Goal: Information Seeking & Learning: Learn about a topic

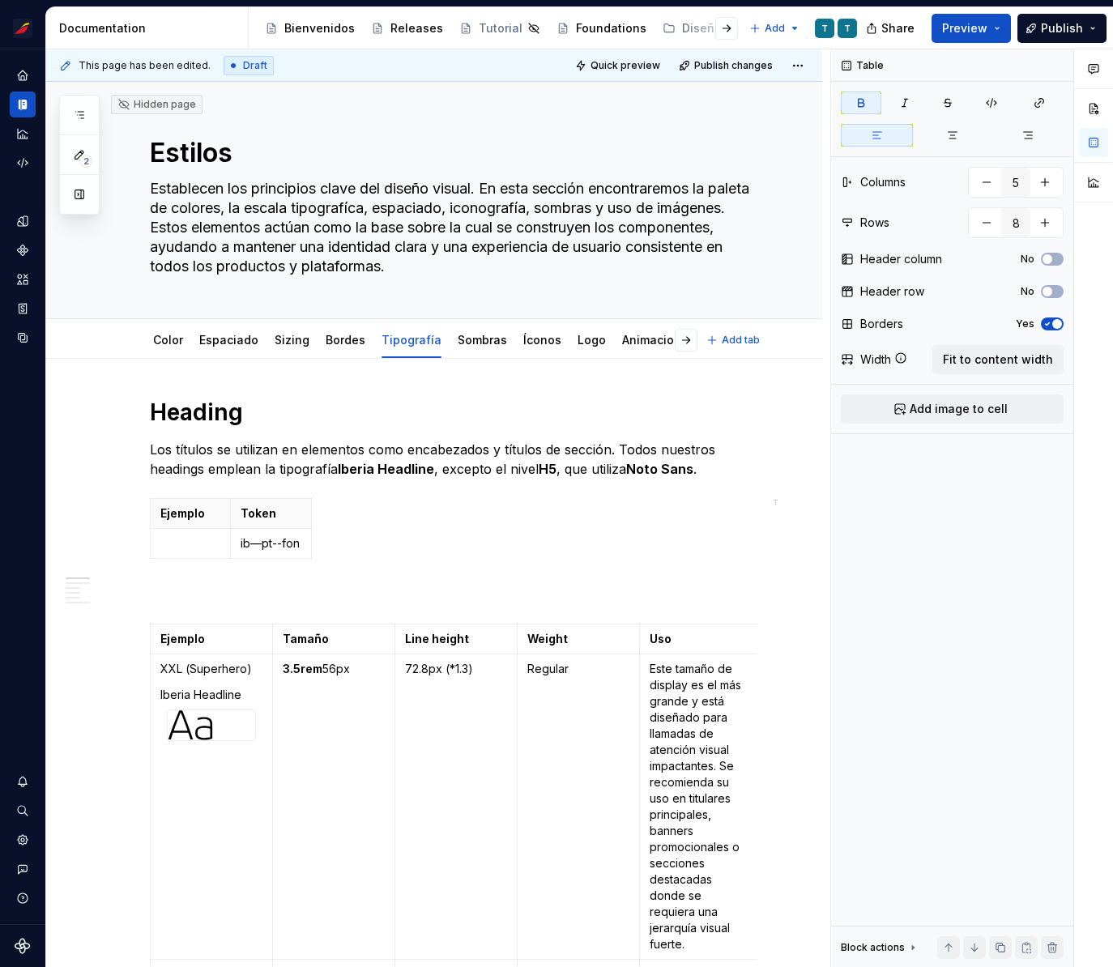
type textarea "*"
type input "2"
click at [257, 542] on p "ib—pt--fon" at bounding box center [271, 543] width 61 height 16
click at [266, 542] on p "ib-pt--fon" at bounding box center [271, 543] width 61 height 16
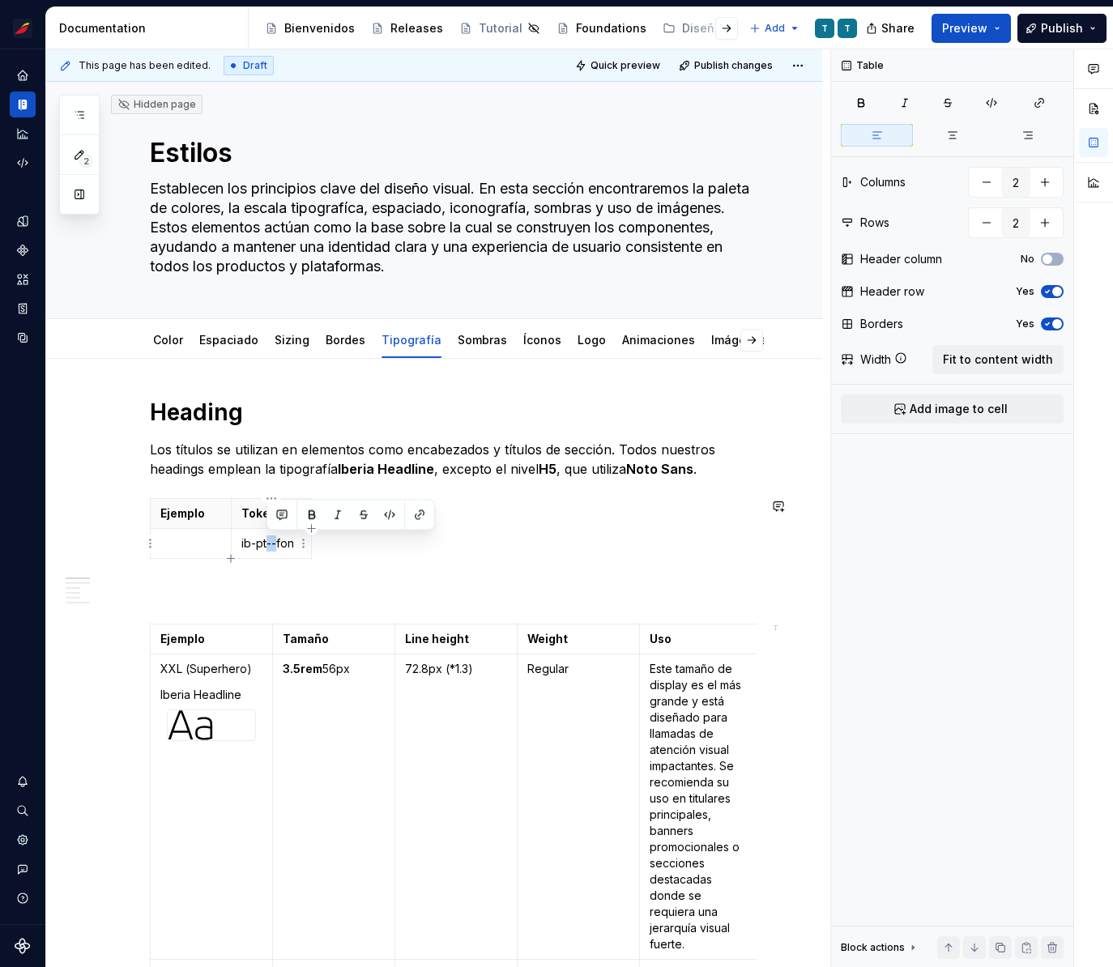
copy p "--"
click at [251, 542] on p "ib-pt--fon" at bounding box center [271, 543] width 61 height 16
click at [1026, 357] on span "Fit to content width" at bounding box center [998, 359] width 110 height 16
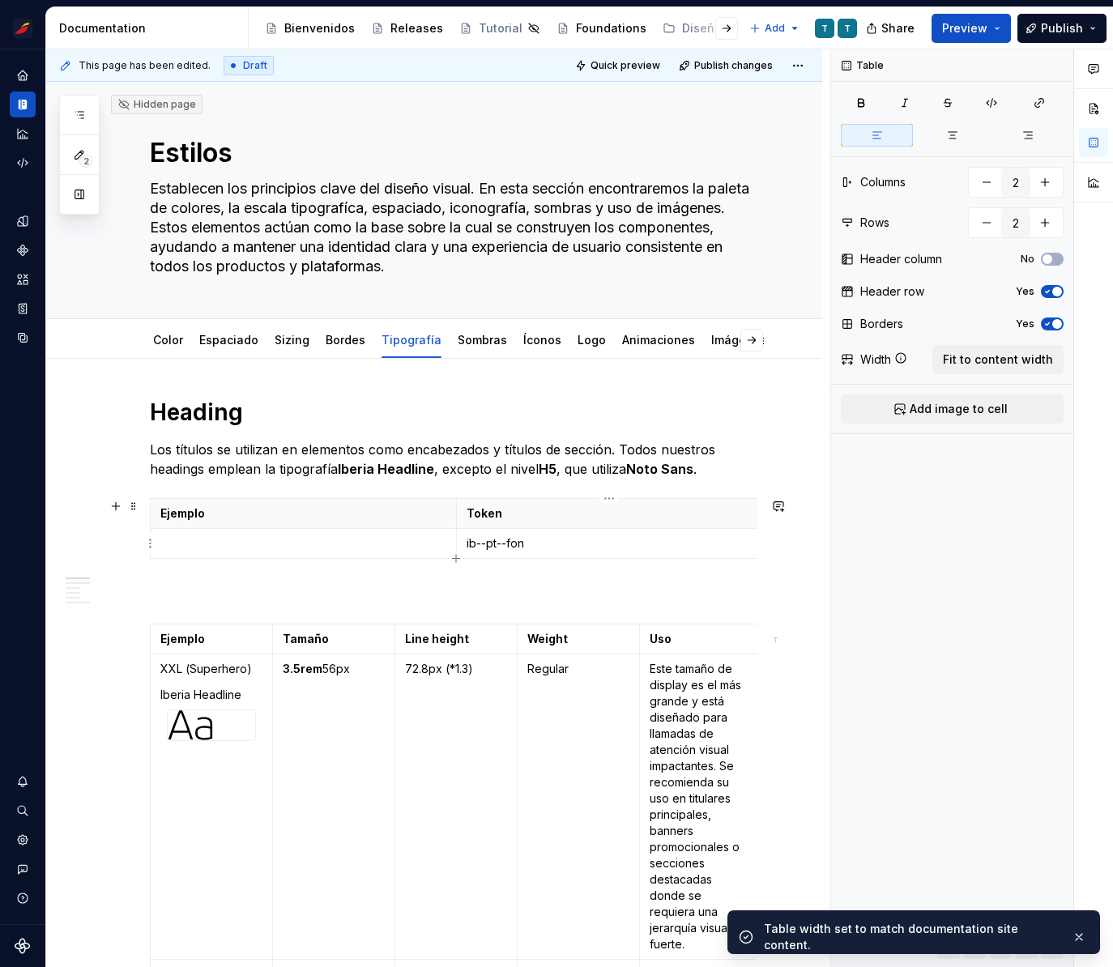
click at [543, 546] on p "ib--pt--fon" at bounding box center [609, 543] width 286 height 16
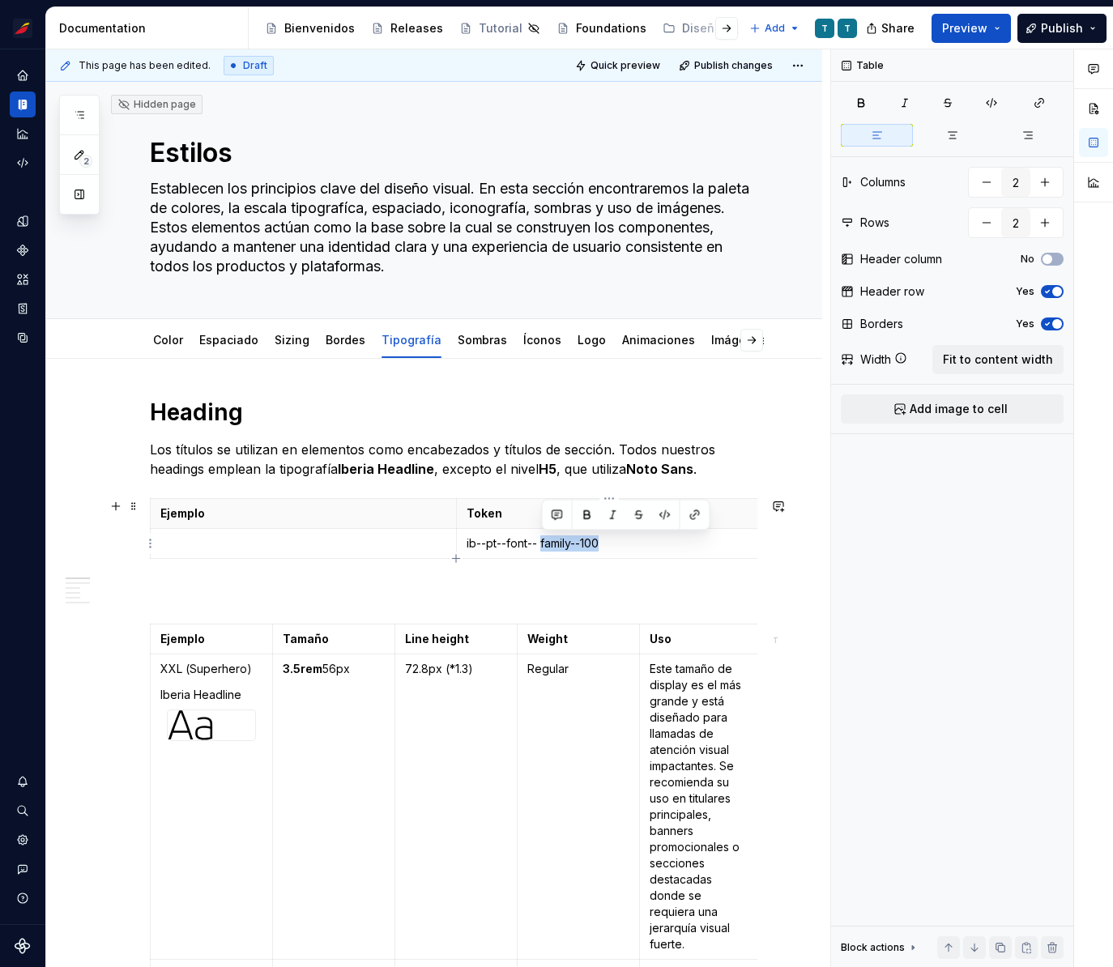
drag, startPoint x: 543, startPoint y: 543, endPoint x: 605, endPoint y: 540, distance: 61.6
click at [605, 540] on p "ib--pt--font-- family--100" at bounding box center [609, 543] width 286 height 16
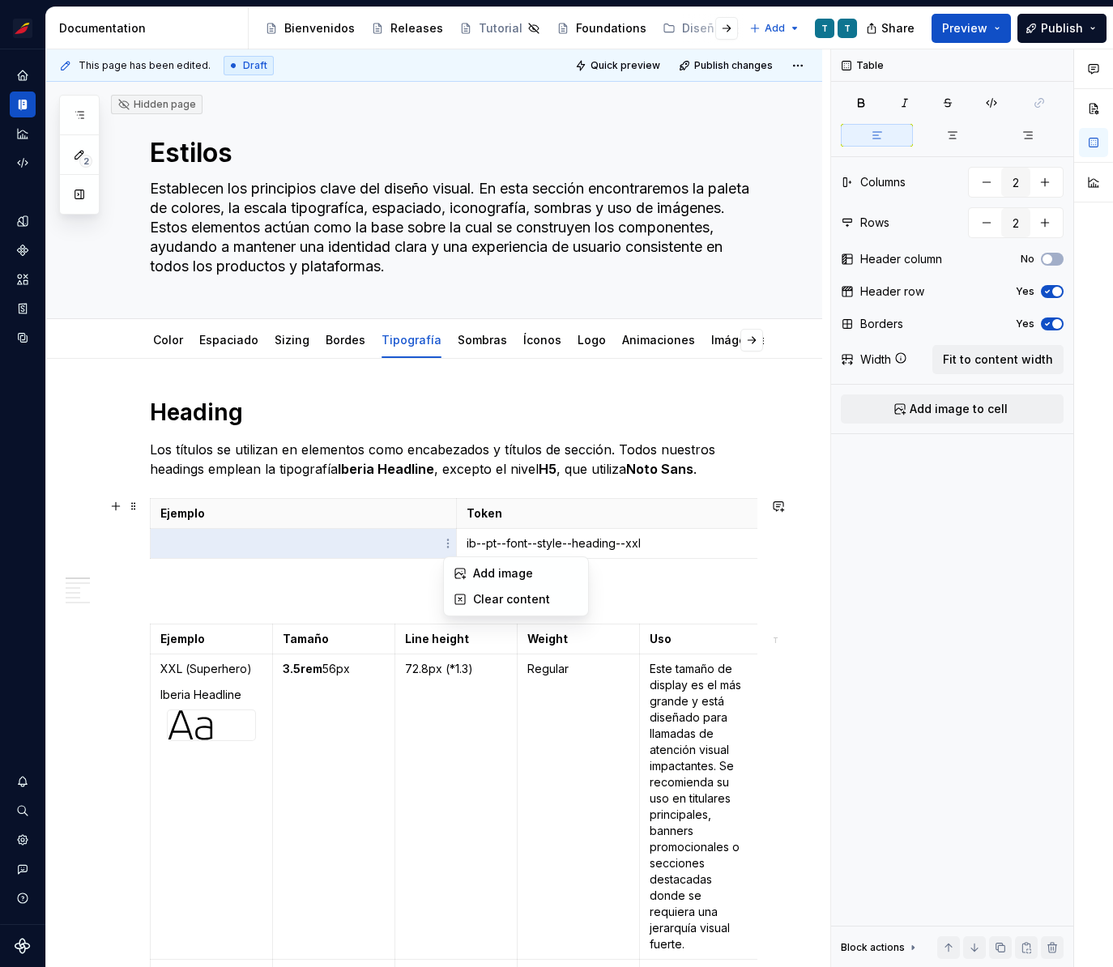
click at [449, 539] on html "Sistema de diseño Iberia T Design system data Documentation Accessibility guide…" at bounding box center [556, 483] width 1113 height 967
click at [431, 514] on html "Sistema de diseño Iberia T Design system data Documentation Accessibility guide…" at bounding box center [556, 483] width 1113 height 967
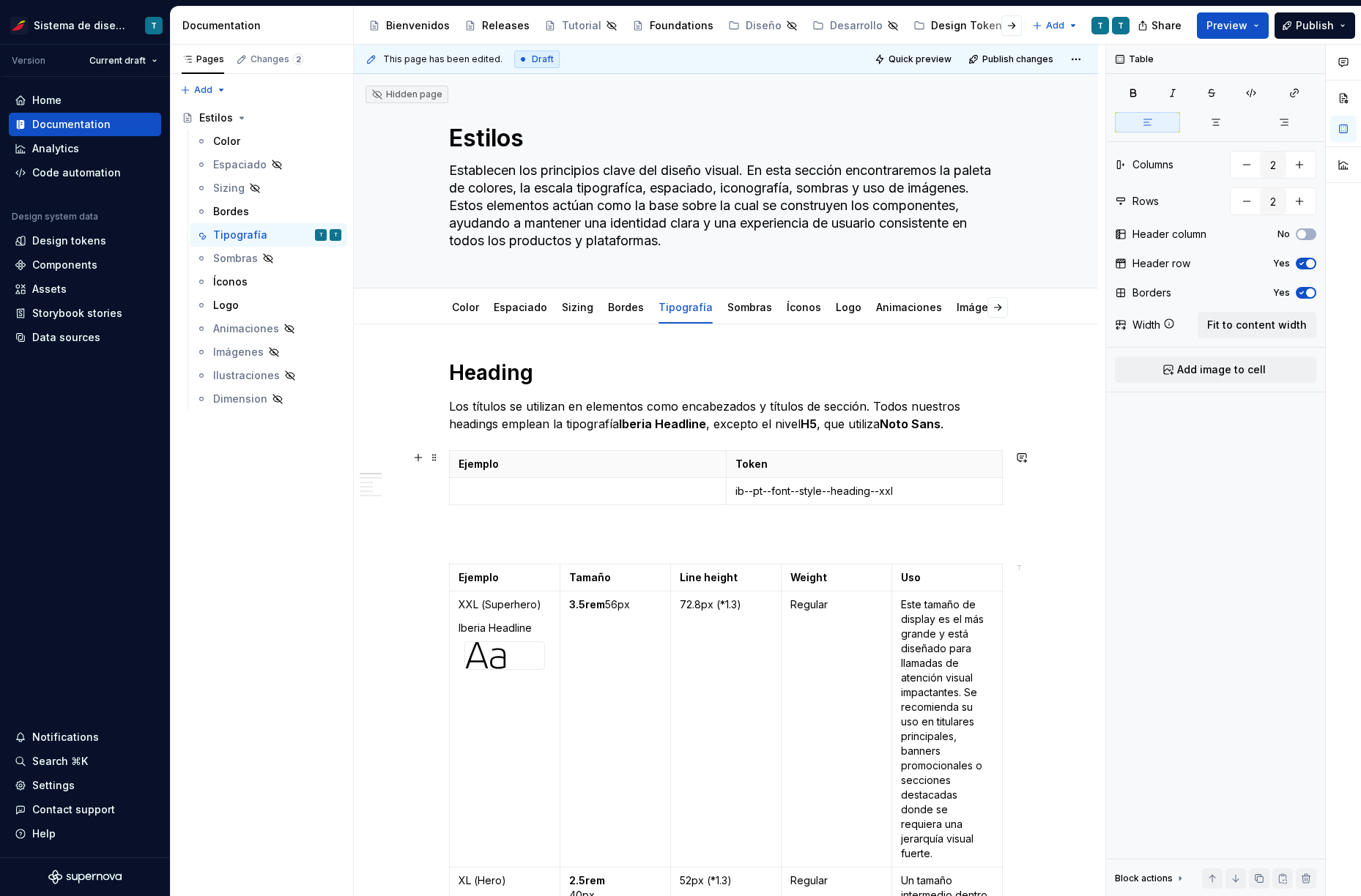
type textarea "*"
click at [1000, 476] on icon "button" at bounding box center [1001, 477] width 12 height 12
type input "3"
drag, startPoint x: 703, startPoint y: 479, endPoint x: 538, endPoint y: 474, distance: 165.1
click at [1225, 323] on span "Fit to content width" at bounding box center [1256, 325] width 99 height 14
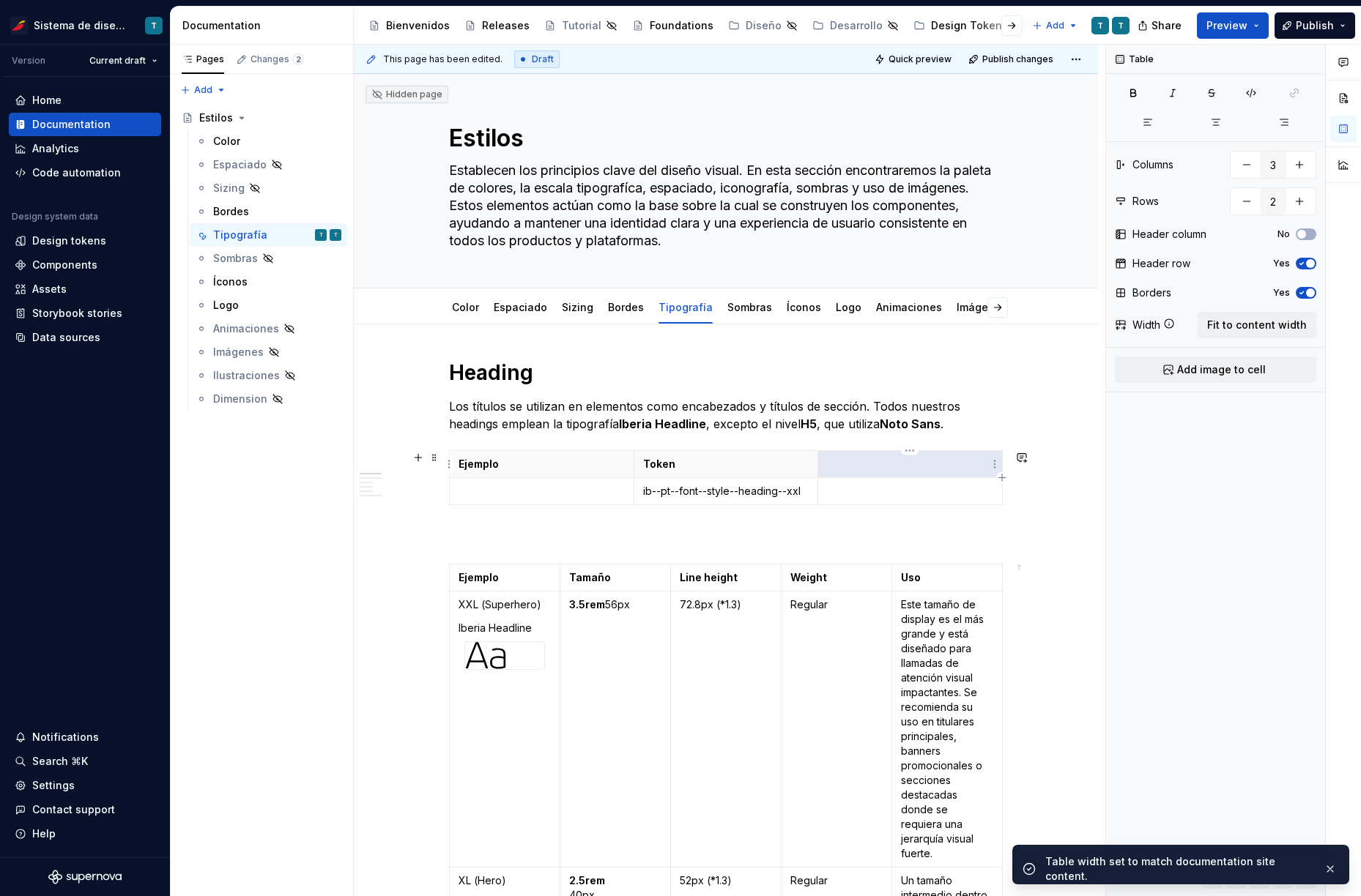
click at [877, 453] on th at bounding box center [911, 465] width 184 height 27
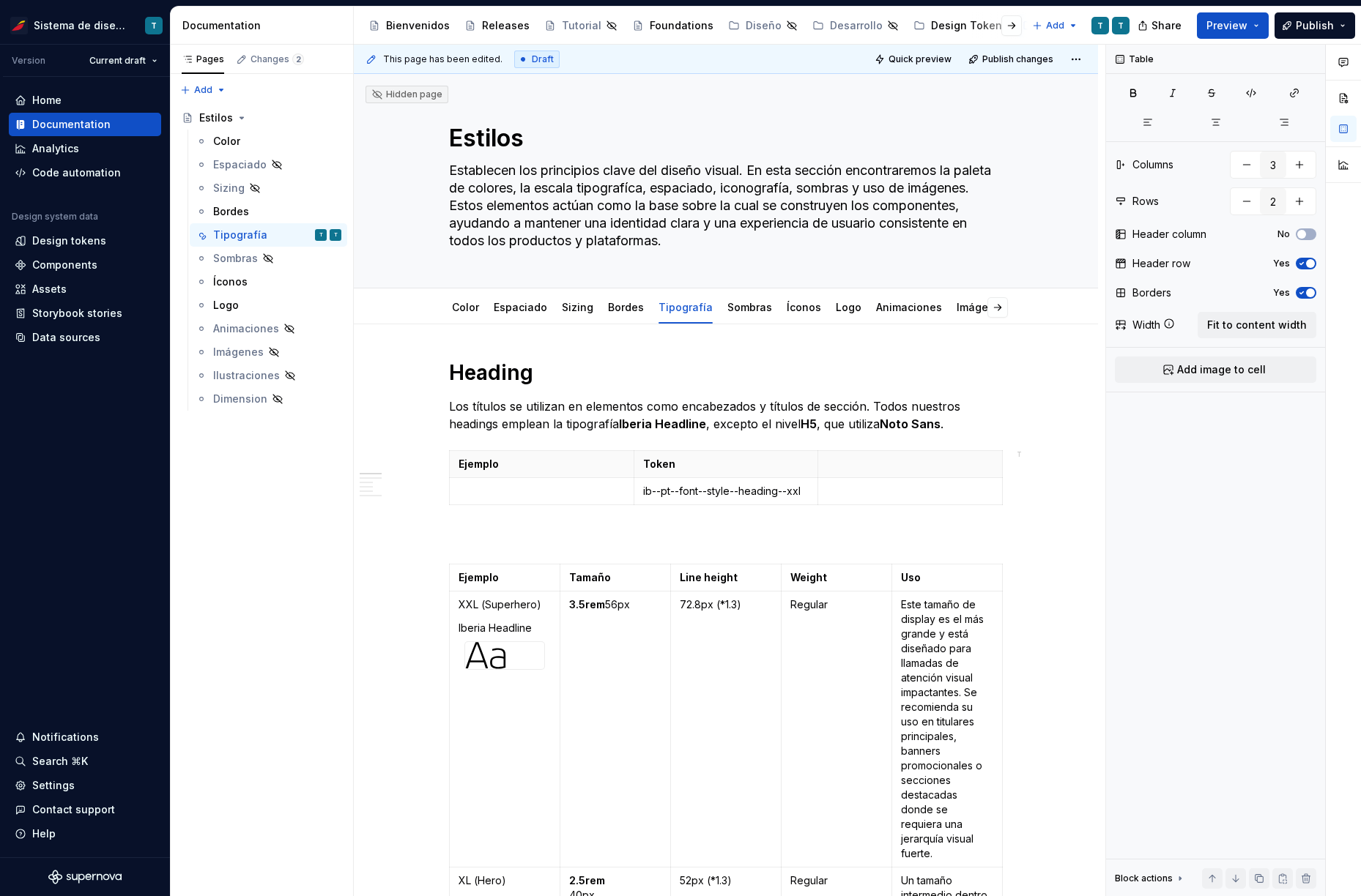
type textarea "*"
click at [1000, 478] on icon "button" at bounding box center [1001, 477] width 12 height 12
type input "4"
click at [985, 464] on p at bounding box center [988, 464] width 8 height 14
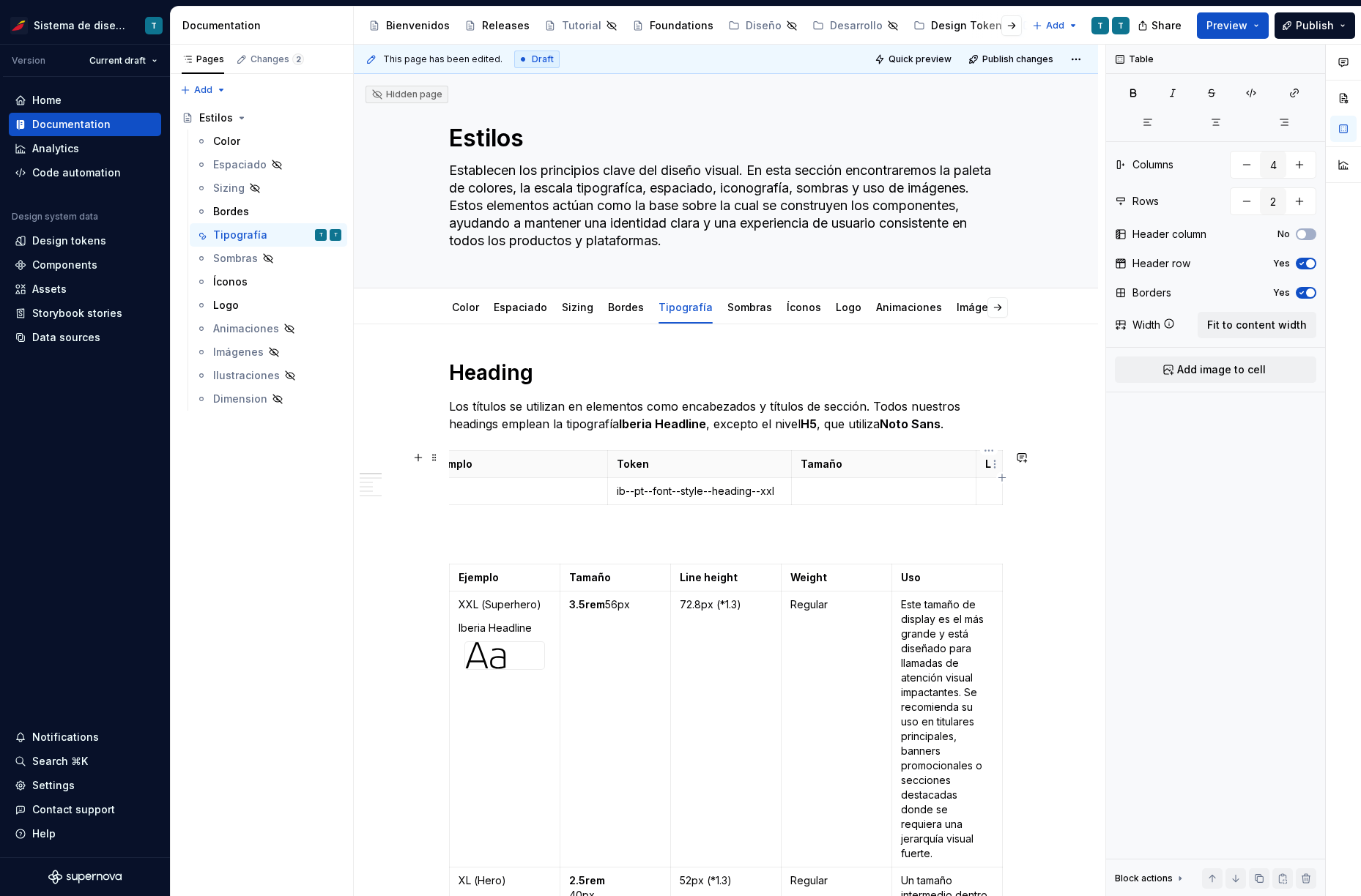
click at [985, 462] on p "L" at bounding box center [988, 464] width 8 height 14
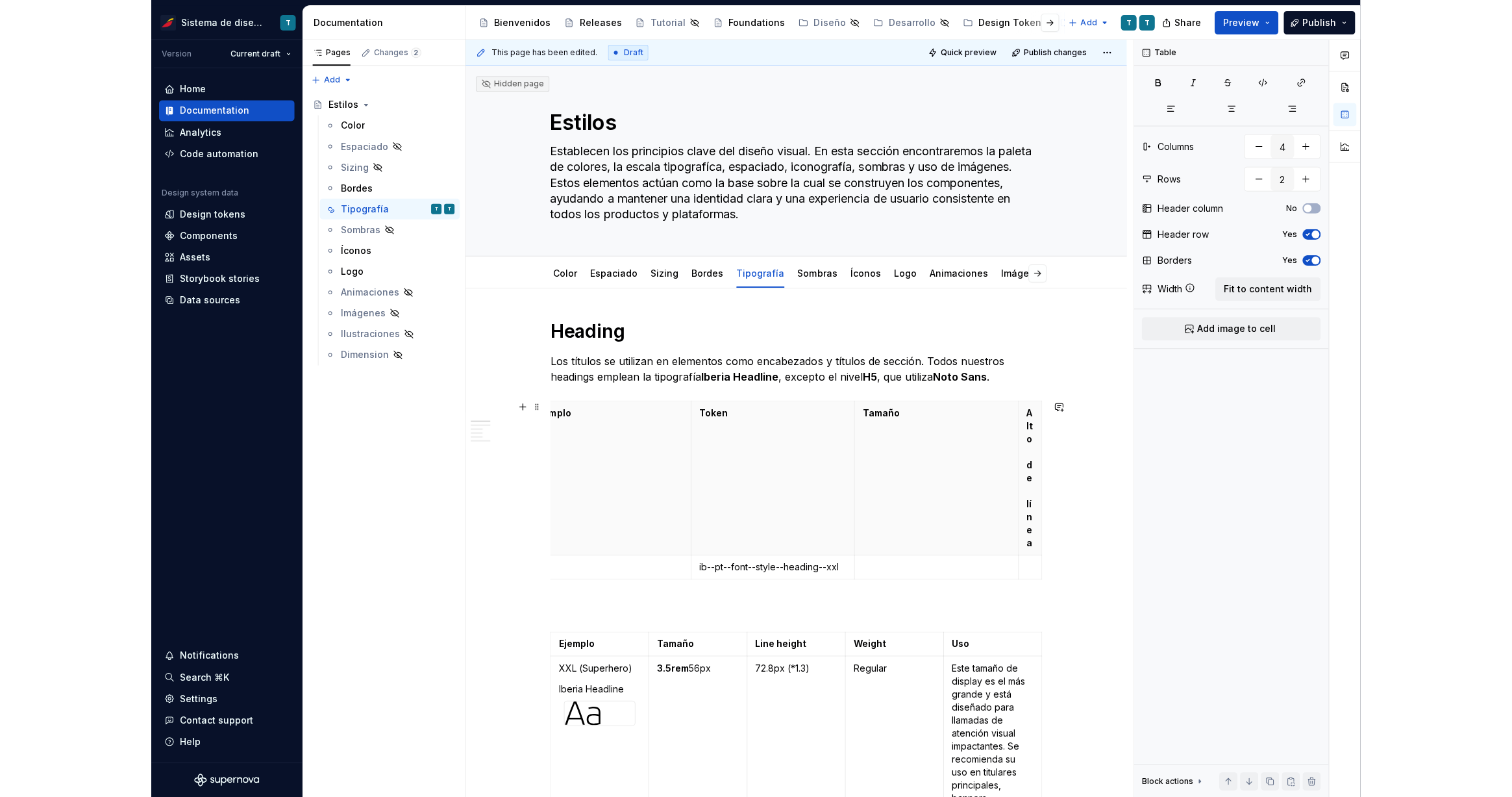
scroll to position [0, 5]
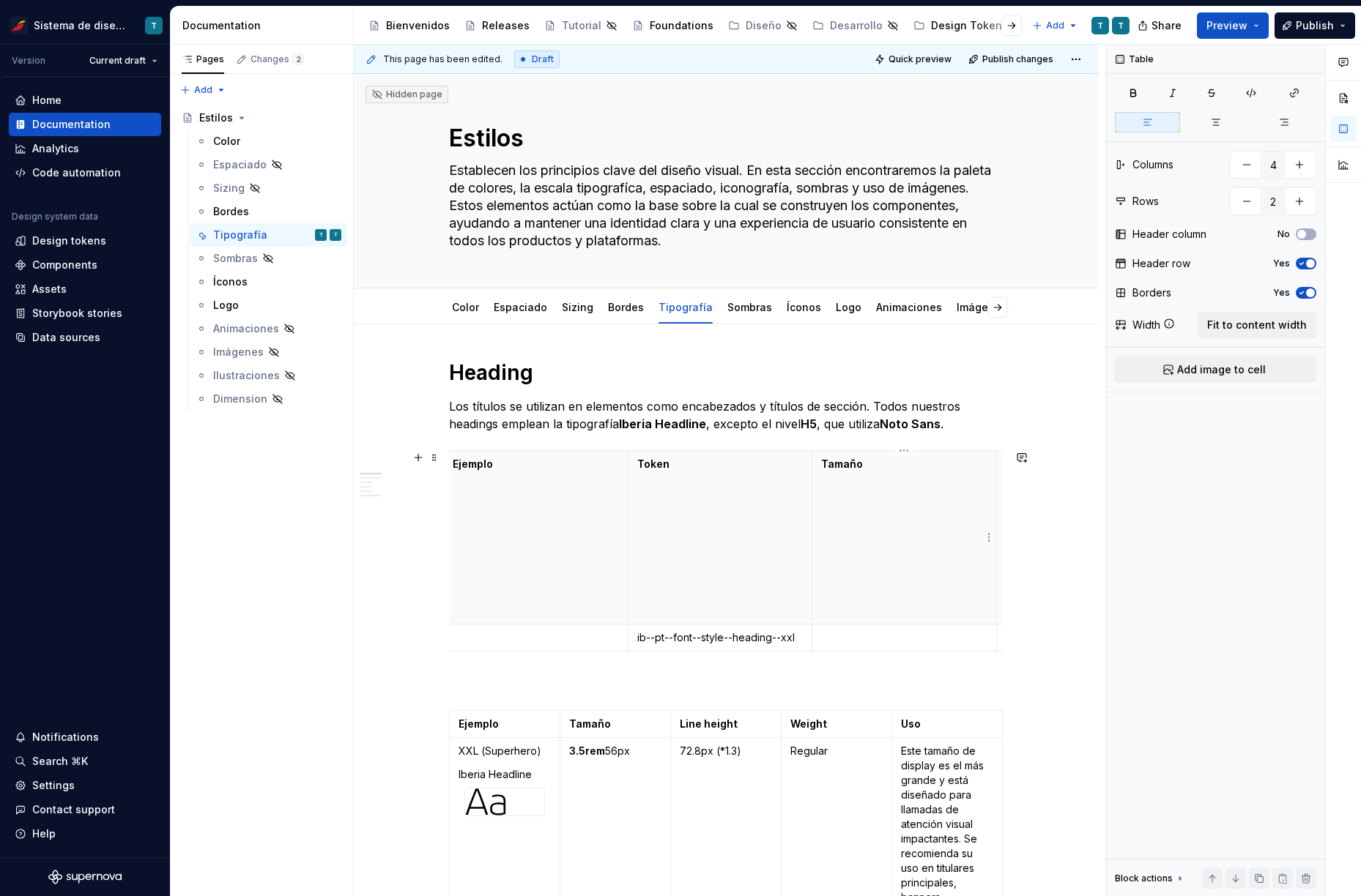
click at [911, 518] on th "Tamaño" at bounding box center [904, 538] width 184 height 174
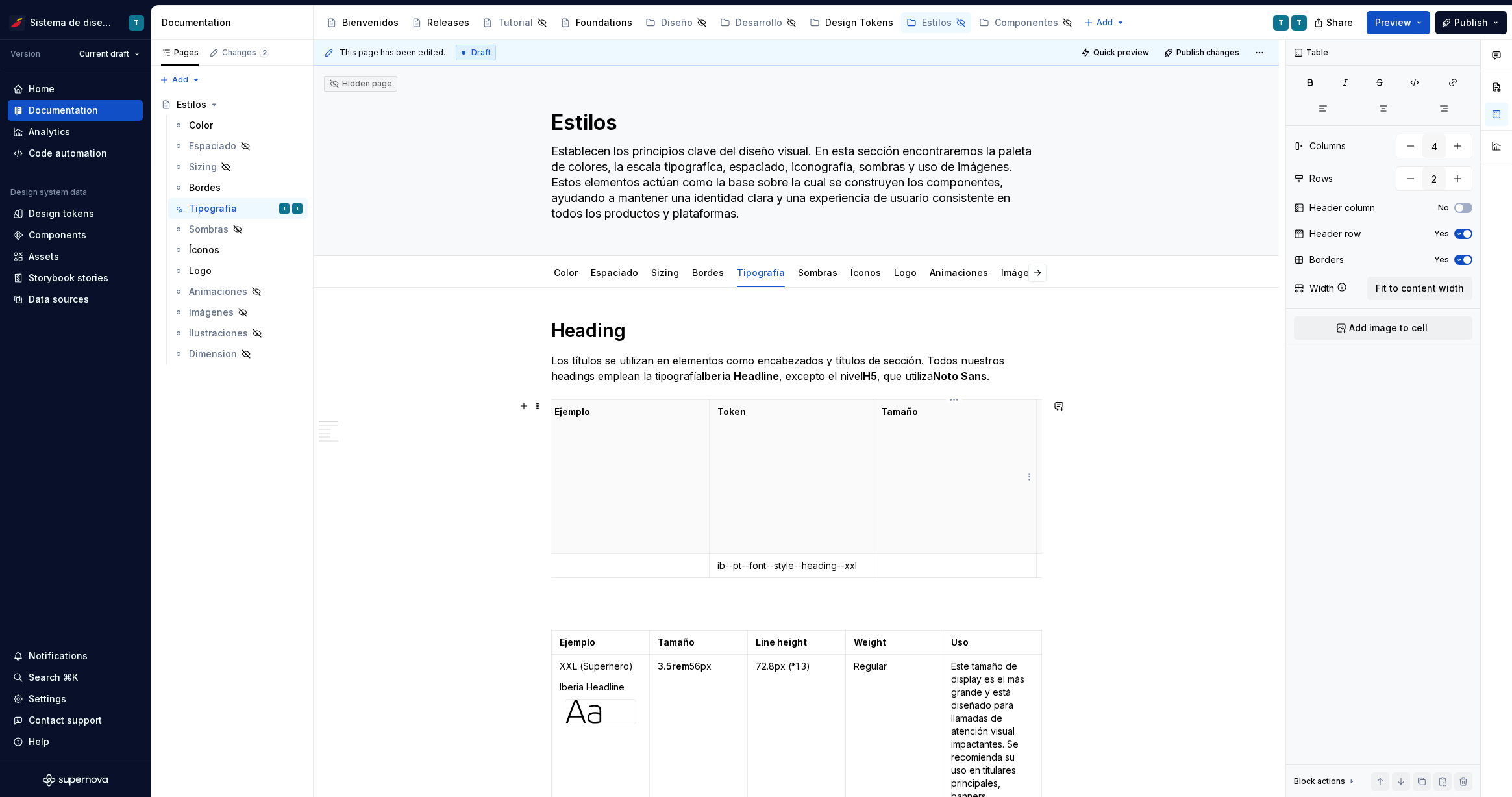
click at [1001, 460] on th "Tamaño" at bounding box center [954, 477] width 164 height 154
click at [1239, 292] on span "Fit to content width" at bounding box center [1420, 288] width 88 height 13
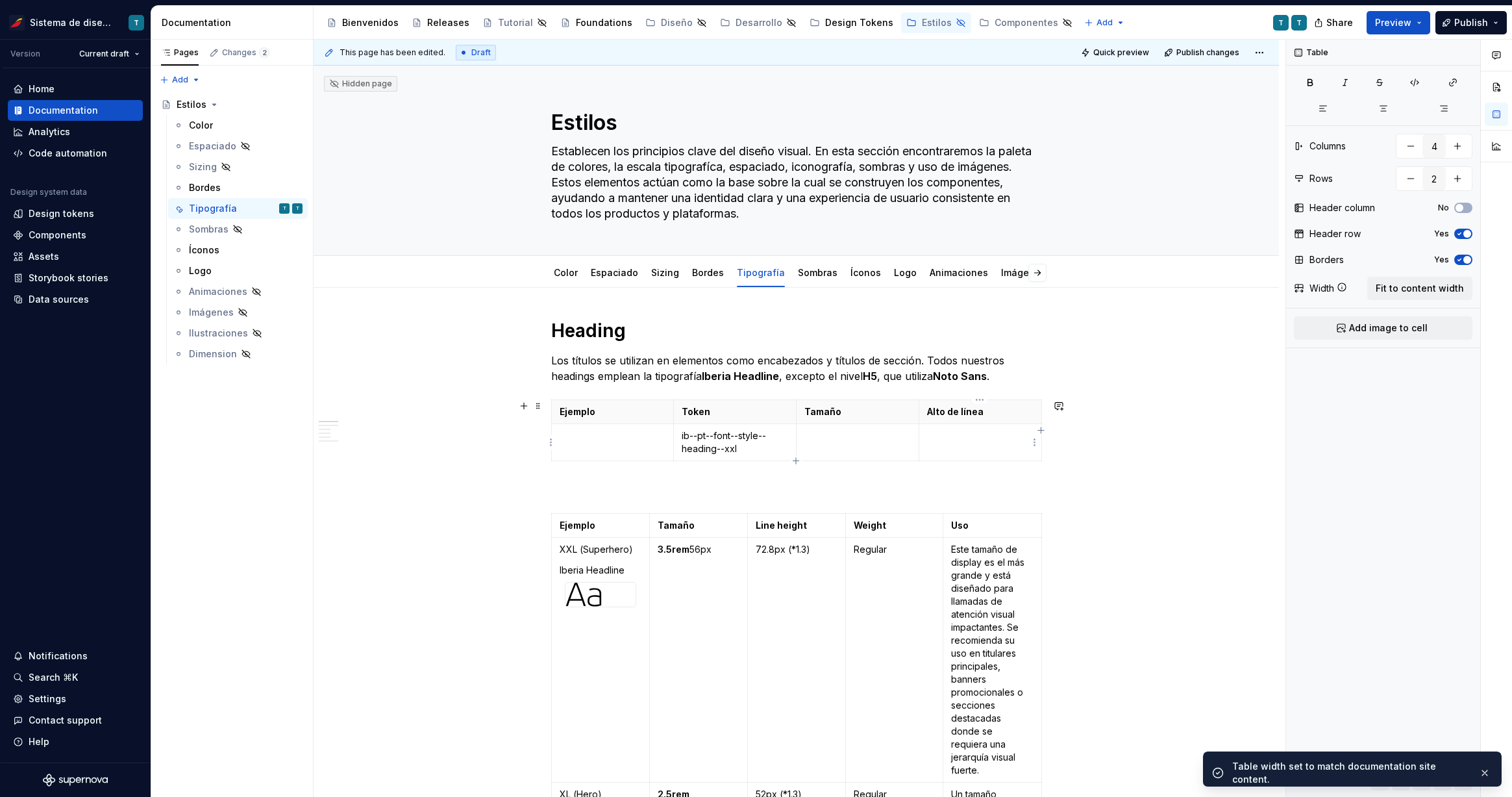
click at [961, 439] on p at bounding box center [980, 435] width 107 height 13
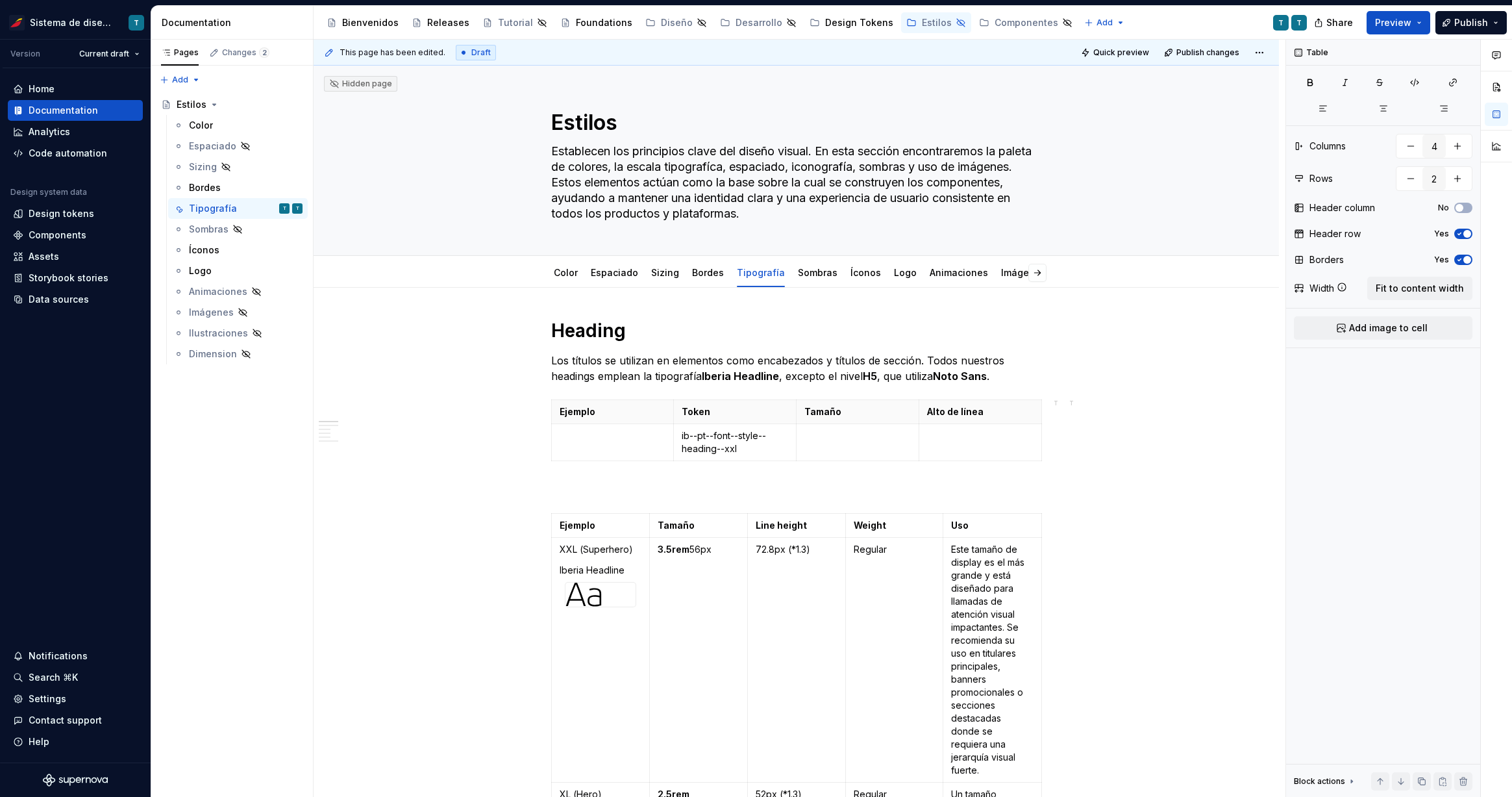
type textarea "*"
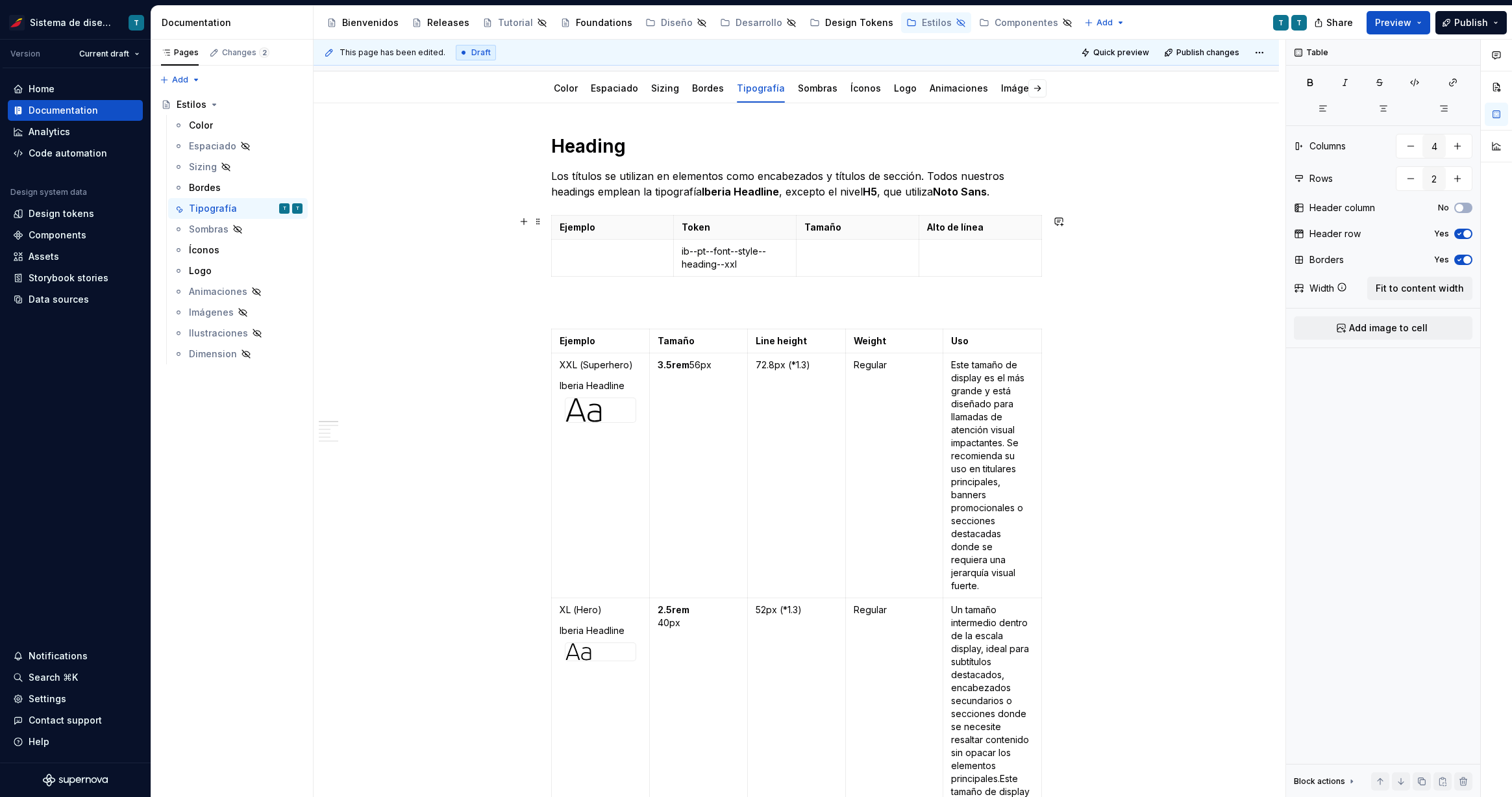
scroll to position [193, 0]
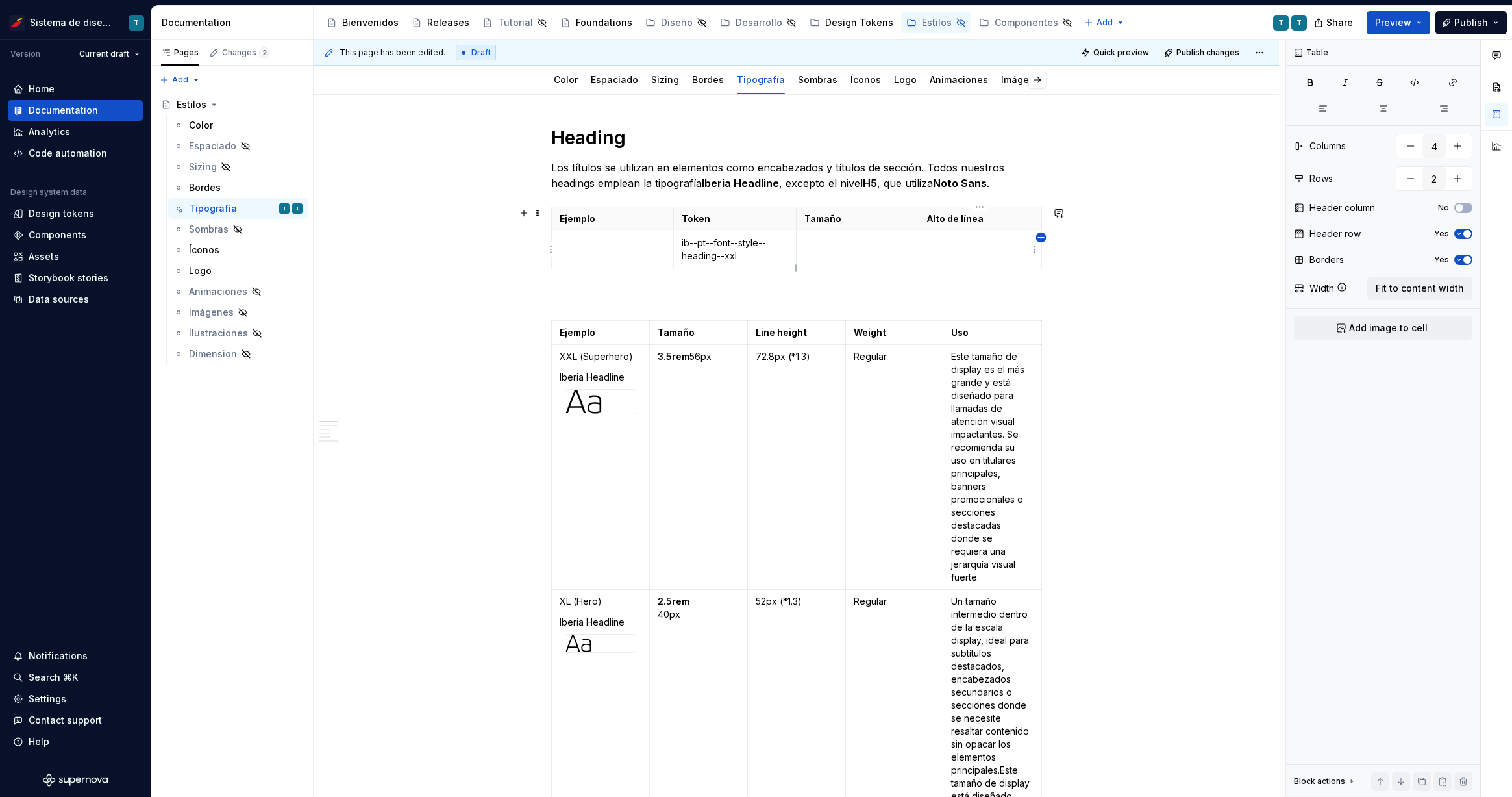
click at [1041, 237] on icon "button" at bounding box center [1041, 237] width 10 height 10
type input "5"
click at [990, 257] on td at bounding box center [961, 249] width 123 height 37
click at [1239, 285] on span "Fit to content width" at bounding box center [1420, 288] width 88 height 13
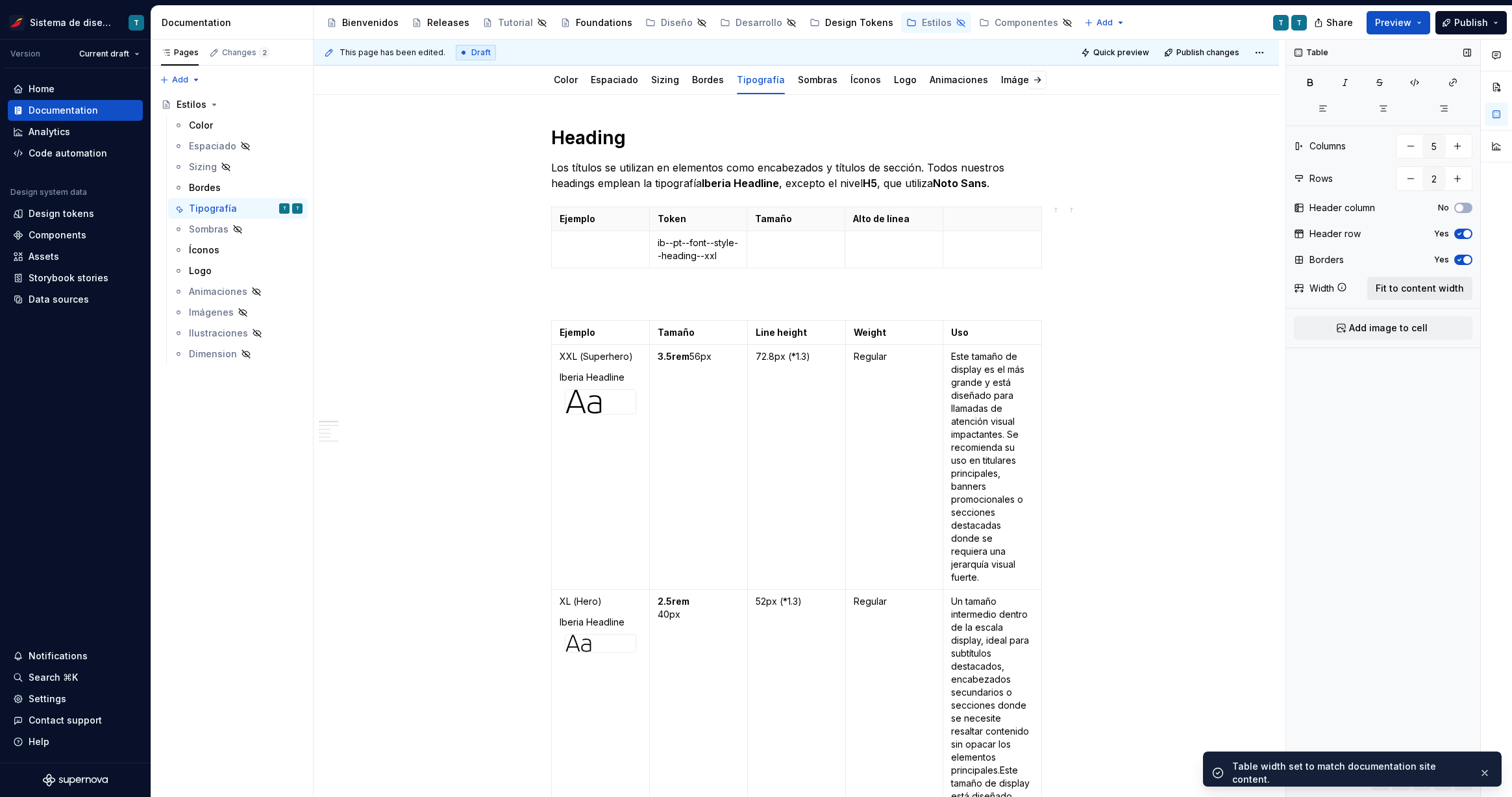
scroll to position [0, 0]
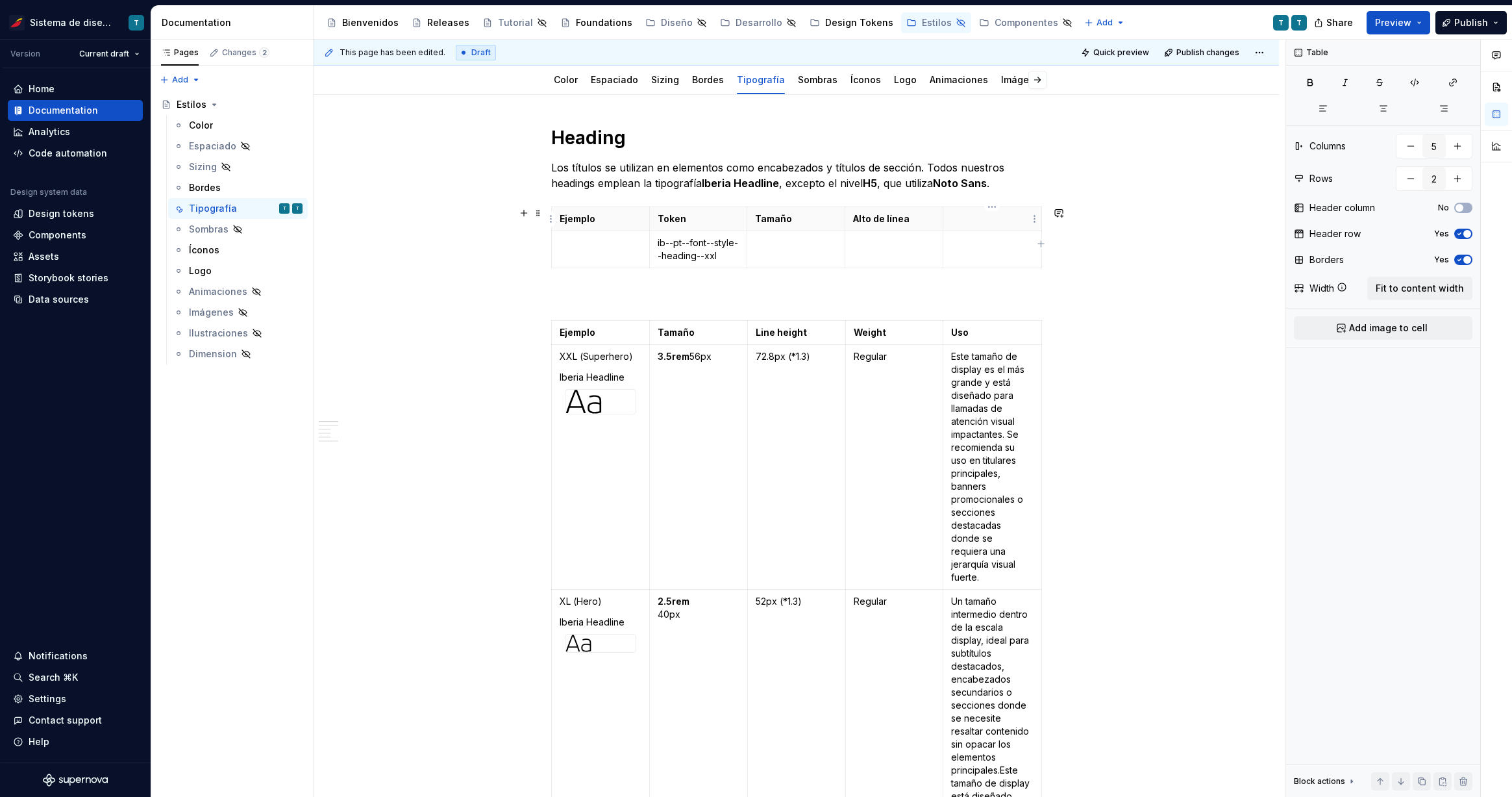
click at [965, 223] on p at bounding box center [992, 219] width 82 height 13
drag, startPoint x: 648, startPoint y: 223, endPoint x: 620, endPoint y: 227, distance: 28.3
drag, startPoint x: 721, startPoint y: 229, endPoint x: 774, endPoint y: 226, distance: 53.1
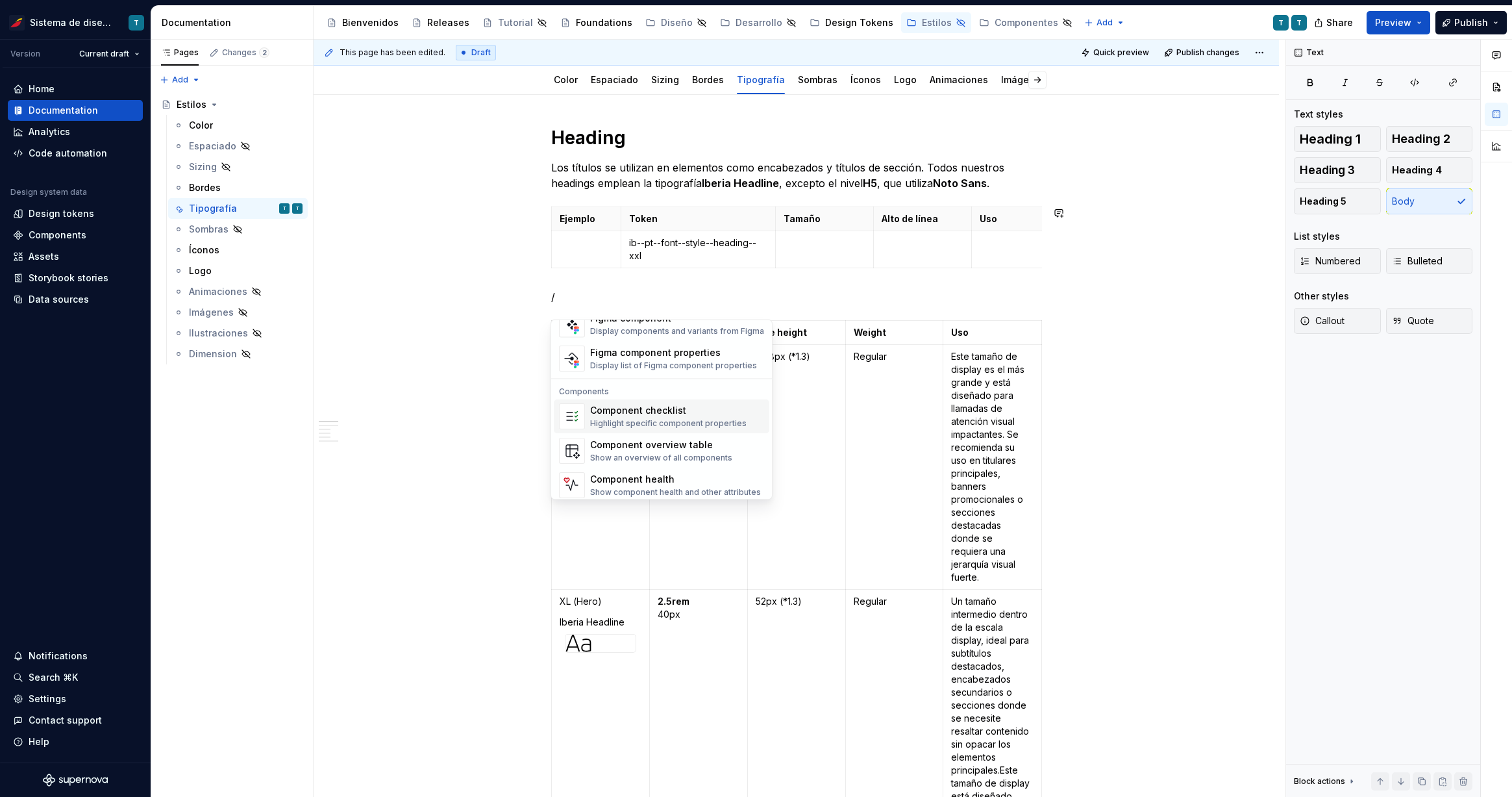
scroll to position [1293, 0]
click at [629, 442] on div "Component overview table" at bounding box center [661, 439] width 142 height 13
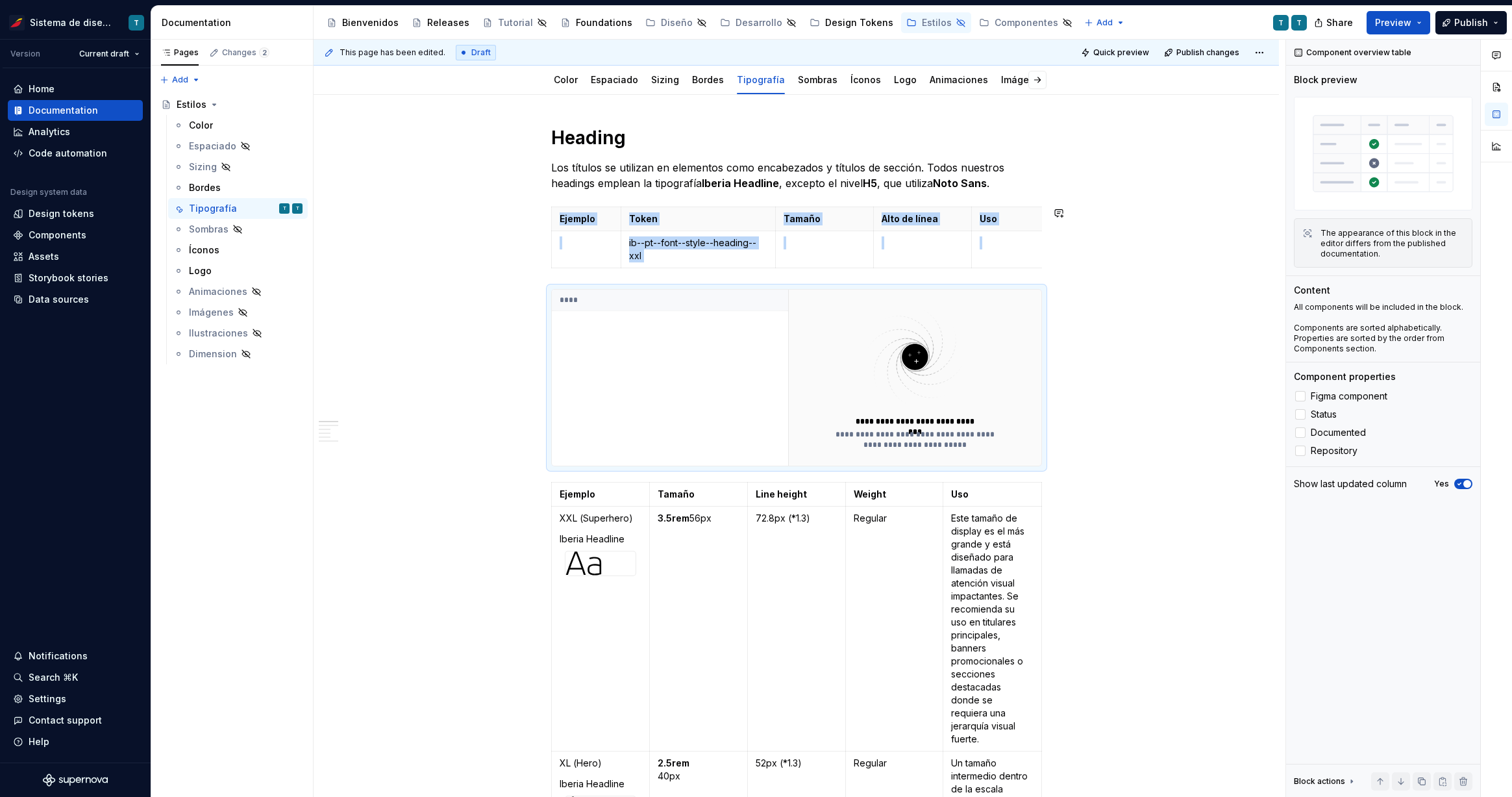
type textarea "*"
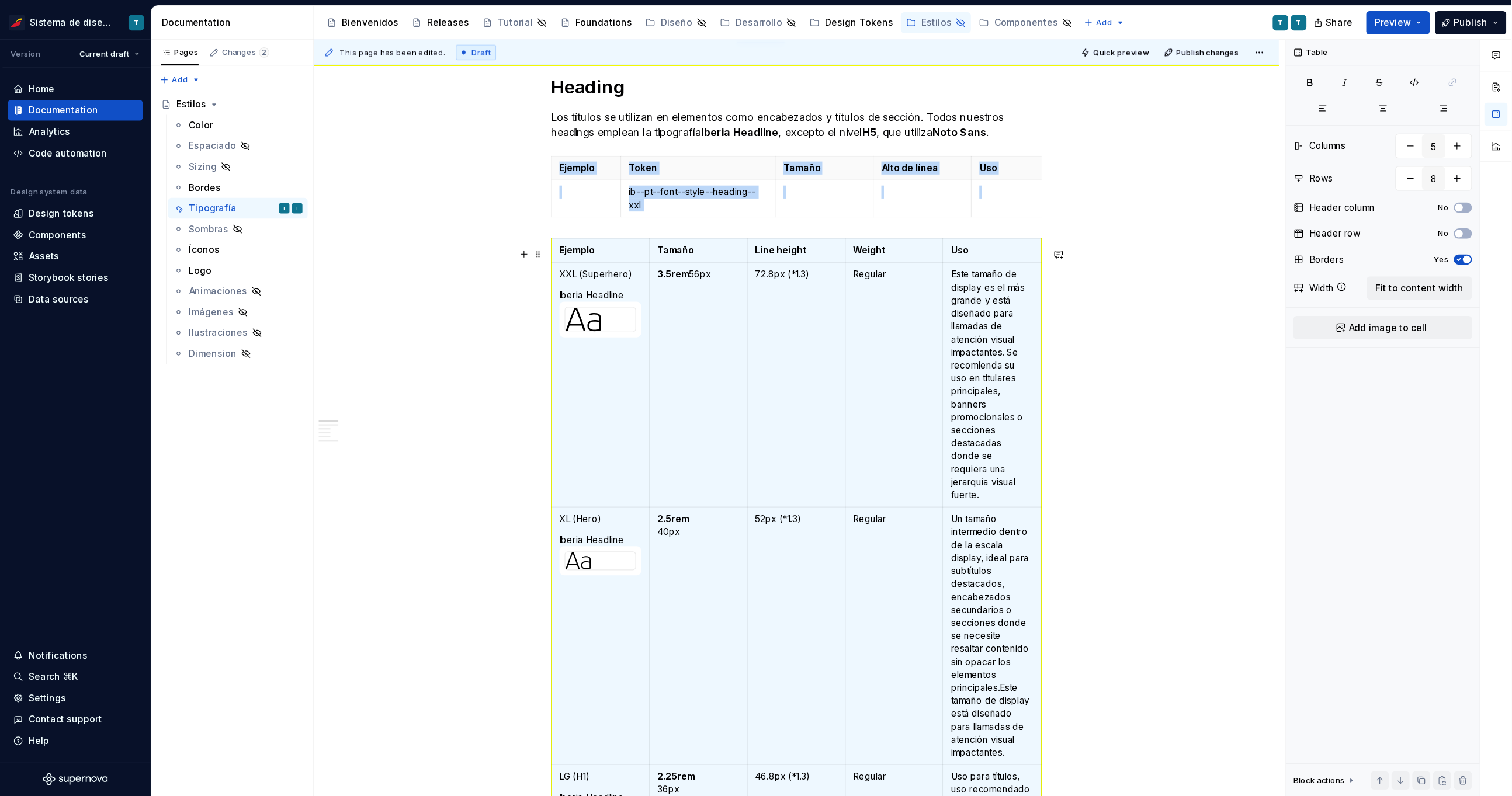
scroll to position [112, 0]
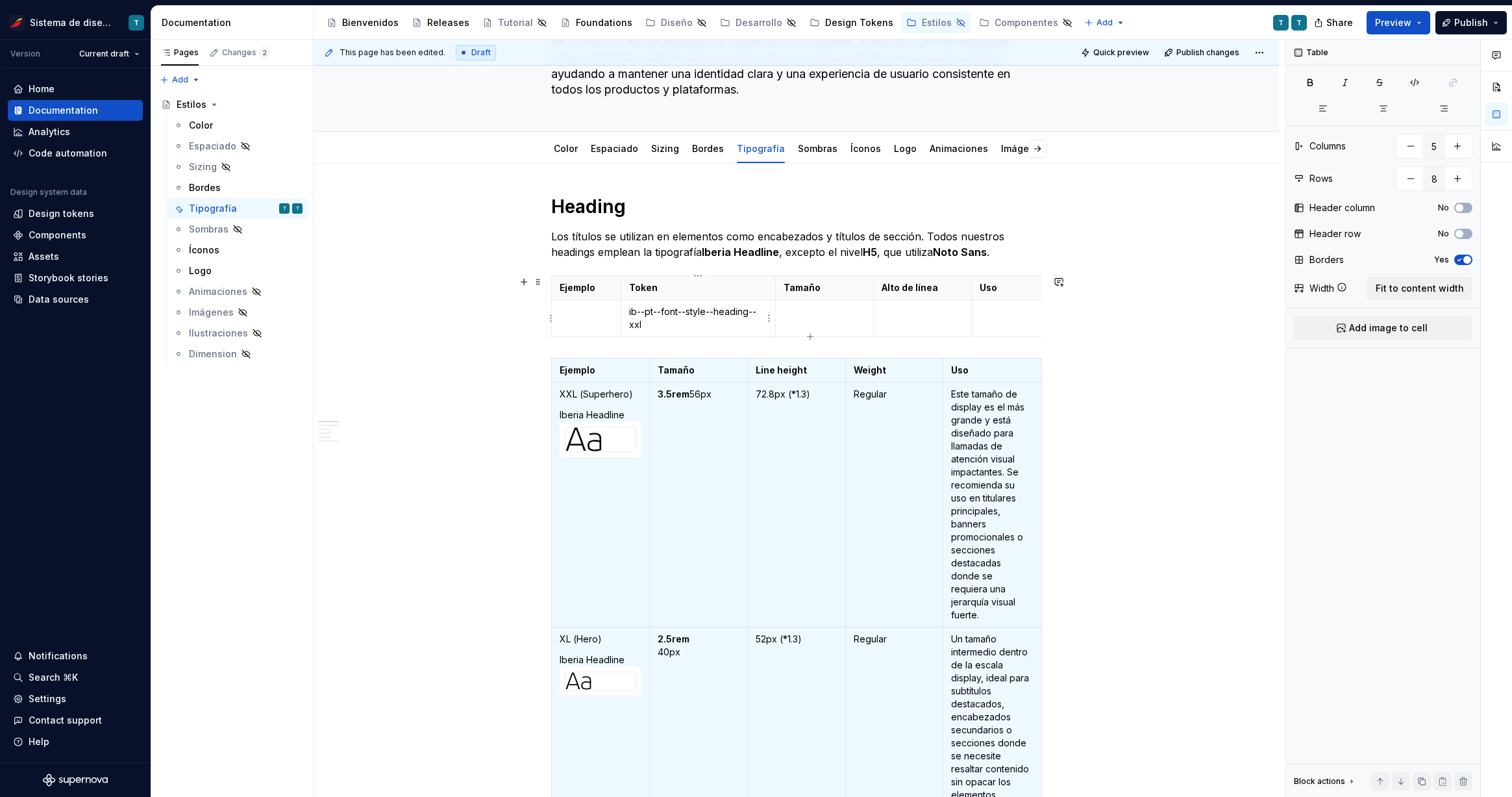
type input "2"
click at [678, 318] on p "ib--pt--fon t--style--heading--xxl" at bounding box center [698, 318] width 139 height 26
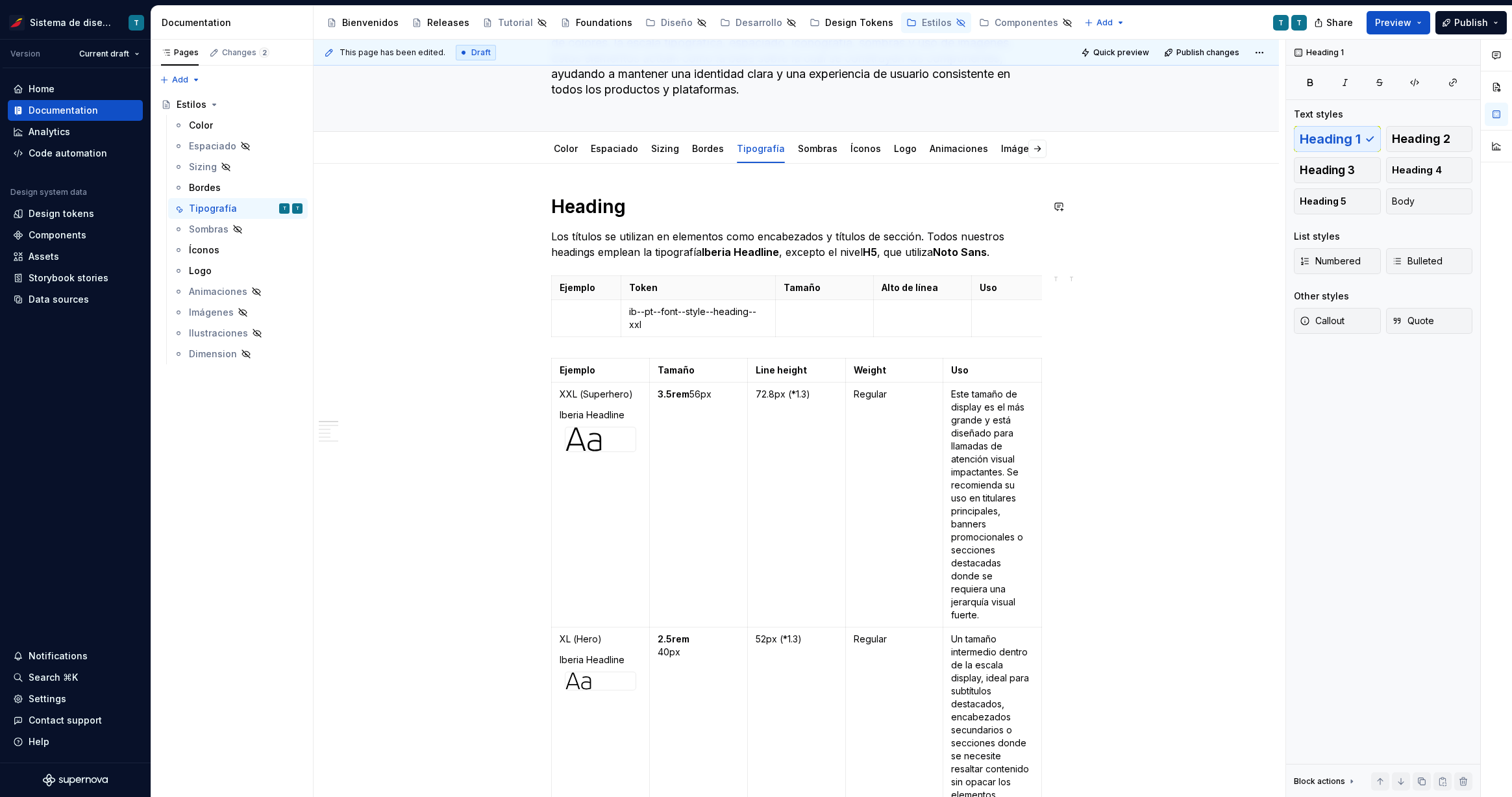
scroll to position [124, 0]
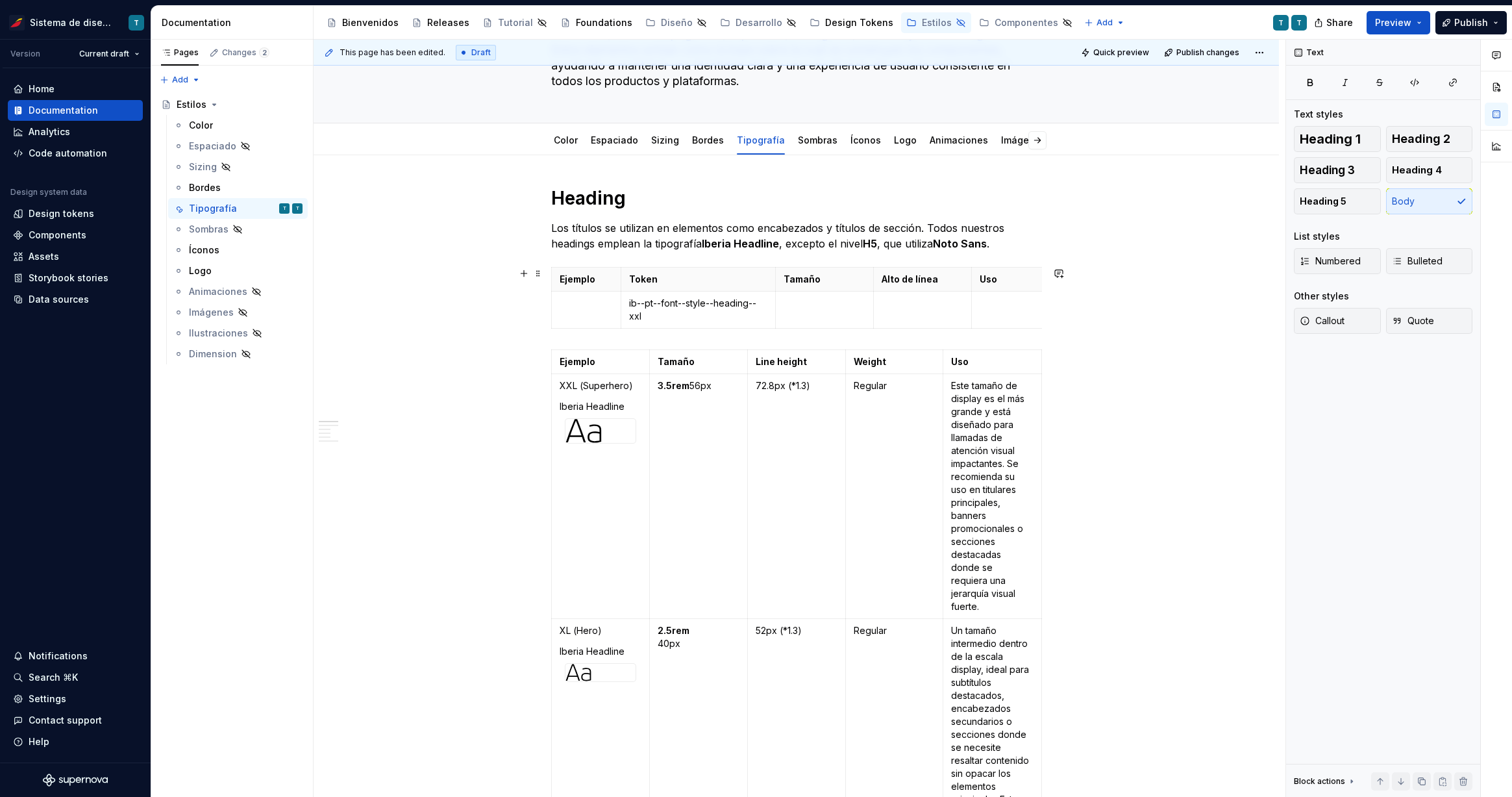
scroll to position [162, 0]
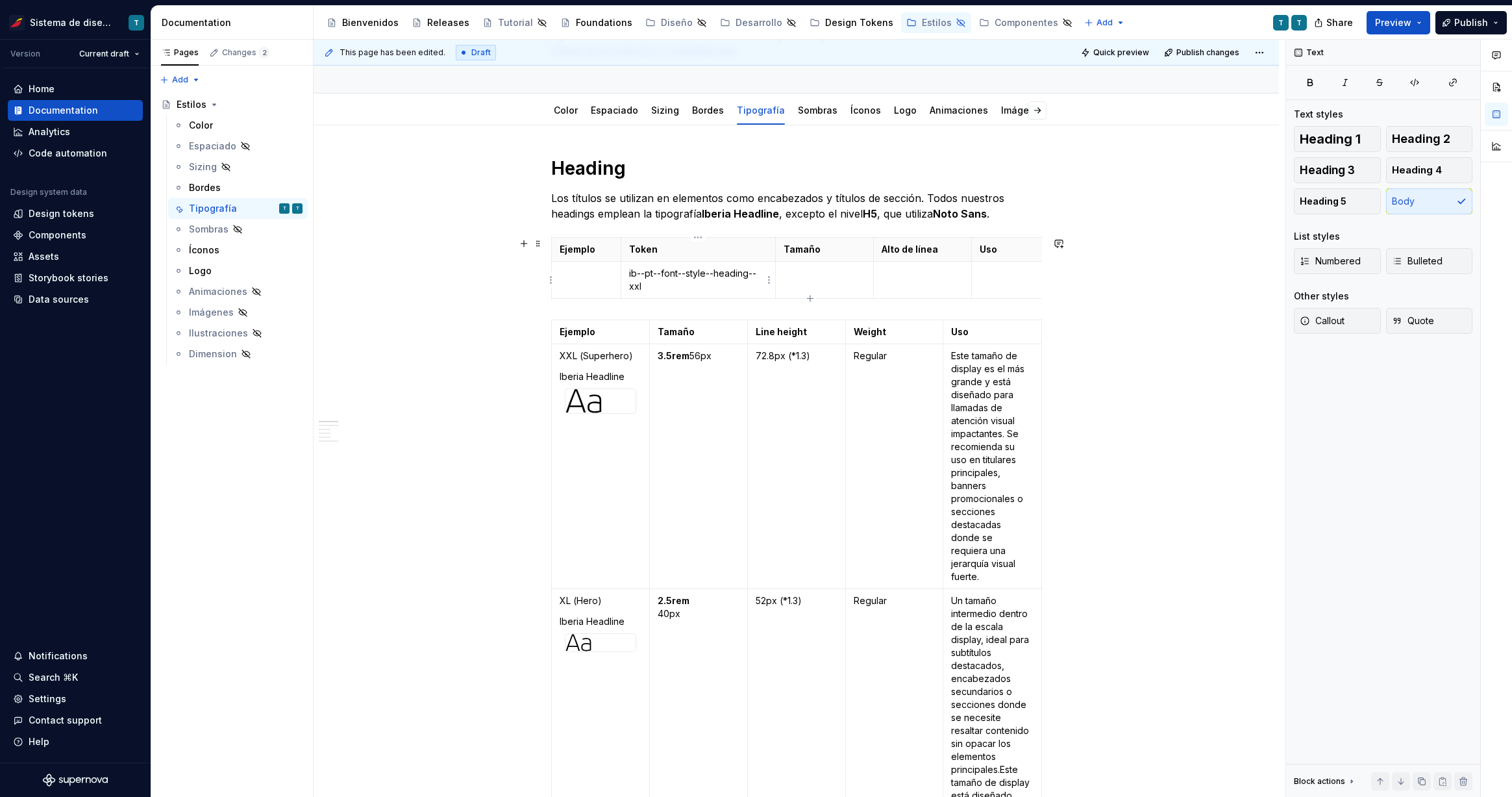
click at [723, 277] on p "ib--pt--fon t--style--heading--xxl" at bounding box center [698, 280] width 139 height 26
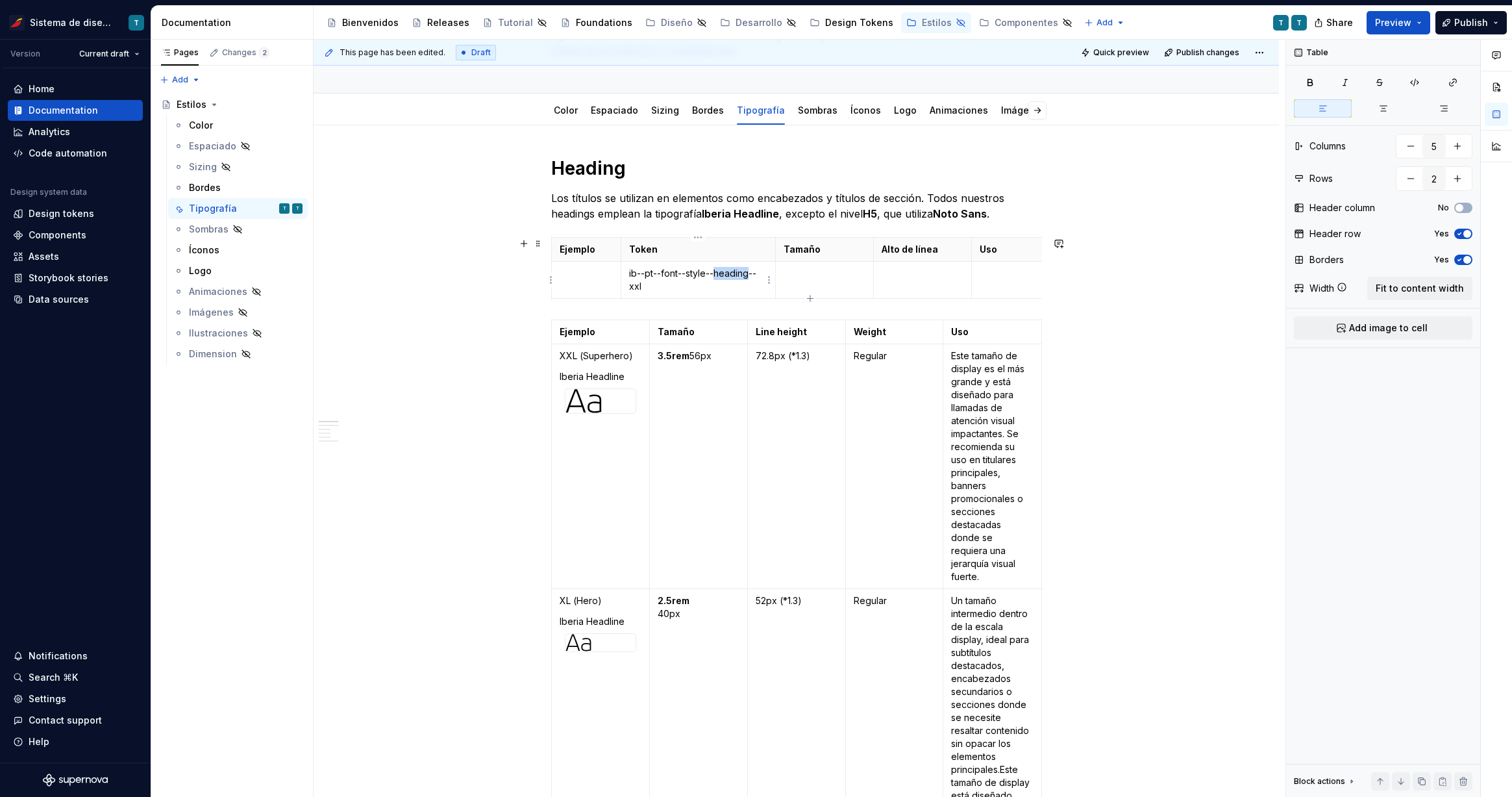
click at [723, 277] on p "ib--pt--fon t--style--heading--xxl" at bounding box center [698, 280] width 139 height 26
type textarea "*"
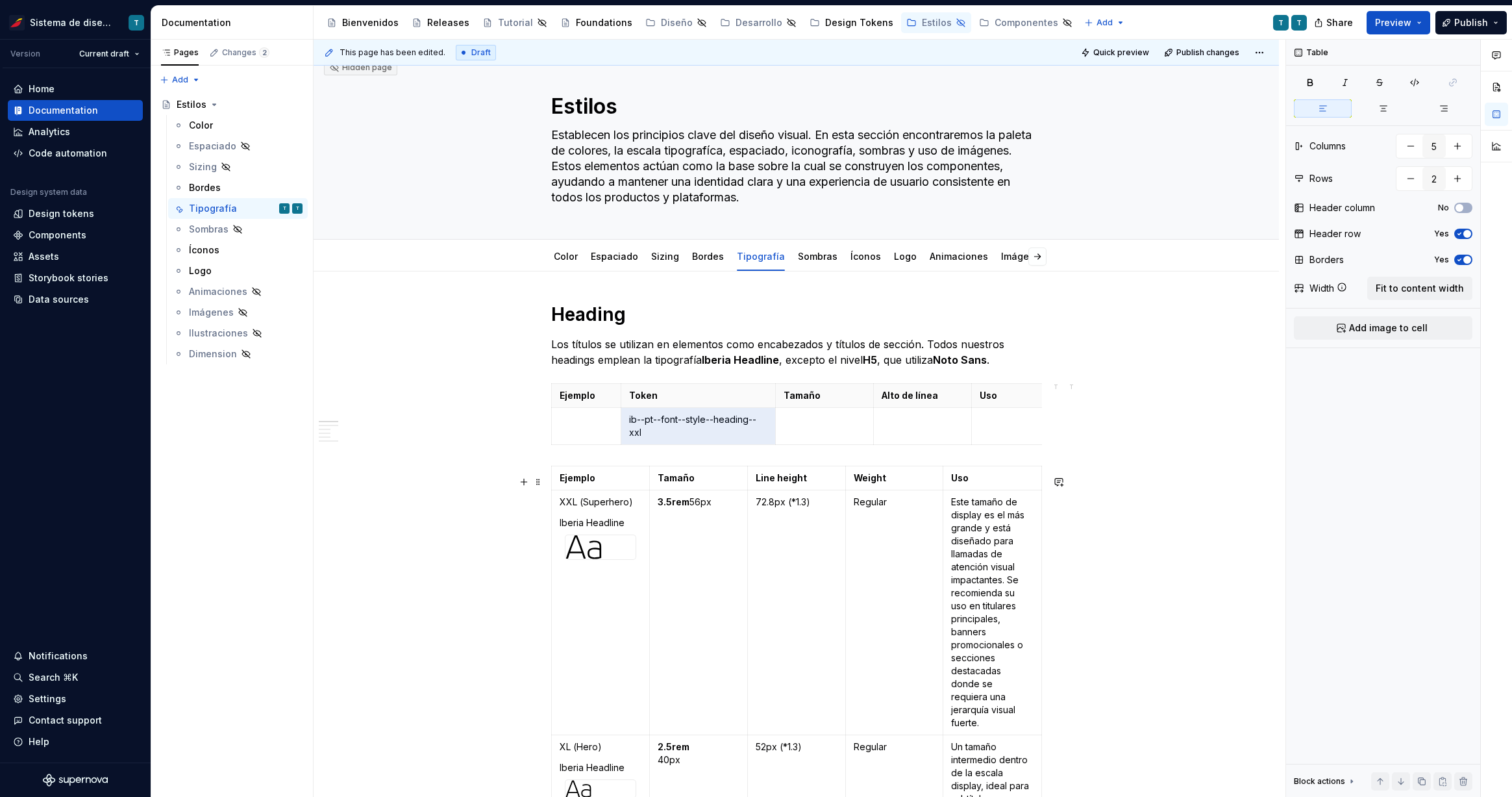
scroll to position [25, 0]
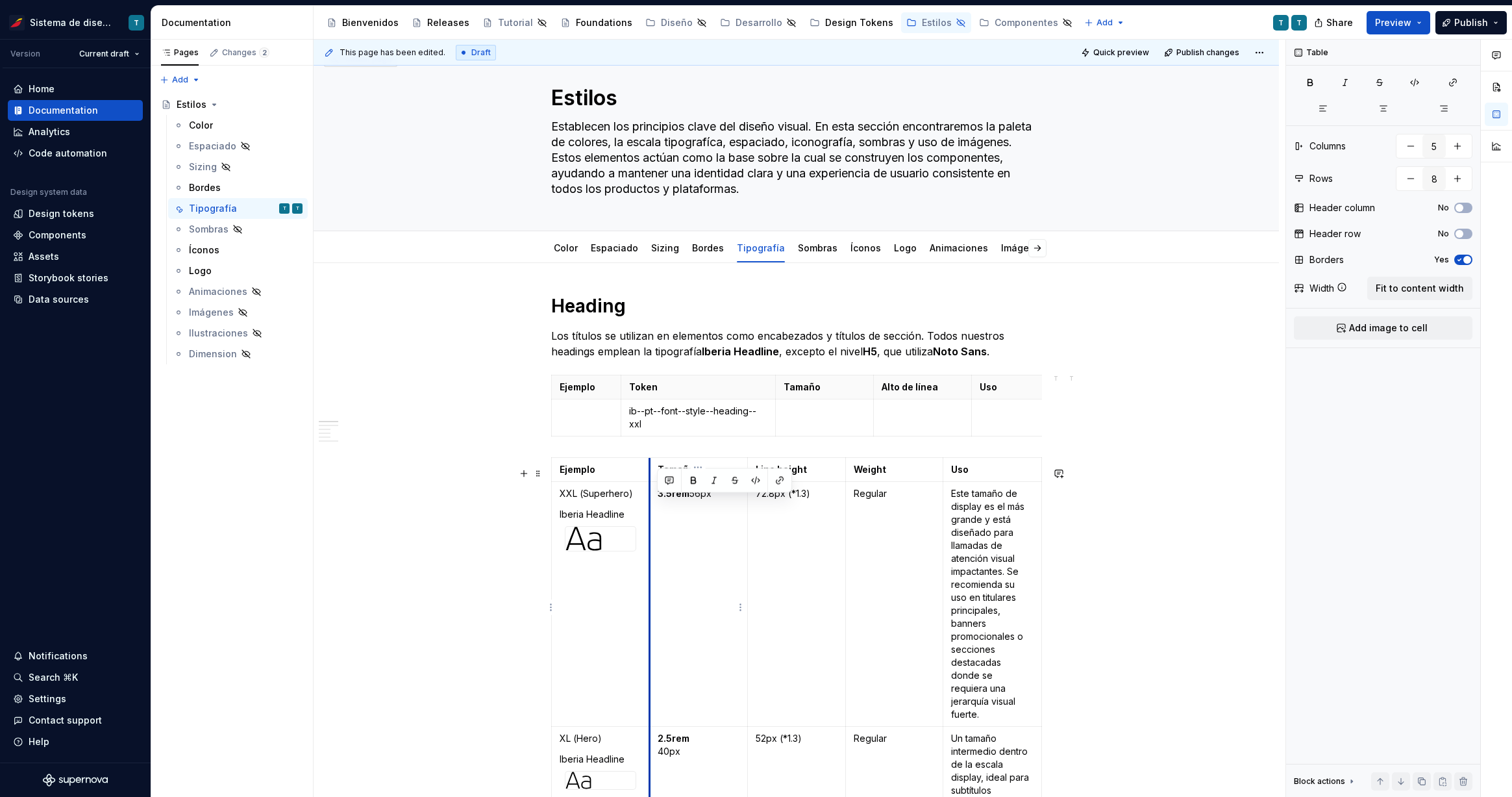
drag, startPoint x: 715, startPoint y: 502, endPoint x: 650, endPoint y: 499, distance: 65.1
click at [650, 499] on td "3.5rem 56px" at bounding box center [698, 604] width 98 height 245
copy p "3.5rem 56px"
type input "2"
click at [803, 416] on p at bounding box center [824, 411] width 82 height 13
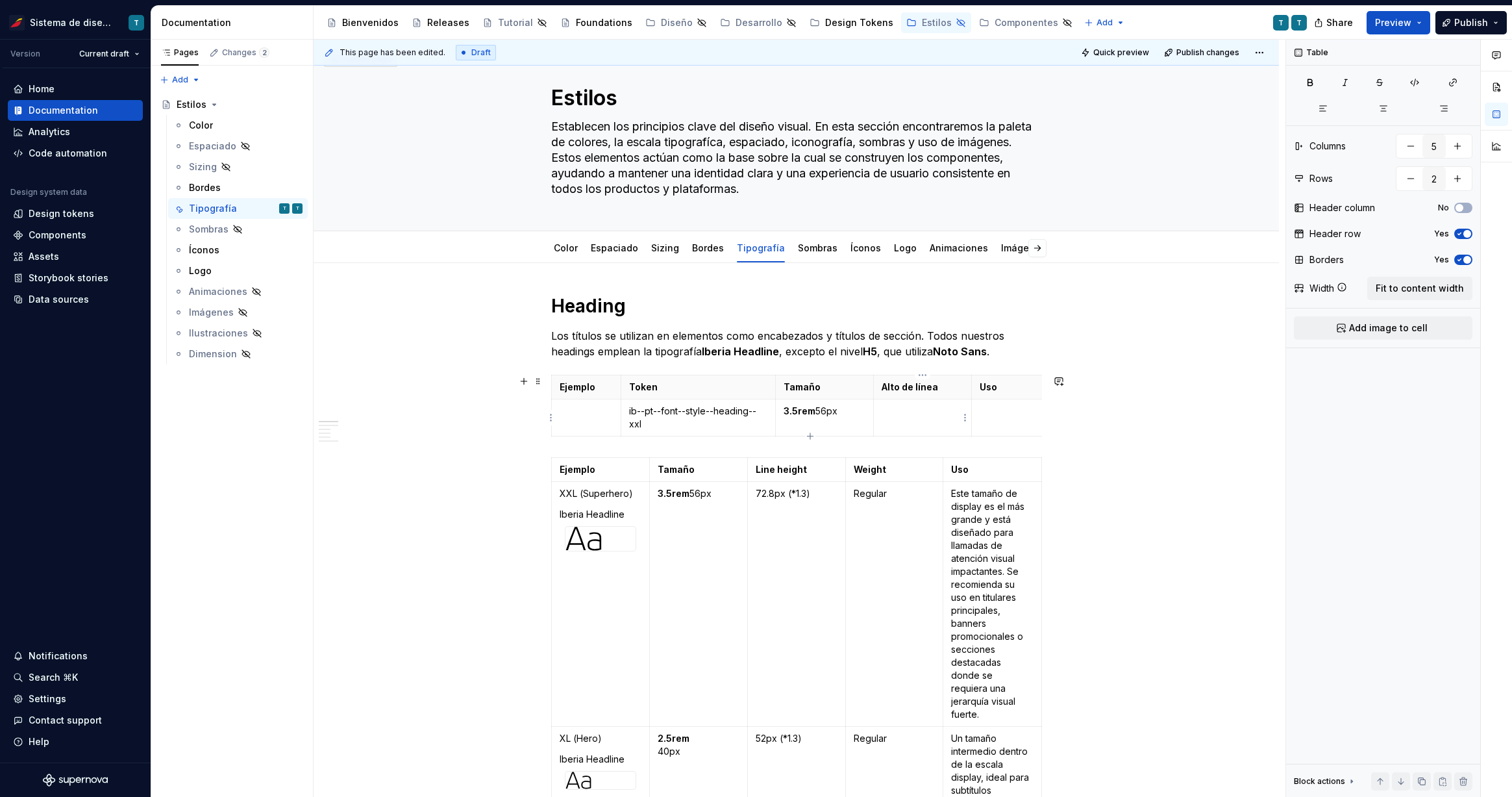
click at [898, 423] on td at bounding box center [923, 418] width 98 height 37
click at [1005, 417] on p at bounding box center [1021, 411] width 82 height 13
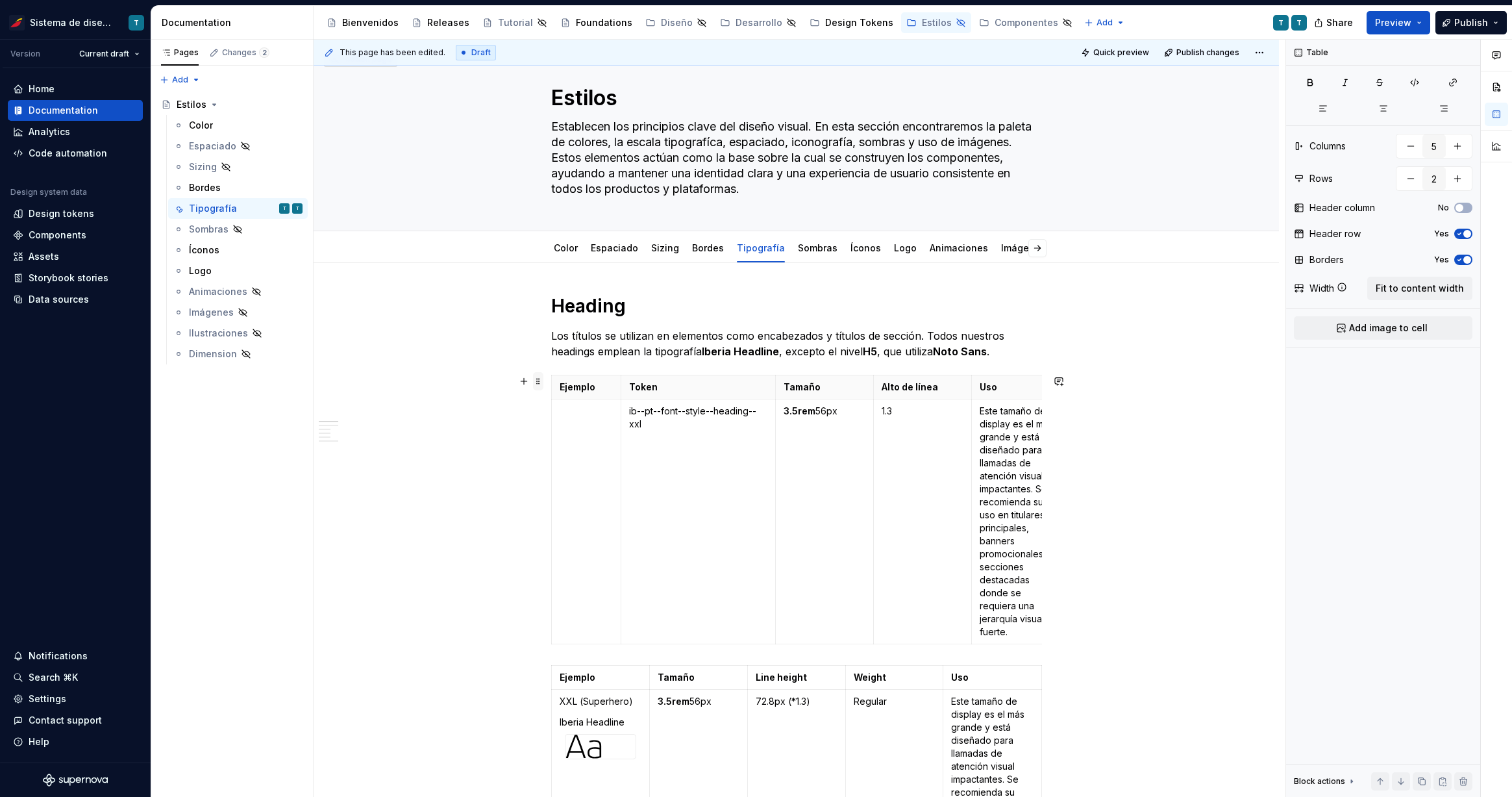
click at [537, 381] on span at bounding box center [538, 381] width 10 height 18
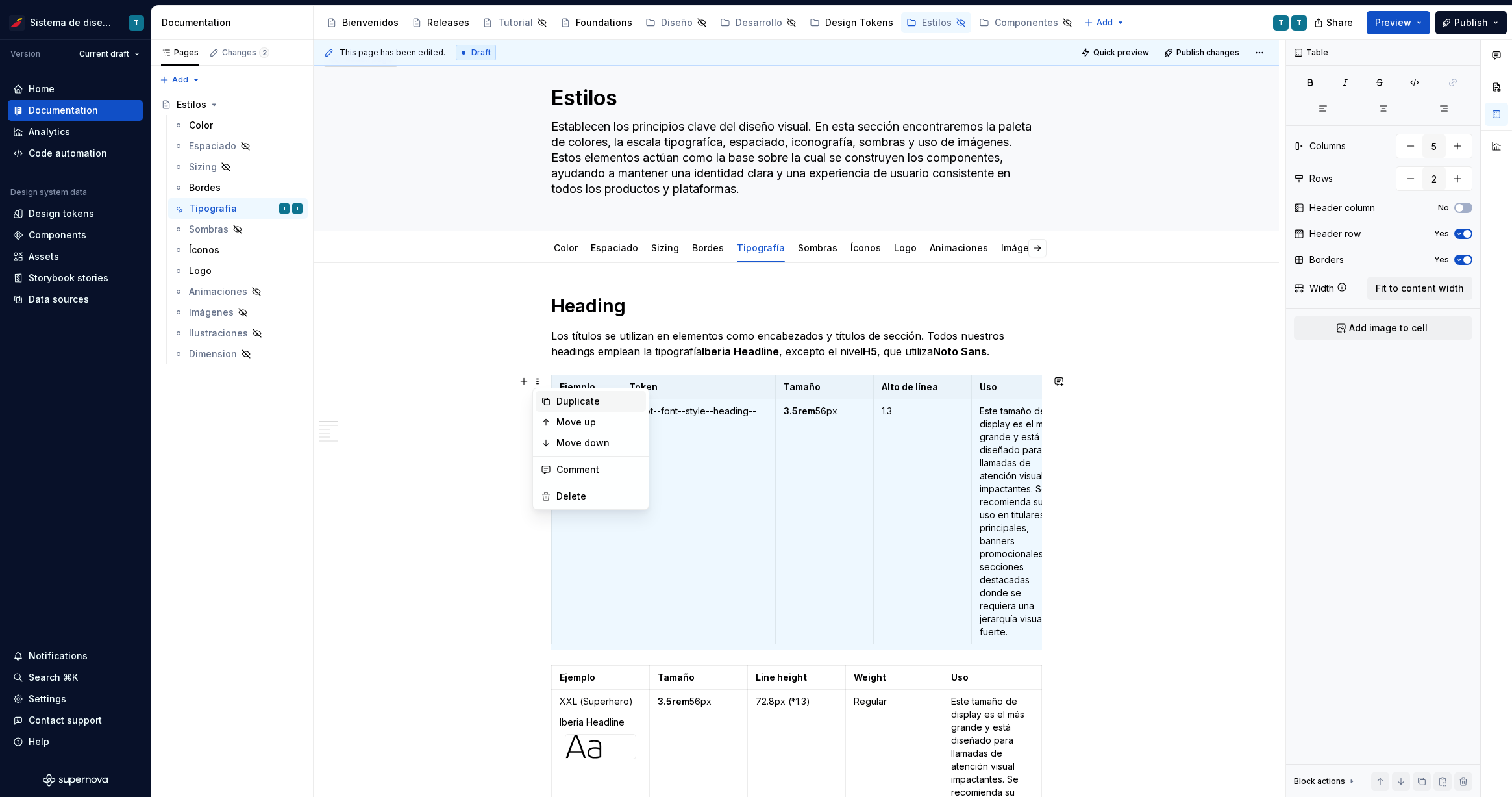
click at [559, 398] on div "Duplicate" at bounding box center [598, 401] width 84 height 13
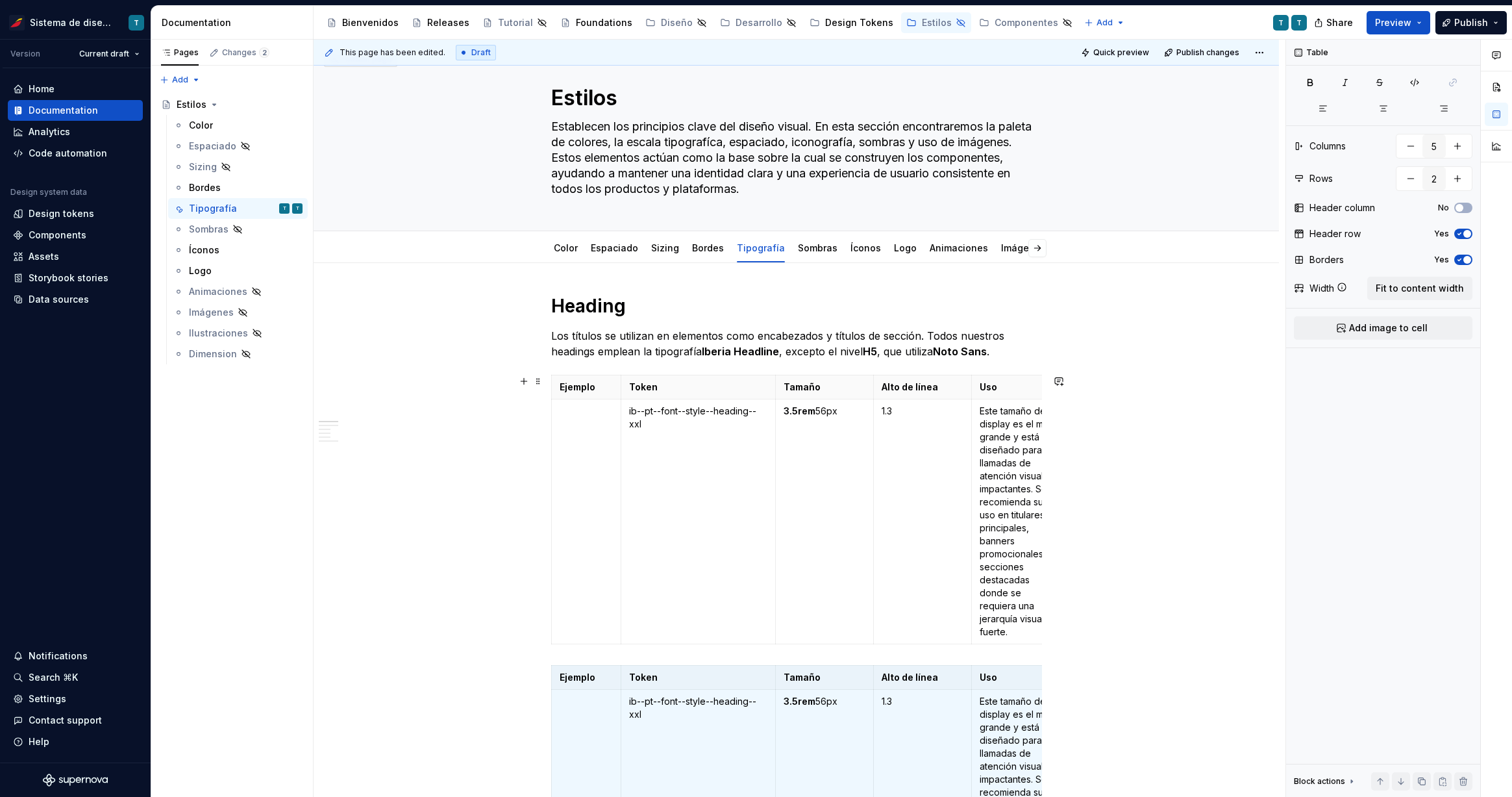
scroll to position [170, 0]
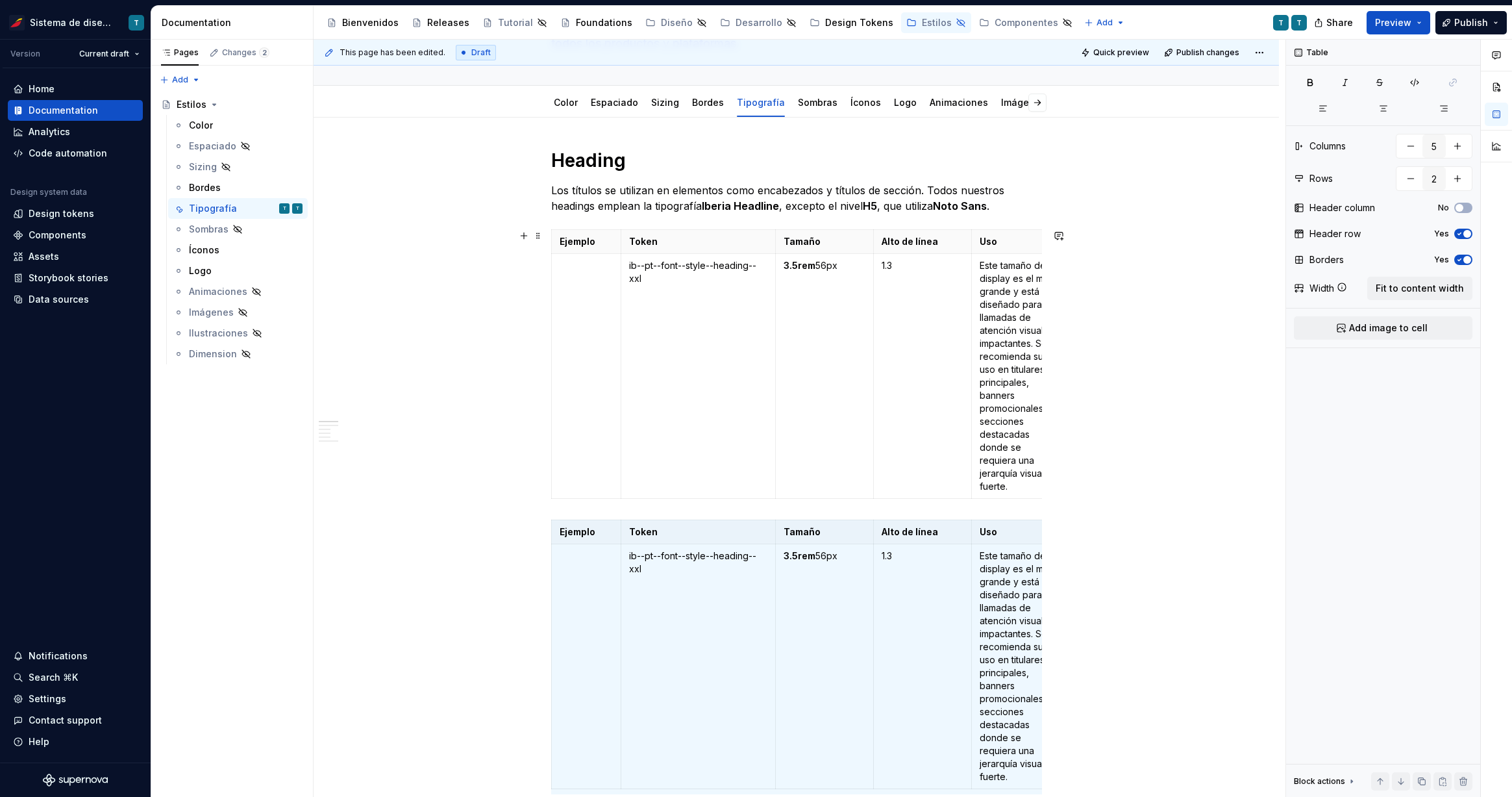
type textarea "*"
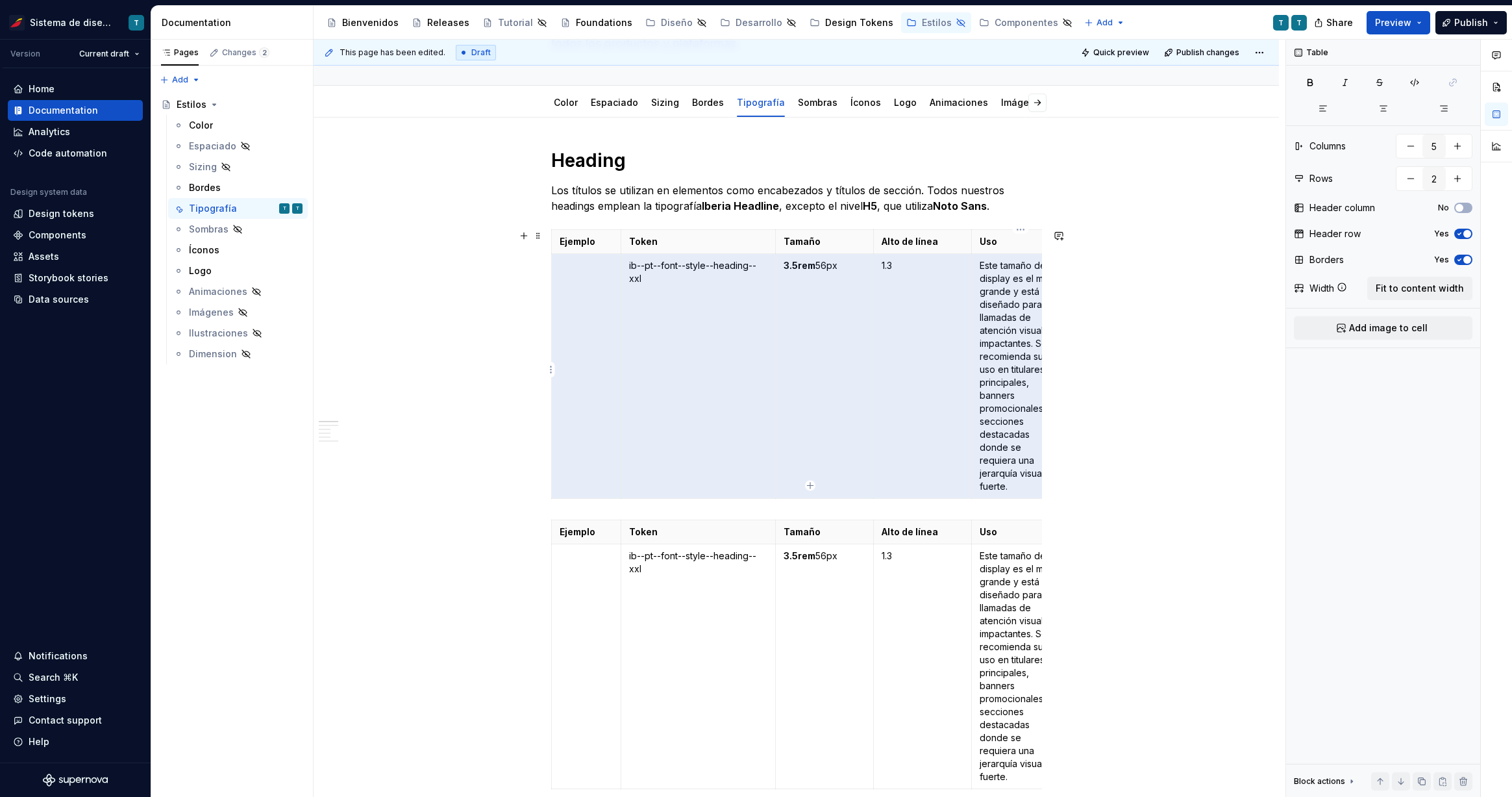
drag, startPoint x: 592, startPoint y: 305, endPoint x: 1015, endPoint y: 407, distance: 435.1
click at [1015, 407] on tr "ib--pt--fon t--style--heading--xxl 3.5rem 56px 1.3 Este tamaño de display es el…" at bounding box center [810, 376] width 519 height 245
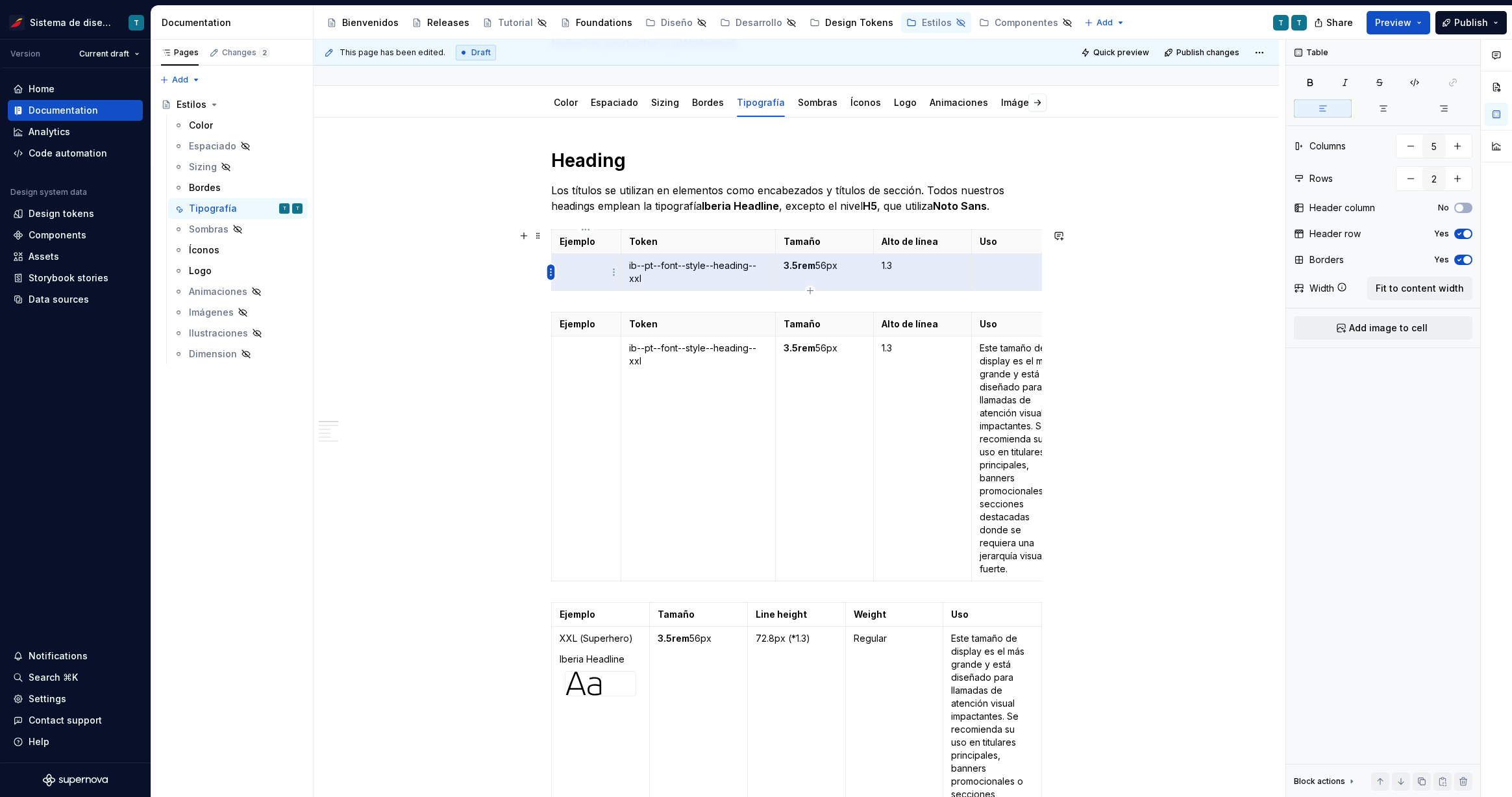
click at [551, 271] on html "Sistema de diseño Iberia T Version Current draft Home Documentation Analytics C…" at bounding box center [756, 398] width 1512 height 797
click at [608, 382] on div "Delete row" at bounding box center [613, 385] width 84 height 13
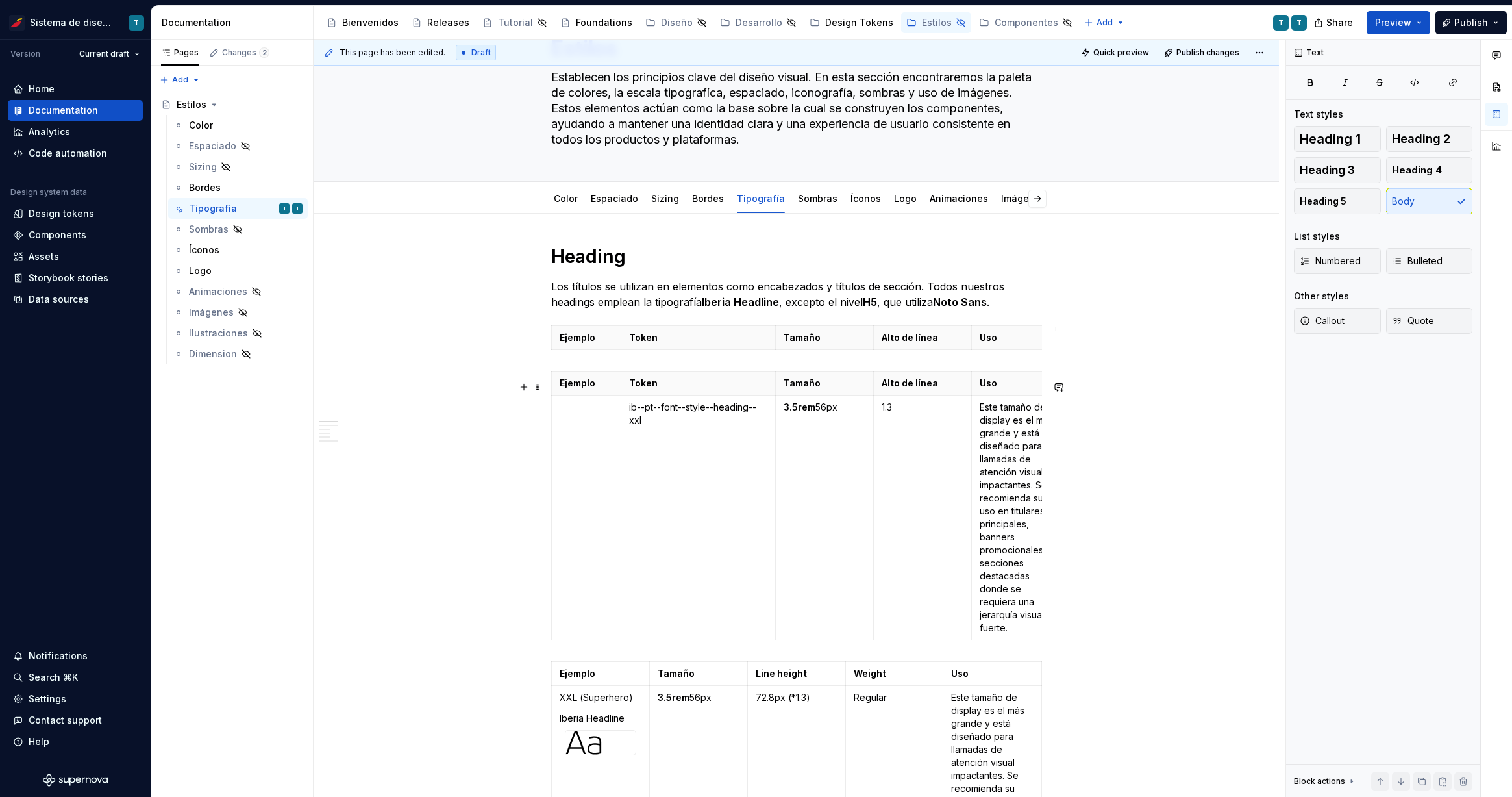
scroll to position [66, 0]
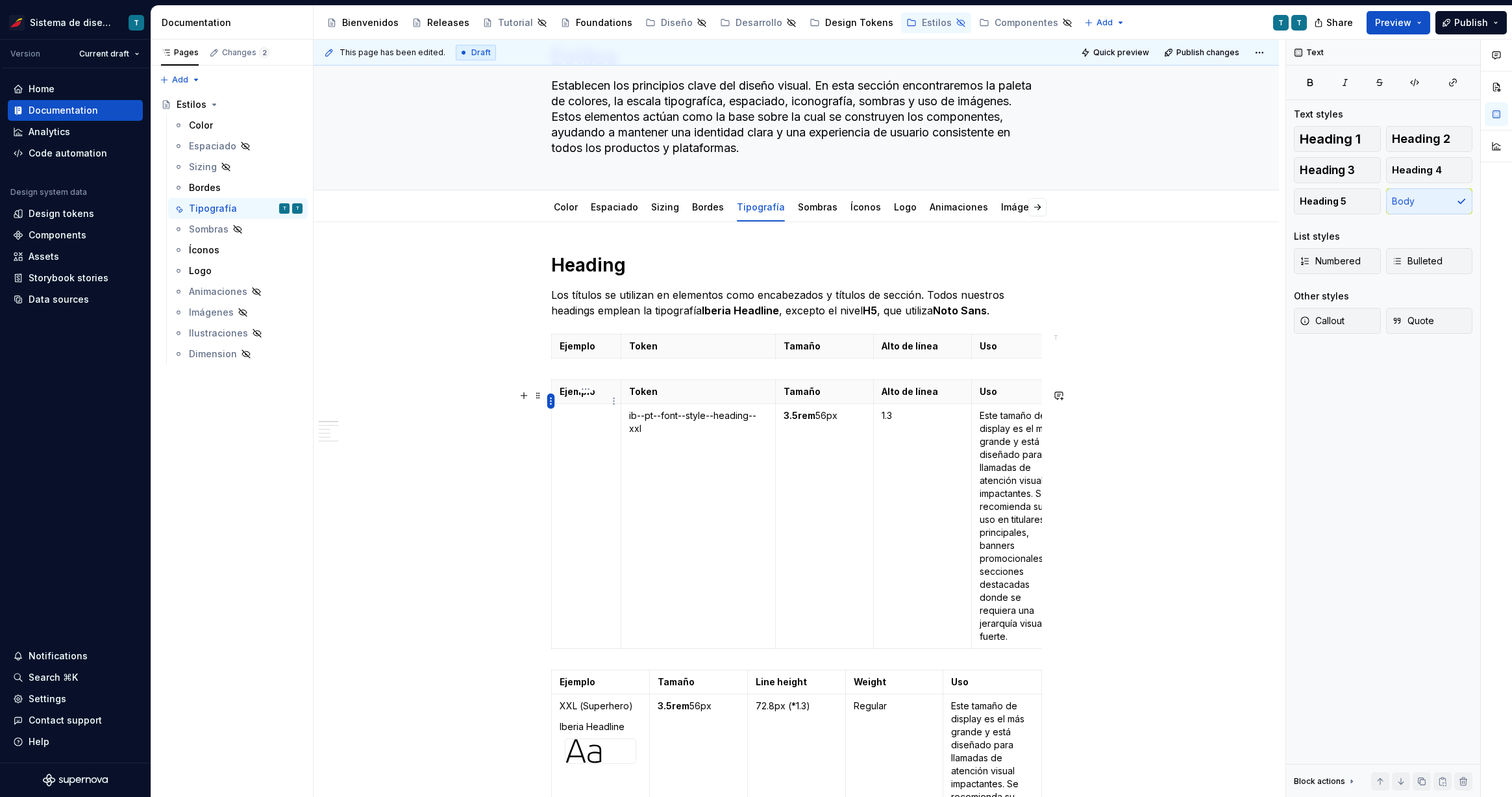
click at [551, 400] on html "Sistema de diseño Iberia T Version Current draft Home Documentation Analytics C…" at bounding box center [756, 398] width 1512 height 797
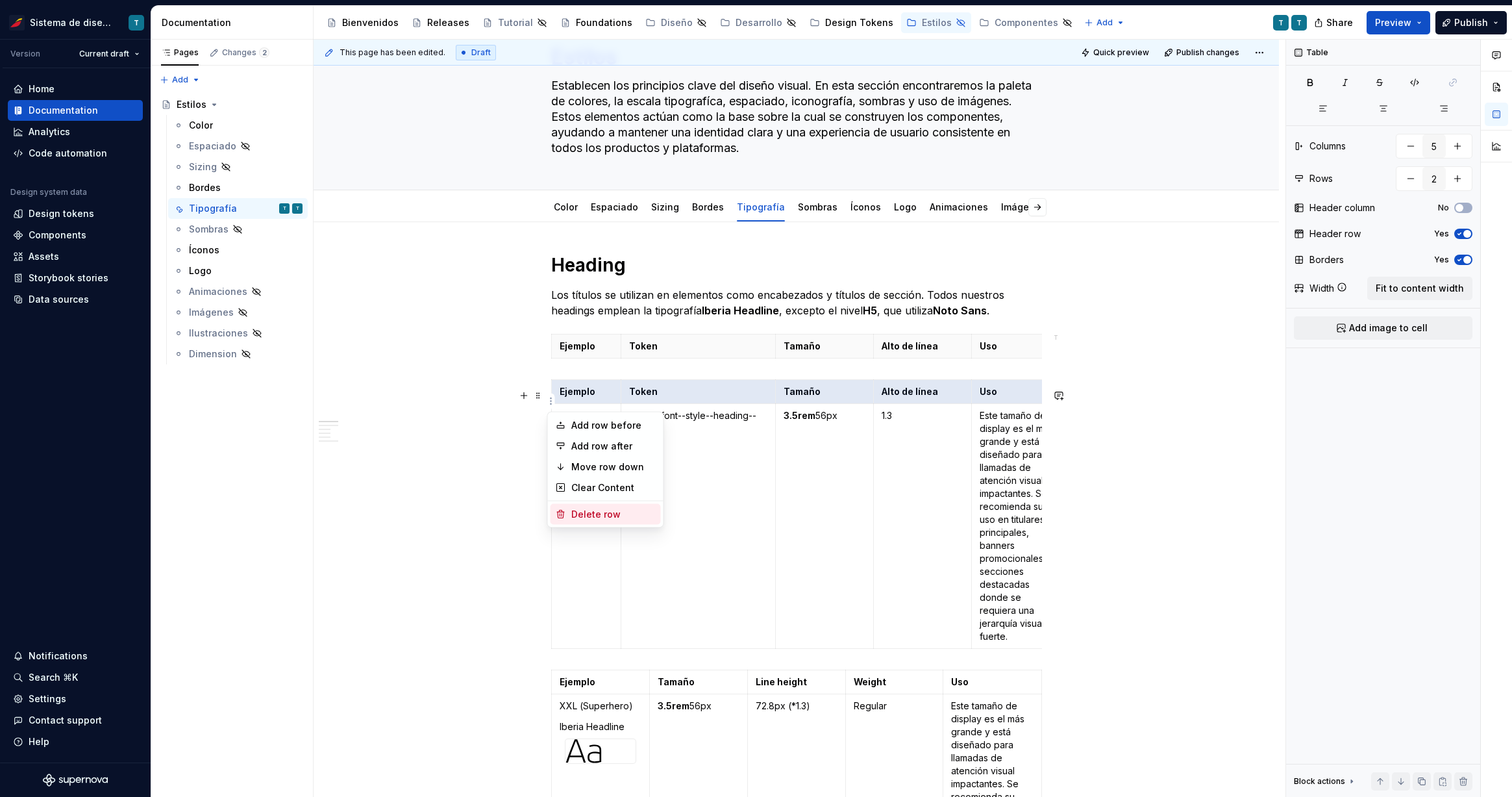
click at [600, 512] on div "Delete row" at bounding box center [613, 514] width 84 height 13
type input "1"
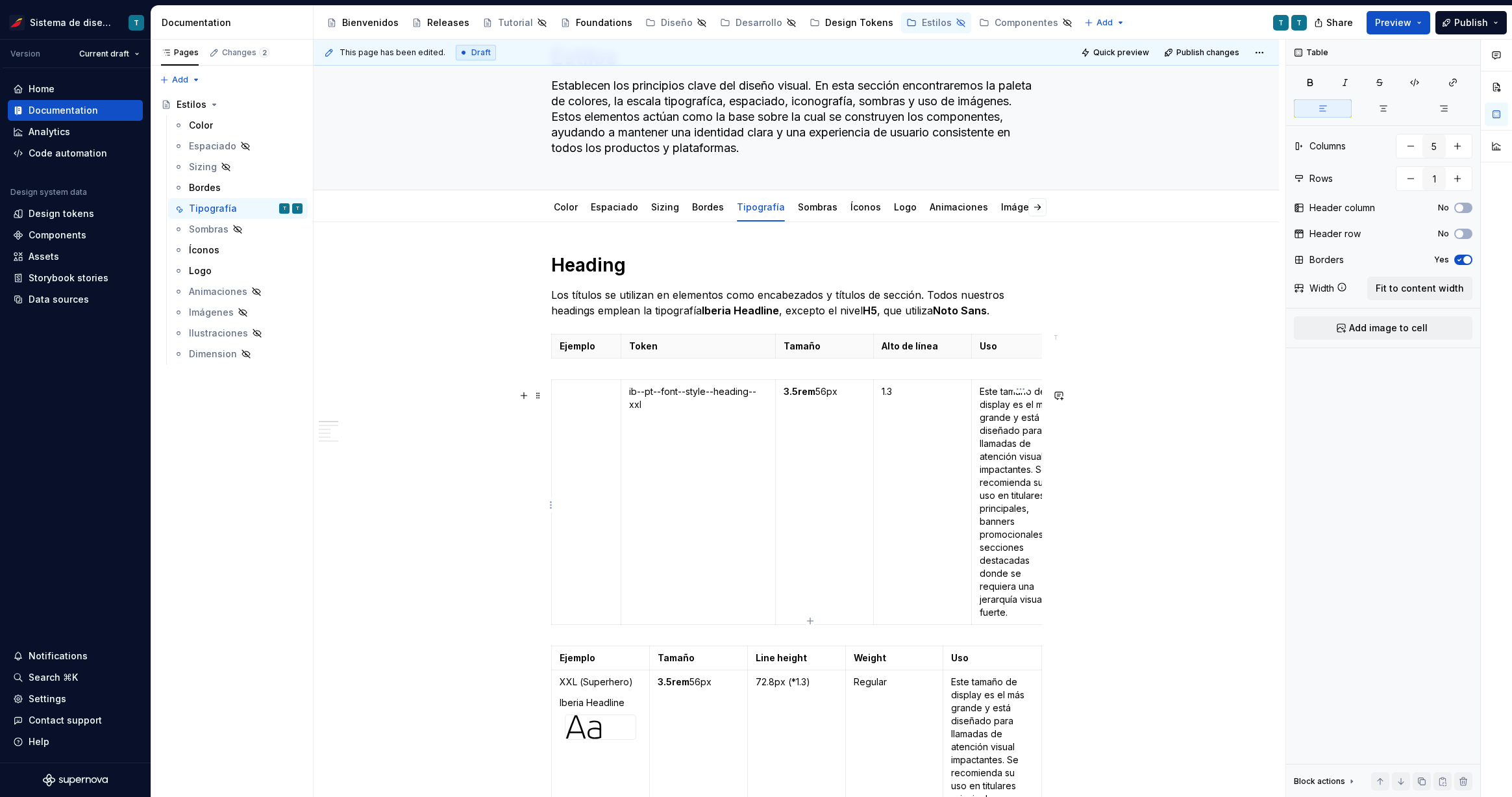
click at [997, 419] on p "Este tamaño de display es el más grande y está diseñado para llamadas de atenci…" at bounding box center [1021, 502] width 82 height 234
click at [990, 342] on p "Uso" at bounding box center [1021, 346] width 82 height 13
click at [1019, 332] on html "Sistema de diseño Iberia T Version Current draft Home Documentation Analytics C…" at bounding box center [756, 398] width 1512 height 797
click at [1053, 451] on div "Delete column" at bounding box center [1071, 443] width 111 height 21
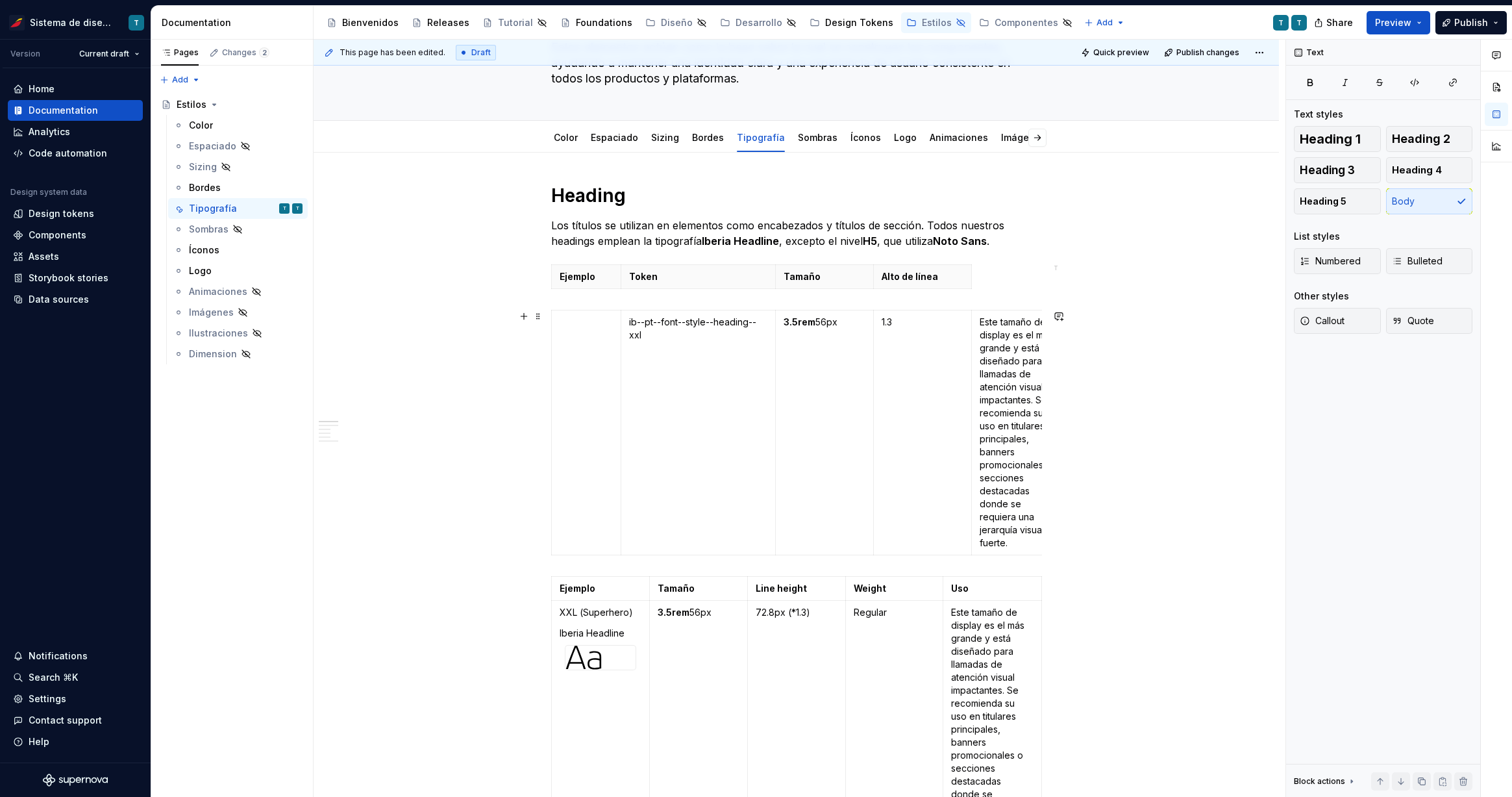
scroll to position [127, 0]
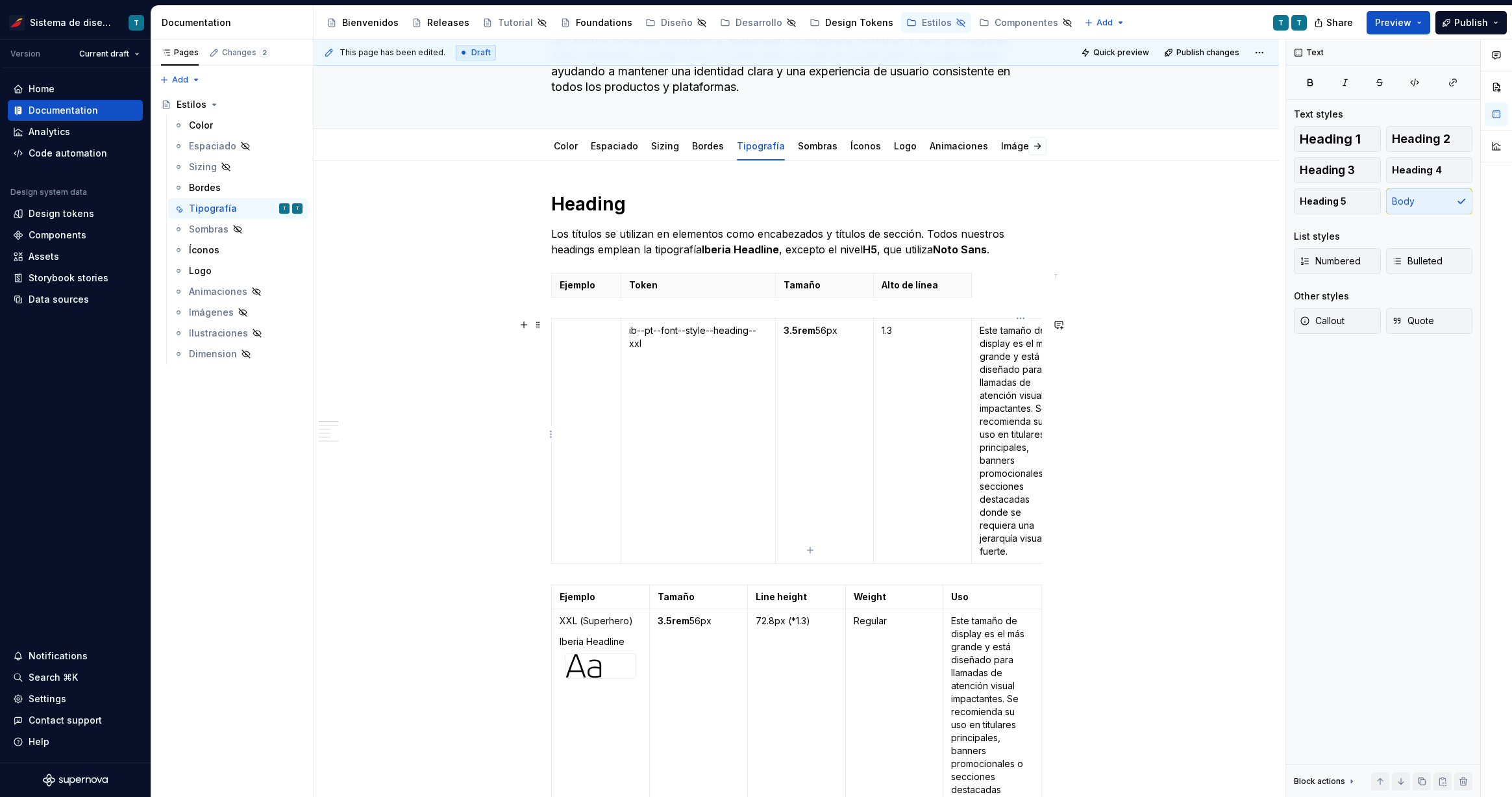
click at [1009, 370] on p "Este tamaño de display es el más grande y está diseñado para llamadas de atenci…" at bounding box center [1021, 441] width 82 height 234
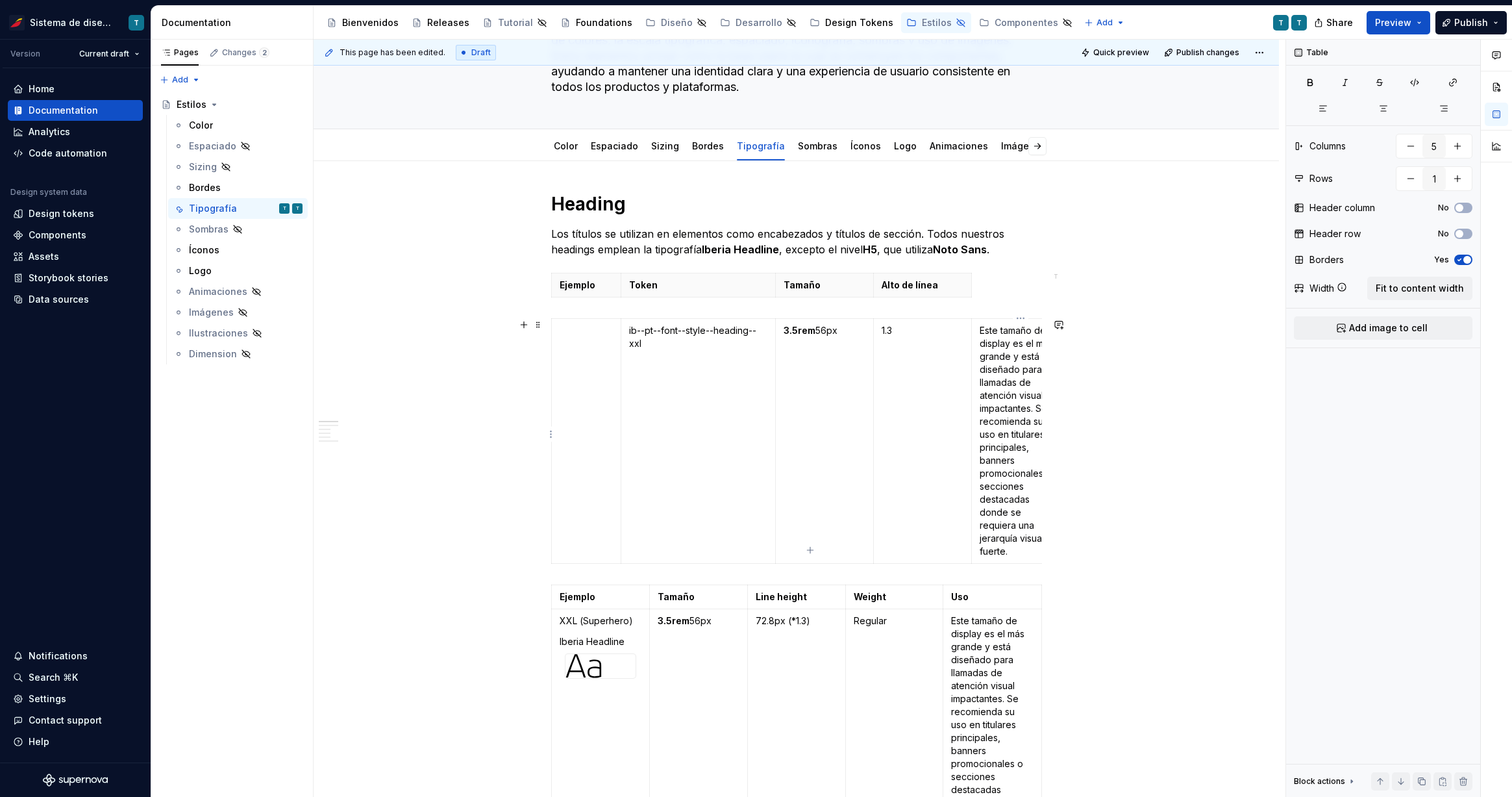
click at [989, 338] on p "Este tamaño de display es el más grande y está diseñado para llamadas de atenci…" at bounding box center [1021, 441] width 82 height 234
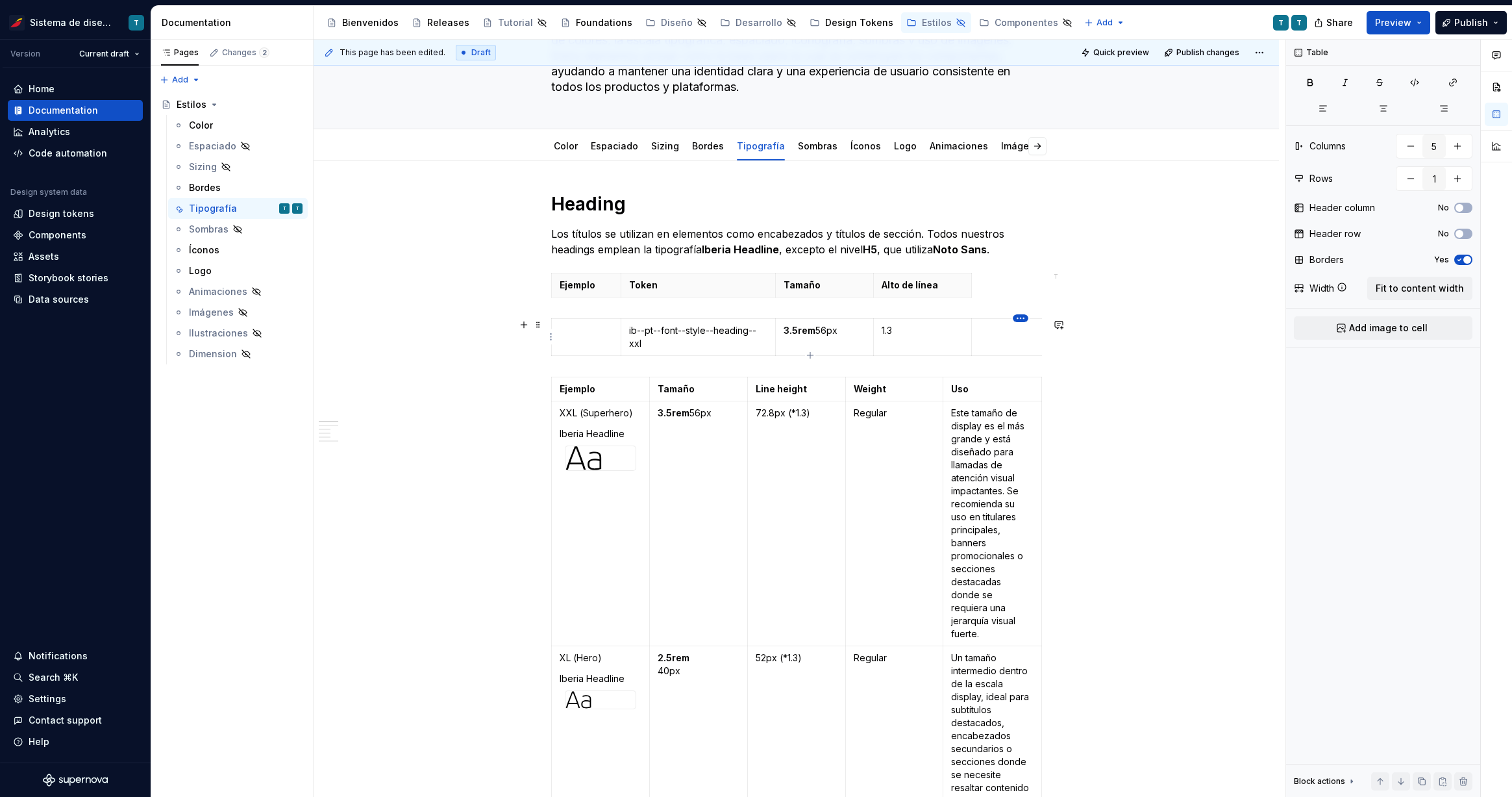
click at [1023, 318] on html "Sistema de diseño Iberia T Version Current draft Home Documentation Analytics C…" at bounding box center [756, 398] width 1512 height 797
click at [1061, 423] on div "Delete column" at bounding box center [1078, 427] width 84 height 13
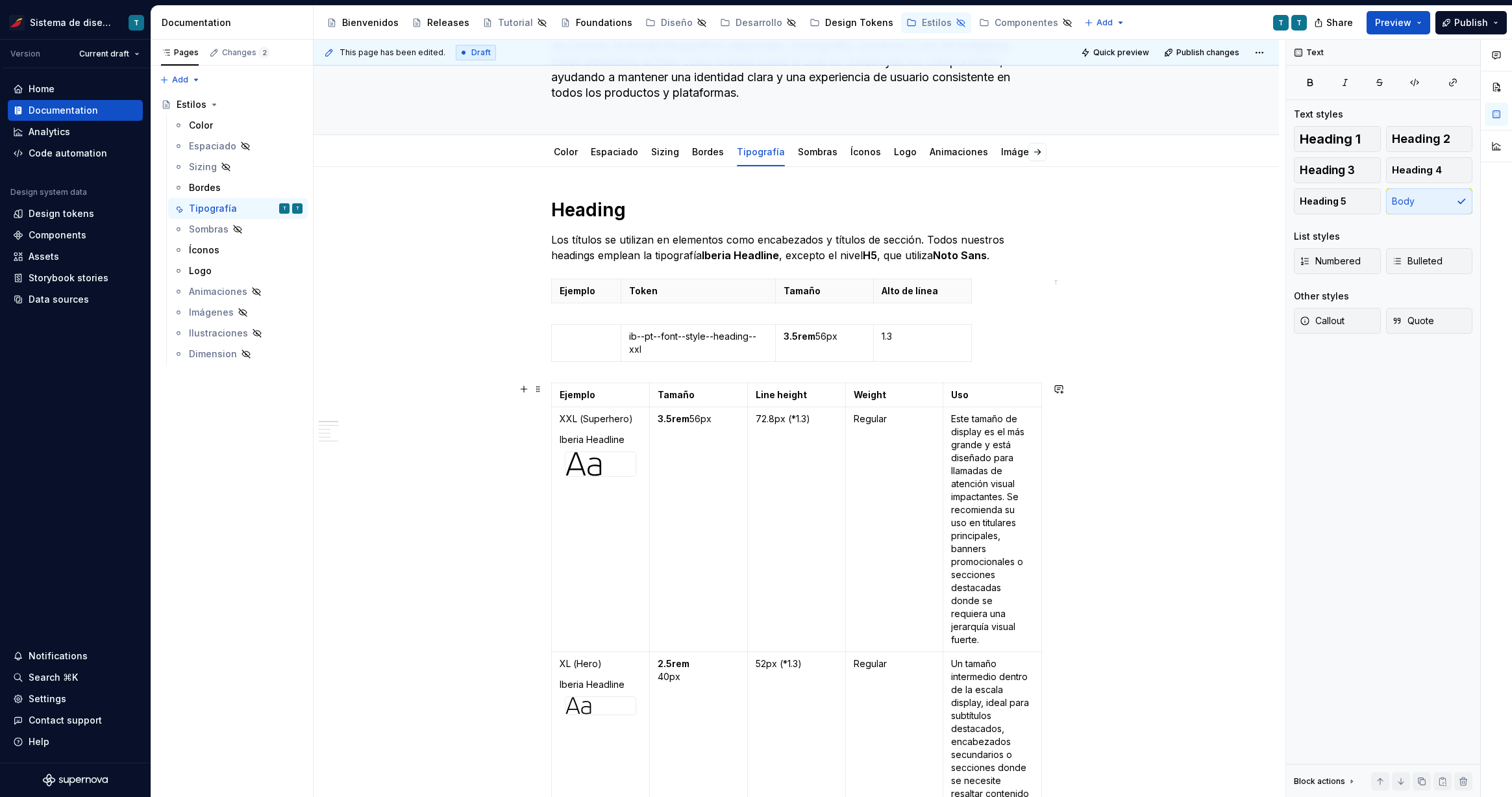
scroll to position [112, 0]
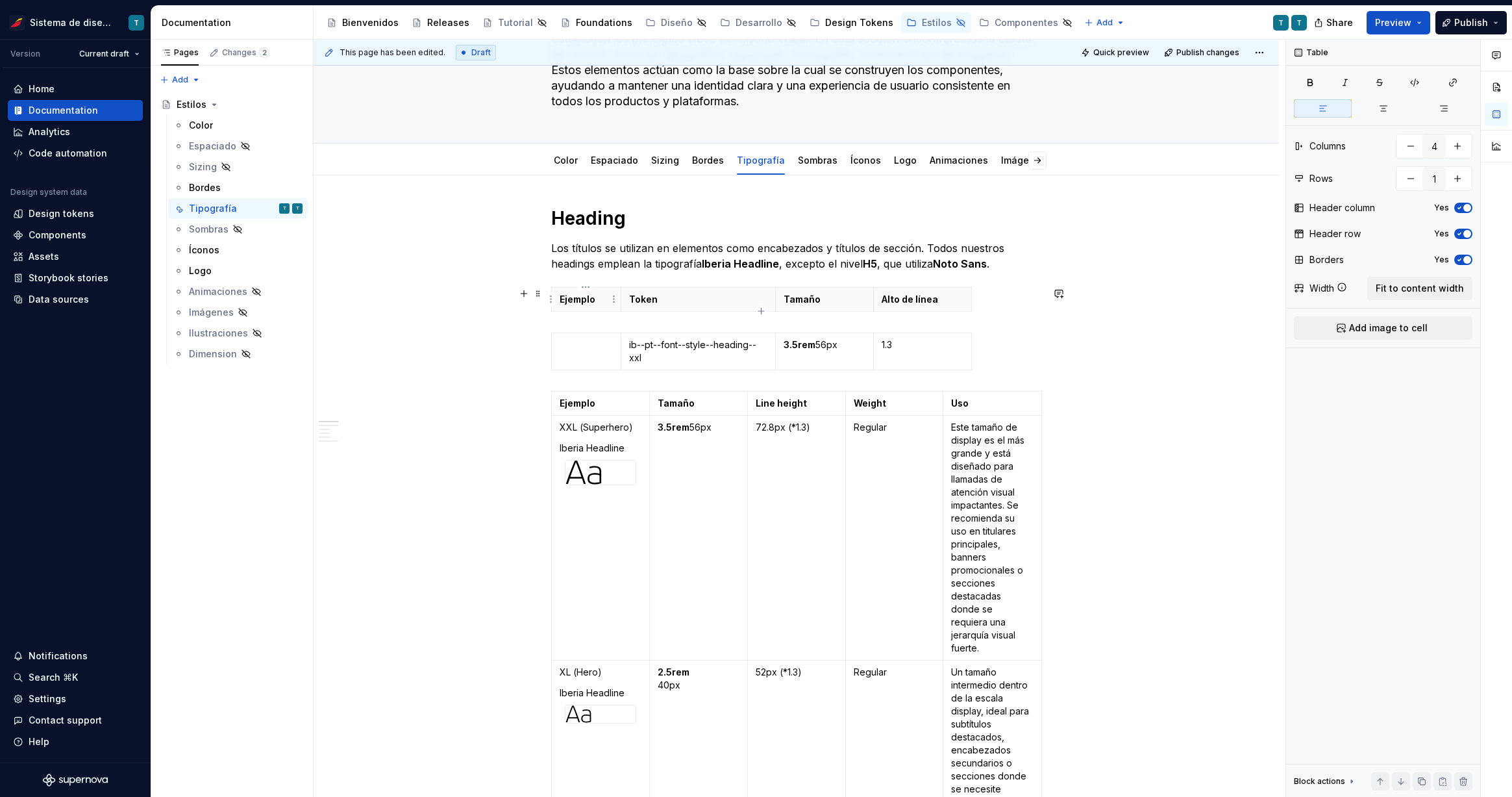
click at [594, 308] on th "Ejemplo" at bounding box center [585, 300] width 70 height 24
click at [700, 295] on p "Token" at bounding box center [698, 299] width 139 height 13
click at [1239, 292] on span "Fit to content width" at bounding box center [1420, 288] width 88 height 13
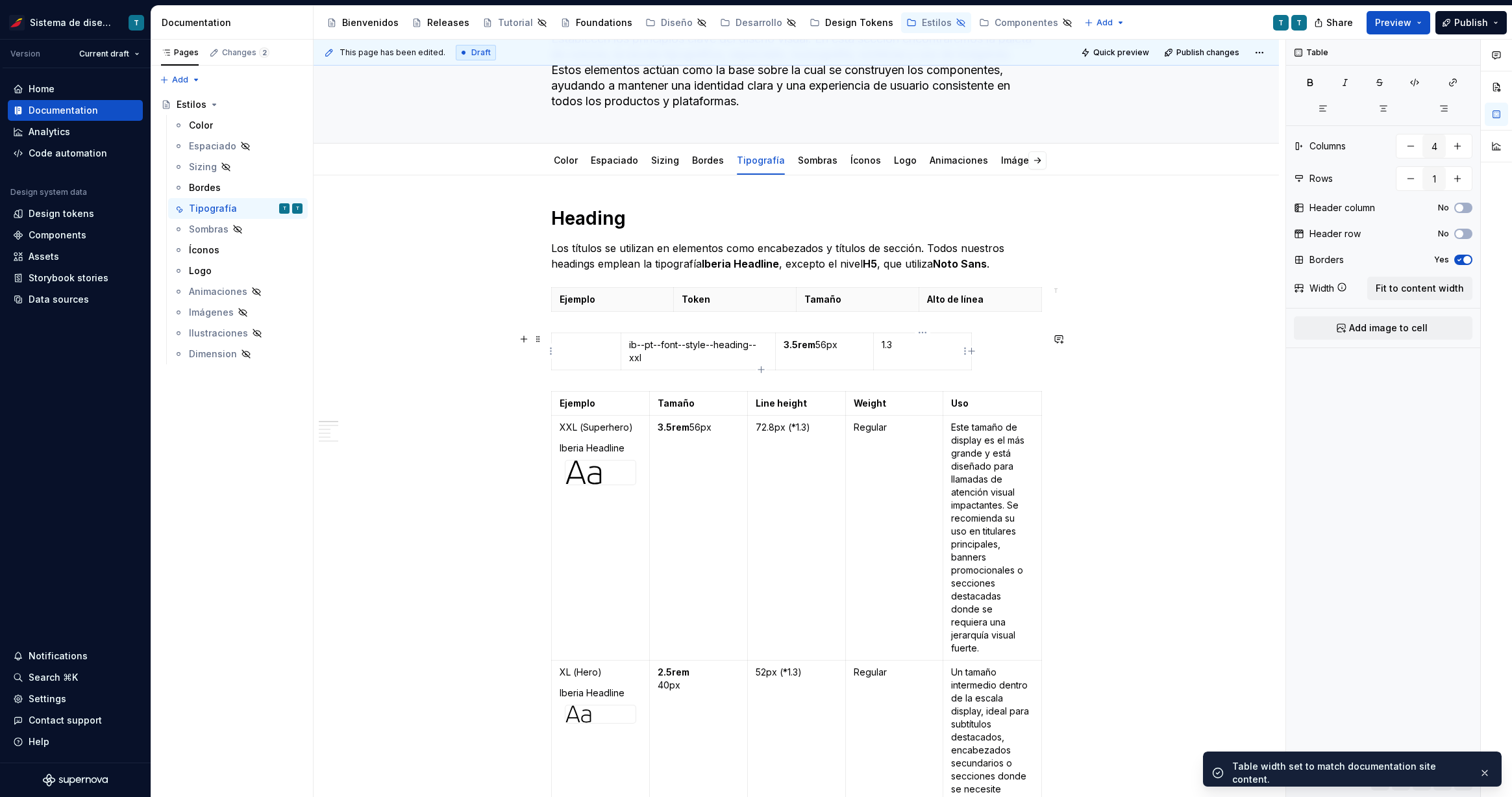
click at [923, 360] on td "1.3" at bounding box center [923, 351] width 98 height 37
click at [1239, 290] on span "Fit to content width" at bounding box center [1420, 288] width 88 height 13
drag, startPoint x: 674, startPoint y: 348, endPoint x: 635, endPoint y: 352, distance: 39.2
click at [635, 352] on td "ib--pt--font--style--heading--xxl" at bounding box center [696, 351] width 123 height 37
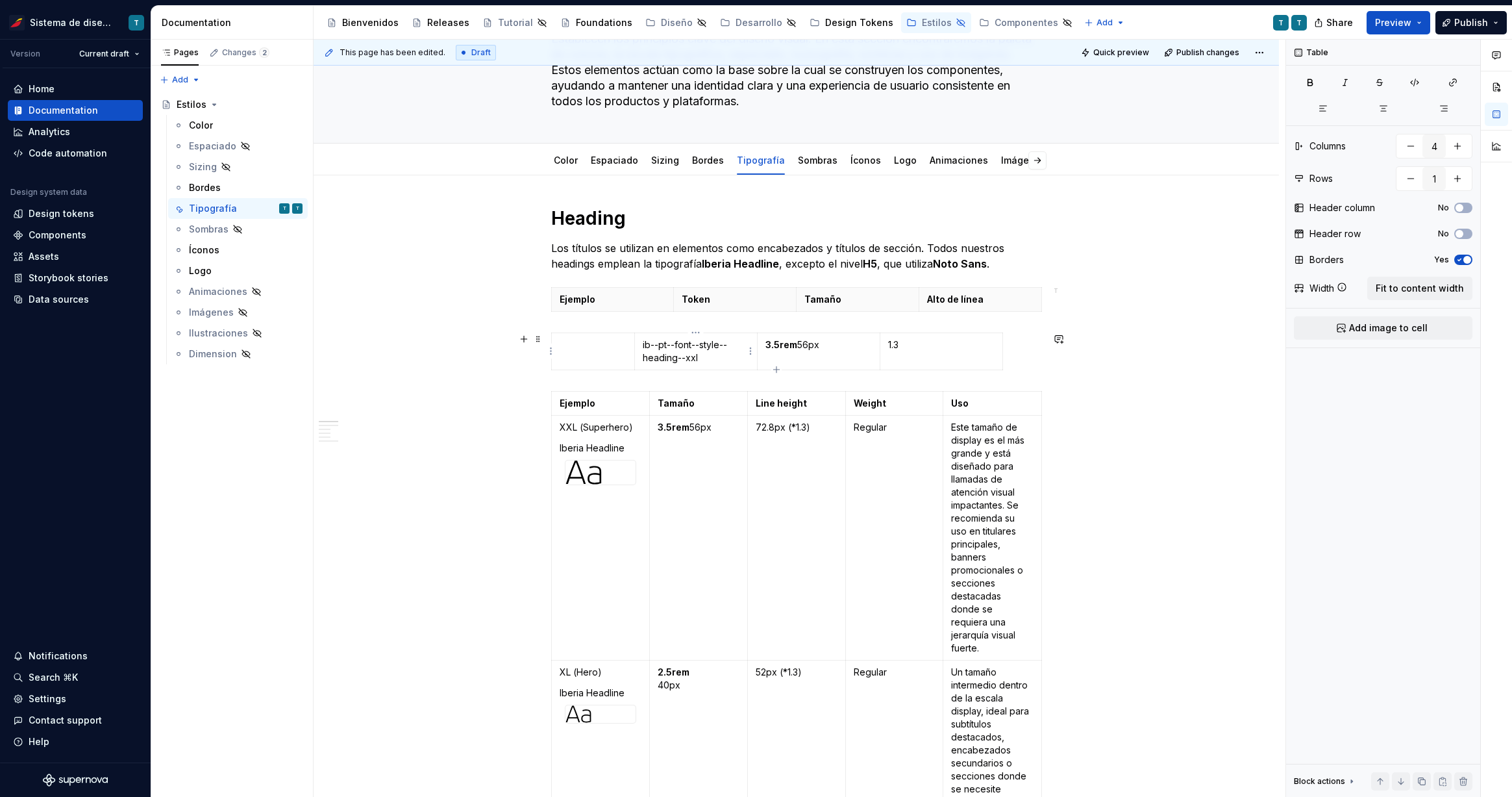
type textarea "*"
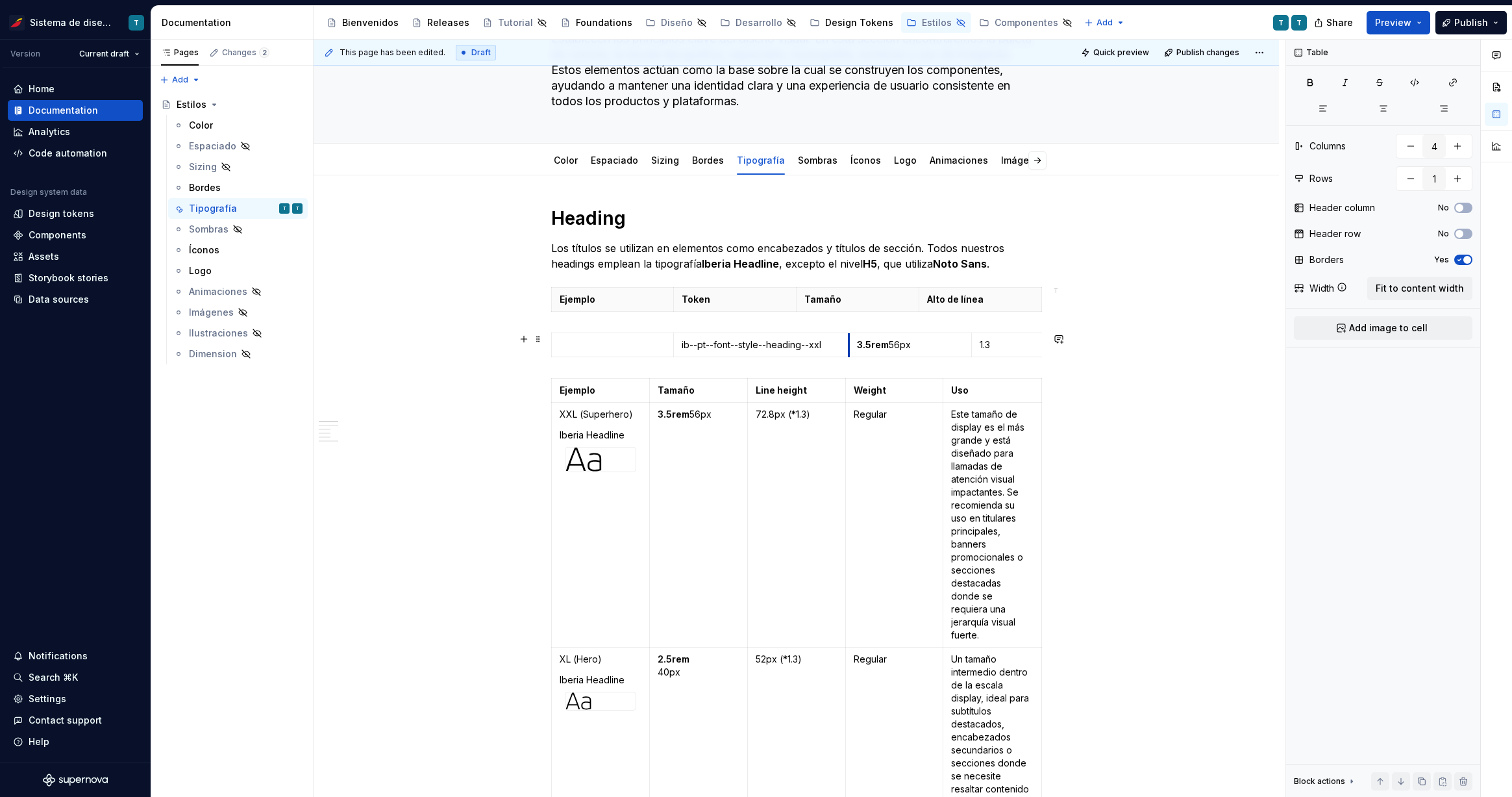
drag, startPoint x: 797, startPoint y: 345, endPoint x: 850, endPoint y: 343, distance: 53.0
click at [850, 343] on td "3.5rem 56px" at bounding box center [909, 345] width 123 height 24
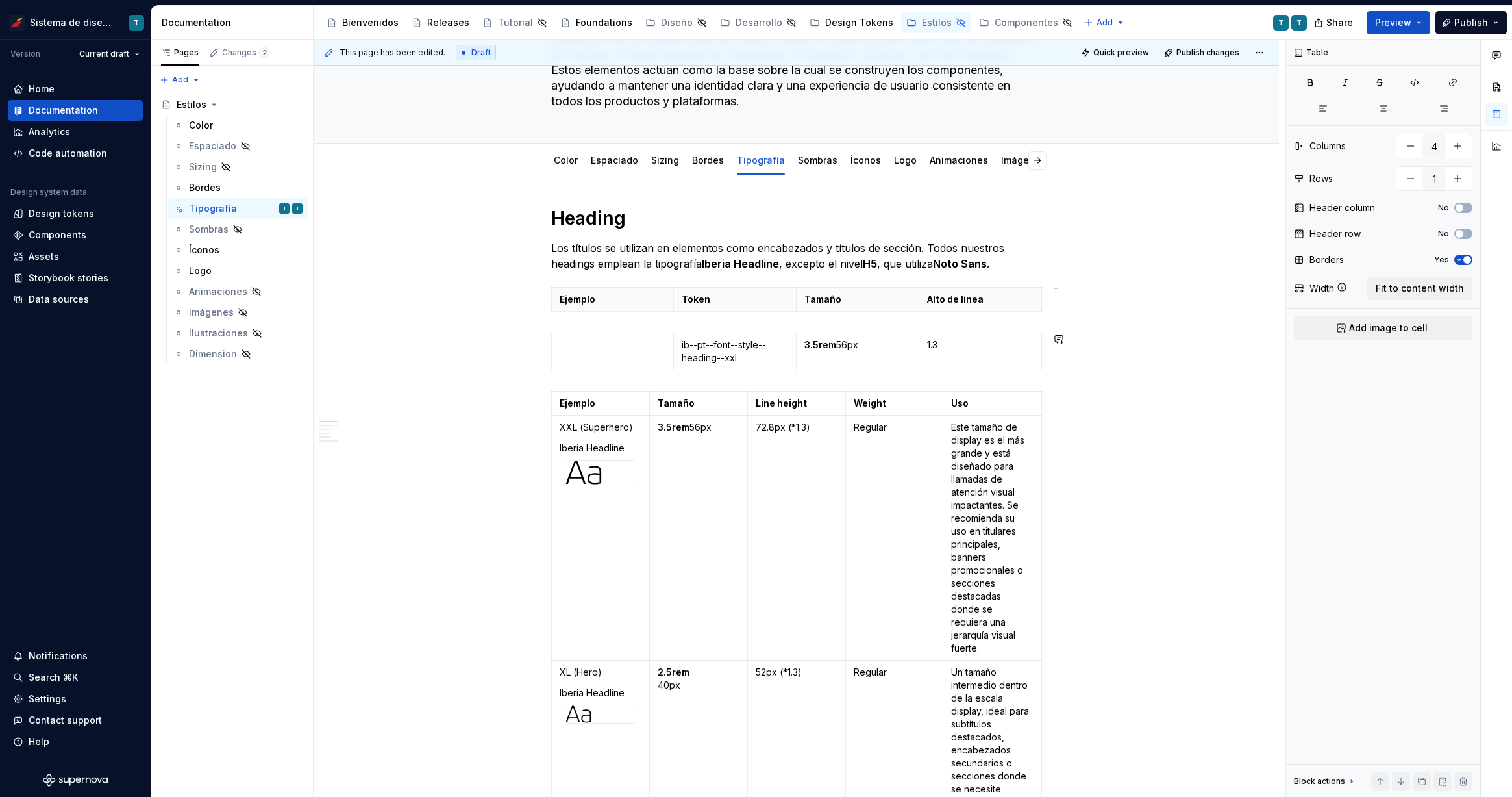
type input "5"
type input "8"
type input "4"
type input "1"
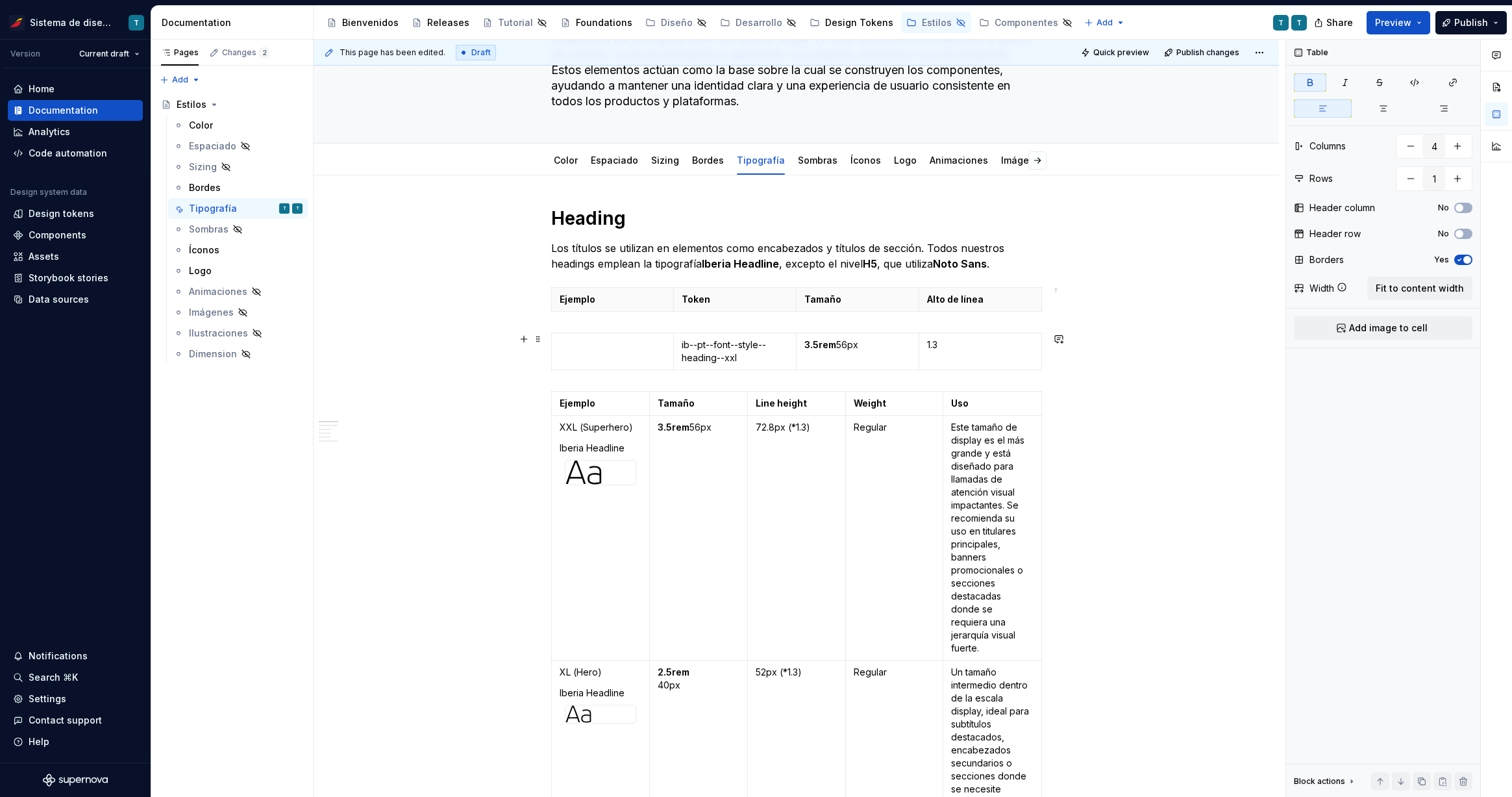
click at [648, 374] on div "ib--pt--font--style--heading--xxl 3.5rem 56px 1.3" at bounding box center [796, 354] width 491 height 42
type input "5"
type input "8"
type input "4"
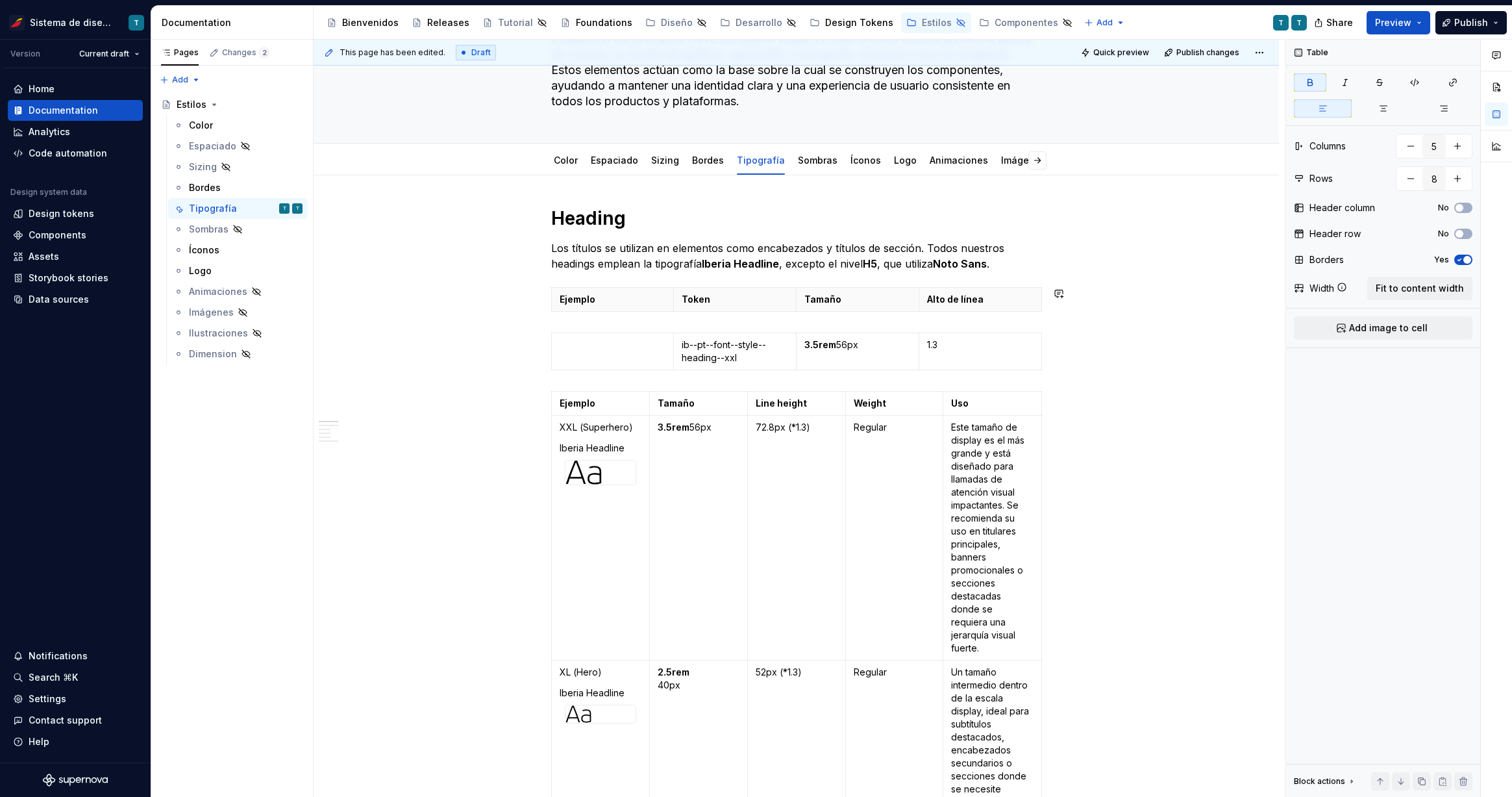
type input "1"
click at [1014, 263] on p "Los títulos se utilizan en elementos como encabezados y títulos de sección. Tod…" at bounding box center [796, 256] width 491 height 31
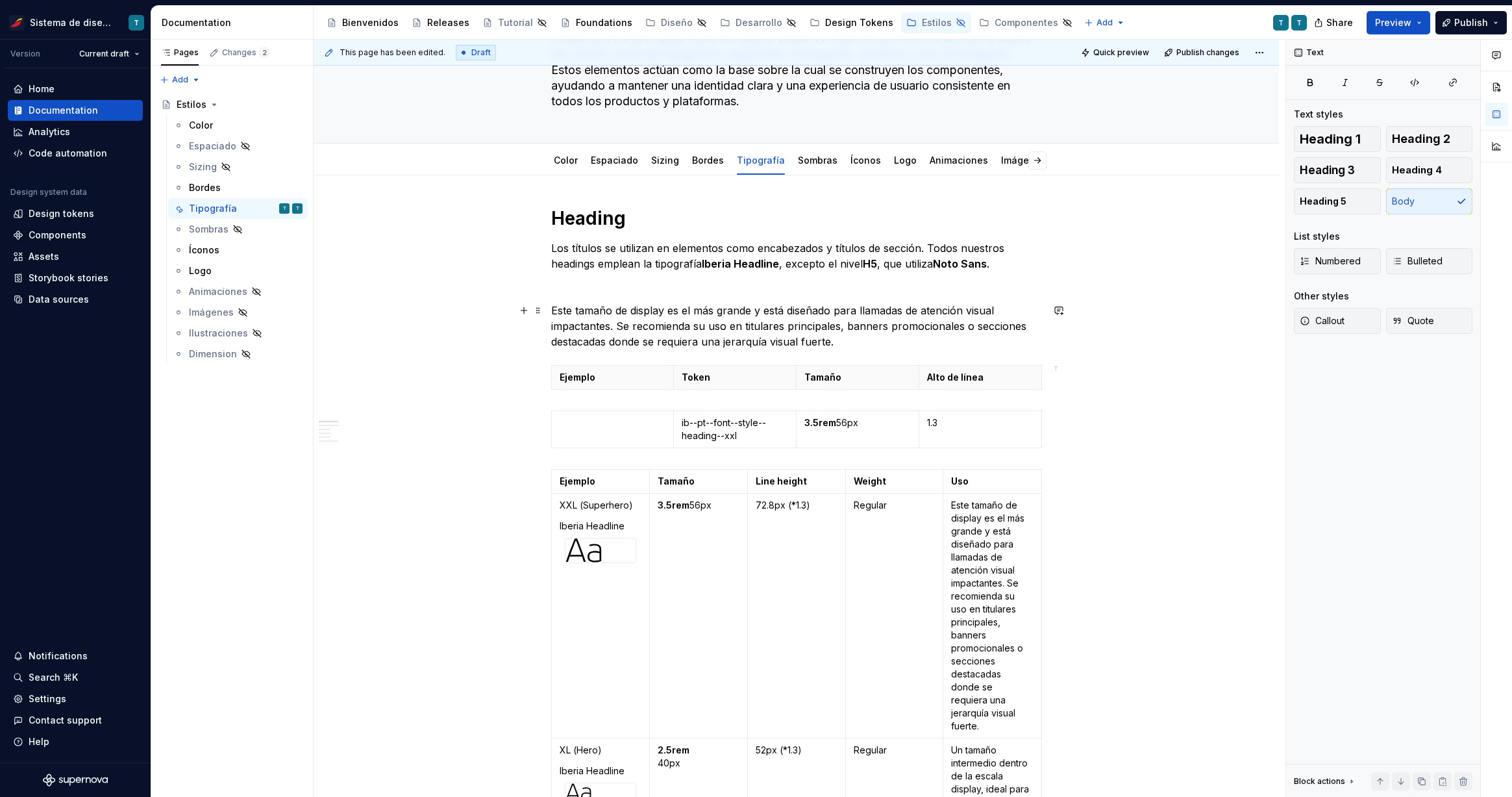
click at [590, 311] on p "Este tamaño de display es el más grande y está diseñado para llamadas de atenci…" at bounding box center [796, 326] width 491 height 47
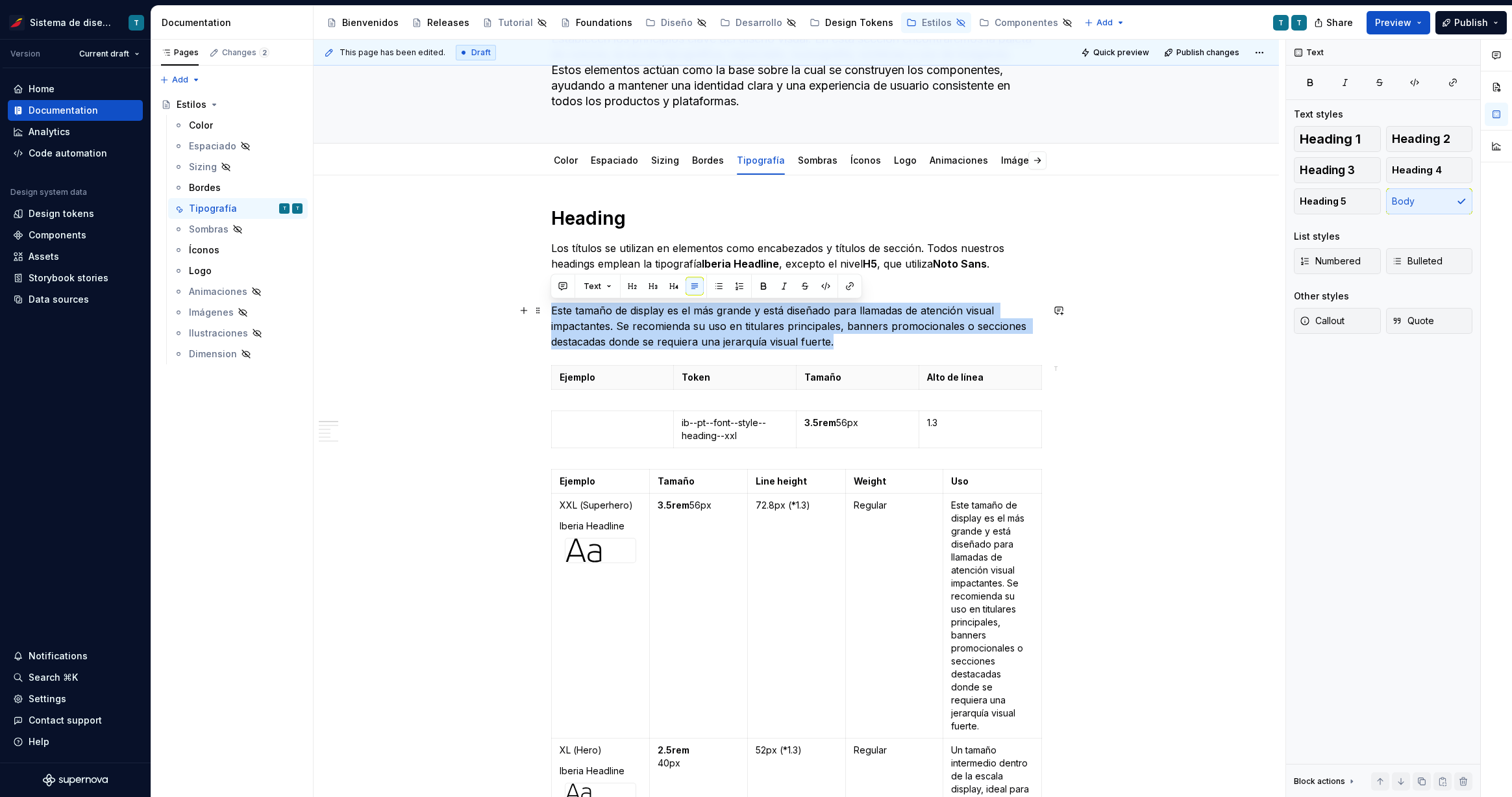
drag, startPoint x: 863, startPoint y: 337, endPoint x: 546, endPoint y: 313, distance: 317.9
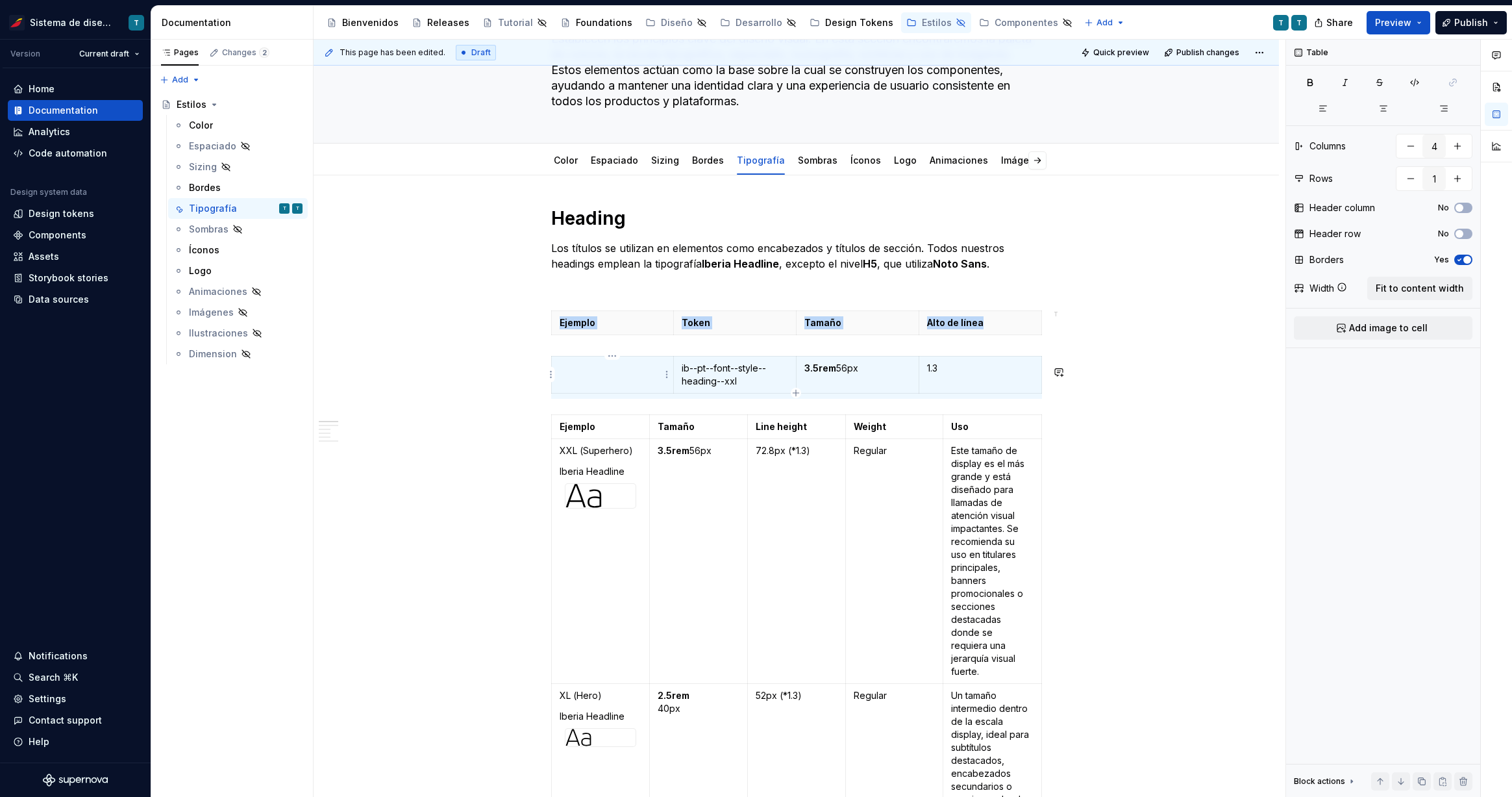
type input "5"
type input "8"
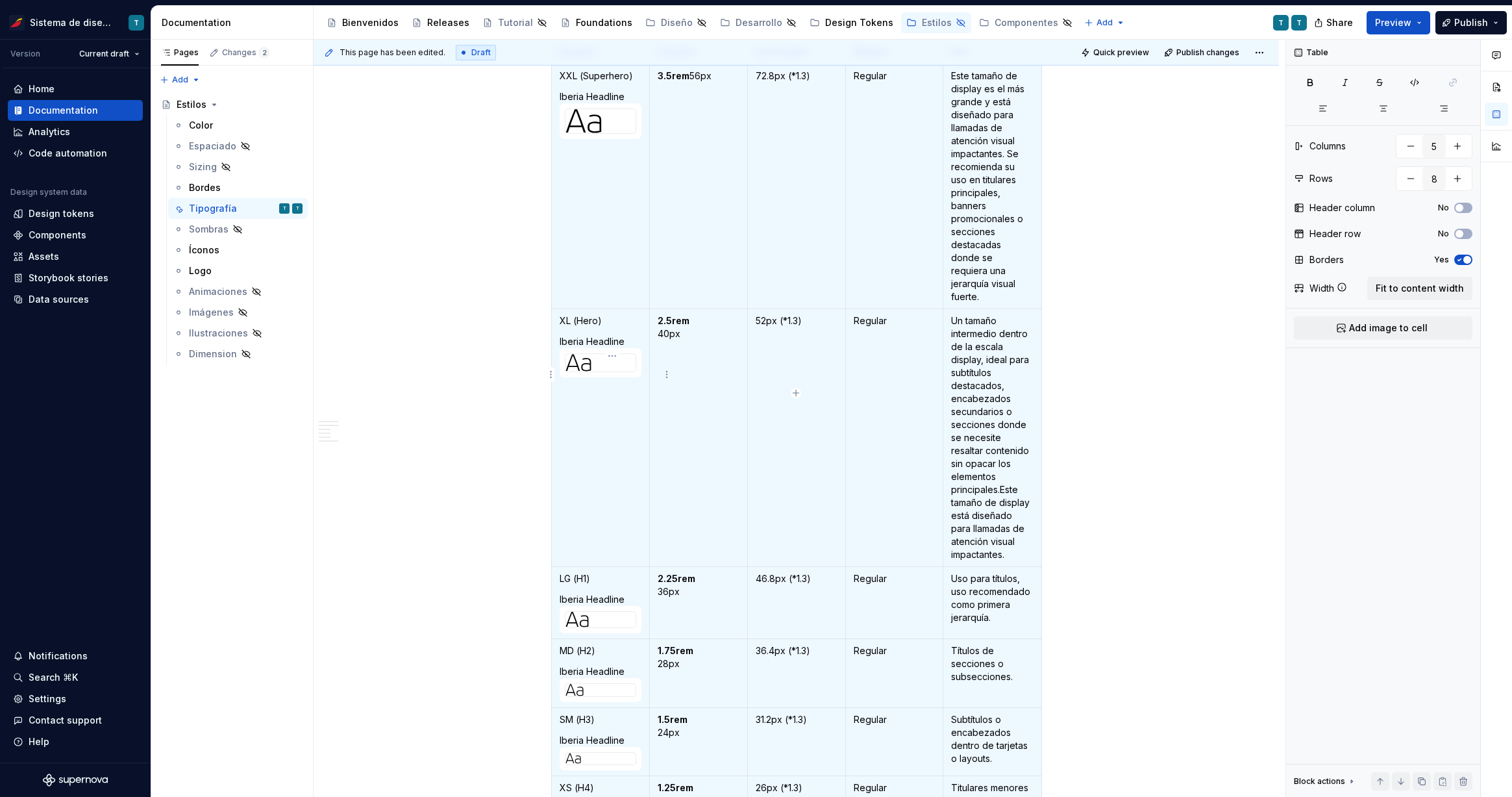
type input "4"
type input "1"
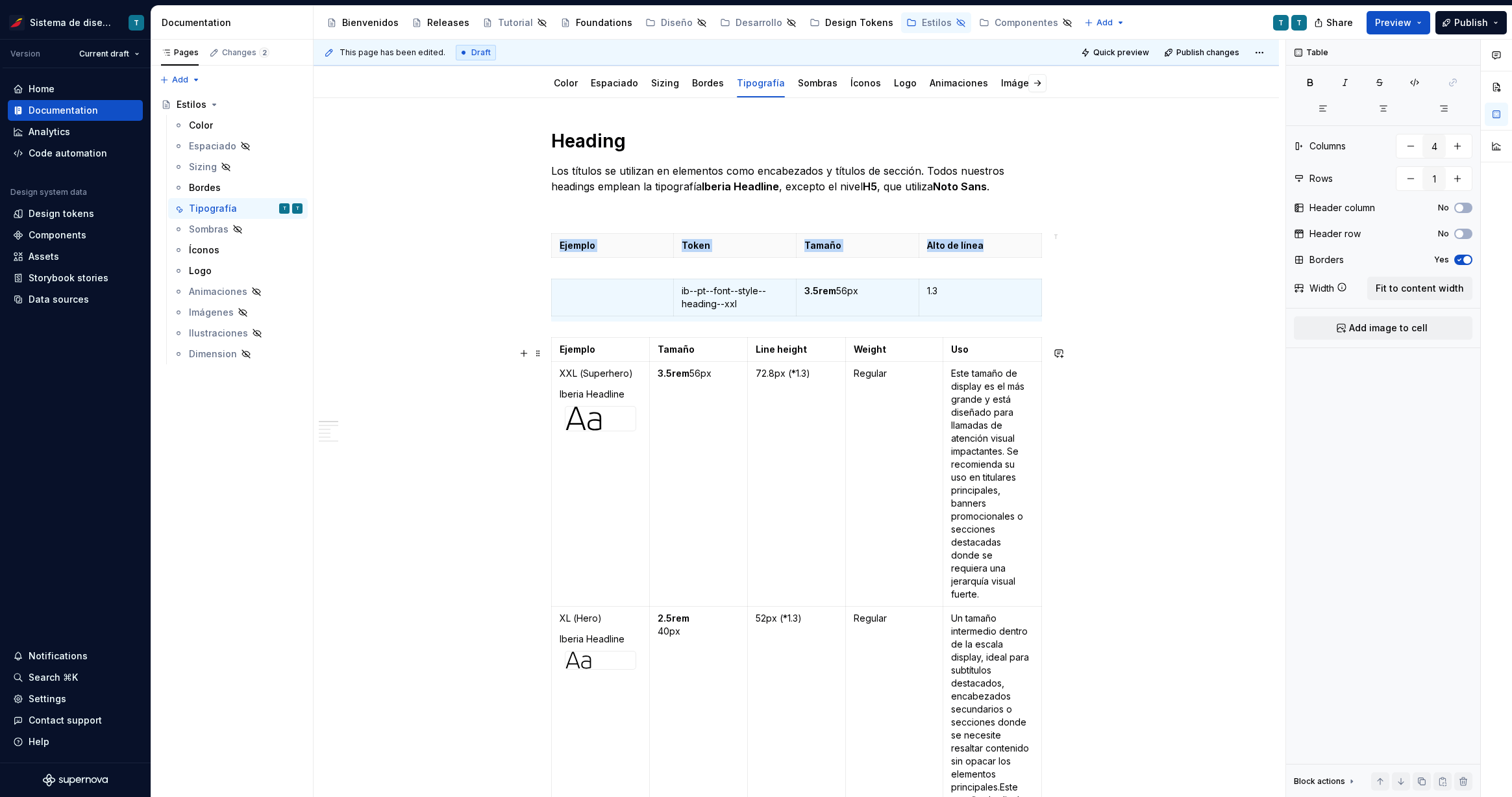
scroll to position [172, 0]
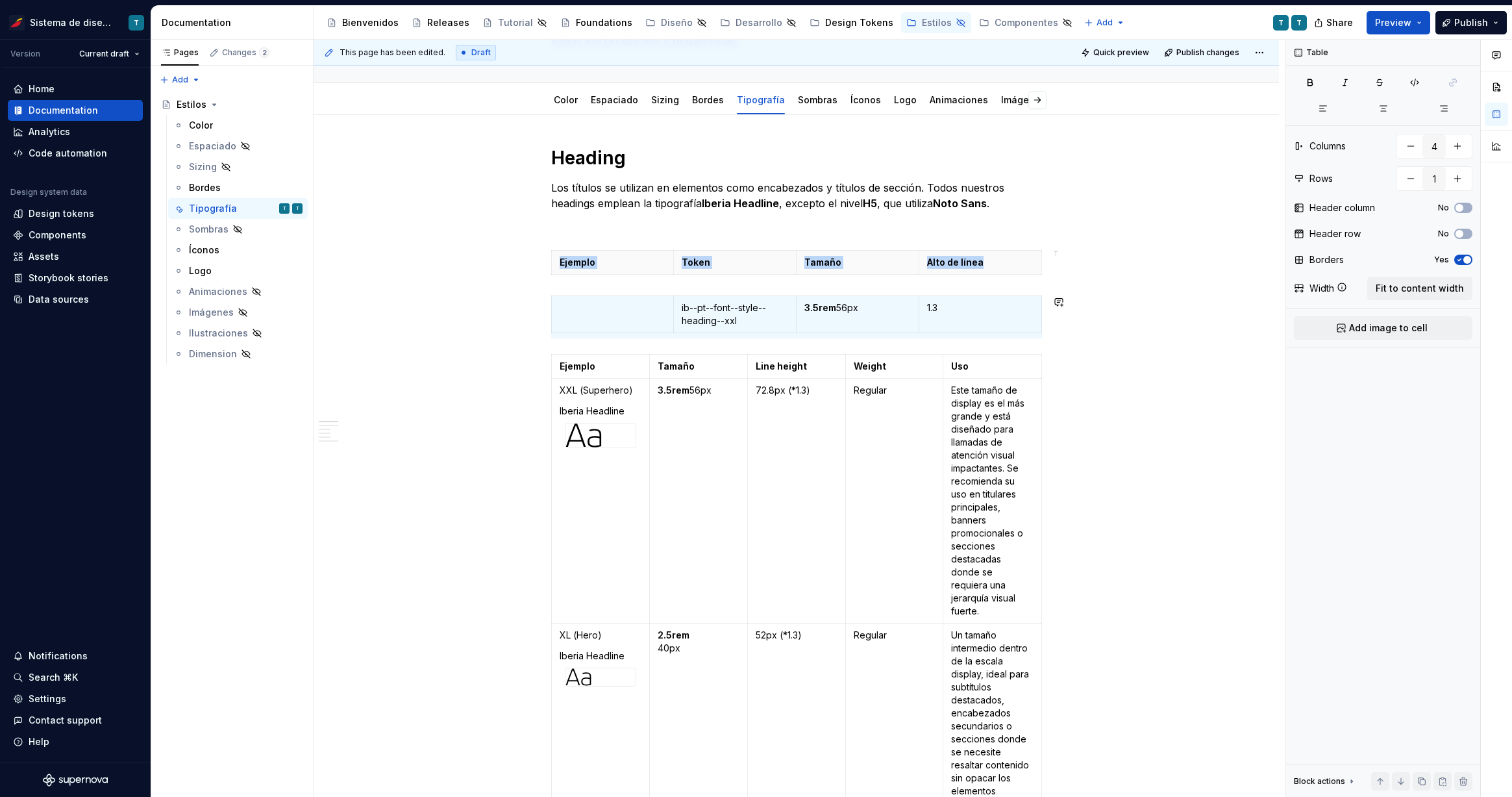
type input "5"
type input "8"
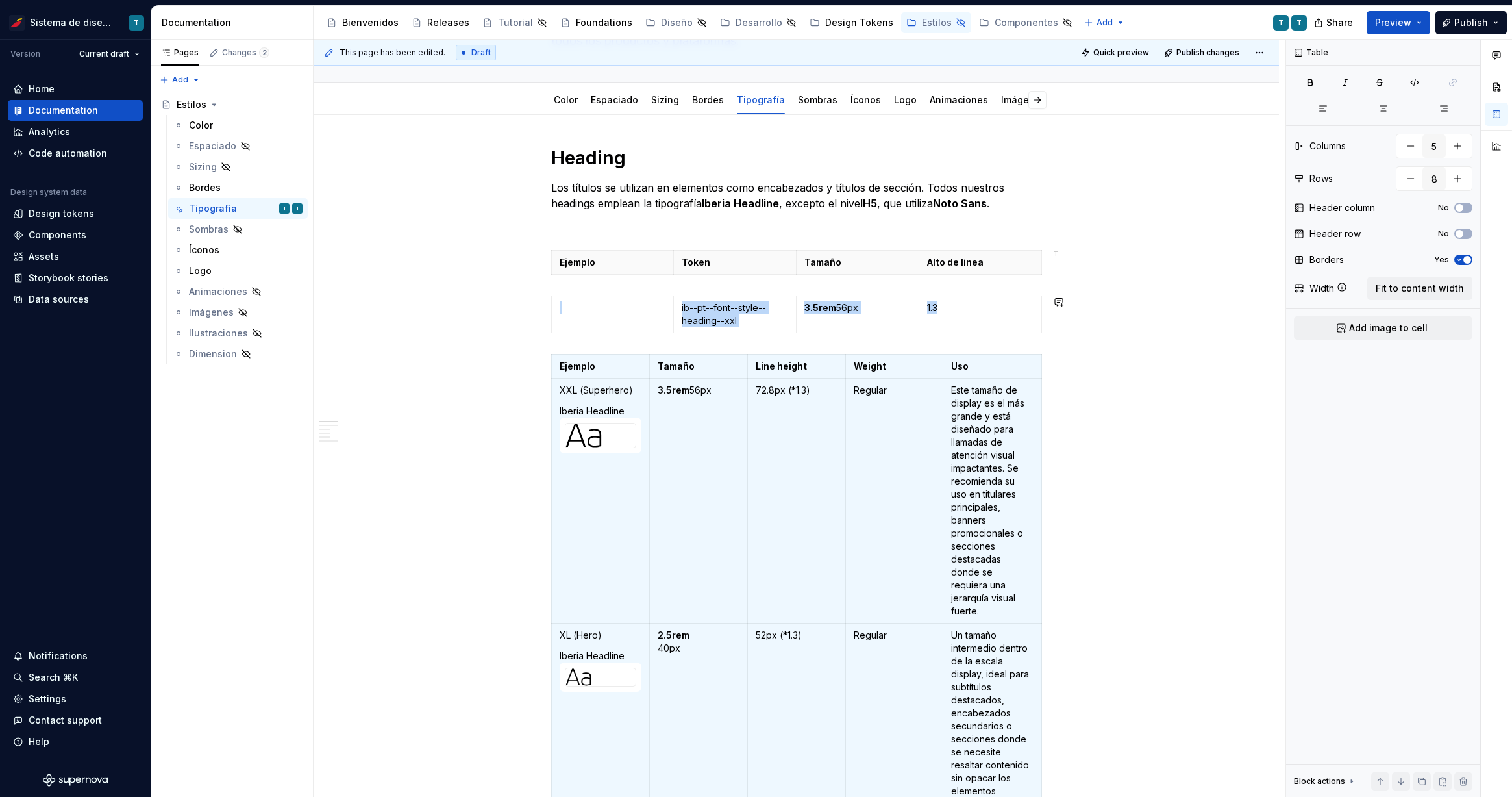
click at [1077, 316] on div "This page has been edited. Draft Quick preview Publish changes Hidden page Esti…" at bounding box center [799, 418] width 972 height 758
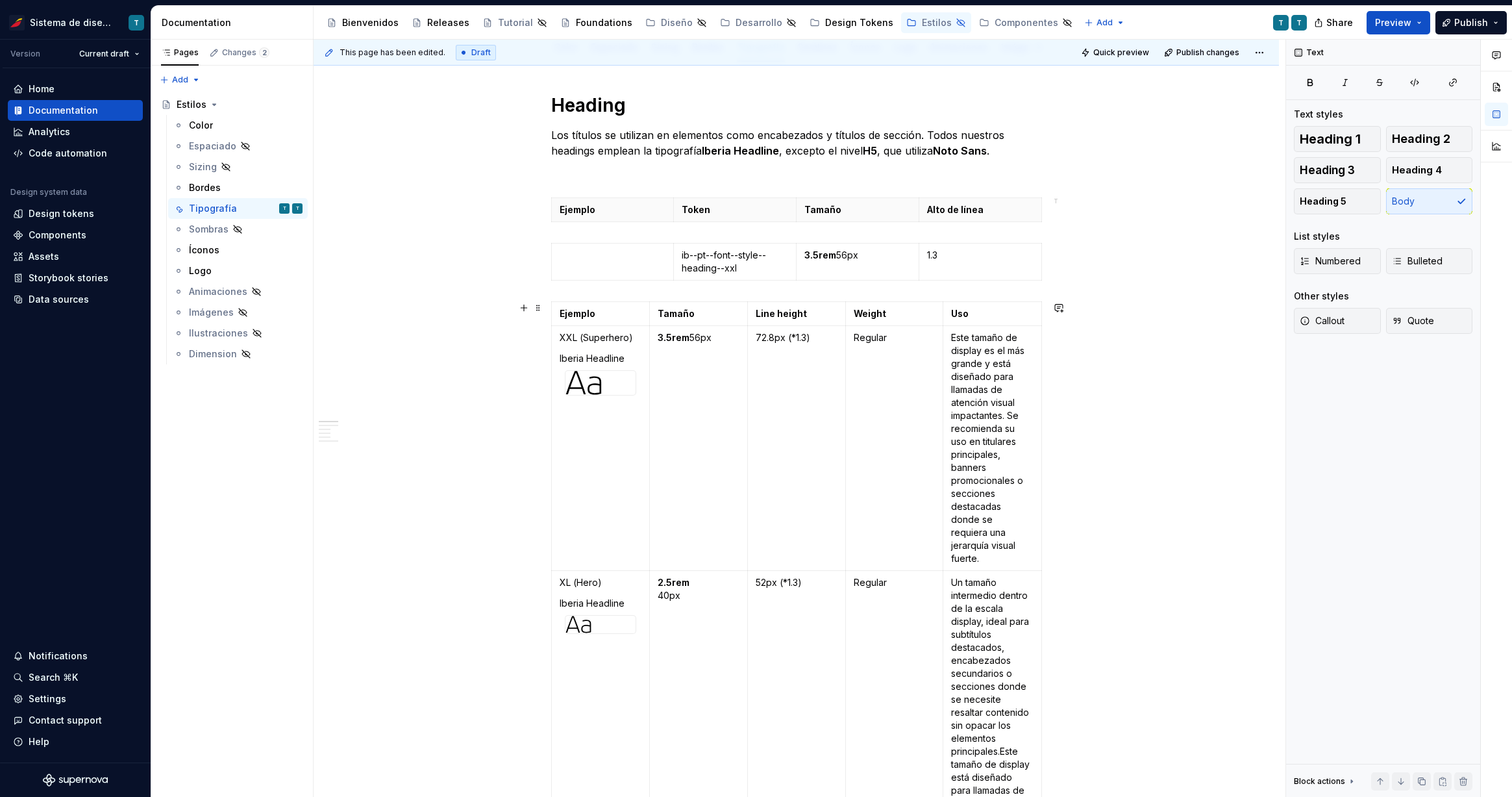
scroll to position [233, 0]
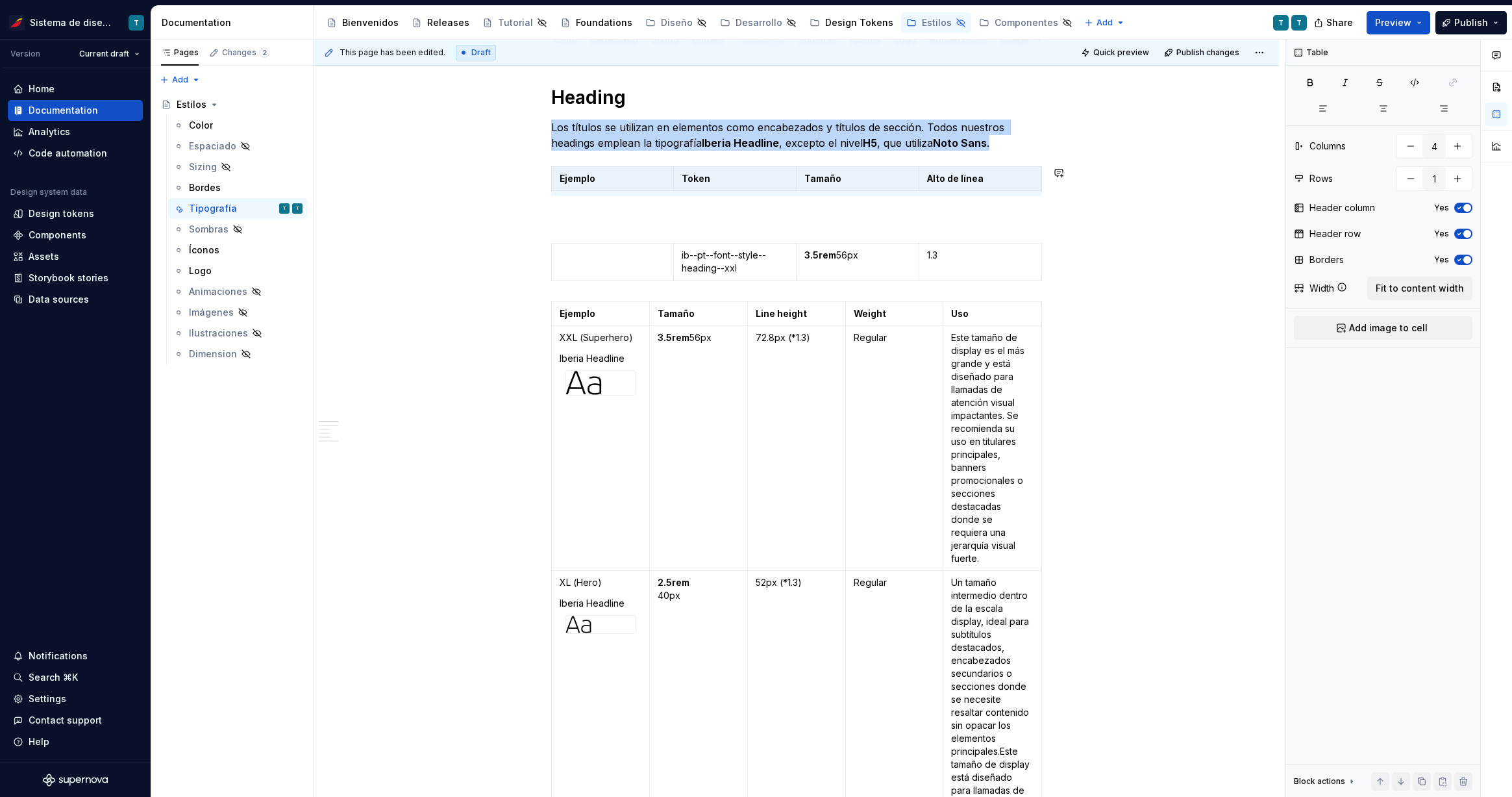
click at [579, 220] on p at bounding box center [796, 219] width 491 height 15
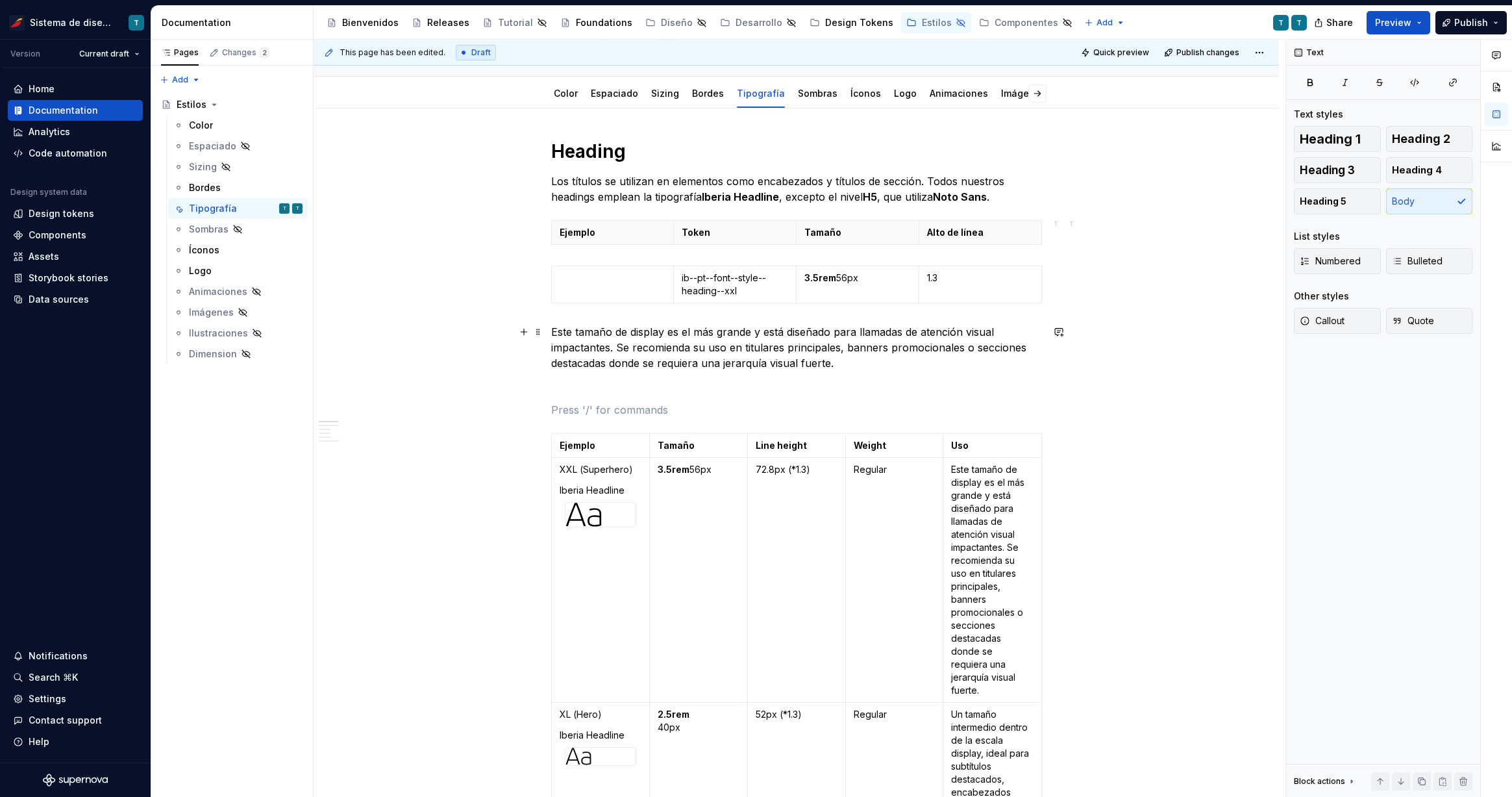
scroll to position [171, 0]
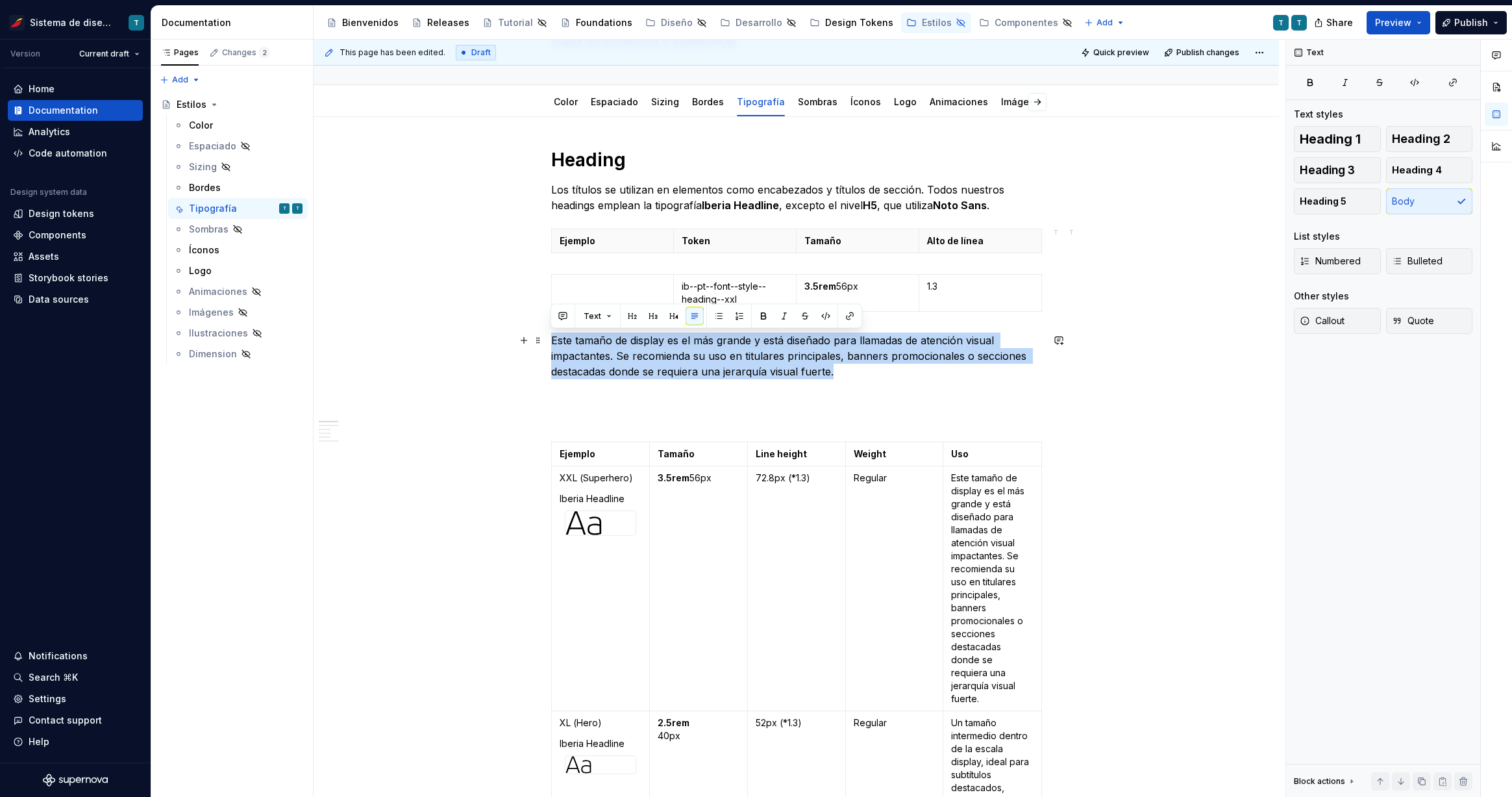
drag, startPoint x: 827, startPoint y: 371, endPoint x: 543, endPoint y: 342, distance: 285.5
click at [633, 316] on button "button" at bounding box center [632, 316] width 18 height 18
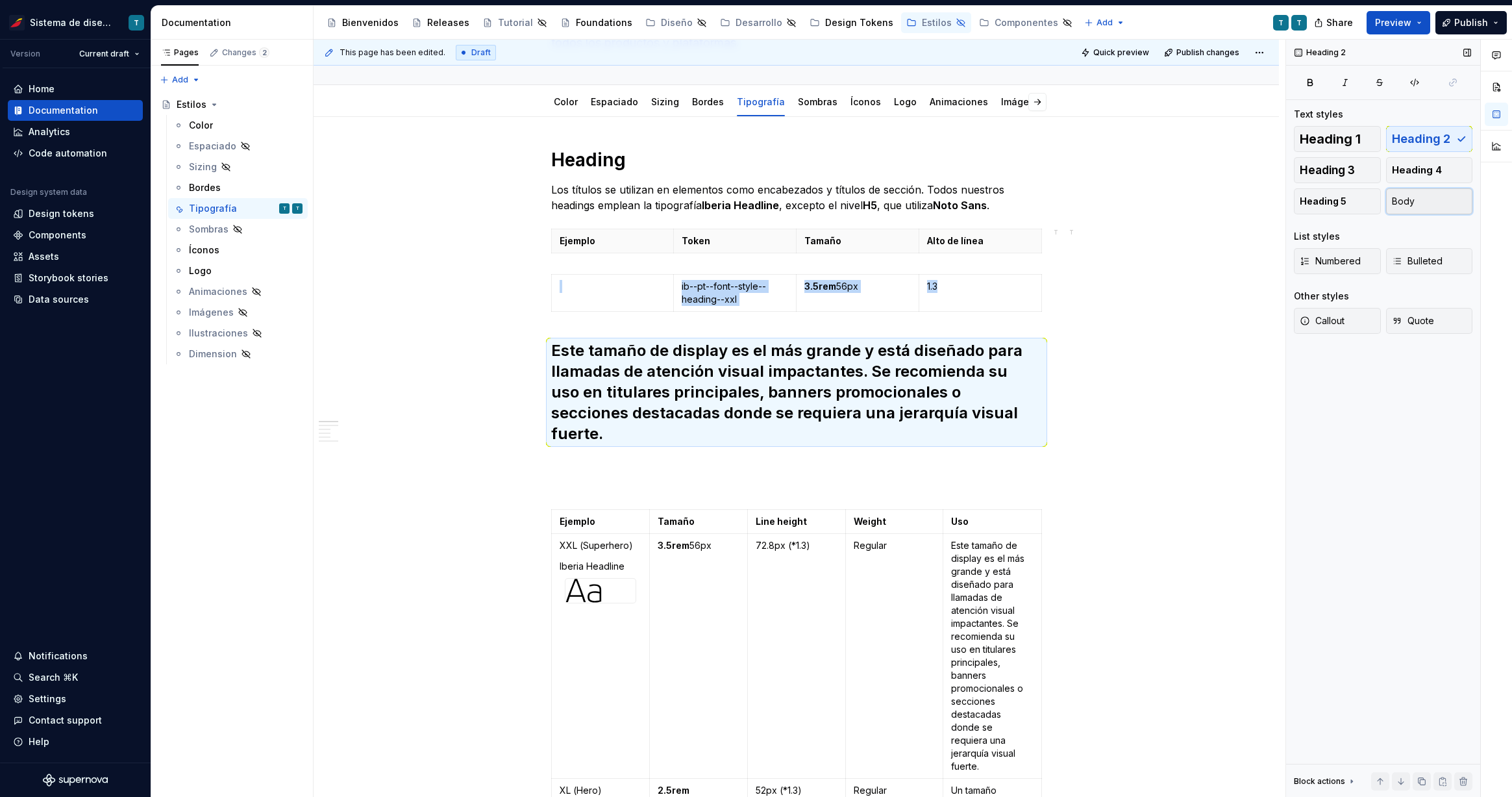
click at [1239, 203] on button "Body" at bounding box center [1429, 201] width 87 height 26
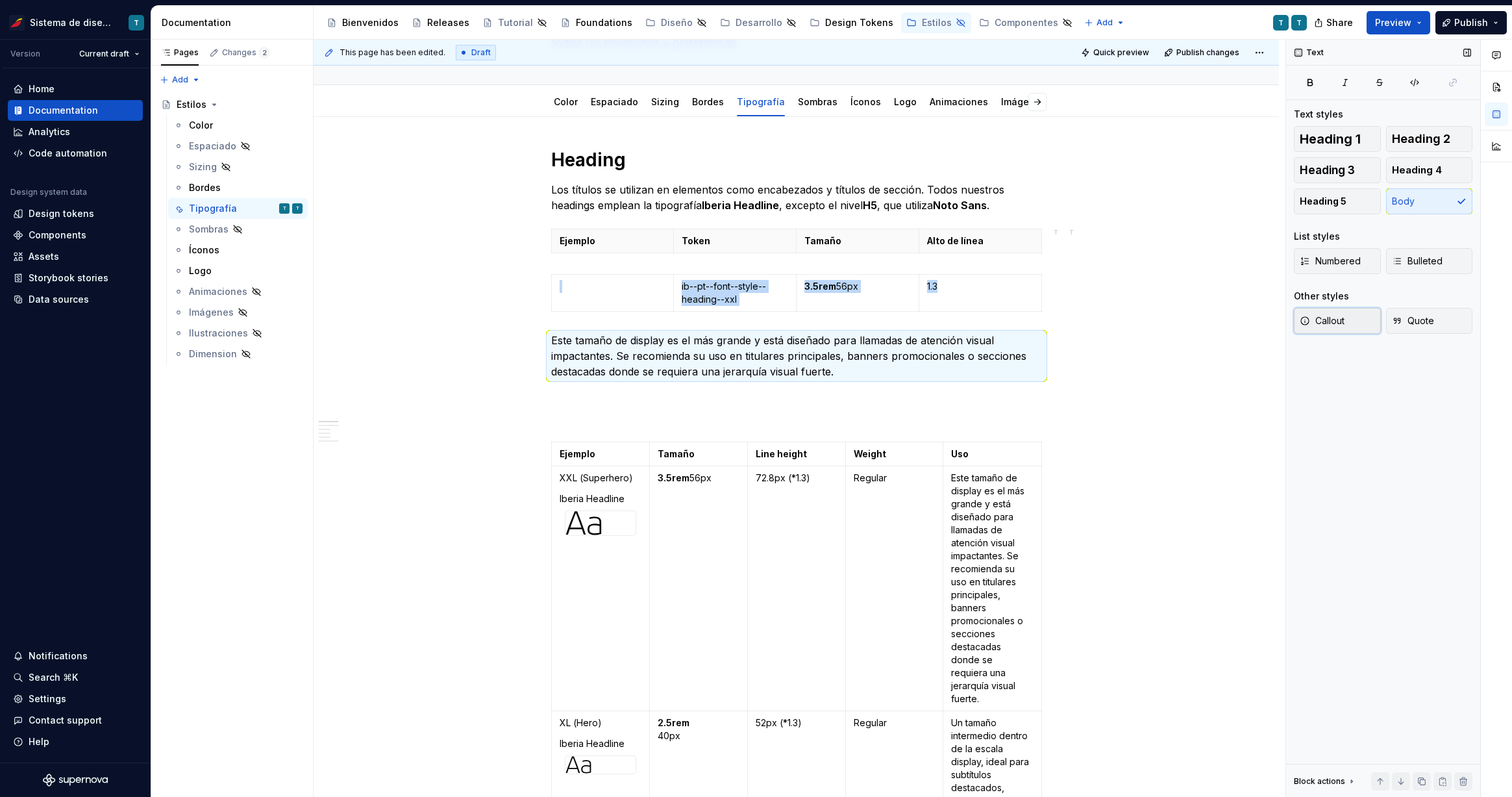
click at [1239, 322] on span "Callout" at bounding box center [1322, 321] width 45 height 13
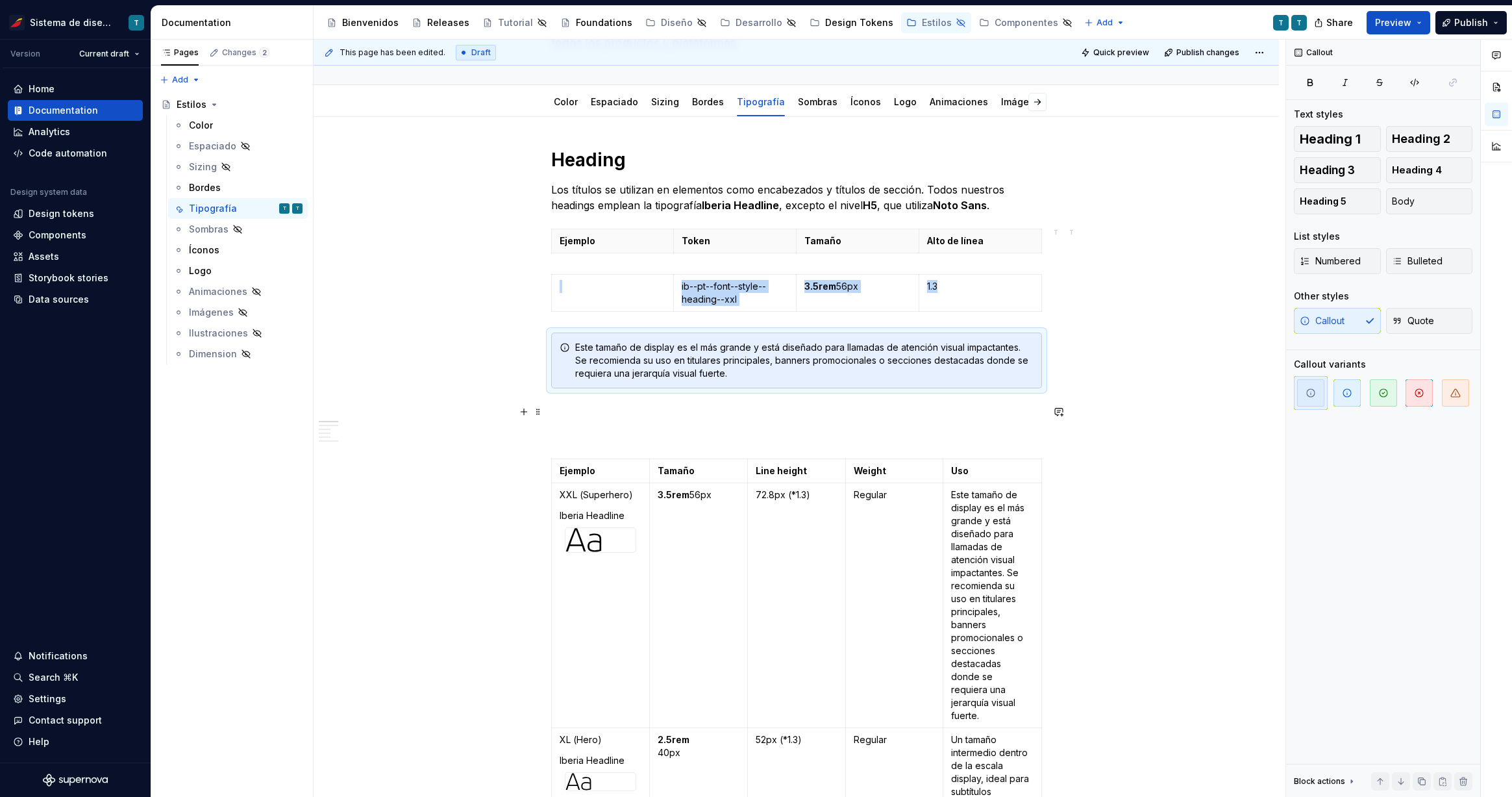
click at [907, 415] on p at bounding box center [796, 411] width 491 height 15
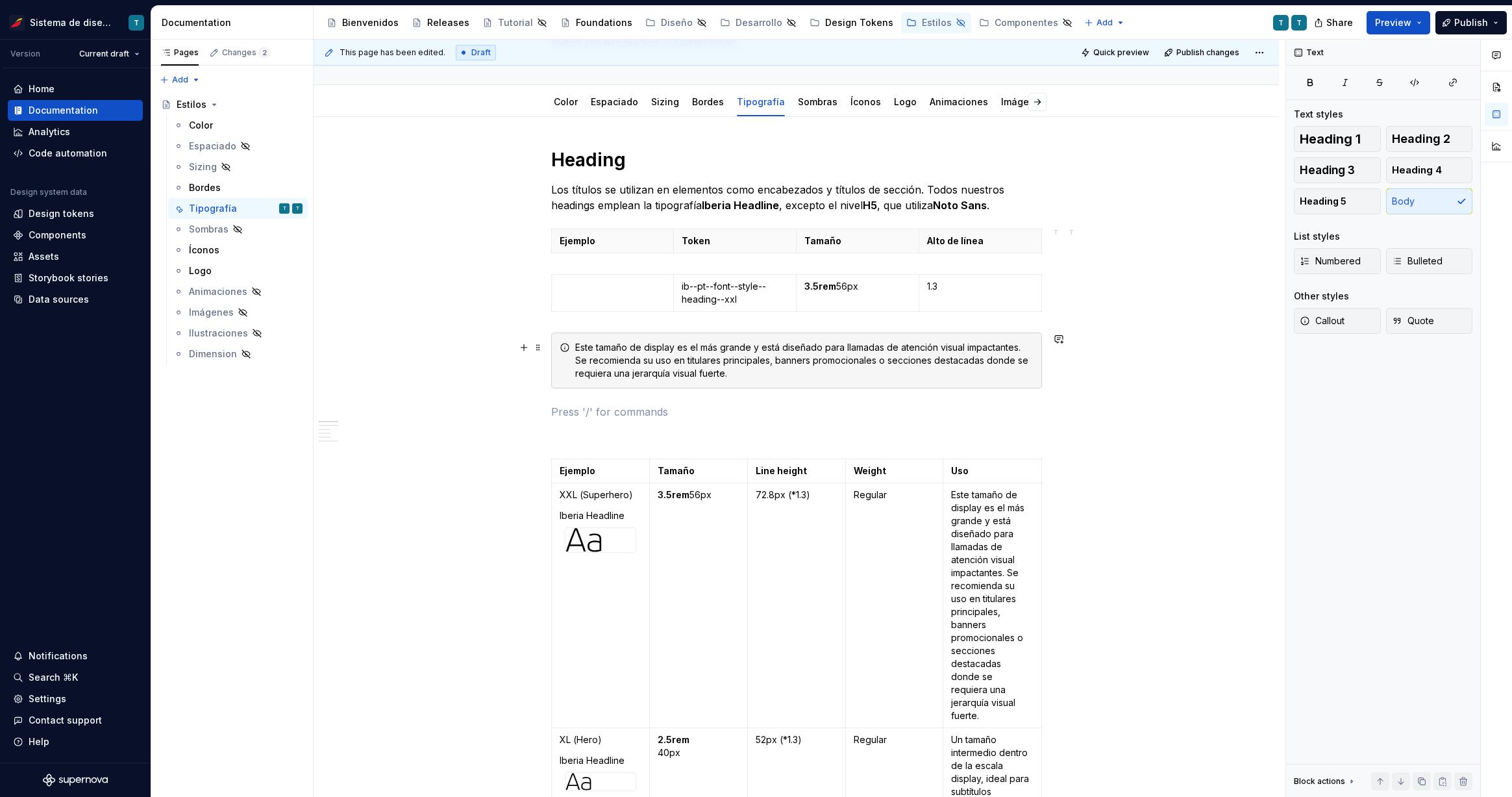
click at [934, 374] on div "Este tamaño de display es el más grande y está diseñado para llamadas de atenci…" at bounding box center [804, 360] width 459 height 39
click at [1239, 389] on icon "button" at bounding box center [1347, 392] width 10 height 10
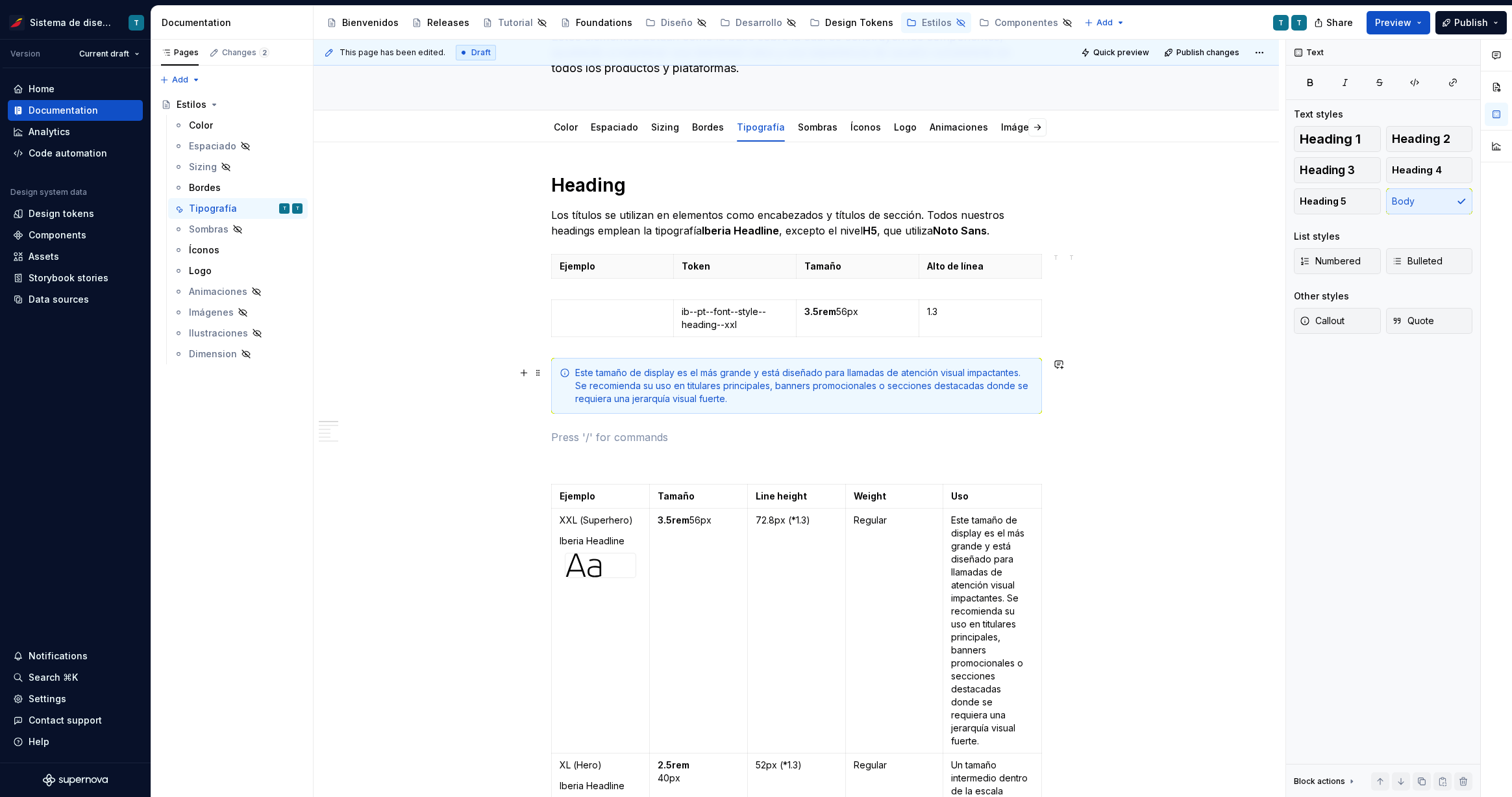
scroll to position [137, 0]
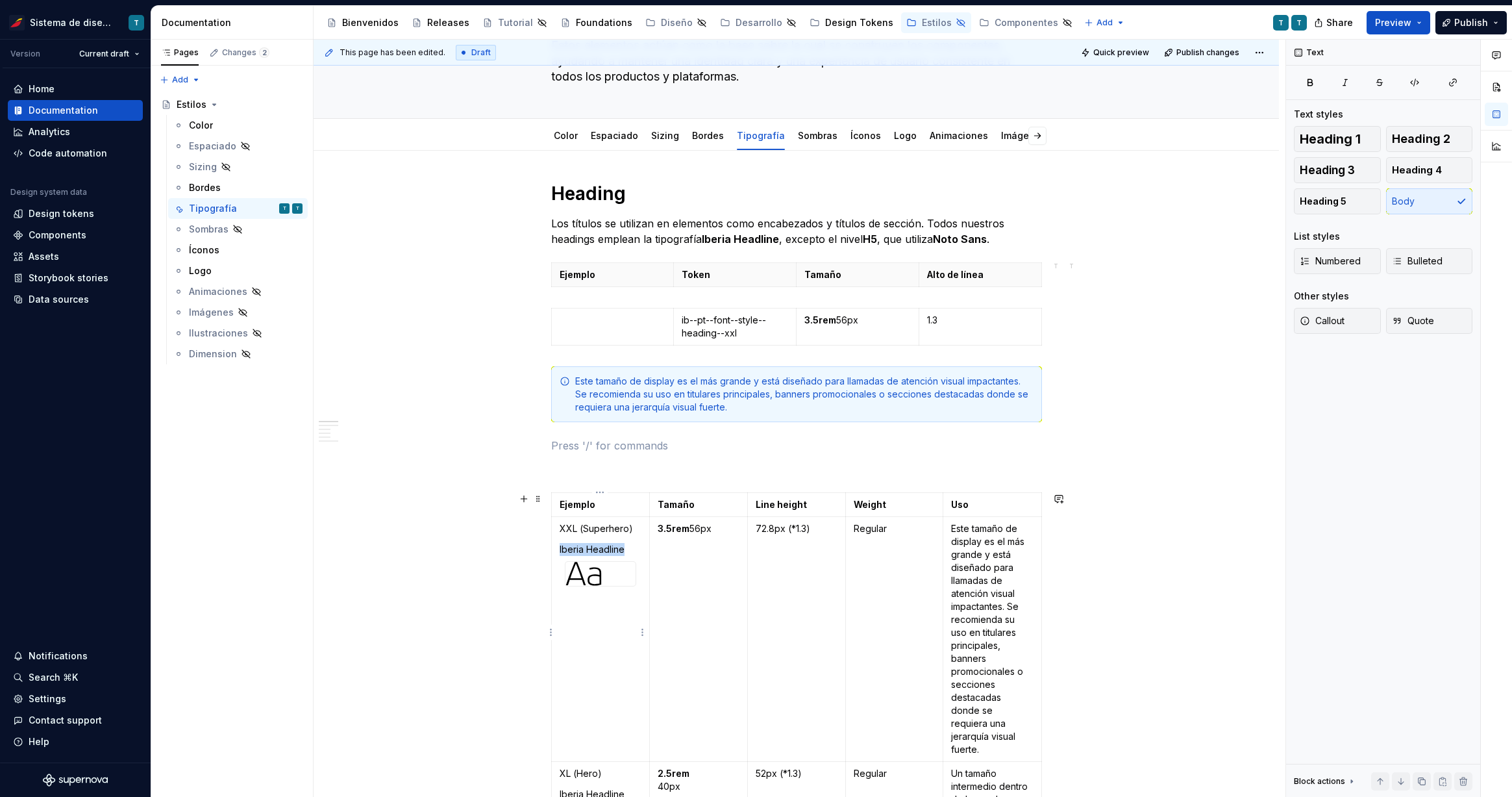
click at [605, 572] on div at bounding box center [600, 573] width 70 height 24
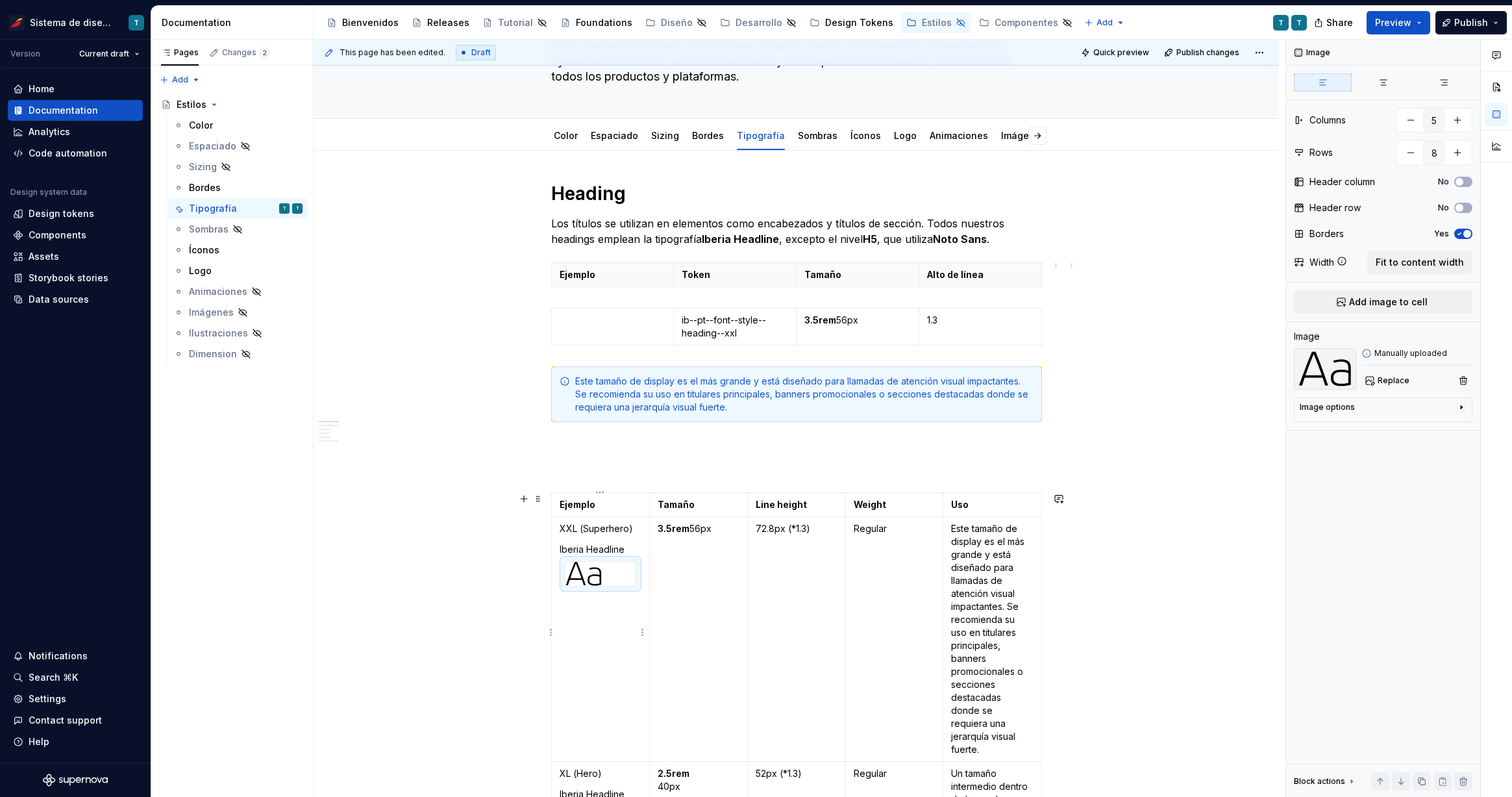
click at [605, 572] on div at bounding box center [600, 573] width 70 height 24
type textarea "*"
click at [615, 322] on p at bounding box center [612, 320] width 107 height 13
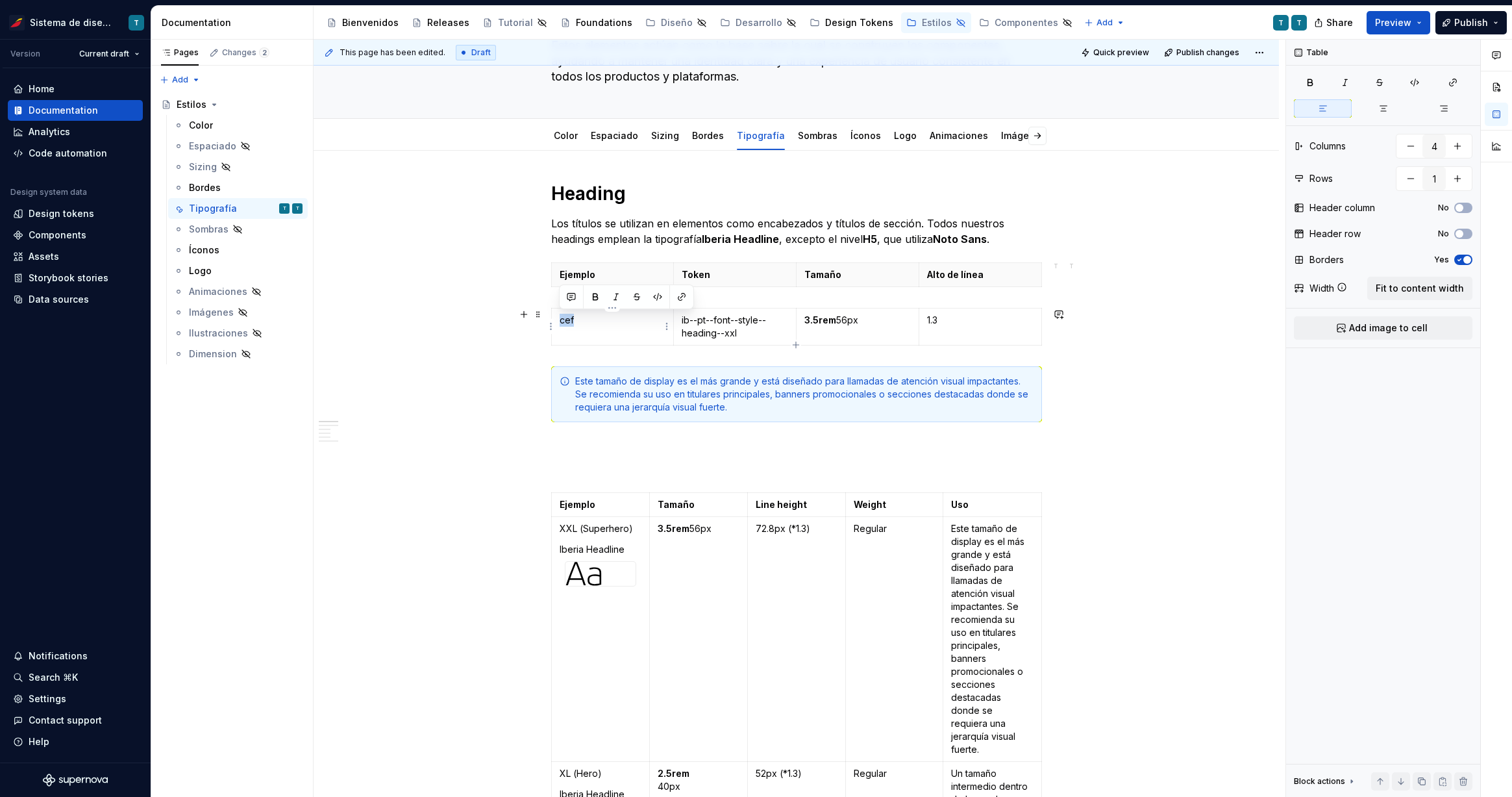
drag, startPoint x: 604, startPoint y: 323, endPoint x: 558, endPoint y: 320, distance: 46.1
click at [558, 320] on td "cef" at bounding box center [612, 327] width 123 height 37
click at [622, 330] on td "cef" at bounding box center [612, 327] width 123 height 37
click at [633, 271] on p "Ejemplo" at bounding box center [612, 274] width 107 height 13
click at [612, 265] on html "Sistema de diseño Iberia T Version Current draft Home Documentation Analytics C…" at bounding box center [756, 398] width 1512 height 797
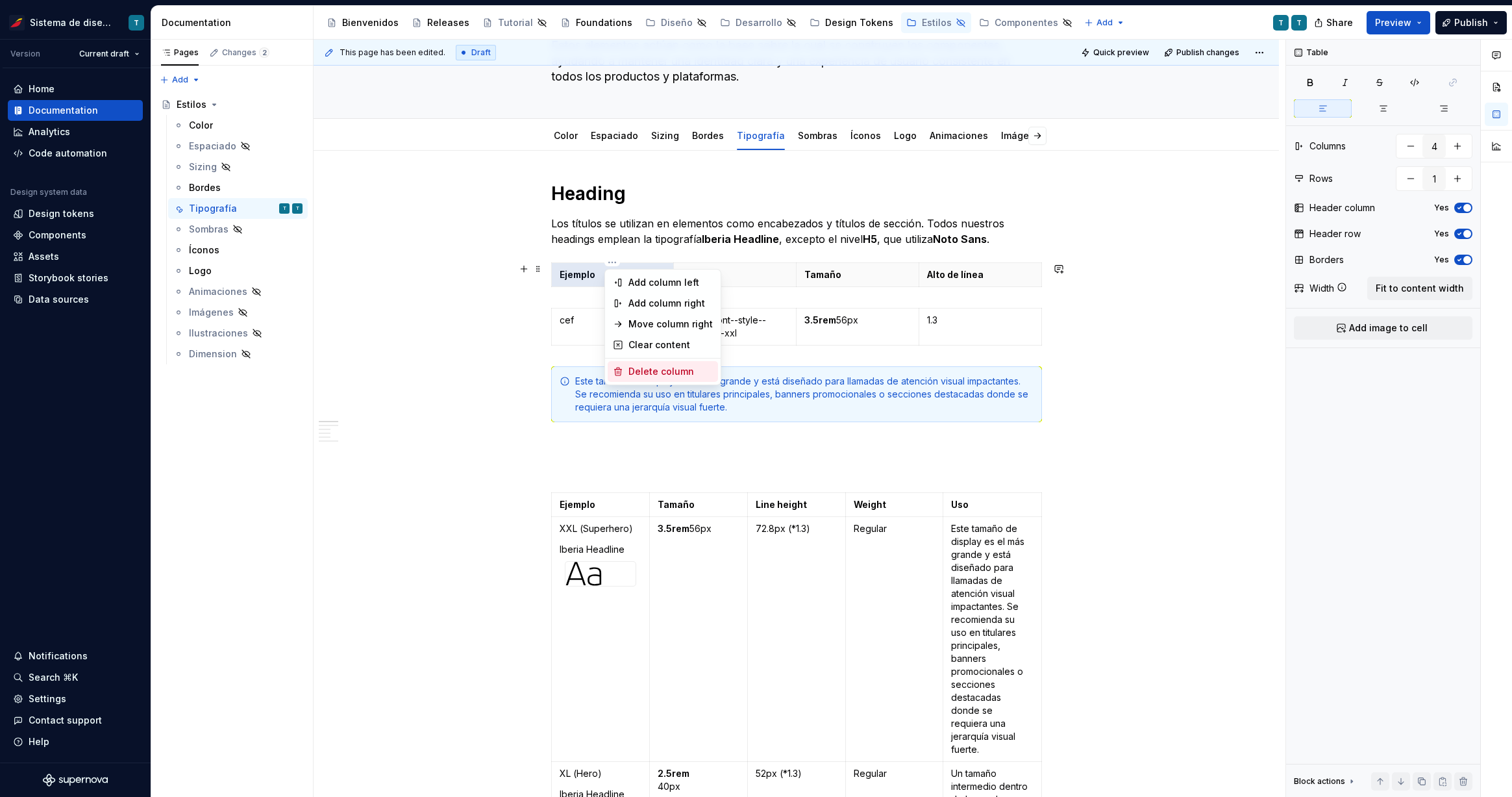
click at [629, 370] on div "Delete column" at bounding box center [670, 371] width 84 height 13
click at [603, 316] on p "cef" at bounding box center [612, 320] width 107 height 13
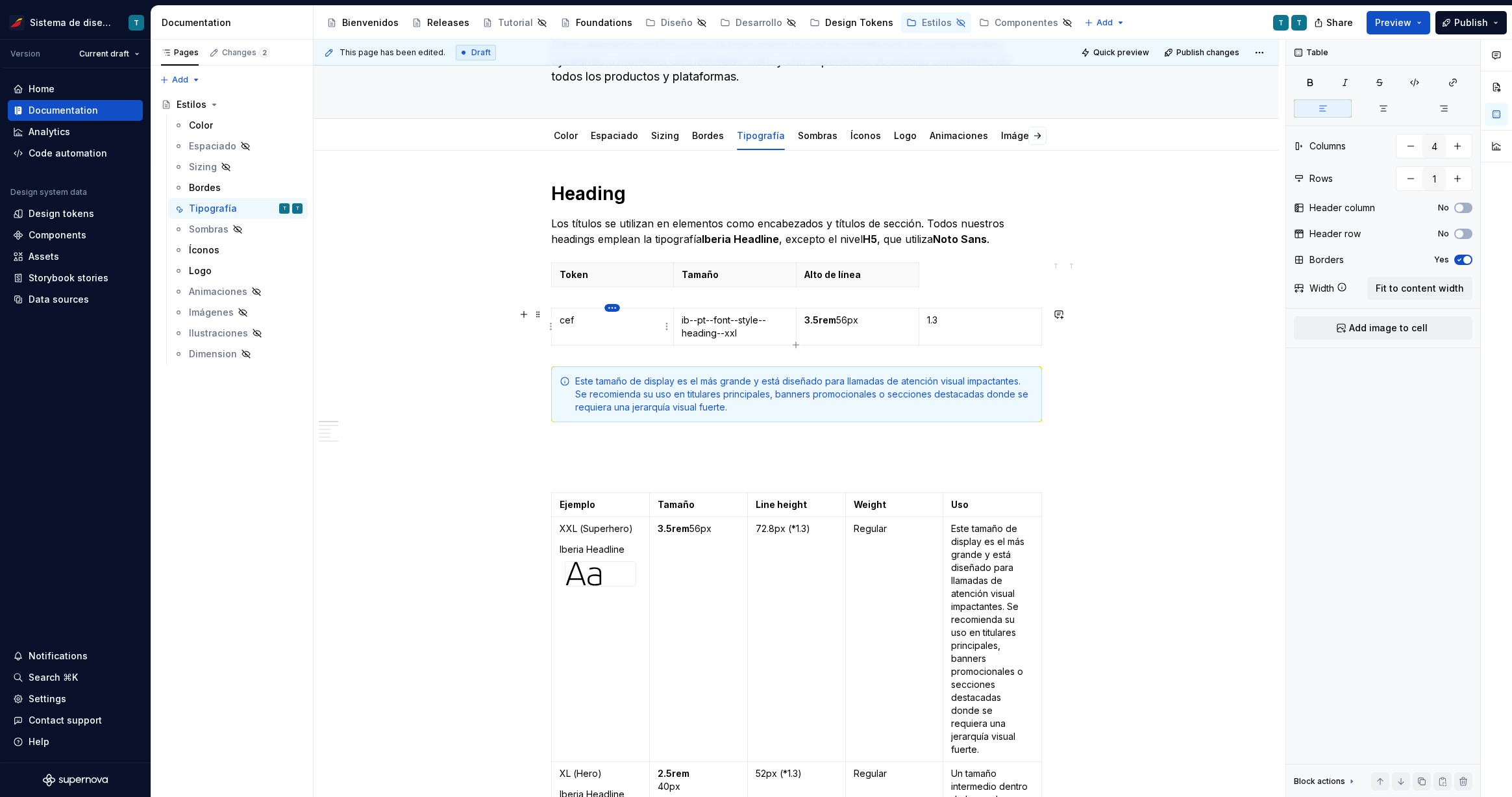
click at [614, 308] on html "Sistema de diseño Iberia T Version Current draft Home Documentation Analytics C…" at bounding box center [756, 398] width 1512 height 797
click at [633, 414] on div "Delete column" at bounding box center [670, 417] width 84 height 13
type input "3"
click at [755, 273] on p "Tamaño" at bounding box center [734, 274] width 107 height 13
click at [1239, 286] on span "Fit to content width" at bounding box center [1420, 288] width 88 height 13
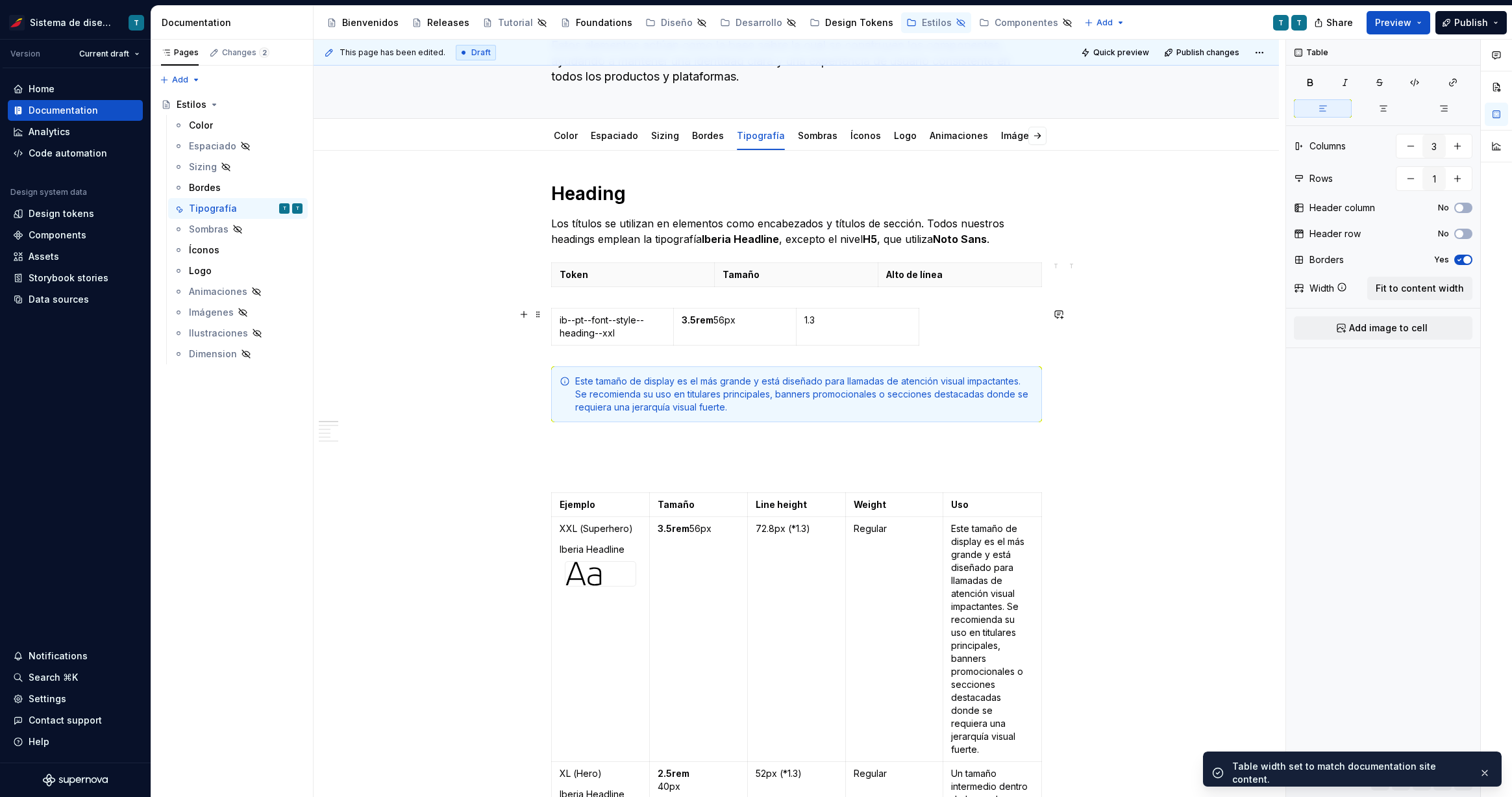
click at [924, 317] on div "ib--pt--font--style--heading--xxl 3.5rem 56px 1.3" at bounding box center [796, 329] width 491 height 42
click at [884, 326] on td "1.3" at bounding box center [857, 327] width 123 height 37
click at [1239, 285] on span "Fit to content width" at bounding box center [1420, 288] width 88 height 13
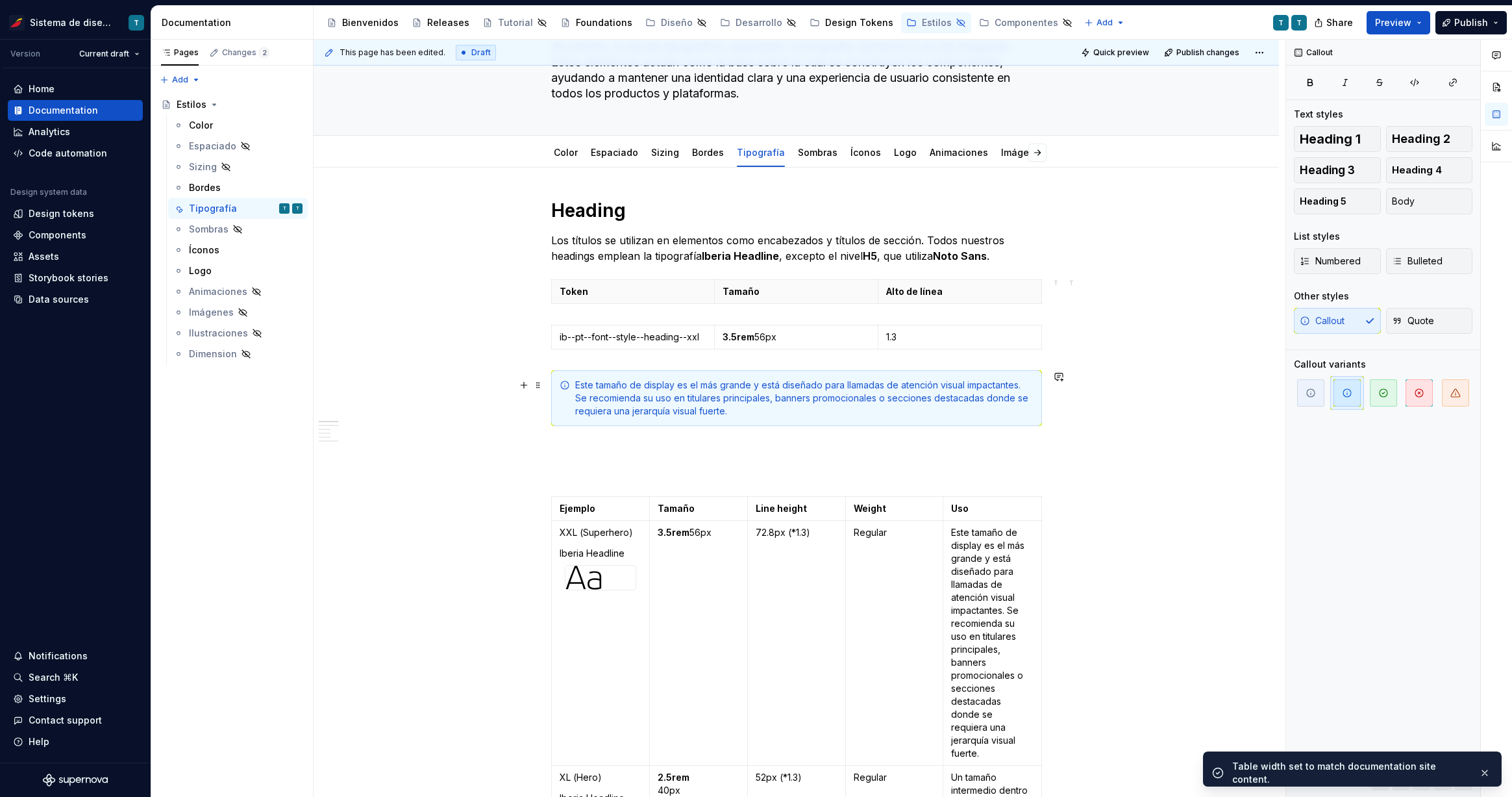
scroll to position [111, 0]
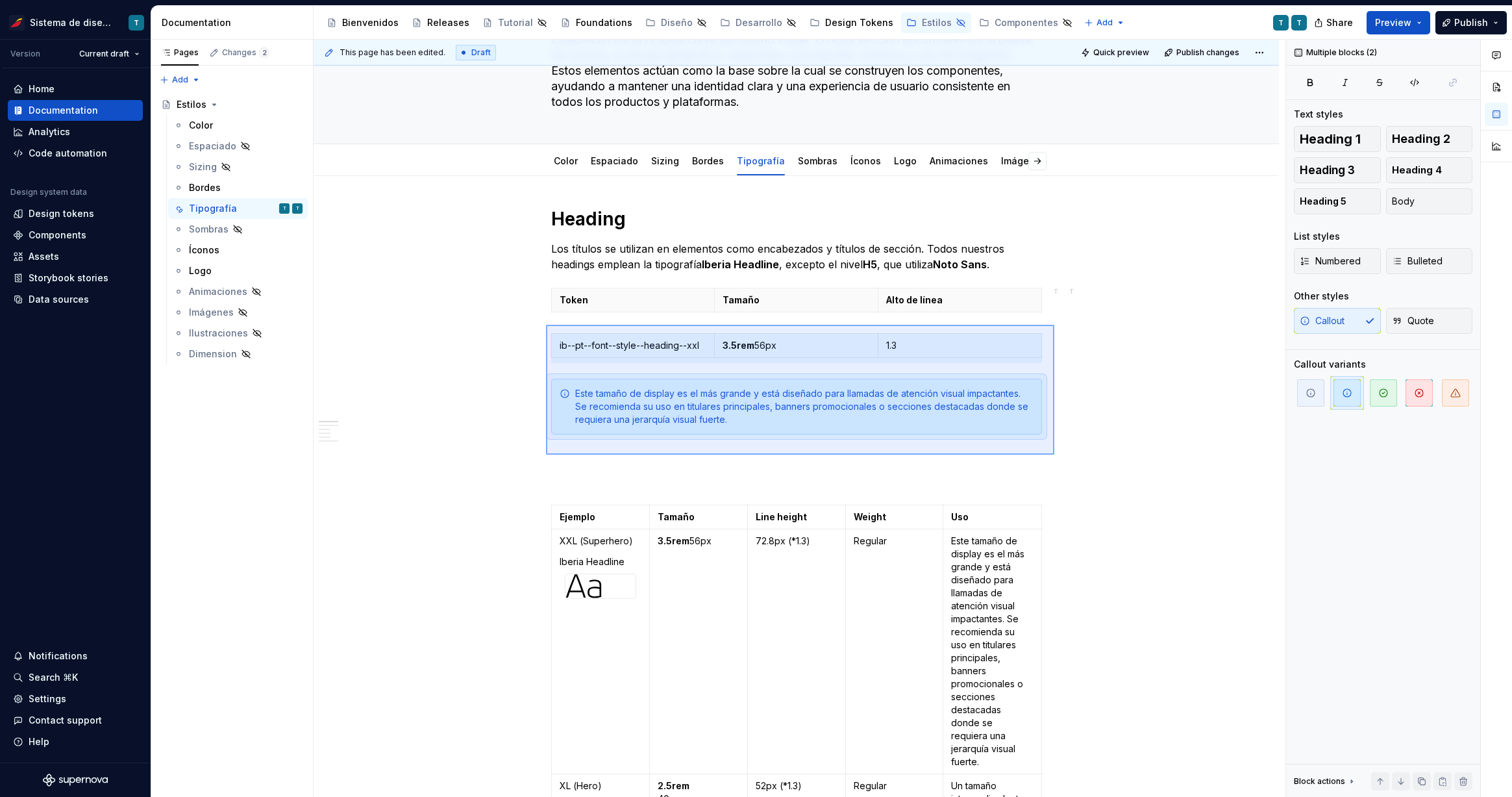
drag, startPoint x: 546, startPoint y: 325, endPoint x: 1054, endPoint y: 454, distance: 524.1
click at [1054, 454] on div "This page has been edited. Draft Quick preview Publish changes Hidden page Esti…" at bounding box center [799, 418] width 972 height 758
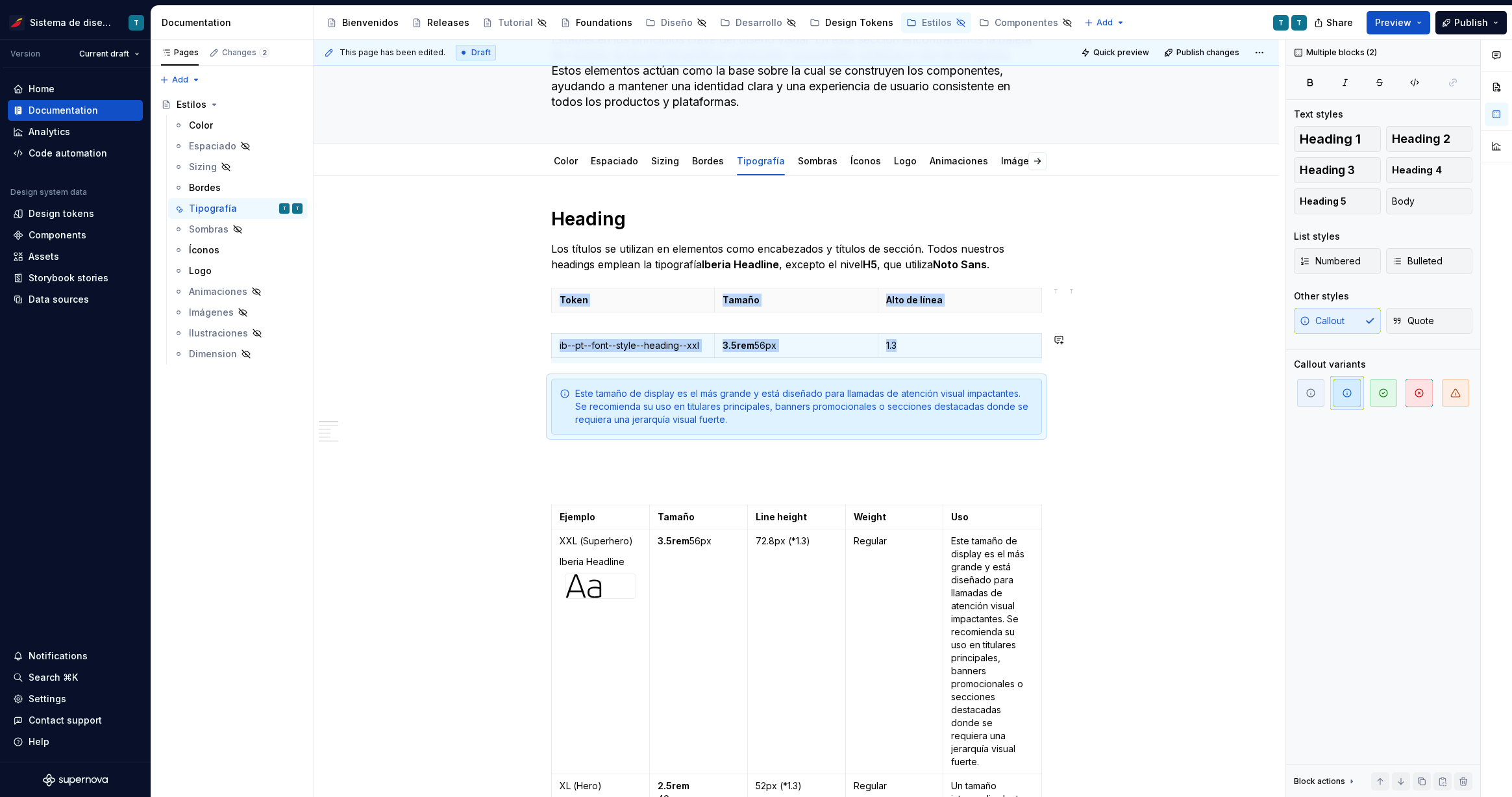
copy div "Token Tamaño Alto de línea ib--pt--font--style--heading--xxl 3.5rem 56px 1.3"
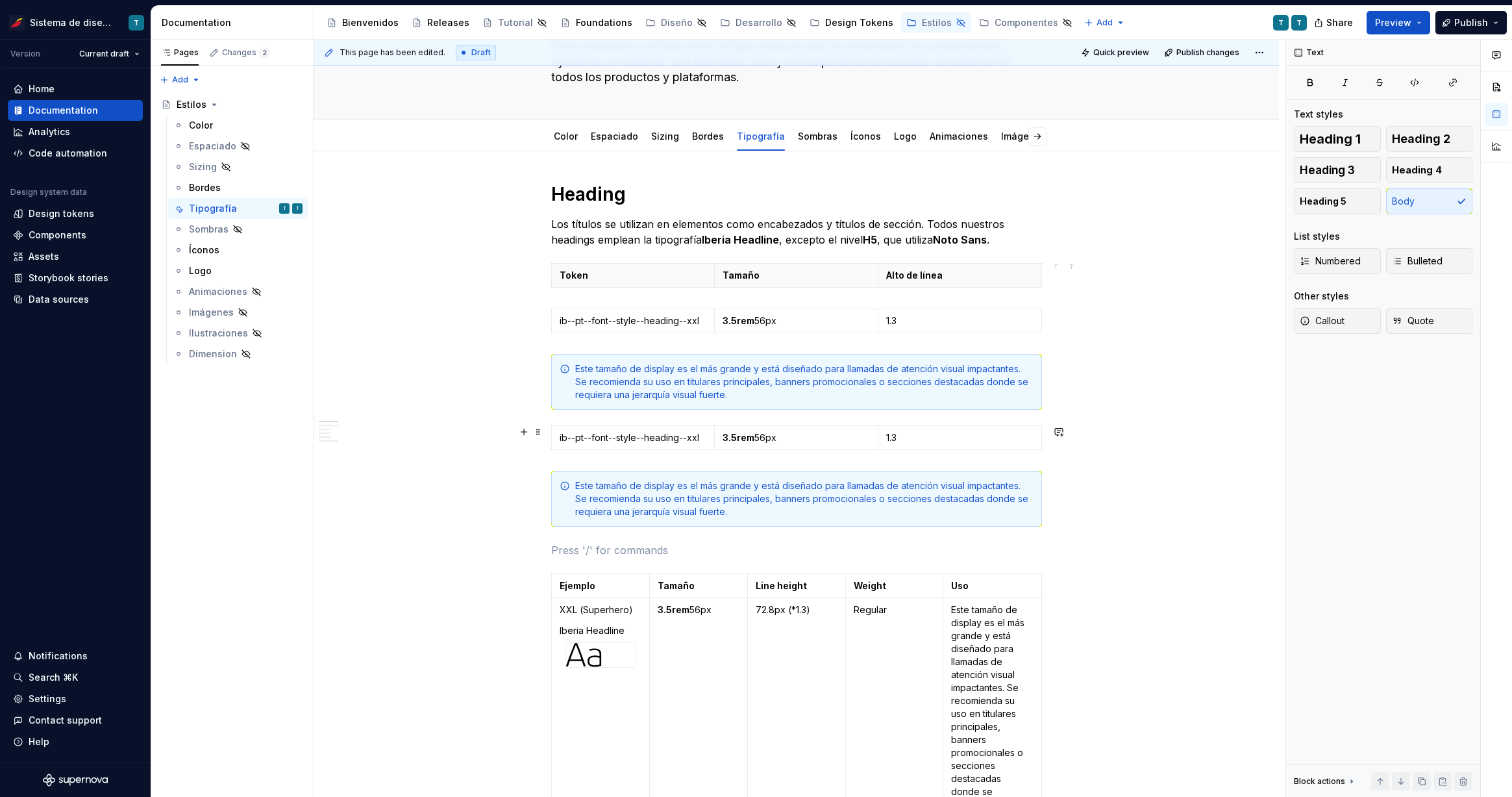
scroll to position [120, 0]
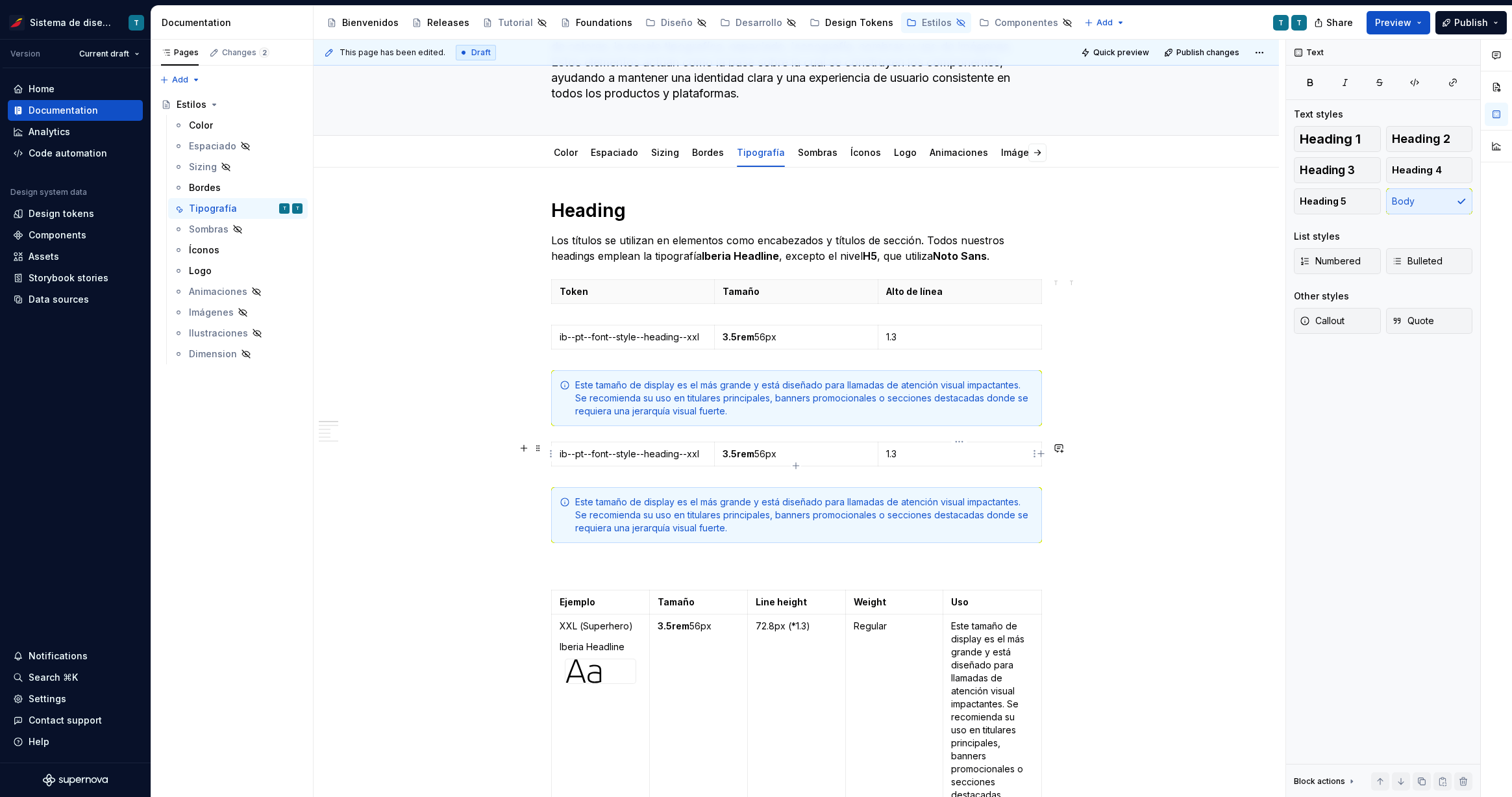
click at [616, 508] on div "Este tamaño de display es el más grande y está diseñado para llamadas de atenci…" at bounding box center [804, 515] width 459 height 39
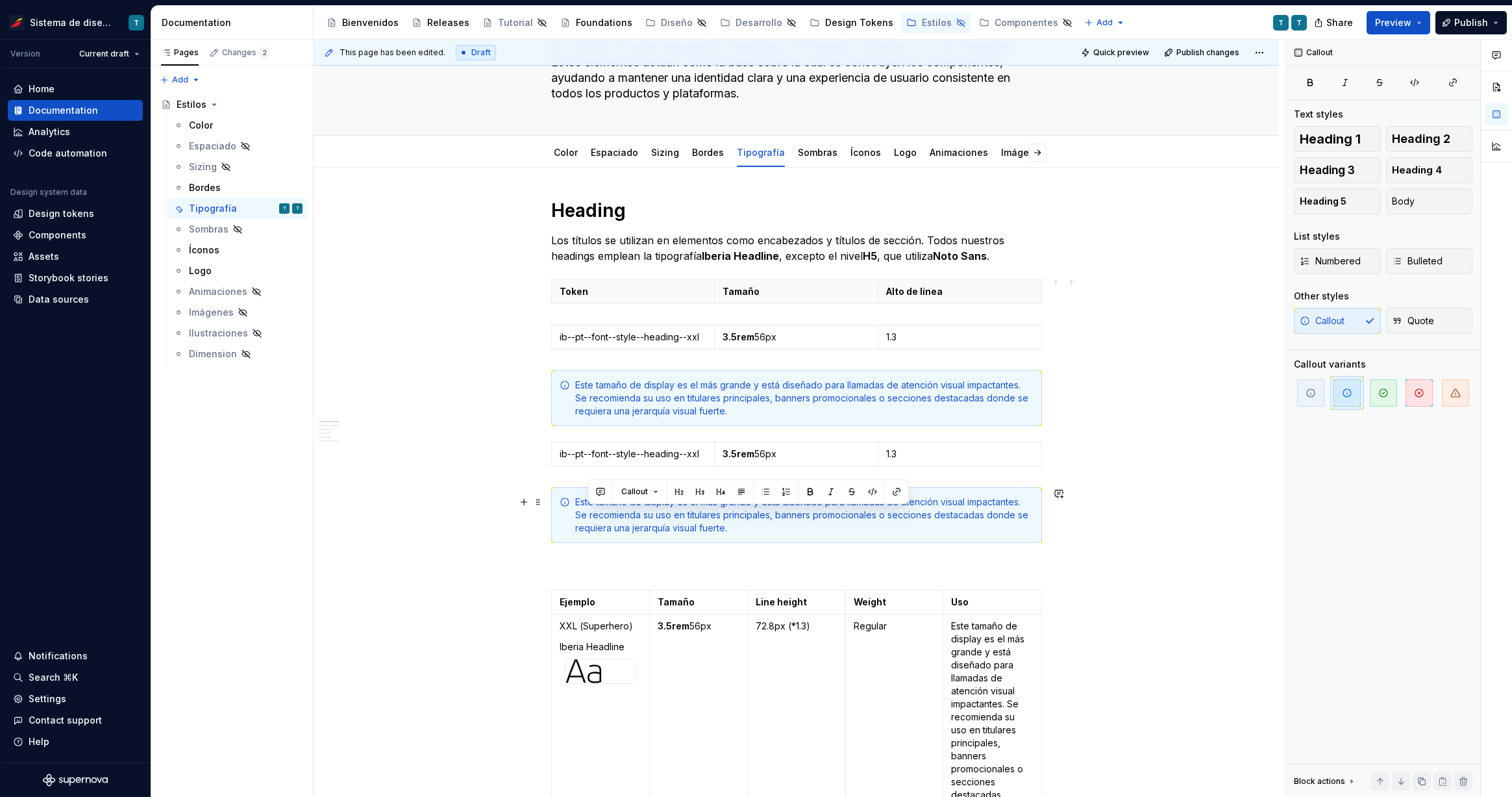
click at [616, 508] on div "Este tamaño de display es el más grande y está diseñado para llamadas de atenci…" at bounding box center [804, 515] width 459 height 39
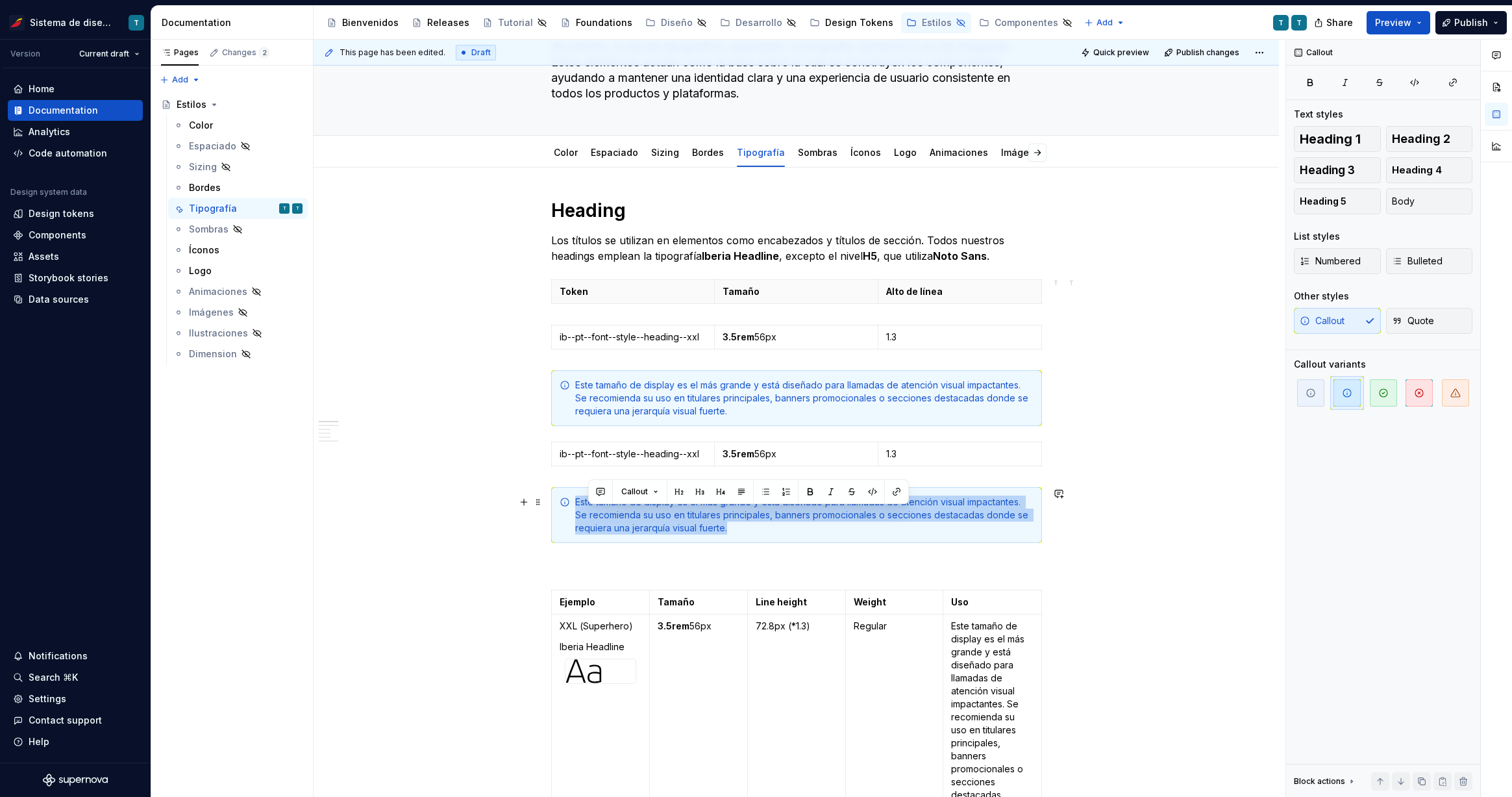
click at [616, 508] on div "Este tamaño de display es el más grande y está diseñado para llamadas de atenci…" at bounding box center [804, 515] width 459 height 39
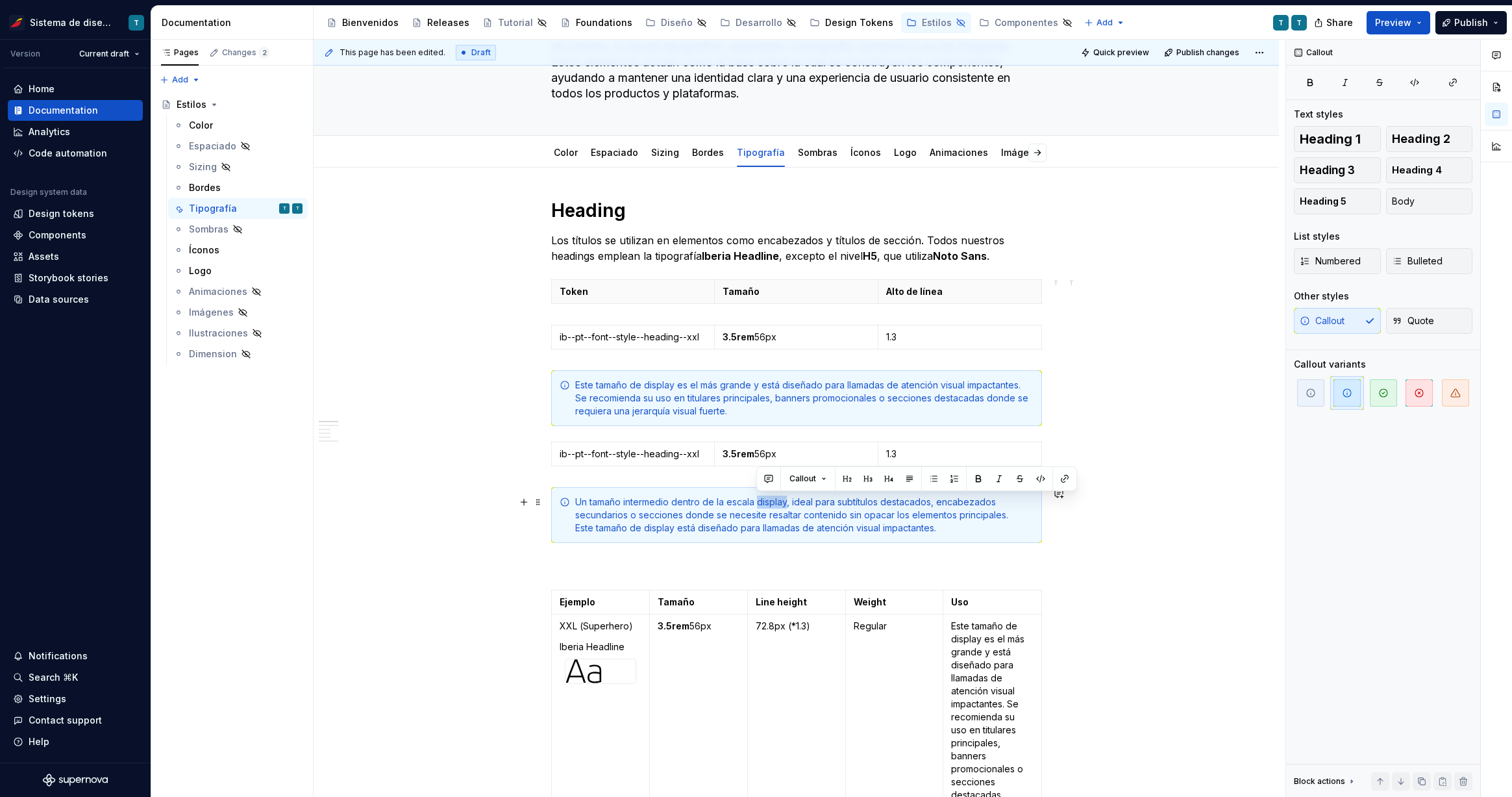
drag, startPoint x: 783, startPoint y: 501, endPoint x: 756, endPoint y: 500, distance: 27.0
click at [756, 500] on div "Un tamaño intermedio dentro de la escala display, ideal para subtítulos destaca…" at bounding box center [804, 515] width 459 height 39
click at [653, 340] on p "ib--pt--font--style--heading--xxl" at bounding box center [633, 337] width 148 height 13
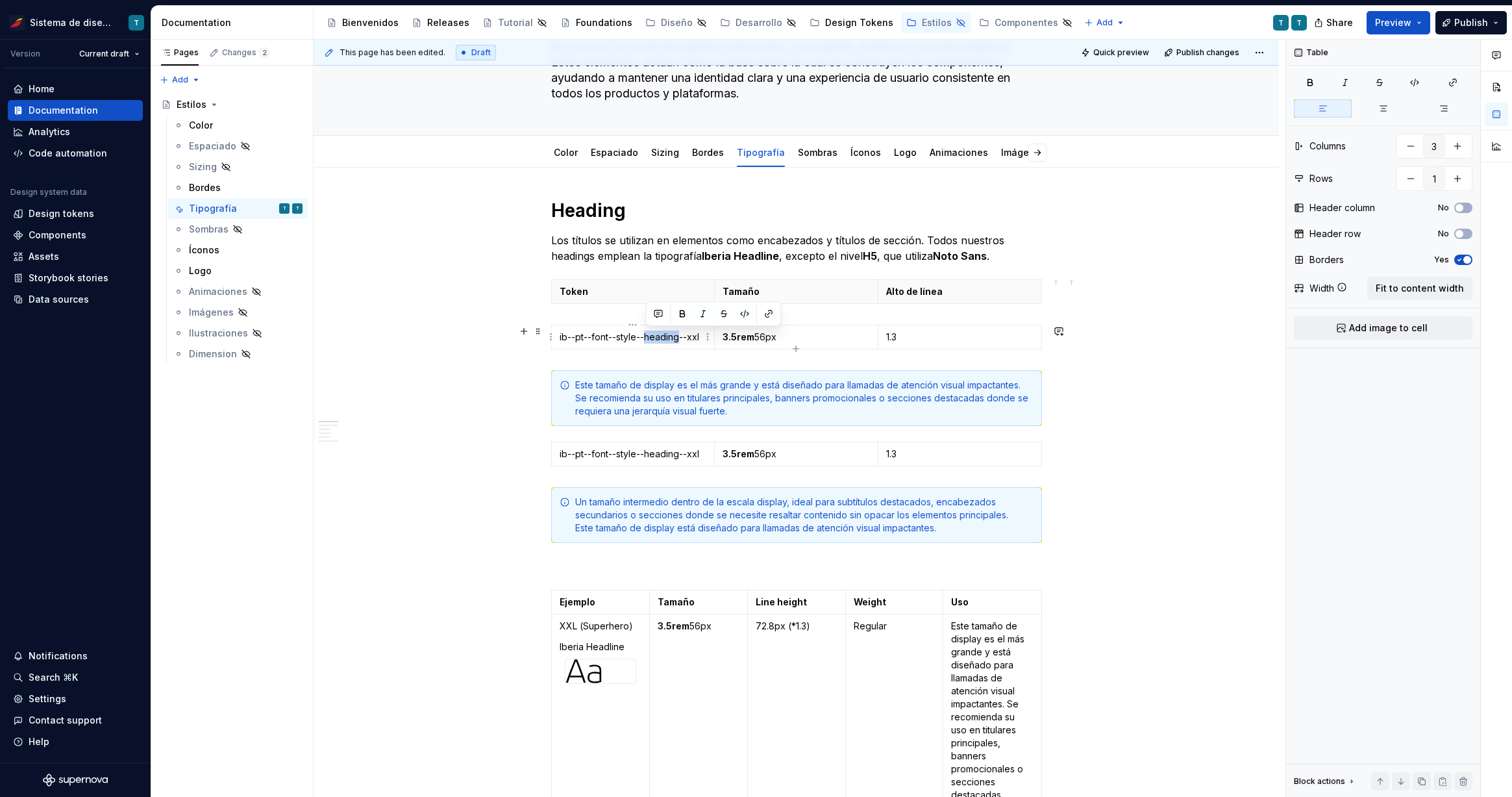
click at [653, 340] on p "ib--pt--font--style--heading--xxl" at bounding box center [633, 337] width 148 height 13
click at [604, 339] on p "ib--pt--font--style--heading--xxl" at bounding box center [633, 337] width 148 height 13
drag, startPoint x: 591, startPoint y: 335, endPoint x: 701, endPoint y: 335, distance: 110.0
click at [701, 335] on p "ib--pt--font--style--heading--xxl" at bounding box center [633, 337] width 148 height 13
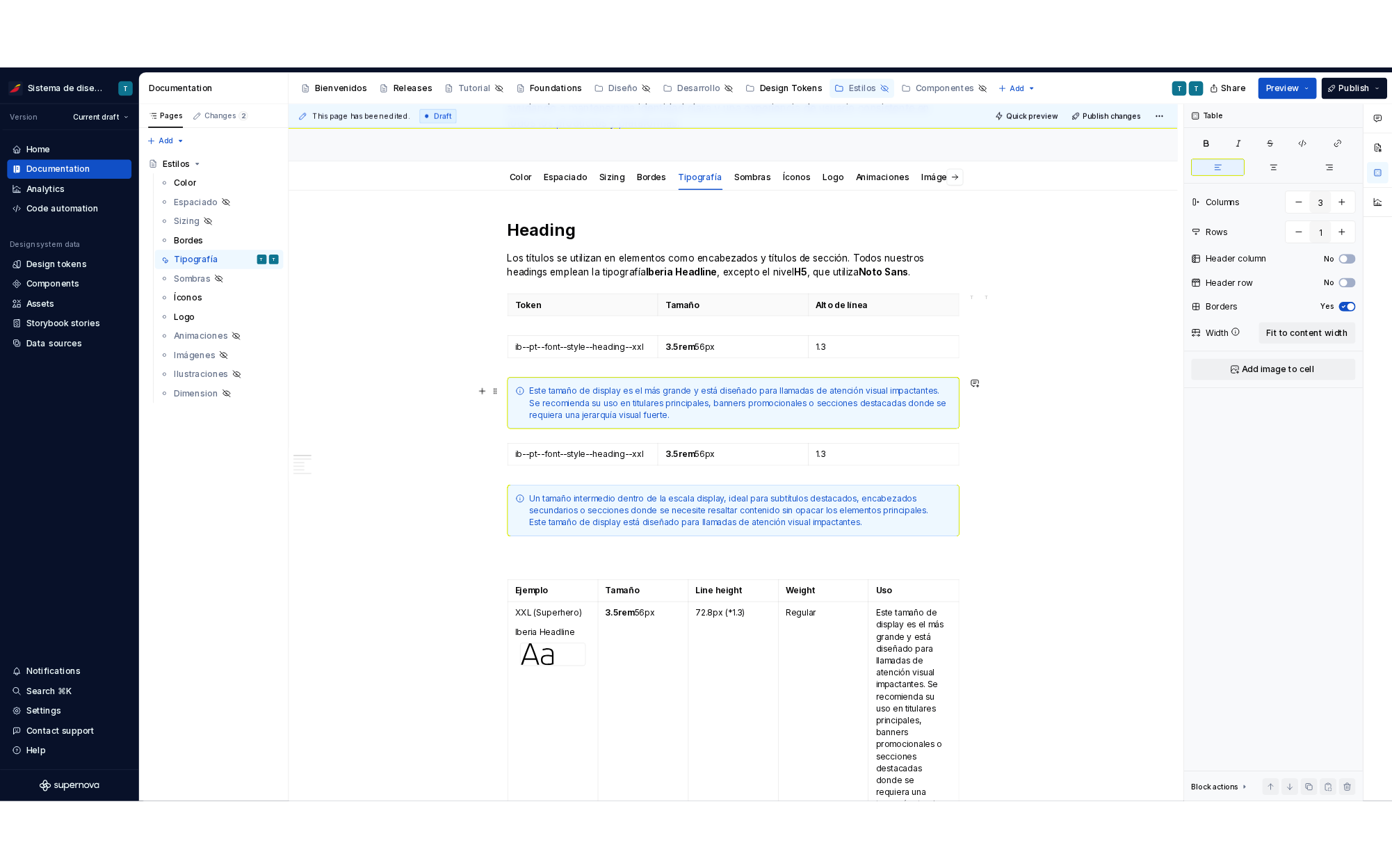
scroll to position [173, 0]
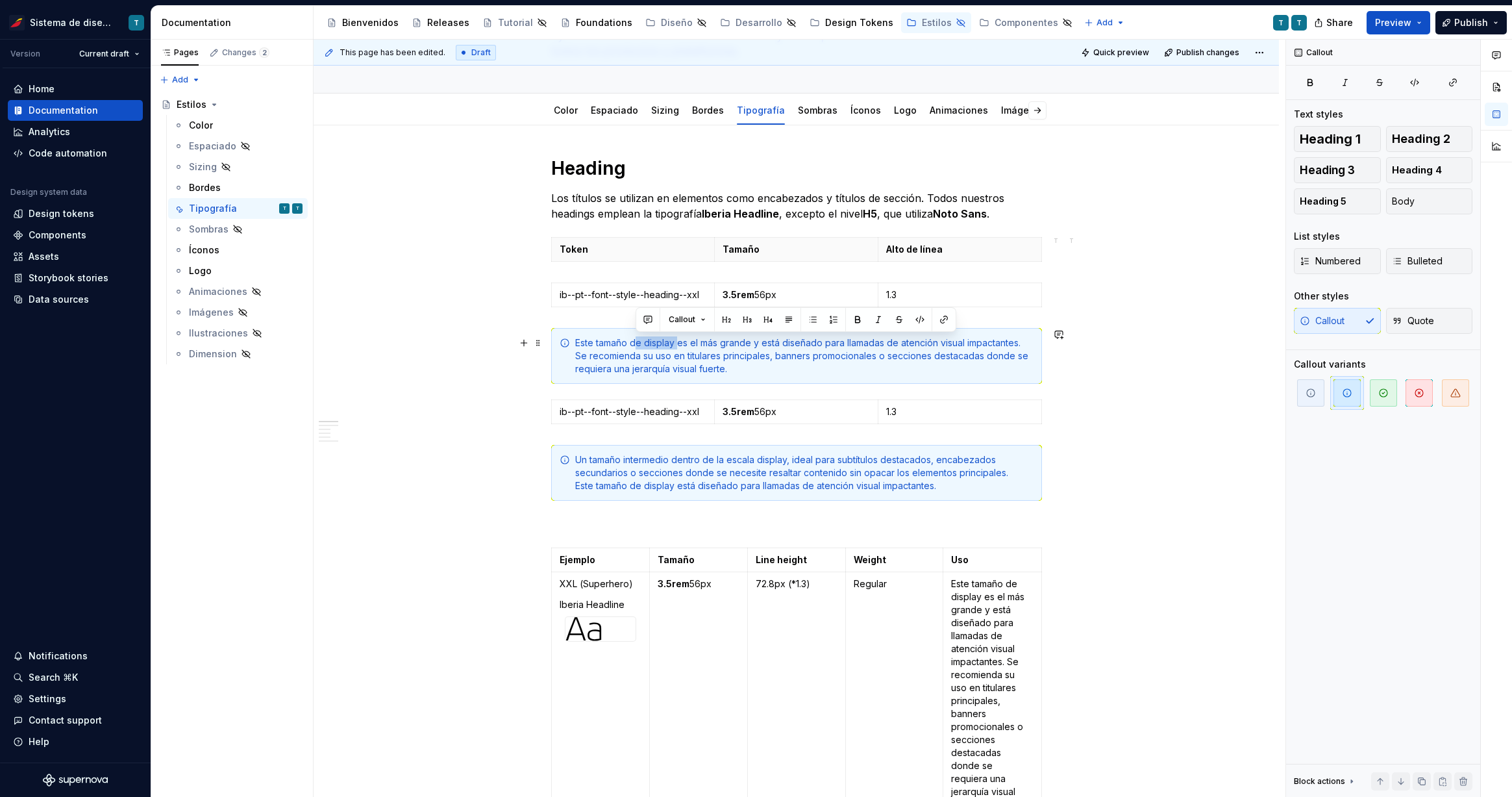
drag, startPoint x: 677, startPoint y: 341, endPoint x: 638, endPoint y: 340, distance: 39.0
click at [638, 340] on div "Este tamaño de display es el más grande y está diseñado para llamadas de atenci…" at bounding box center [804, 355] width 459 height 39
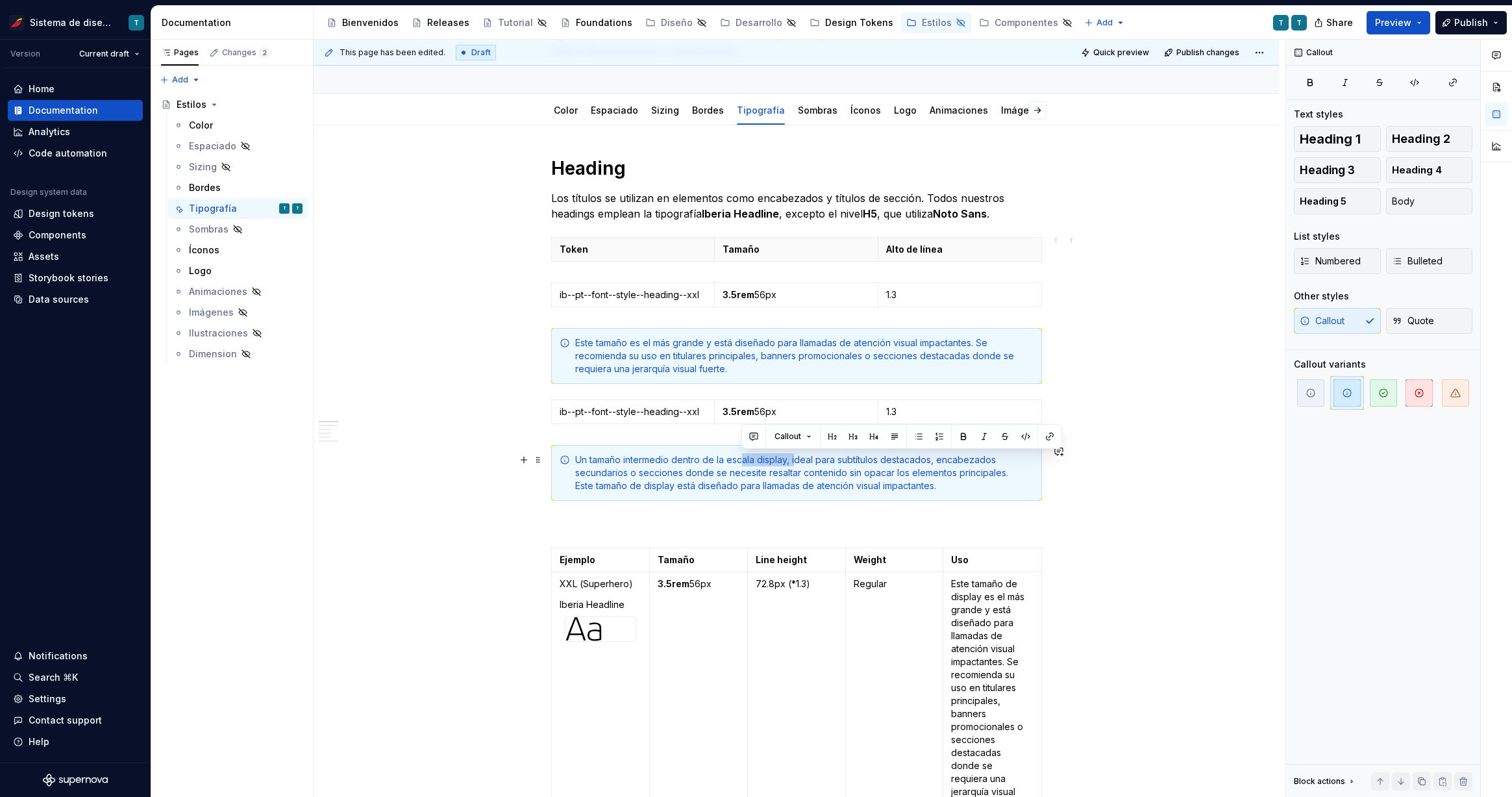
drag, startPoint x: 794, startPoint y: 458, endPoint x: 742, endPoint y: 459, distance: 52.0
click at [742, 459] on div "Un tamaño intermedio dentro de la escala display, ideal para subtítulos destaca…" at bounding box center [804, 472] width 459 height 39
drag, startPoint x: 749, startPoint y: 463, endPoint x: 762, endPoint y: 461, distance: 13.2
click at [749, 463] on div "Un tamaño intermedio dentro de la escala display, ideal para subtítulos destaca…" at bounding box center [804, 472] width 459 height 39
drag, startPoint x: 786, startPoint y: 459, endPoint x: 681, endPoint y: 458, distance: 105.0
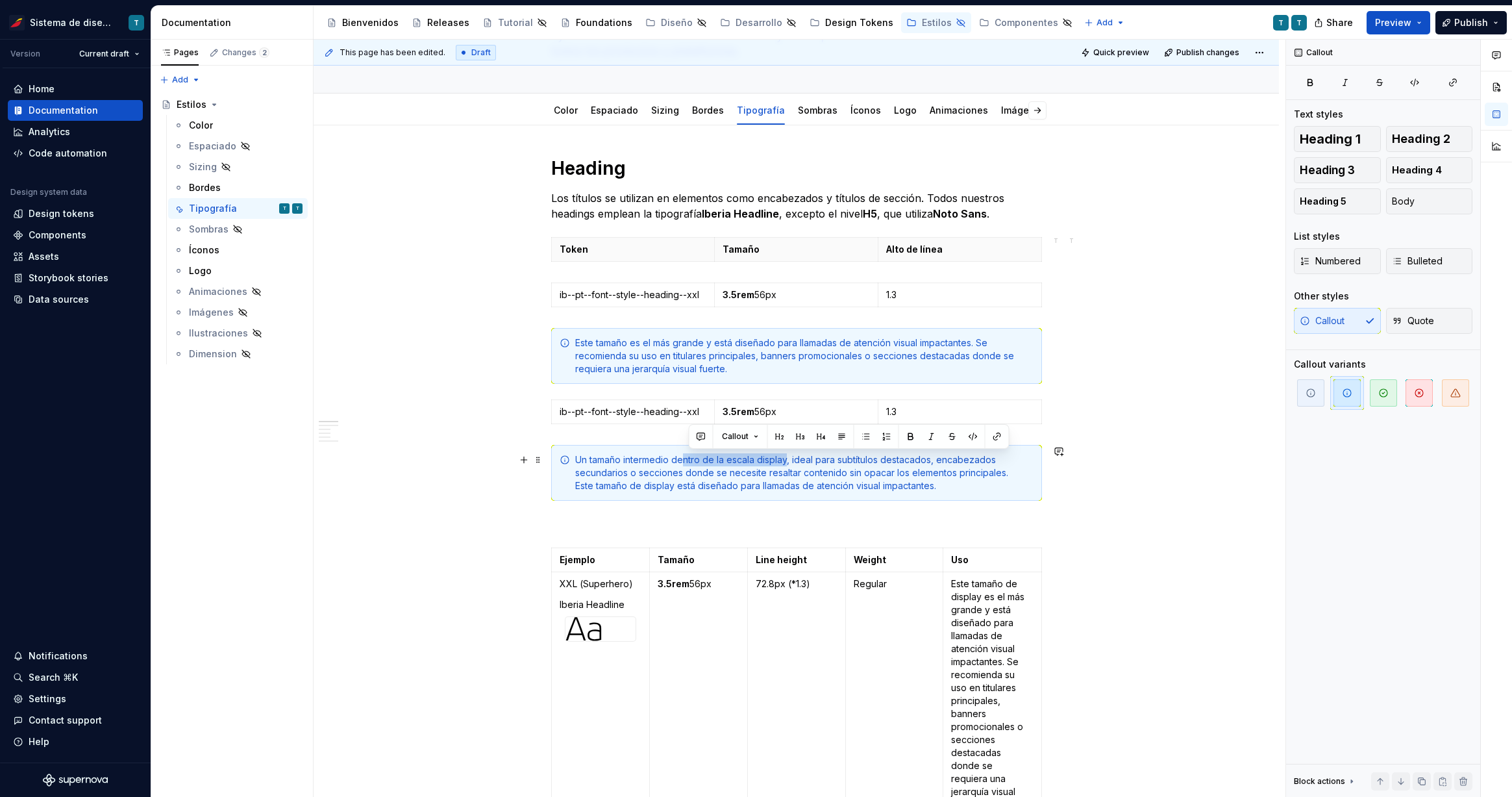
click at [681, 458] on div "Un tamaño intermedio dentro de la escala display, ideal para subtítulos destaca…" at bounding box center [804, 472] width 459 height 39
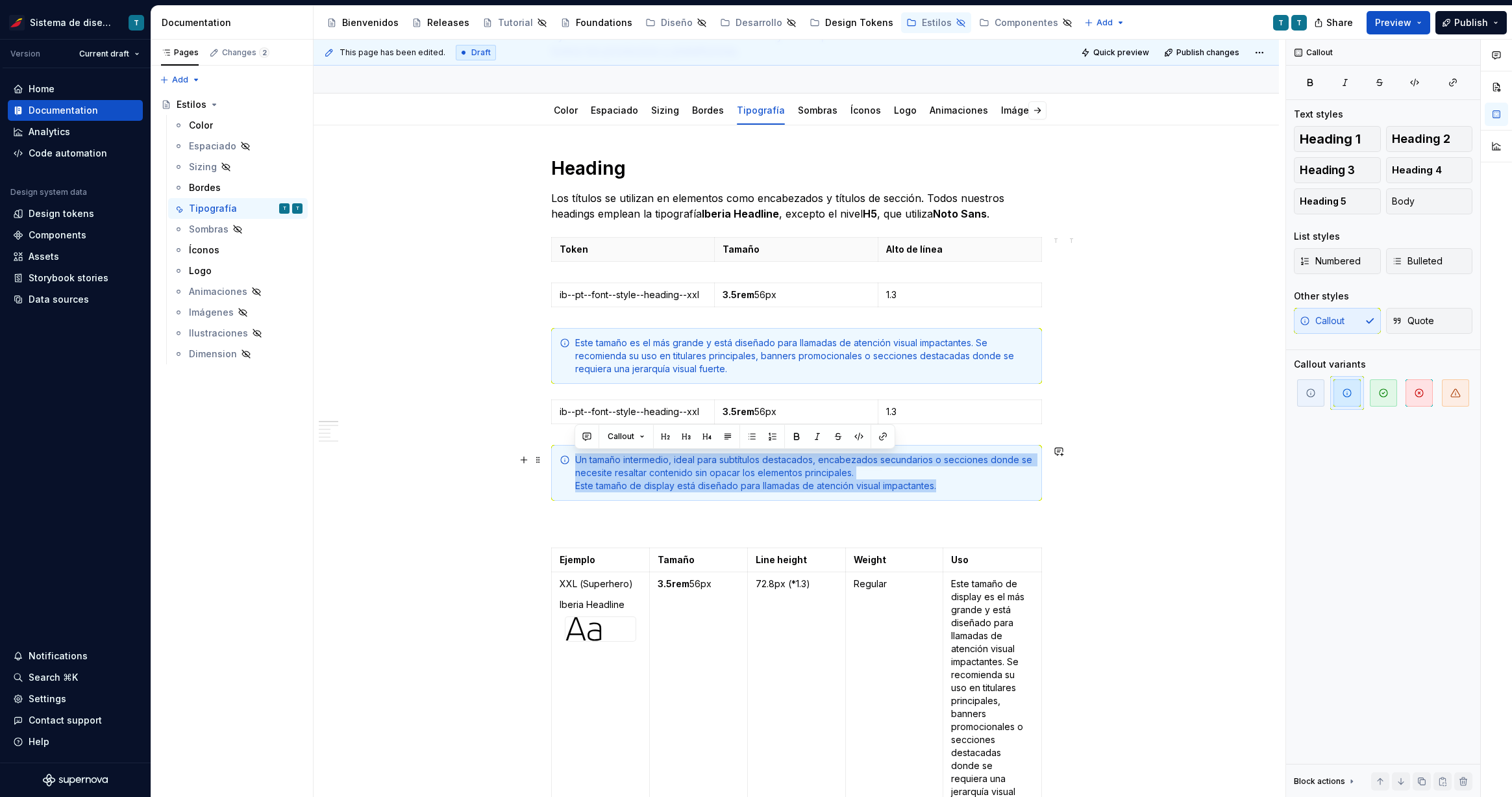
drag, startPoint x: 961, startPoint y: 486, endPoint x: 548, endPoint y: 488, distance: 413.0
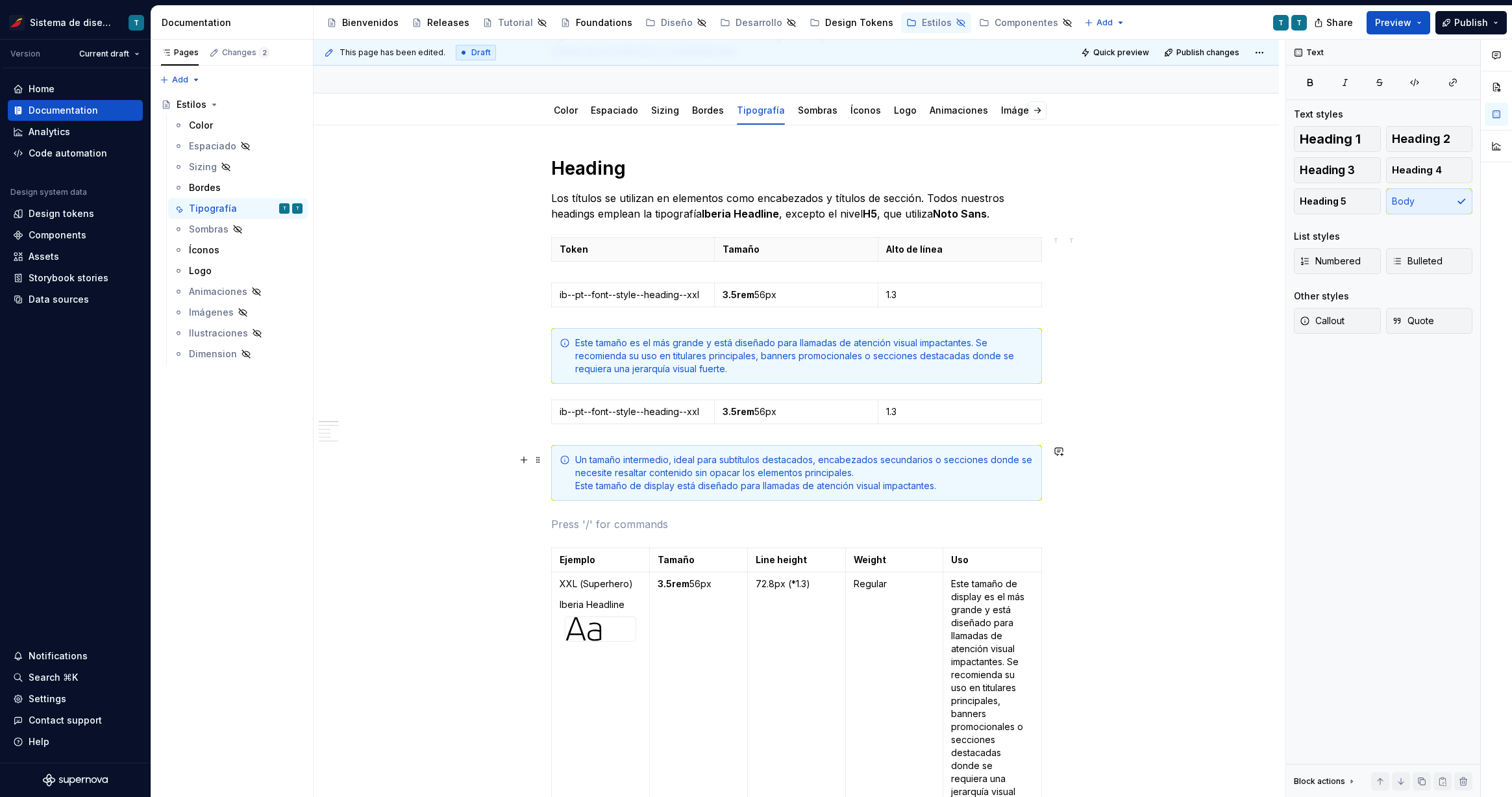
click at [678, 490] on div "Un tamaño intermedio, ideal para subtítulos destacados, encabezados secundarios…" at bounding box center [804, 472] width 459 height 39
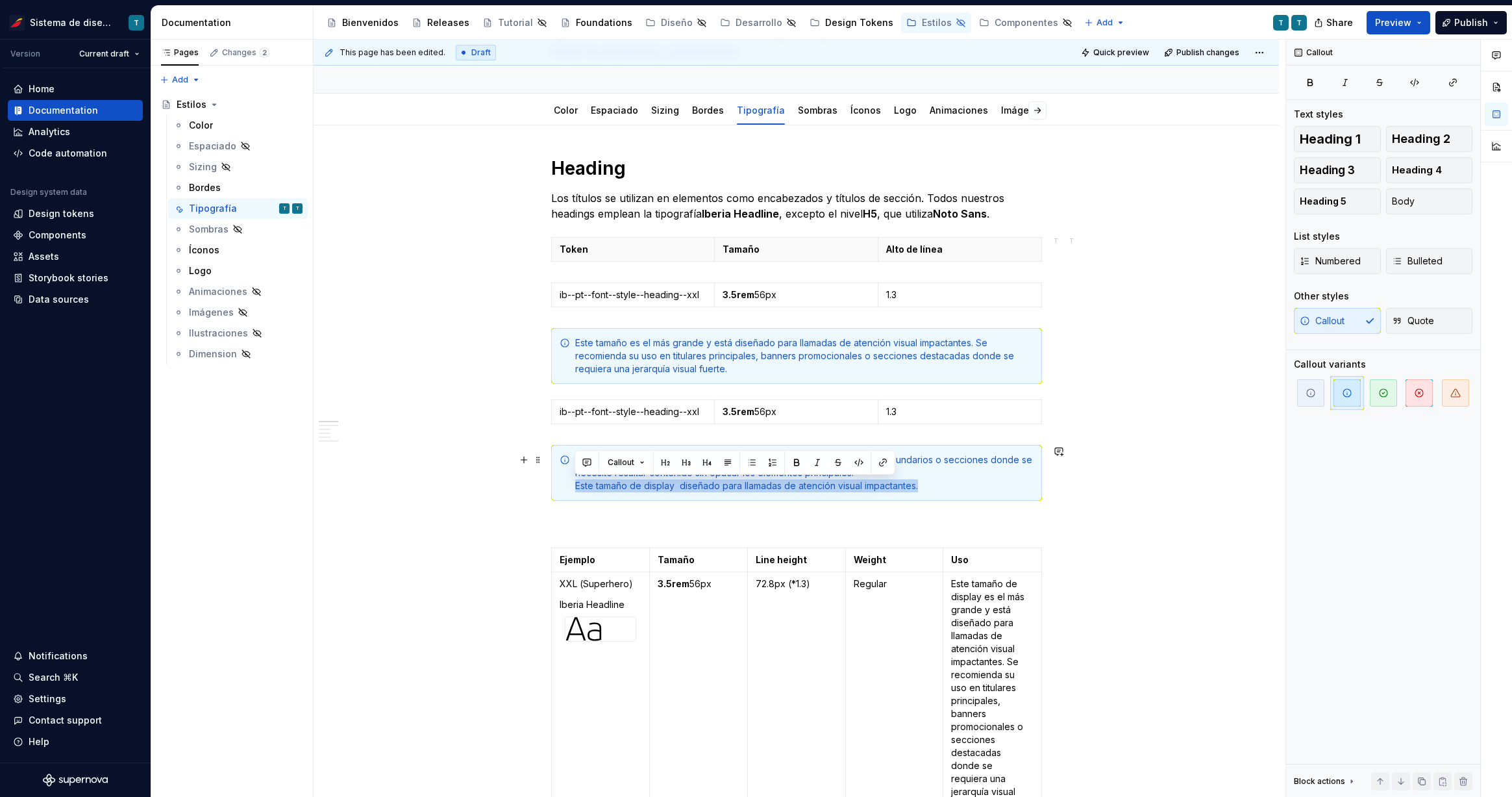
drag, startPoint x: 947, startPoint y: 487, endPoint x: 569, endPoint y: 488, distance: 378.0
click at [569, 488] on div "Un tamaño intermedio, ideal para subtítulos destacados, encabezados secundarios…" at bounding box center [796, 473] width 491 height 56
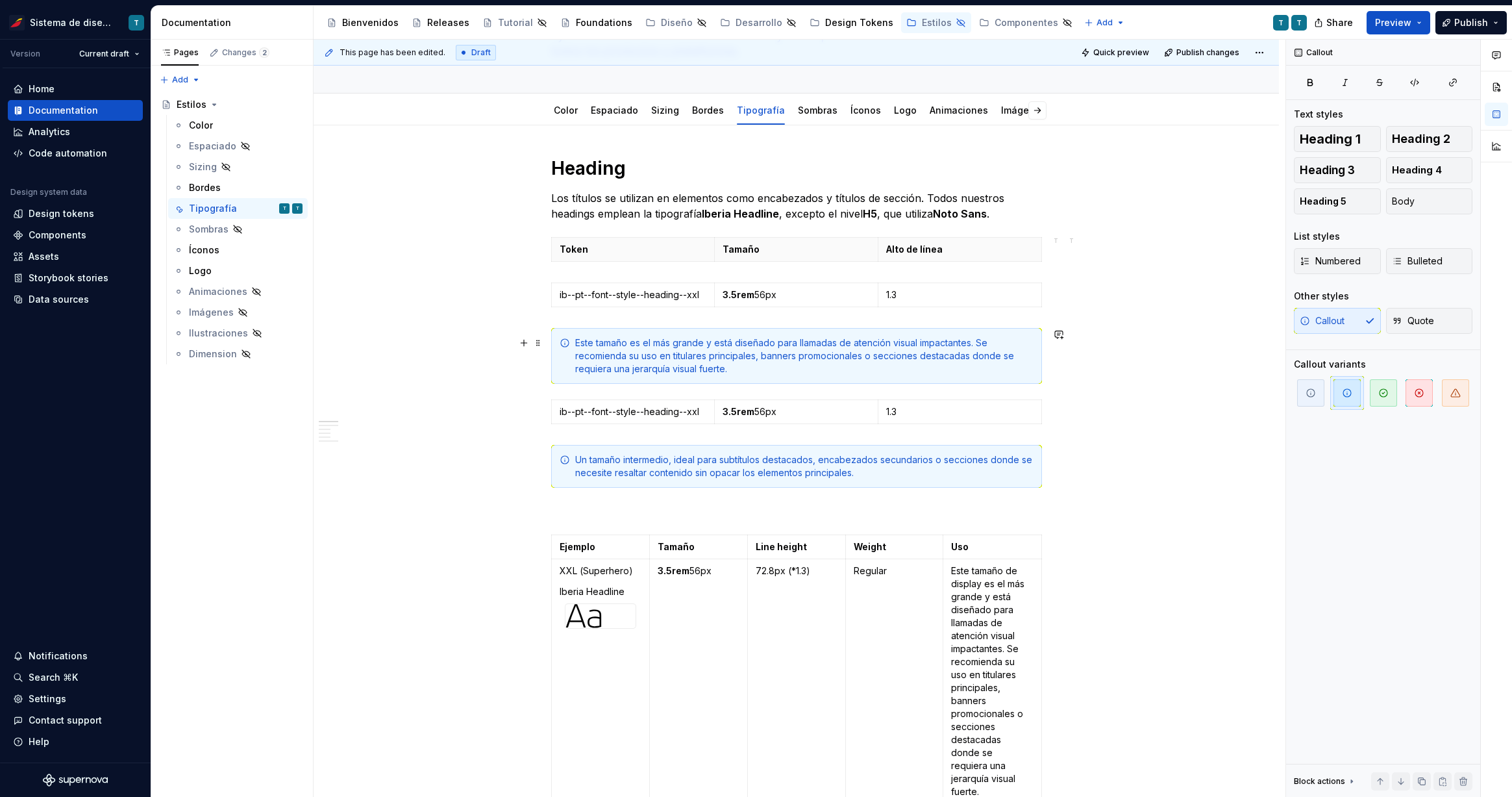
drag, startPoint x: 968, startPoint y: 356, endPoint x: 983, endPoint y: 370, distance: 20.5
click at [983, 370] on div "Este tamaño es el más grande y está diseñado para llamadas de atención visual i…" at bounding box center [804, 355] width 459 height 39
click at [968, 354] on div "Este tamaño es el más grande y está diseñado para llamadas de atención visual i…" at bounding box center [804, 355] width 459 height 39
drag, startPoint x: 974, startPoint y: 356, endPoint x: 989, endPoint y: 383, distance: 30.9
click at [988, 382] on div "Este tamaño es el más grande y está diseñado para llamadas de atención visual i…" at bounding box center [796, 356] width 491 height 56
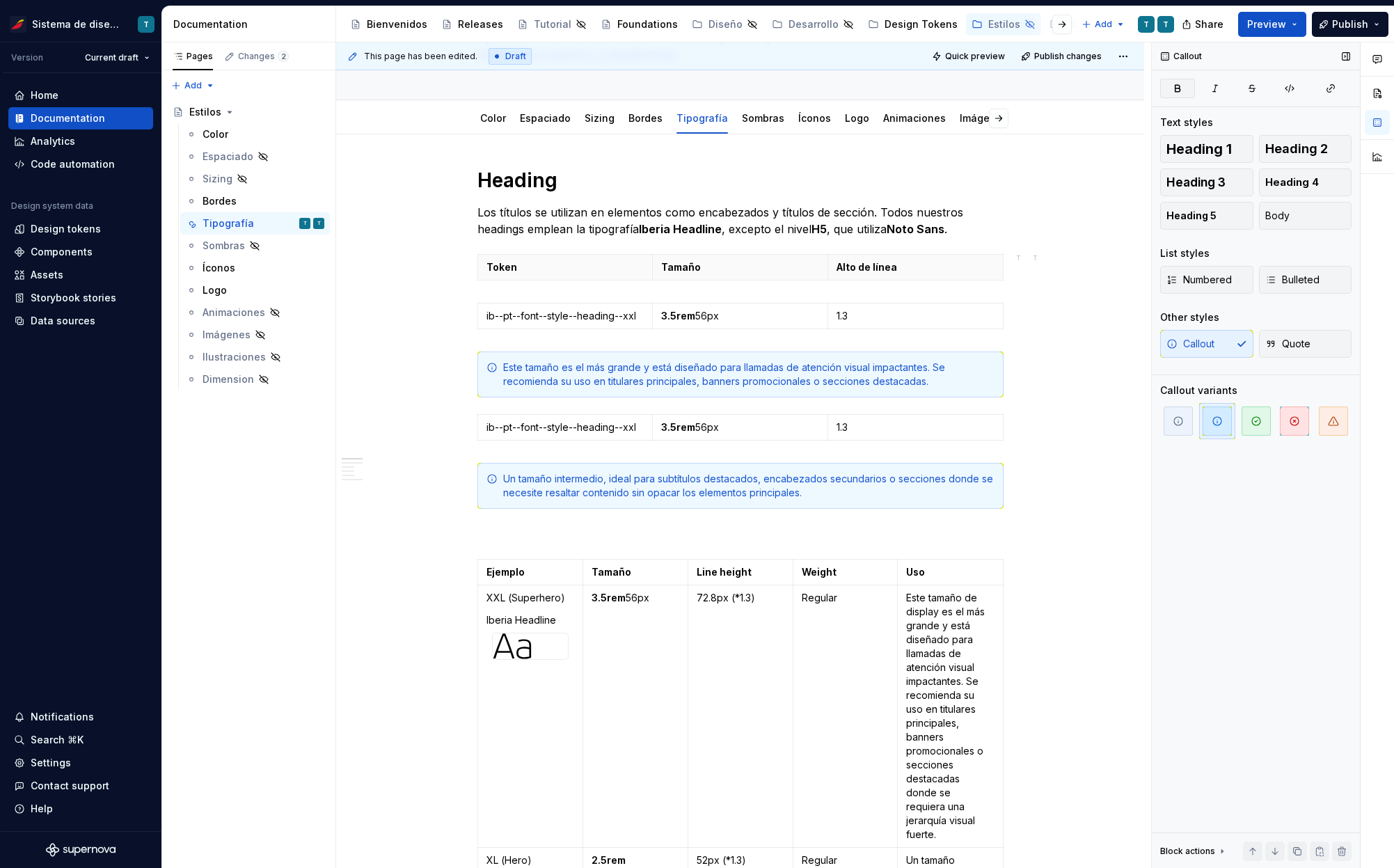
type textarea "*"
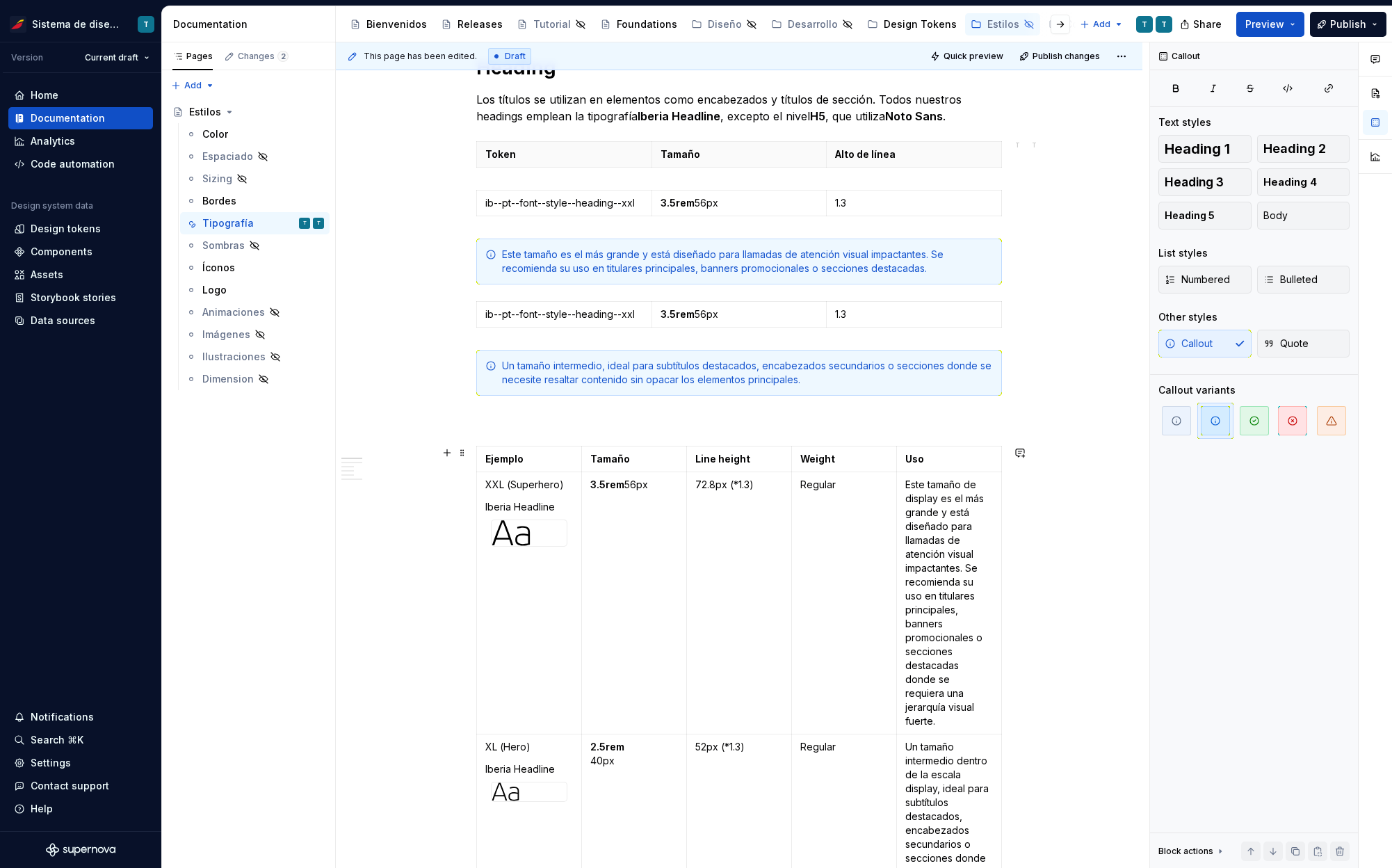
scroll to position [295, 0]
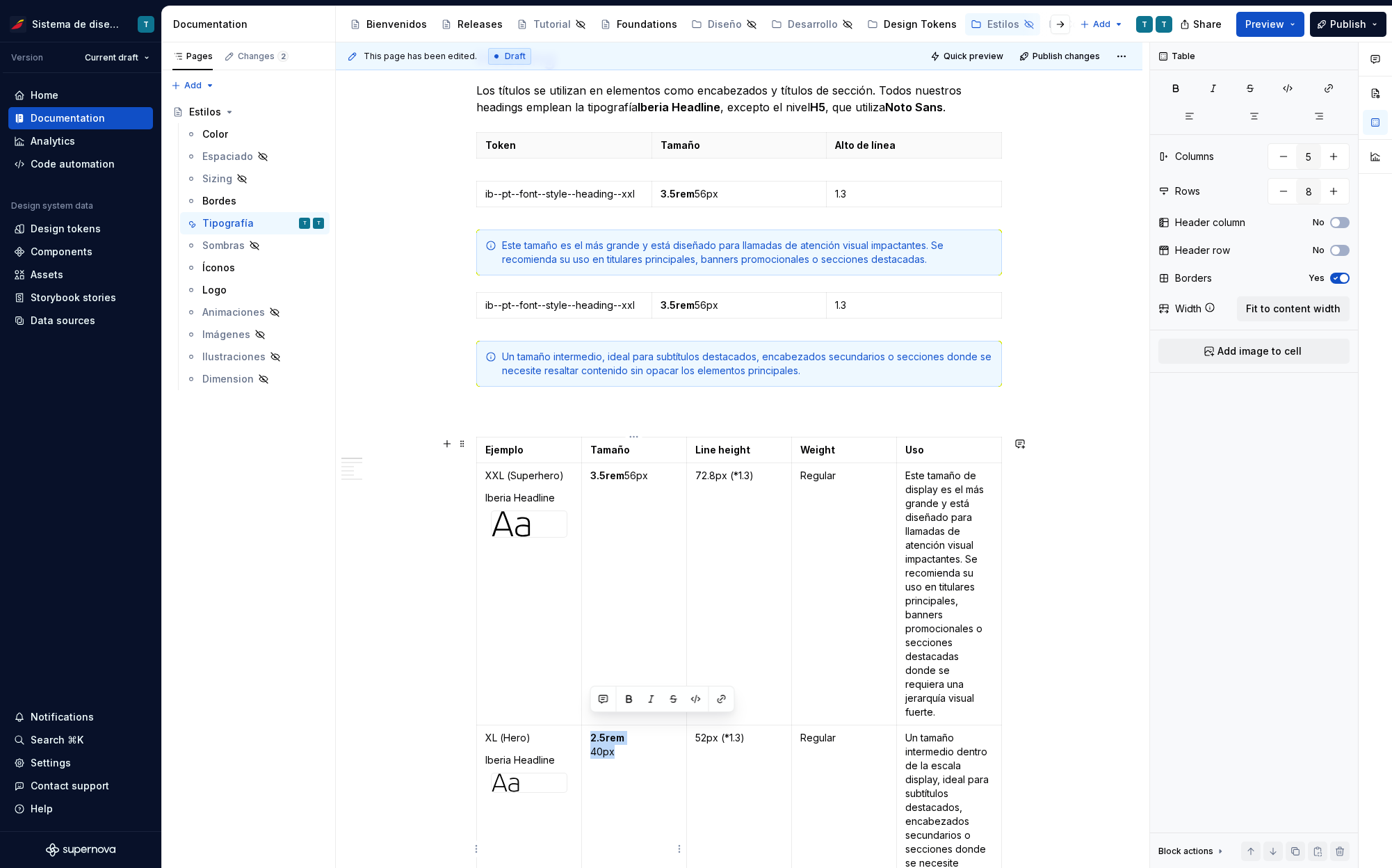
drag, startPoint x: 604, startPoint y: 732, endPoint x: 585, endPoint y: 722, distance: 21.5
click at [585, 725] on td "2.5rem 40px" at bounding box center [635, 863] width 105 height 276
copy p "2.5rem 40px"
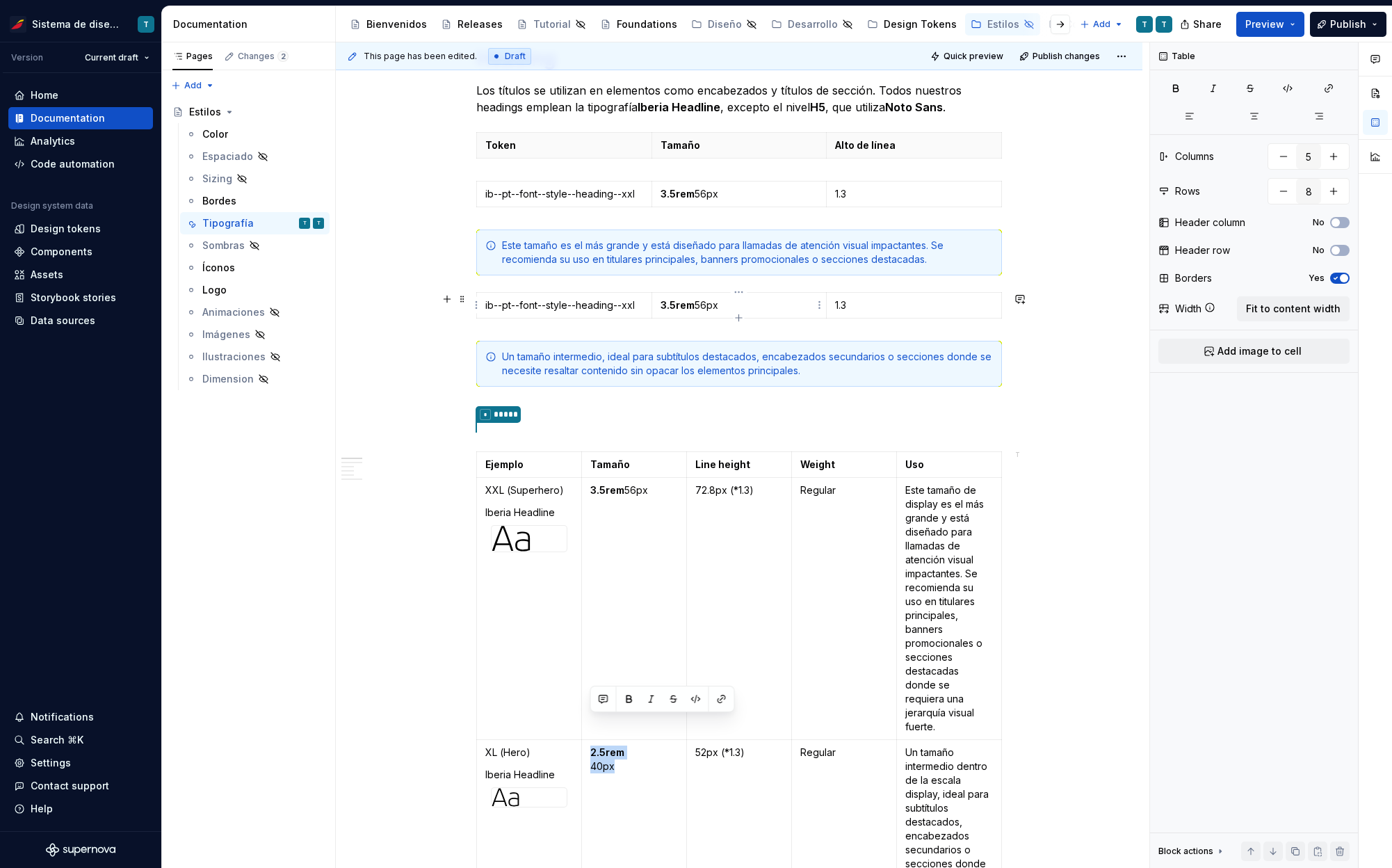
type input "3"
type input "1"
drag, startPoint x: 720, startPoint y: 307, endPoint x: 656, endPoint y: 304, distance: 64.1
click at [656, 304] on td "3.5rem 56px" at bounding box center [739, 306] width 175 height 26
click at [694, 304] on p "2.5rem 40px" at bounding box center [739, 305] width 158 height 14
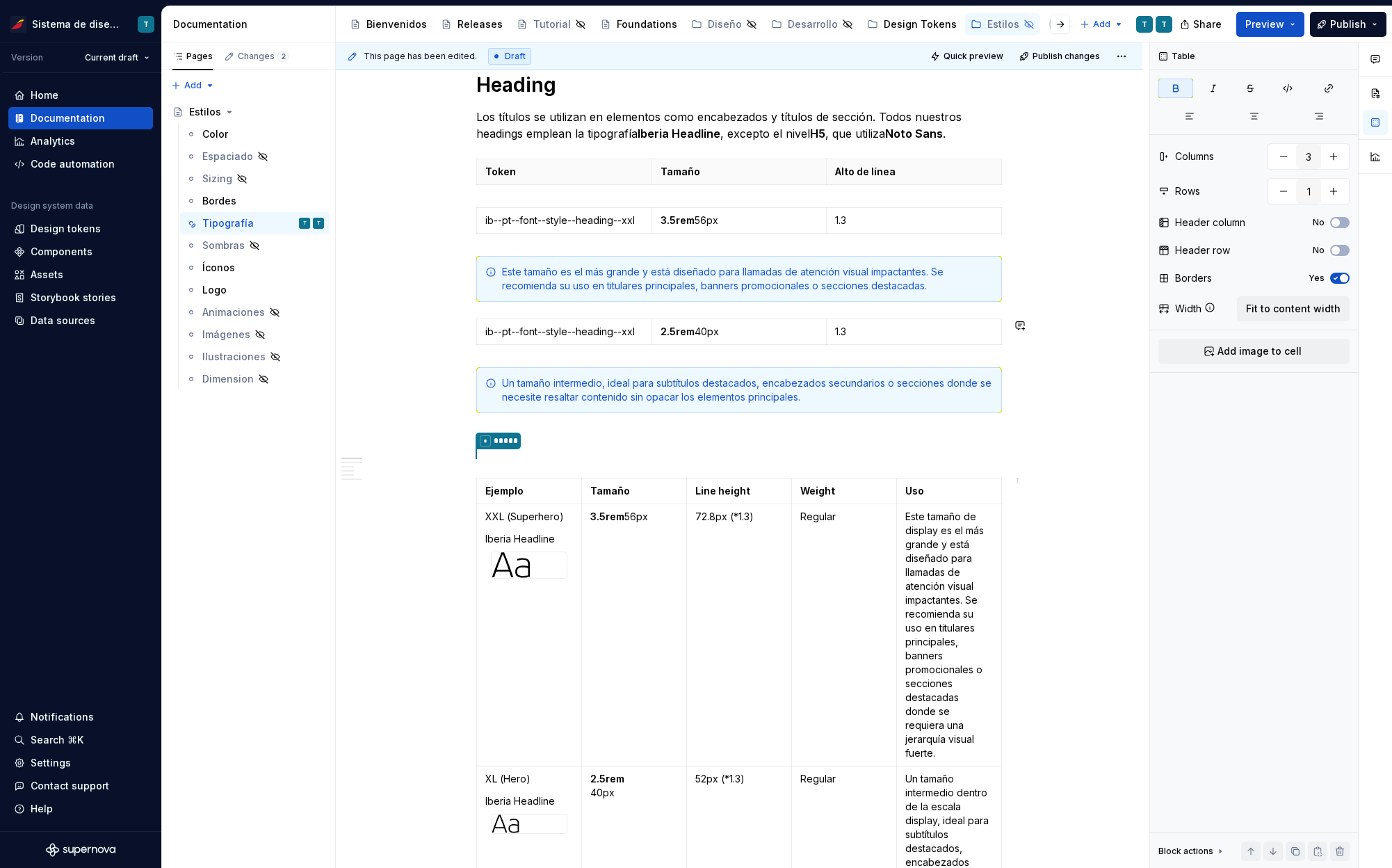
scroll to position [242, 0]
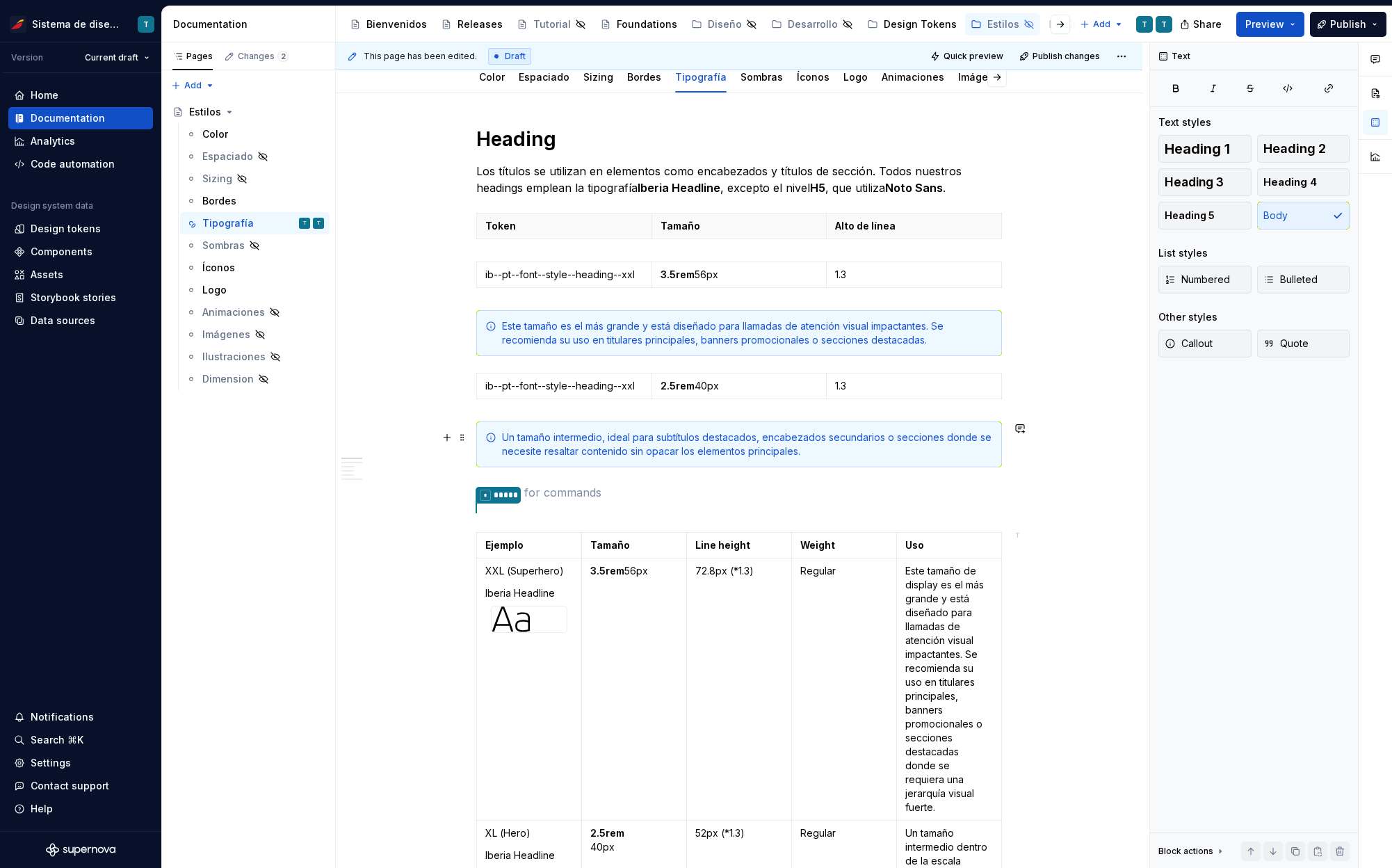
scroll to position [197, 0]
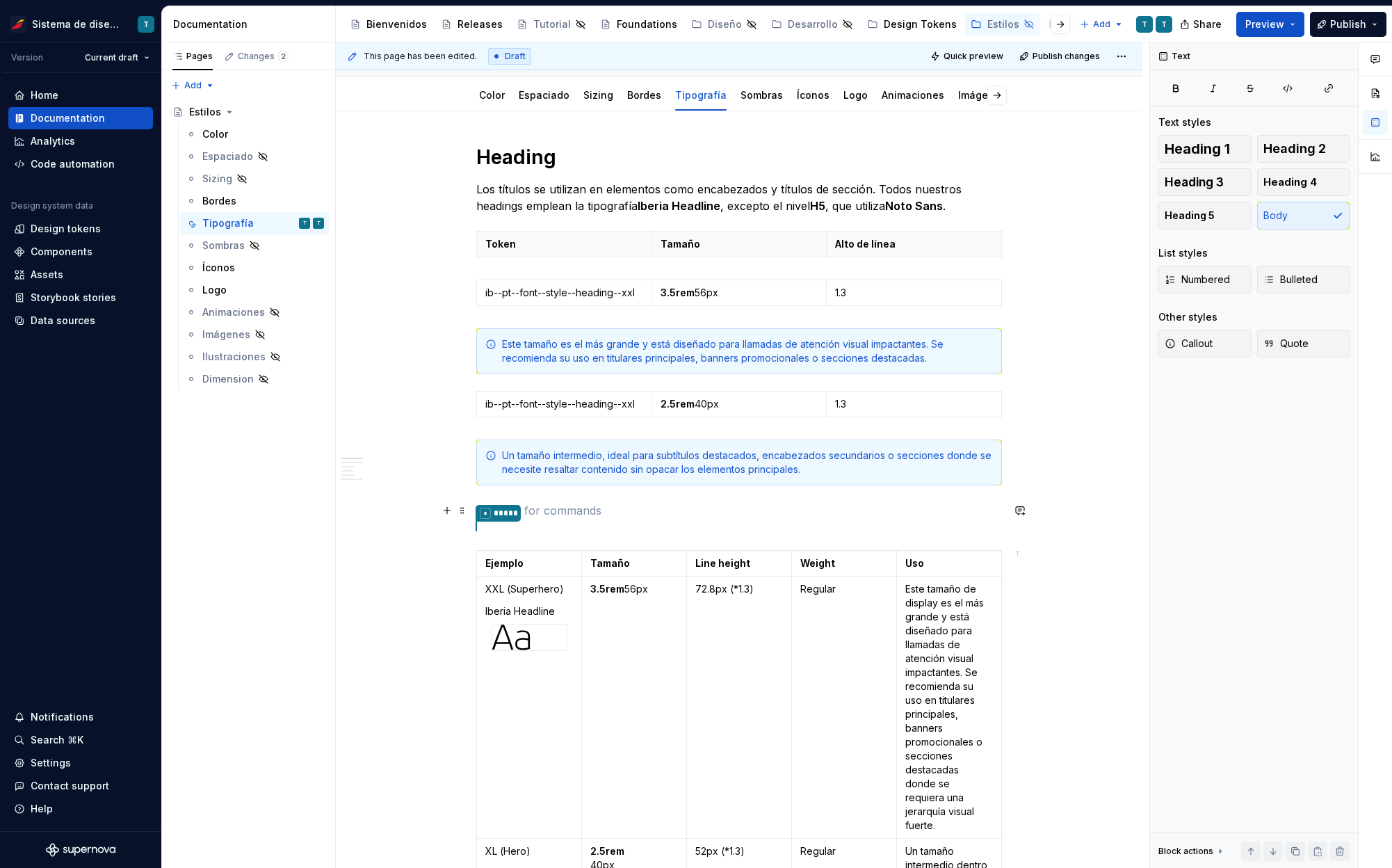
click at [558, 505] on p at bounding box center [739, 510] width 526 height 16
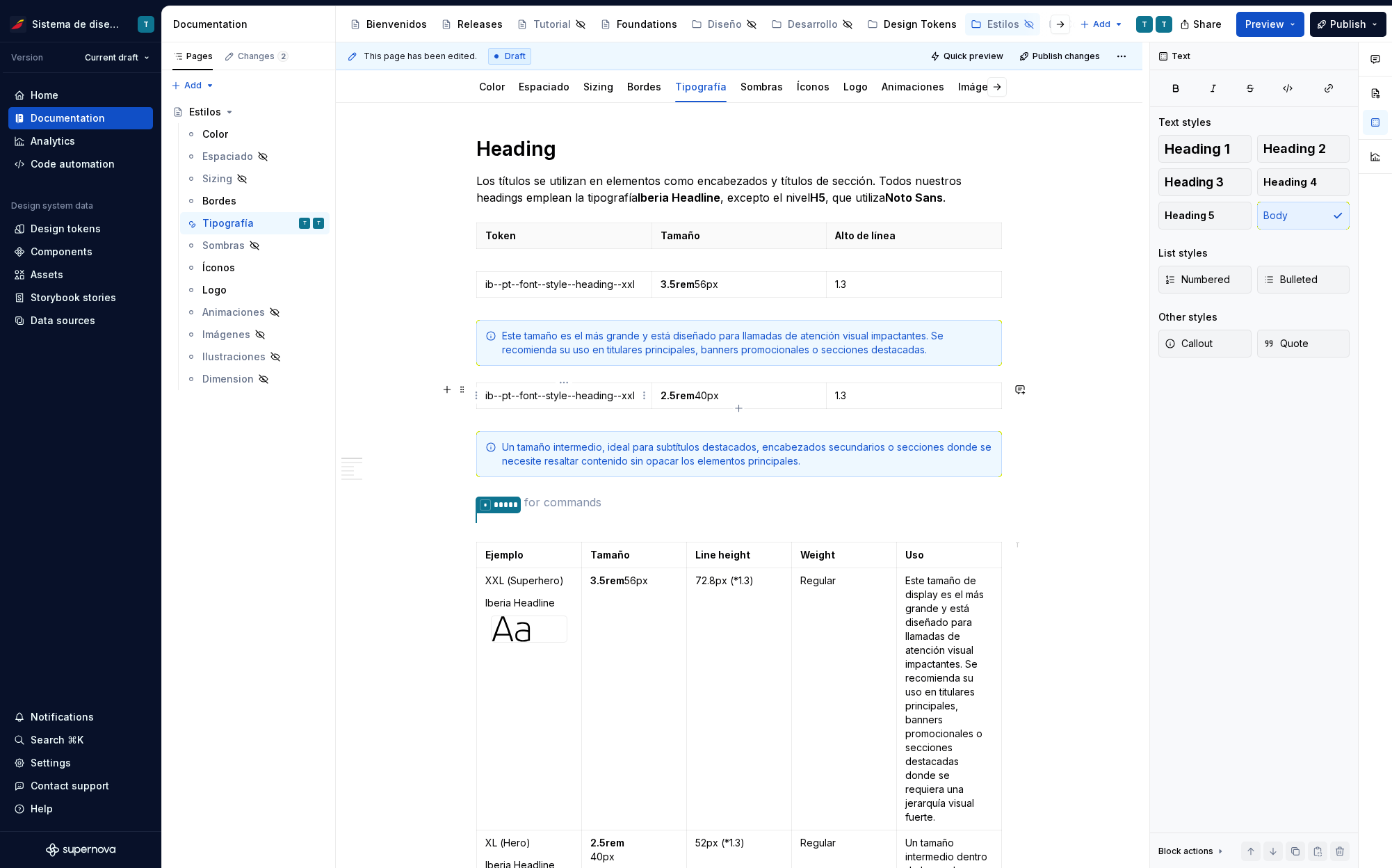
click at [630, 396] on p "ib--pt--font--style--heading--xxl" at bounding box center [564, 396] width 158 height 14
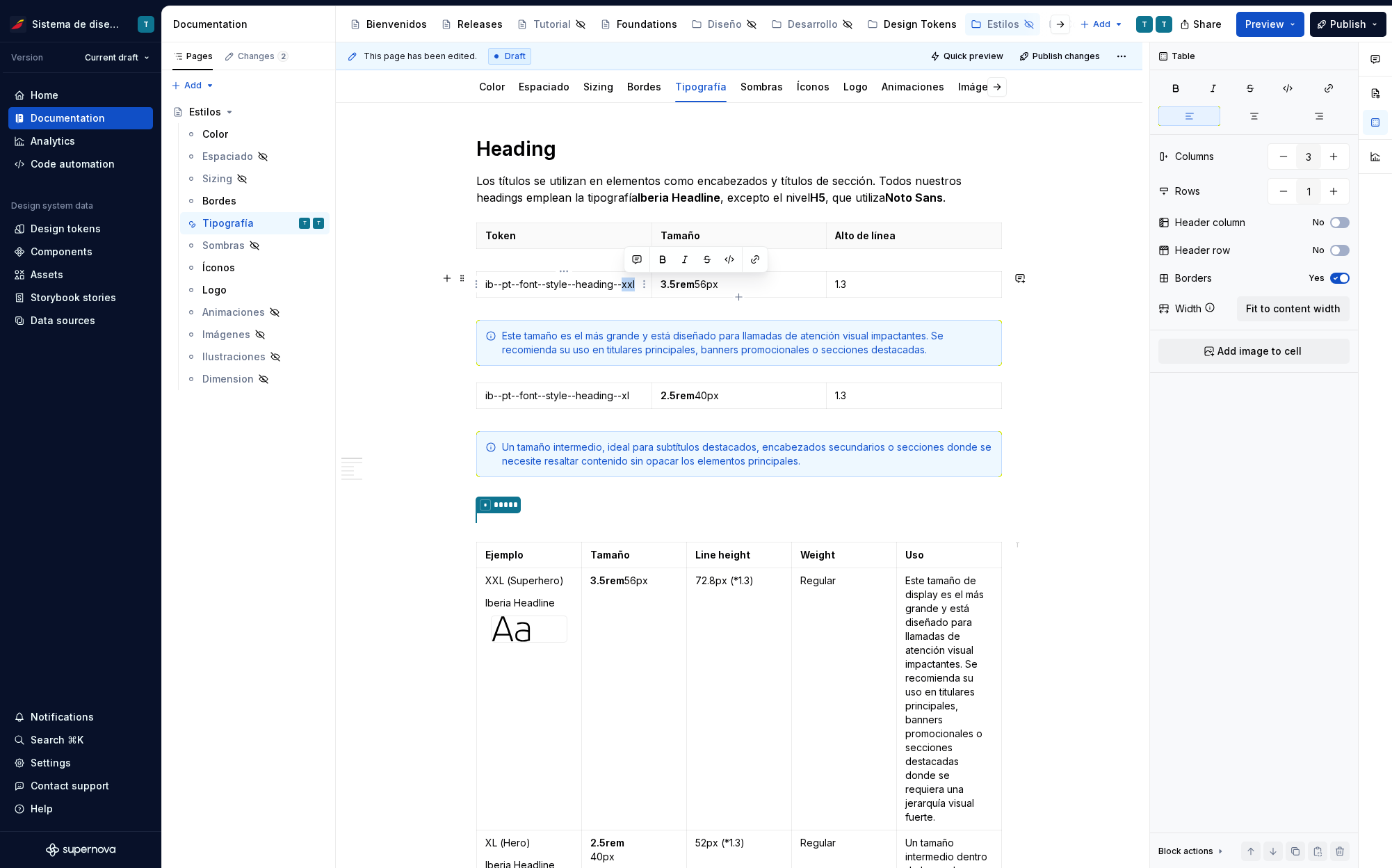
drag, startPoint x: 625, startPoint y: 283, endPoint x: 639, endPoint y: 282, distance: 14.0
click at [639, 282] on p "ib--pt--font--style--heading--xxl" at bounding box center [564, 284] width 158 height 14
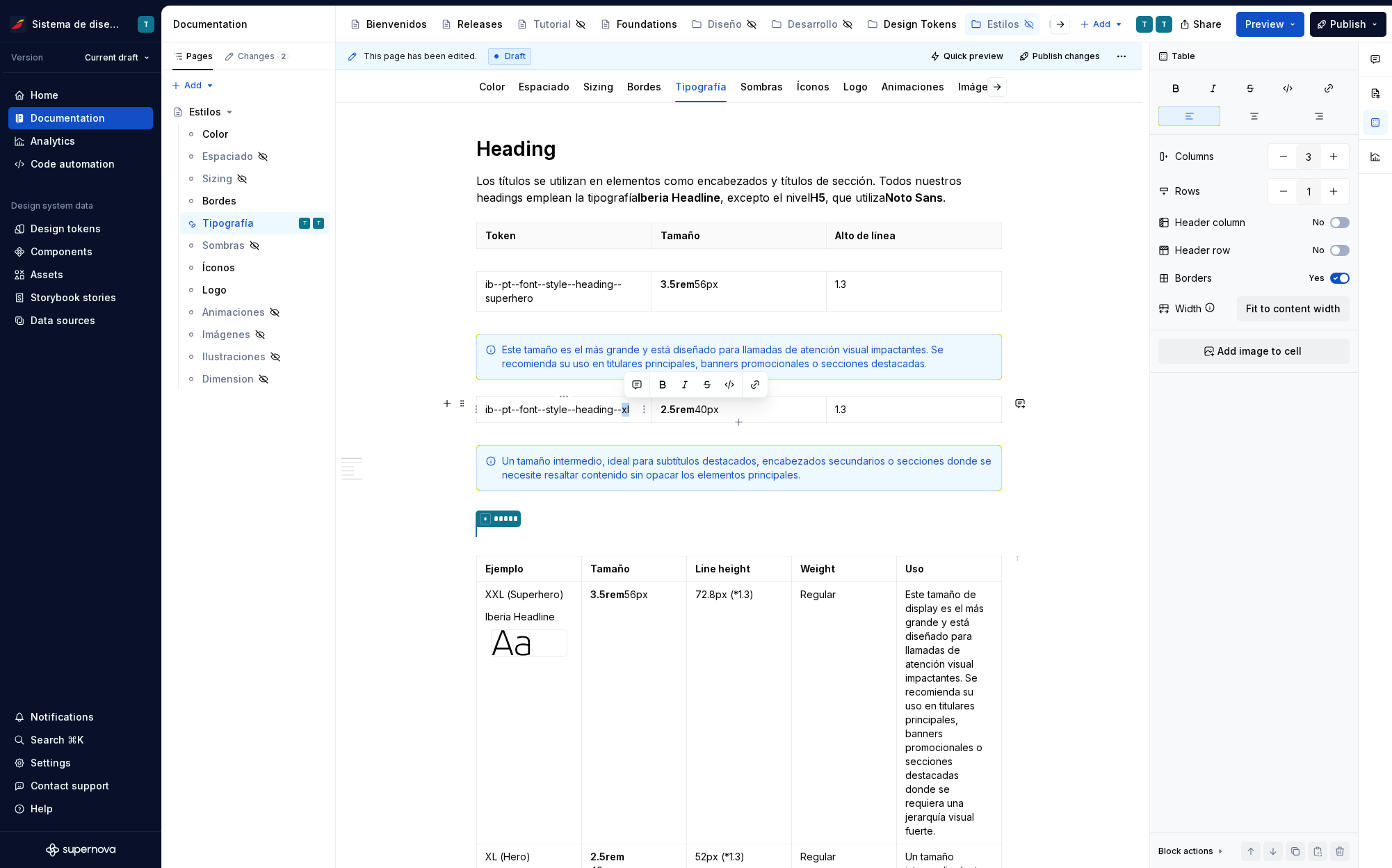
drag, startPoint x: 624, startPoint y: 410, endPoint x: 633, endPoint y: 407, distance: 9.5
click at [633, 407] on p "ib--pt--font--style--heading--xl" at bounding box center [564, 410] width 158 height 14
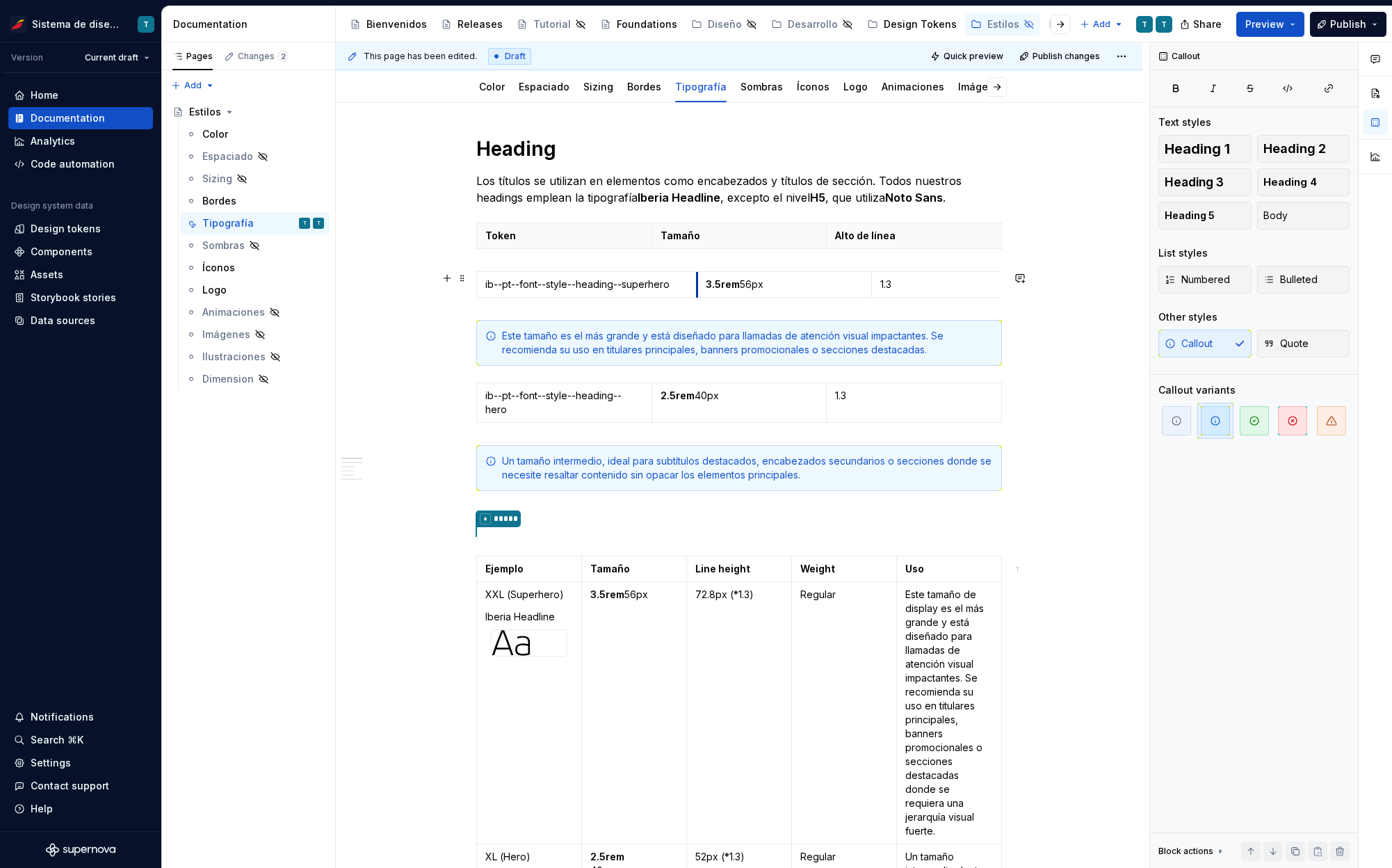
drag, startPoint x: 649, startPoint y: 292, endPoint x: 694, endPoint y: 290, distance: 45.0
drag, startPoint x: 872, startPoint y: 281, endPoint x: 828, endPoint y: 280, distance: 44.0
click at [828, 280] on td "1.3" at bounding box center [915, 285] width 175 height 26
click at [653, 235] on th "Tamaño" at bounding box center [740, 236] width 175 height 26
drag, startPoint x: 652, startPoint y: 234, endPoint x: 696, endPoint y: 240, distance: 44.4
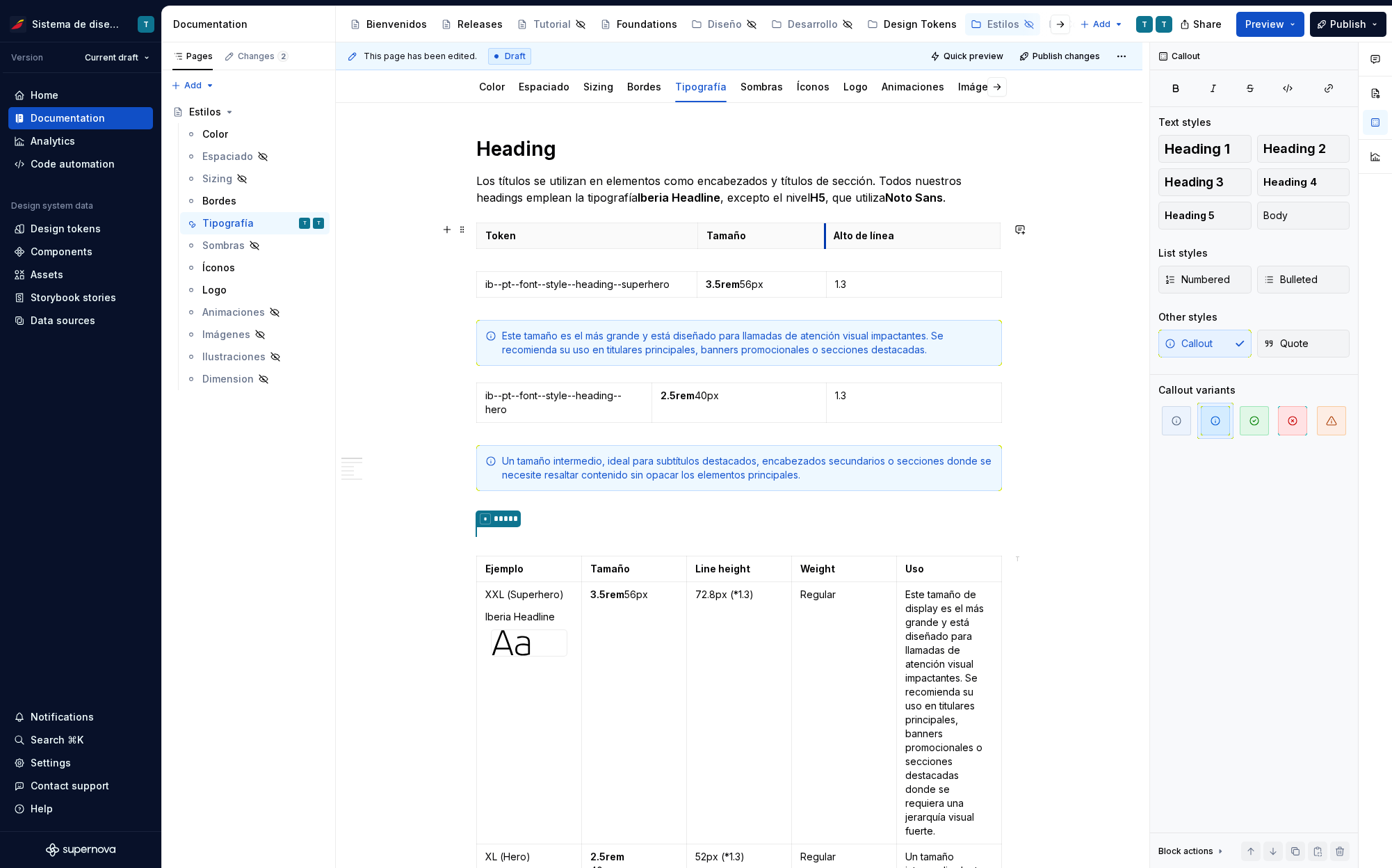
drag, startPoint x: 873, startPoint y: 232, endPoint x: 826, endPoint y: 238, distance: 47.4
click at [826, 238] on th "Alto de línea" at bounding box center [913, 236] width 175 height 26
drag, startPoint x: 828, startPoint y: 397, endPoint x: 776, endPoint y: 398, distance: 52.0
click at [776, 398] on td "1.3" at bounding box center [863, 403] width 175 height 39
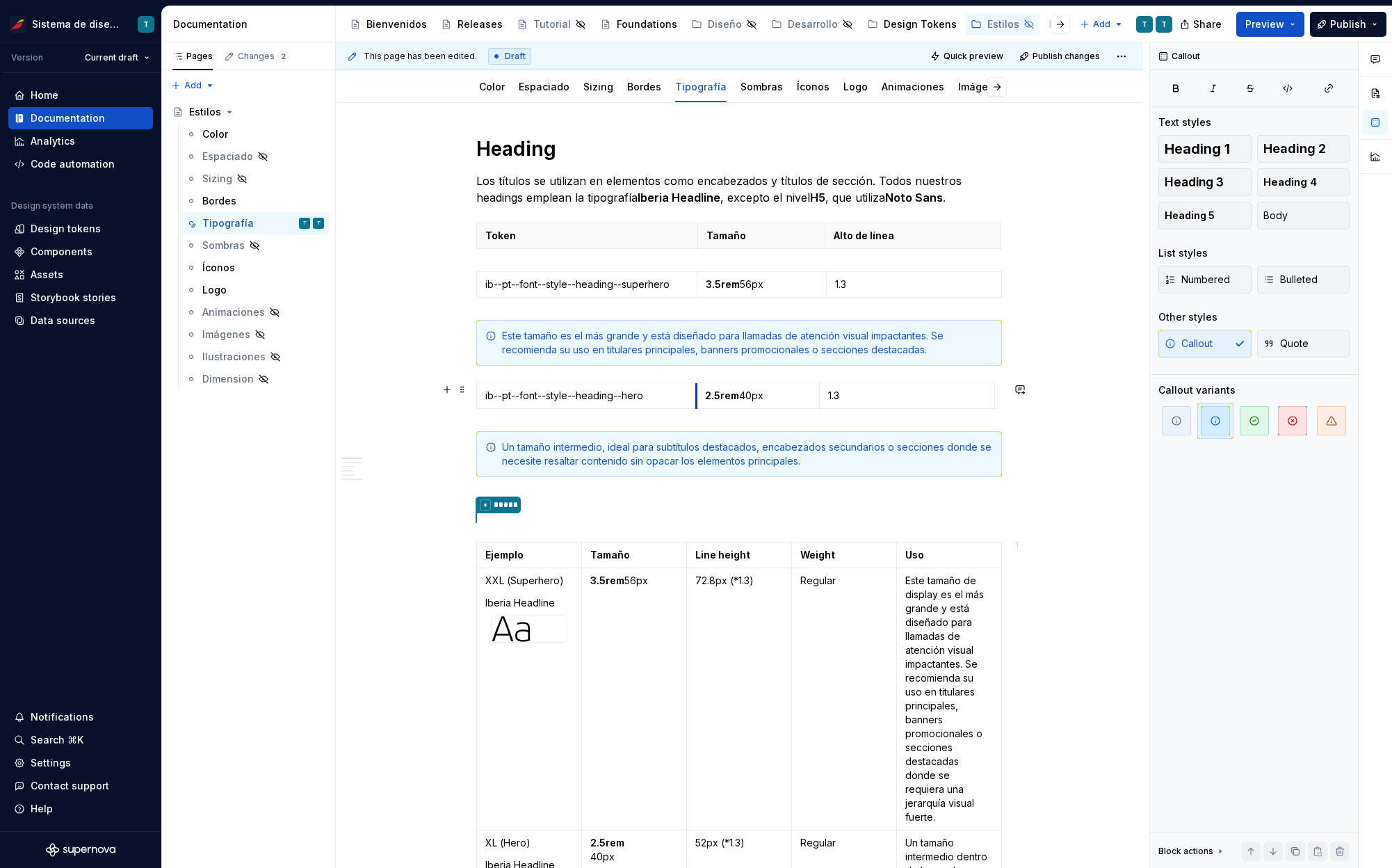
drag, startPoint x: 650, startPoint y: 404, endPoint x: 695, endPoint y: 398, distance: 45.4
click at [826, 395] on td "1.3" at bounding box center [914, 396] width 175 height 26
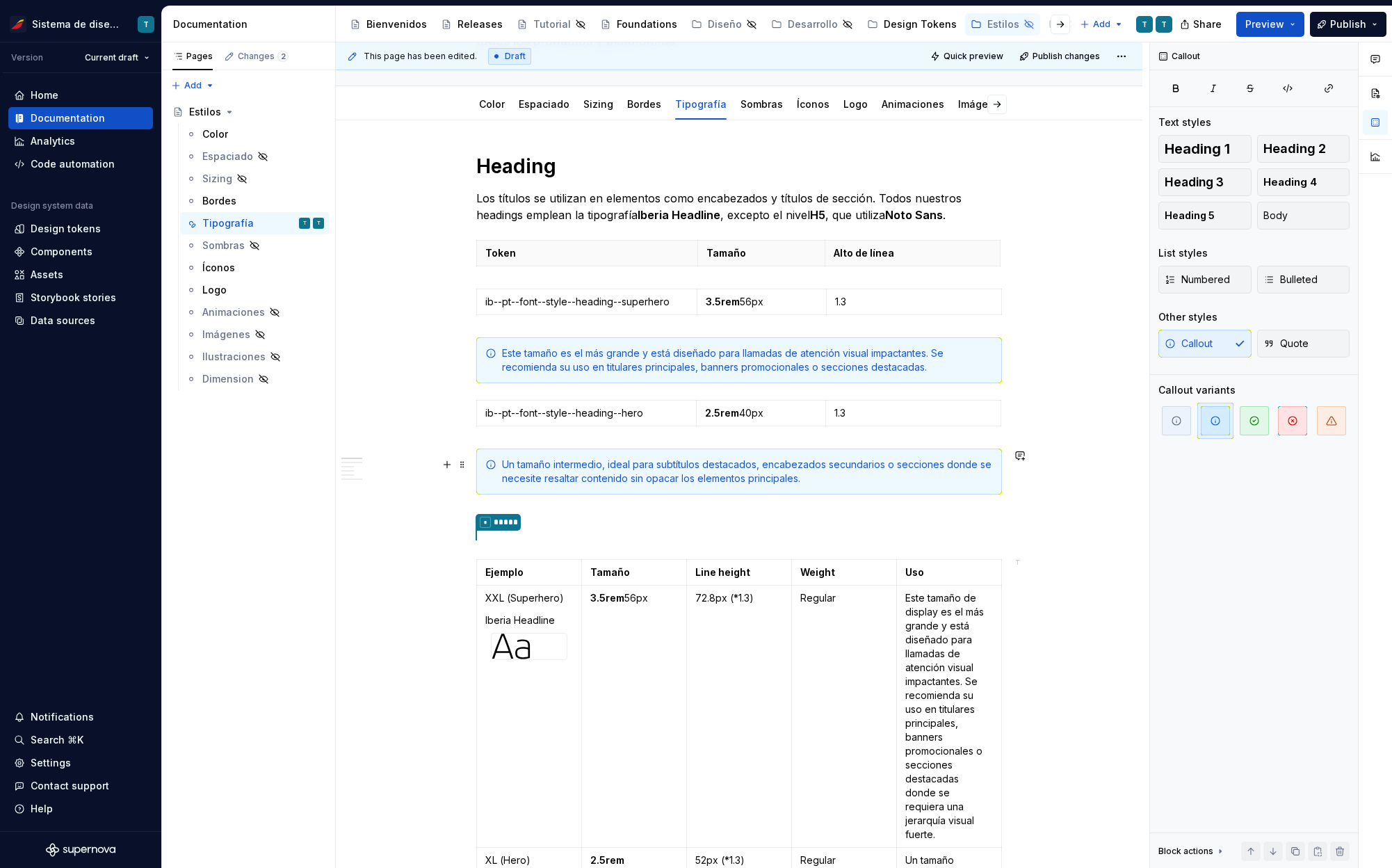
scroll to position [179, 0]
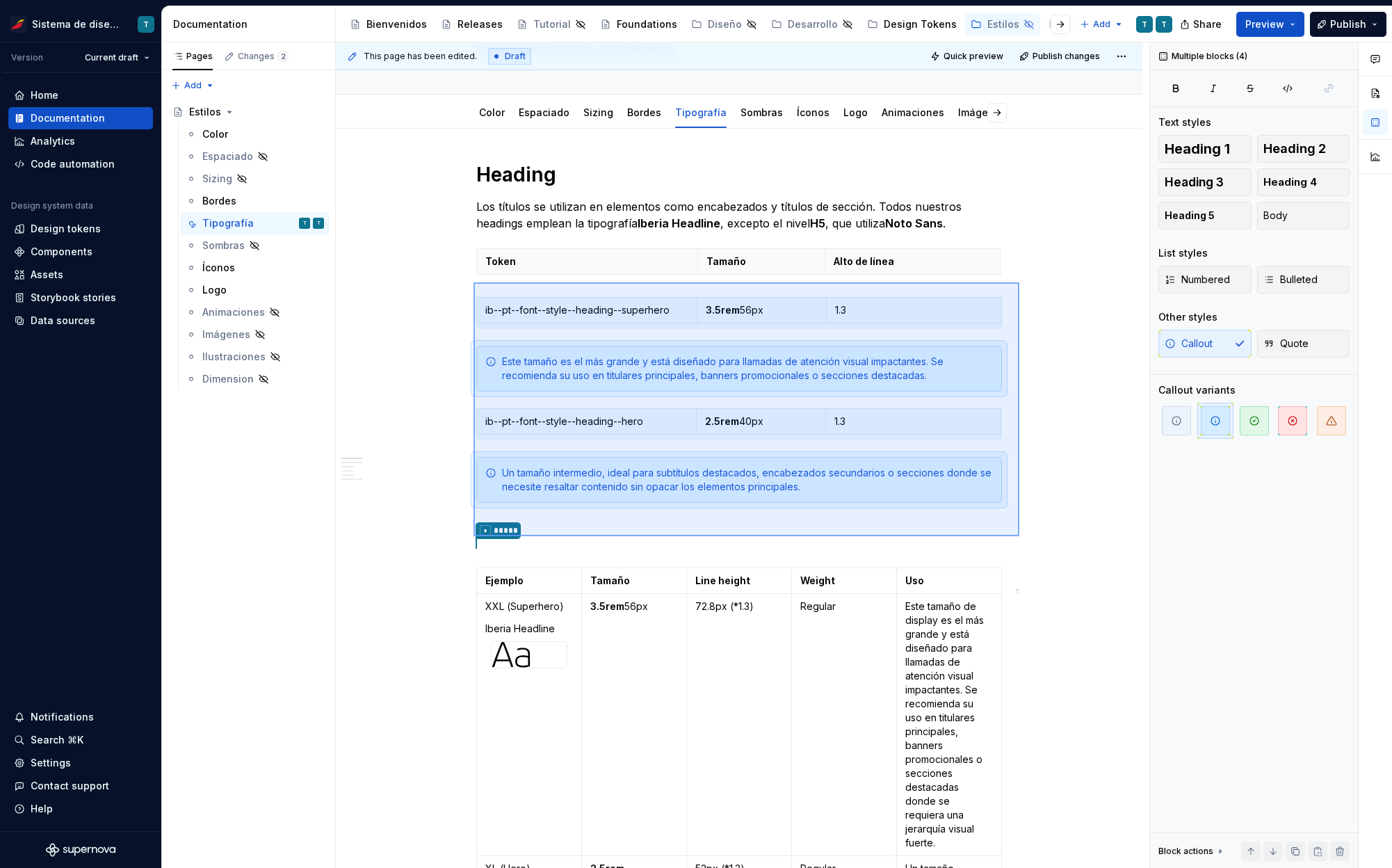
drag, startPoint x: 473, startPoint y: 282, endPoint x: 1019, endPoint y: 536, distance: 602.2
click at [1019, 536] on div "This page has been edited. Draft Quick preview Publish changes Hidden page Esti…" at bounding box center [742, 455] width 813 height 826
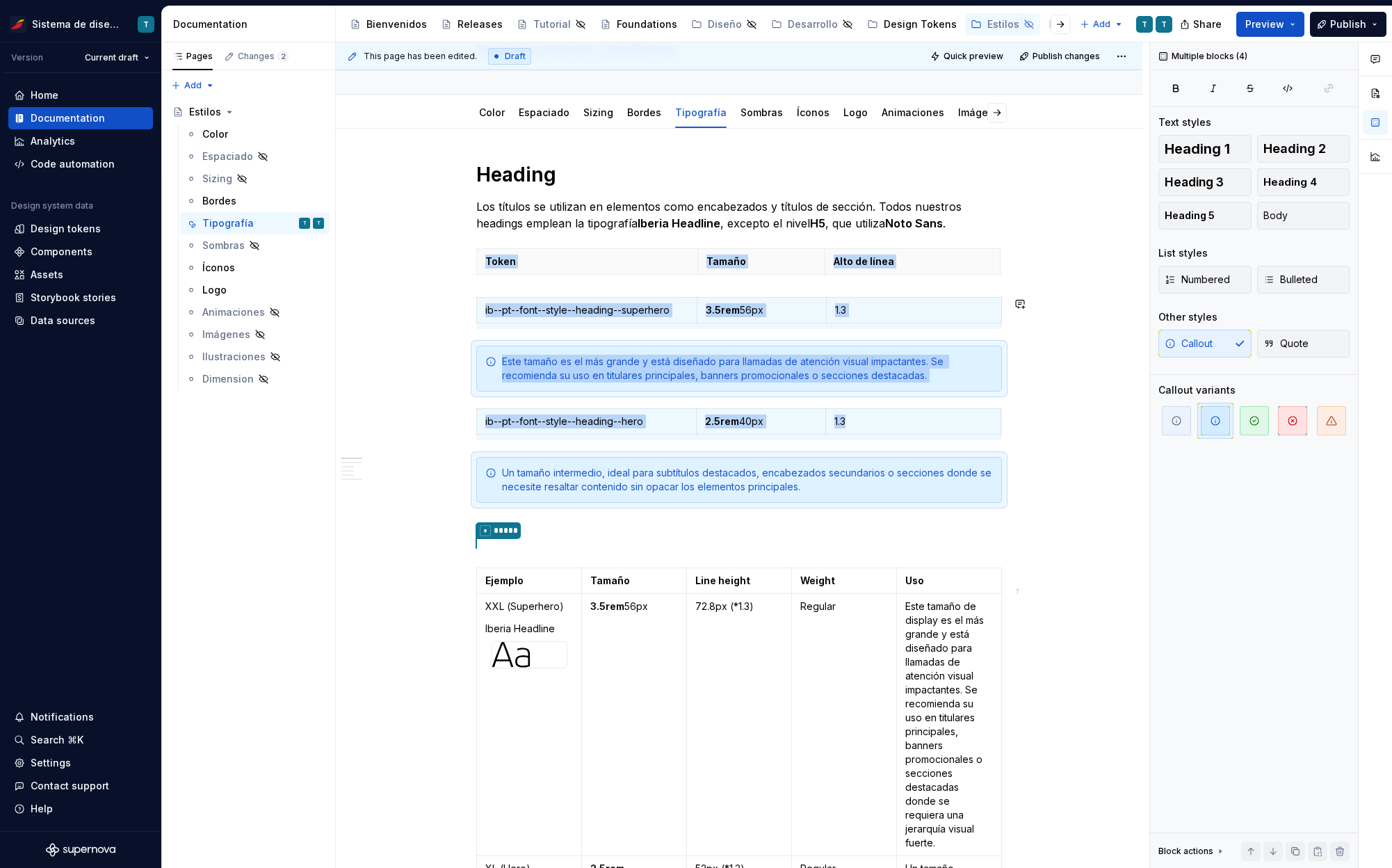
copy div "Token Tamaño Alto de línea ib--pt--font--style--heading--superhero 3.5rem 56px …"
click at [976, 536] on p at bounding box center [739, 527] width 526 height 16
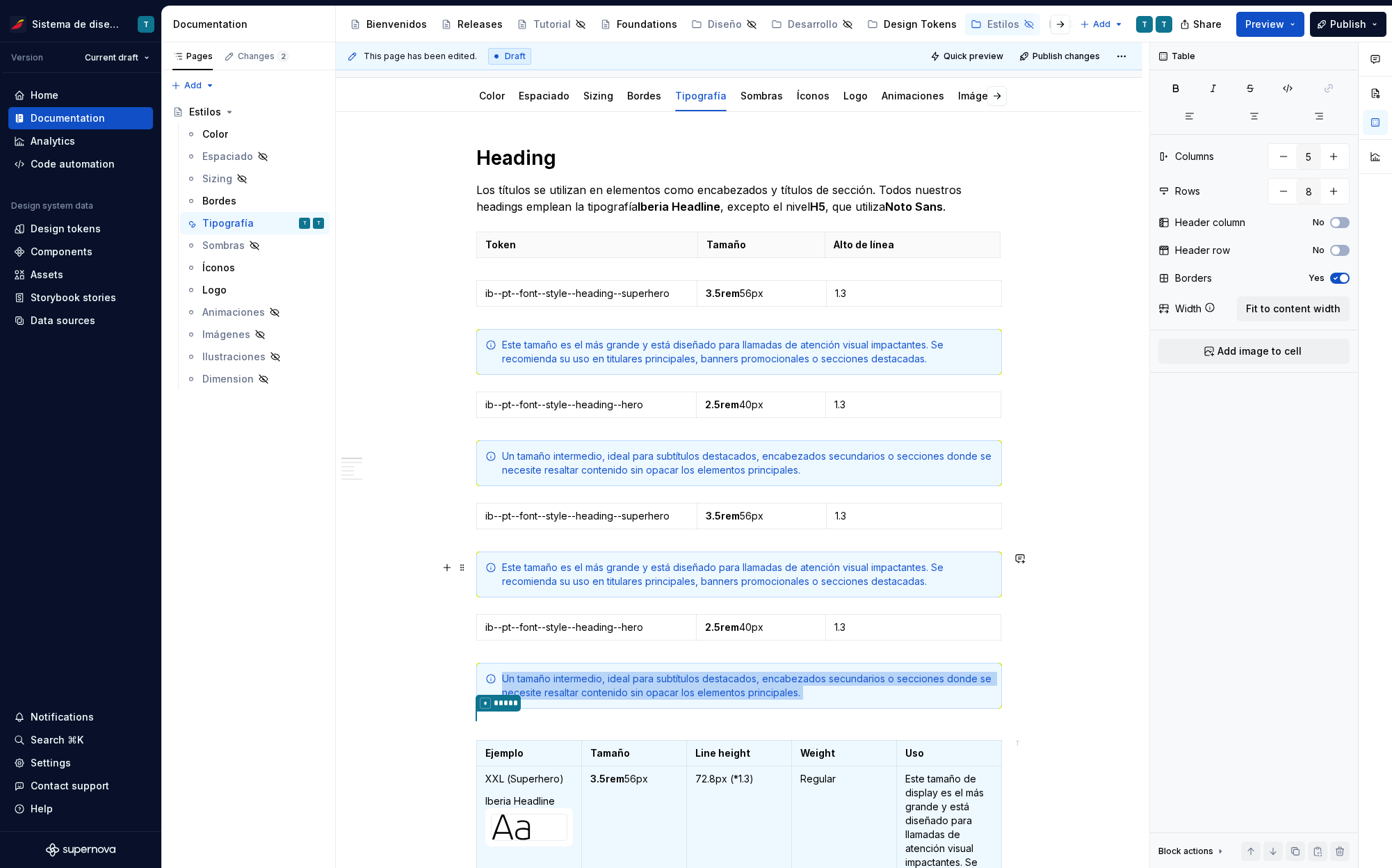
scroll to position [214, 0]
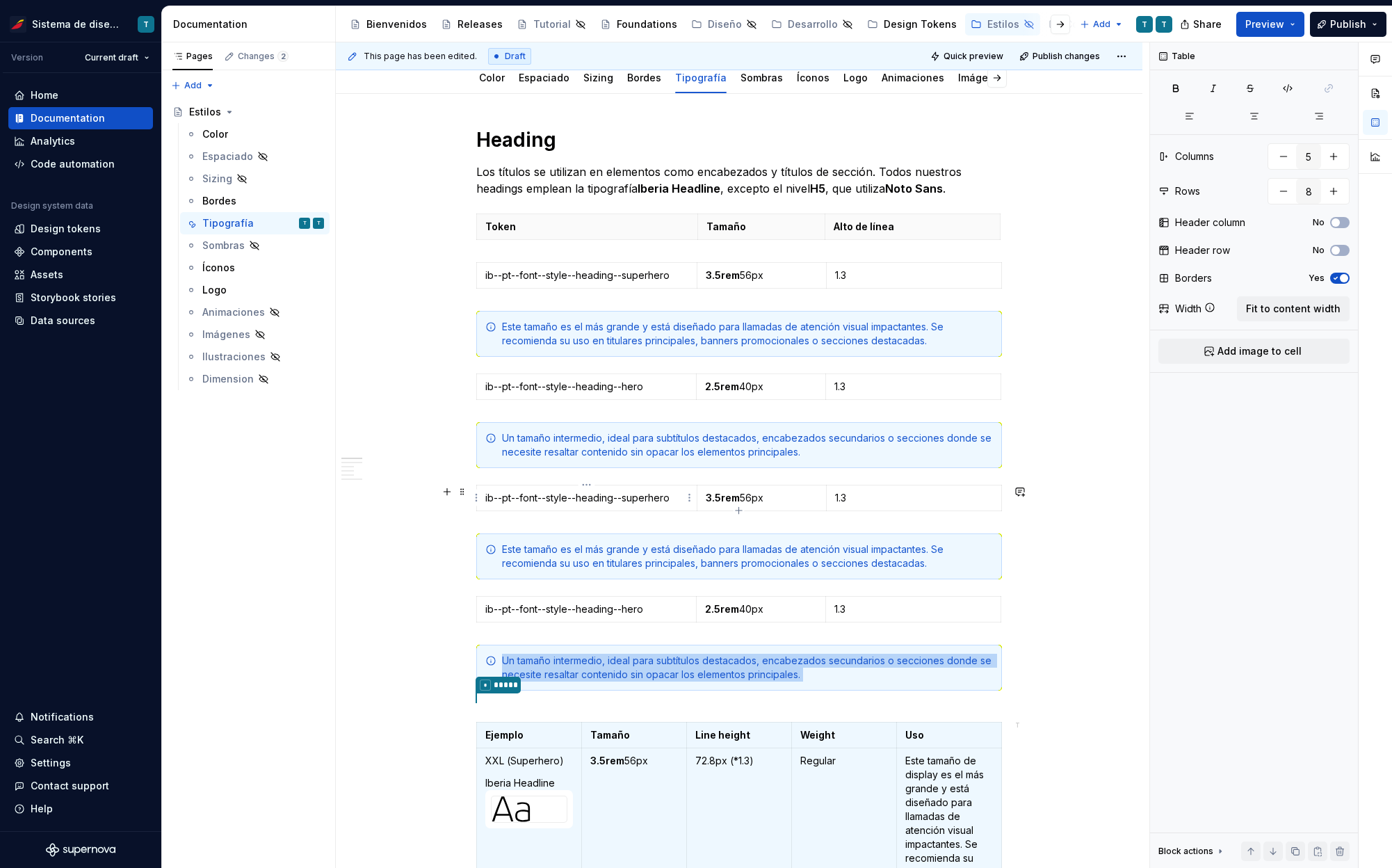
type input "3"
type input "1"
click at [651, 495] on p "ib--pt--font--style--heading--superhero" at bounding box center [587, 498] width 203 height 14
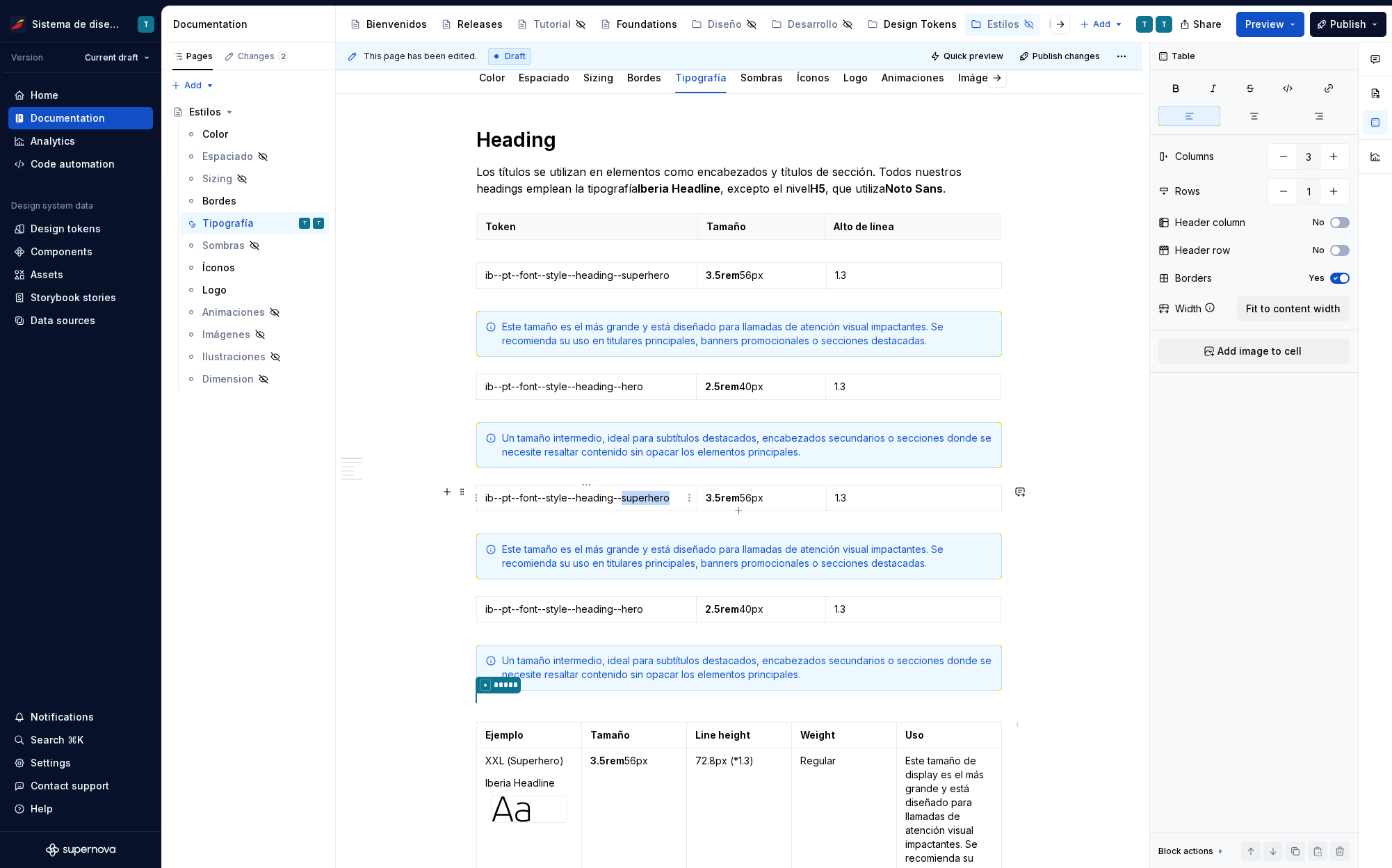
click at [651, 495] on p "ib--pt--font--style--heading--superhero" at bounding box center [587, 498] width 203 height 14
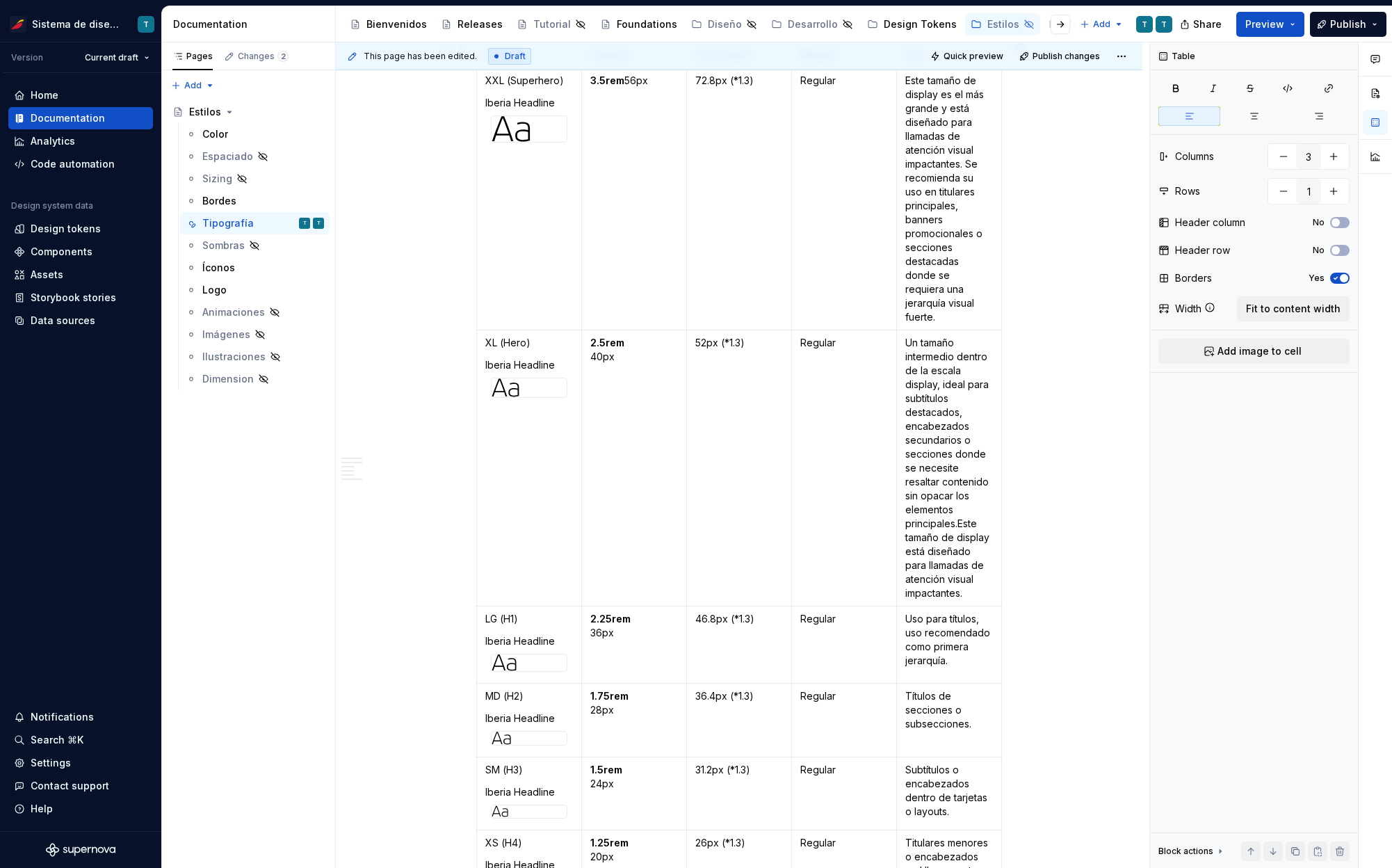
scroll to position [903, 0]
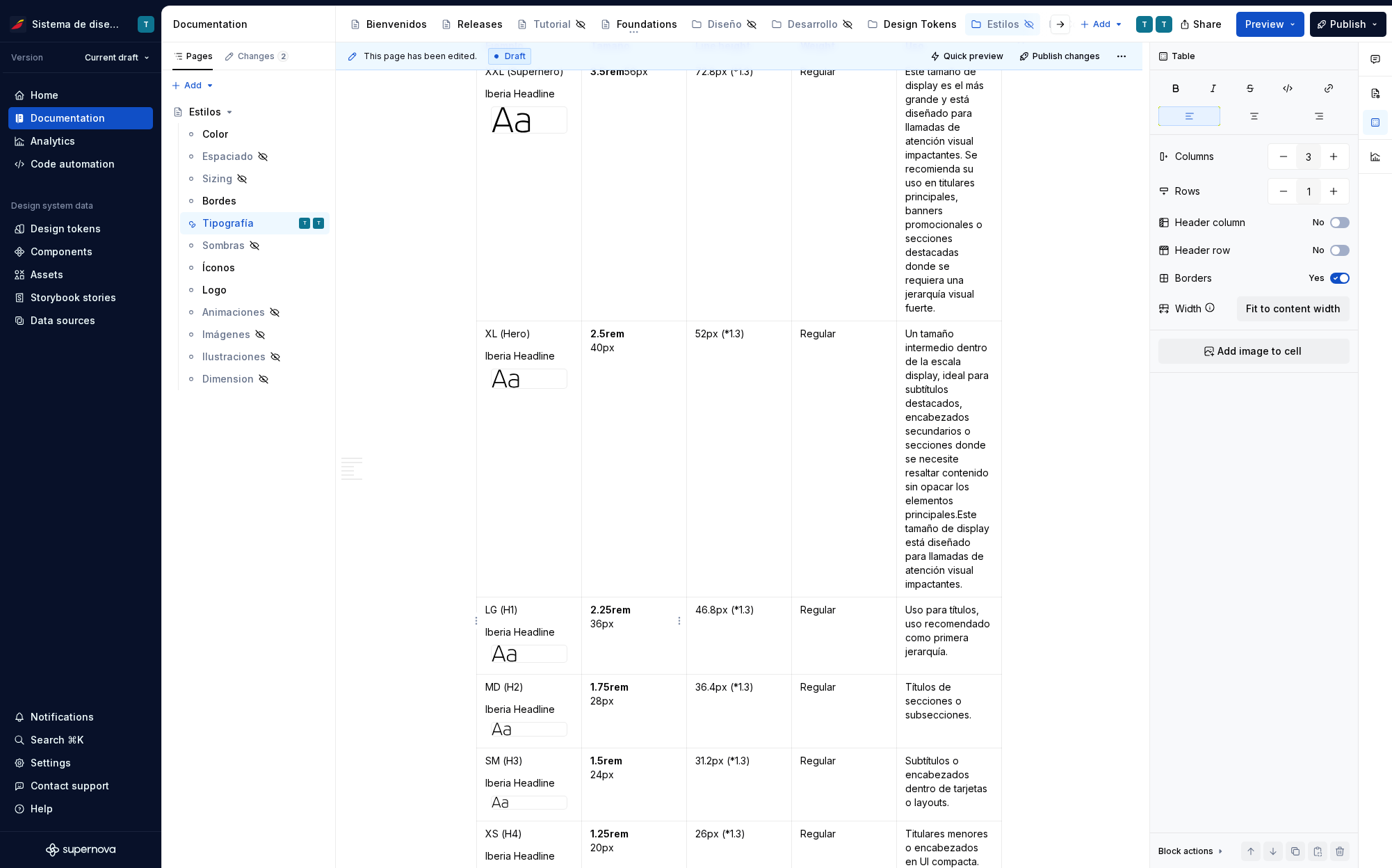
type input "5"
type input "8"
drag, startPoint x: 625, startPoint y: 609, endPoint x: 587, endPoint y: 594, distance: 40.9
click at [587, 598] on td "2.25rem 36px" at bounding box center [635, 636] width 105 height 77
copy p "2.25rem 36px"
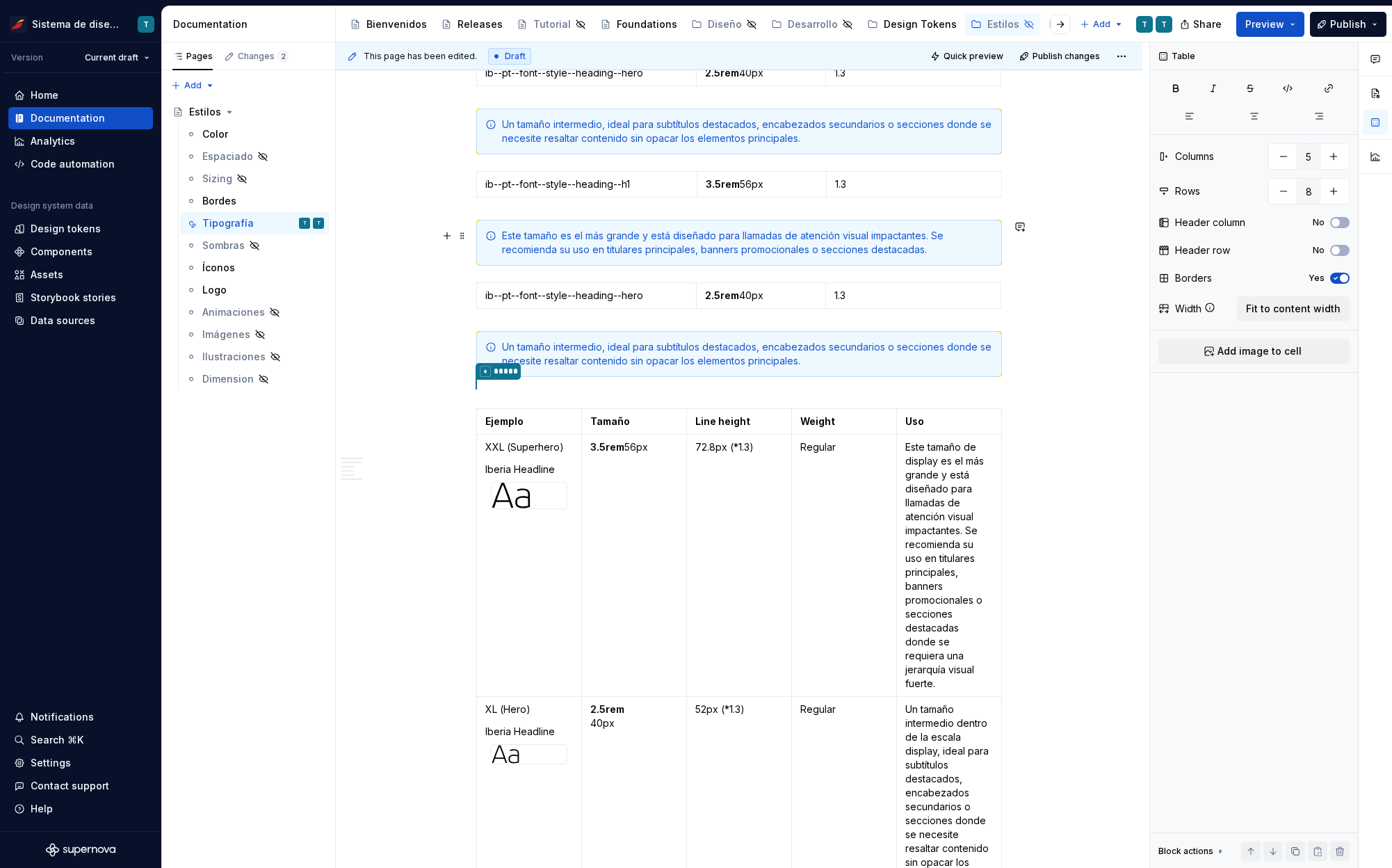
scroll to position [313, 0]
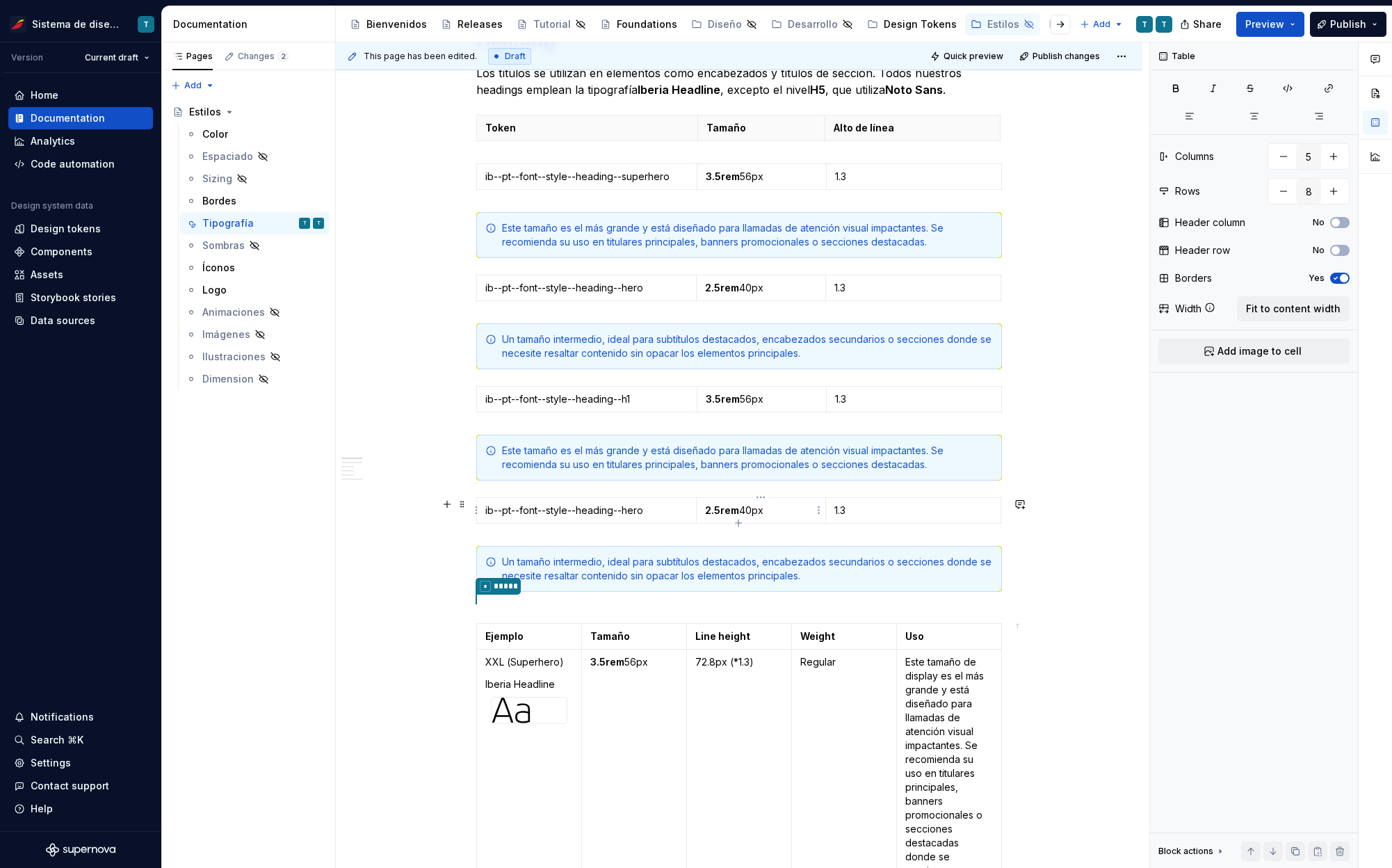
type input "3"
type input "1"
drag, startPoint x: 764, startPoint y: 510, endPoint x: 705, endPoint y: 509, distance: 59.0
click at [705, 509] on p "2.5rem 40px" at bounding box center [761, 510] width 112 height 14
click at [745, 508] on p "2.25rem 36px" at bounding box center [761, 510] width 112 height 14
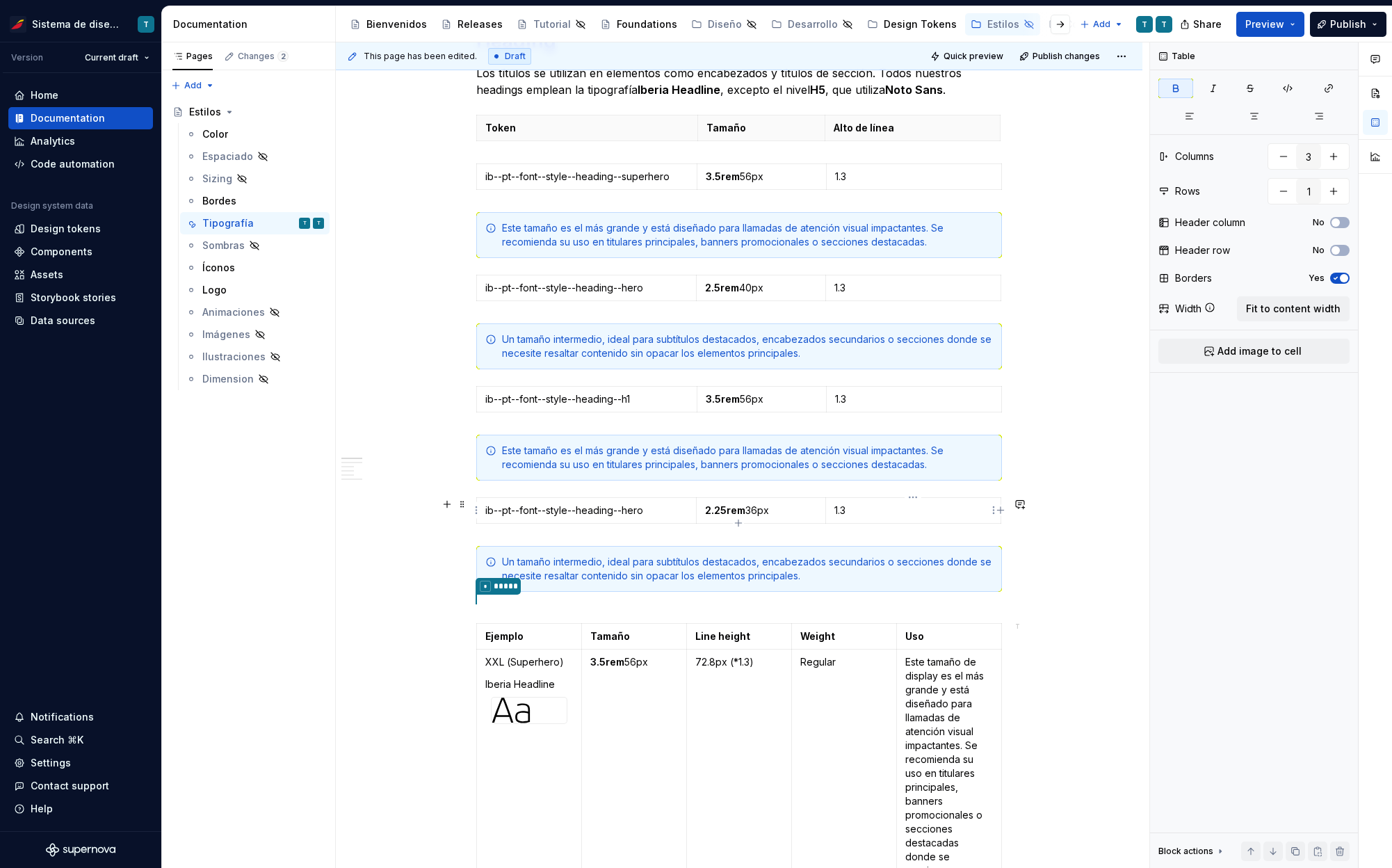
scroll to position [321, 0]
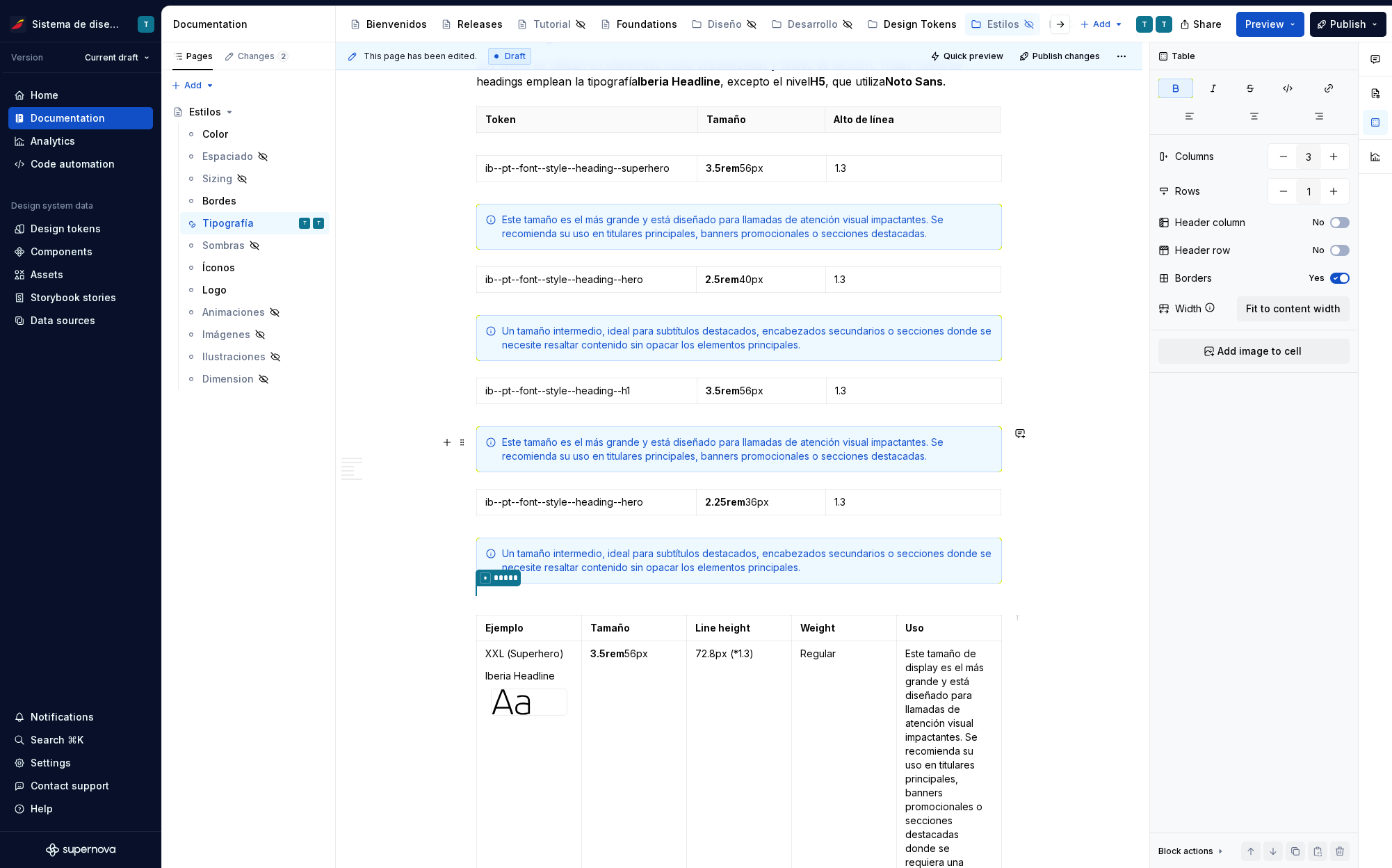
click at [616, 450] on div "Este tamaño es el más grande y está diseñado para llamadas de atención visual i…" at bounding box center [748, 449] width 491 height 27
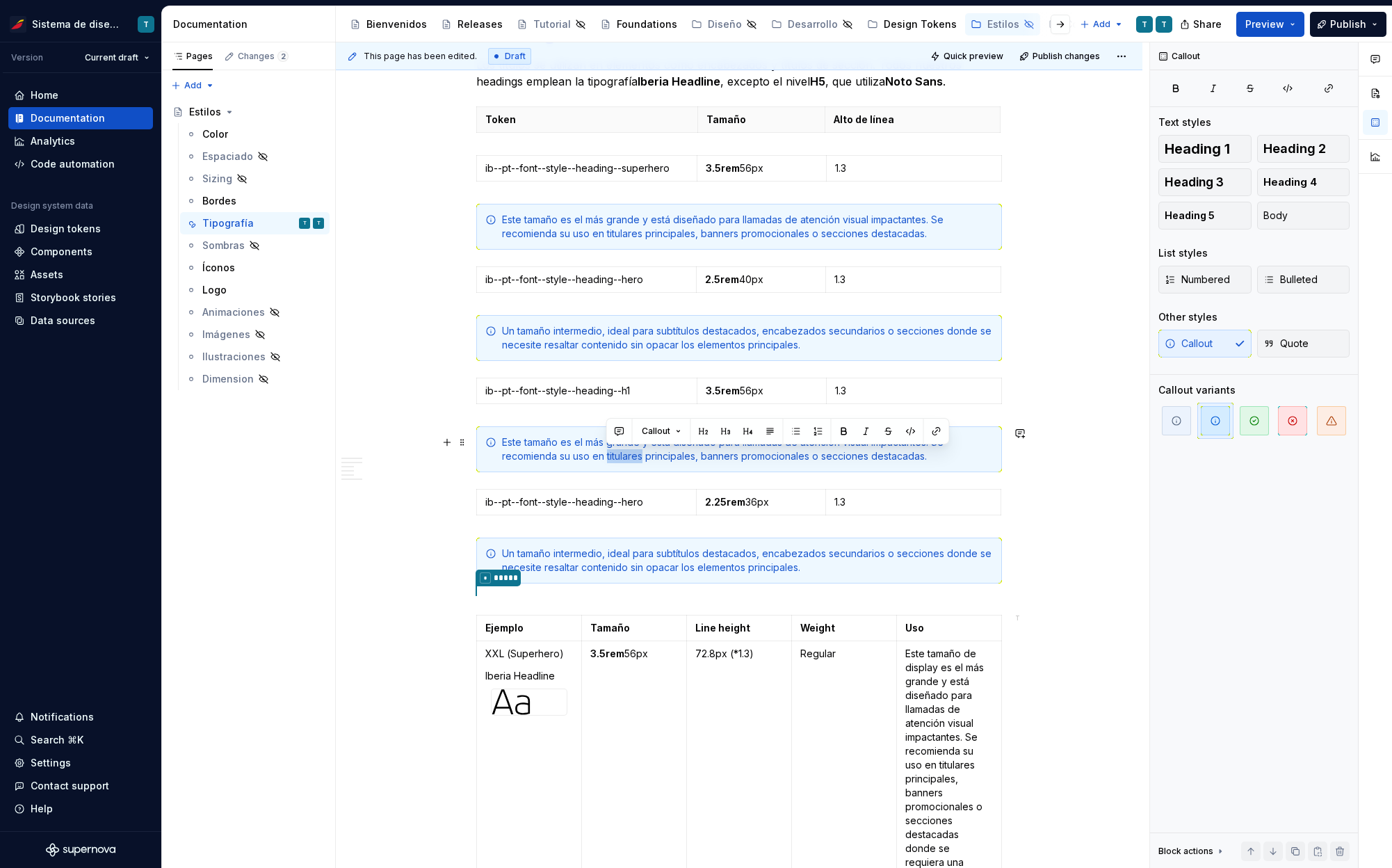
click at [616, 450] on div "Este tamaño es el más grande y está diseñado para llamadas de atención visual i…" at bounding box center [748, 449] width 491 height 27
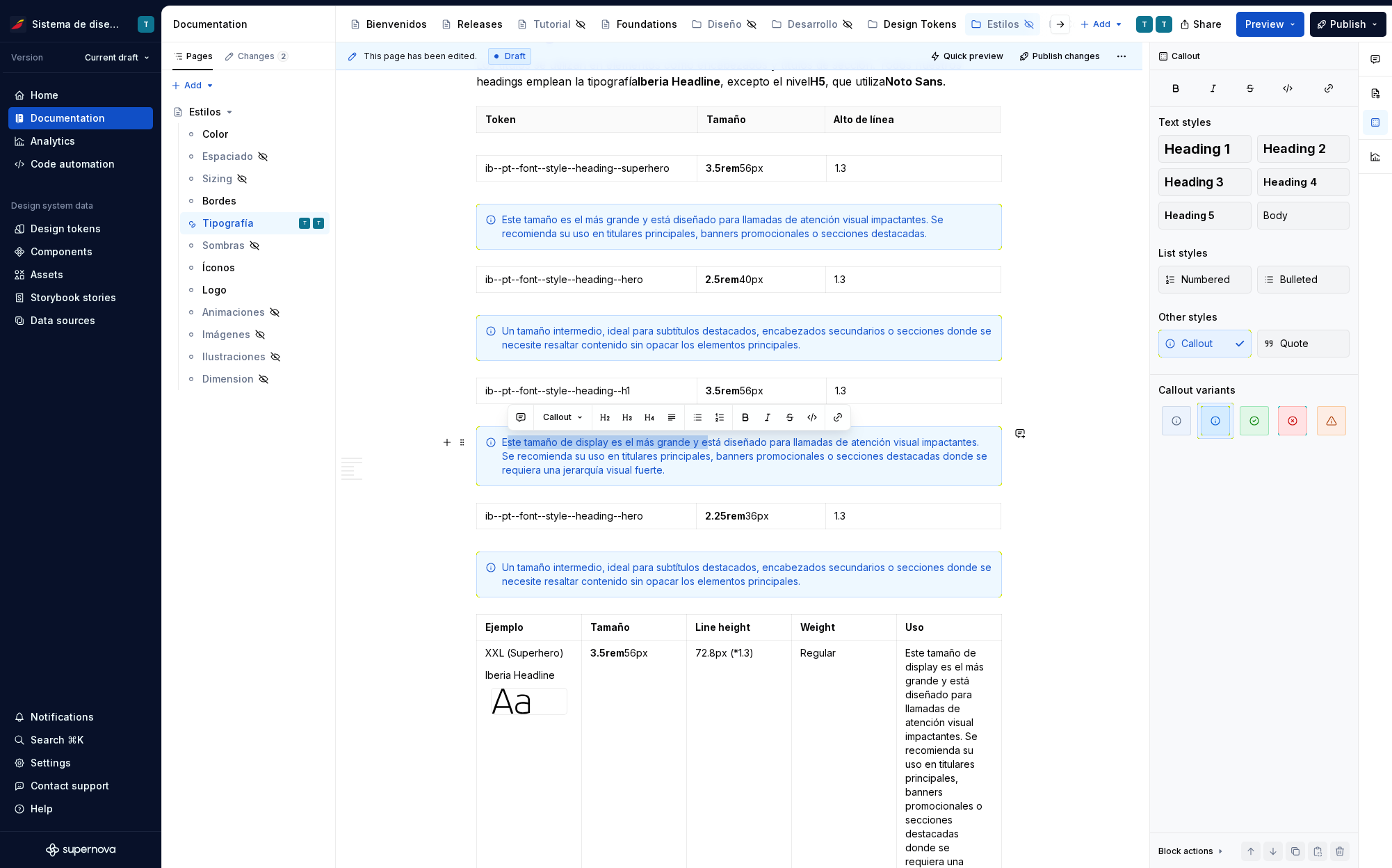
drag, startPoint x: 705, startPoint y: 440, endPoint x: 510, endPoint y: 440, distance: 195.0
click at [510, 440] on div "Este tamaño de display es el más grande y está diseñado para llamadas de atenci…" at bounding box center [748, 456] width 491 height 42
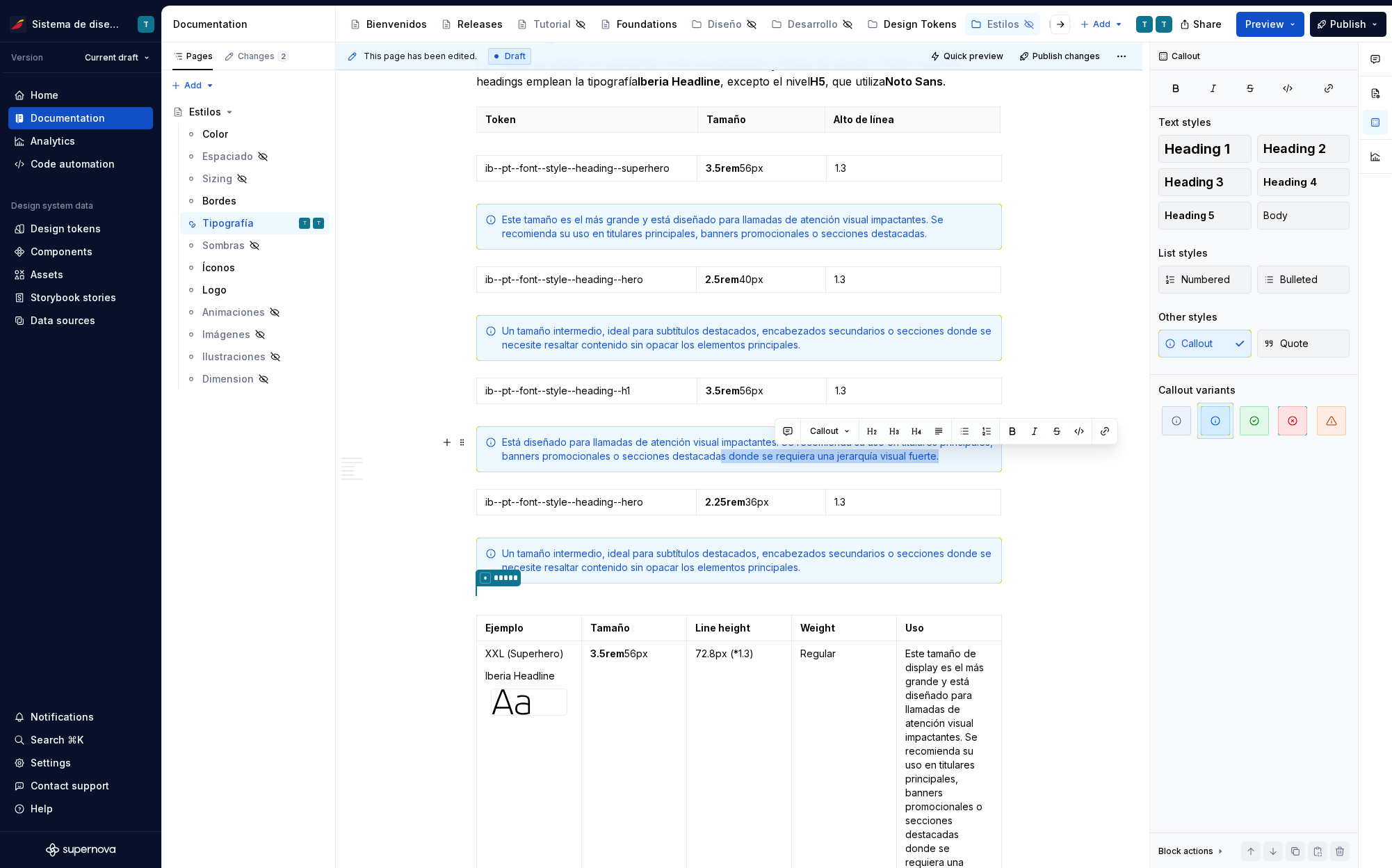
drag, startPoint x: 776, startPoint y: 455, endPoint x: 996, endPoint y: 455, distance: 220.0
click at [996, 455] on div "Está diseñado para llamadas de atención visual impactantes. Se recomienda su us…" at bounding box center [739, 448] width 526 height 46
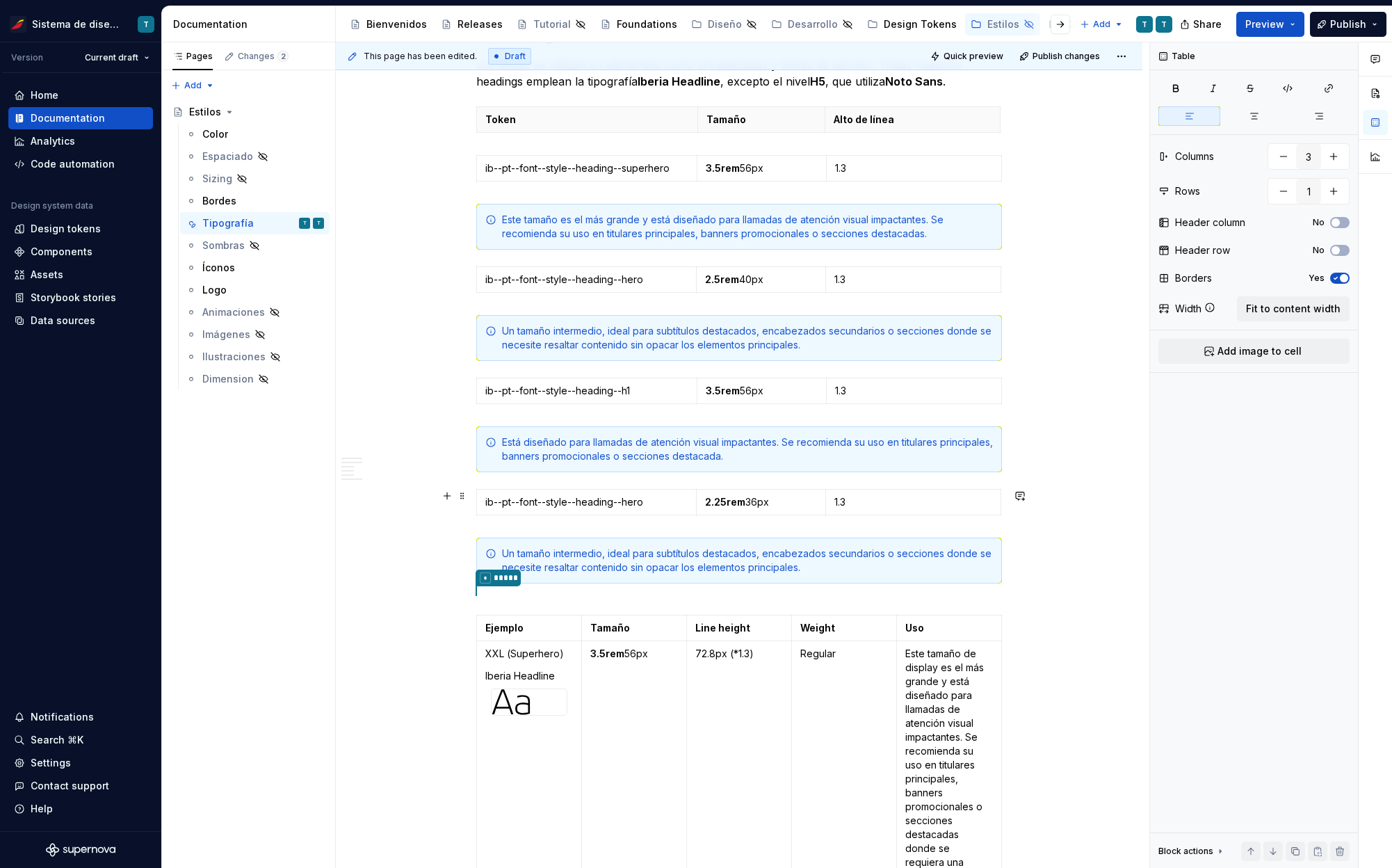
type textarea "*"
drag, startPoint x: 630, startPoint y: 501, endPoint x: 649, endPoint y: 501, distance: 19.0
click at [649, 501] on p "ib--pt--font--style--heading--hero" at bounding box center [587, 502] width 203 height 14
click at [658, 504] on p "ib--pt--font--style--heading--h2" at bounding box center [587, 502] width 203 height 14
click at [615, 557] on div "Un tamaño intermedio, ideal para subtítulos destacados, encabezados secundarios…" at bounding box center [748, 560] width 491 height 27
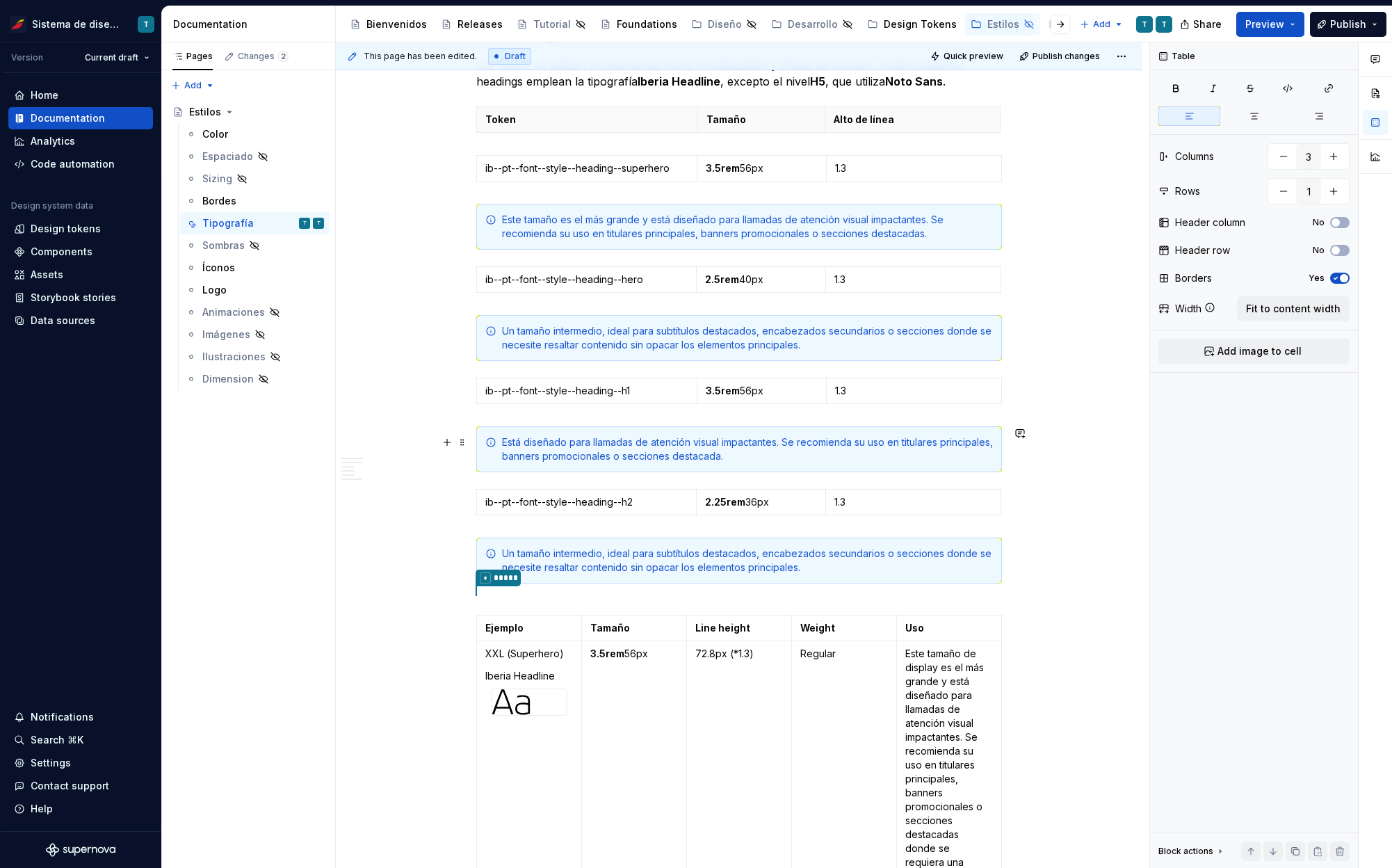
click at [615, 557] on div "Un tamaño intermedio, ideal para subtítulos destacados, encabezados secundarios…" at bounding box center [748, 560] width 491 height 27
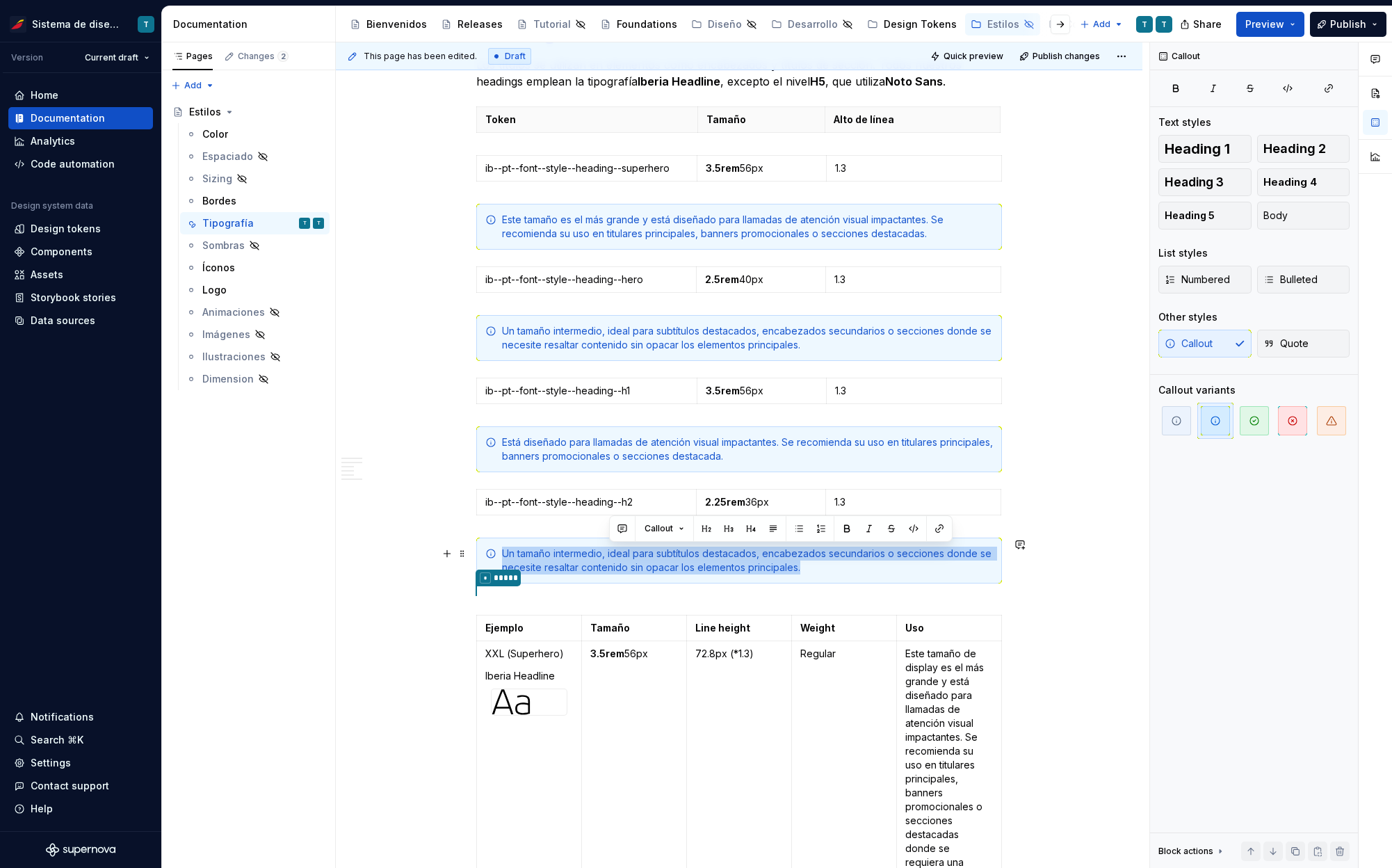
click at [615, 557] on div "Un tamaño intermedio, ideal para subtítulos destacados, encabezados secundarios…" at bounding box center [748, 560] width 491 height 27
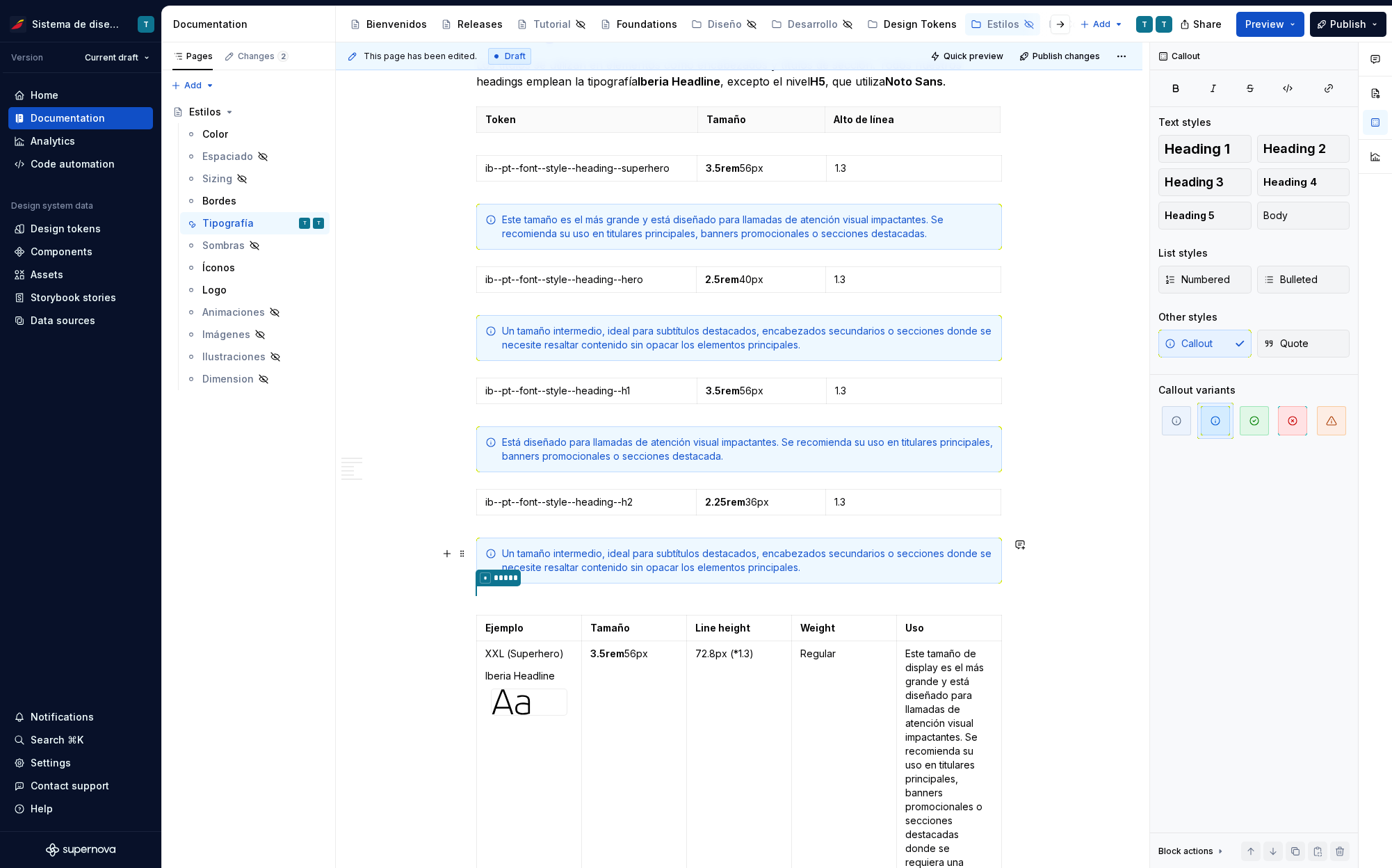
click at [615, 557] on div "Un tamaño intermedio, ideal para subtítulos destacados, encabezados secundarios…" at bounding box center [748, 560] width 491 height 27
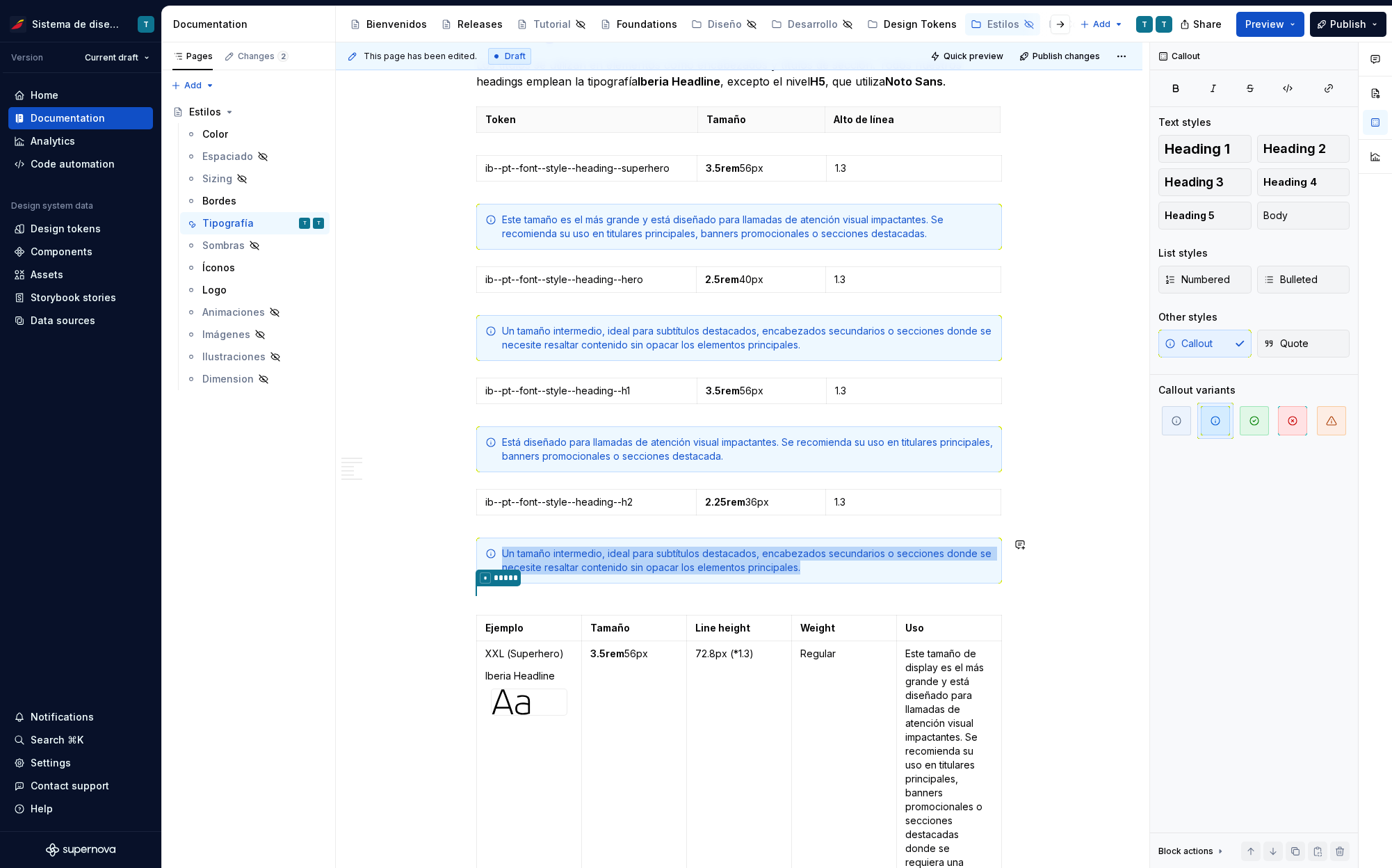
click at [615, 557] on div "Un tamaño intermedio, ideal para subtítulos destacados, encabezados secundarios…" at bounding box center [748, 560] width 491 height 27
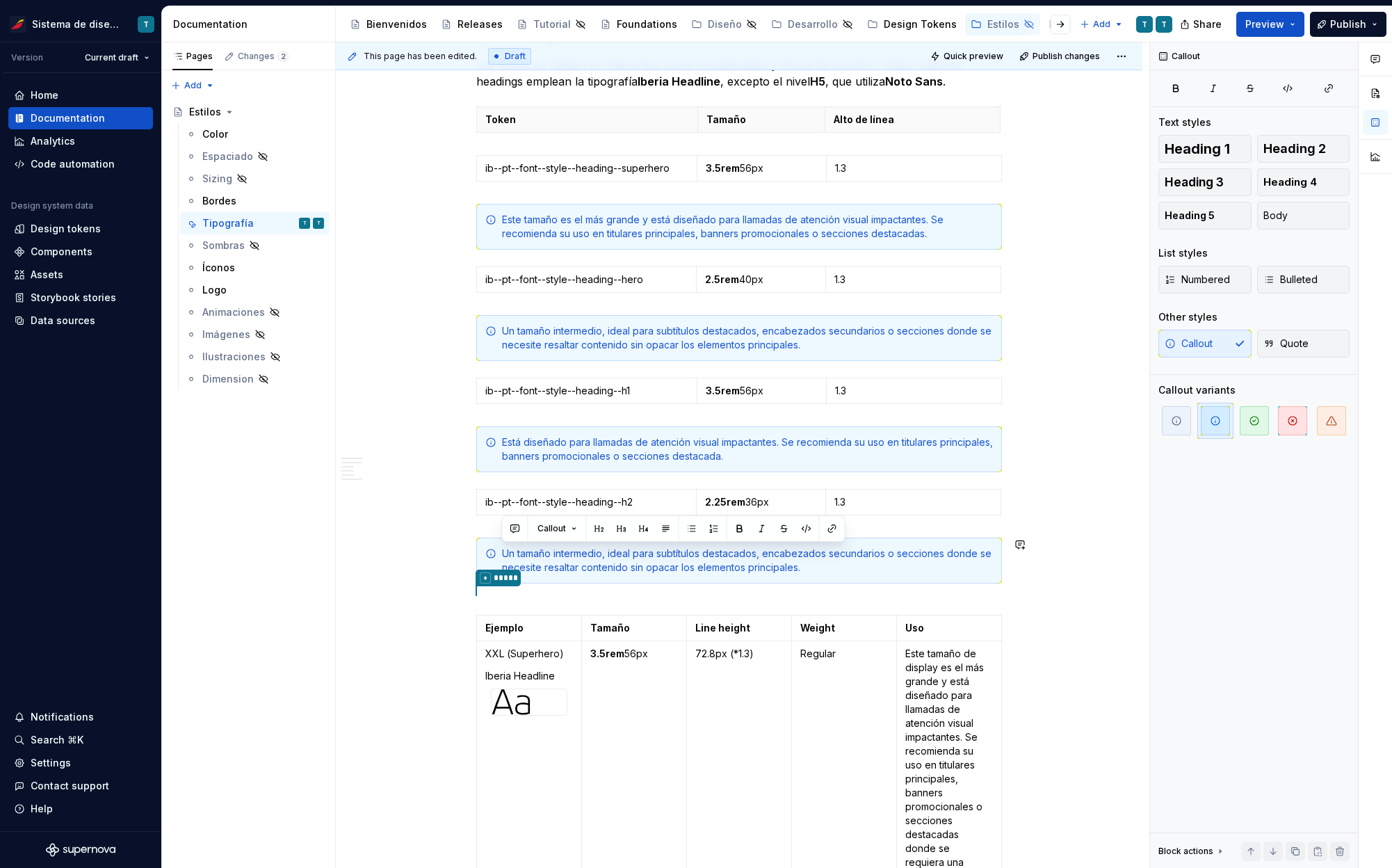
click at [615, 557] on div "Un tamaño intermedio, ideal para subtítulos destacados, encabezados secundarios…" at bounding box center [748, 560] width 491 height 27
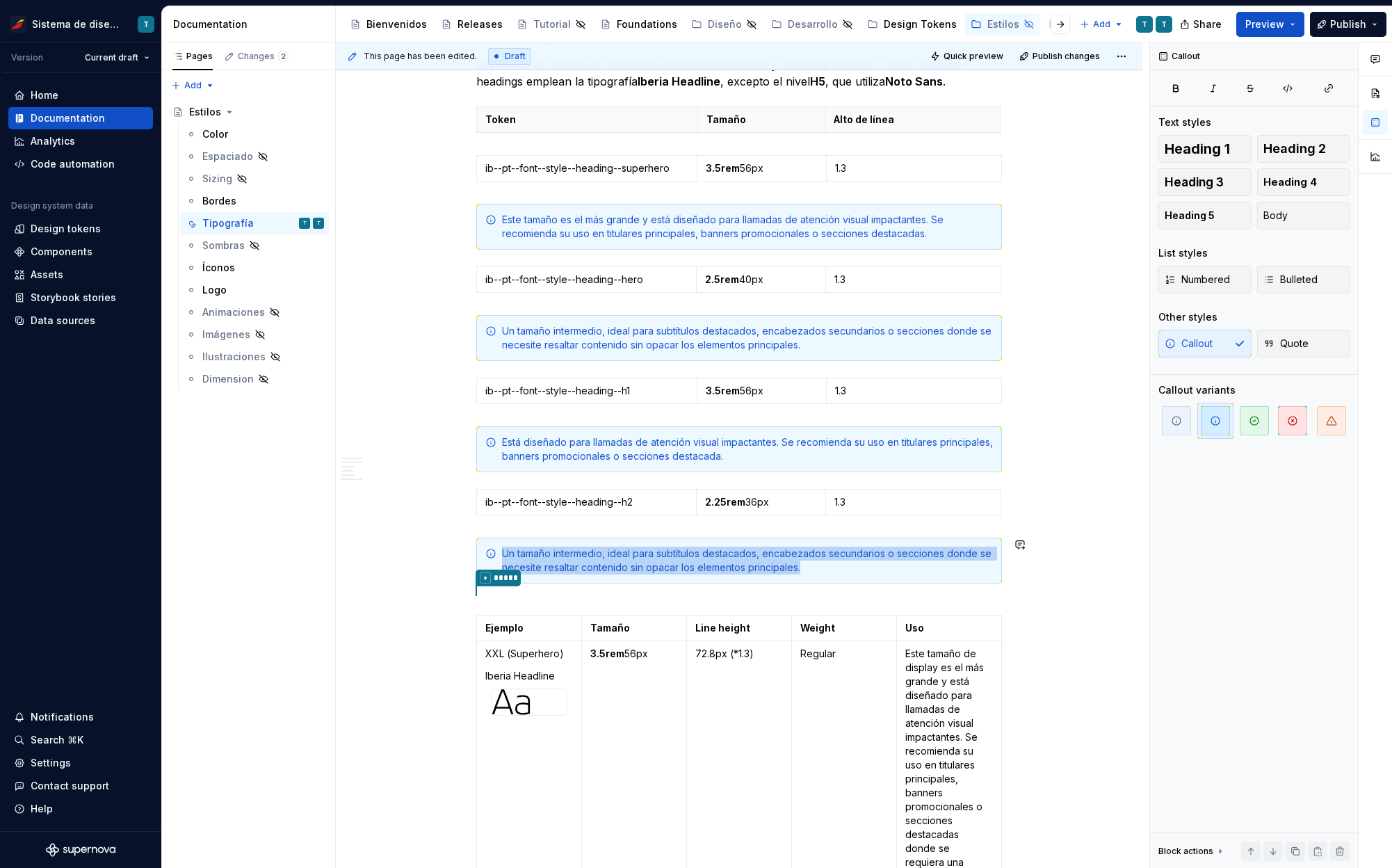
click at [615, 557] on div "Un tamaño intermedio, ideal para subtítulos destacados, encabezados secundarios…" at bounding box center [748, 560] width 491 height 27
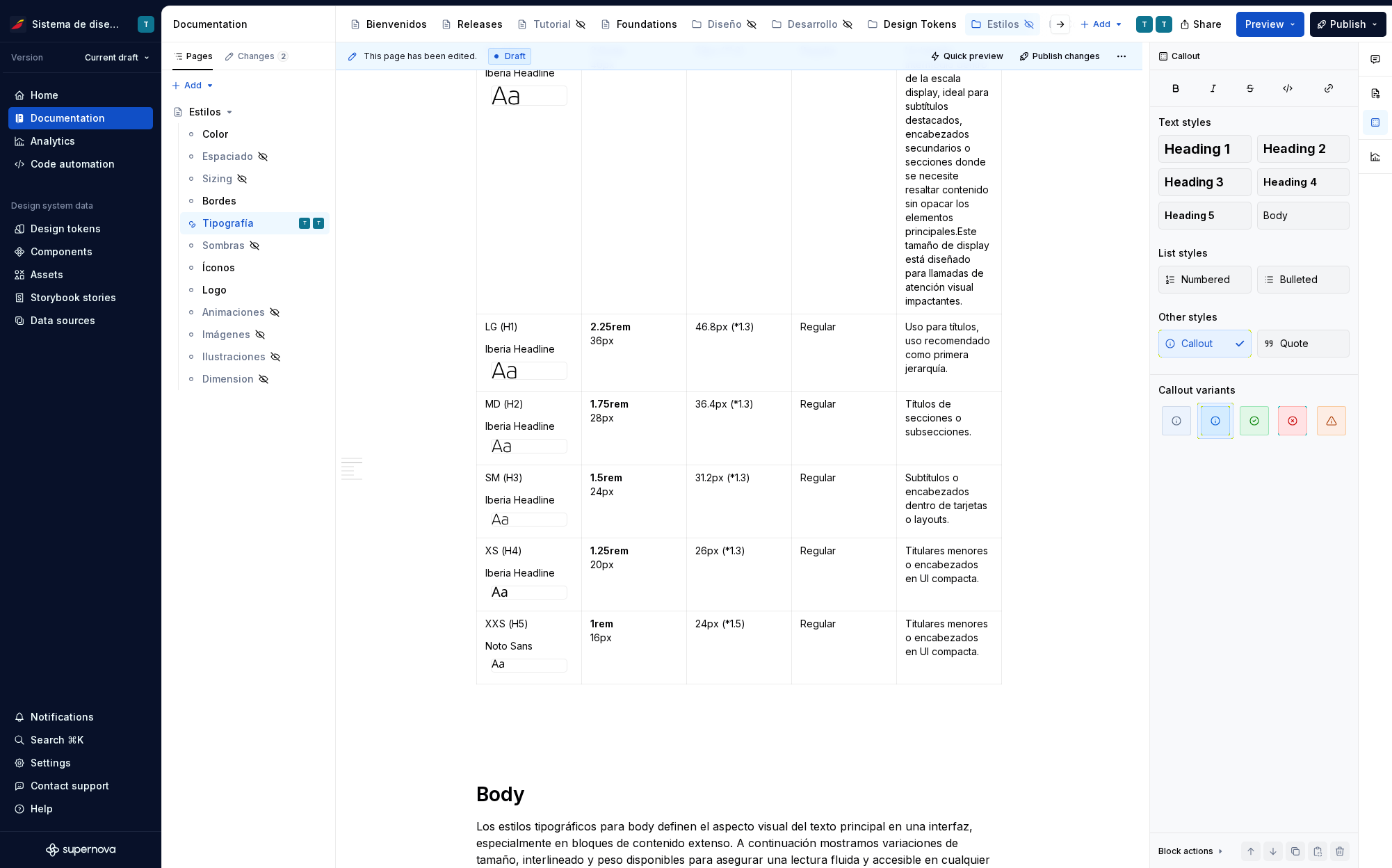
scroll to position [1142, 0]
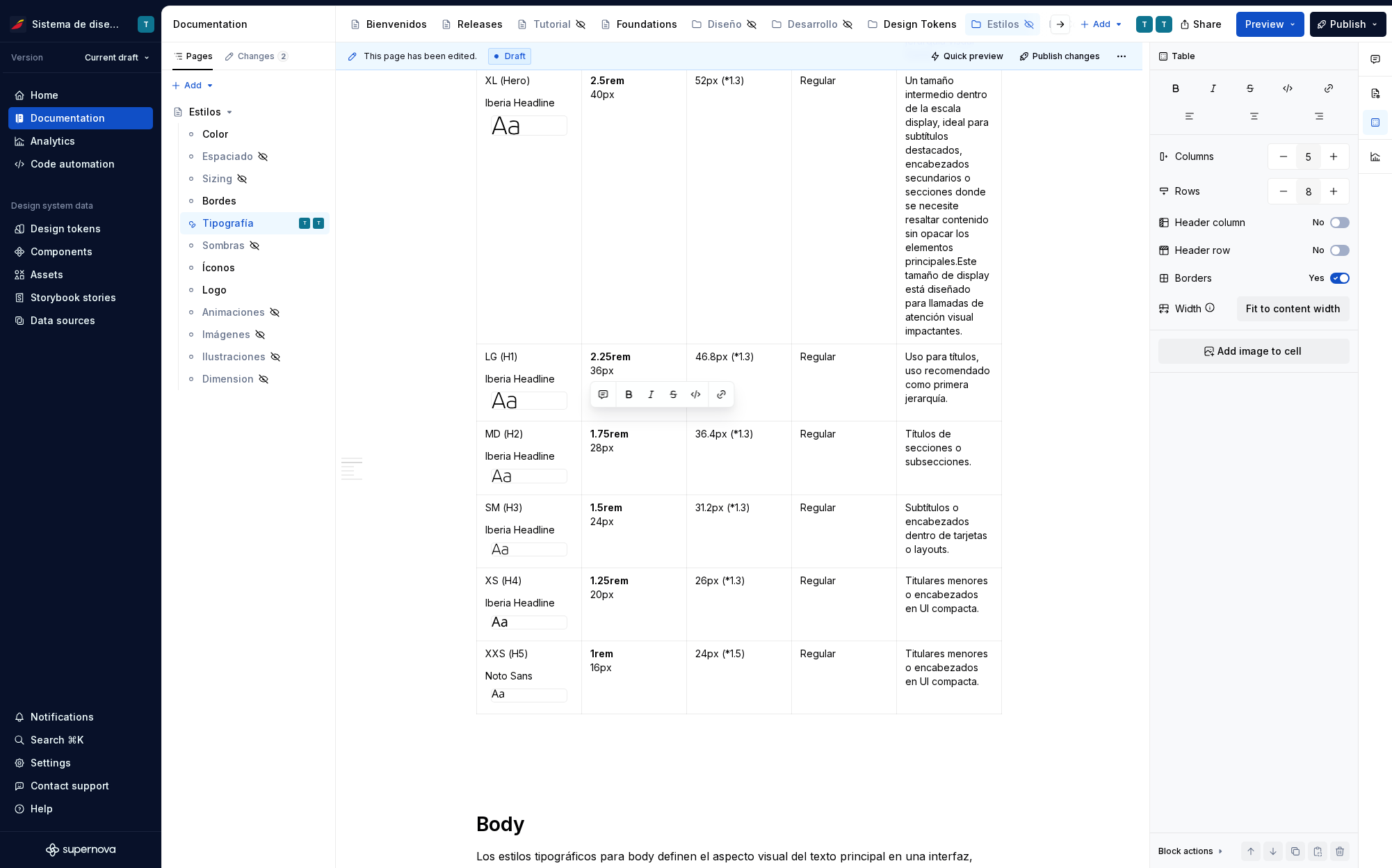
drag, startPoint x: 620, startPoint y: 432, endPoint x: 588, endPoint y: 417, distance: 35.3
click at [588, 422] on td "1.75rem 28px" at bounding box center [635, 458] width 105 height 74
copy p "1.75rem 28px"
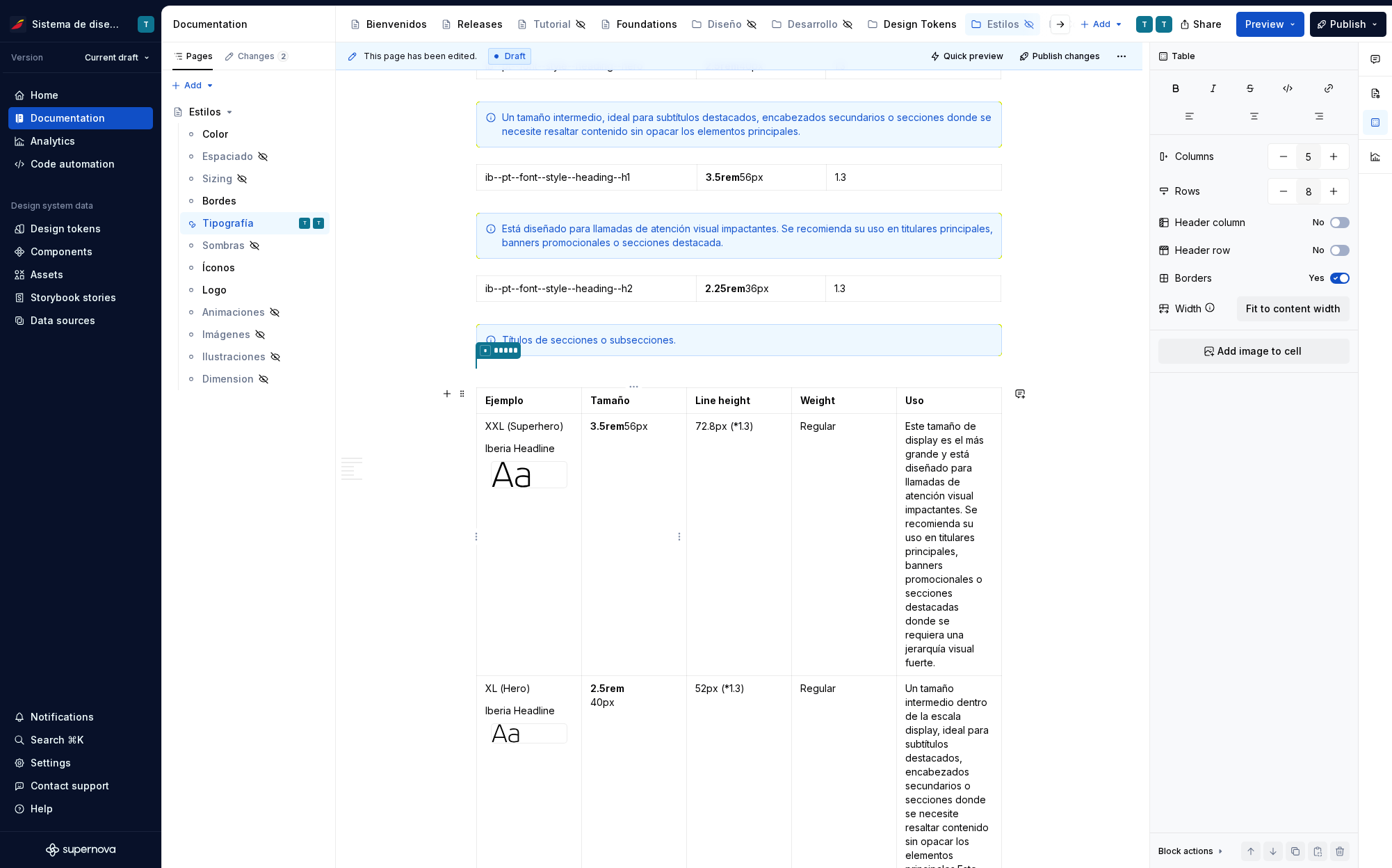
scroll to position [526, 0]
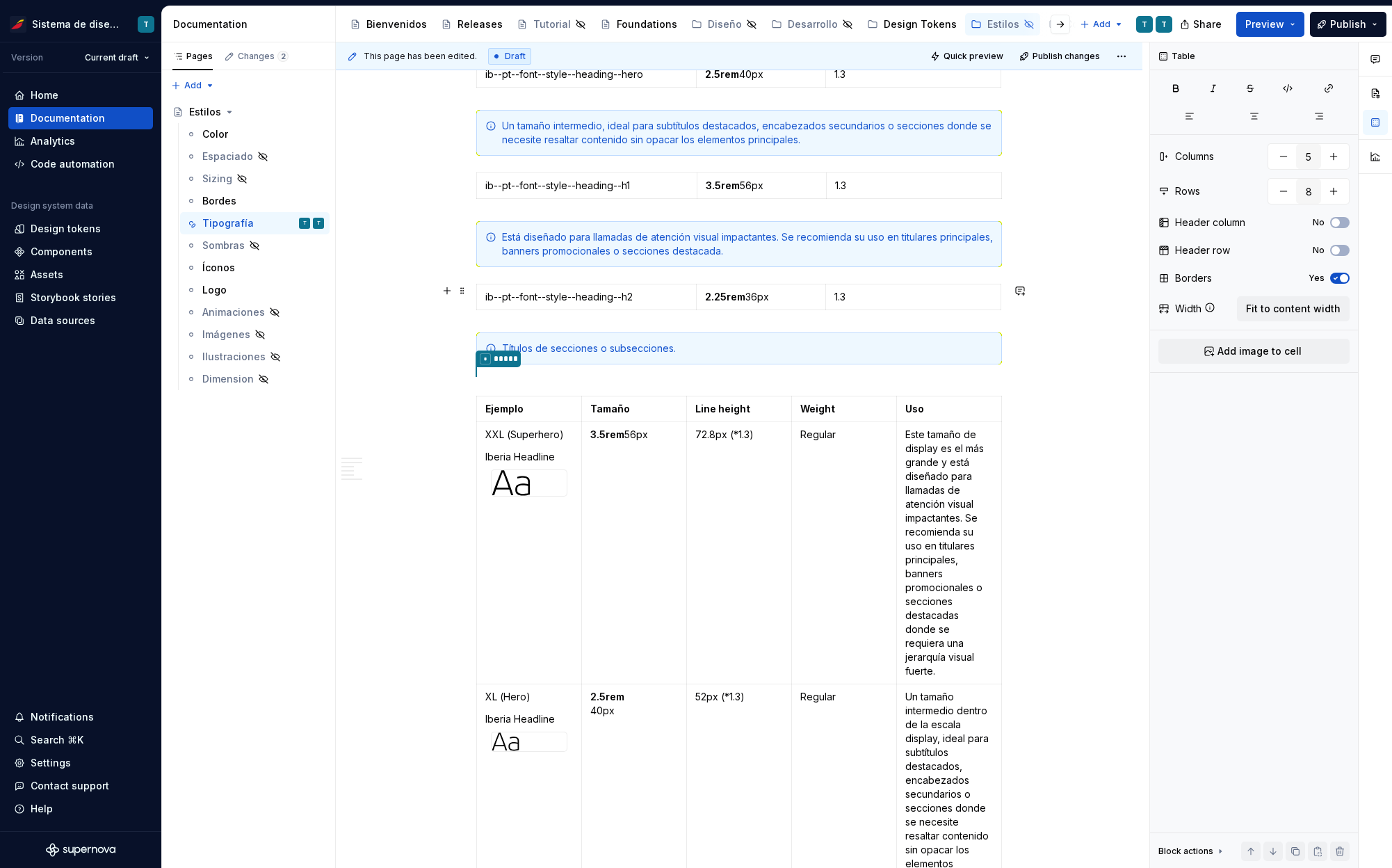
type input "3"
type input "1"
drag, startPoint x: 766, startPoint y: 294, endPoint x: 703, endPoint y: 294, distance: 63.0
click at [703, 294] on td "2.25rem 36px" at bounding box center [761, 297] width 130 height 26
click at [741, 294] on p "1.75rem 28px" at bounding box center [761, 297] width 112 height 14
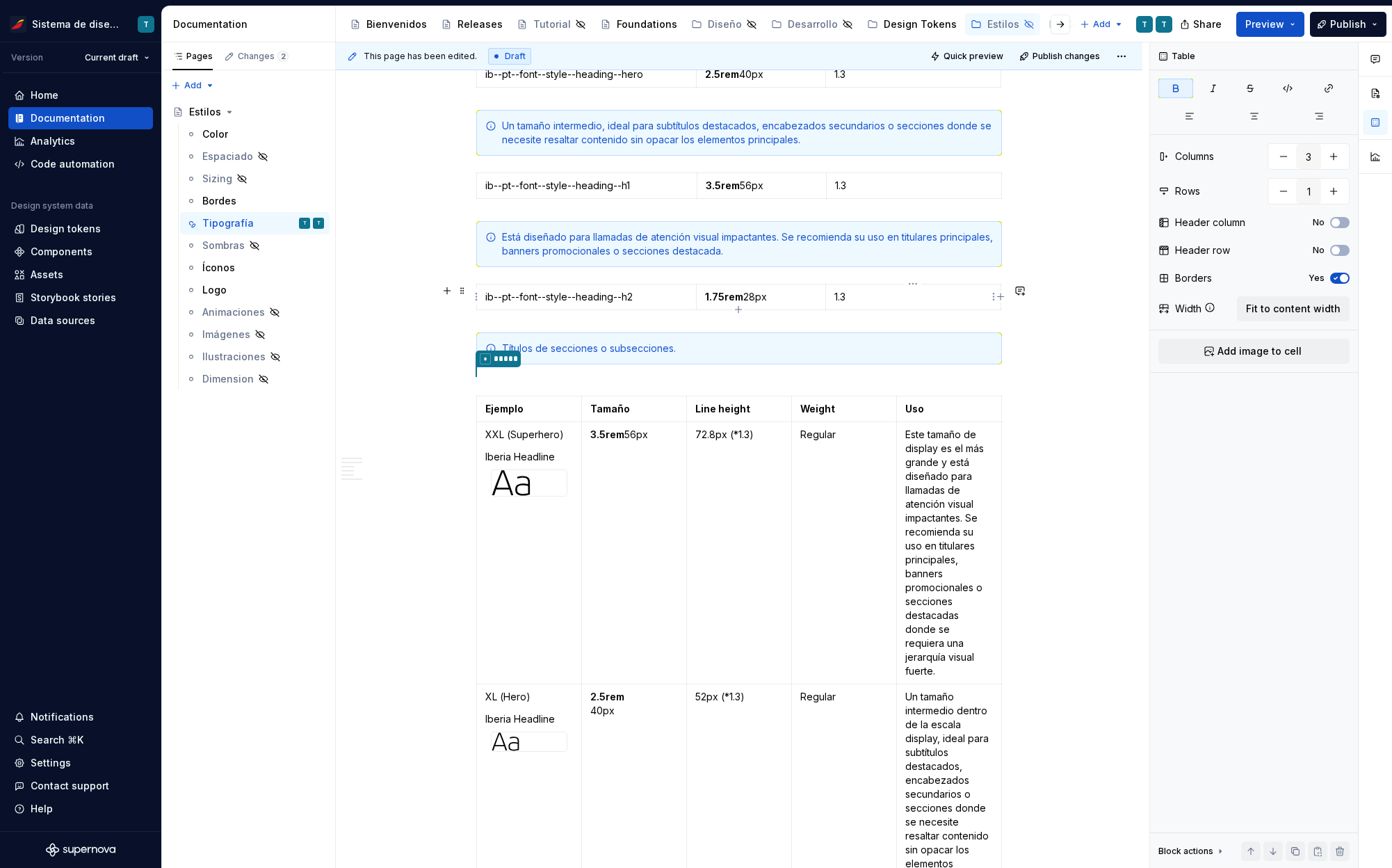
click at [860, 297] on p "1.3" at bounding box center [914, 297] width 158 height 14
click at [854, 342] on div "Títulos de secciones o subsecciones." at bounding box center [748, 349] width 491 height 14
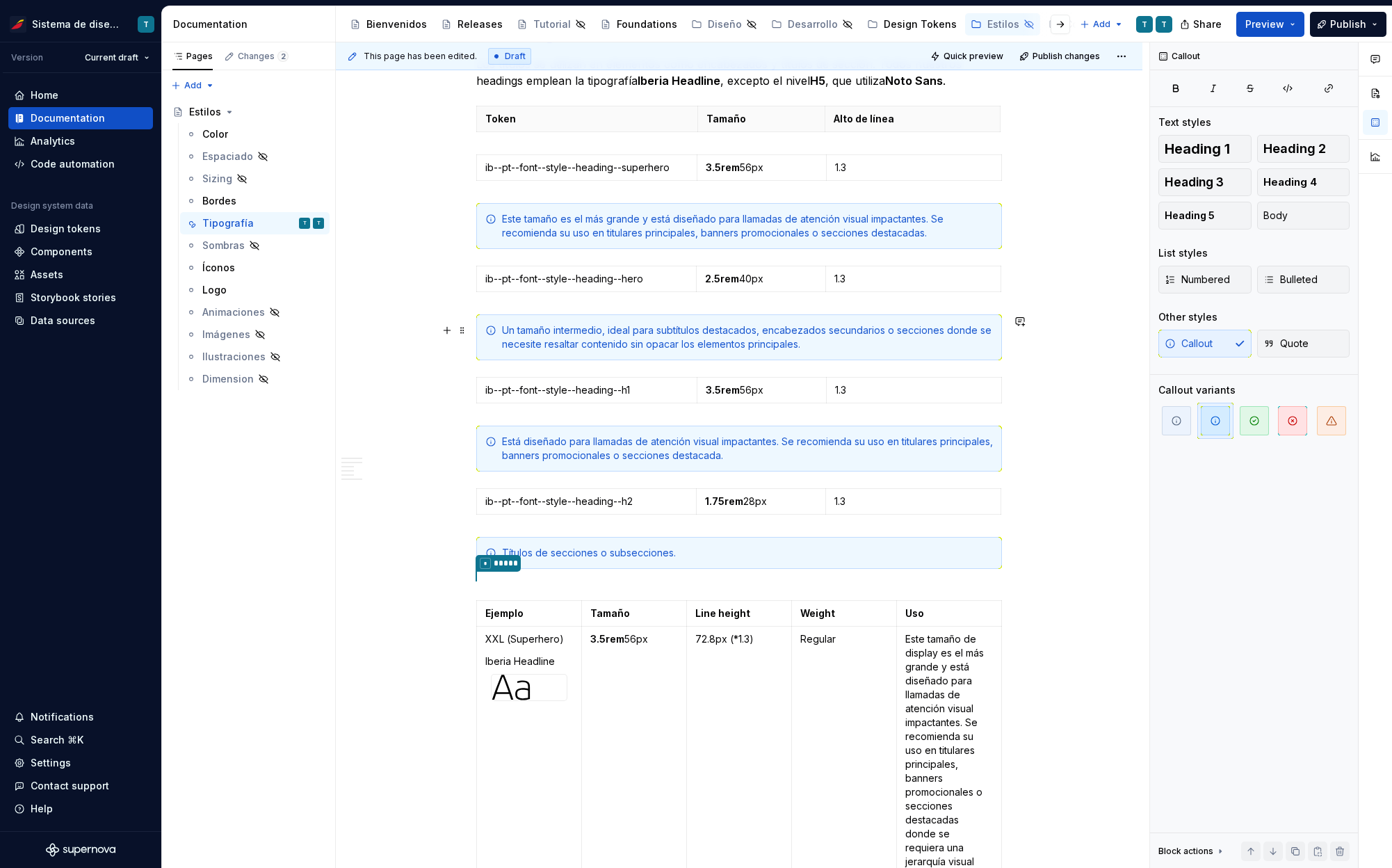
scroll to position [331, 0]
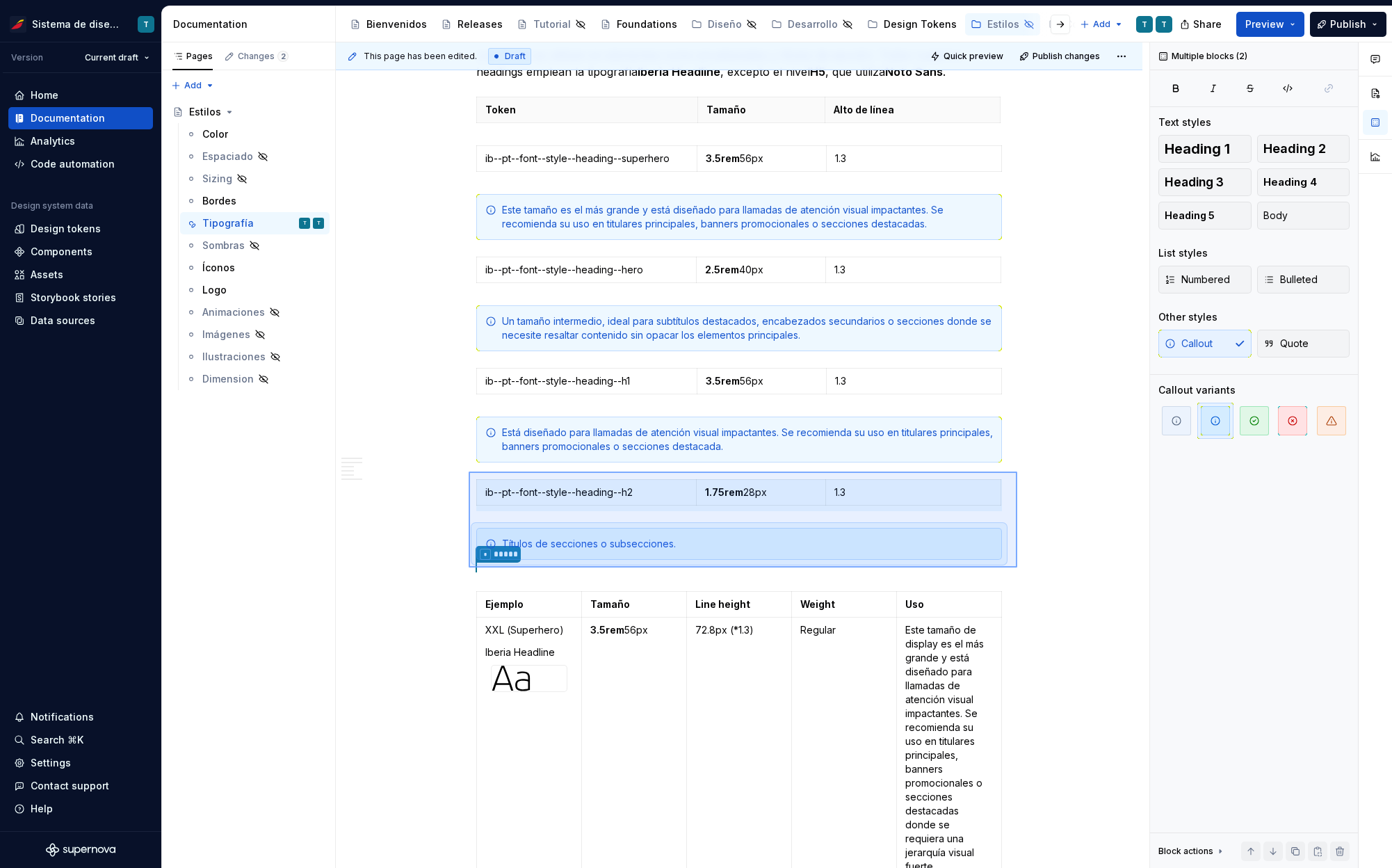
drag, startPoint x: 1003, startPoint y: 561, endPoint x: 469, endPoint y: 471, distance: 541.5
click at [469, 471] on div "This page has been edited. Draft Quick preview Publish changes Hidden page Esti…" at bounding box center [742, 455] width 813 height 826
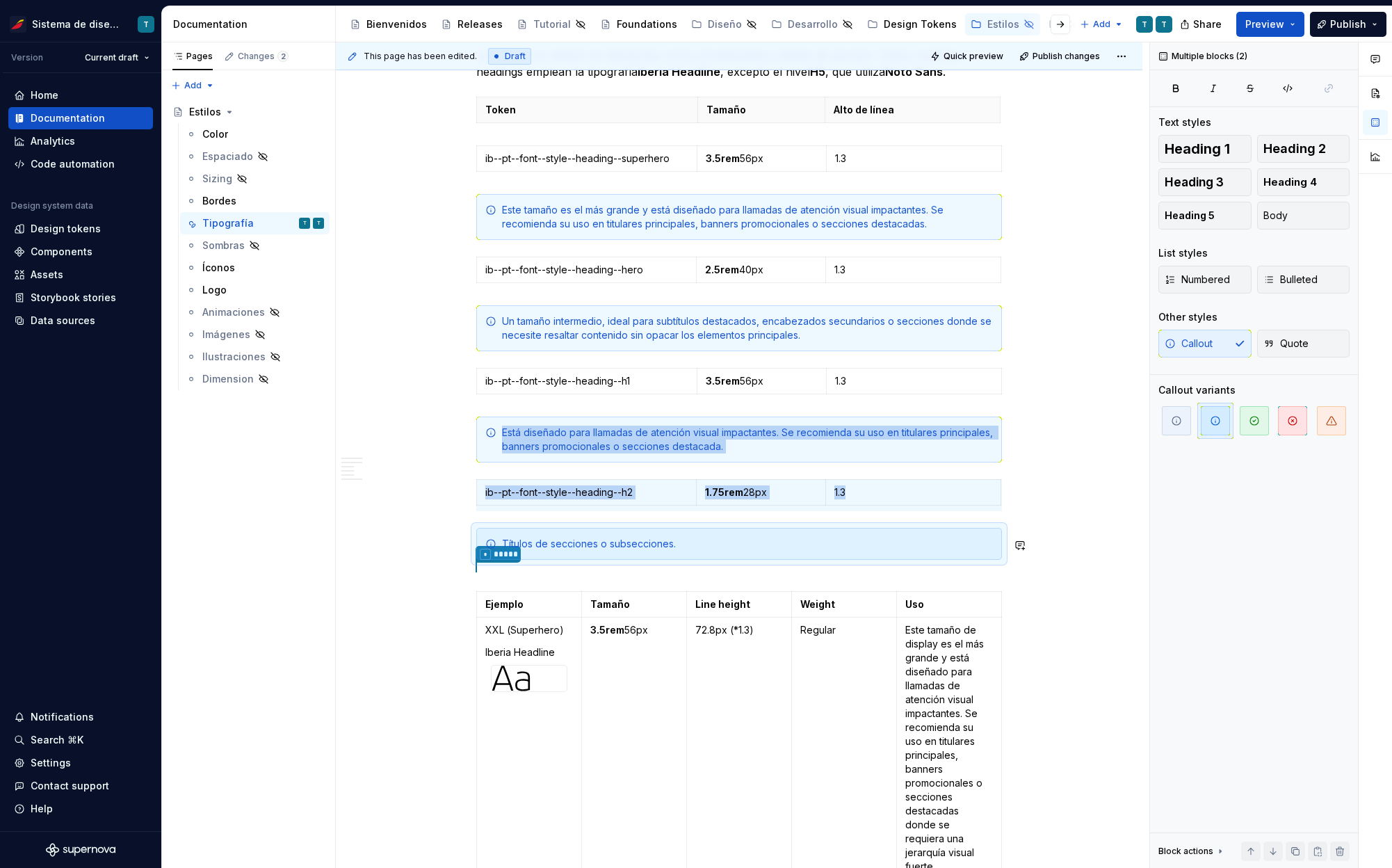
copy div "Está diseñado para llamadas de atención visual impactantes. Se recomienda su us…"
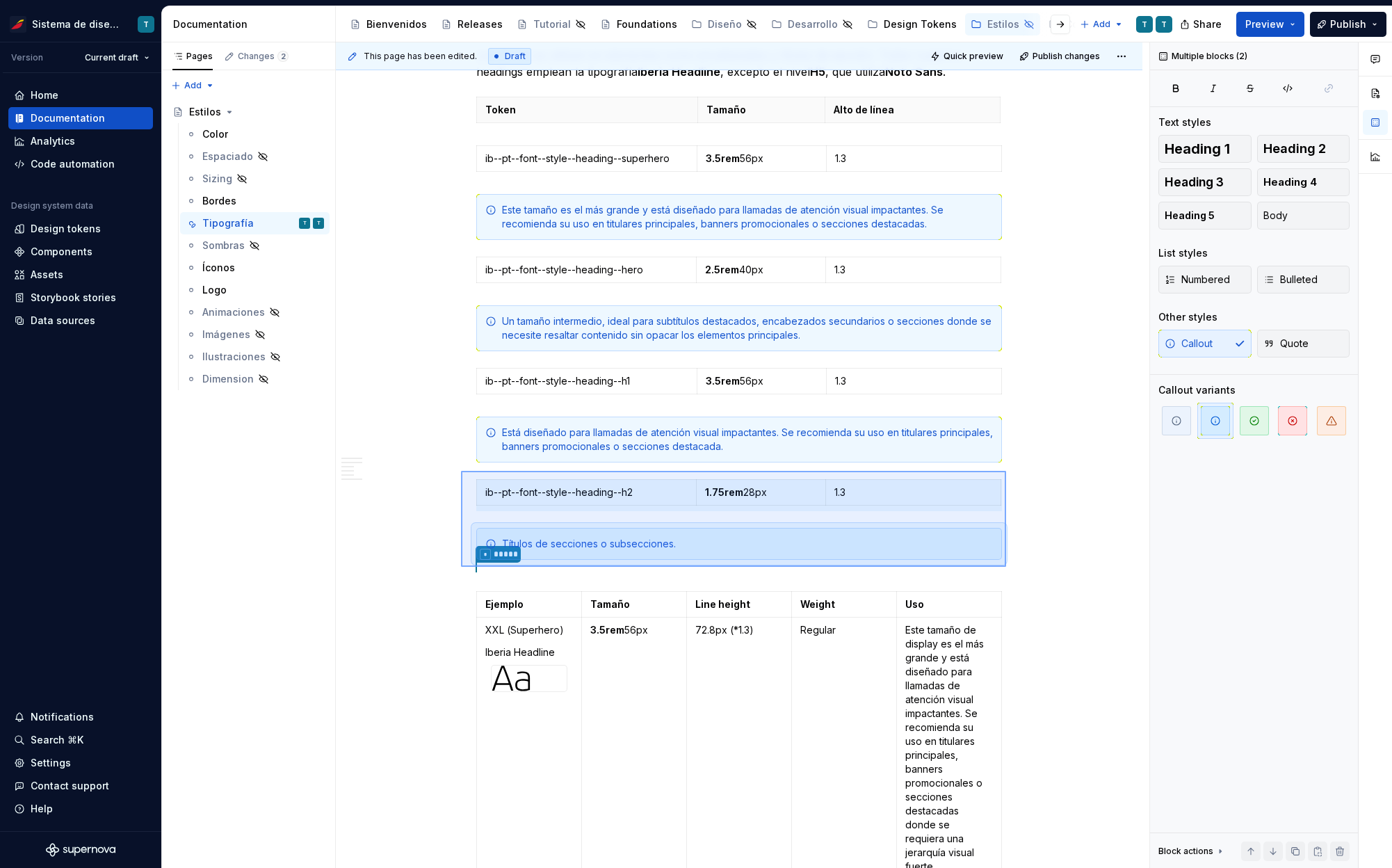
drag, startPoint x: 1004, startPoint y: 564, endPoint x: 461, endPoint y: 470, distance: 551.1
click at [461, 470] on div "This page has been edited. Draft Quick preview Publish changes Hidden page Esti…" at bounding box center [742, 455] width 813 height 826
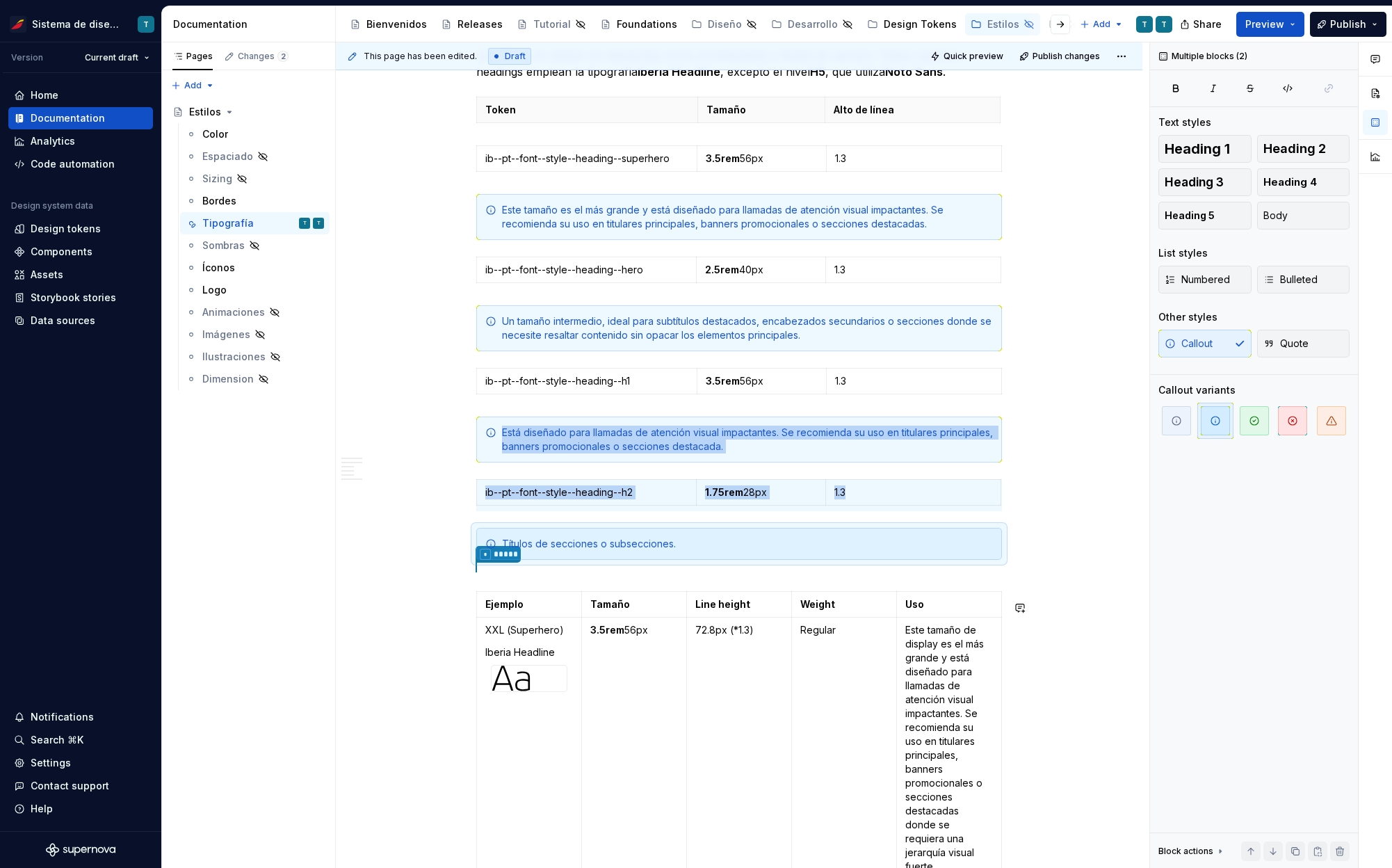
copy div "Está diseñado para llamadas de atención visual impactantes. Se recomienda su us…"
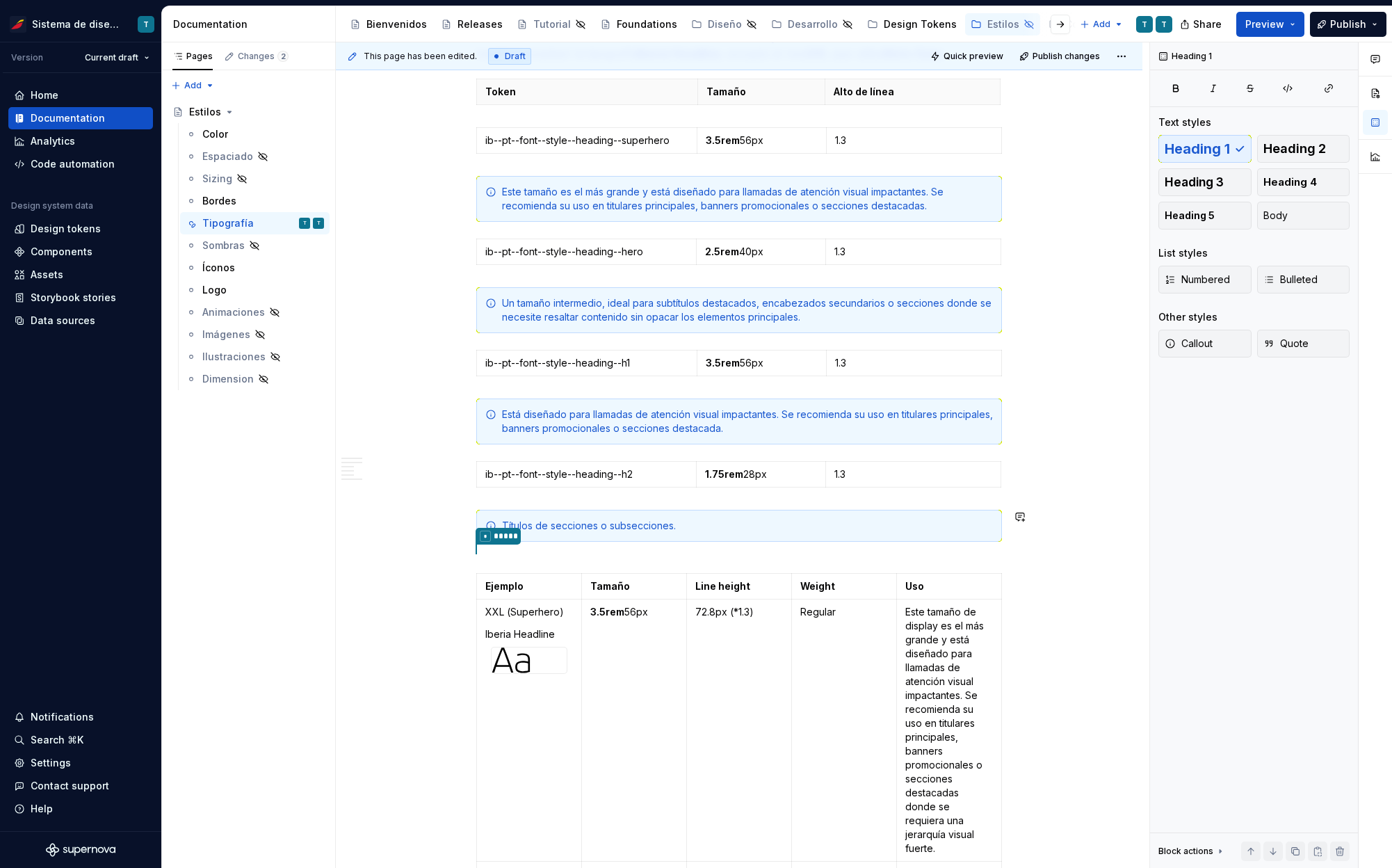
scroll to position [367, 0]
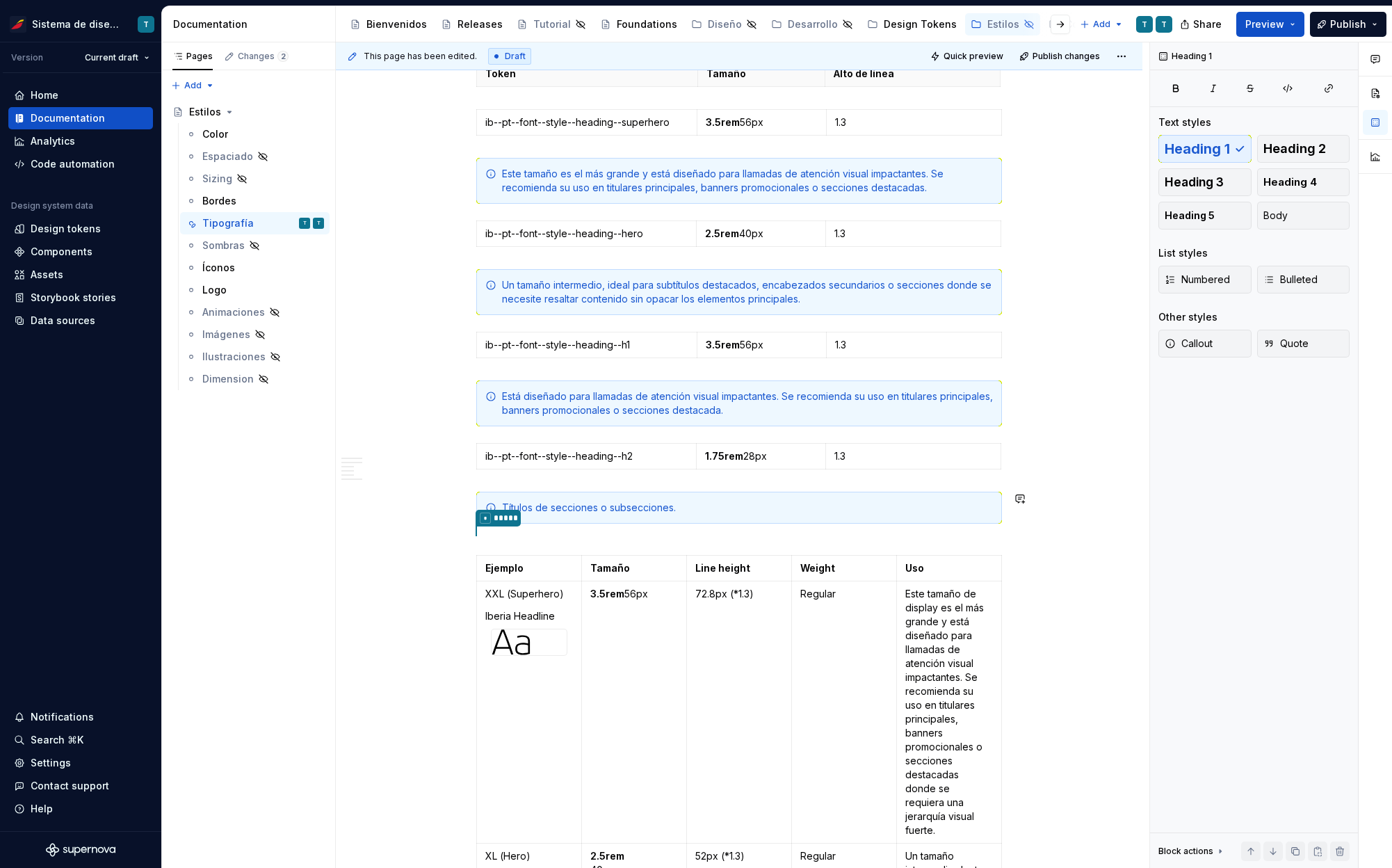
click at [1003, 532] on div "This page has been edited. Draft Quick preview Publish changes Hidden page Esti…" at bounding box center [742, 455] width 813 height 826
click at [989, 507] on div "Títulos de secciones o subsecciones." at bounding box center [748, 507] width 491 height 14
click at [995, 458] on icon "button" at bounding box center [1000, 456] width 11 height 11
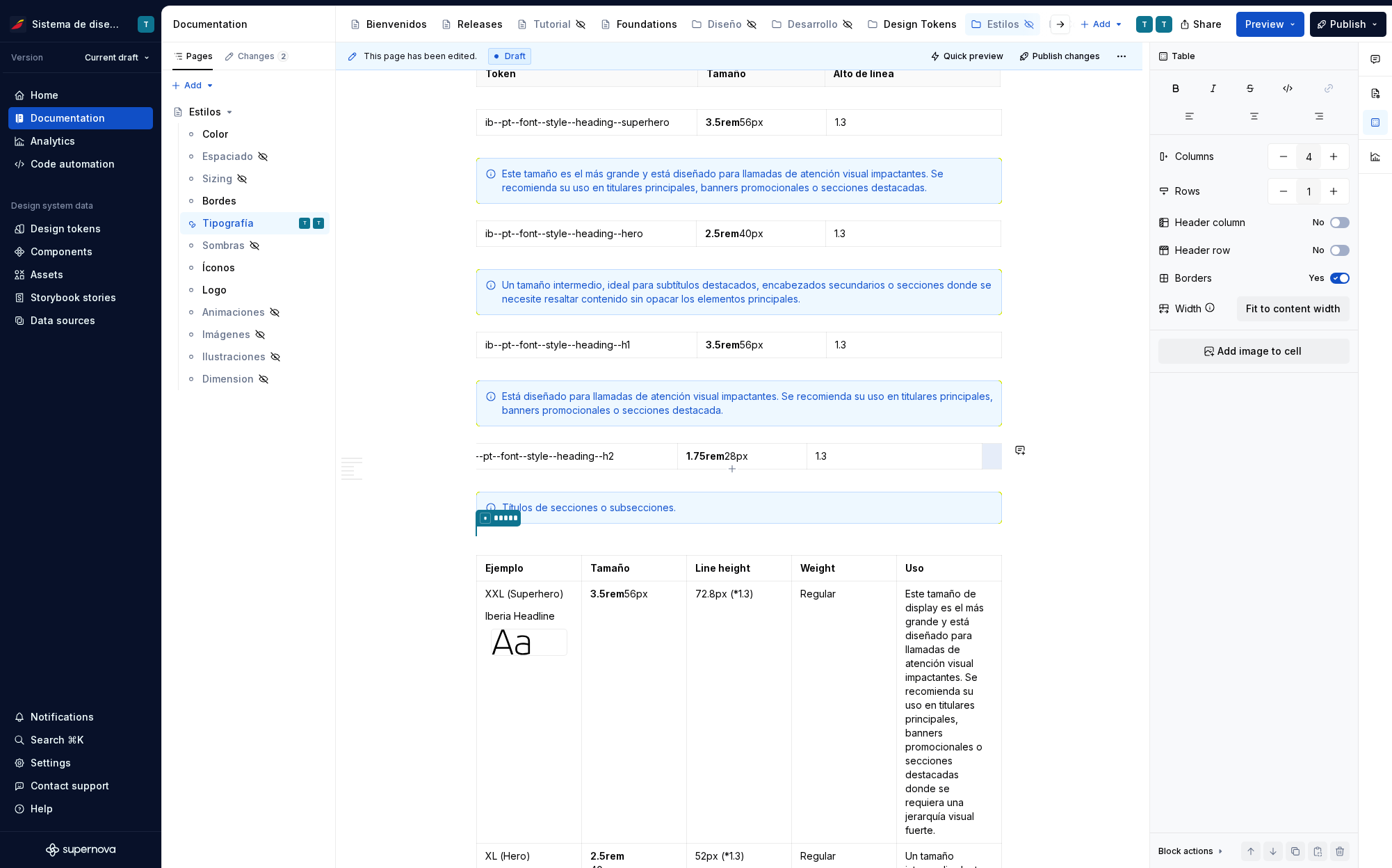
scroll to position [0, 0]
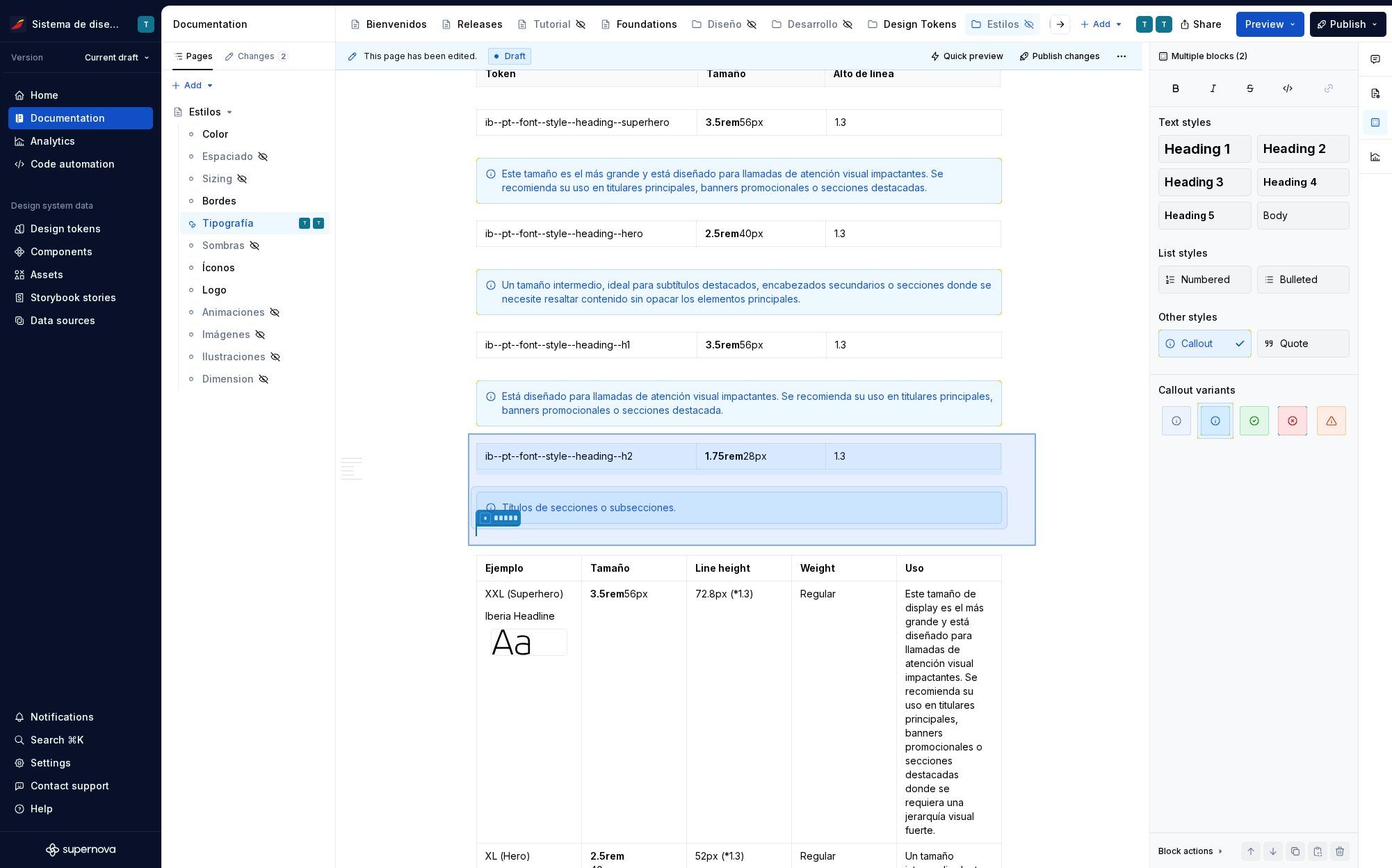
drag, startPoint x: 468, startPoint y: 433, endPoint x: 1036, endPoint y: 546, distance: 579.1
click at [1036, 546] on div "This page has been edited. Draft Quick preview Publish changes Hidden page Esti…" at bounding box center [742, 455] width 813 height 826
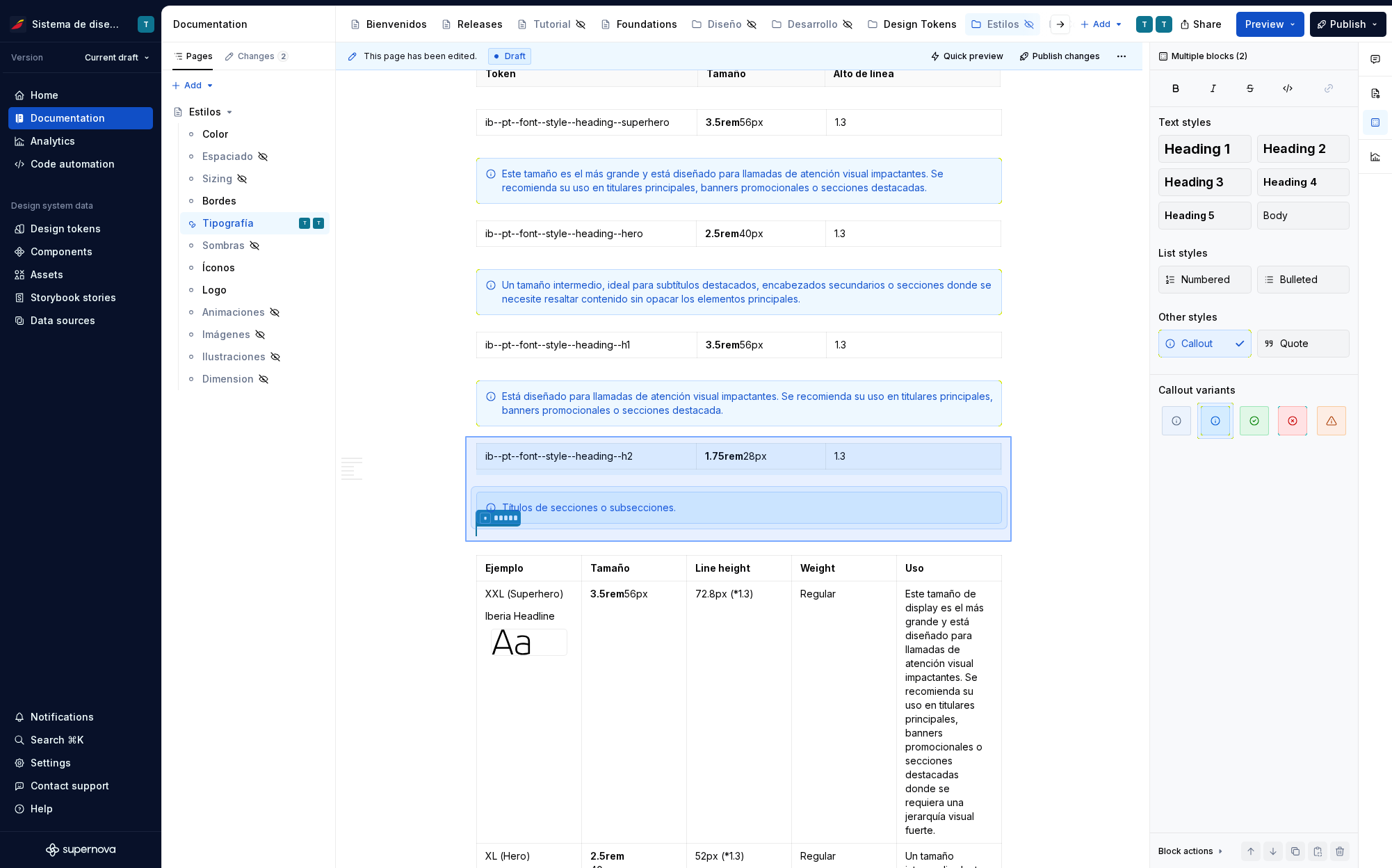
drag, startPoint x: 465, startPoint y: 436, endPoint x: 1012, endPoint y: 542, distance: 557.2
click at [1012, 542] on div "This page has been edited. Draft Quick preview Publish changes Hidden page Esti…" at bounding box center [742, 455] width 813 height 826
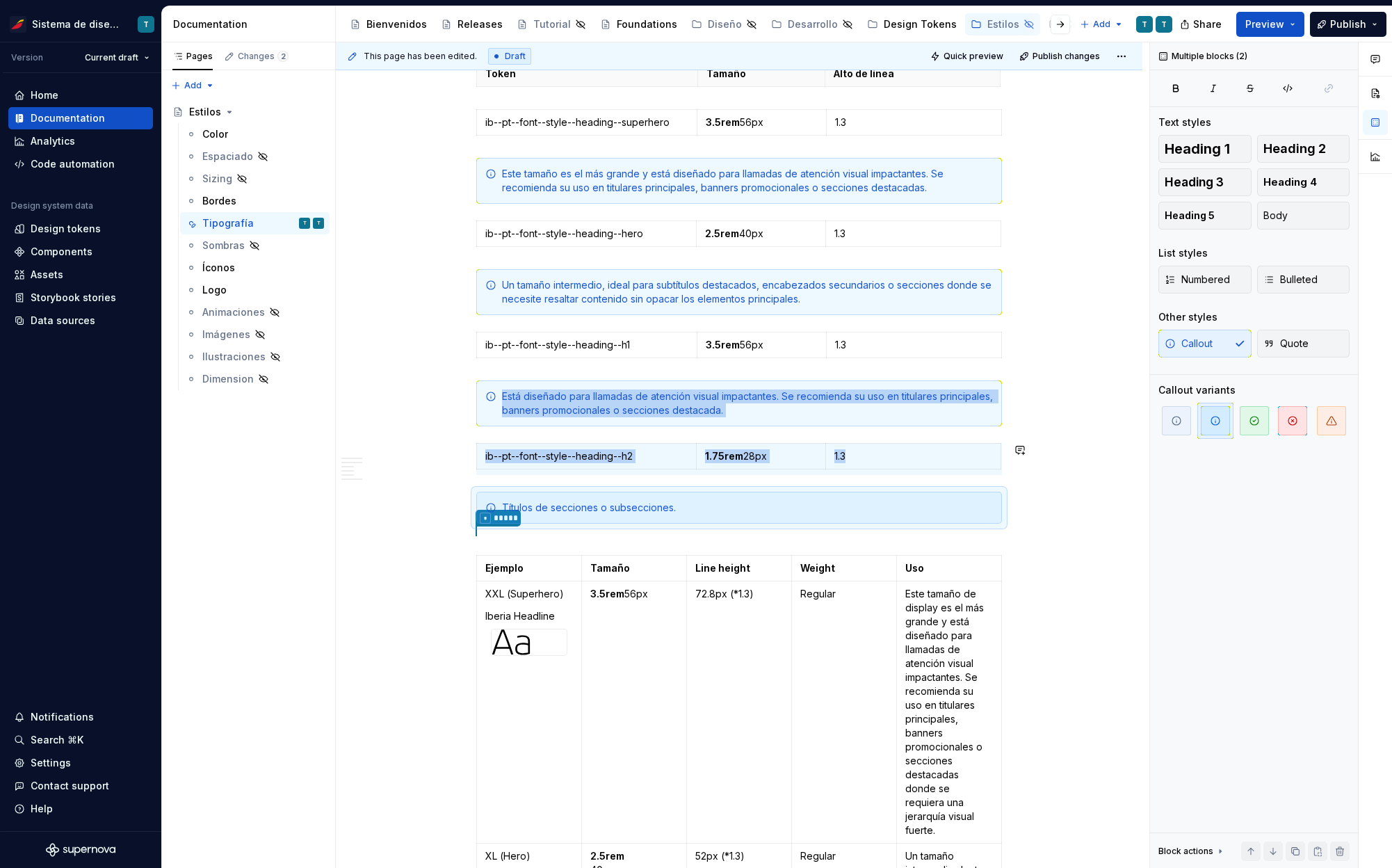
copy div "Está diseñado para llamadas de atención visual impactantes. Se recomienda su us…"
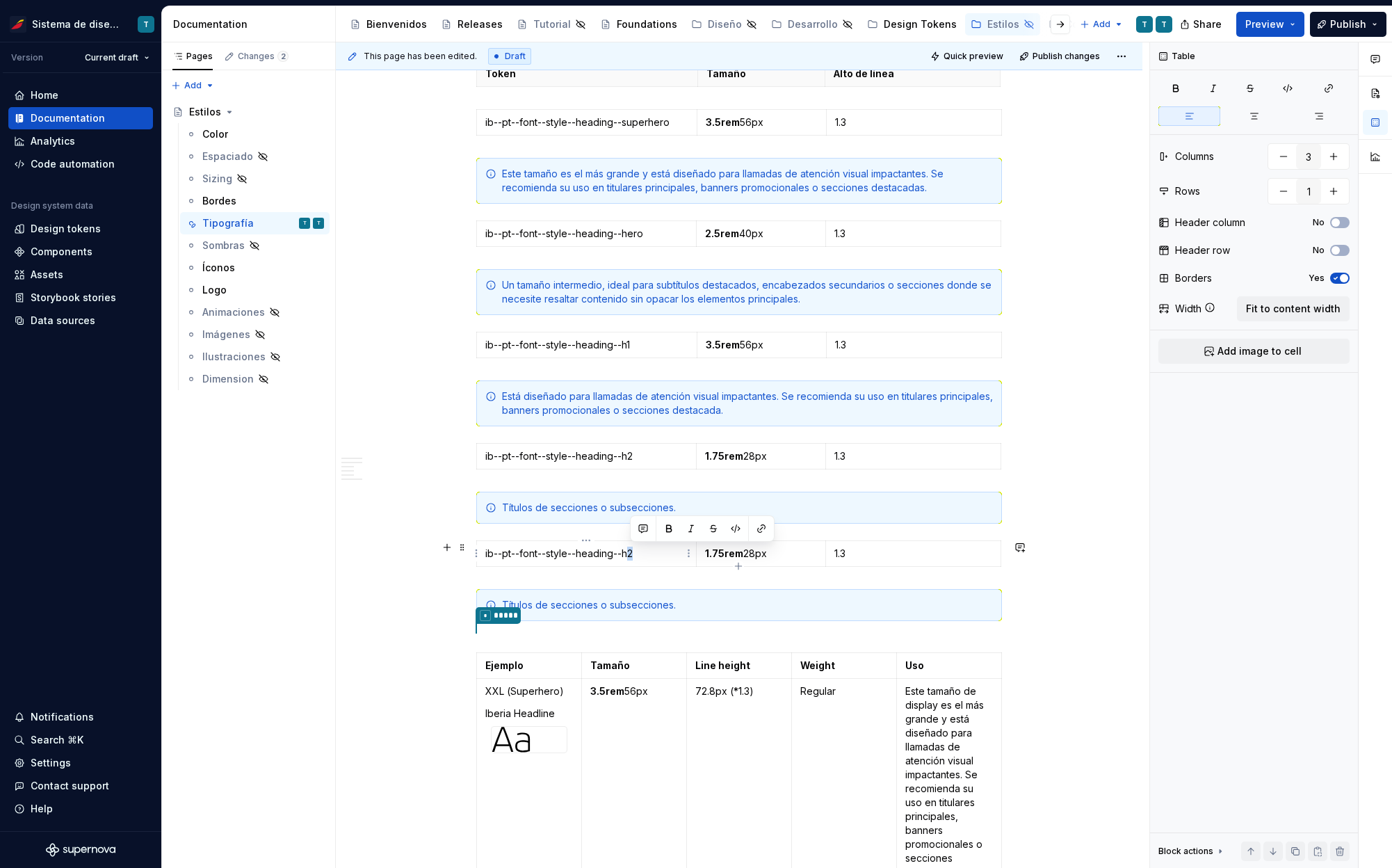
click at [638, 554] on p "ib--pt--font--style--heading--h2" at bounding box center [587, 553] width 203 height 14
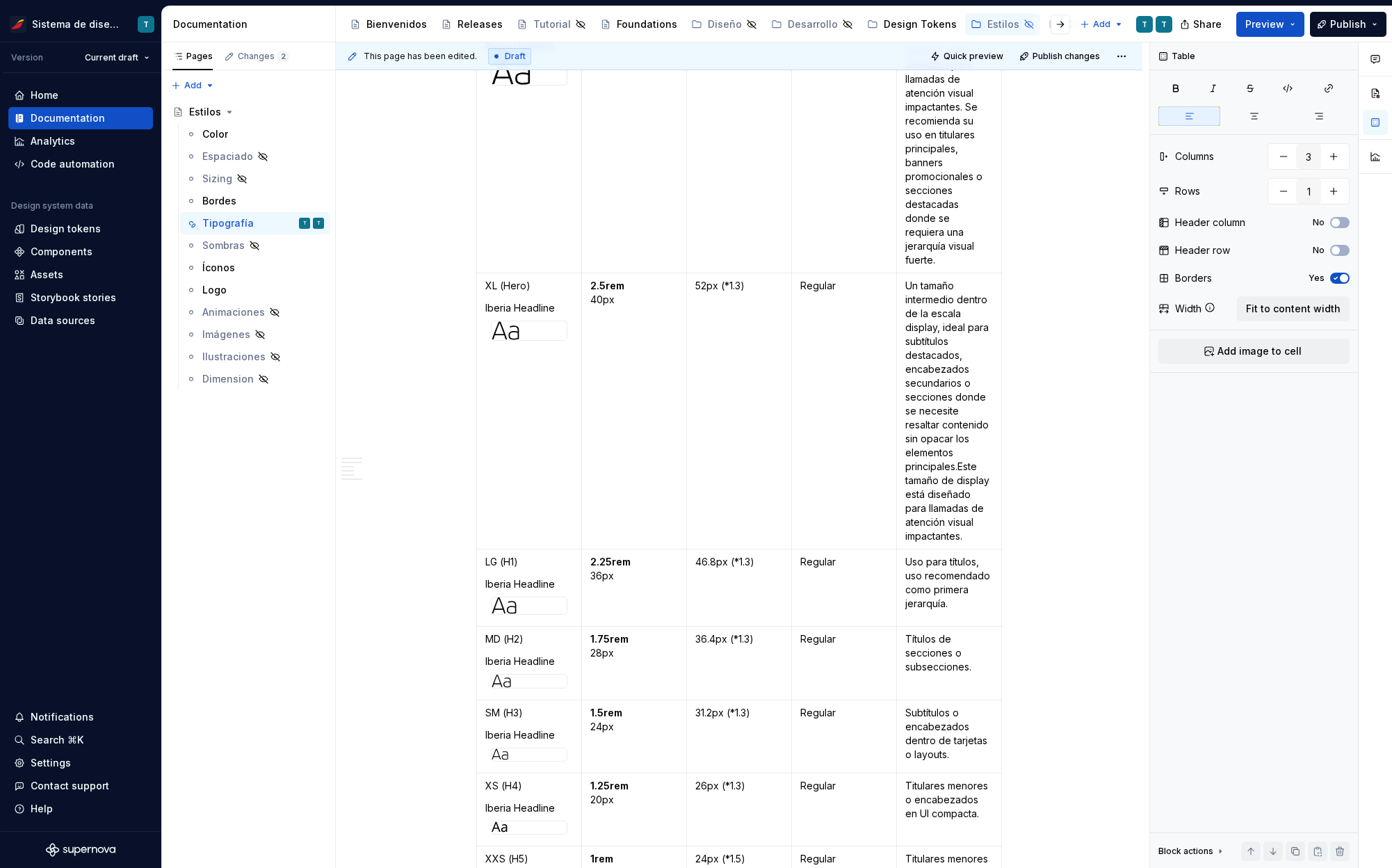
scroll to position [1085, 0]
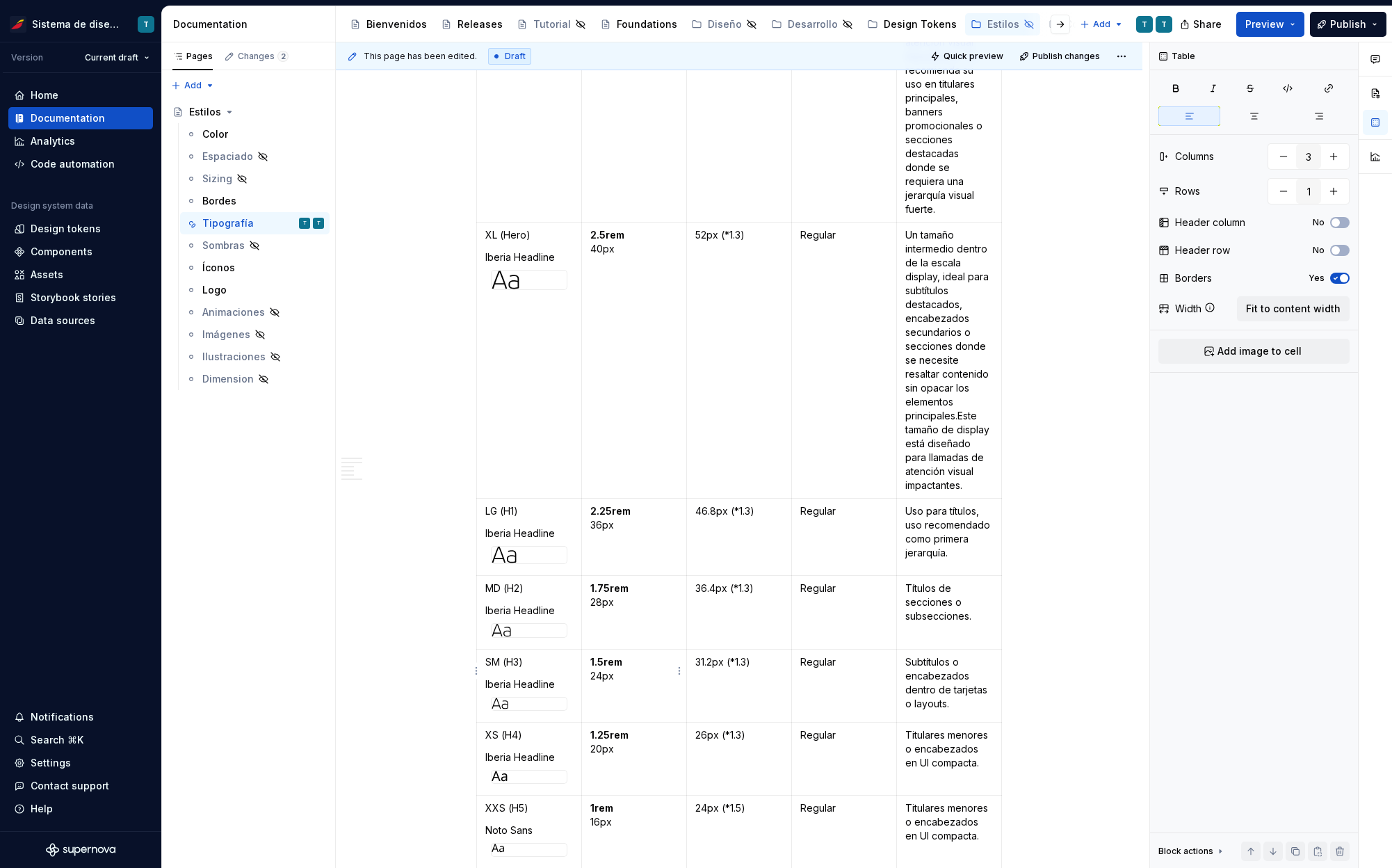
type input "5"
type input "8"
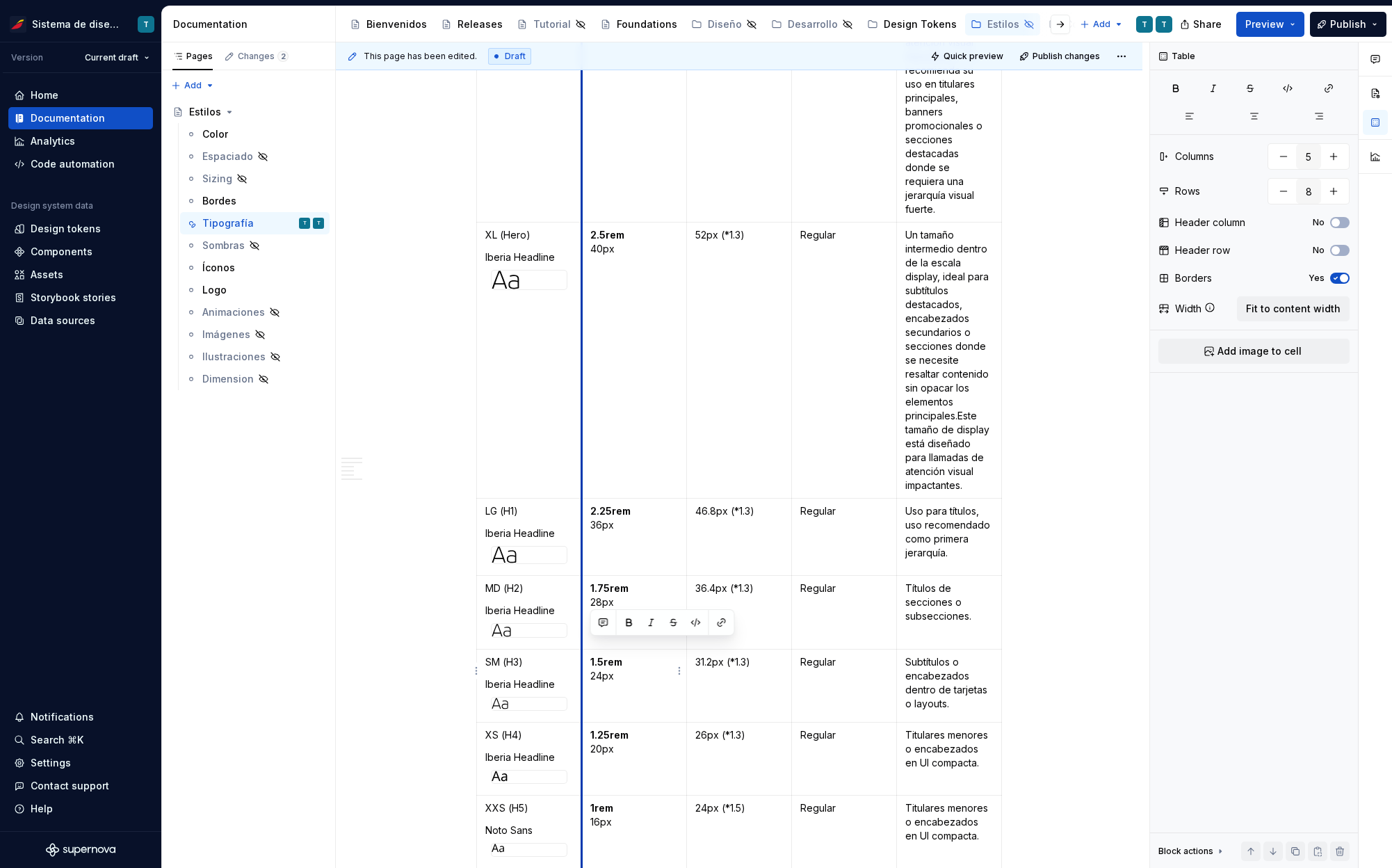
drag, startPoint x: 617, startPoint y: 659, endPoint x: 583, endPoint y: 649, distance: 35.4
click at [583, 649] on td "1.5rem 24px" at bounding box center [635, 685] width 105 height 73
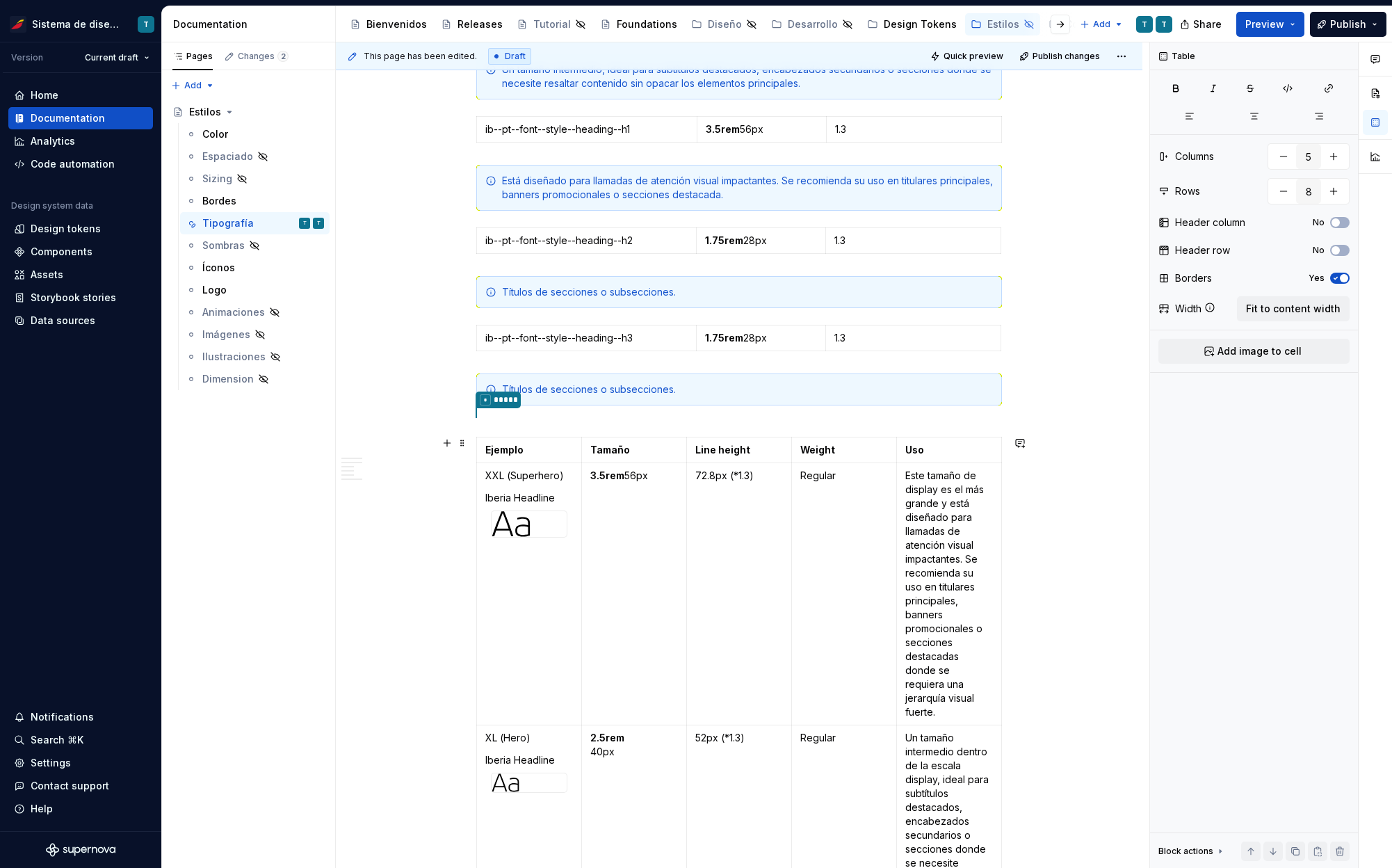
scroll to position [574, 0]
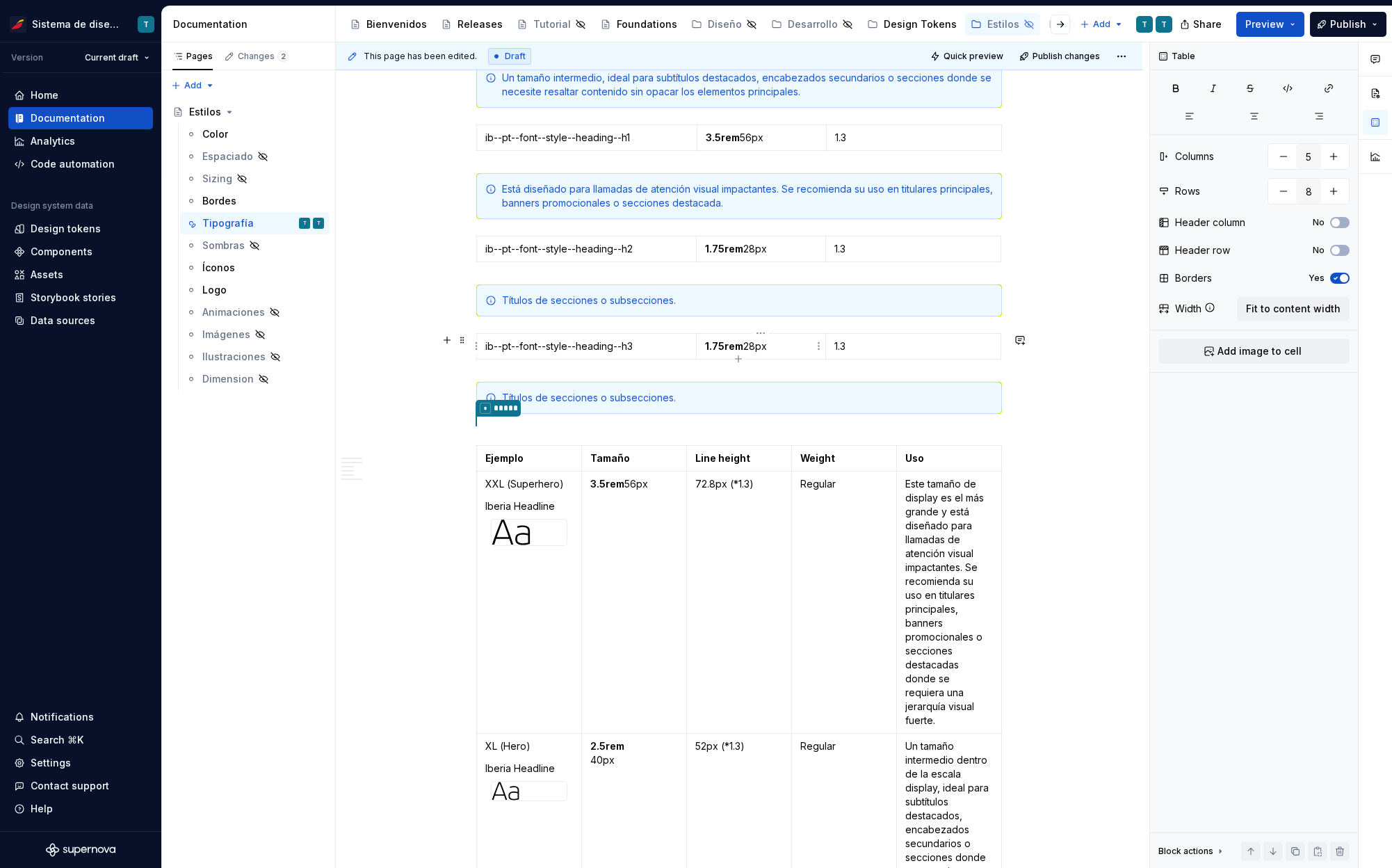
type input "3"
type input "1"
drag, startPoint x: 772, startPoint y: 349, endPoint x: 704, endPoint y: 345, distance: 68.1
click at [705, 345] on p "1.75rem 28px" at bounding box center [761, 346] width 112 height 14
click at [737, 345] on p "1.5rem 24px" at bounding box center [761, 346] width 112 height 14
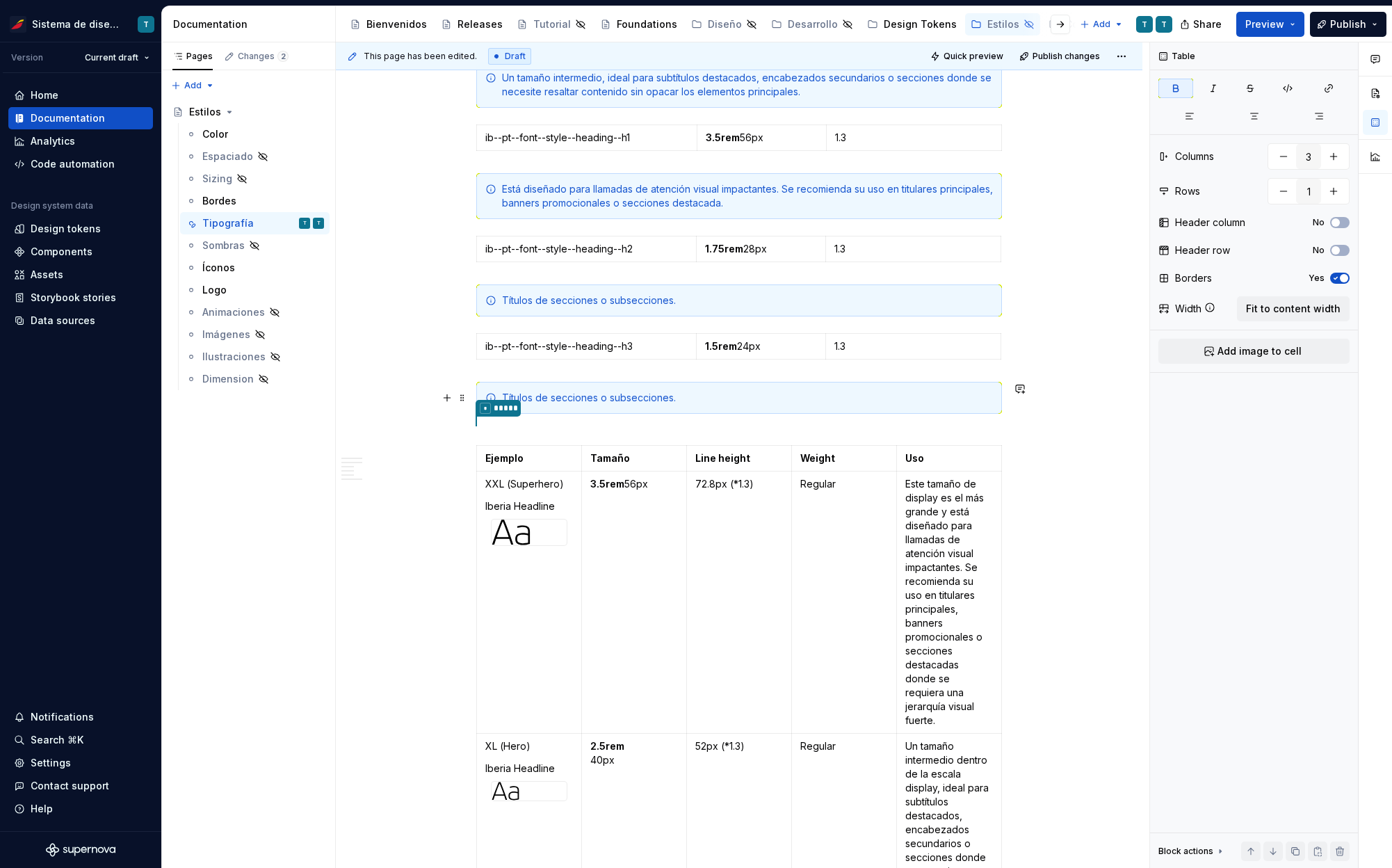
click at [641, 395] on div "Títulos de secciones o subsecciones." at bounding box center [748, 398] width 491 height 14
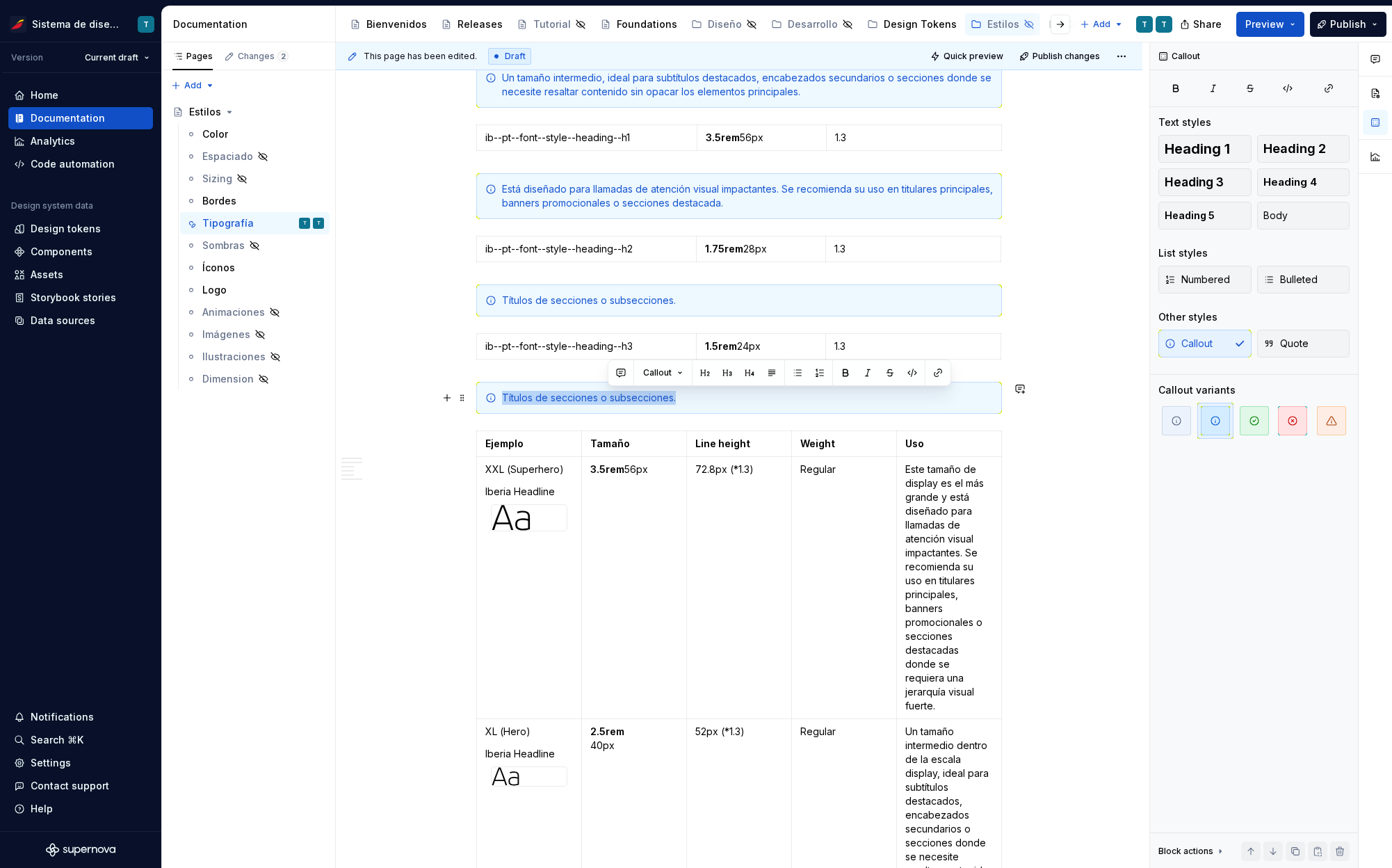
click at [641, 395] on div "Títulos de secciones o subsecciones." at bounding box center [748, 398] width 491 height 14
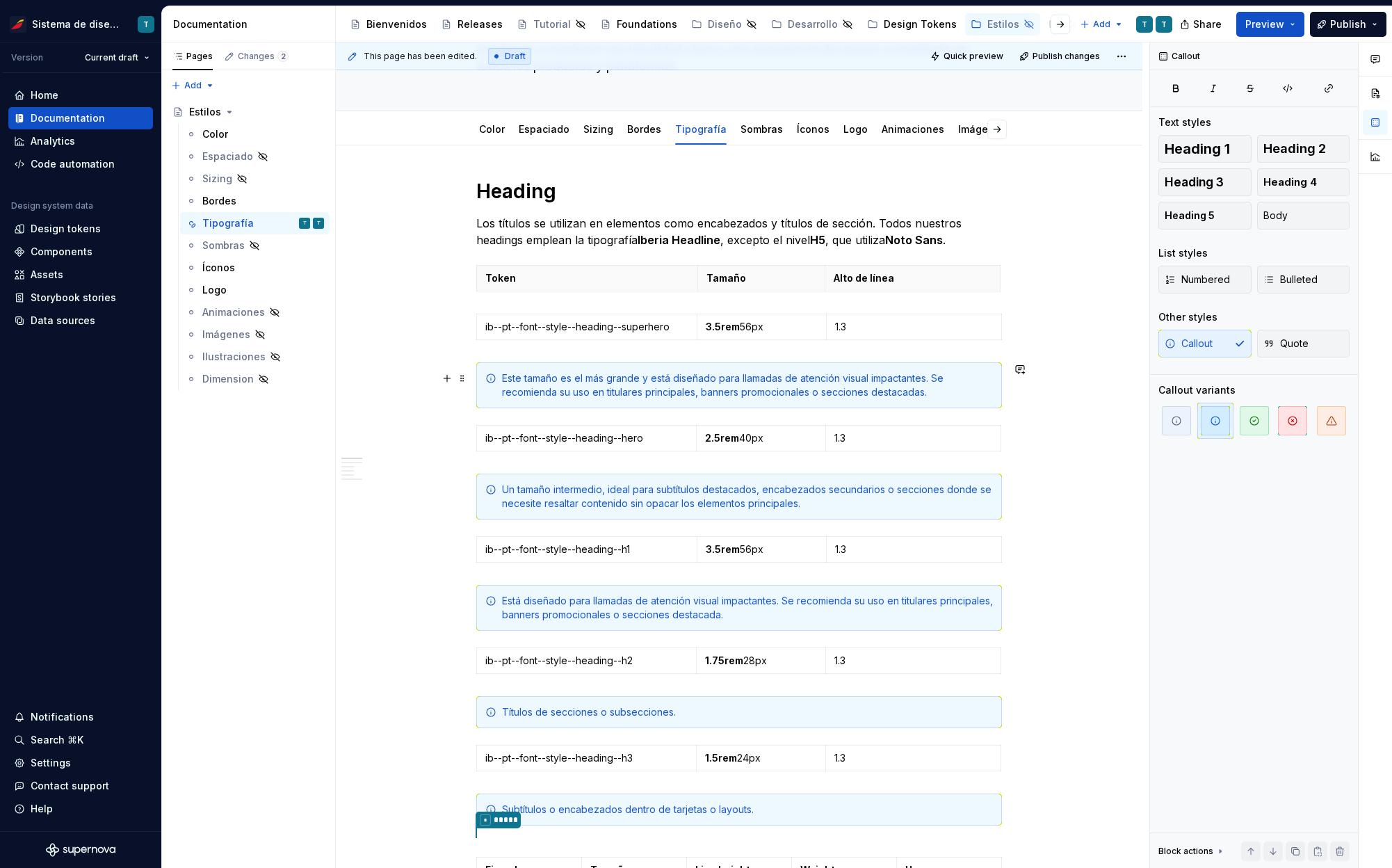
scroll to position [180, 0]
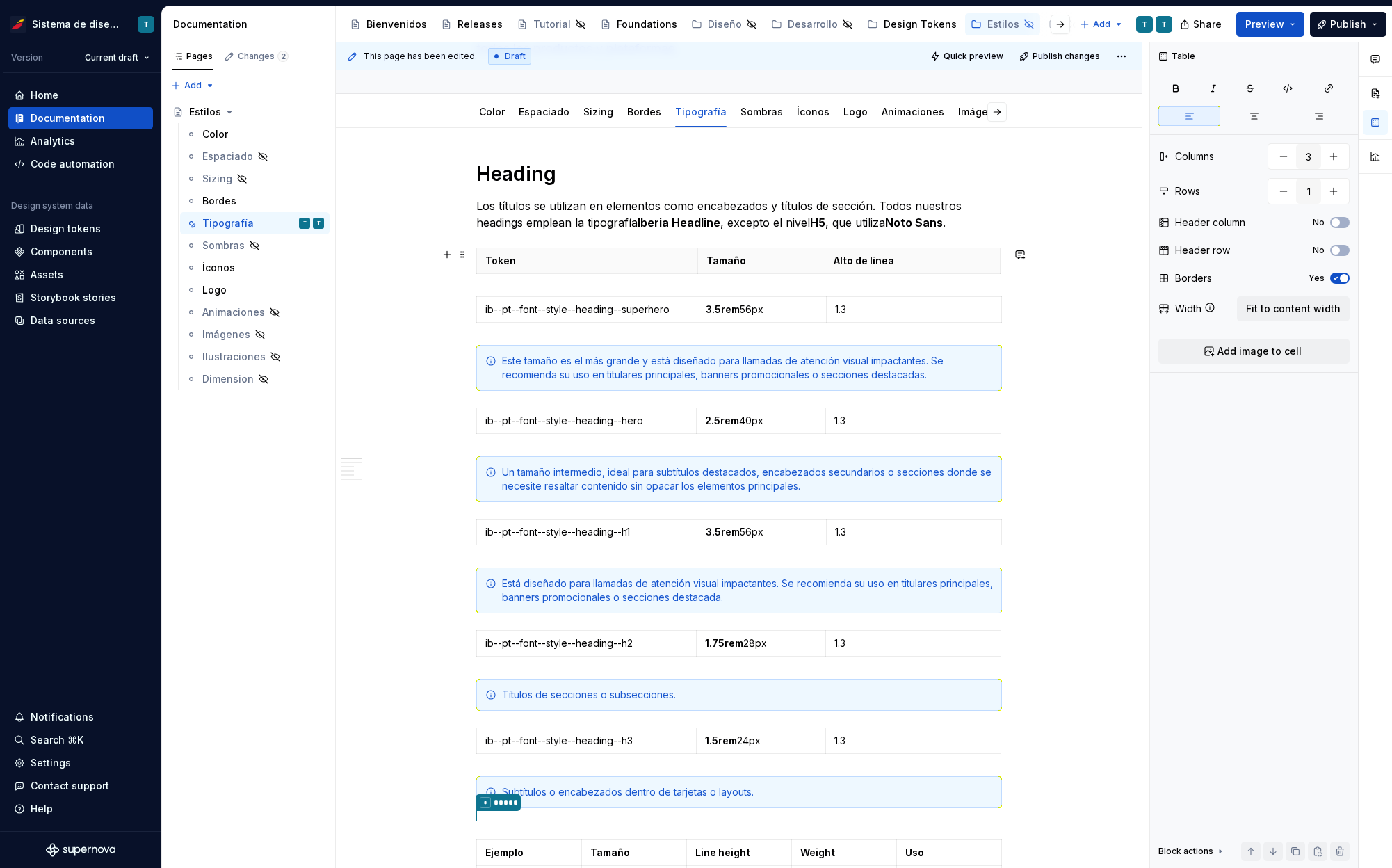
click at [590, 277] on div "Token [GEOGRAPHIC_DATA] de línea" at bounding box center [739, 263] width 526 height 32
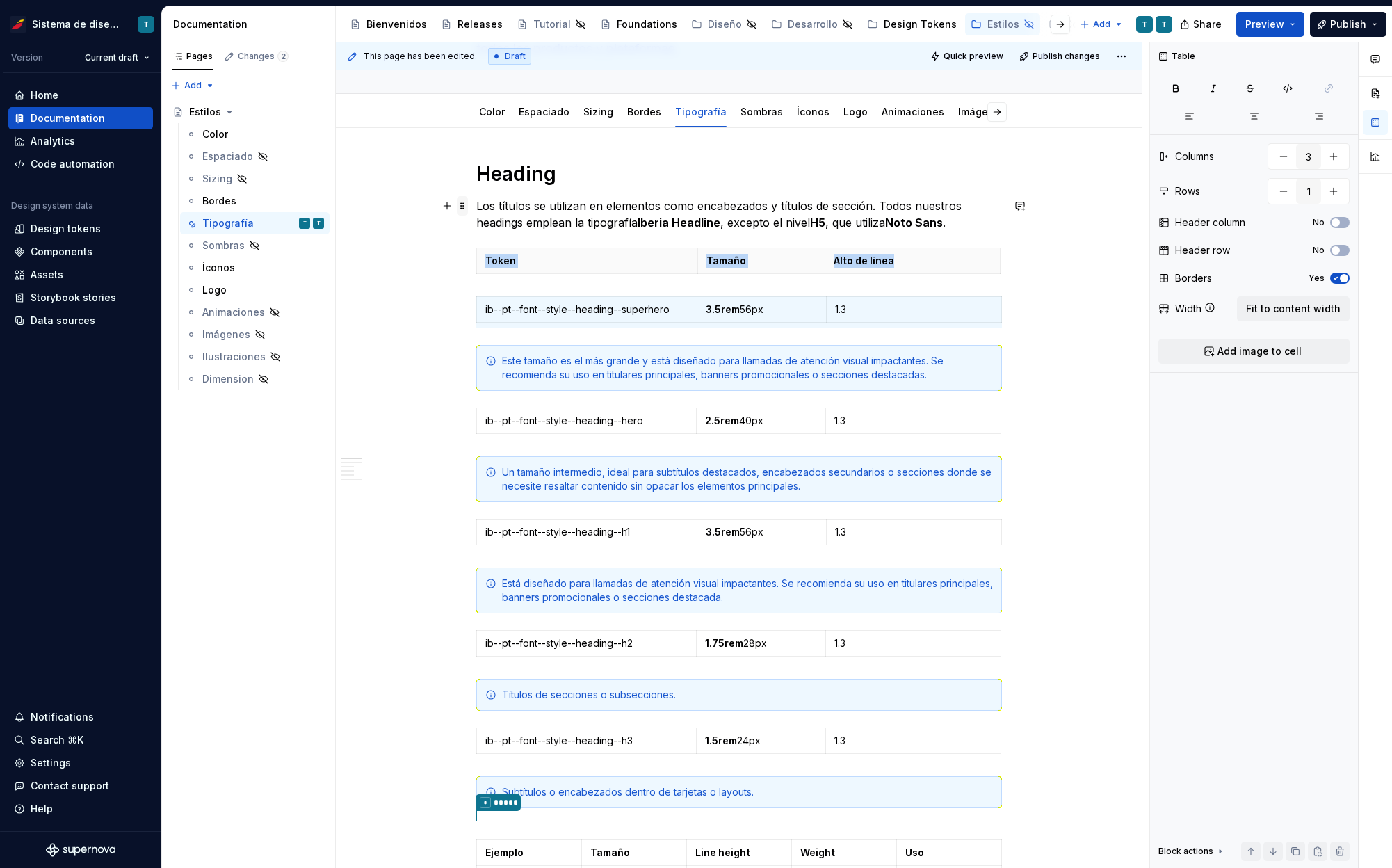
click at [463, 207] on span at bounding box center [462, 205] width 11 height 20
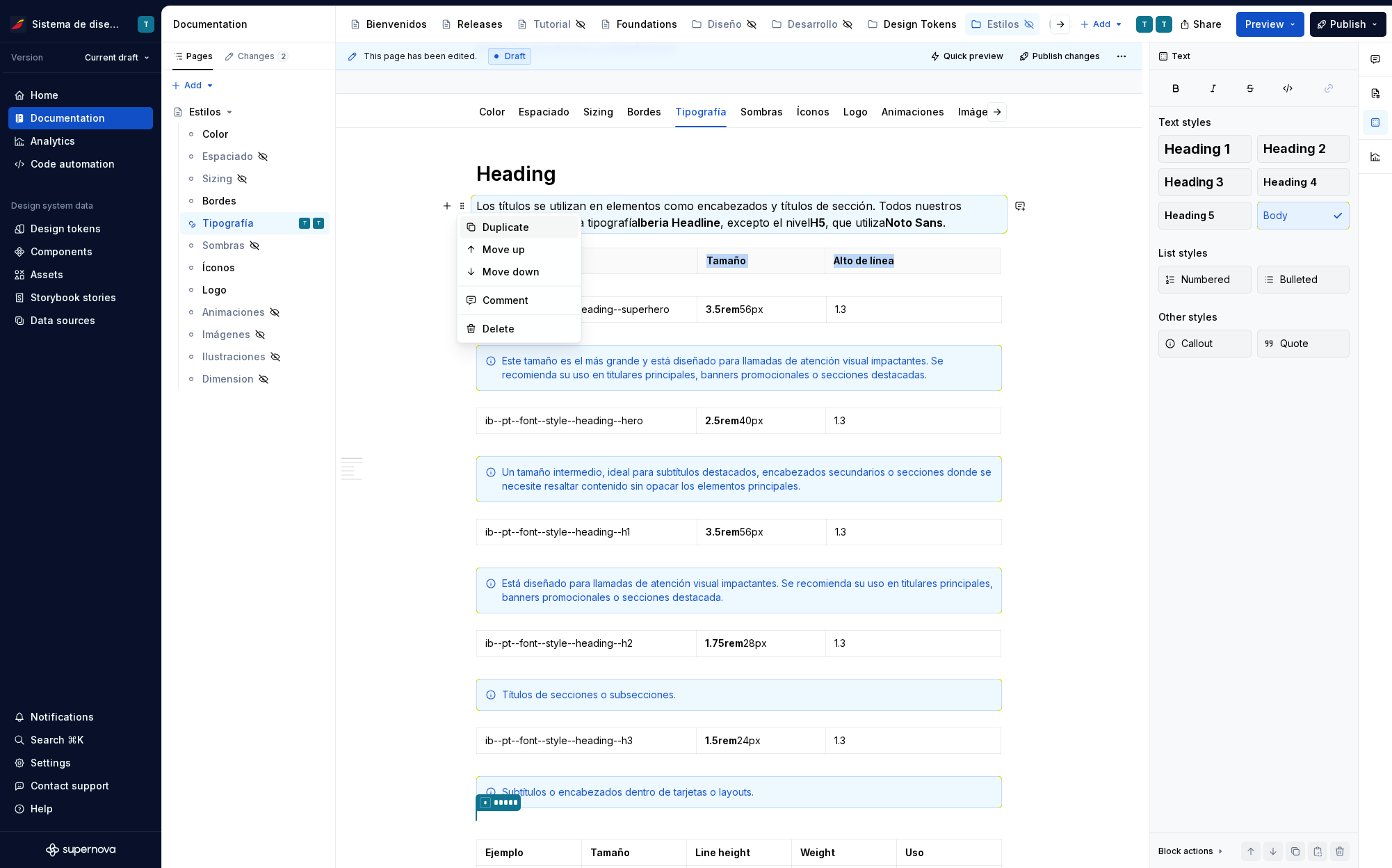
click at [483, 222] on div "Duplicate" at bounding box center [527, 228] width 90 height 14
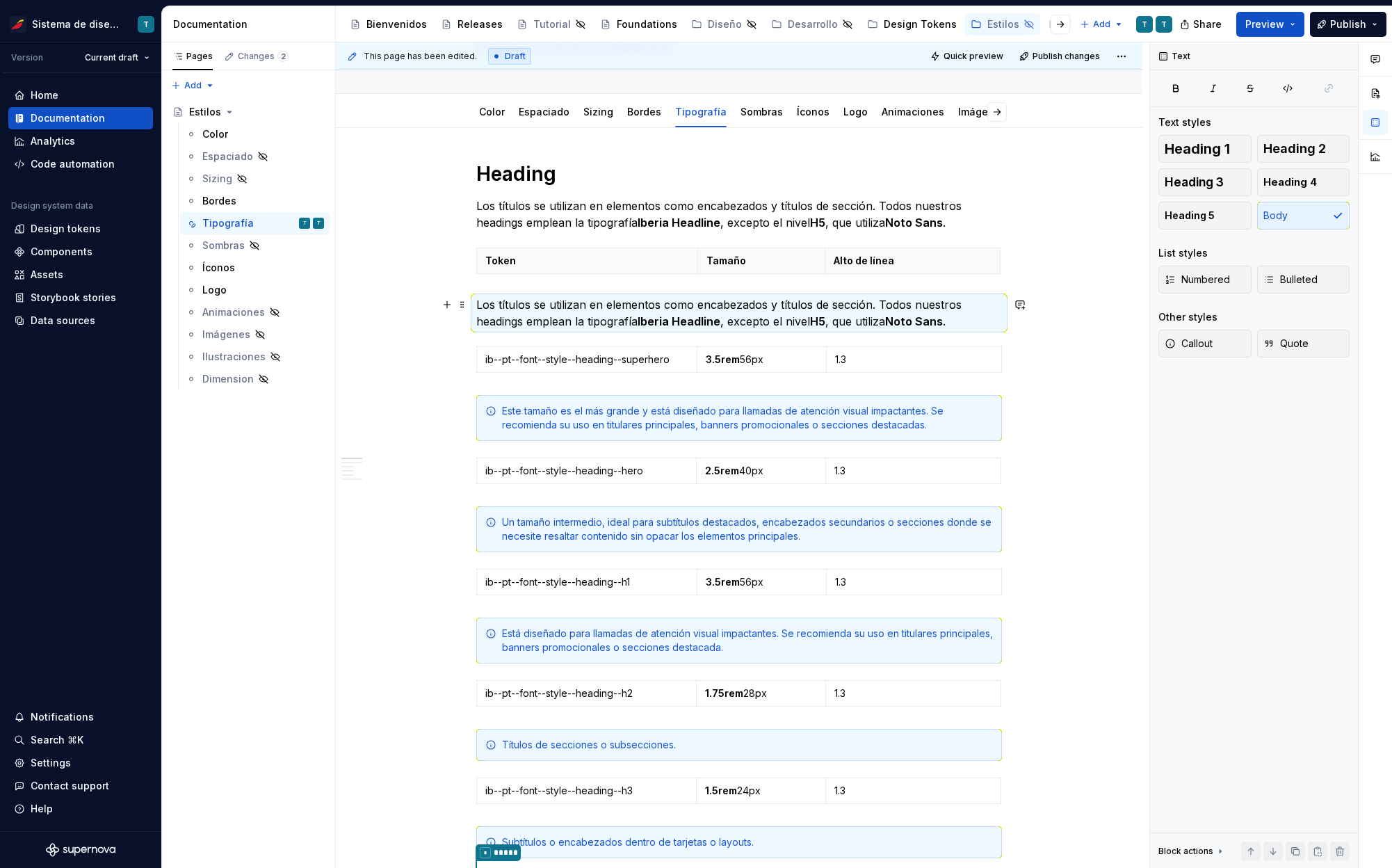
click at [509, 316] on p "Los títulos se utilizan en elementos como encabezados y títulos de sección. Tod…" at bounding box center [739, 313] width 526 height 33
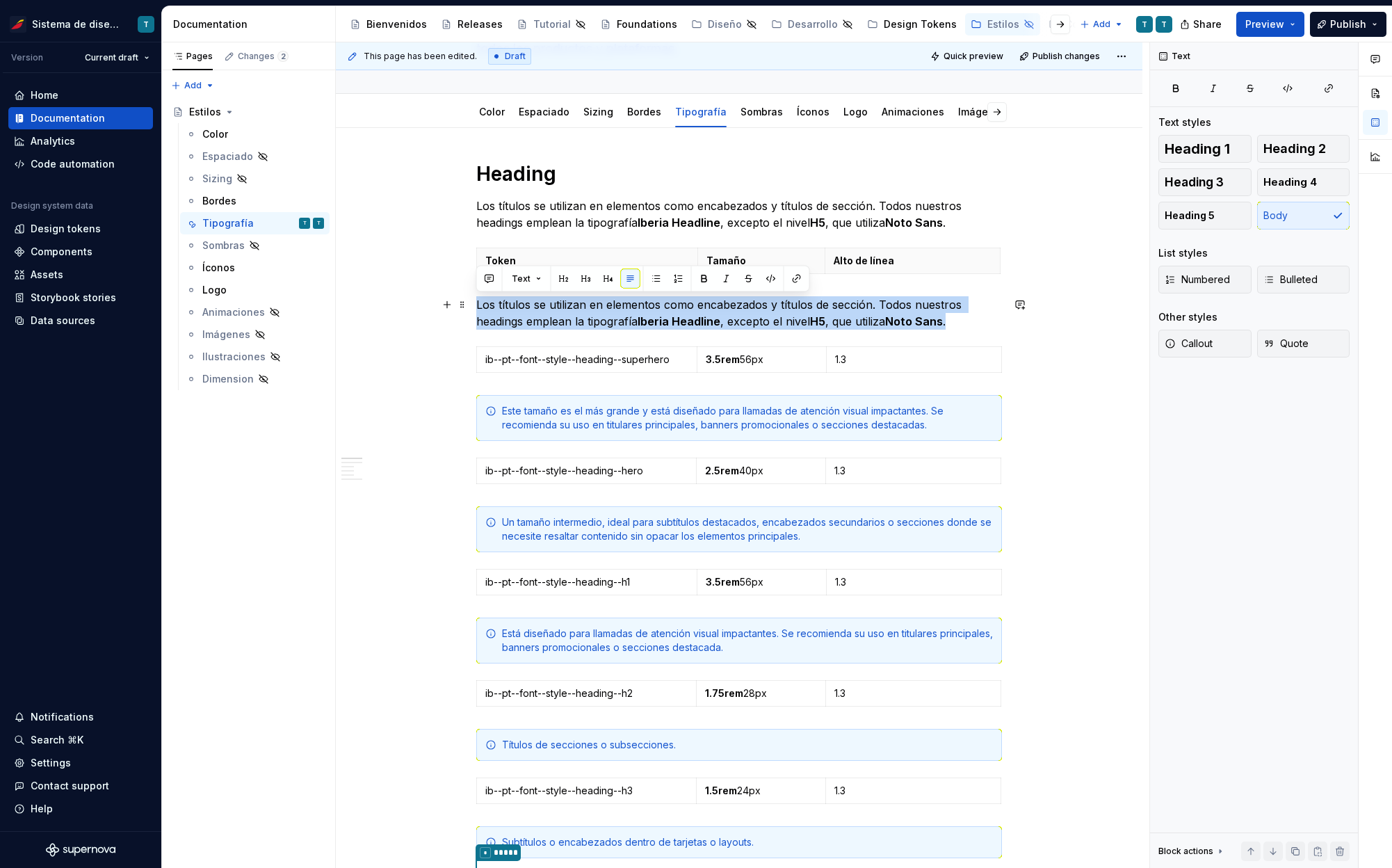
click at [509, 316] on p "Los títulos se utilizan en elementos como encabezados y títulos de sección. Tod…" at bounding box center [739, 313] width 526 height 33
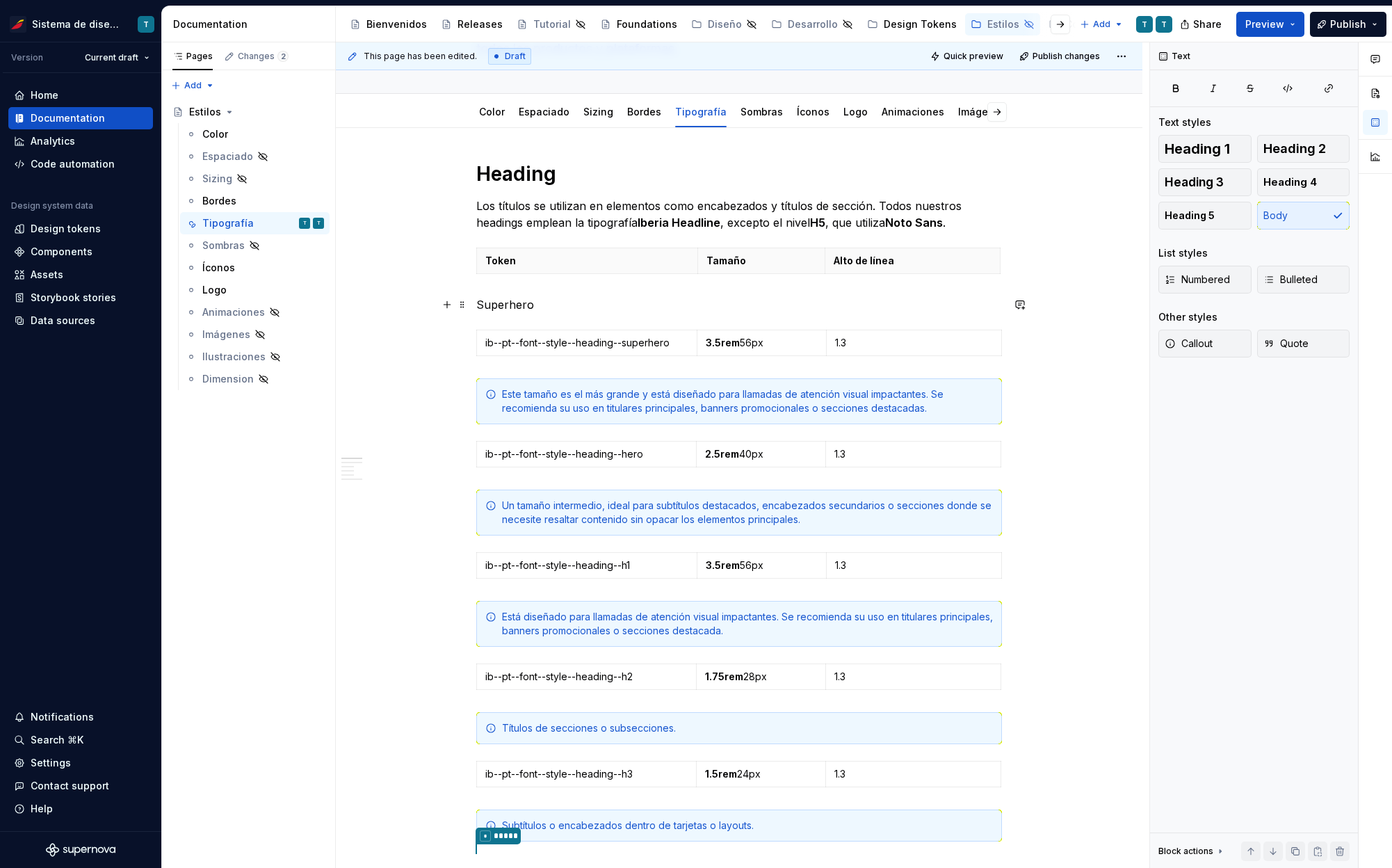
click at [496, 307] on p "Superhero" at bounding box center [739, 304] width 526 height 16
click at [697, 278] on button "button" at bounding box center [704, 278] width 20 height 20
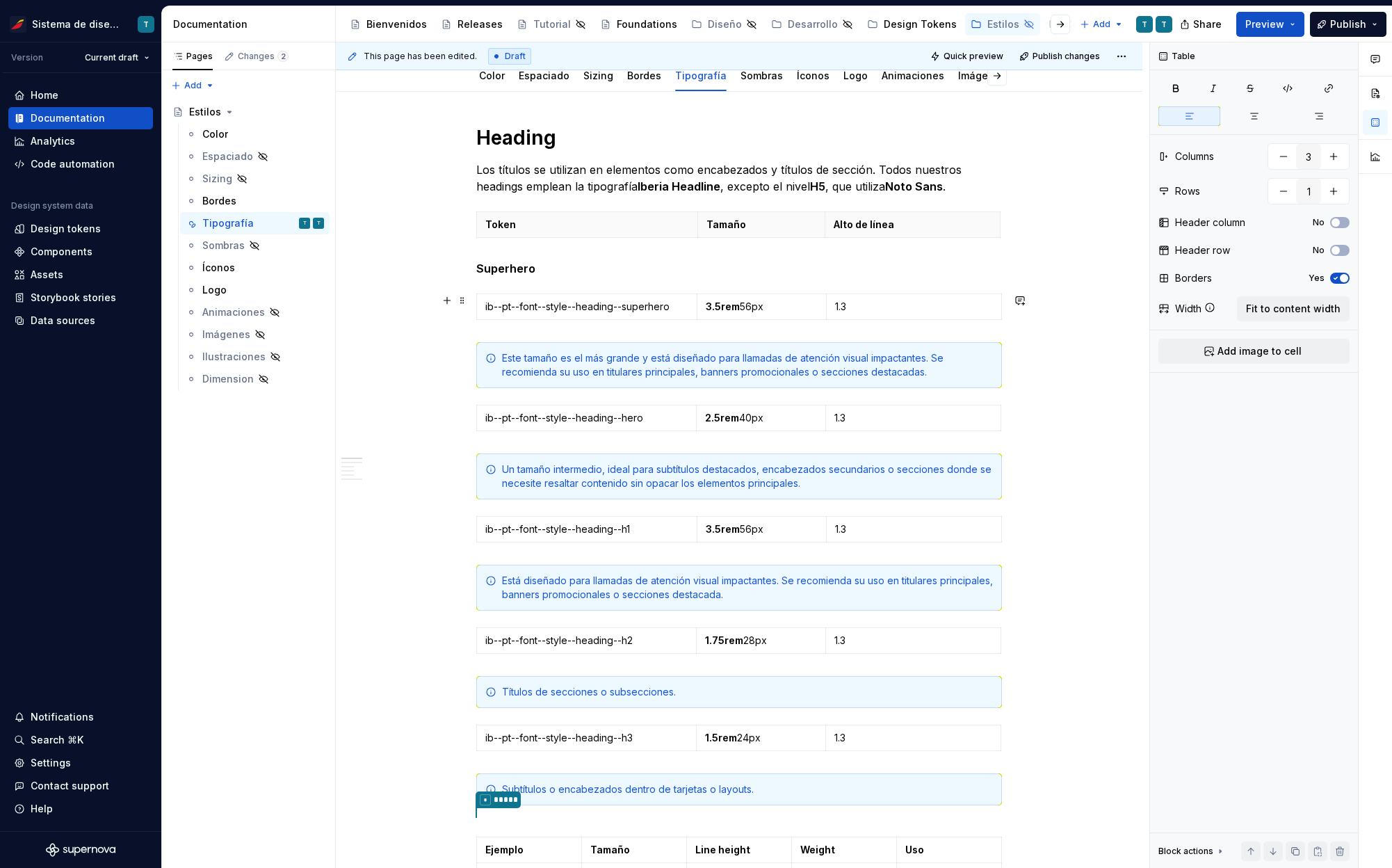
scroll to position [234, 0]
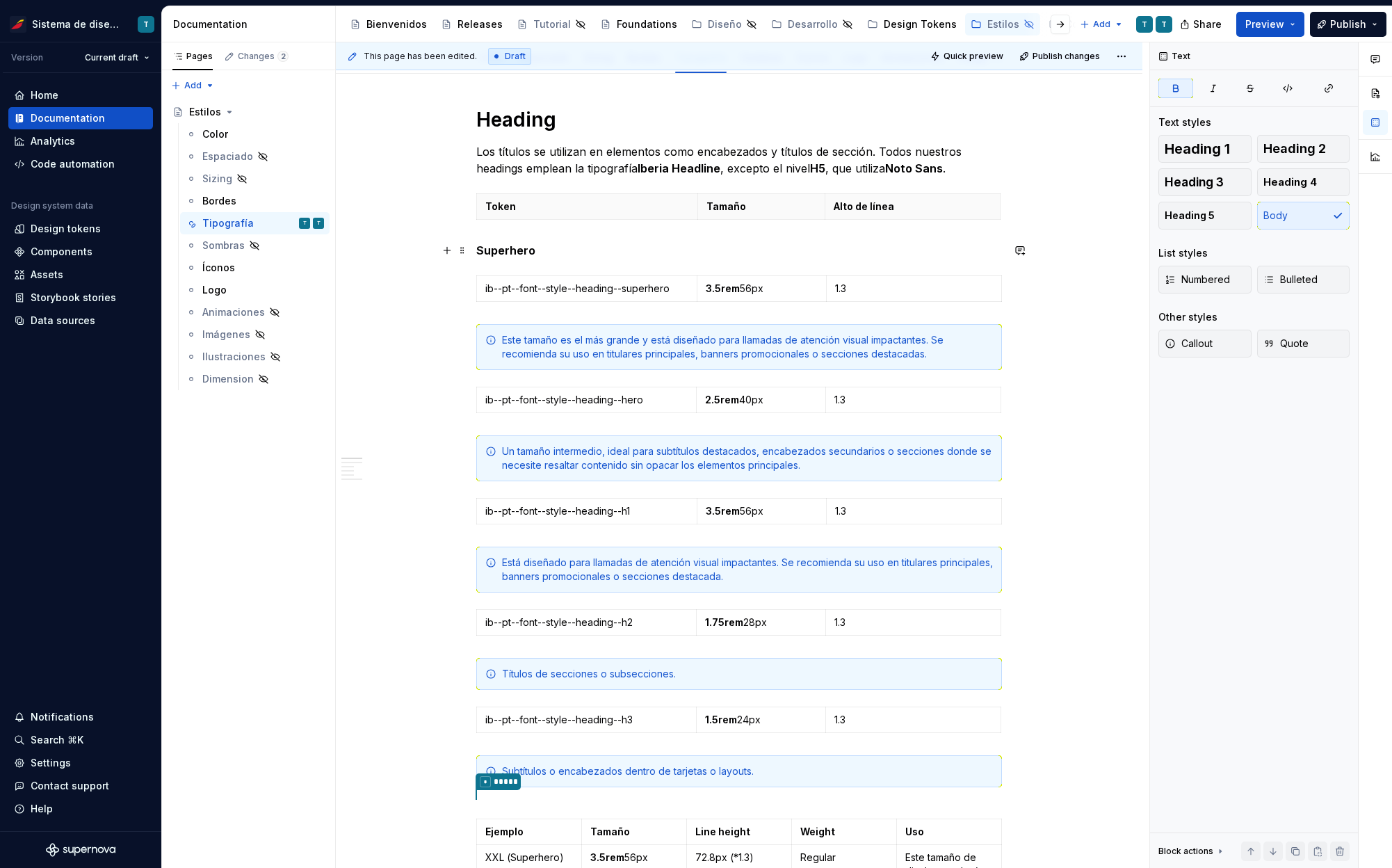
click at [477, 247] on strong "Superhero" at bounding box center [506, 250] width 59 height 14
click at [459, 246] on span at bounding box center [462, 250] width 11 height 20
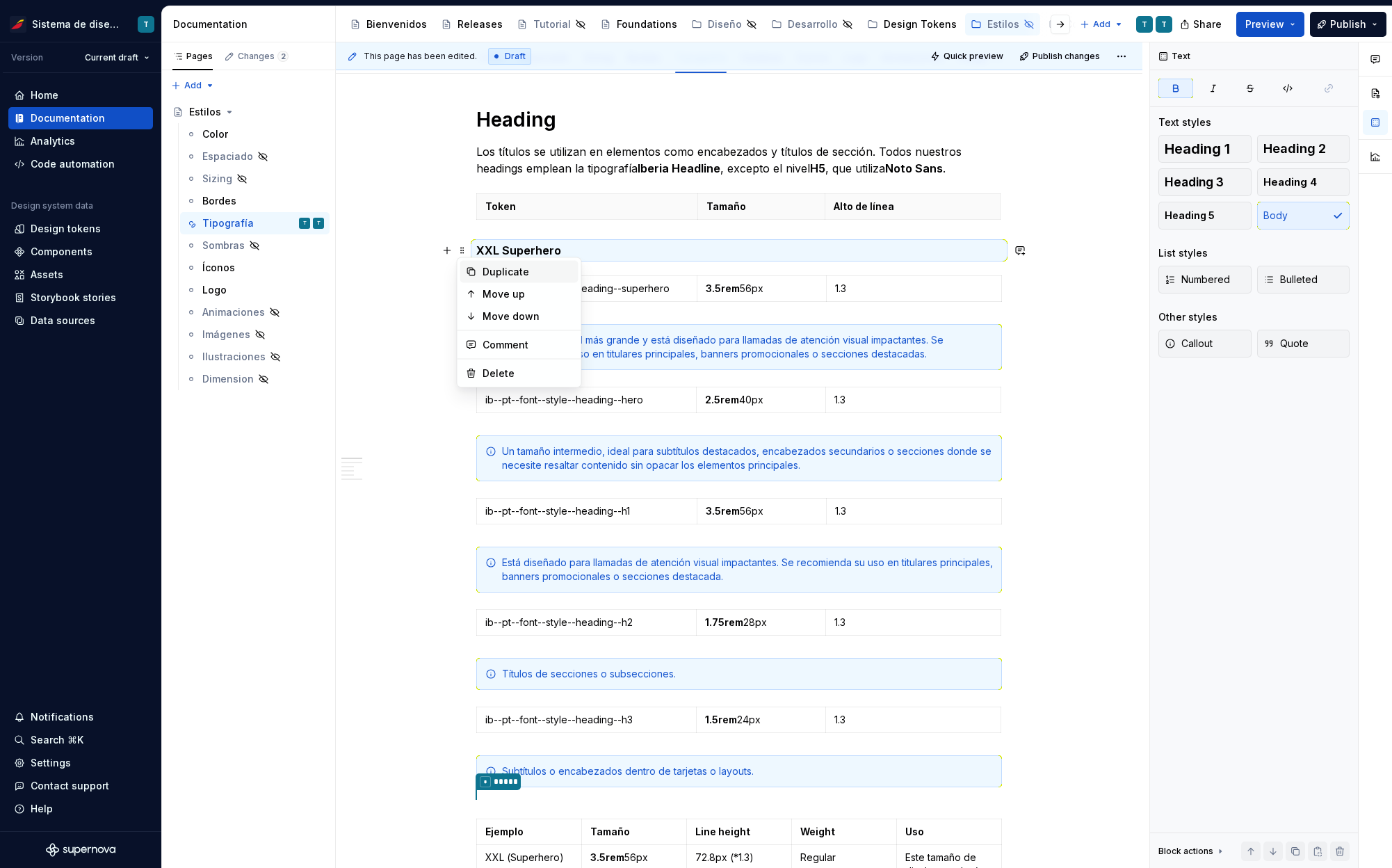
click at [485, 274] on div "Duplicate" at bounding box center [527, 272] width 90 height 14
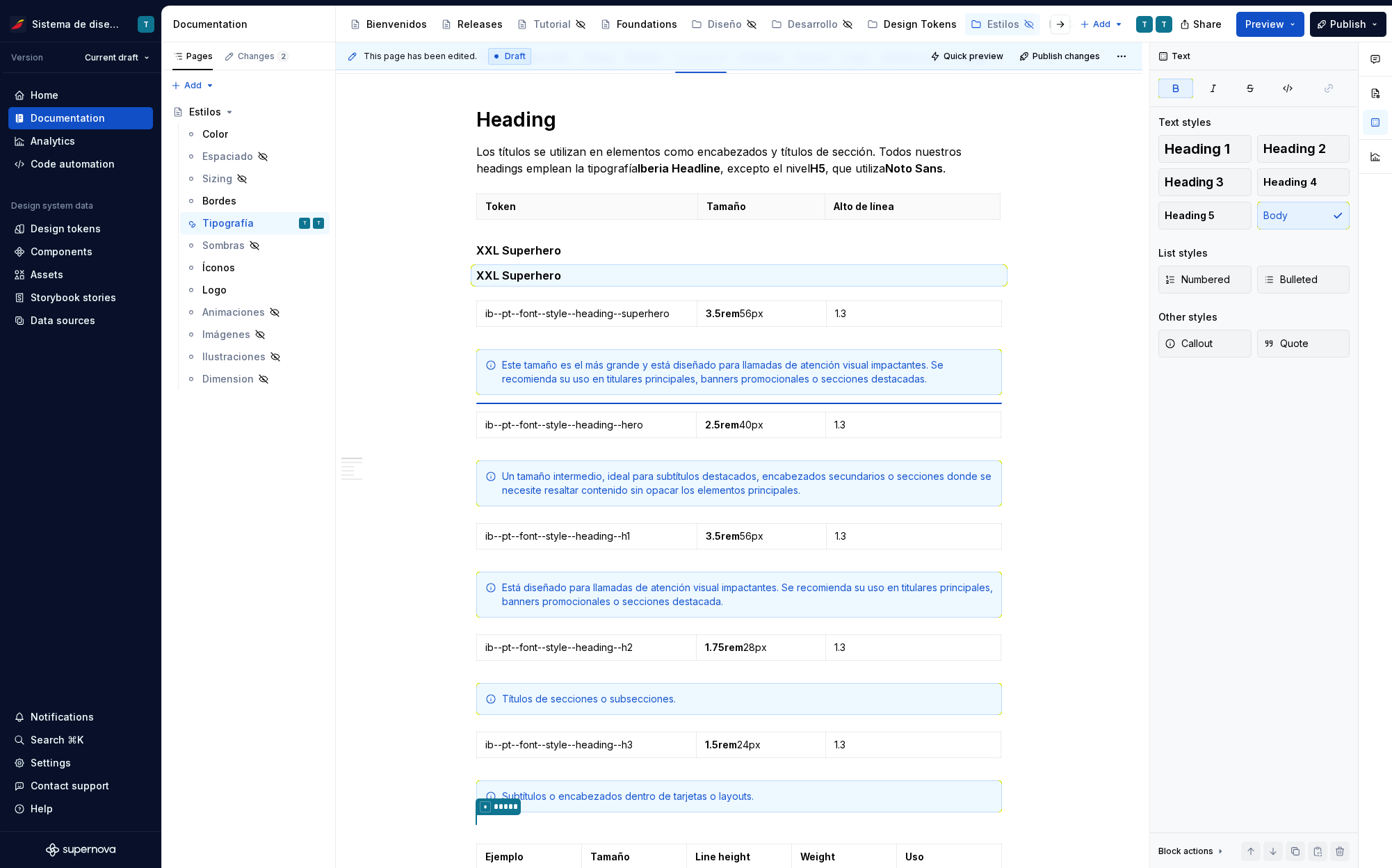
type textarea "*"
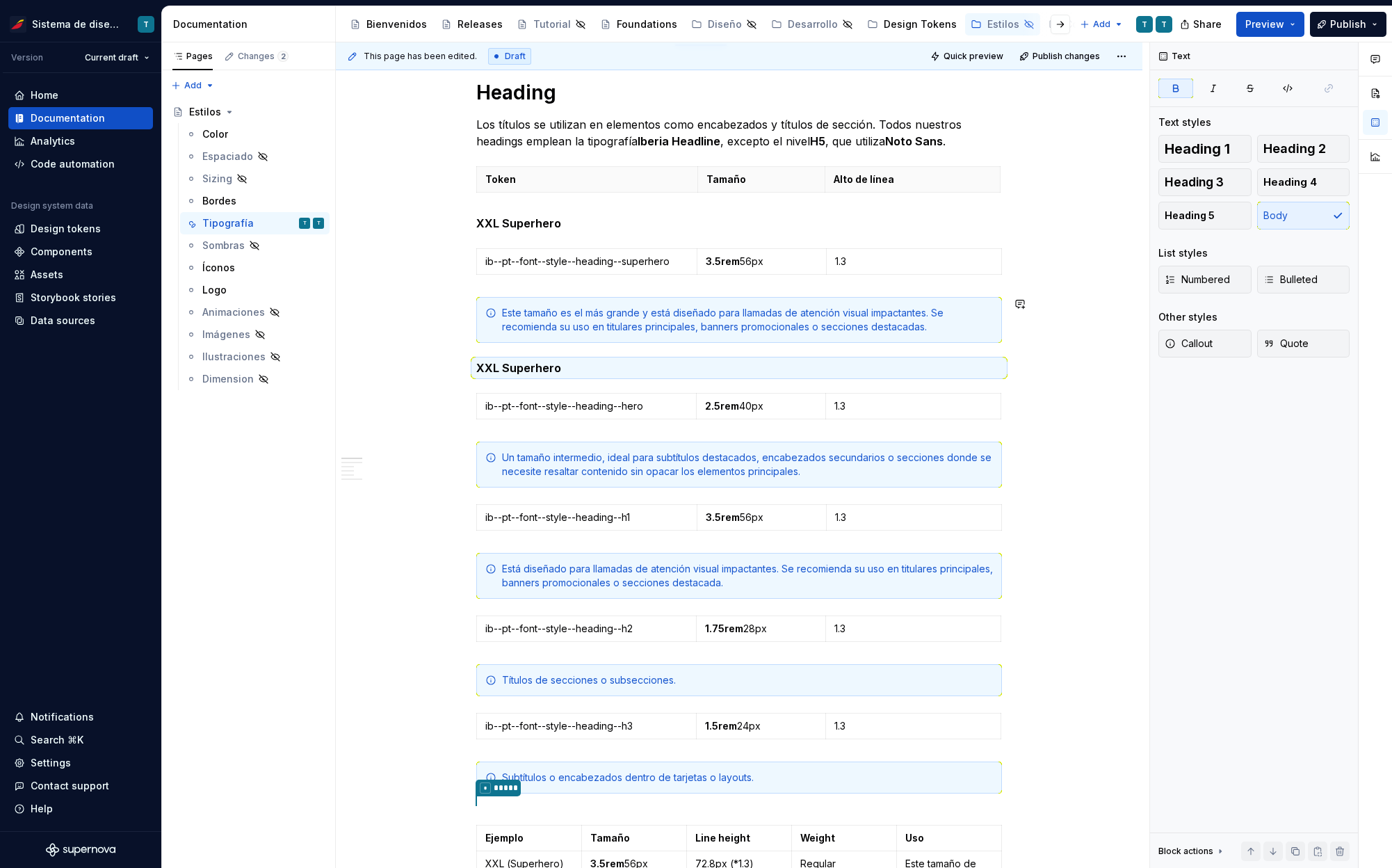
scroll to position [270, 0]
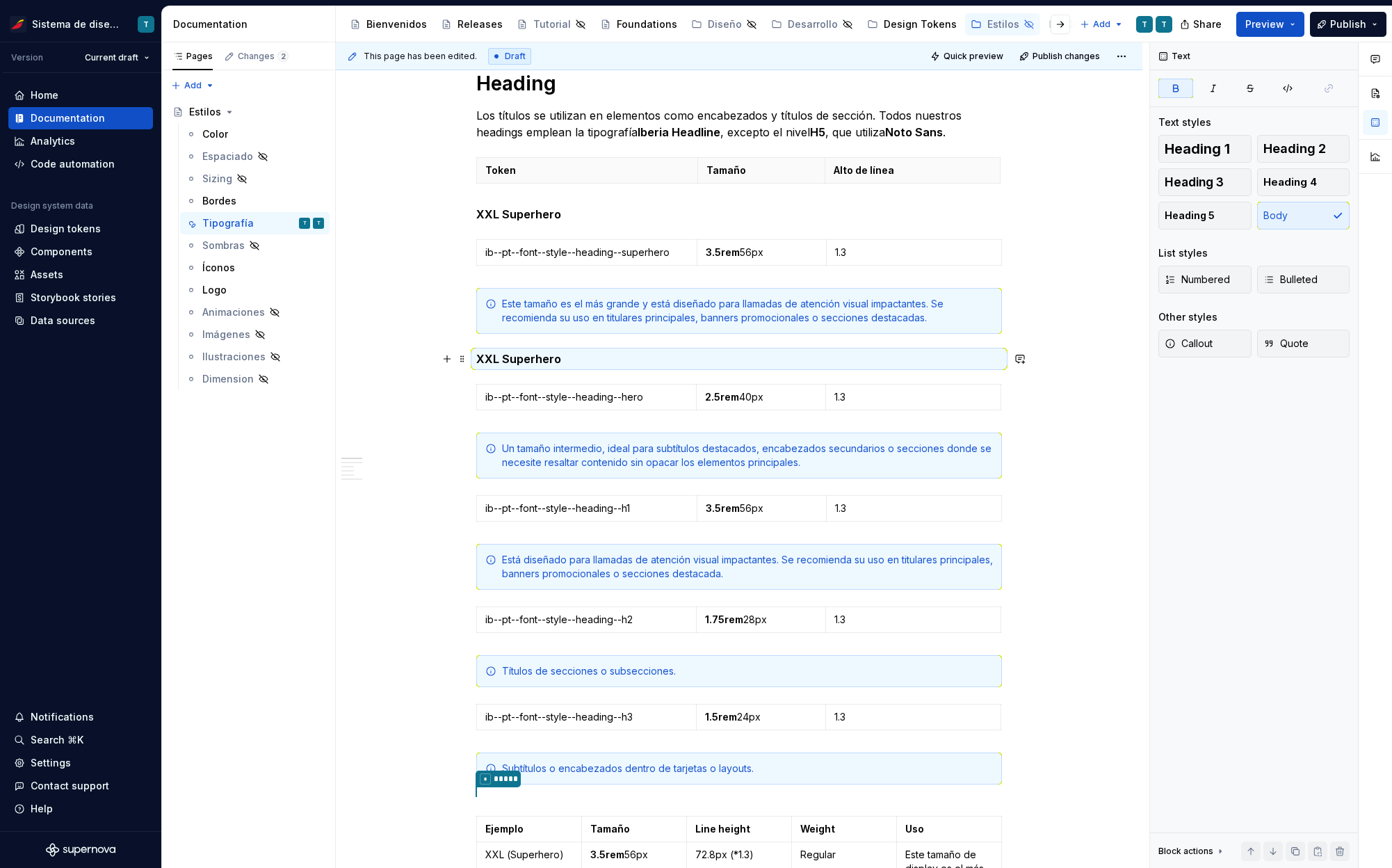
click at [488, 360] on strong "XXL Superhero" at bounding box center [519, 359] width 85 height 14
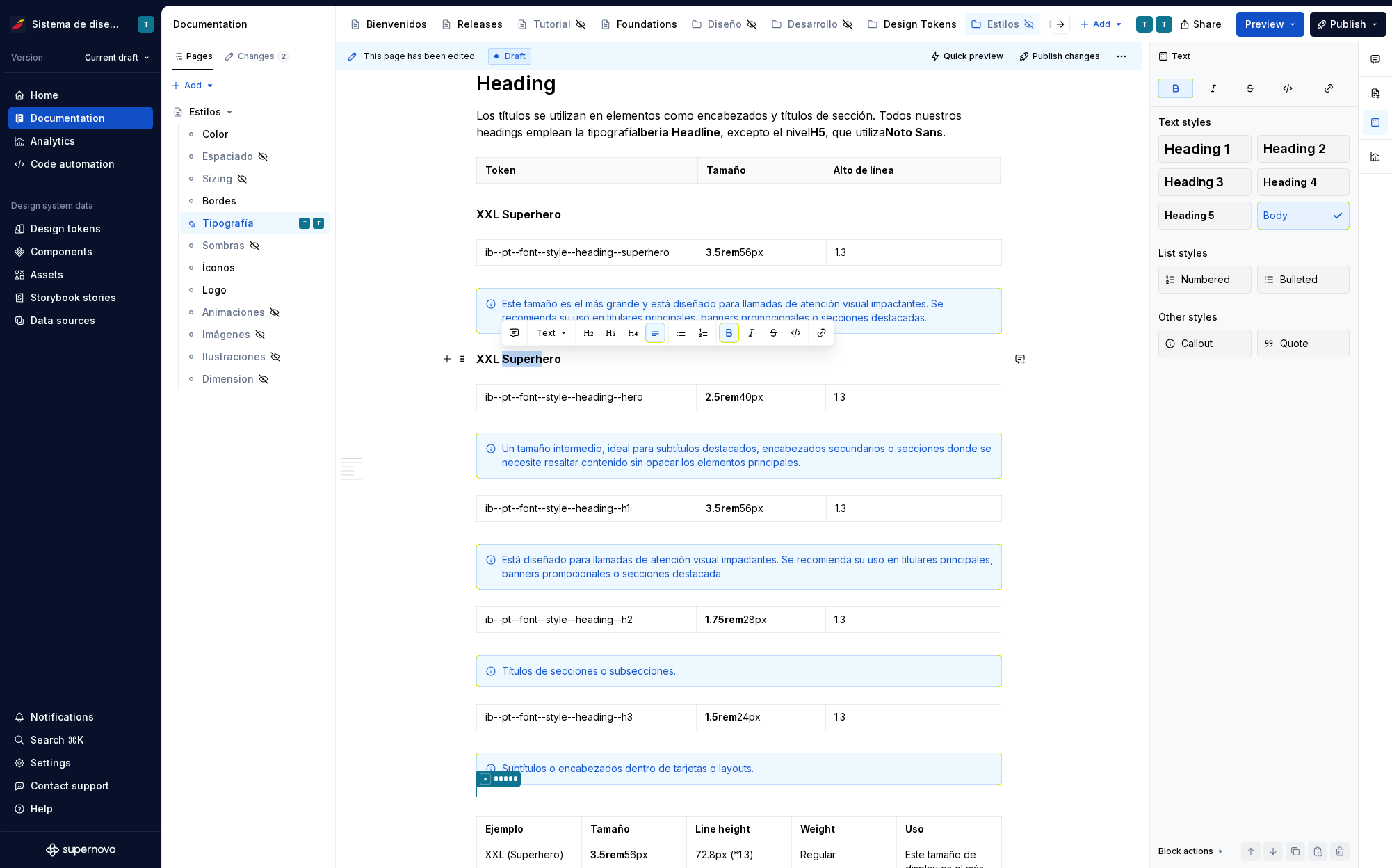
drag, startPoint x: 538, startPoint y: 355, endPoint x: 504, endPoint y: 357, distance: 34.1
click at [503, 357] on strong "XXL Superhero" at bounding box center [519, 359] width 85 height 14
click at [481, 359] on strong "XXL Hero" at bounding box center [503, 359] width 53 height 14
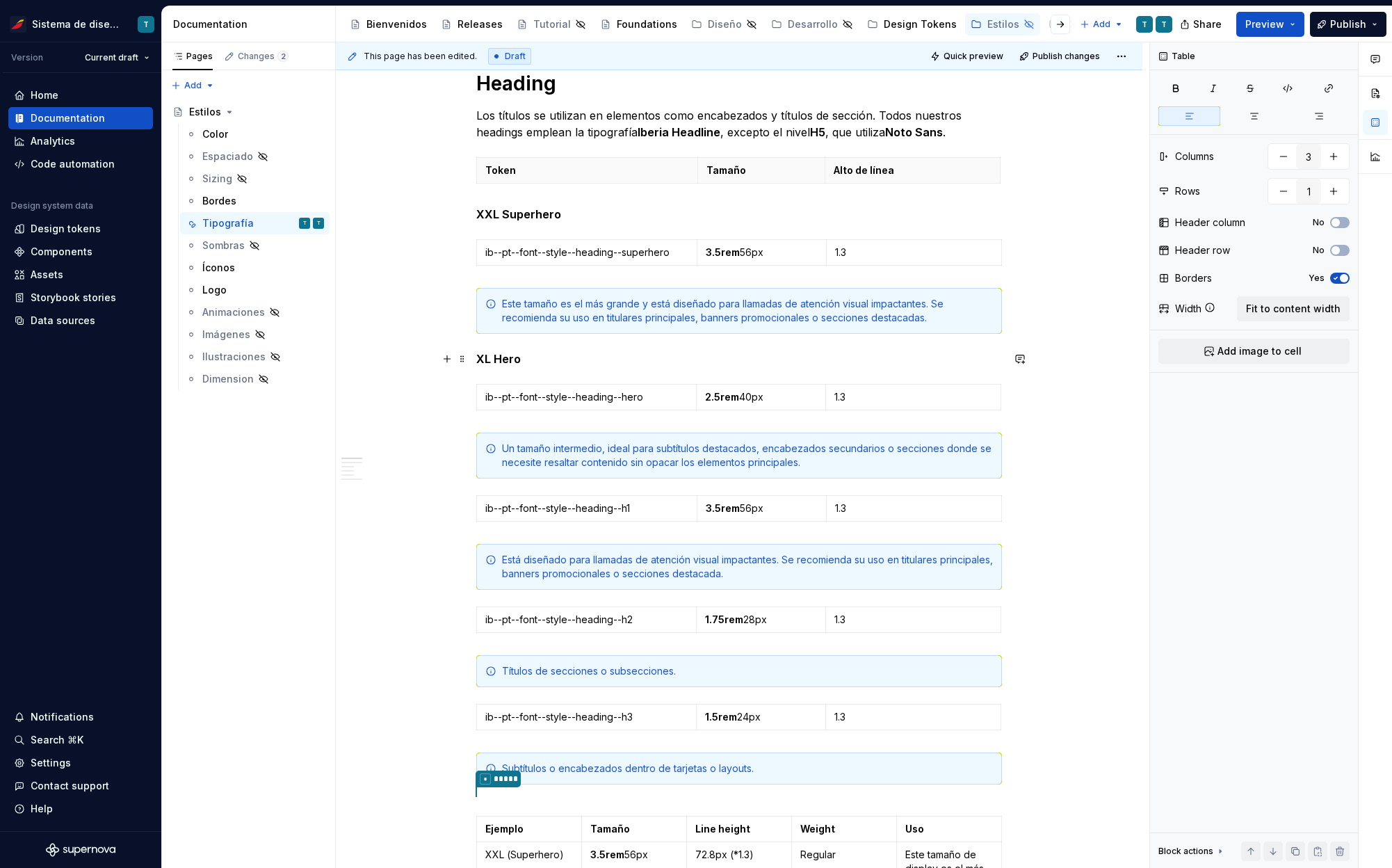
click at [568, 355] on p "XL Hero" at bounding box center [739, 358] width 526 height 16
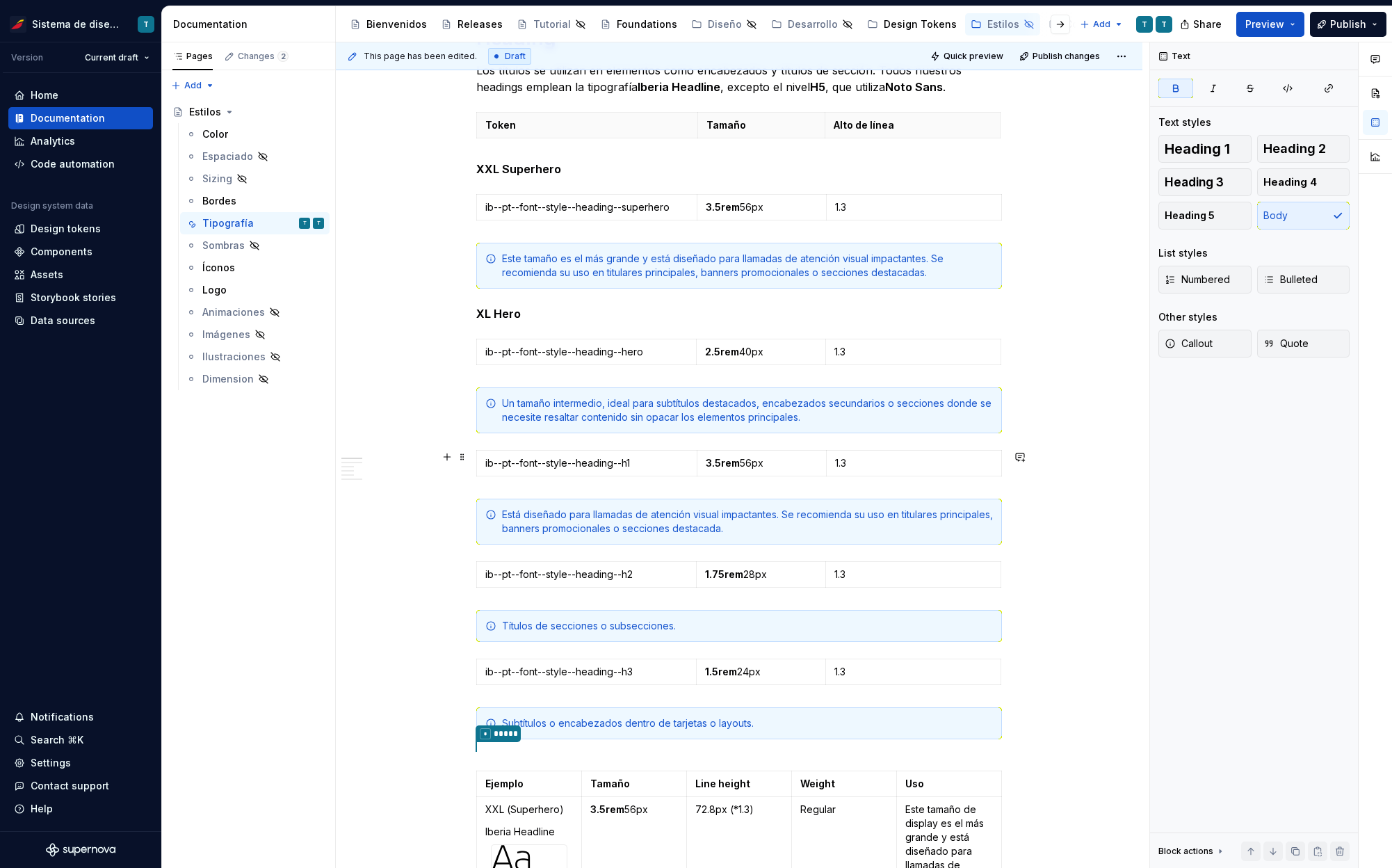
scroll to position [325, 0]
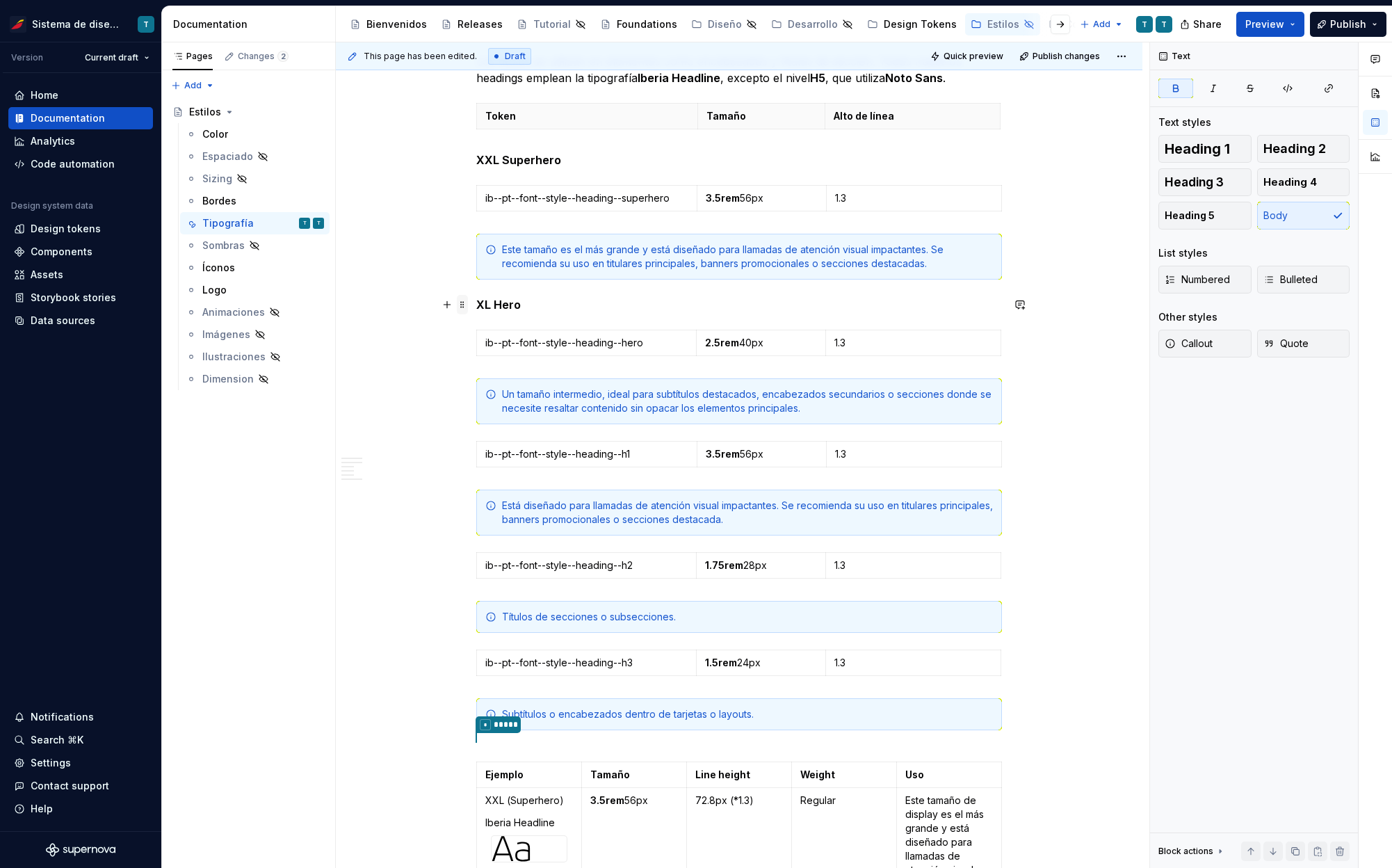
click at [465, 305] on span at bounding box center [462, 304] width 11 height 20
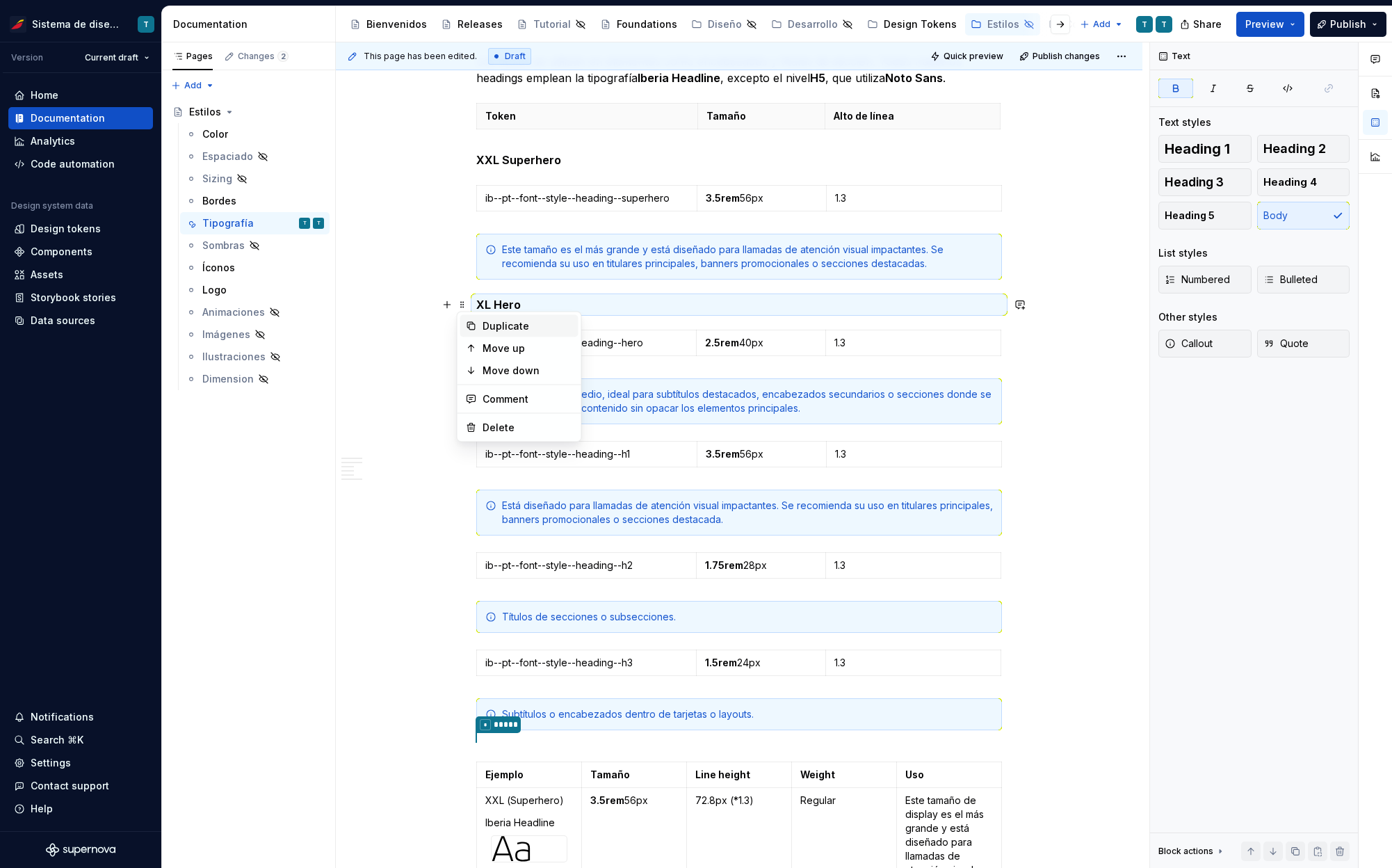
click at [481, 324] on div "Duplicate" at bounding box center [520, 326] width 119 height 22
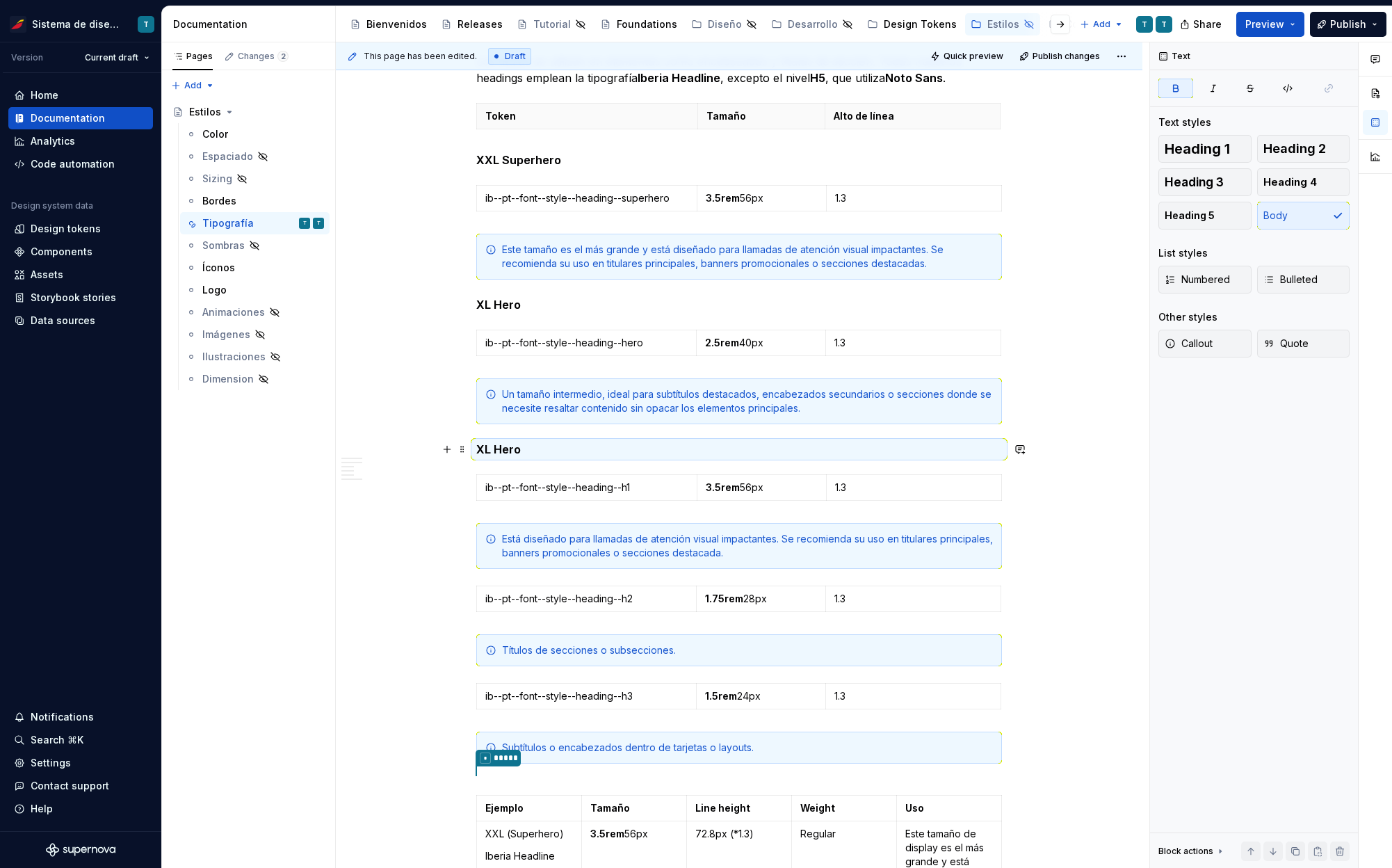
click at [496, 448] on strong "XL Hero" at bounding box center [499, 449] width 45 height 14
click at [484, 447] on strong "XL Hero" at bounding box center [499, 449] width 45 height 14
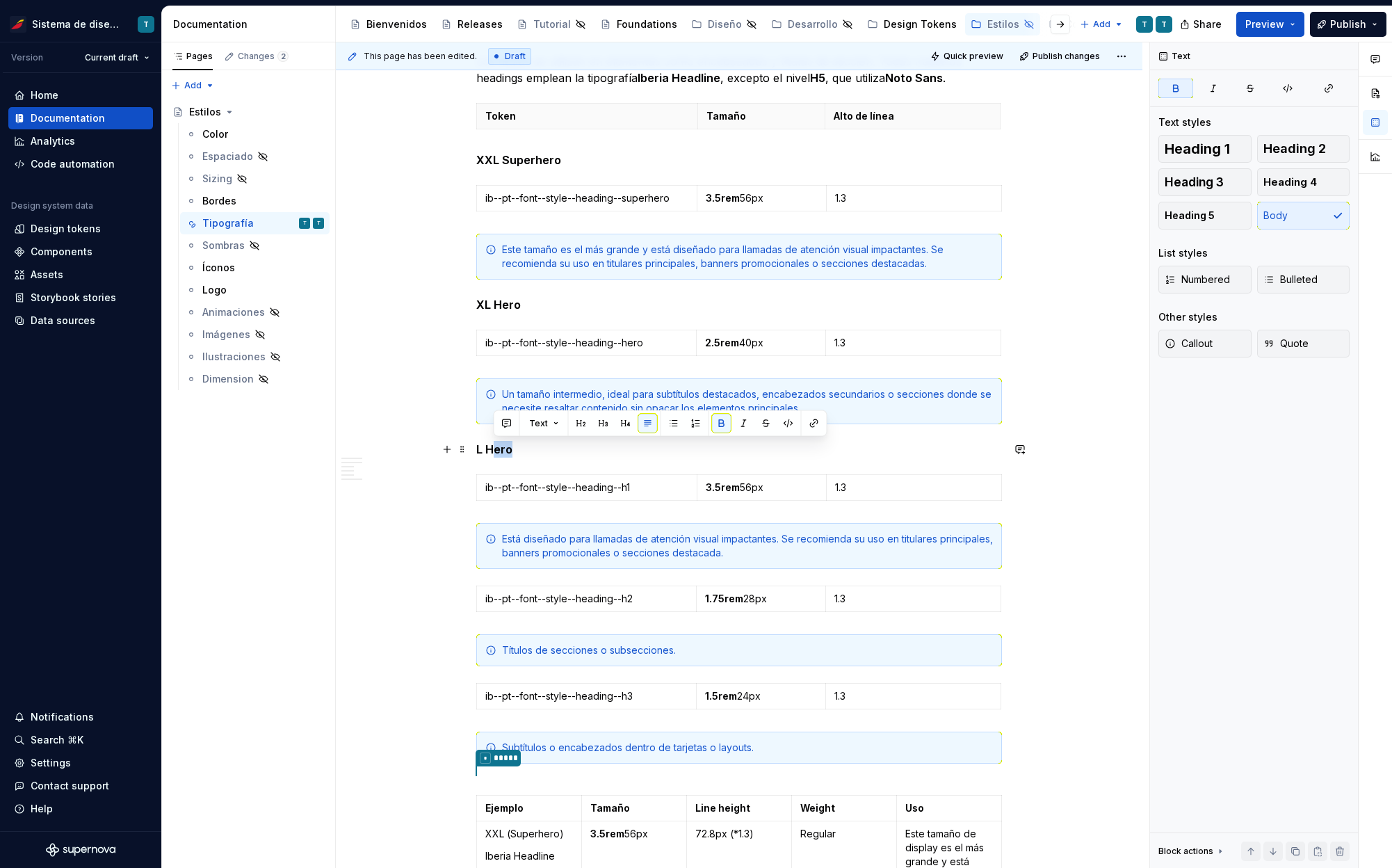
drag, startPoint x: 495, startPoint y: 446, endPoint x: 516, endPoint y: 450, distance: 21.4
click at [516, 450] on p "L Hero" at bounding box center [739, 448] width 526 height 16
click at [583, 456] on p "L H1" at bounding box center [739, 448] width 526 height 16
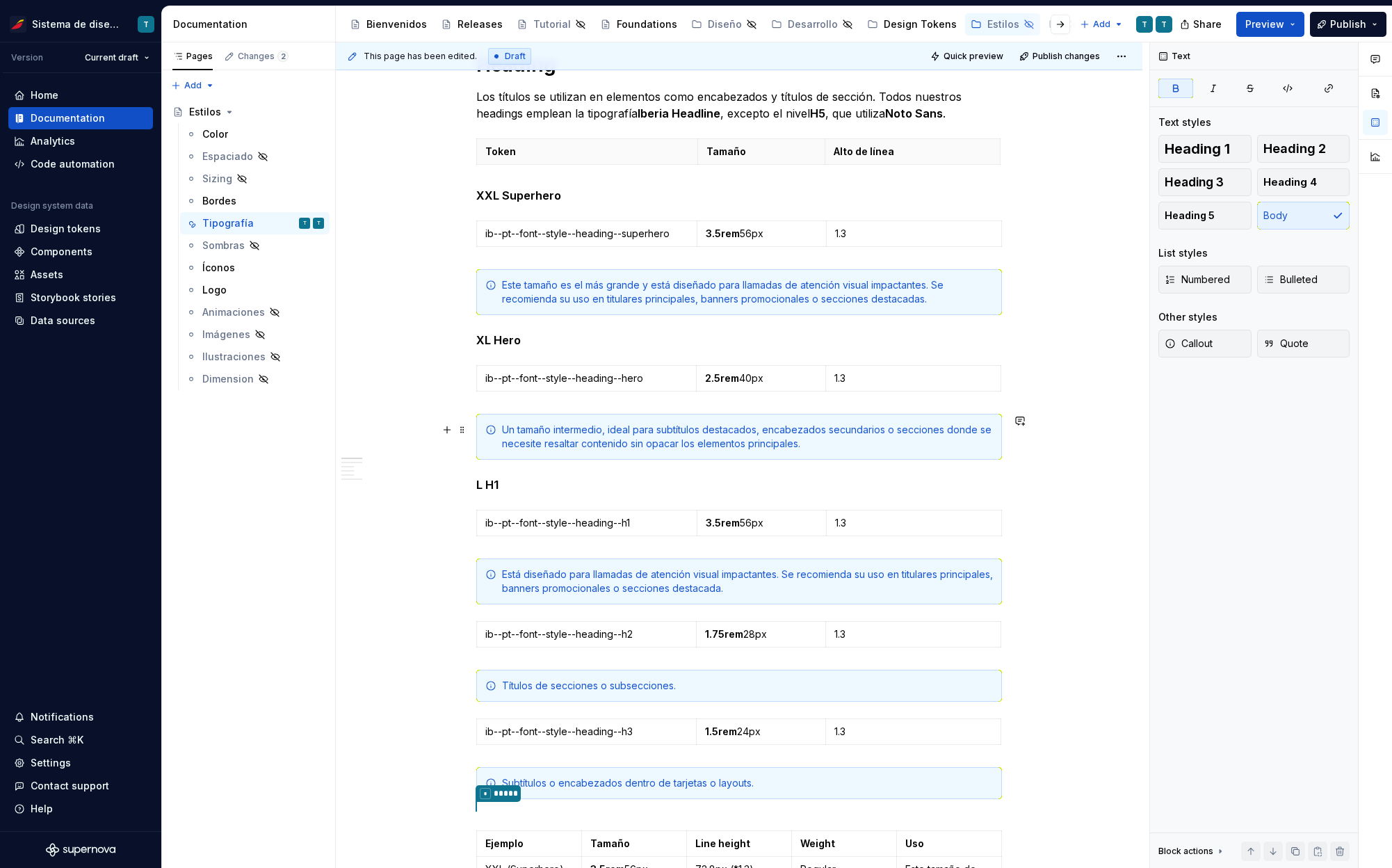
scroll to position [280, 0]
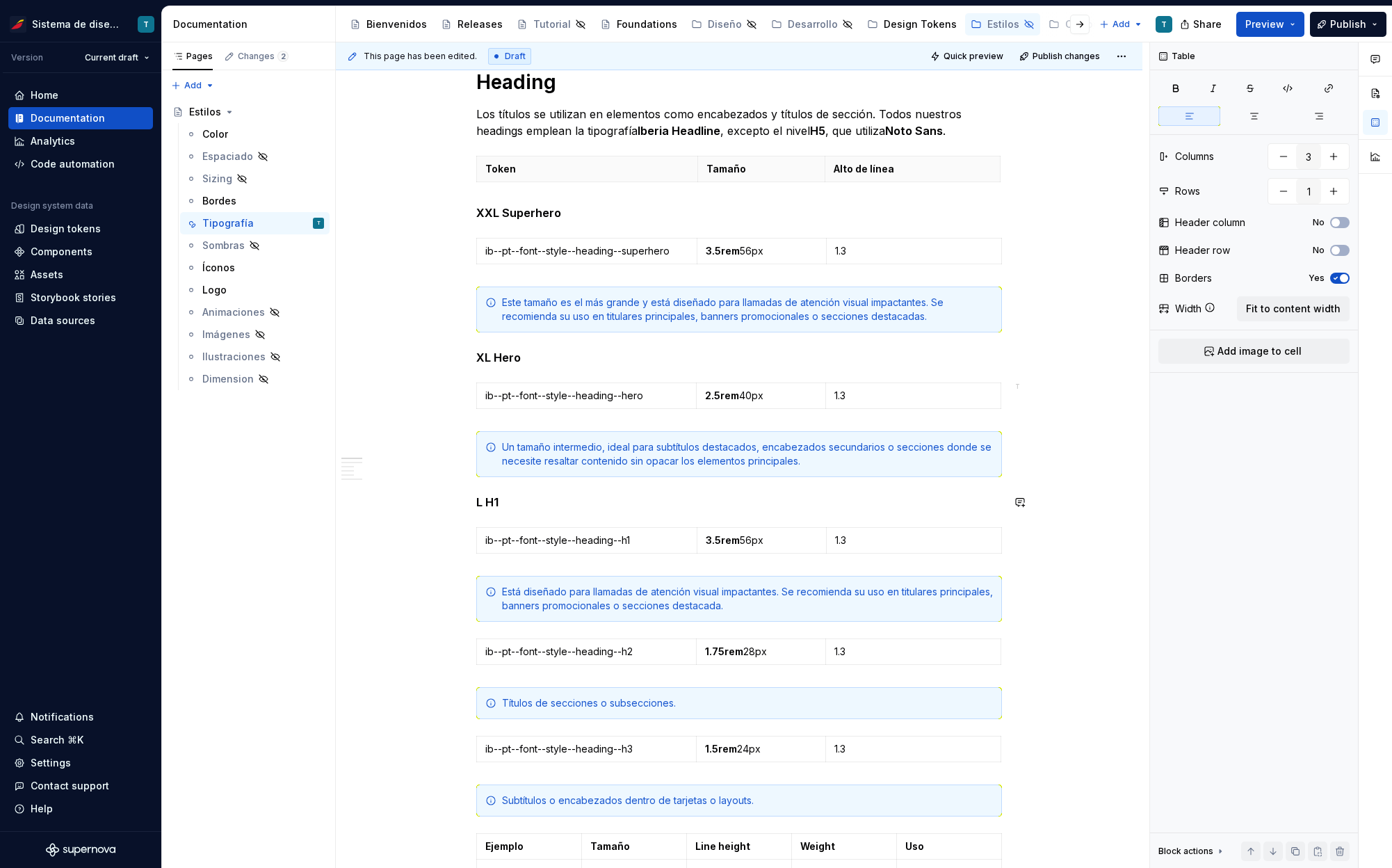
scroll to position [254, 0]
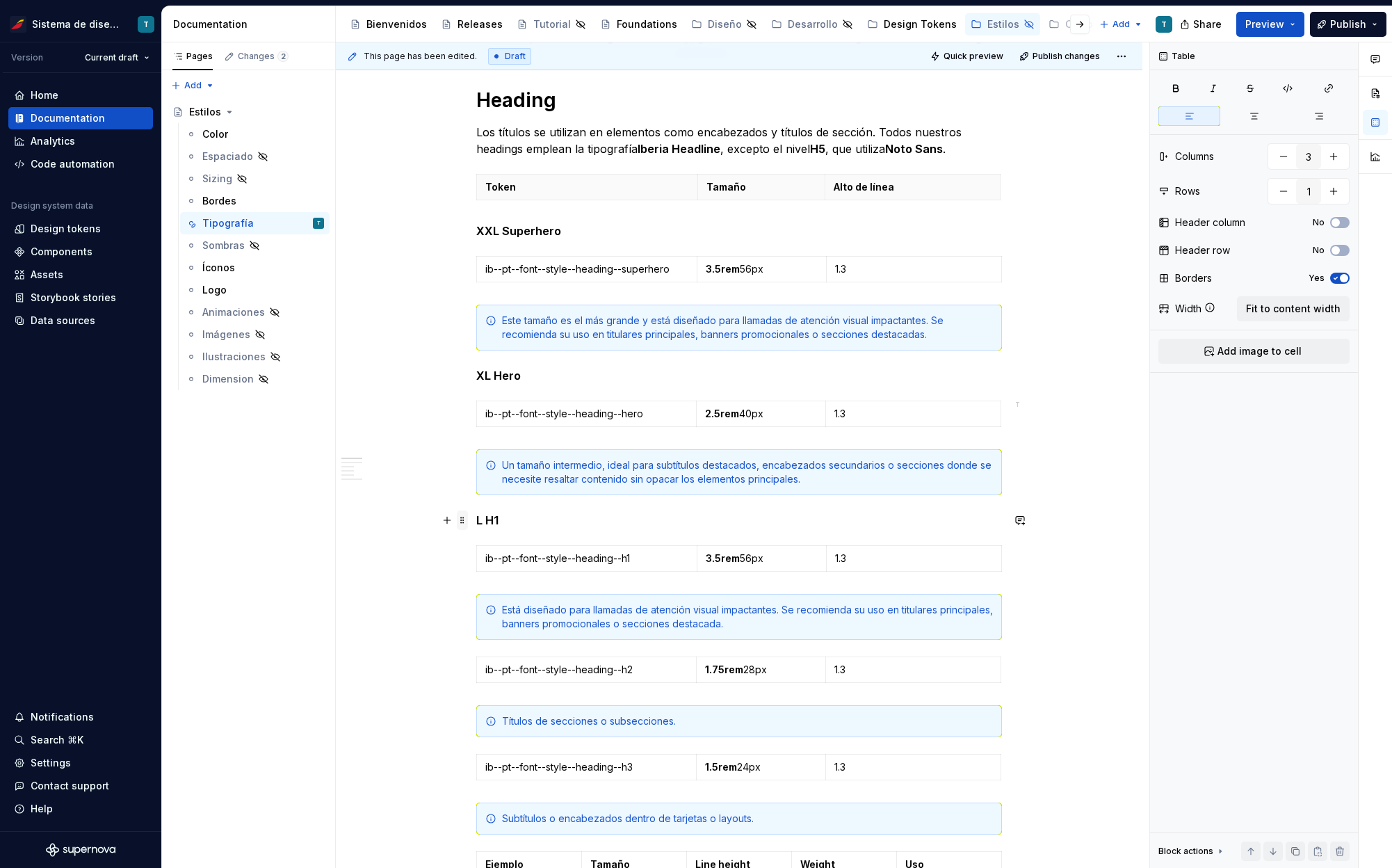
click at [461, 519] on span at bounding box center [462, 519] width 11 height 20
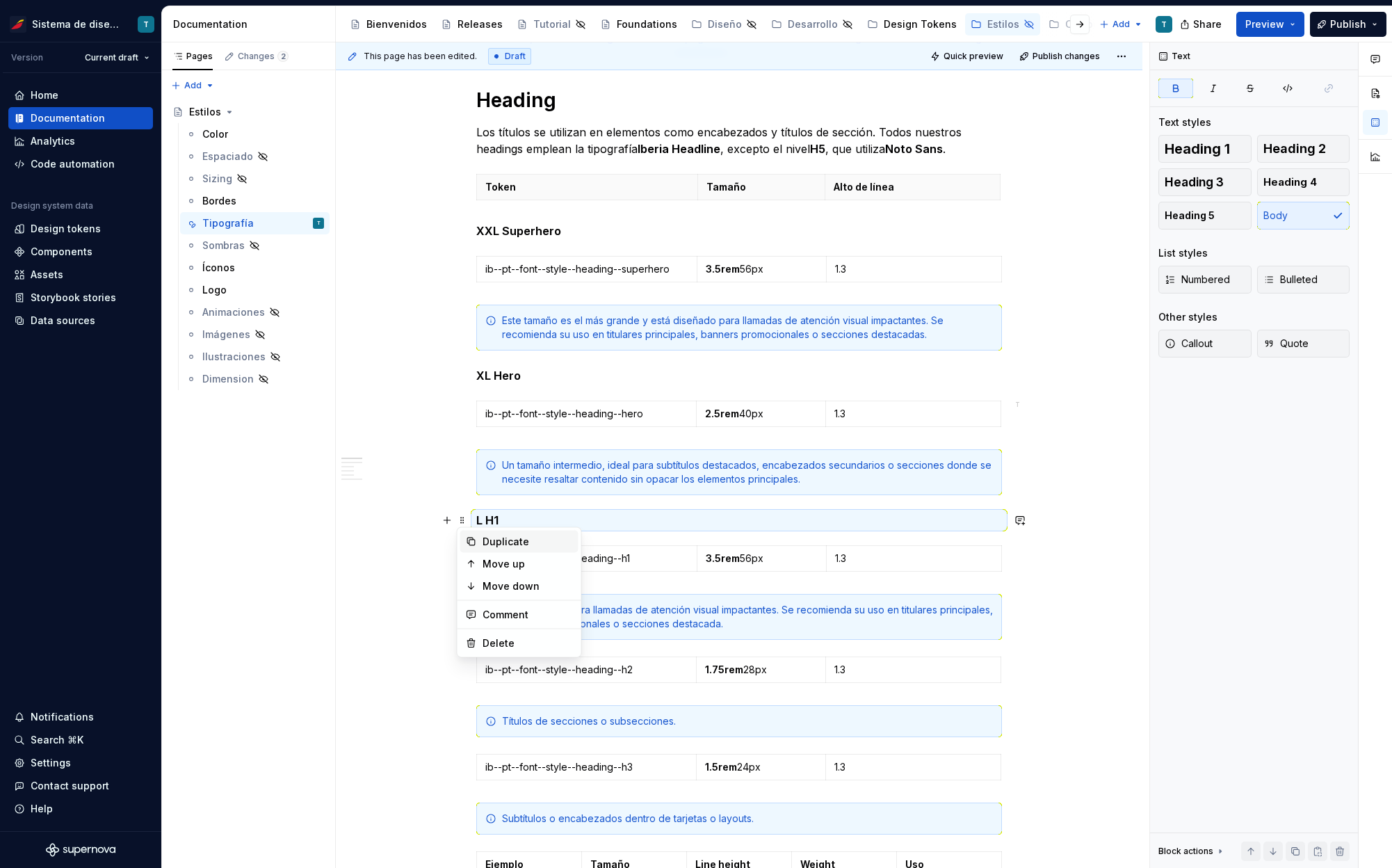
click at [489, 539] on div "Duplicate" at bounding box center [527, 542] width 90 height 14
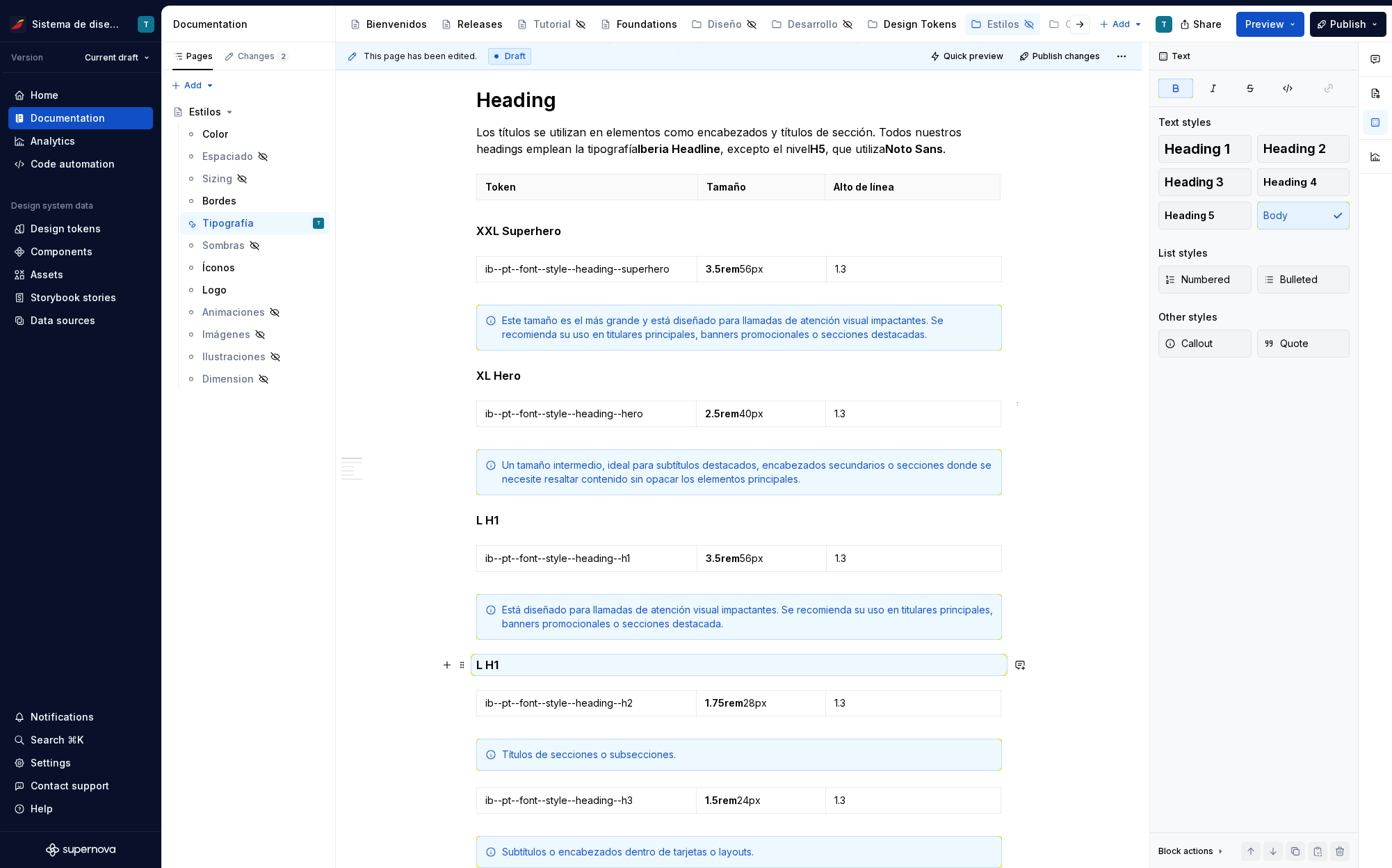
click at [510, 664] on p "L H1" at bounding box center [739, 664] width 526 height 16
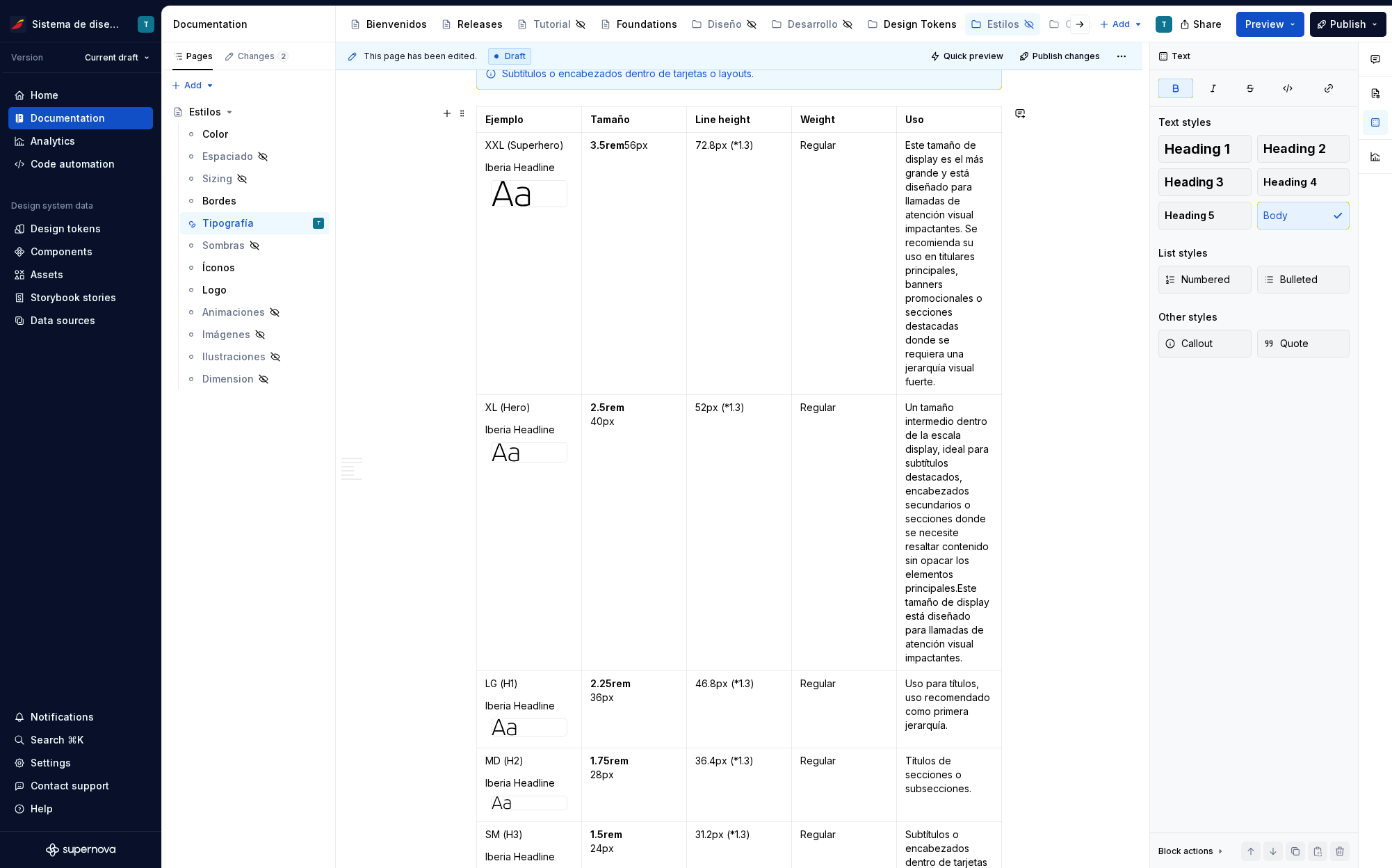
scroll to position [1062, 0]
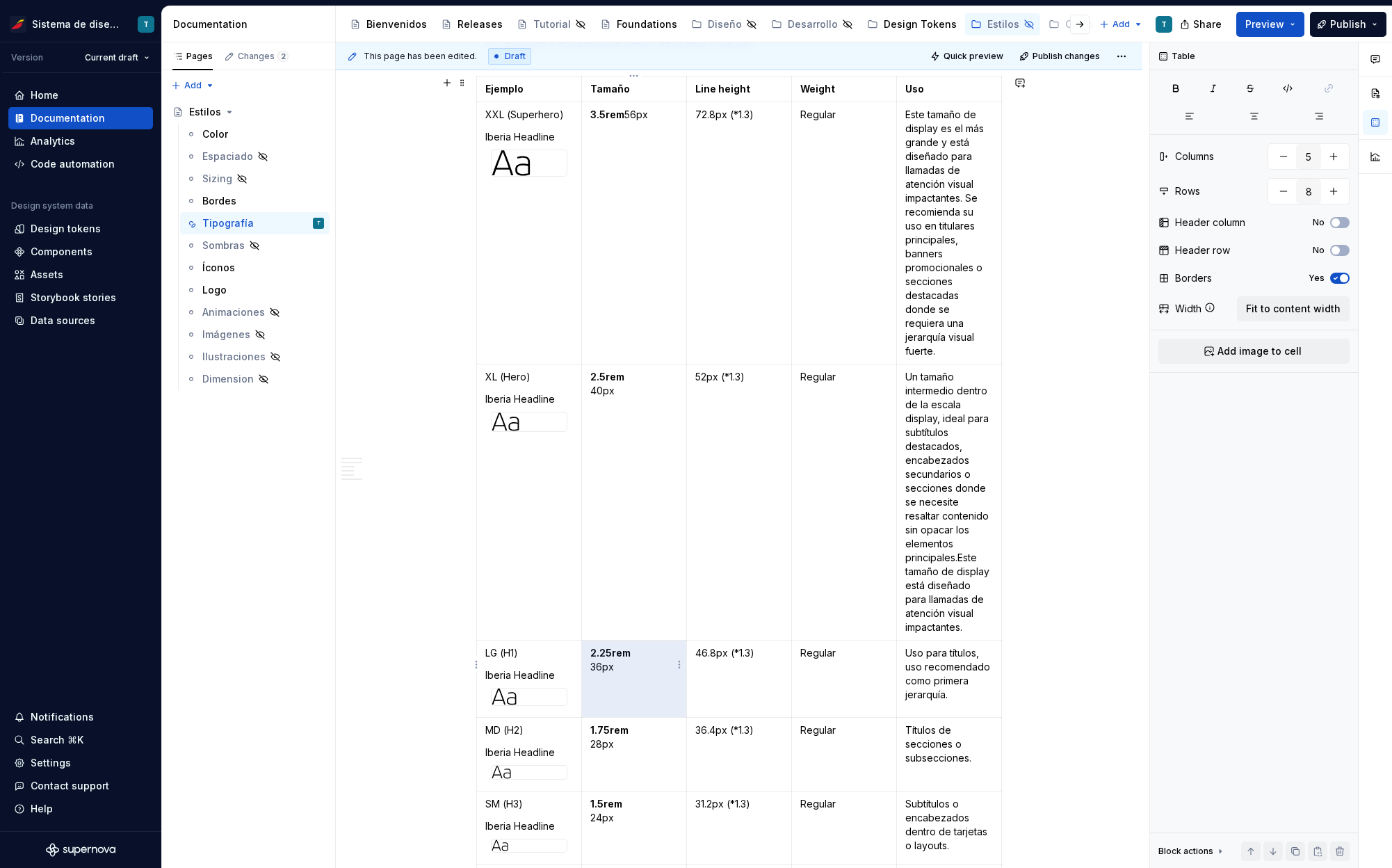
drag, startPoint x: 623, startPoint y: 650, endPoint x: 591, endPoint y: 639, distance: 33.8
click at [591, 646] on p "2.25rem 36px" at bounding box center [634, 659] width 88 height 27
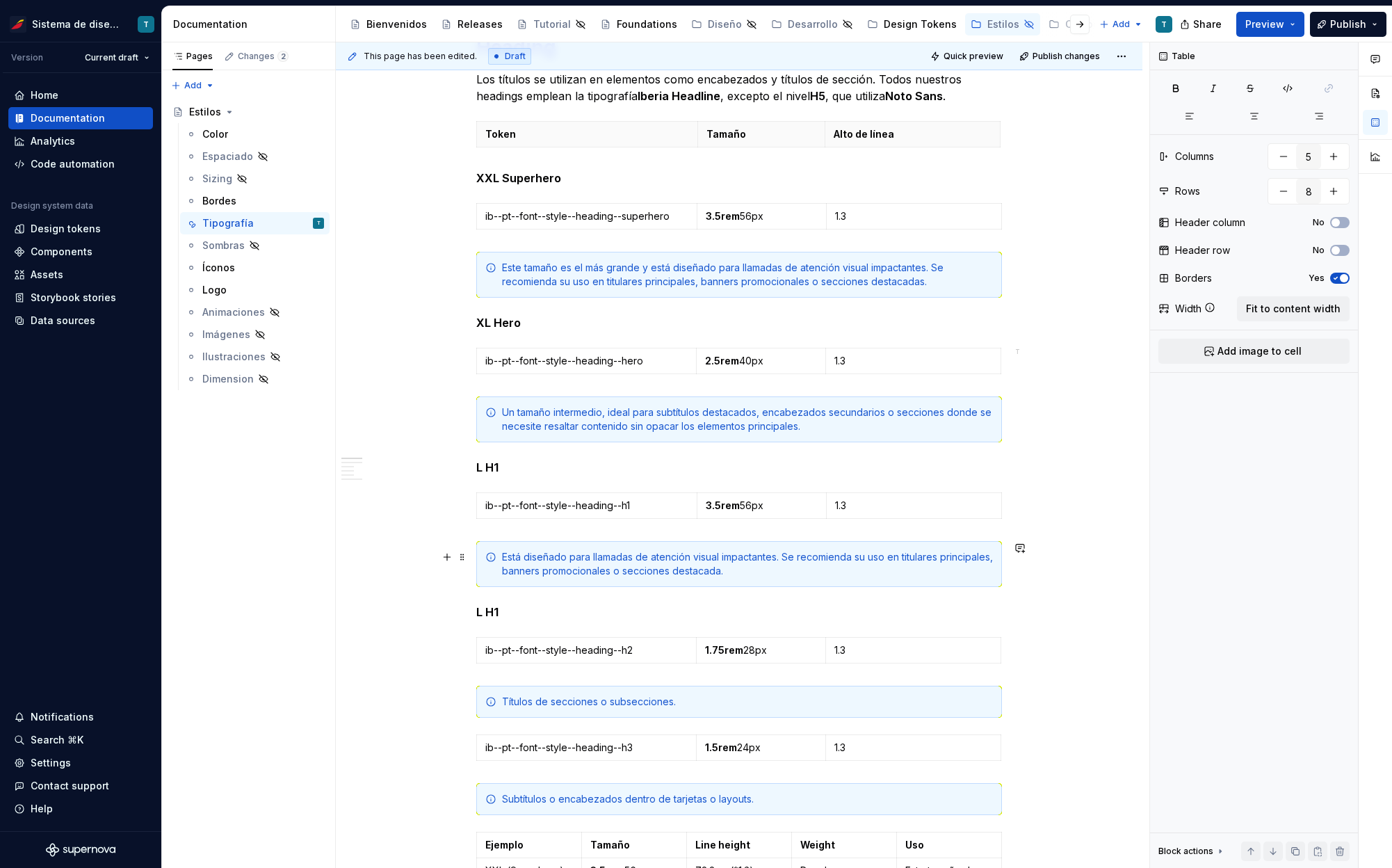
scroll to position [288, 0]
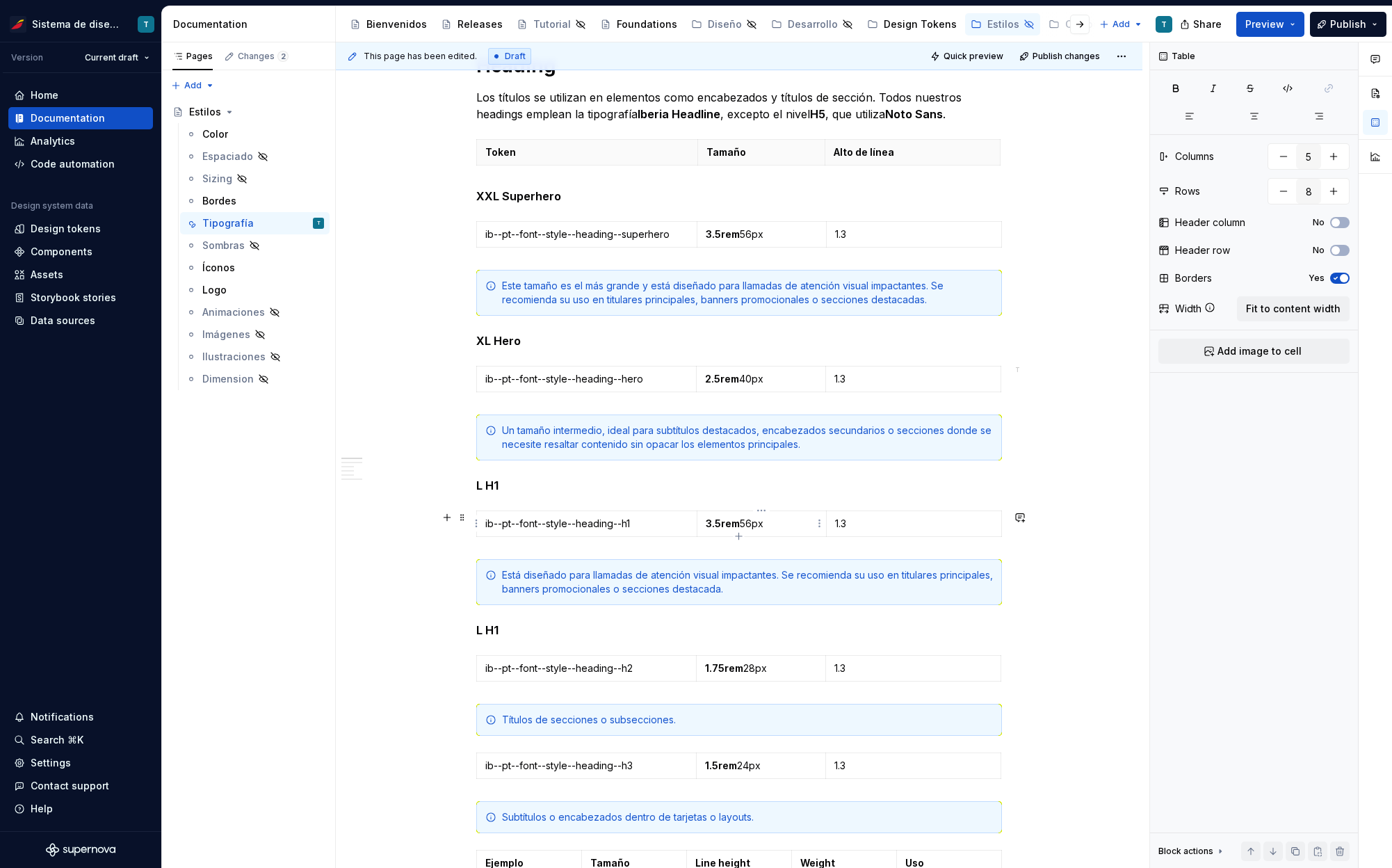
type input "3"
type input "1"
drag, startPoint x: 762, startPoint y: 525, endPoint x: 705, endPoint y: 525, distance: 57.0
click at [706, 525] on p "3.5rem 56px" at bounding box center [762, 524] width 112 height 14
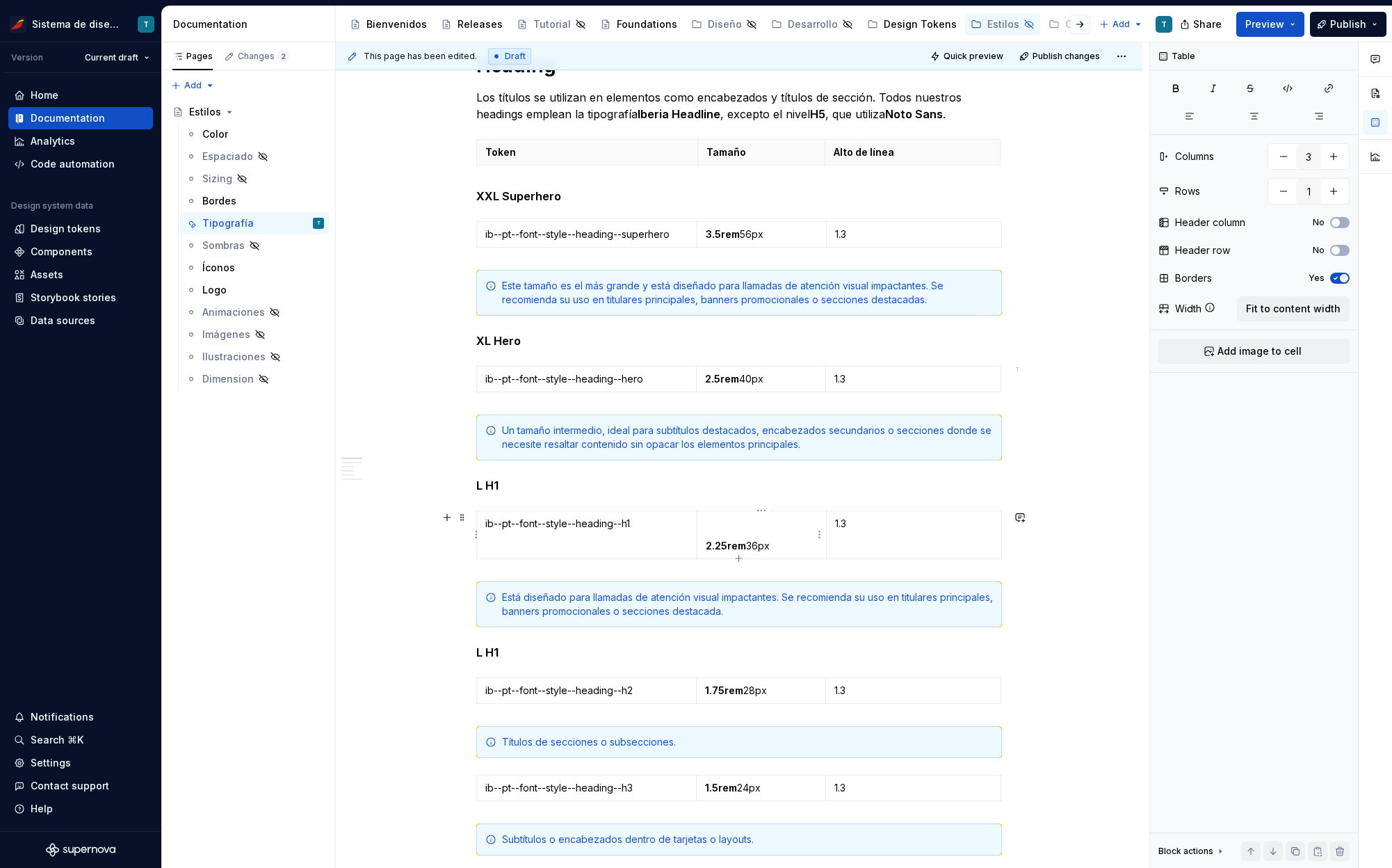
click at [720, 525] on p at bounding box center [762, 524] width 112 height 14
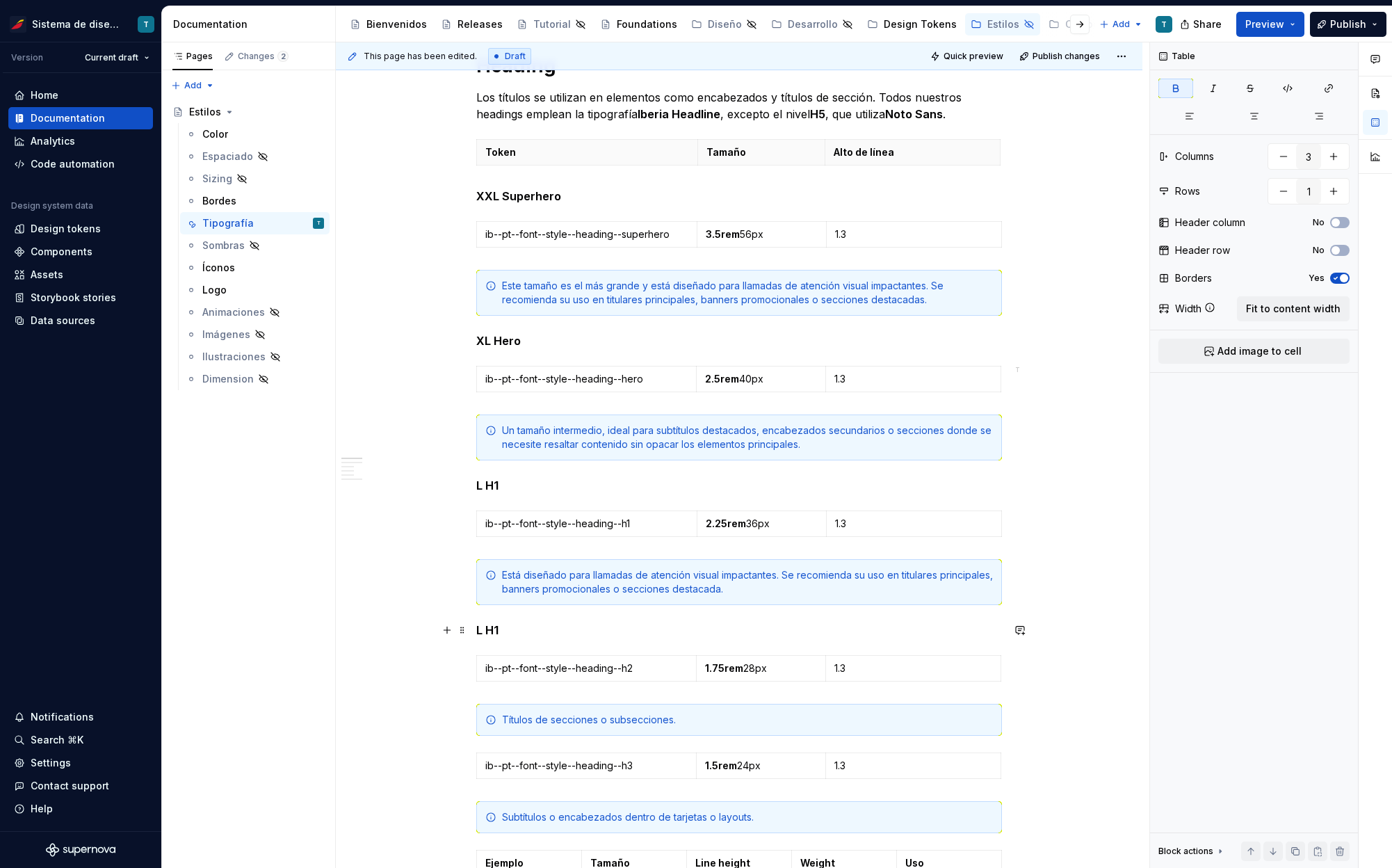
click at [501, 630] on p "L H1" at bounding box center [739, 629] width 526 height 16
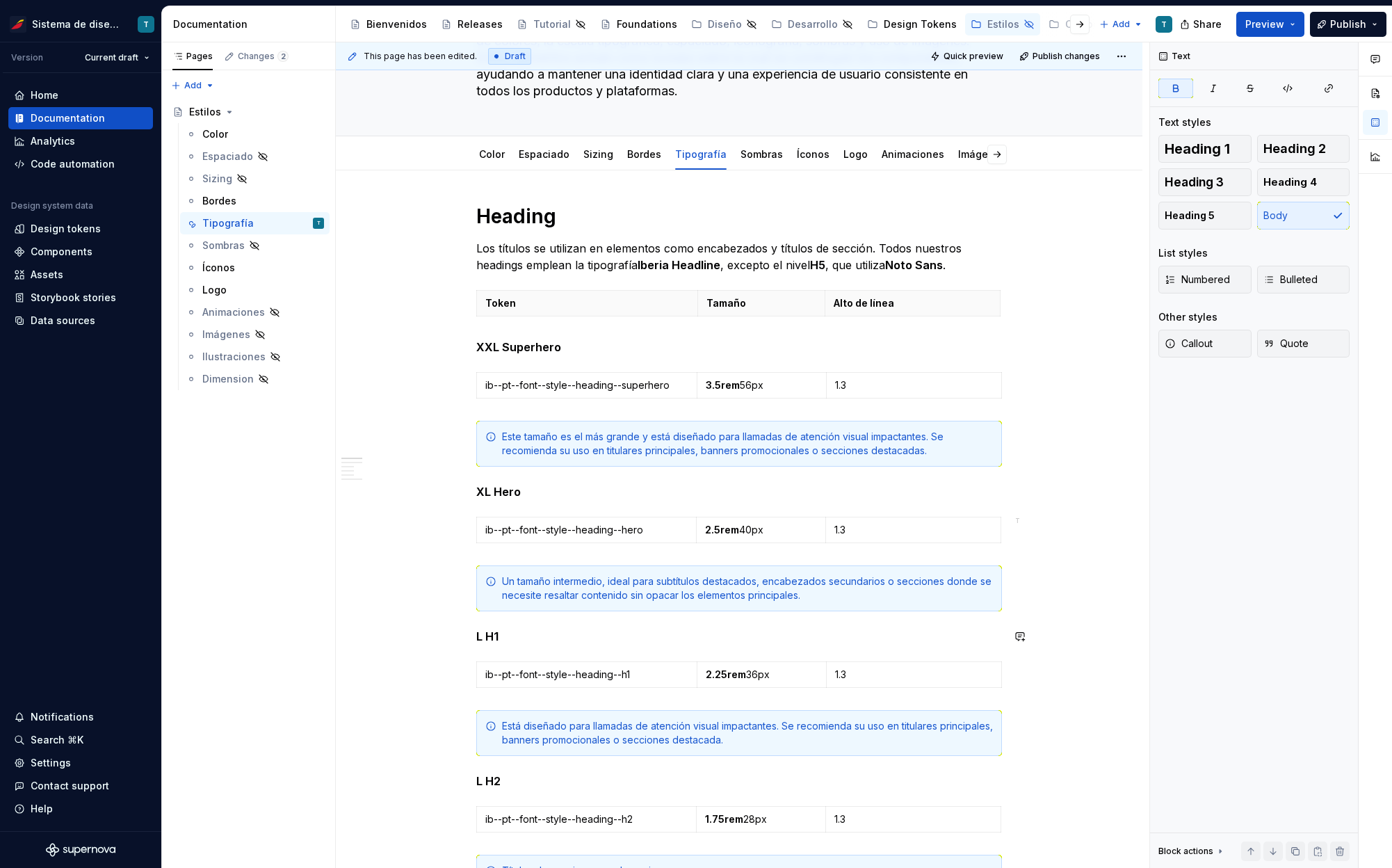
scroll to position [74, 0]
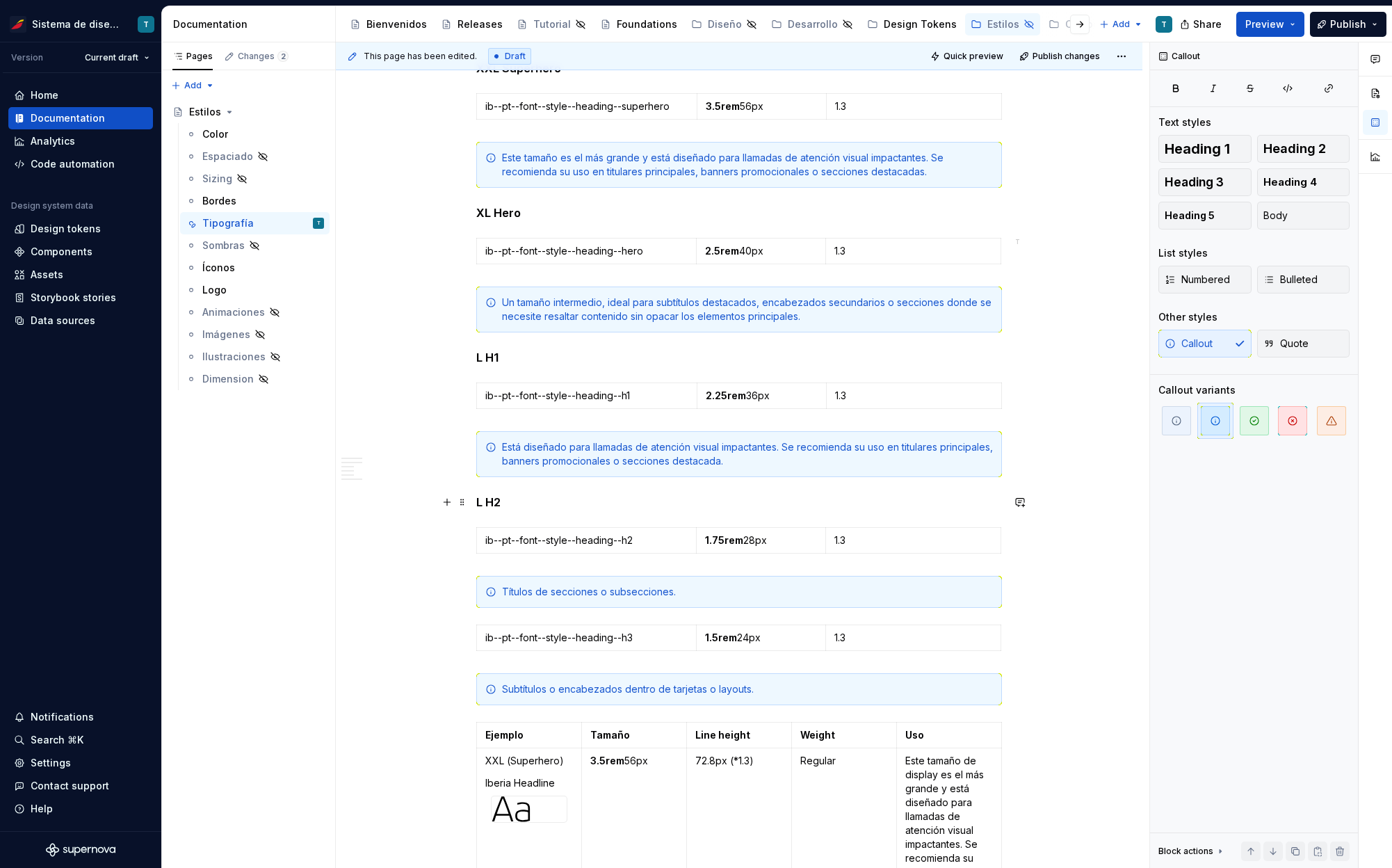
scroll to position [426, 0]
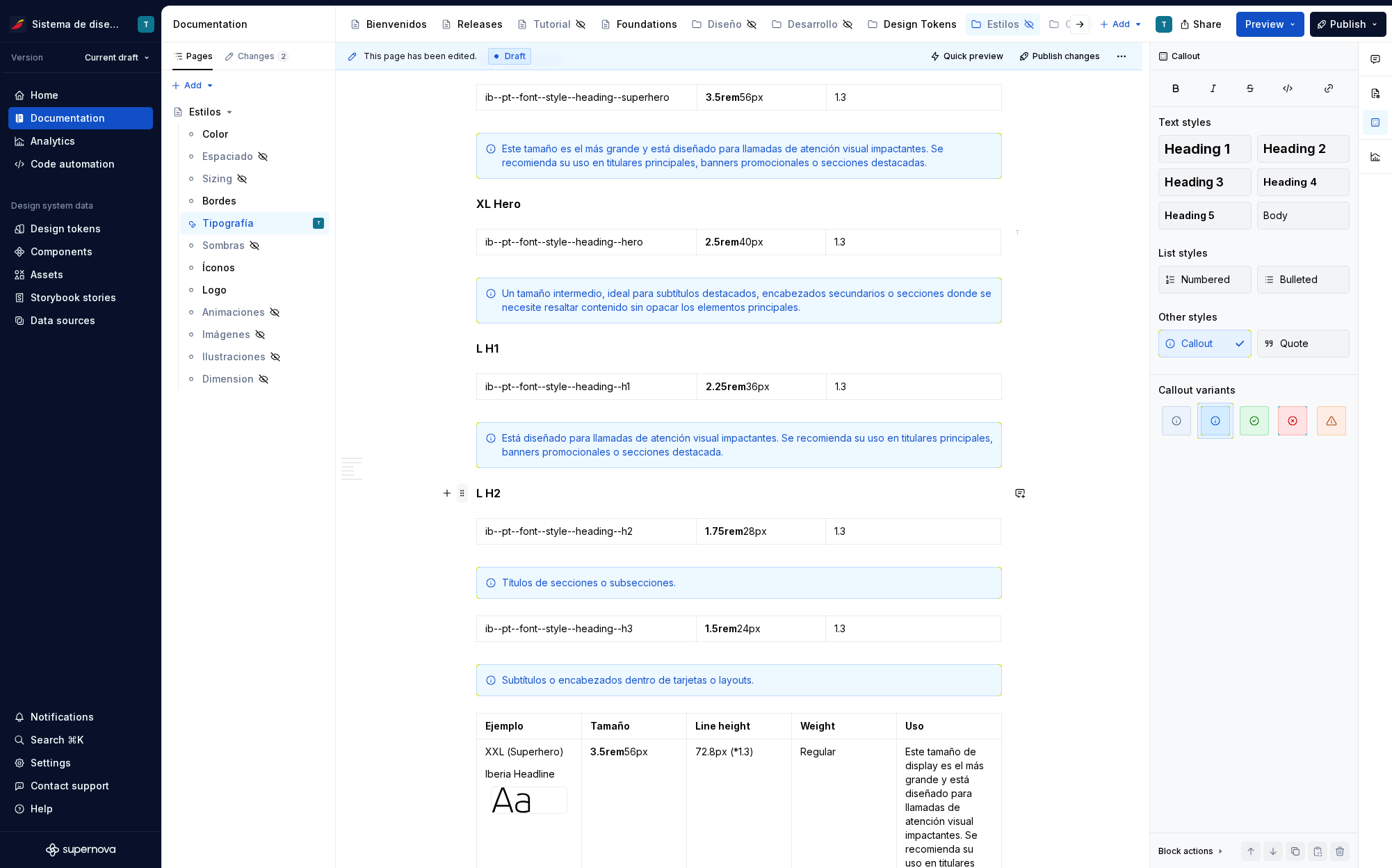
click at [464, 492] on span at bounding box center [462, 493] width 11 height 20
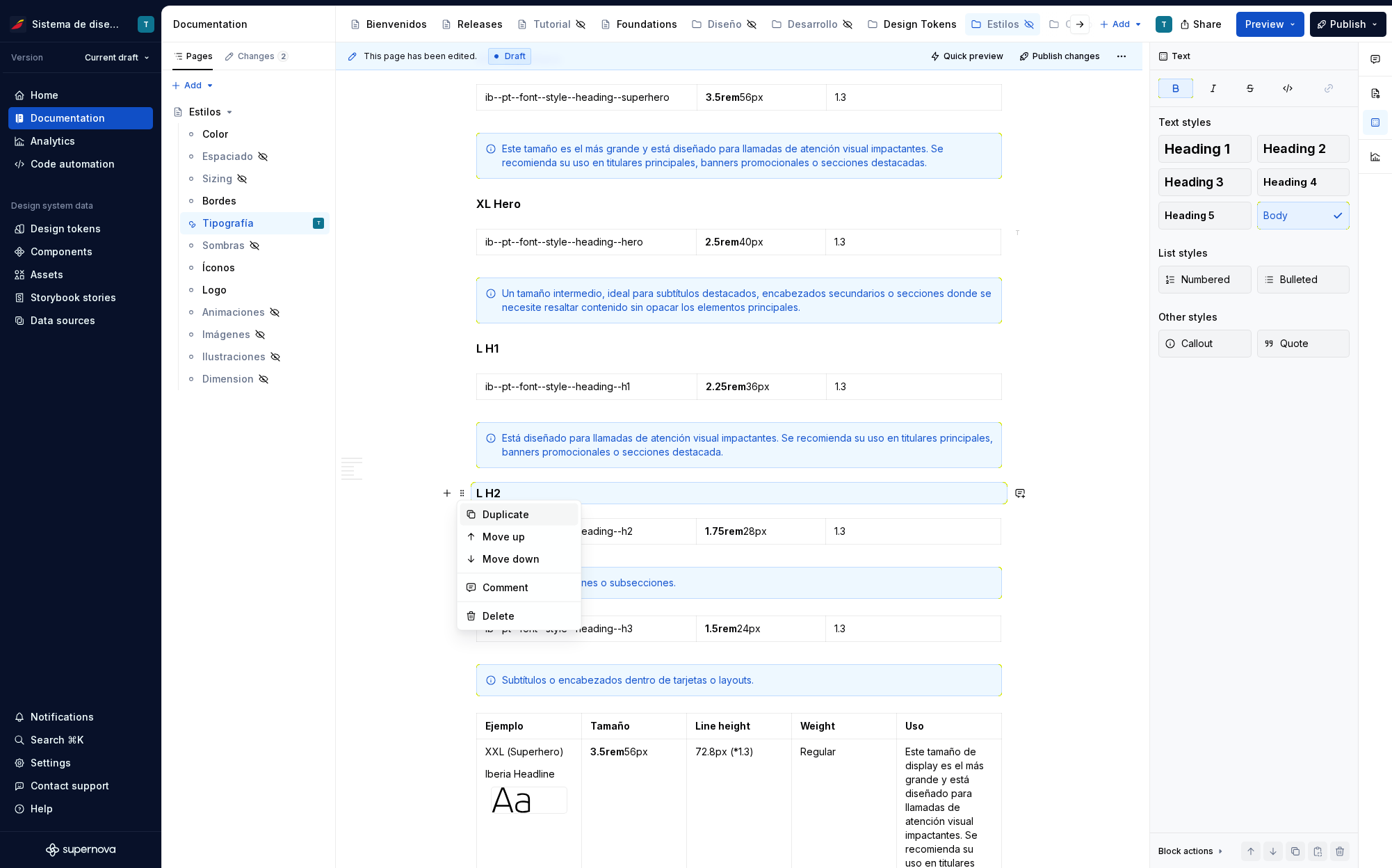
click at [492, 509] on div "Duplicate" at bounding box center [527, 514] width 90 height 14
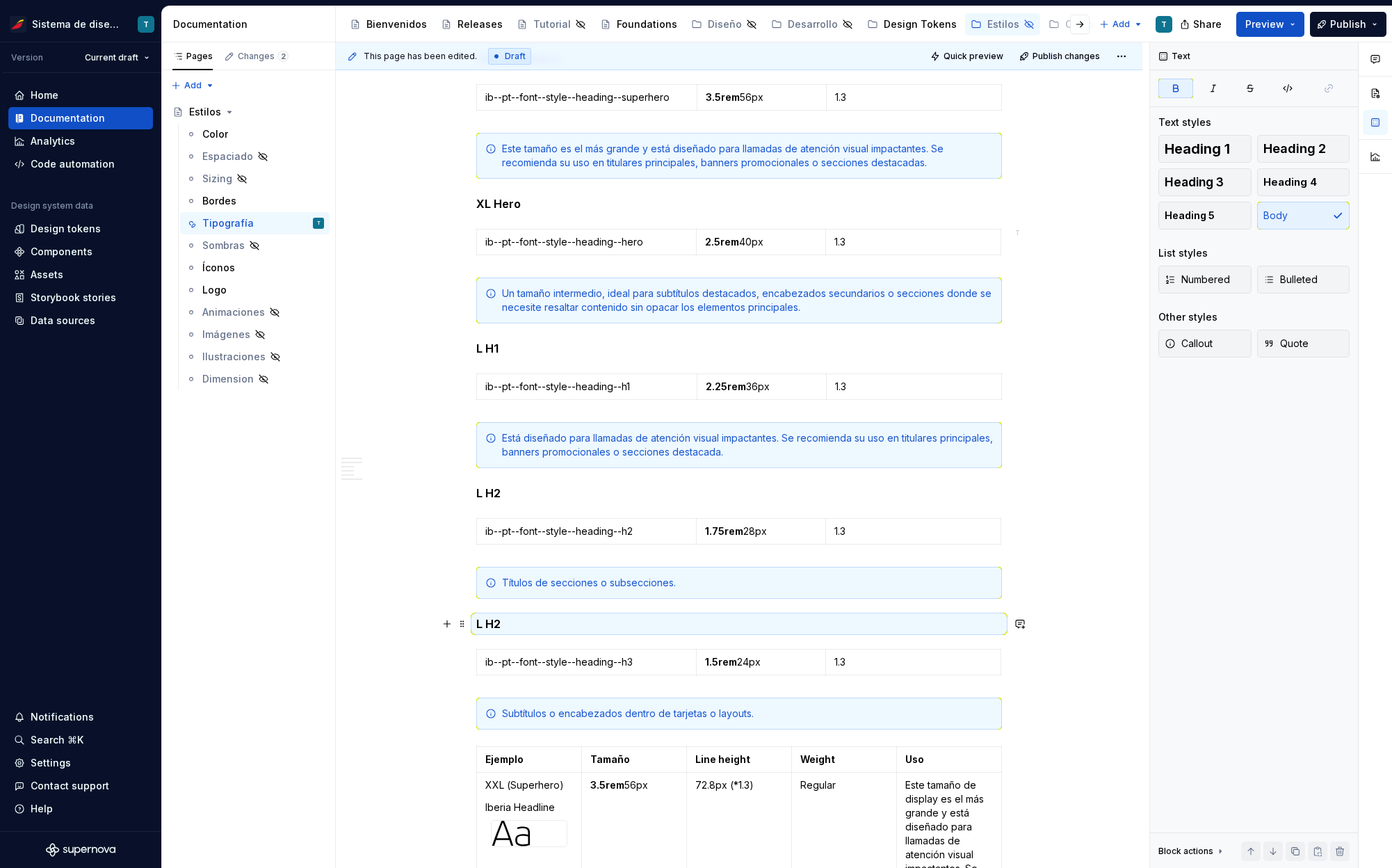
click at [497, 623] on strong "L H2" at bounding box center [489, 623] width 24 height 14
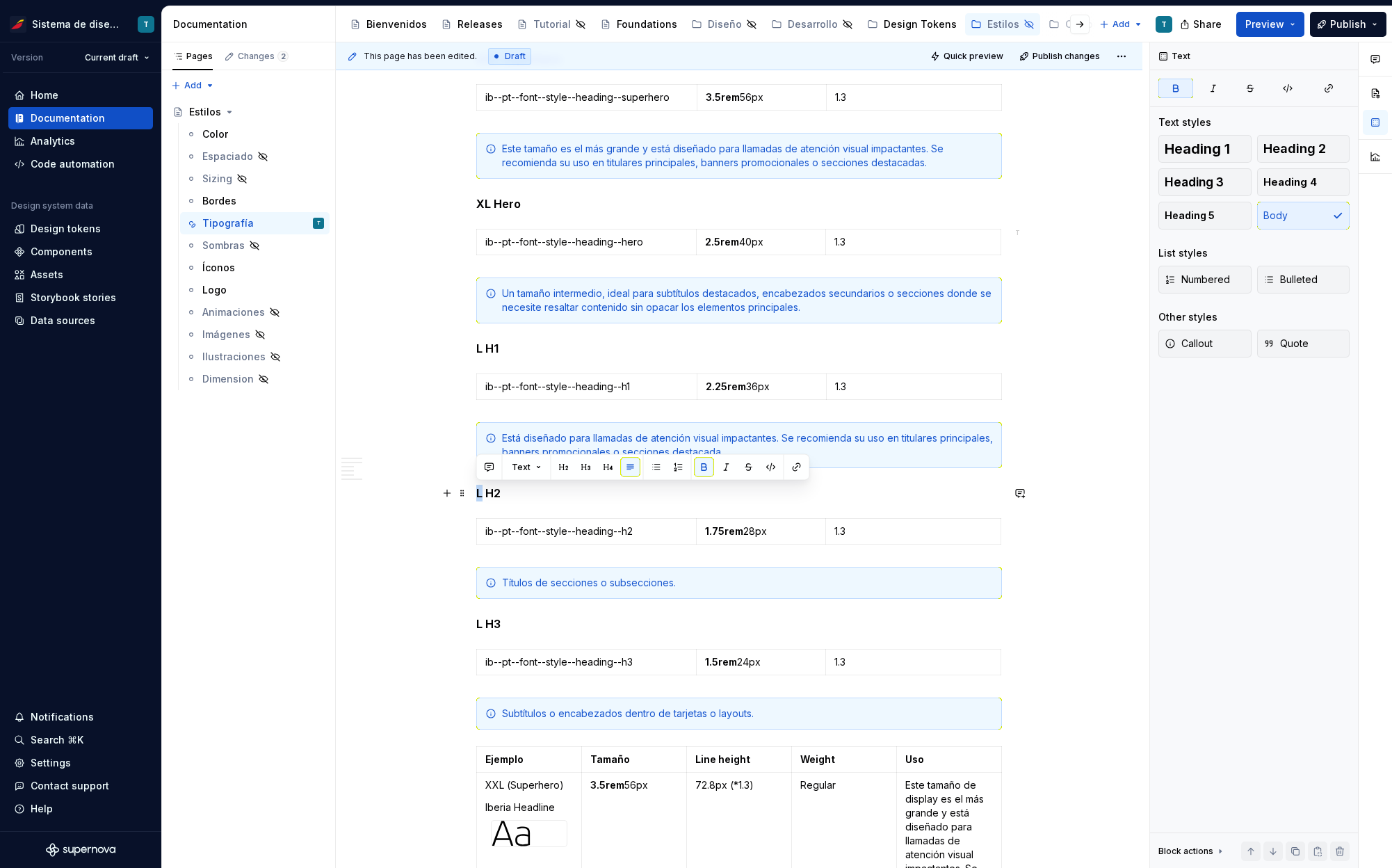
drag, startPoint x: 481, startPoint y: 492, endPoint x: 469, endPoint y: 490, distance: 12.2
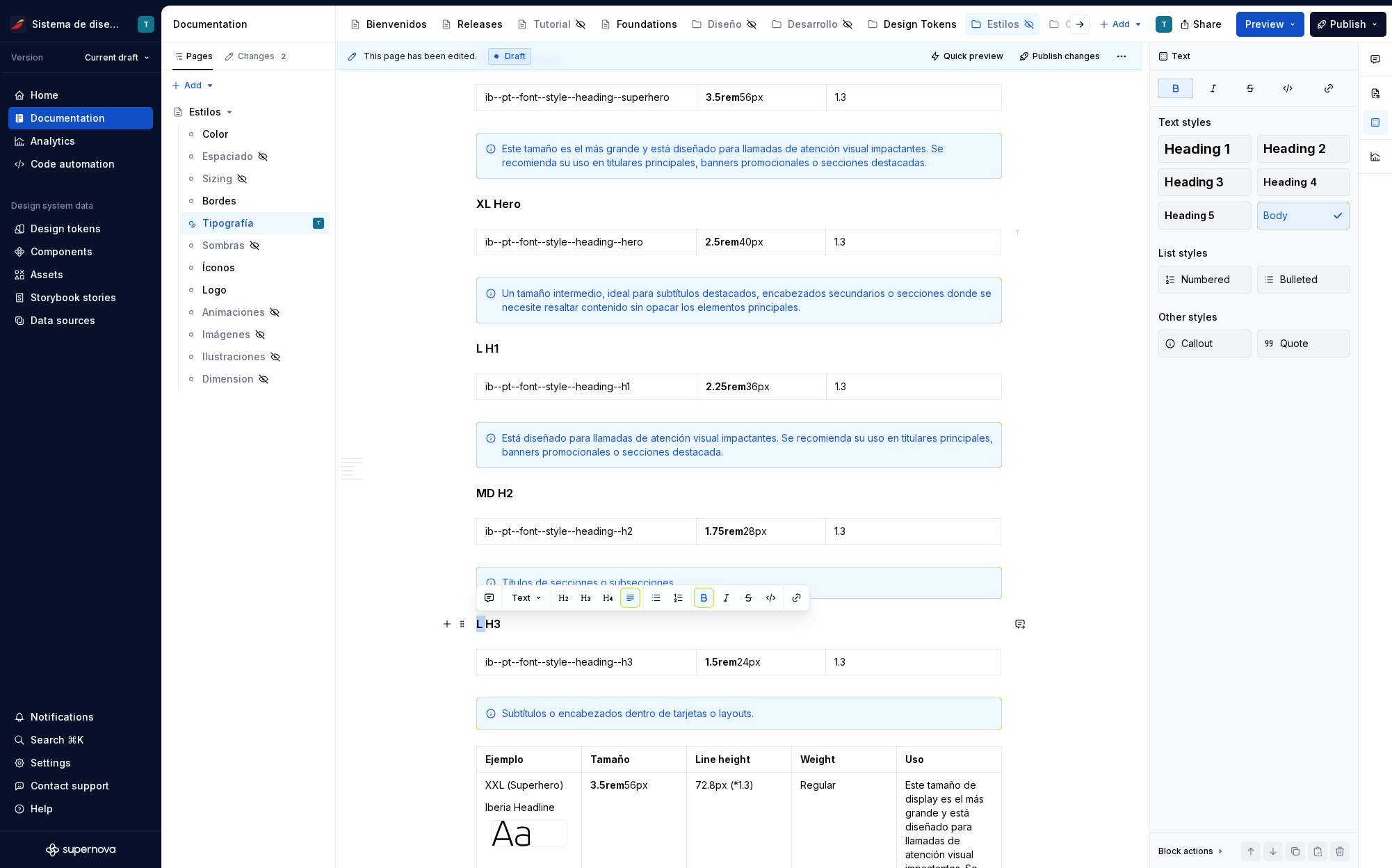
click at [477, 620] on strong "L H3" at bounding box center [489, 623] width 24 height 14
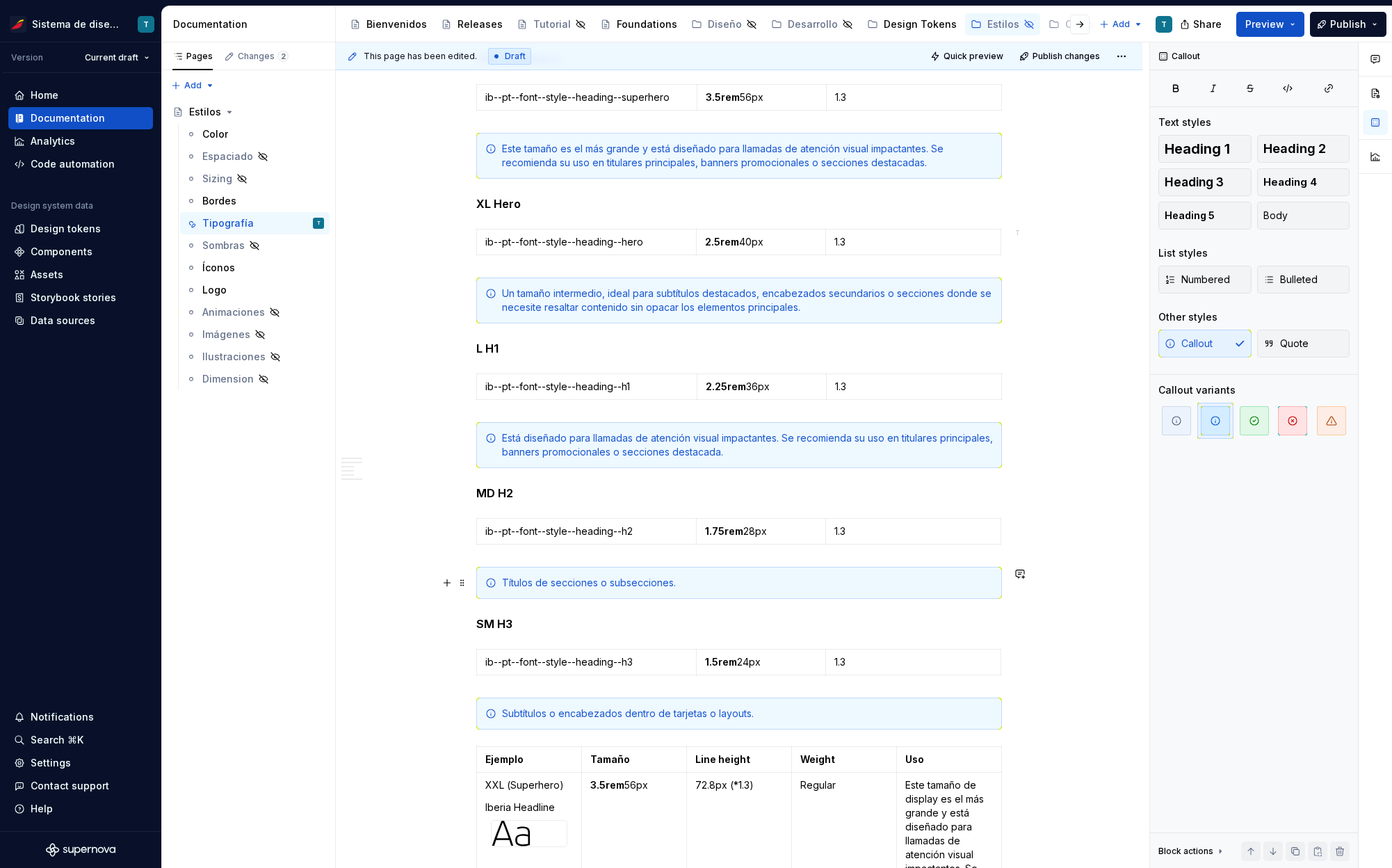
click at [643, 582] on div "Títulos de secciones o subsecciones." at bounding box center [748, 582] width 491 height 14
click at [646, 590] on div "Títulos de secciones o subsecciones." at bounding box center [739, 582] width 526 height 32
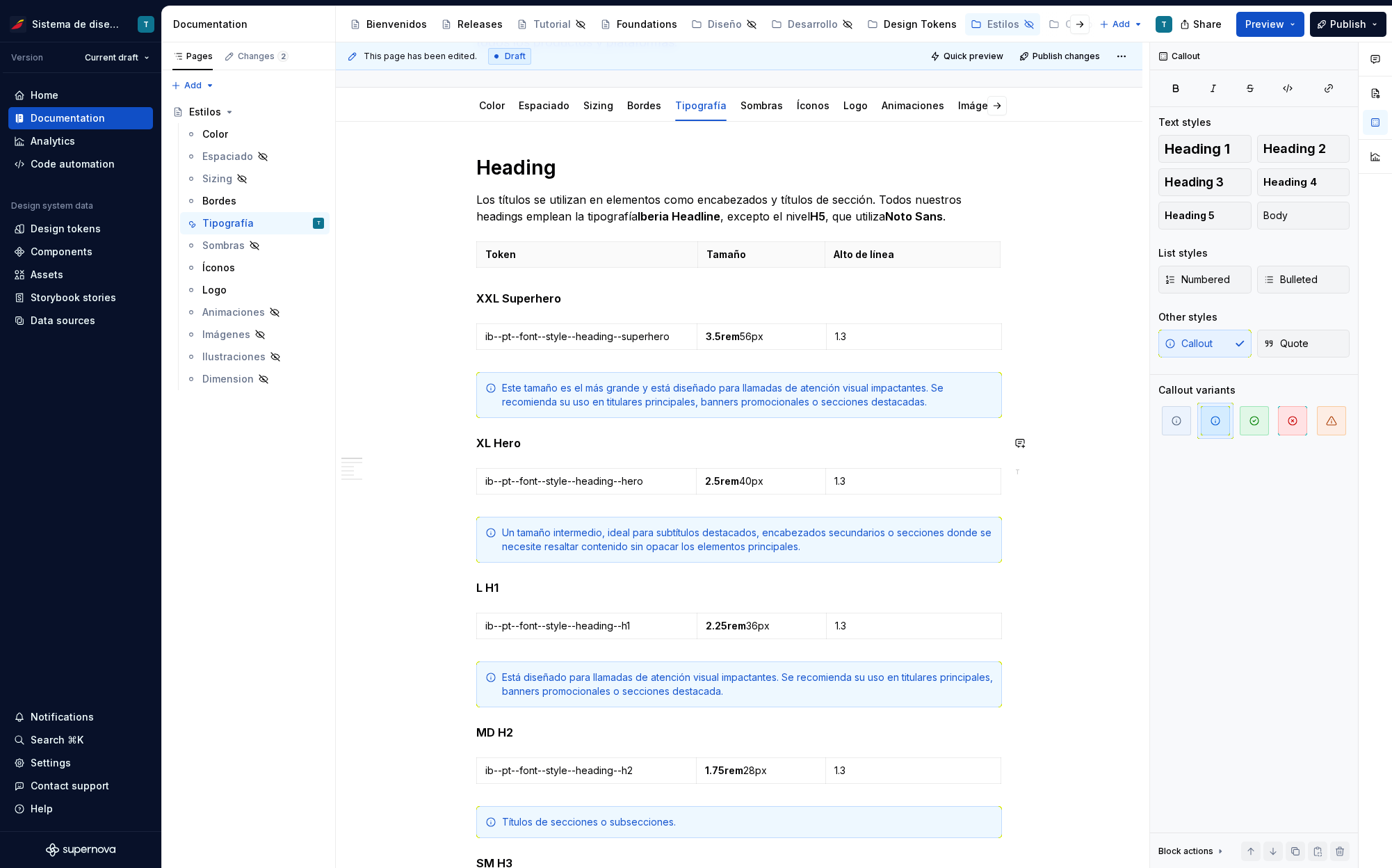
scroll to position [177, 0]
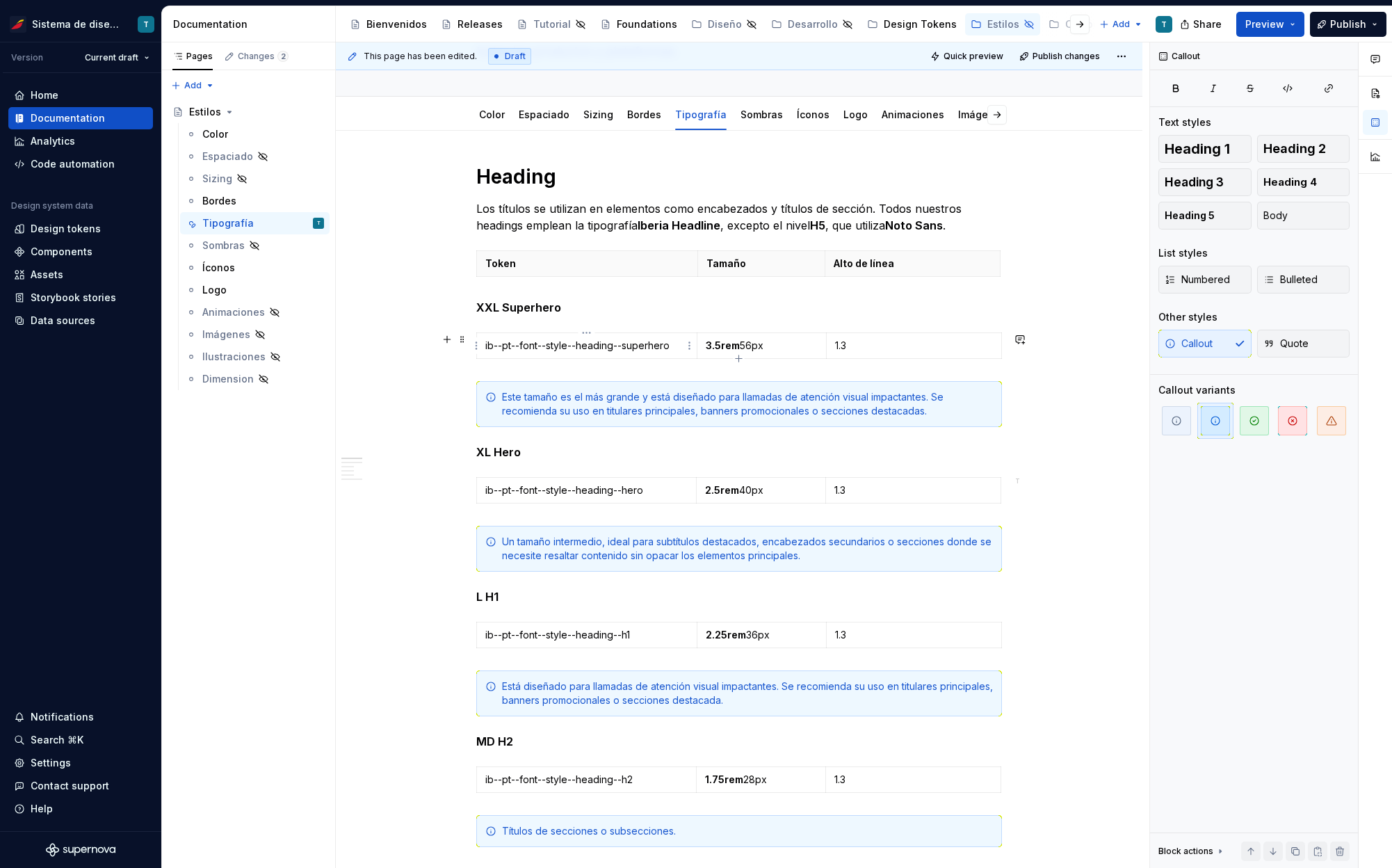
click at [589, 347] on p "ib--pt--font--style--heading--superhero" at bounding box center [587, 345] width 203 height 14
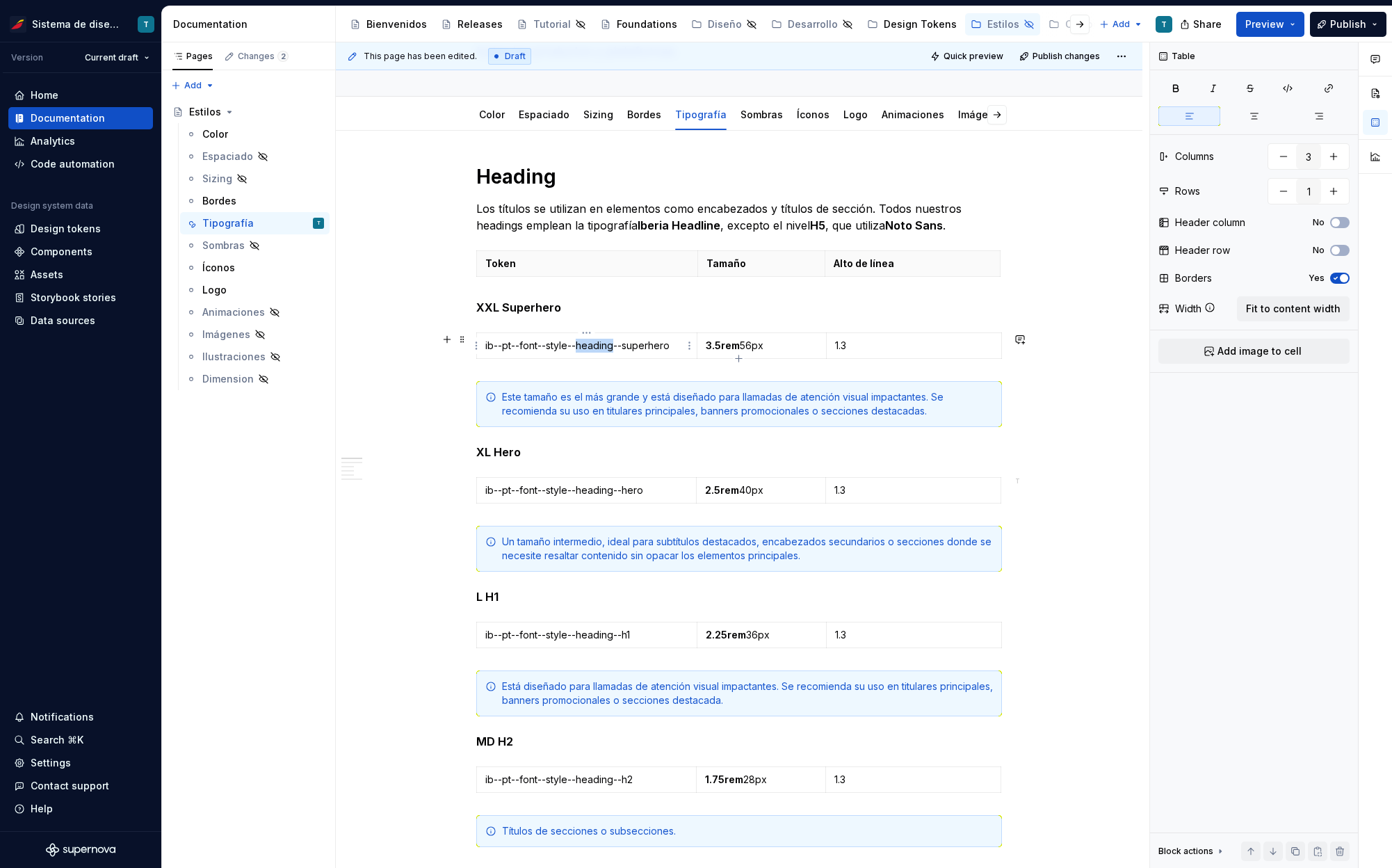
click at [589, 347] on p "ib--pt--font--style--heading--superhero" at bounding box center [587, 345] width 203 height 14
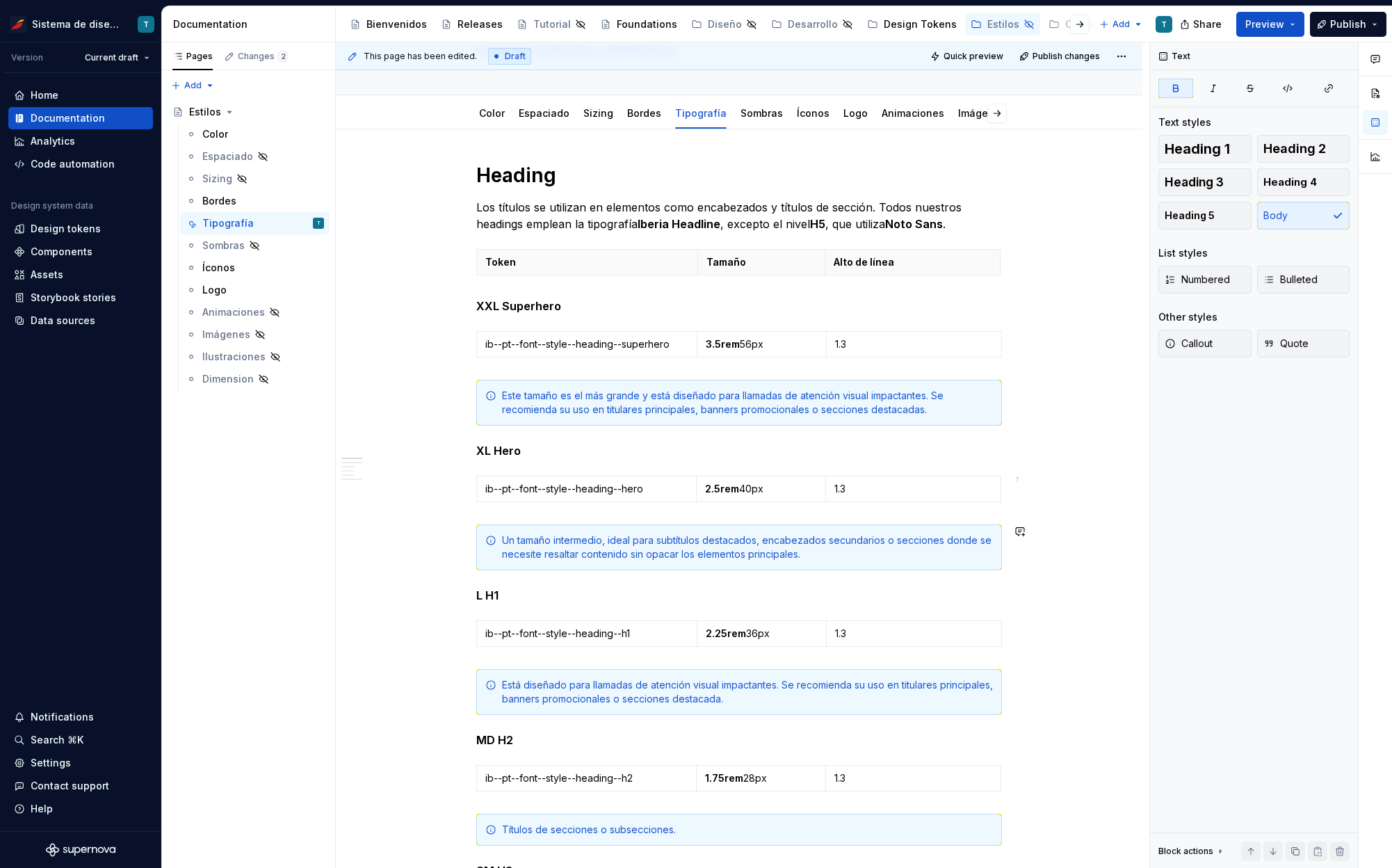
scroll to position [188, 0]
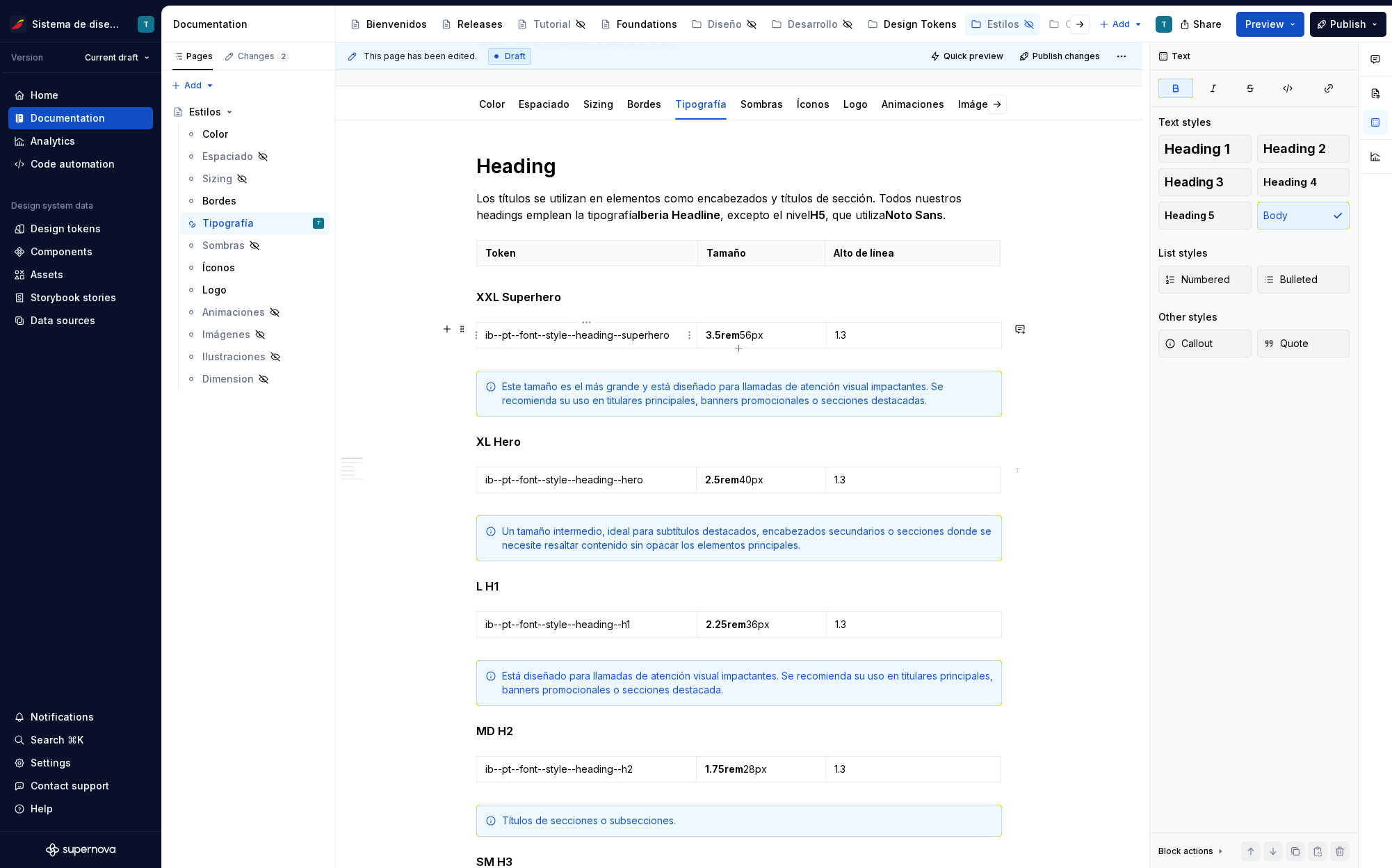
click at [610, 337] on p "ib--pt--font--style--heading--superhero" at bounding box center [587, 335] width 203 height 14
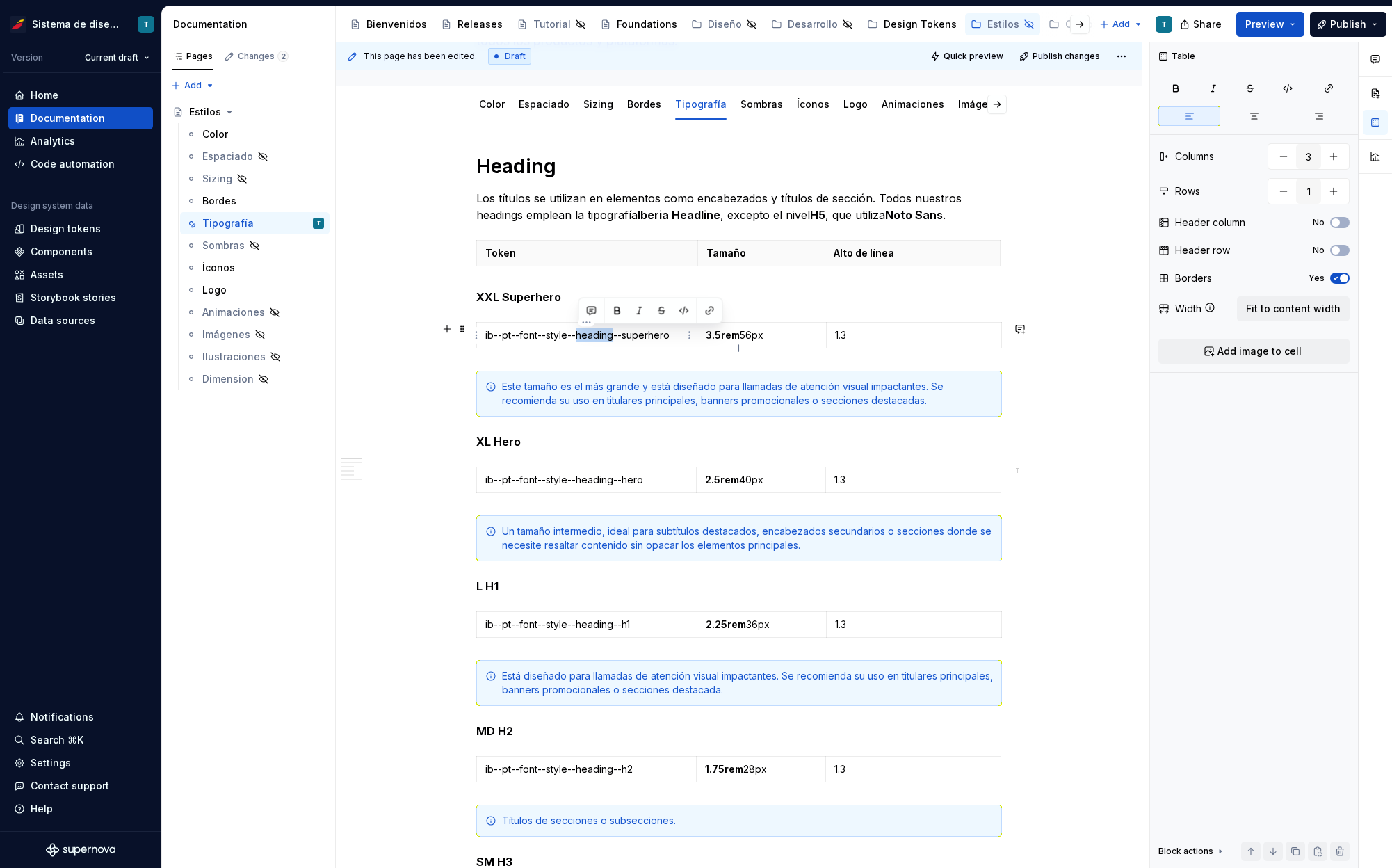
click at [610, 337] on p "ib--pt--font--style--heading--superhero" at bounding box center [587, 335] width 203 height 14
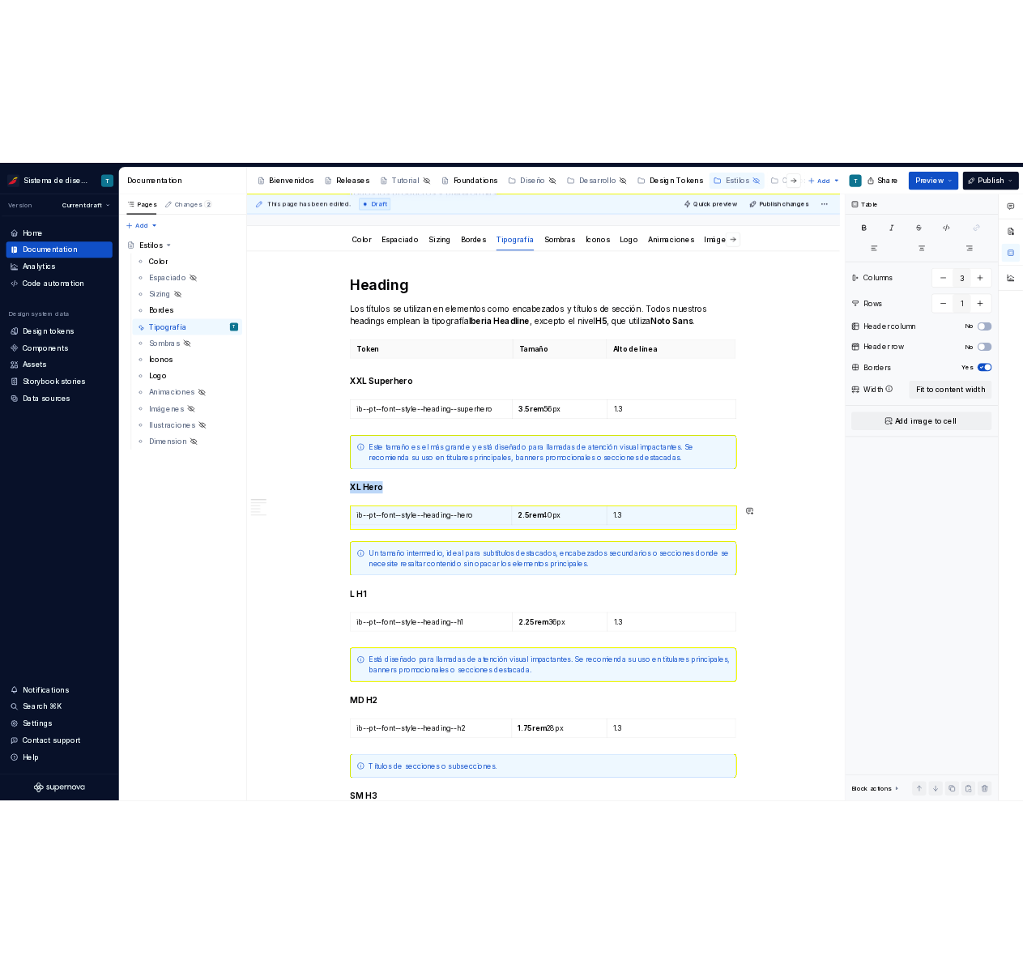
scroll to position [209, 0]
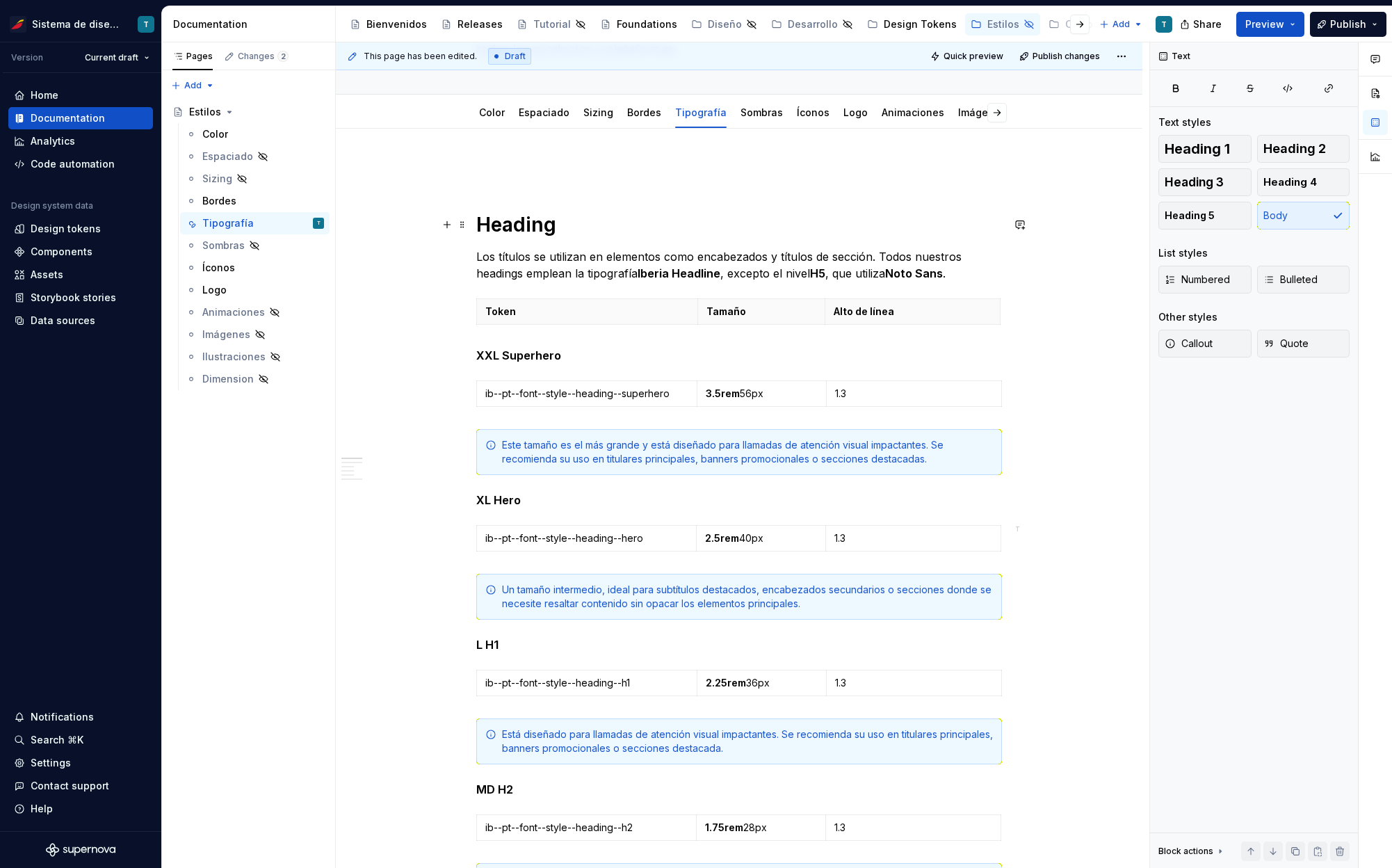
click at [459, 169] on span at bounding box center [462, 170] width 11 height 20
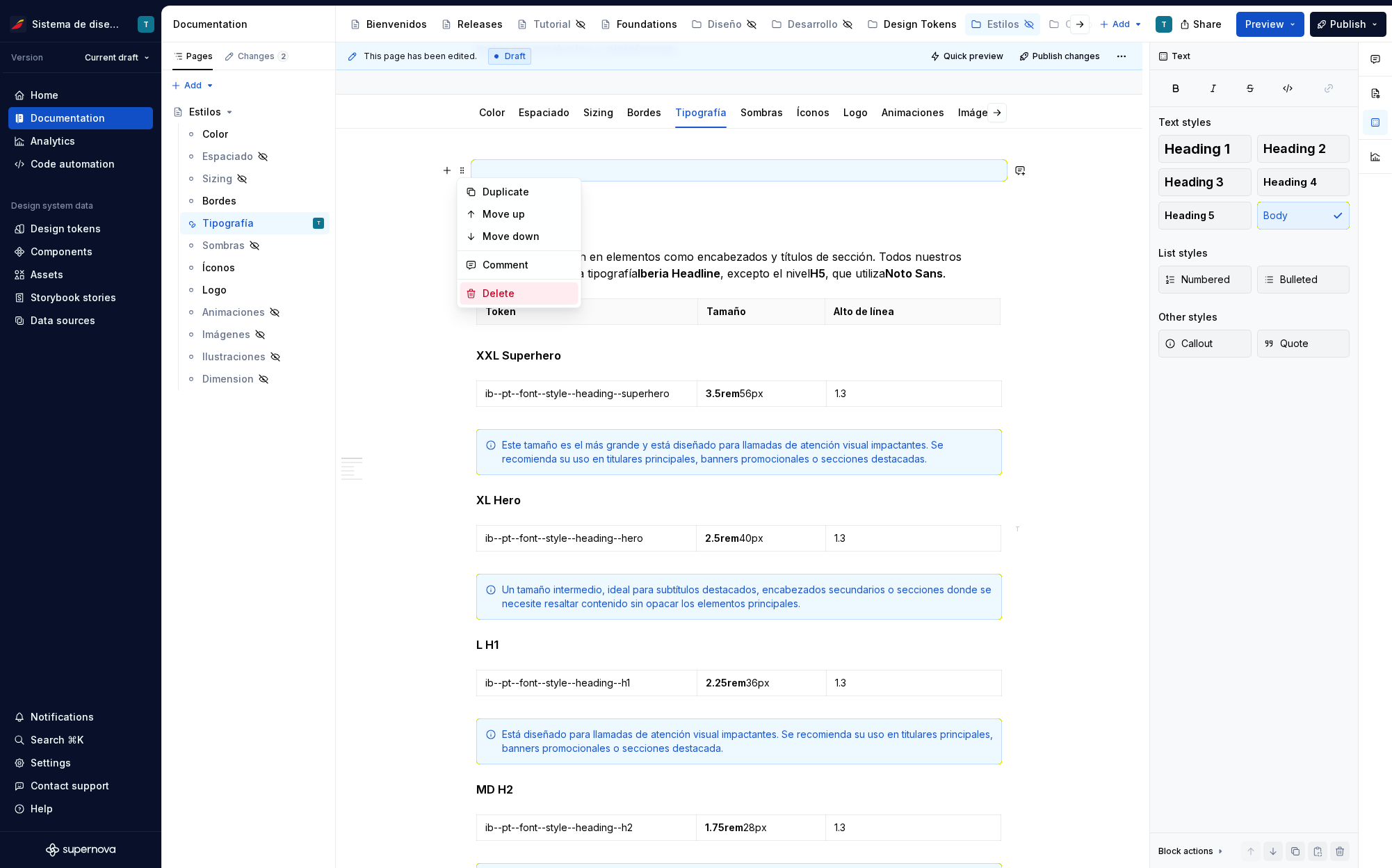
click at [472, 284] on div "Delete" at bounding box center [520, 294] width 119 height 22
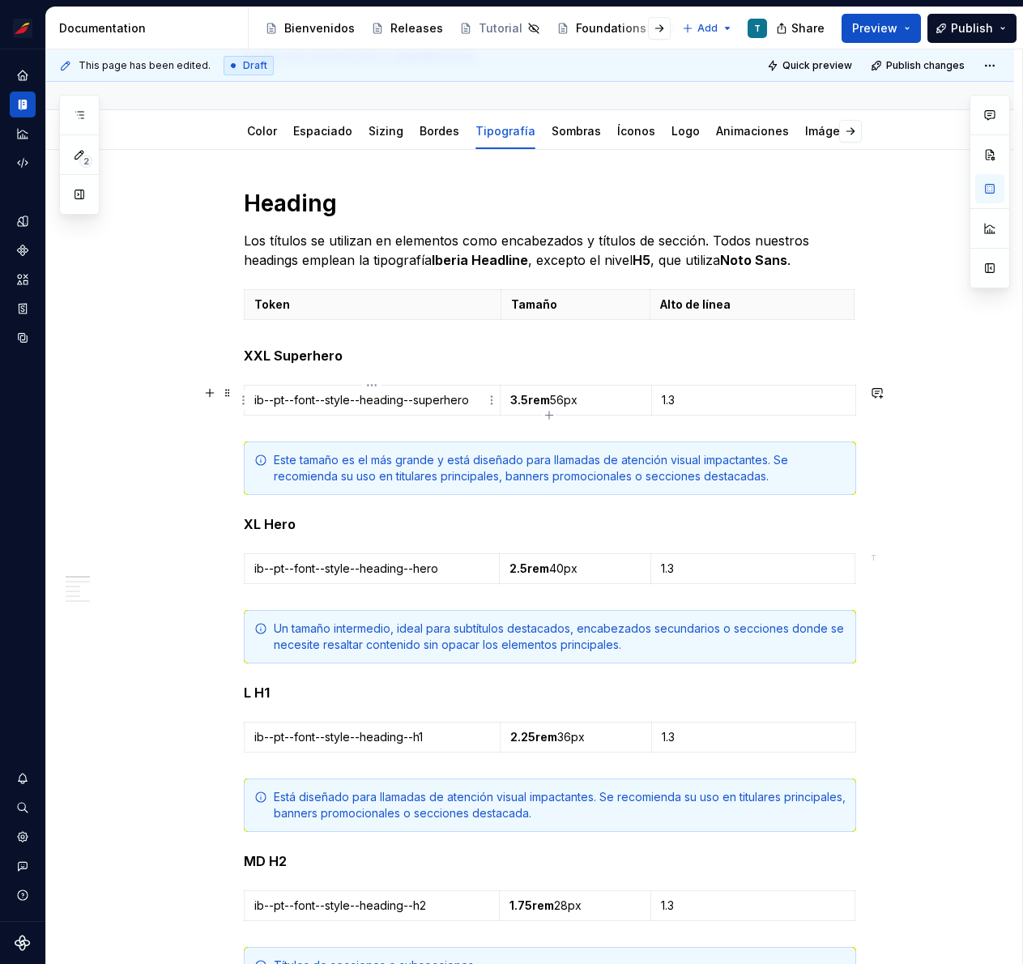
click at [339, 402] on p "ib--pt--font--style--heading--superhero" at bounding box center [372, 400] width 236 height 16
click at [431, 402] on p "ib--pt--font--size--heading--superhero" at bounding box center [372, 400] width 236 height 16
click at [267, 398] on p "ib--pt--font--size--heading--superhero" at bounding box center [372, 400] width 236 height 16
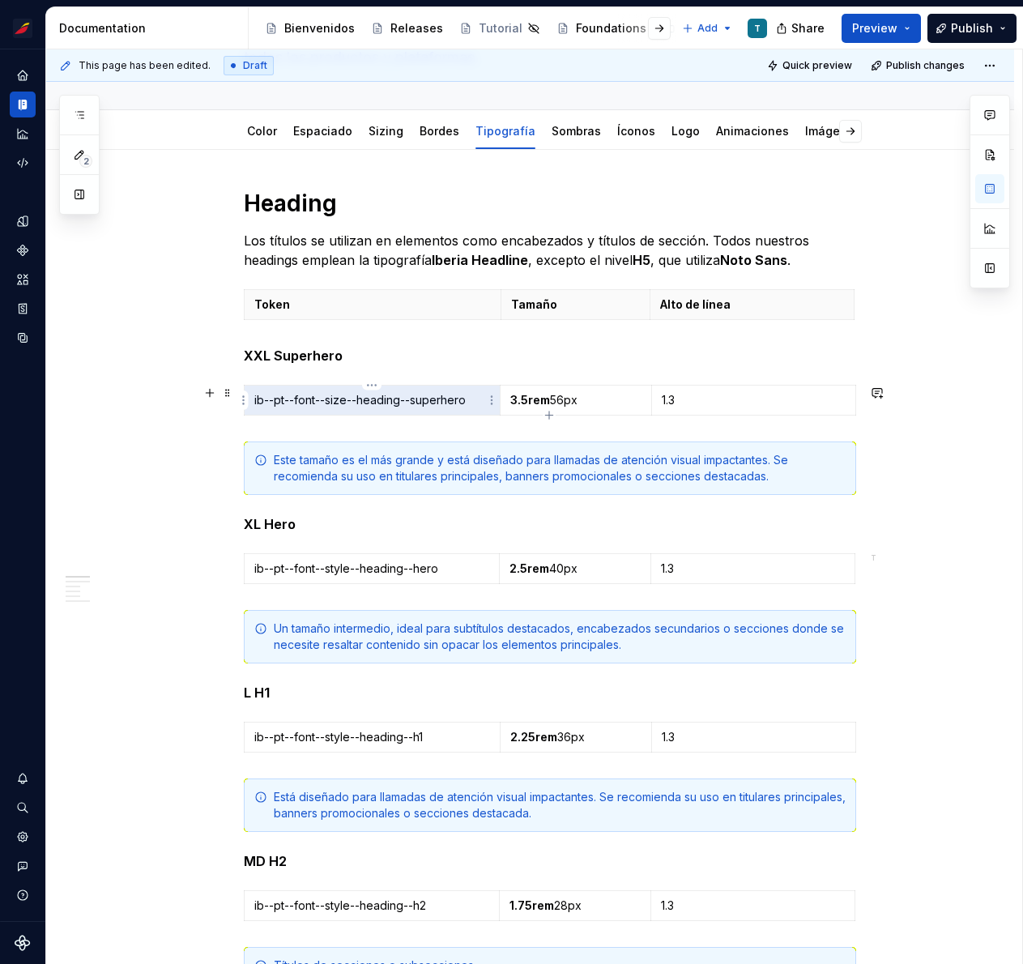
click at [267, 398] on p "ib--pt--font--size--heading--superhero" at bounding box center [372, 400] width 236 height 16
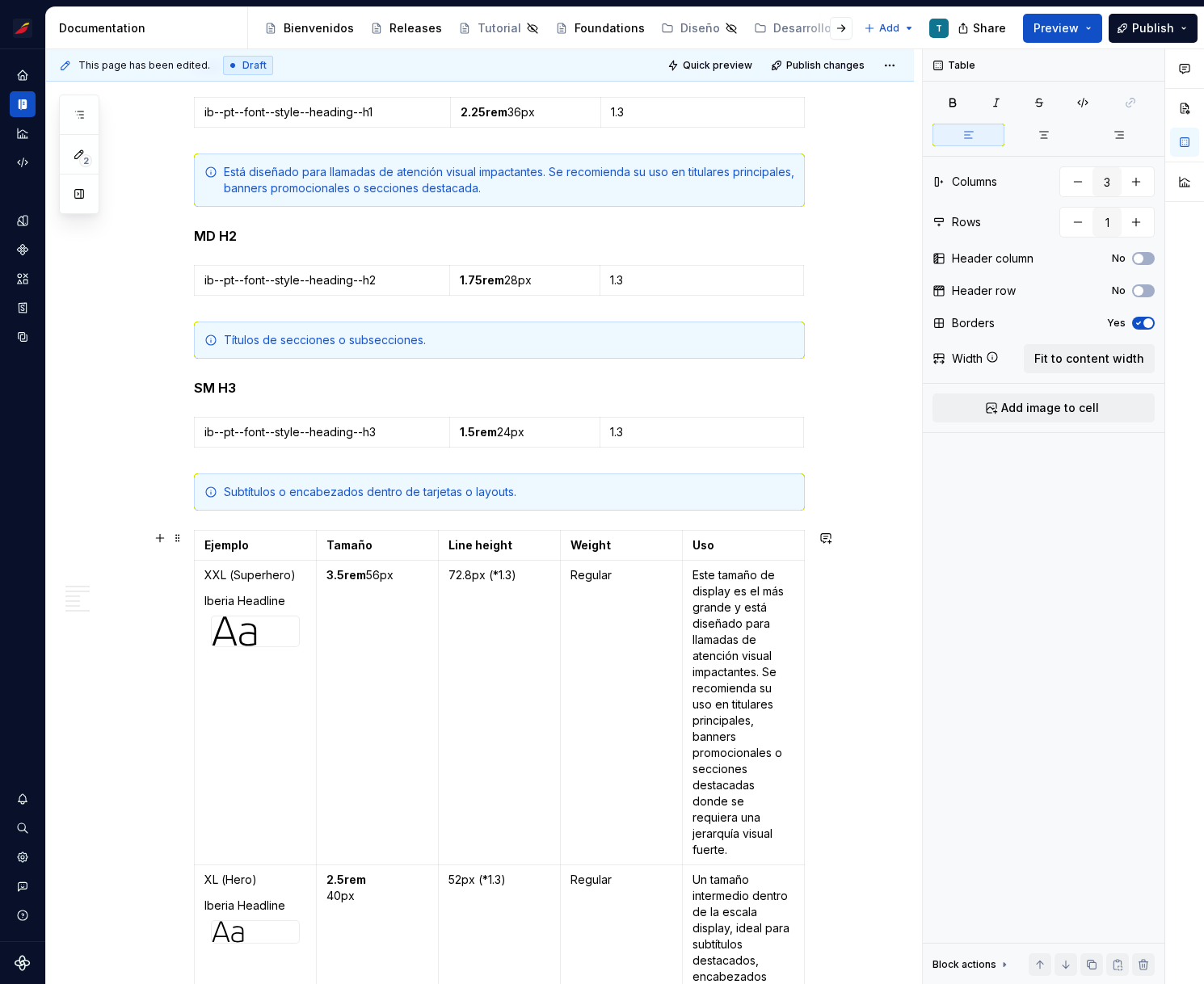
scroll to position [614, 0]
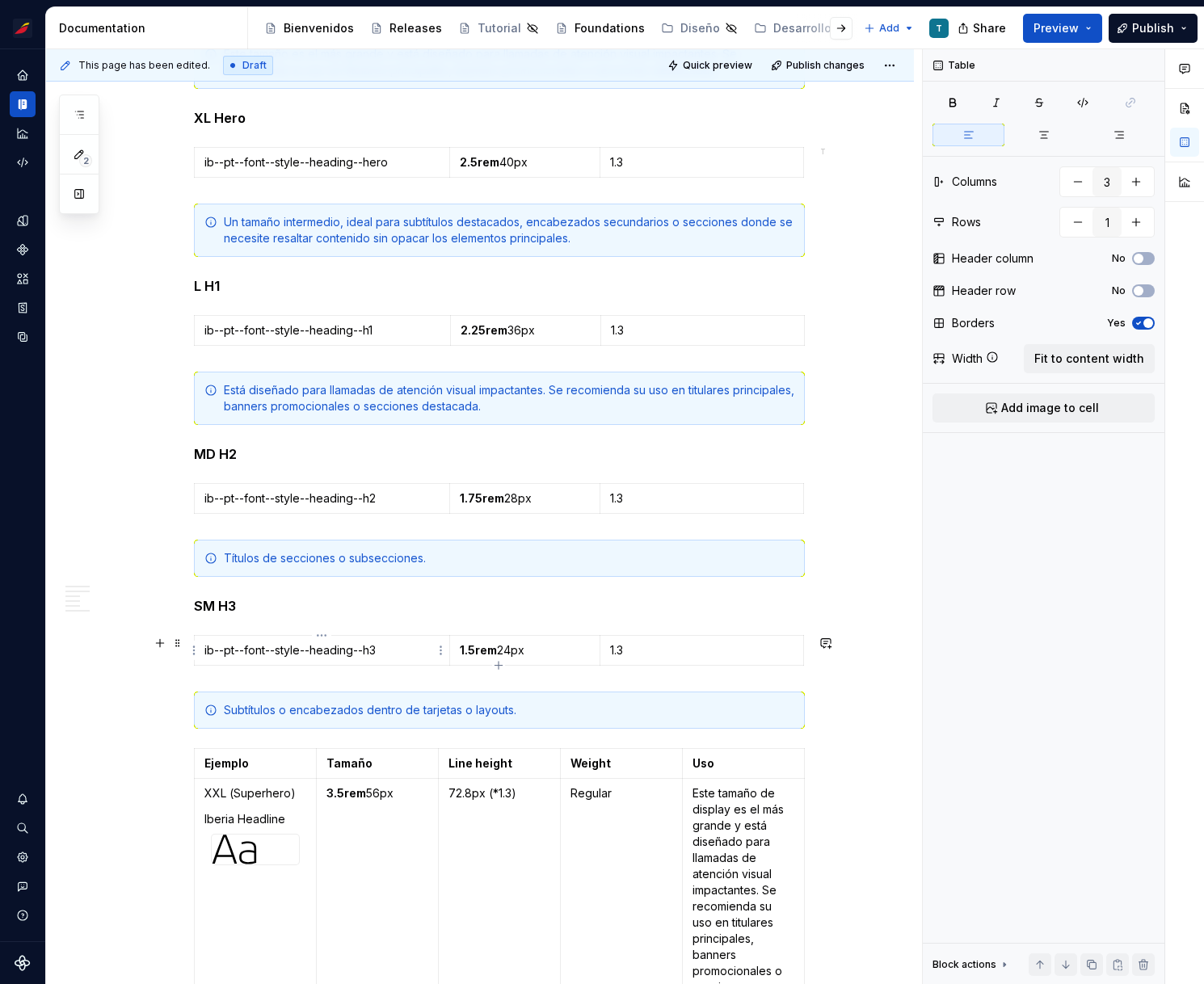
click at [233, 653] on p "ib--pt--font--style--heading--h3" at bounding box center [322, 651] width 235 height 16
click at [291, 505] on p "ib--pt--font--style--heading--h2" at bounding box center [322, 499] width 235 height 16
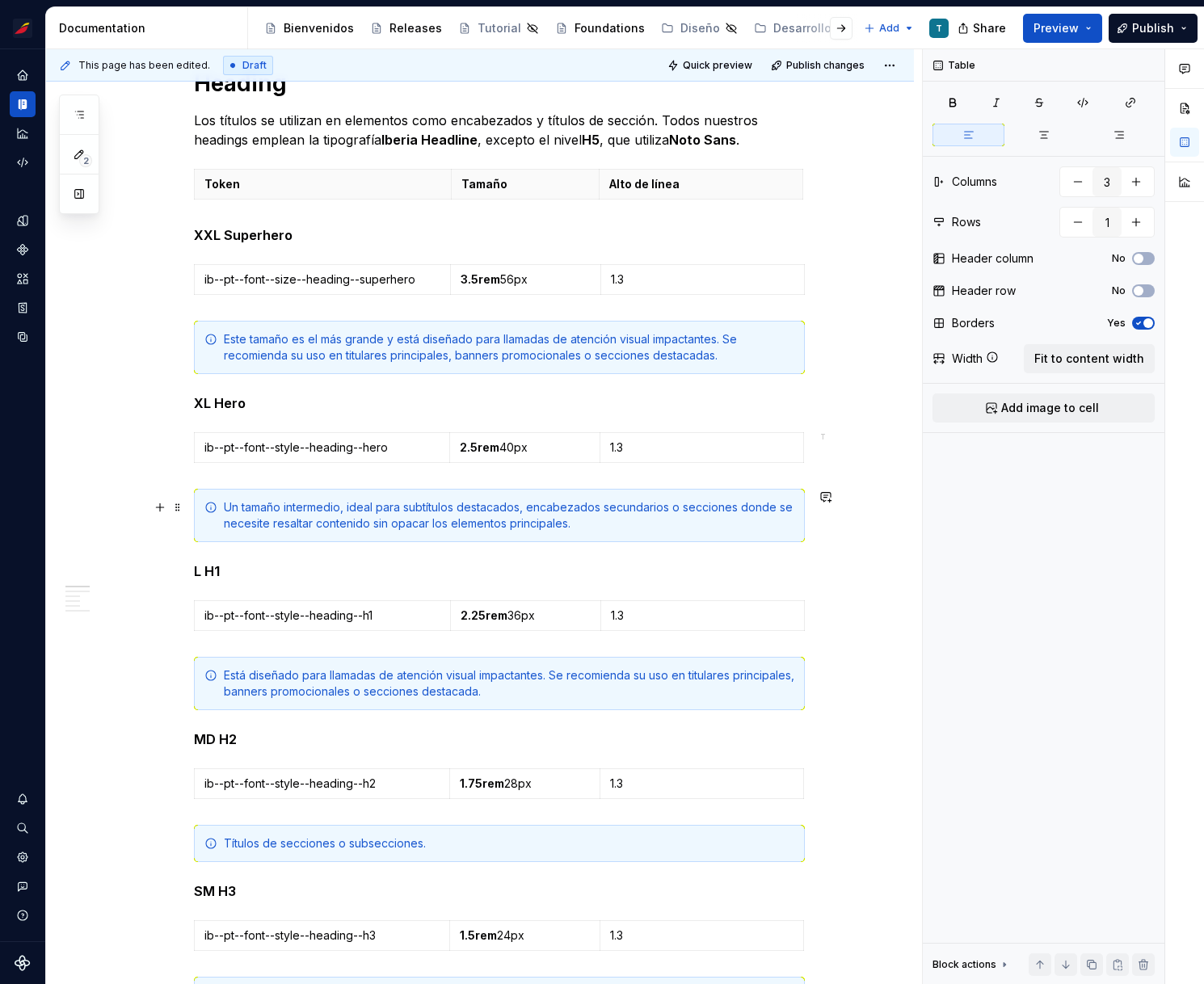
scroll to position [317, 0]
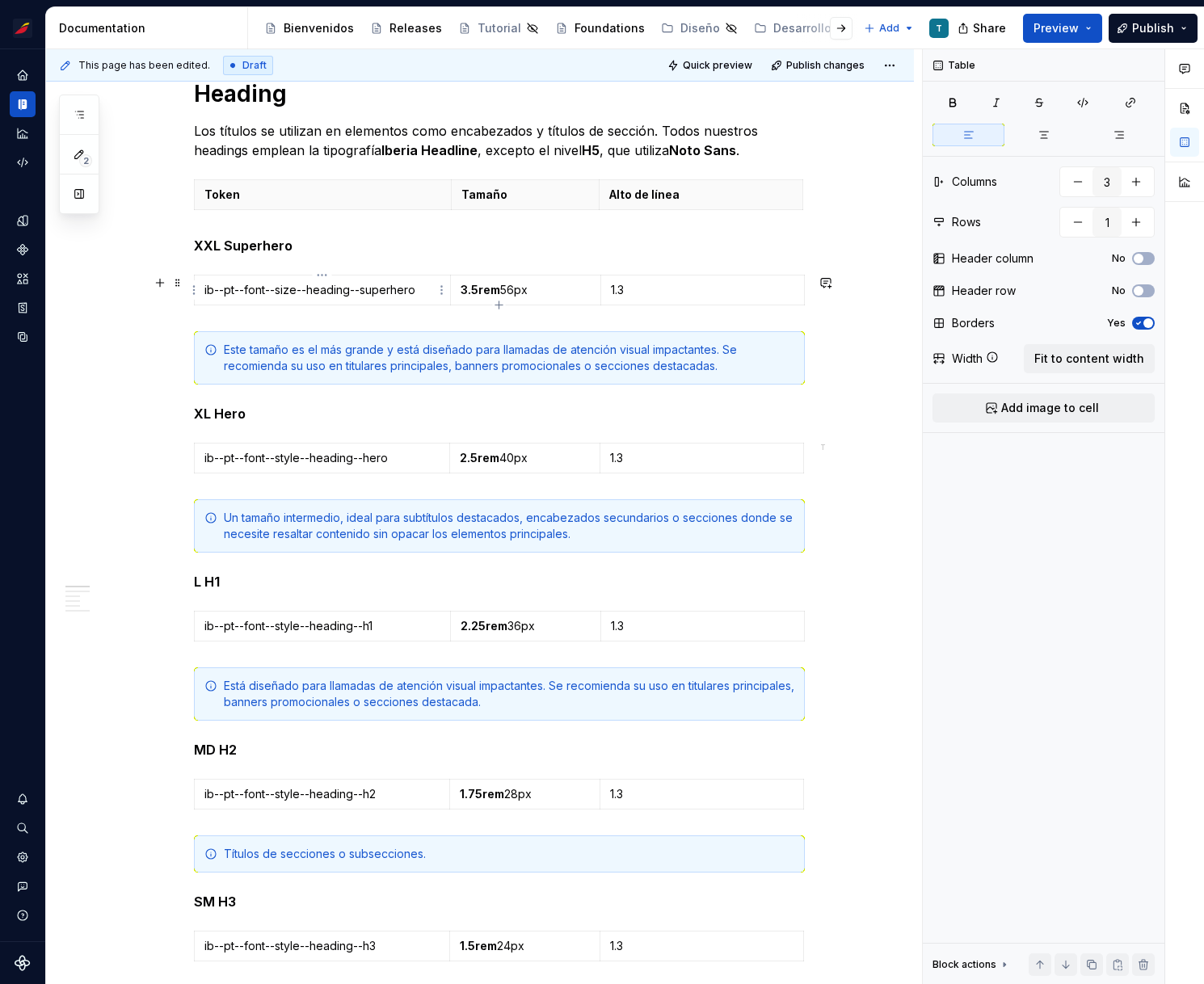
click at [342, 291] on p "ib--pt--font--size--heading--superhero" at bounding box center [322, 290] width 235 height 16
drag, startPoint x: 246, startPoint y: 291, endPoint x: 342, endPoint y: 287, distance: 96.1
click at [342, 287] on p "ib--pt--font--size--heading--superhero" at bounding box center [322, 290] width 235 height 16
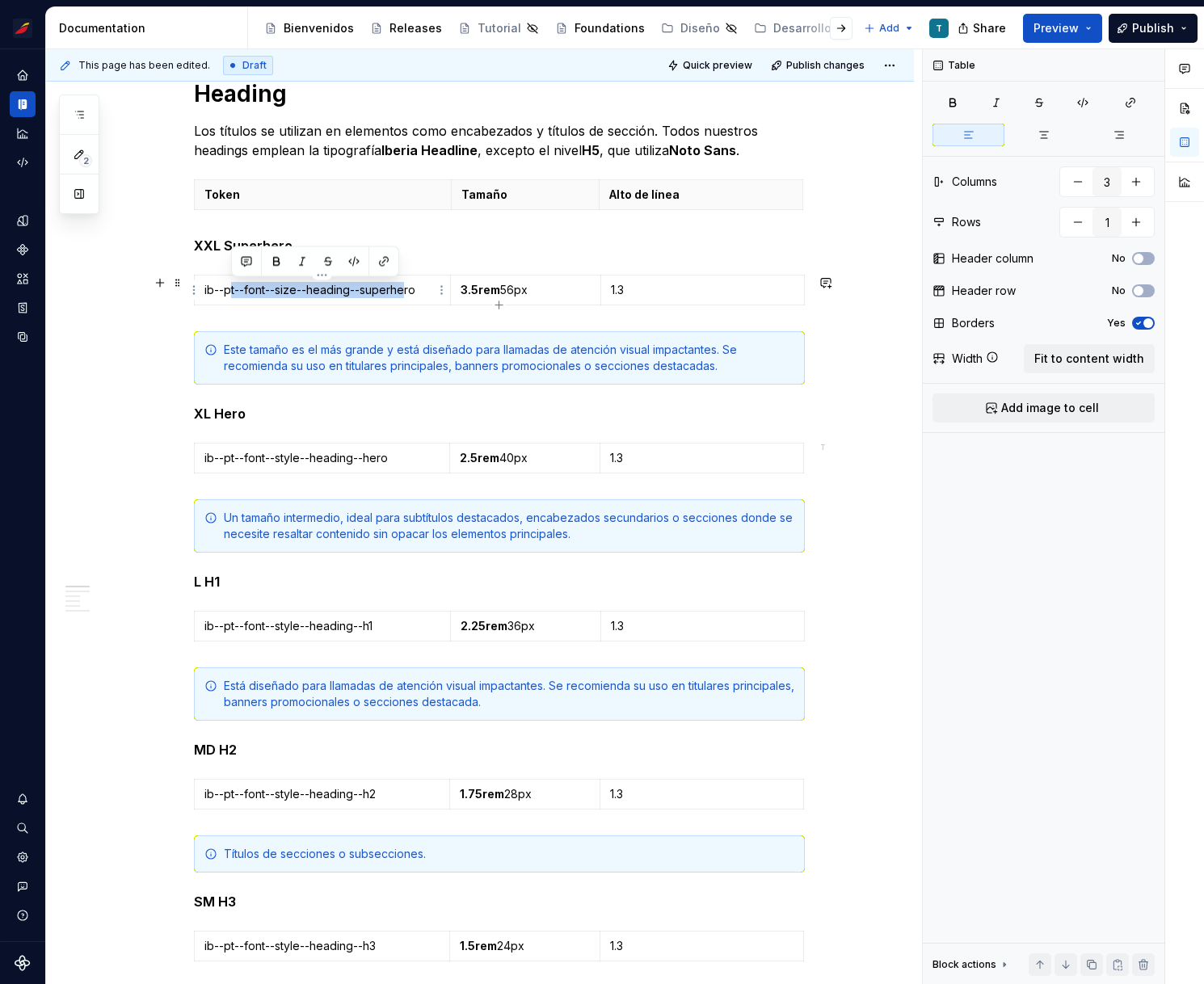
drag, startPoint x: 401, startPoint y: 290, endPoint x: 230, endPoint y: 290, distance: 171.0
click at [230, 290] on p "ib--pt--font--size--heading--superhero" at bounding box center [322, 290] width 235 height 16
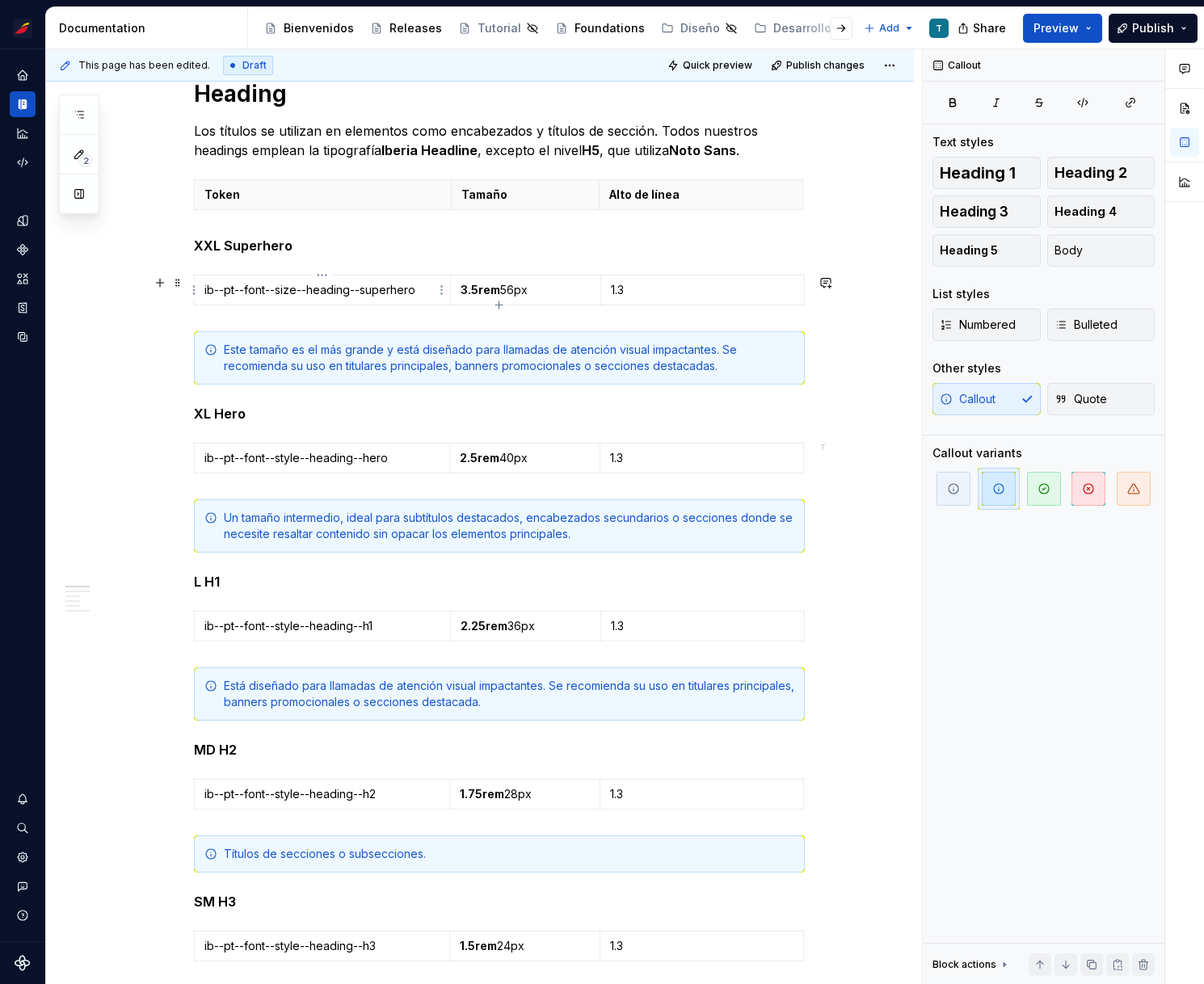
click at [282, 293] on p "ib--pt--font--size--heading--superhero" at bounding box center [322, 290] width 235 height 16
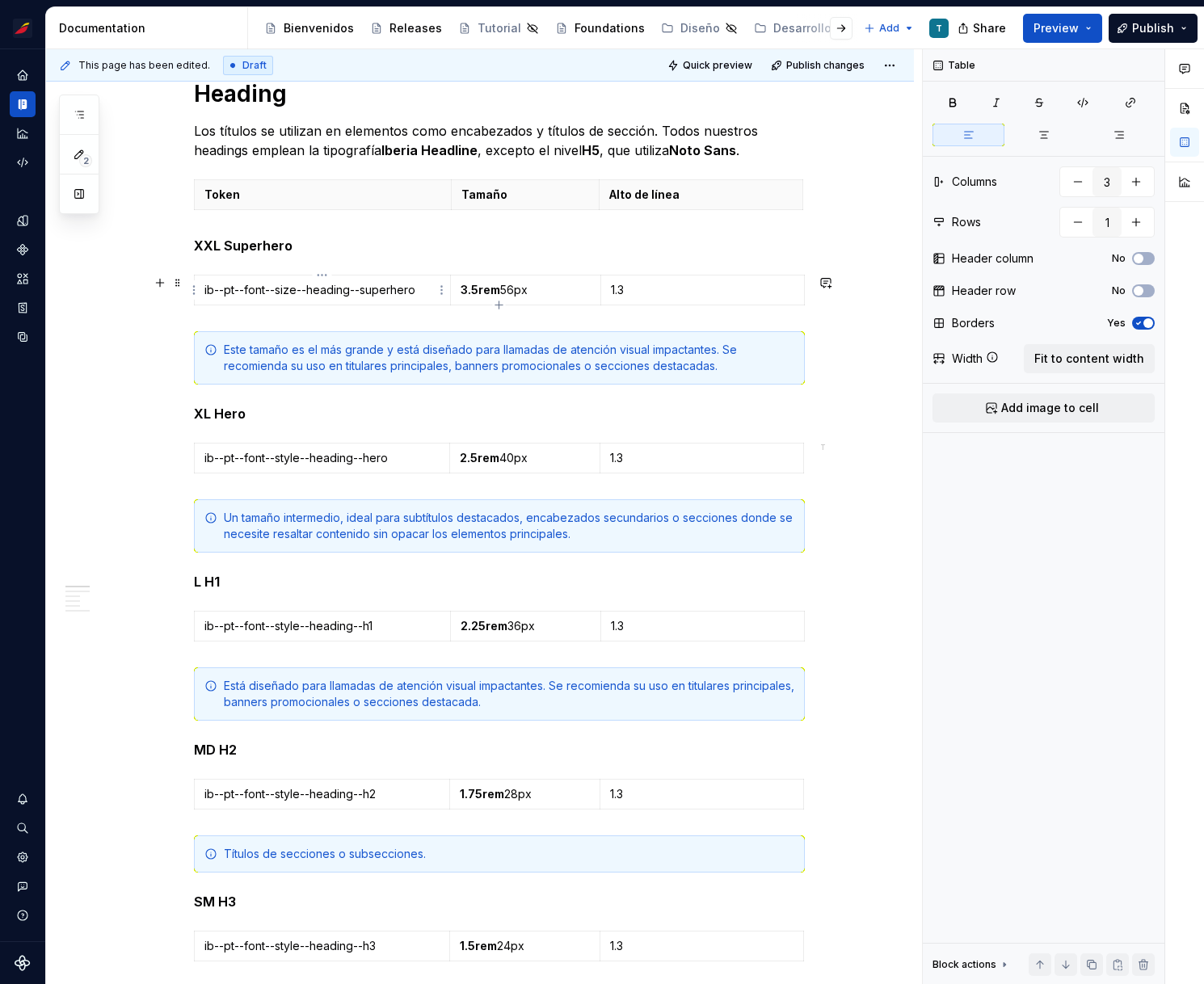
click at [284, 289] on p "ib--pt--font--size--heading--superhero" at bounding box center [322, 290] width 235 height 16
click at [292, 462] on p "ib--pt--font--style--heading--hero" at bounding box center [322, 458] width 235 height 16
drag, startPoint x: 300, startPoint y: 459, endPoint x: 274, endPoint y: 459, distance: 26.0
click at [274, 459] on p "ib--pt--font--style--heading--hero" at bounding box center [322, 458] width 235 height 16
click at [299, 461] on p "ib--pt--font--style--heading--hero" at bounding box center [322, 458] width 235 height 16
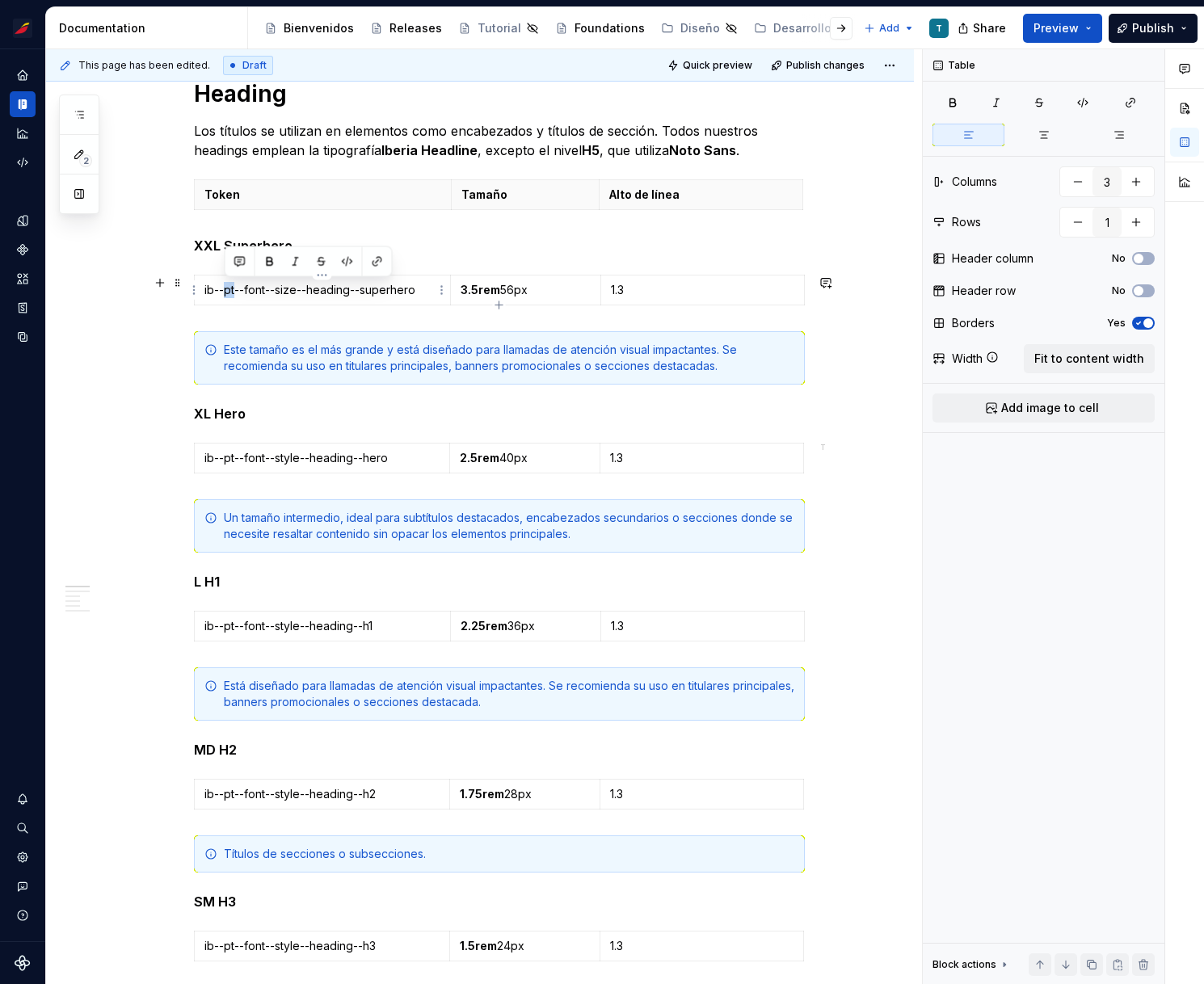
drag, startPoint x: 233, startPoint y: 286, endPoint x: 222, endPoint y: 286, distance: 11.0
click at [222, 286] on p "ib--pt--font--size--heading--superhero" at bounding box center [322, 290] width 235 height 16
drag, startPoint x: 235, startPoint y: 455, endPoint x: 224, endPoint y: 454, distance: 11.0
click at [224, 454] on p "ib--pt--font--style--heading--hero" at bounding box center [322, 458] width 235 height 16
click at [627, 291] on p "1.3" at bounding box center [702, 290] width 184 height 16
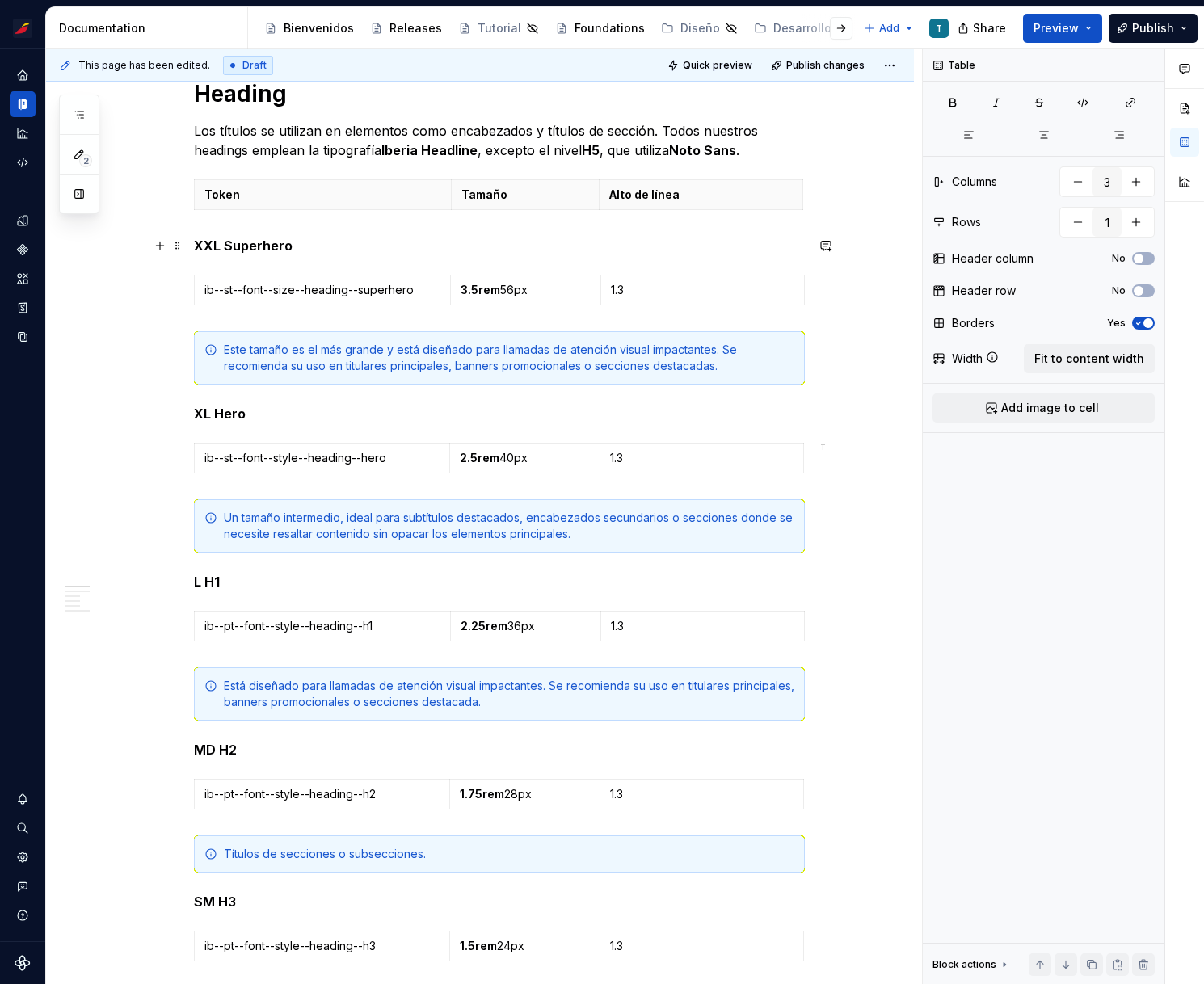
click at [639, 249] on p "XXL Superhero" at bounding box center [499, 245] width 610 height 19
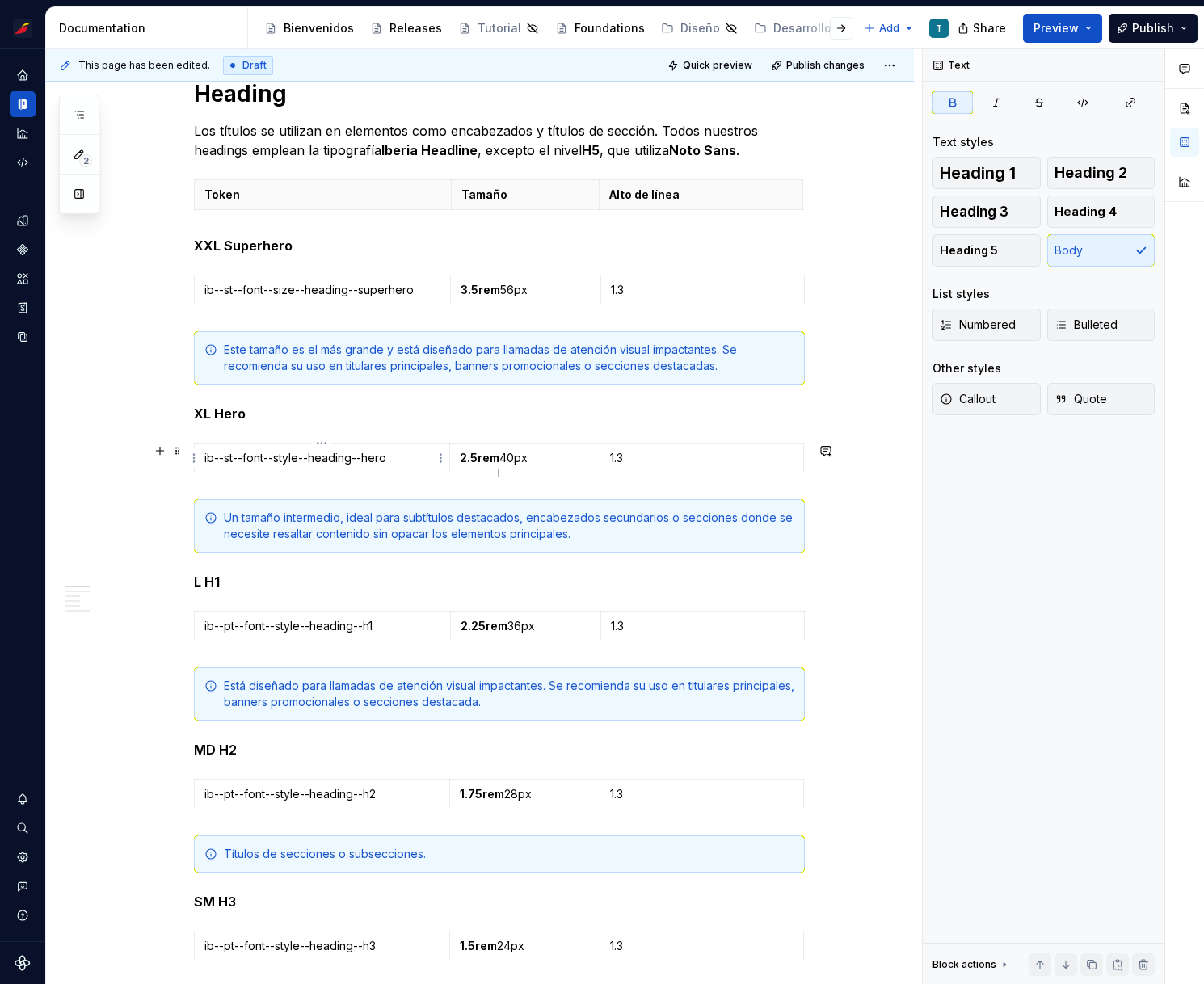
click at [283, 461] on p "ib--st--font--style--heading--hero" at bounding box center [322, 458] width 235 height 16
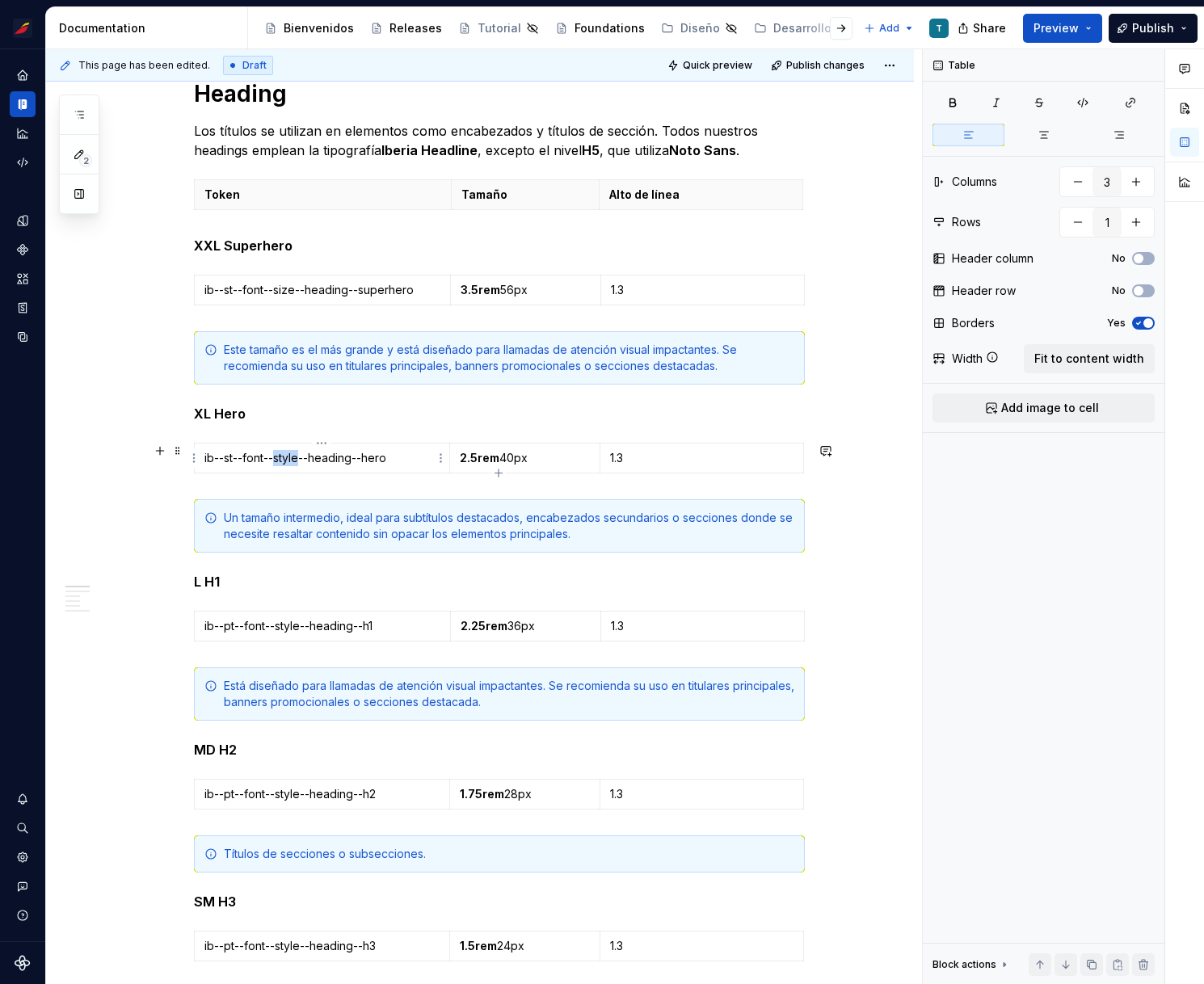
click at [283, 461] on p "ib--st--font--style--heading--hero" at bounding box center [322, 458] width 235 height 16
click at [252, 453] on p "ib--st--font--style--heading--hero" at bounding box center [322, 458] width 235 height 16
click at [292, 457] on p "ib--st--style--style--heading--hero" at bounding box center [322, 458] width 235 height 16
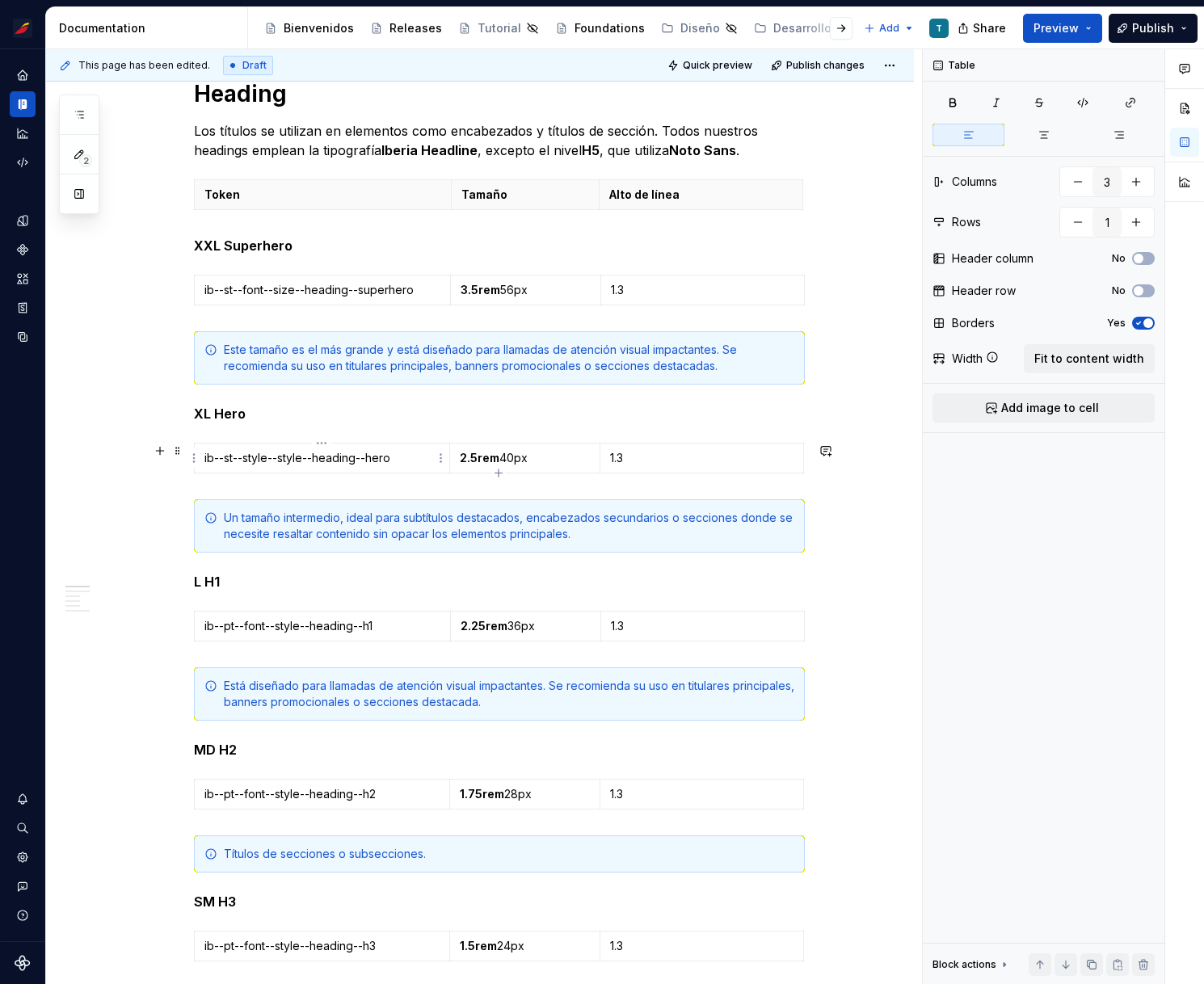
click at [292, 457] on p "ib--st--style--style--heading--hero" at bounding box center [322, 458] width 235 height 16
click at [299, 459] on p "ib--st--style--style--heading--hero" at bounding box center [322, 458] width 235 height 16
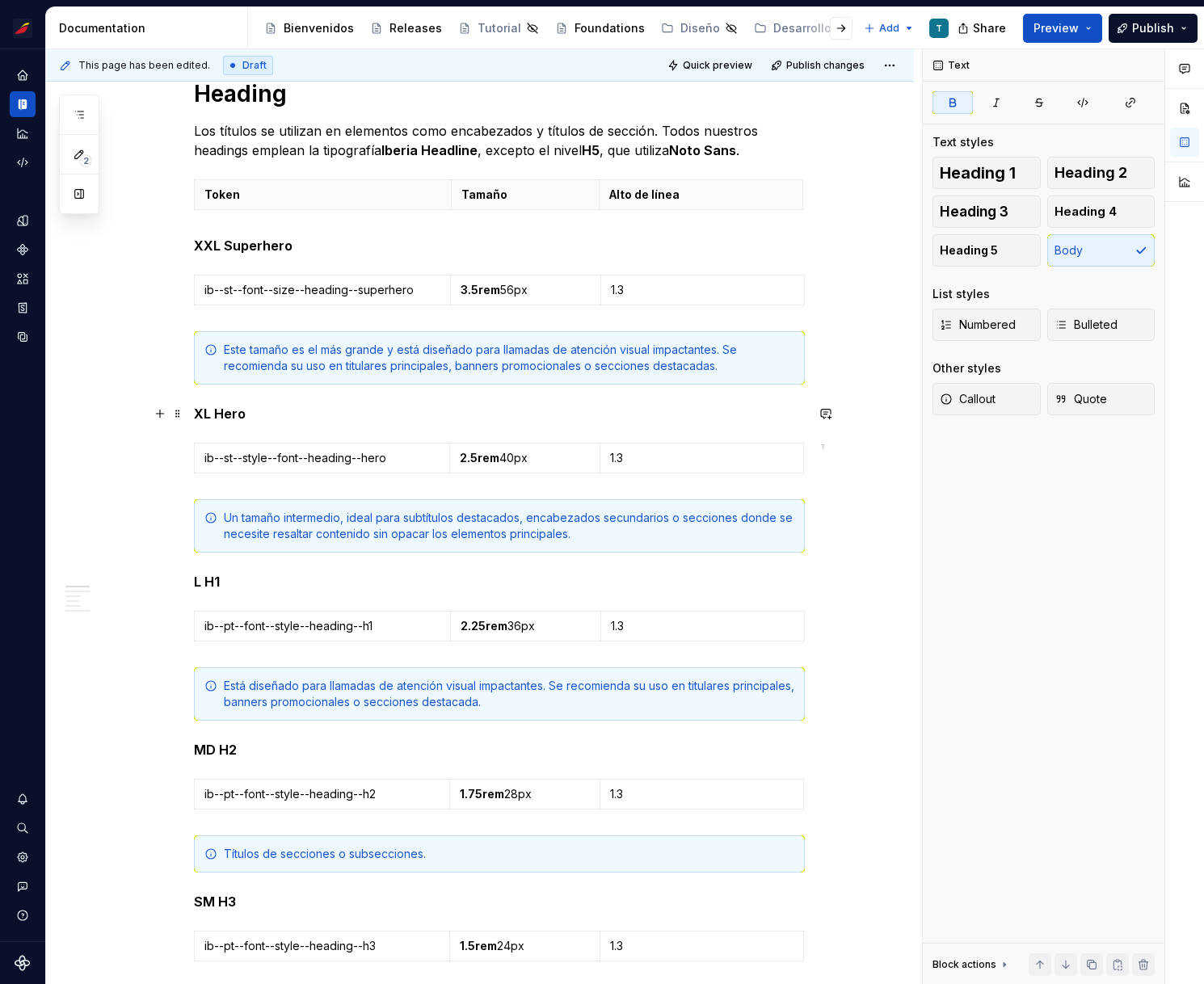
click at [361, 418] on p "XL Hero" at bounding box center [499, 413] width 610 height 19
click at [257, 460] on p "ib--st--style--font--heading--hero" at bounding box center [322, 458] width 235 height 16
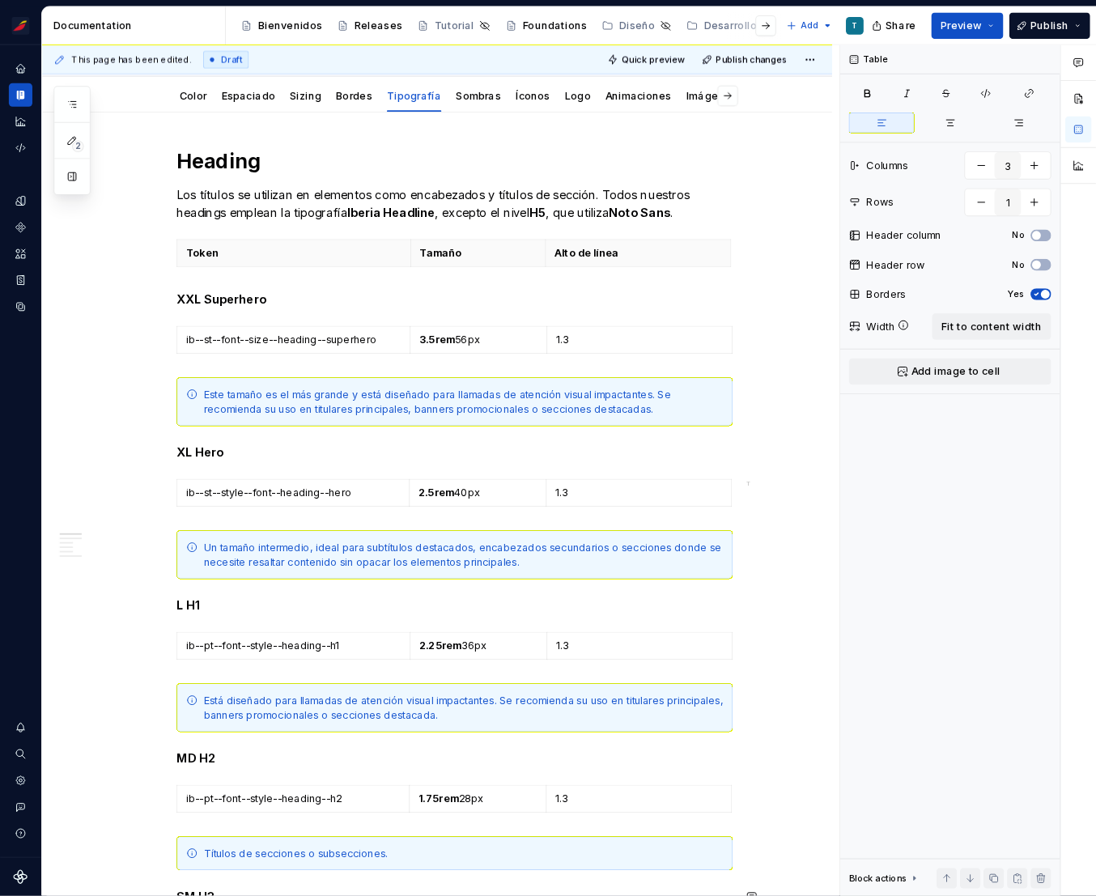
scroll to position [224, 0]
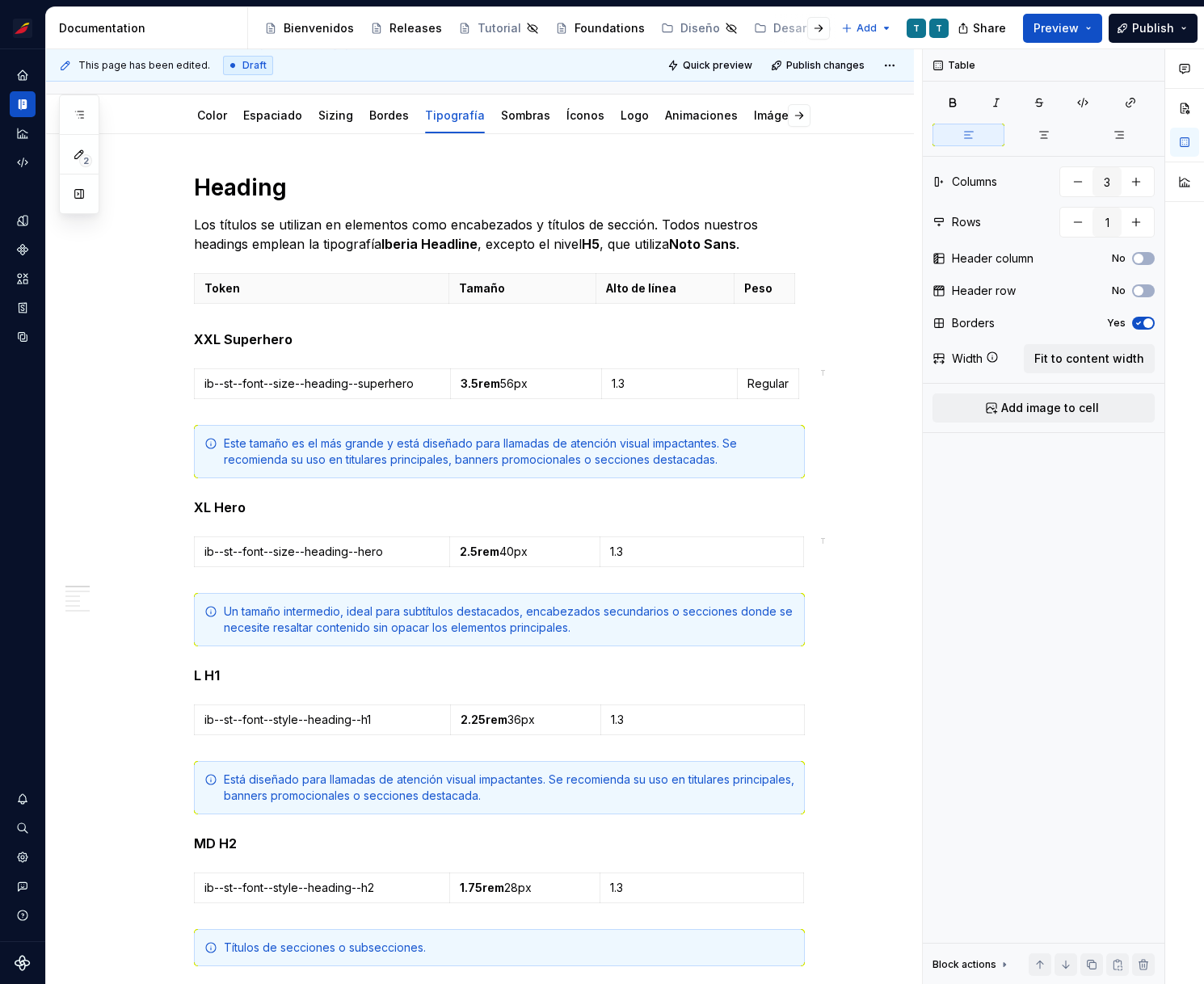
type textarea "*"
type input "4"
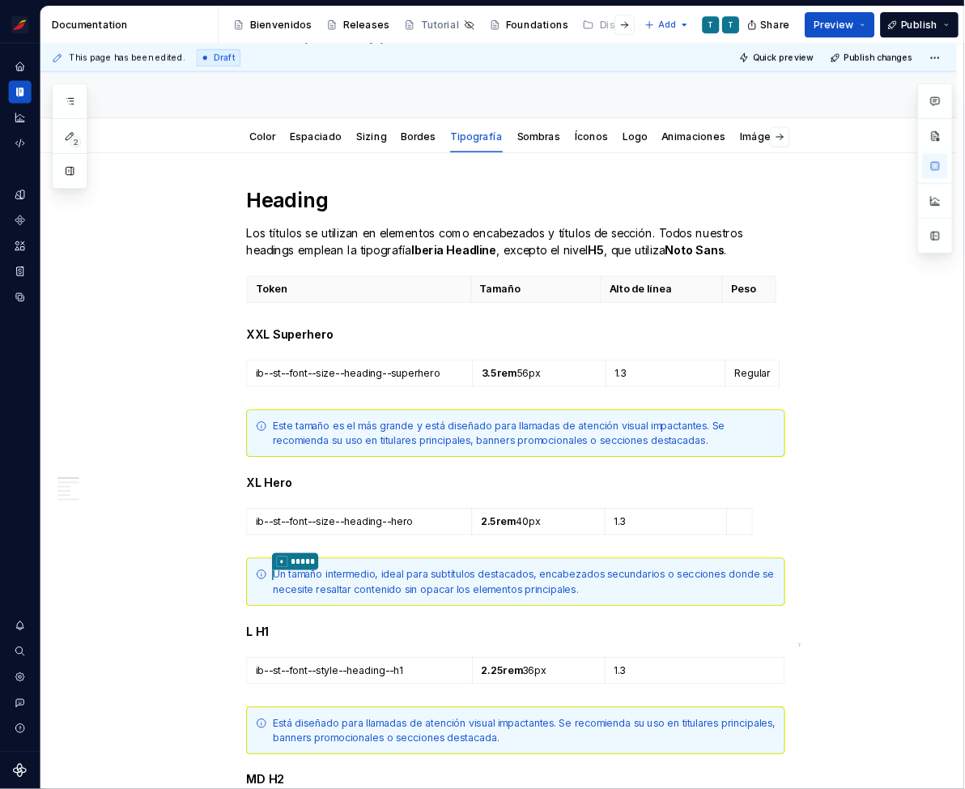
scroll to position [262, 0]
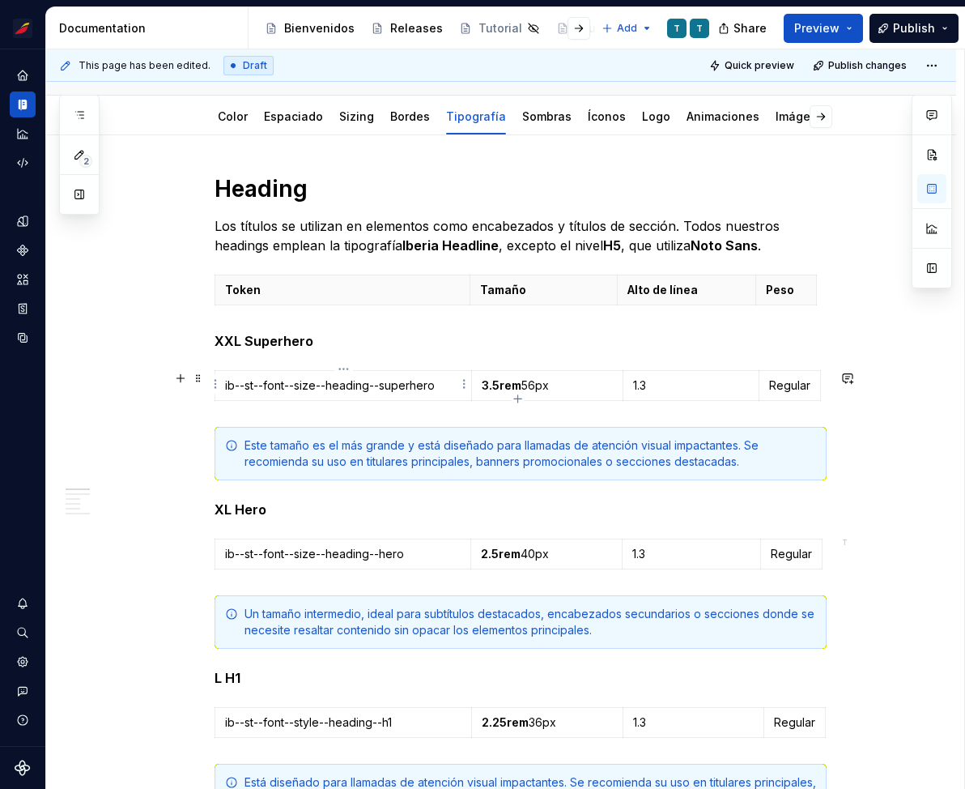
click at [421, 381] on p "ib--st--font--size--heading--superhero" at bounding box center [343, 385] width 236 height 16
type textarea "*"
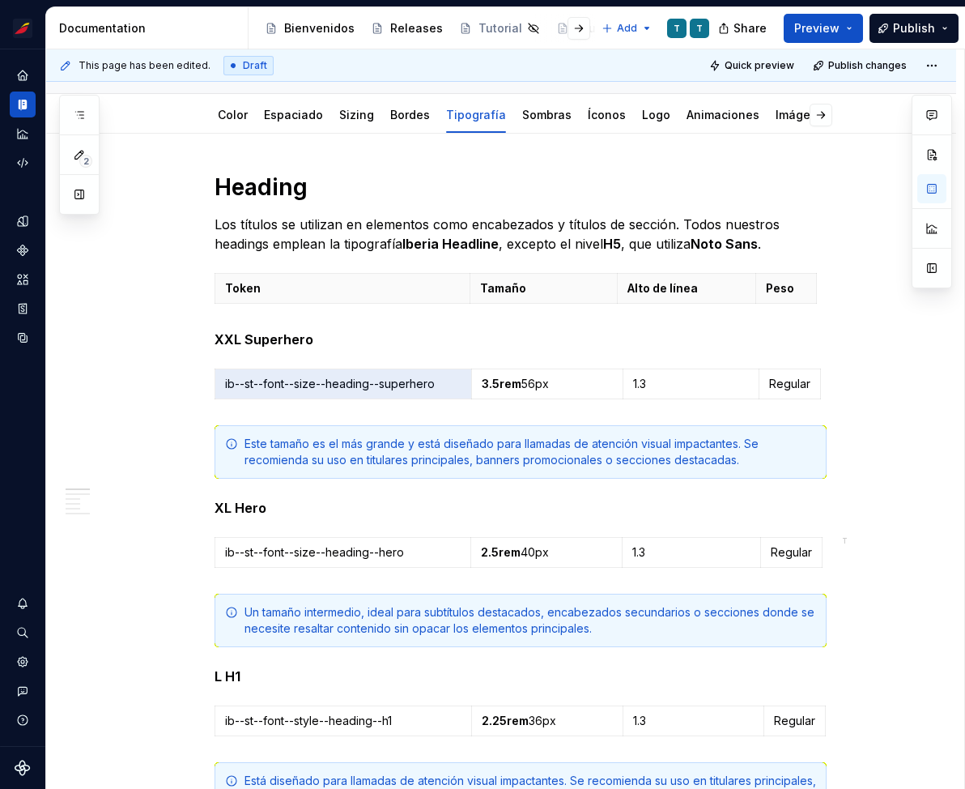
scroll to position [223, 0]
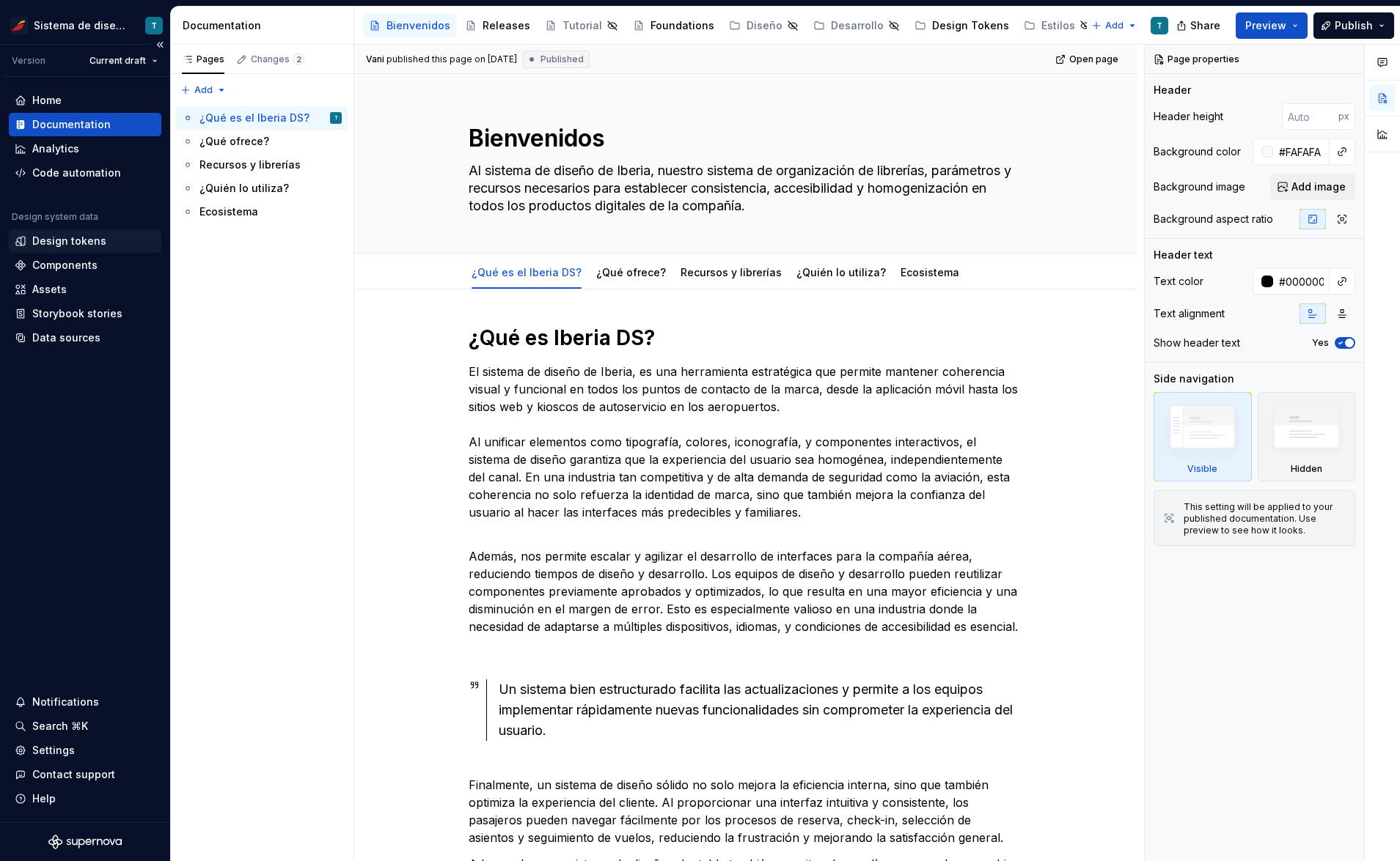
click at [65, 234] on div "Design tokens" at bounding box center [70, 241] width 74 height 14
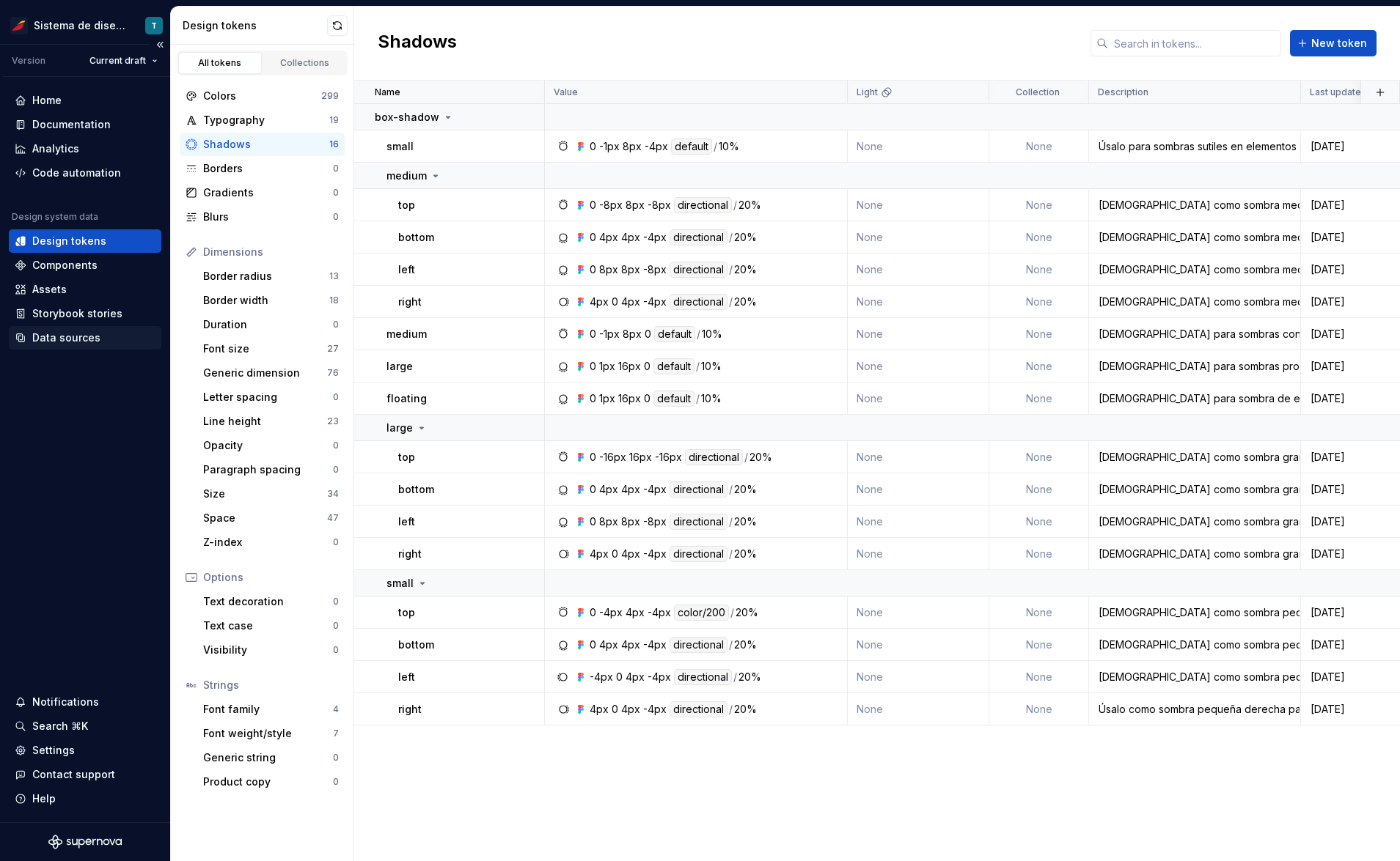
click at [63, 337] on div "Data sources" at bounding box center [66, 338] width 68 height 14
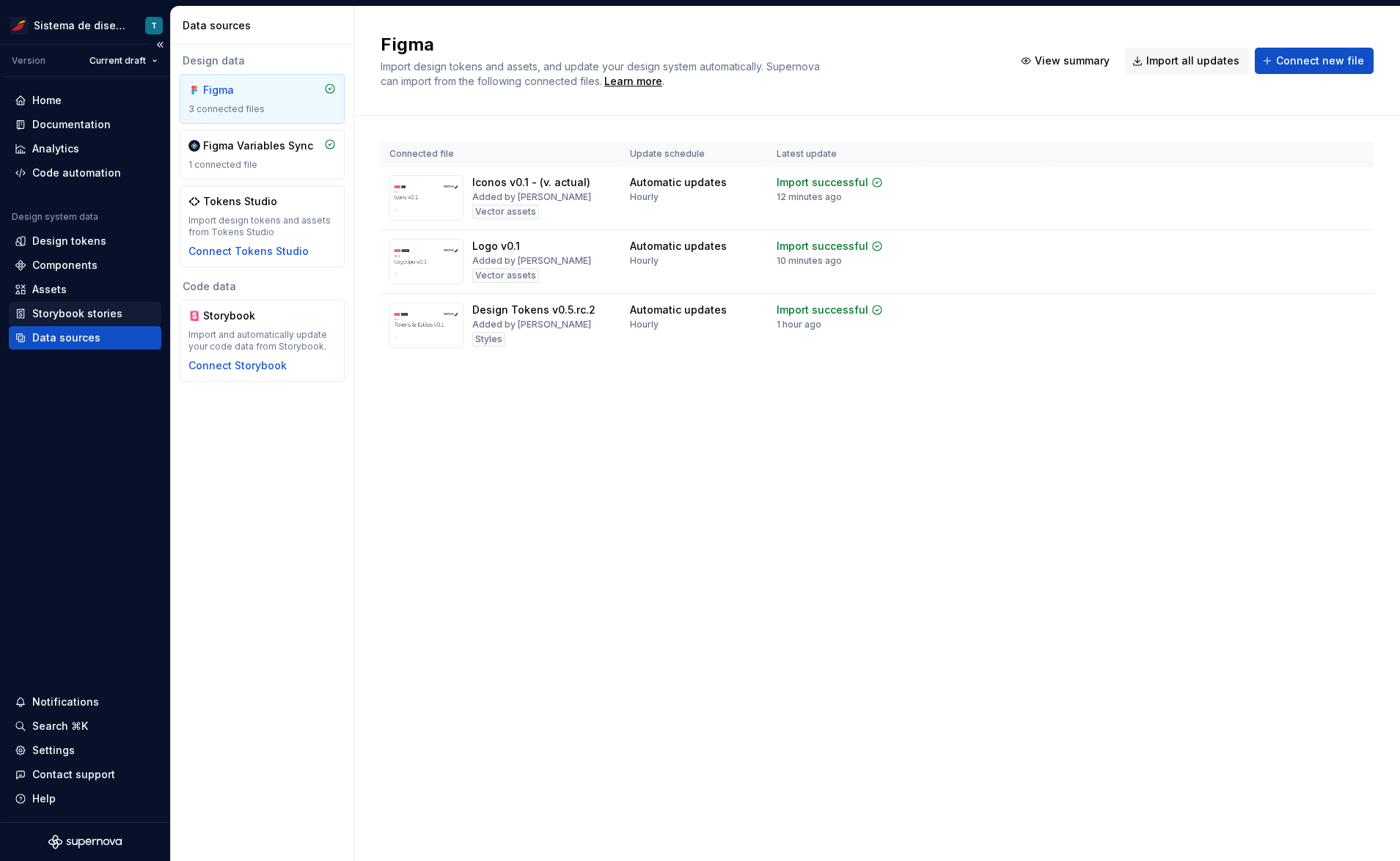
click at [63, 321] on div "Storybook stories" at bounding box center [85, 314] width 152 height 24
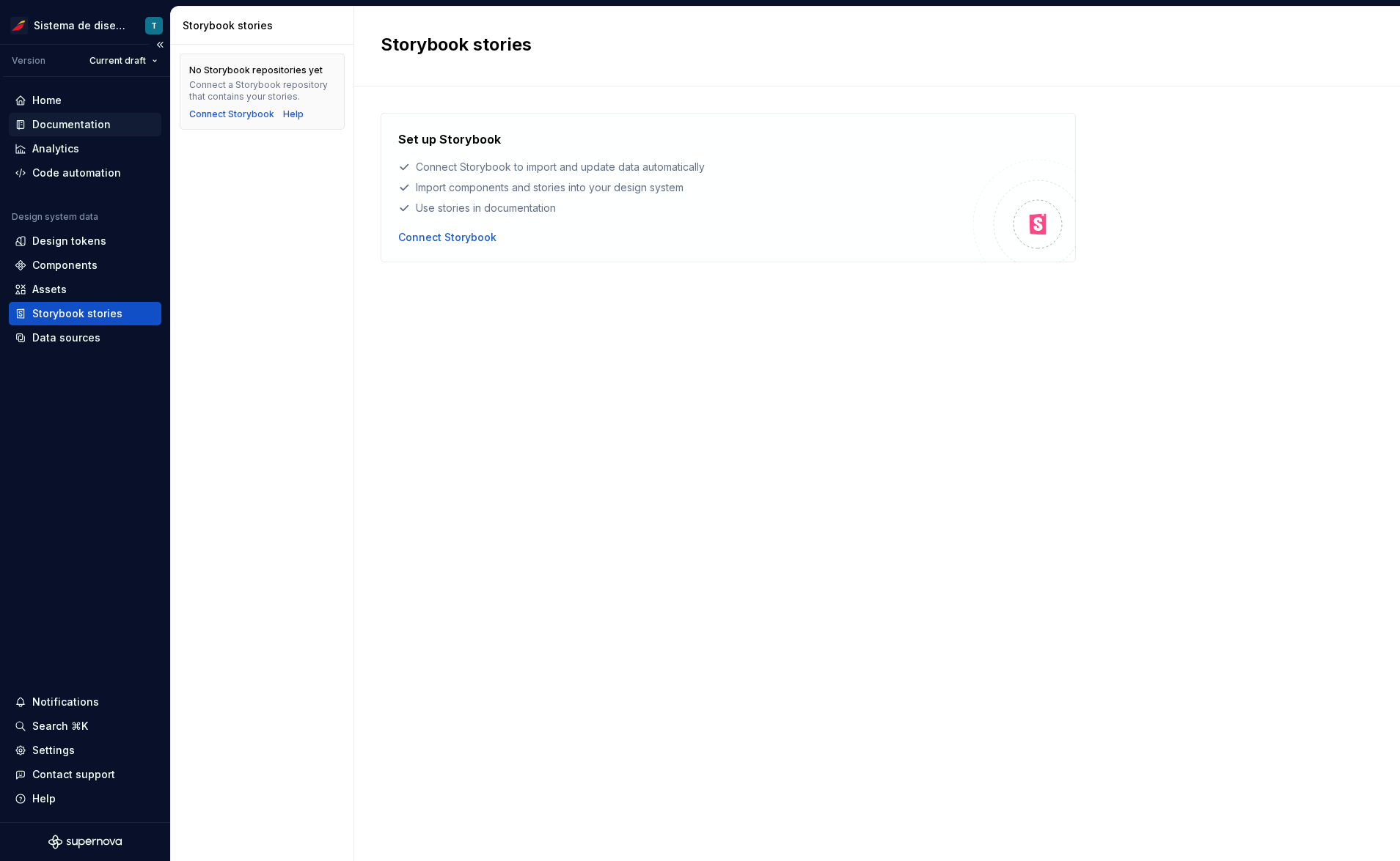
click at [83, 121] on div "Documentation" at bounding box center [72, 125] width 79 height 14
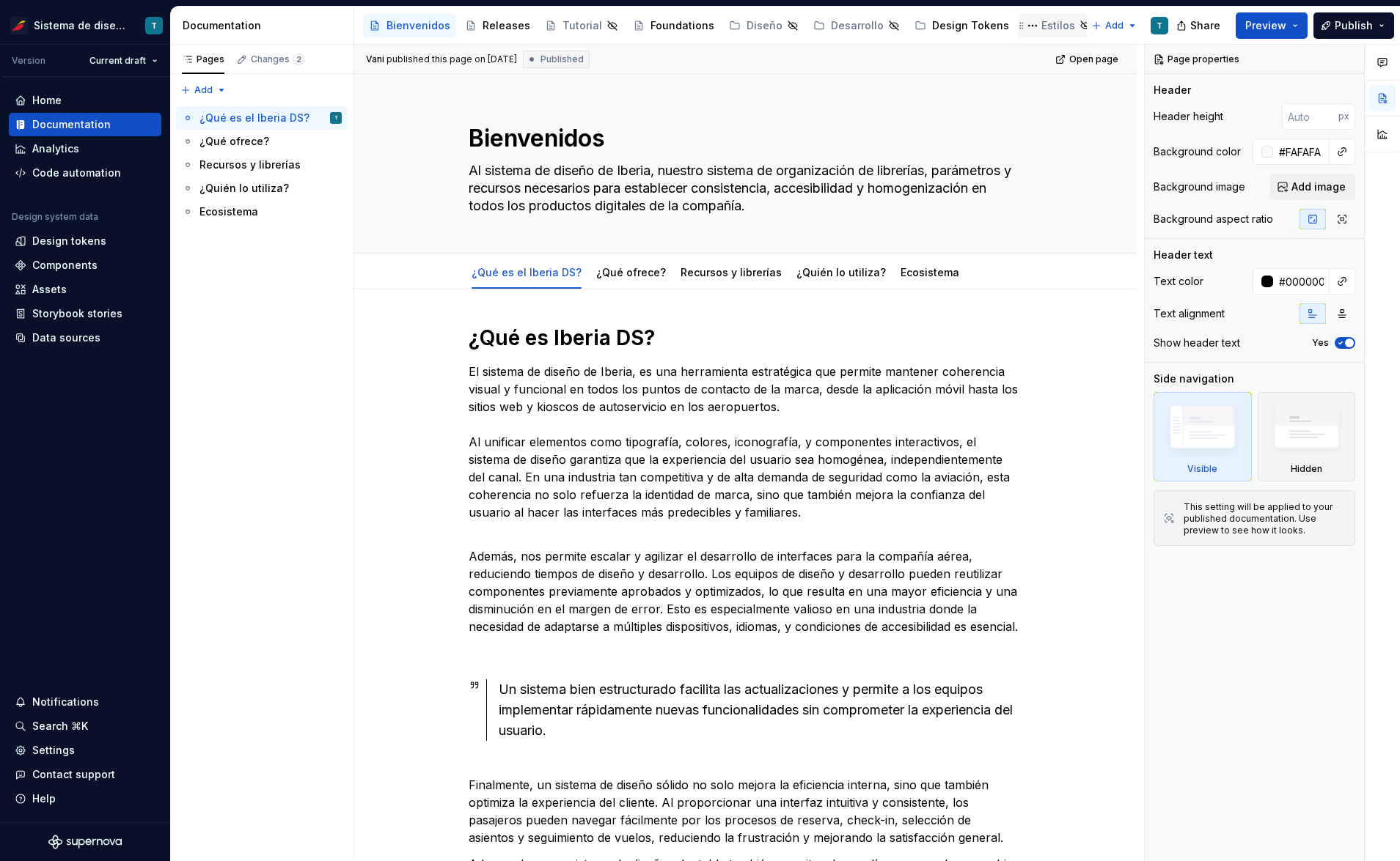
click at [1041, 25] on div "Estilos" at bounding box center [1058, 25] width 34 height 14
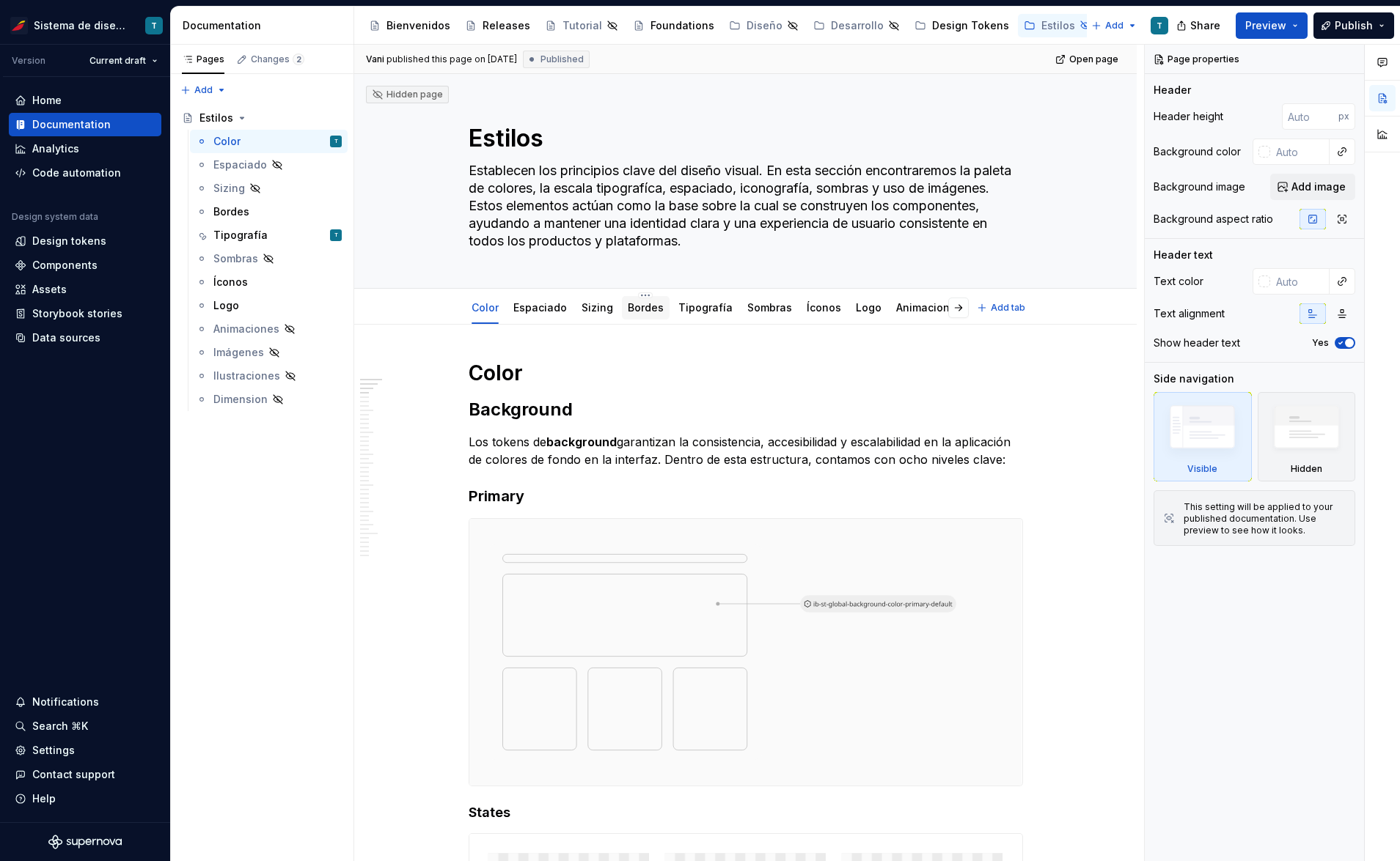
click at [660, 315] on div "Bordes" at bounding box center [646, 308] width 48 height 24
click at [723, 313] on div "Tipografía" at bounding box center [705, 308] width 66 height 24
click at [685, 313] on link "Tipografía" at bounding box center [705, 308] width 54 height 13
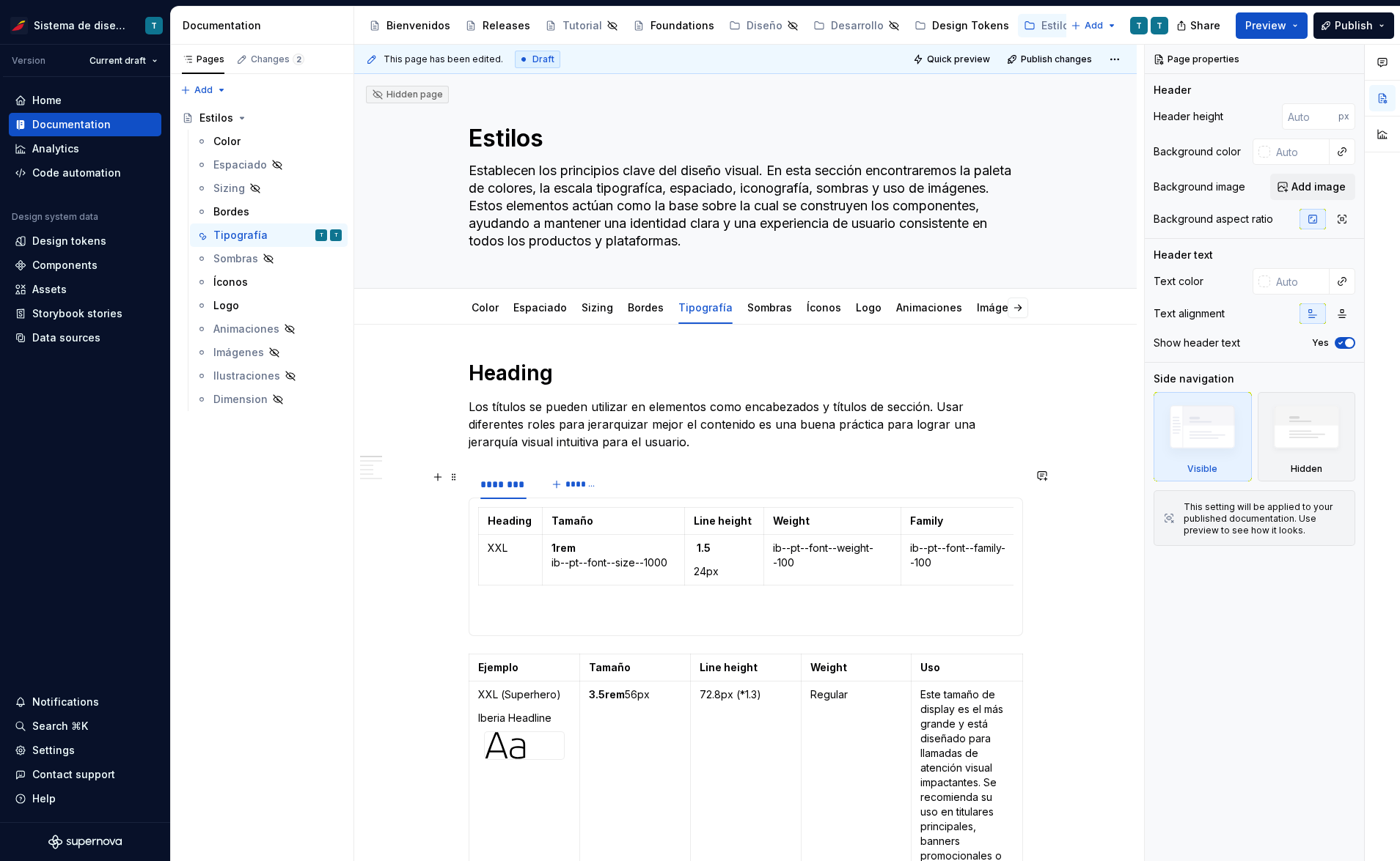
scroll to position [19, 0]
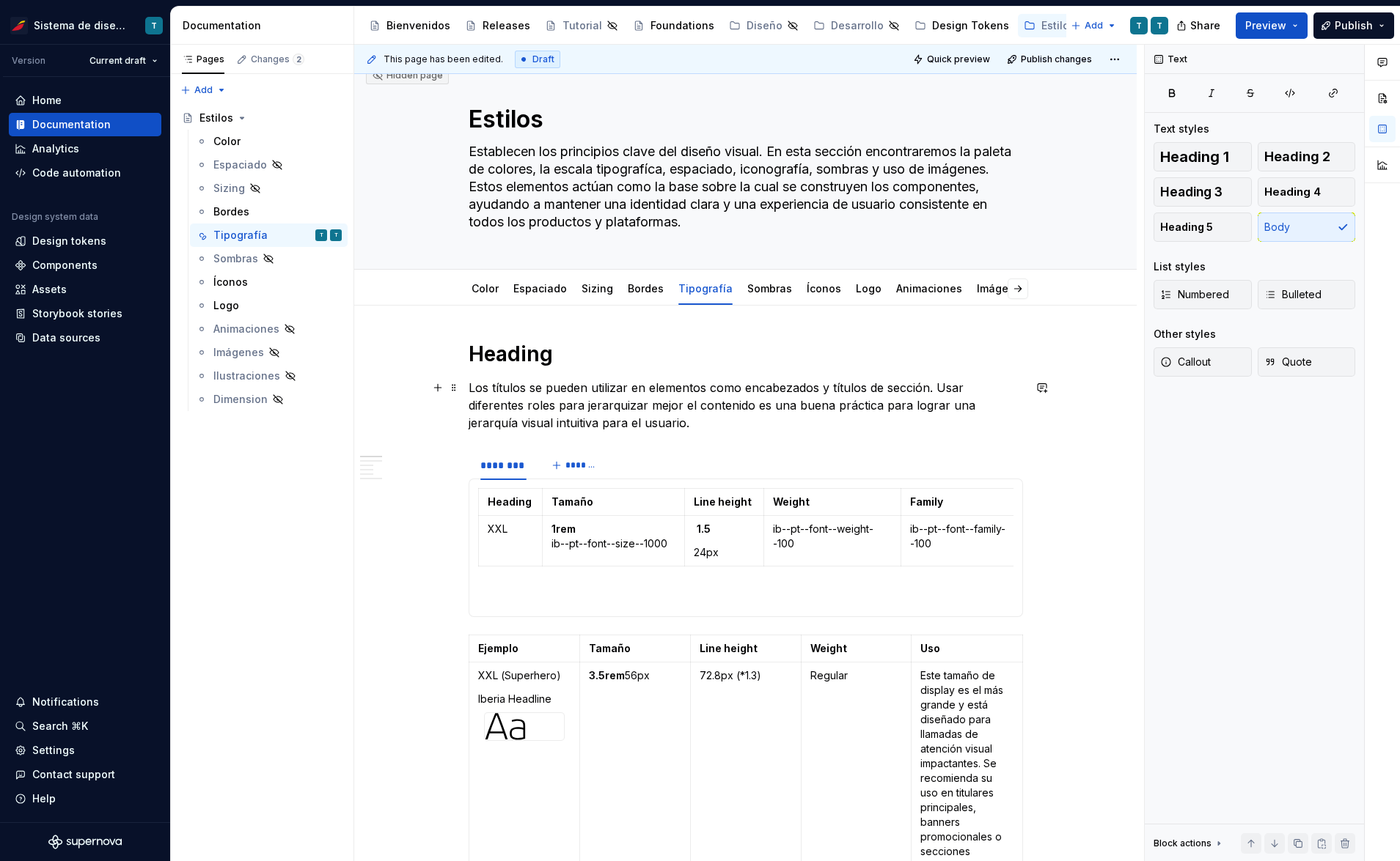
click at [936, 385] on p "Los títulos se pueden utilizar en elementos como encabezados y títulos de secci…" at bounding box center [745, 406] width 554 height 53
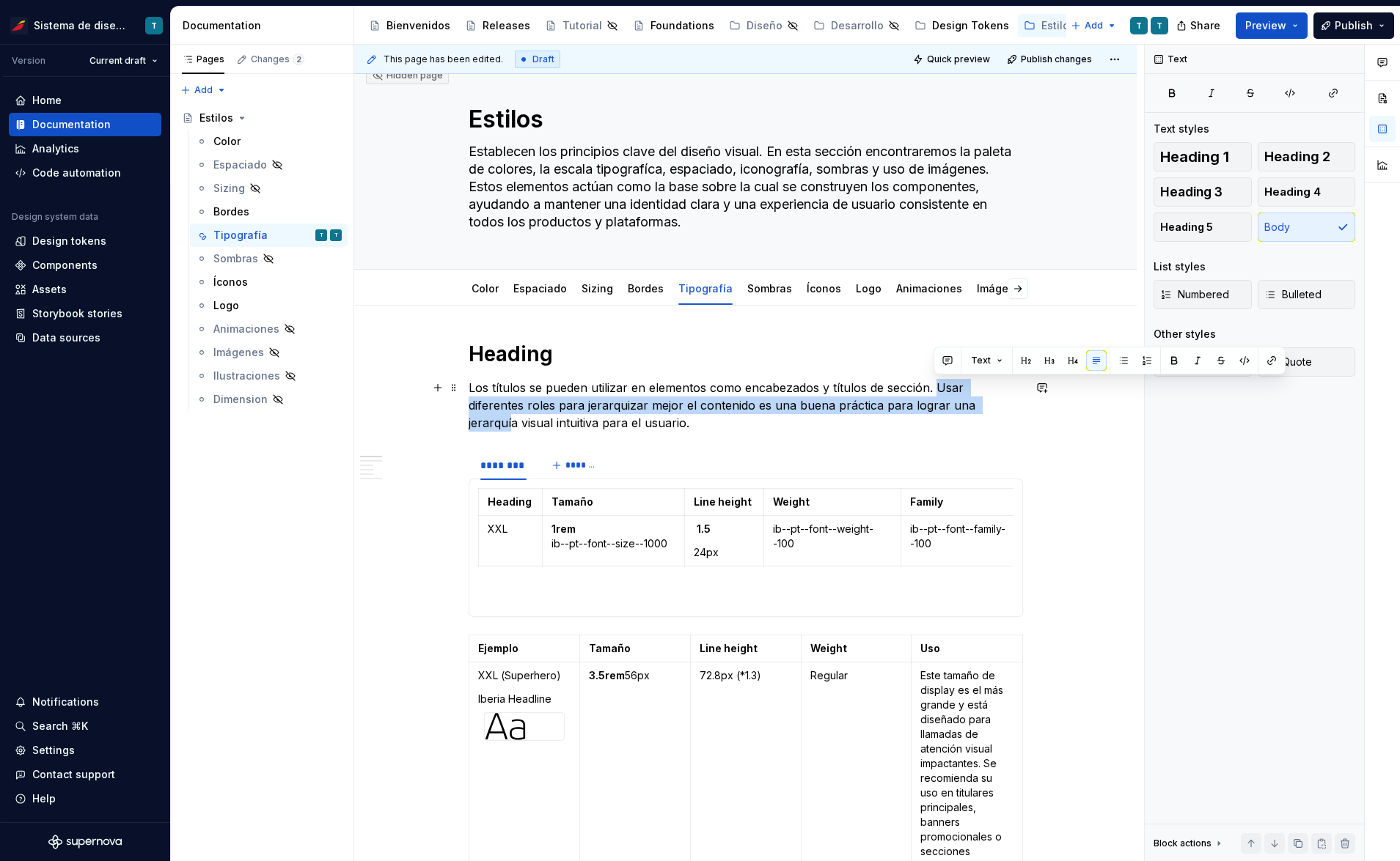
type textarea "*"
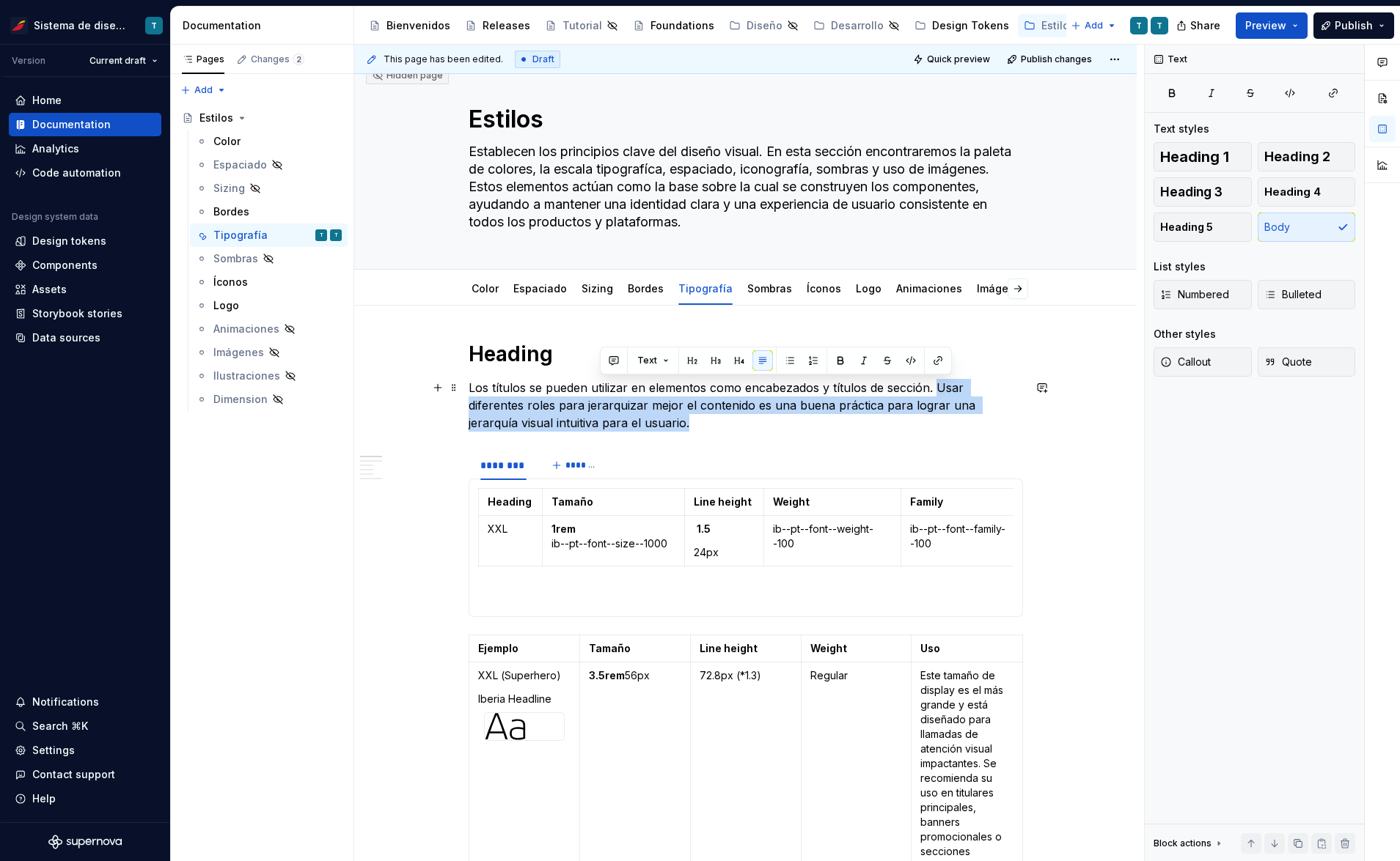
drag, startPoint x: 933, startPoint y: 384, endPoint x: 958, endPoint y: 420, distance: 43.8
click at [958, 420] on p "Los títulos se pueden utilizar en elementos como encabezados y títulos de secci…" at bounding box center [745, 406] width 554 height 53
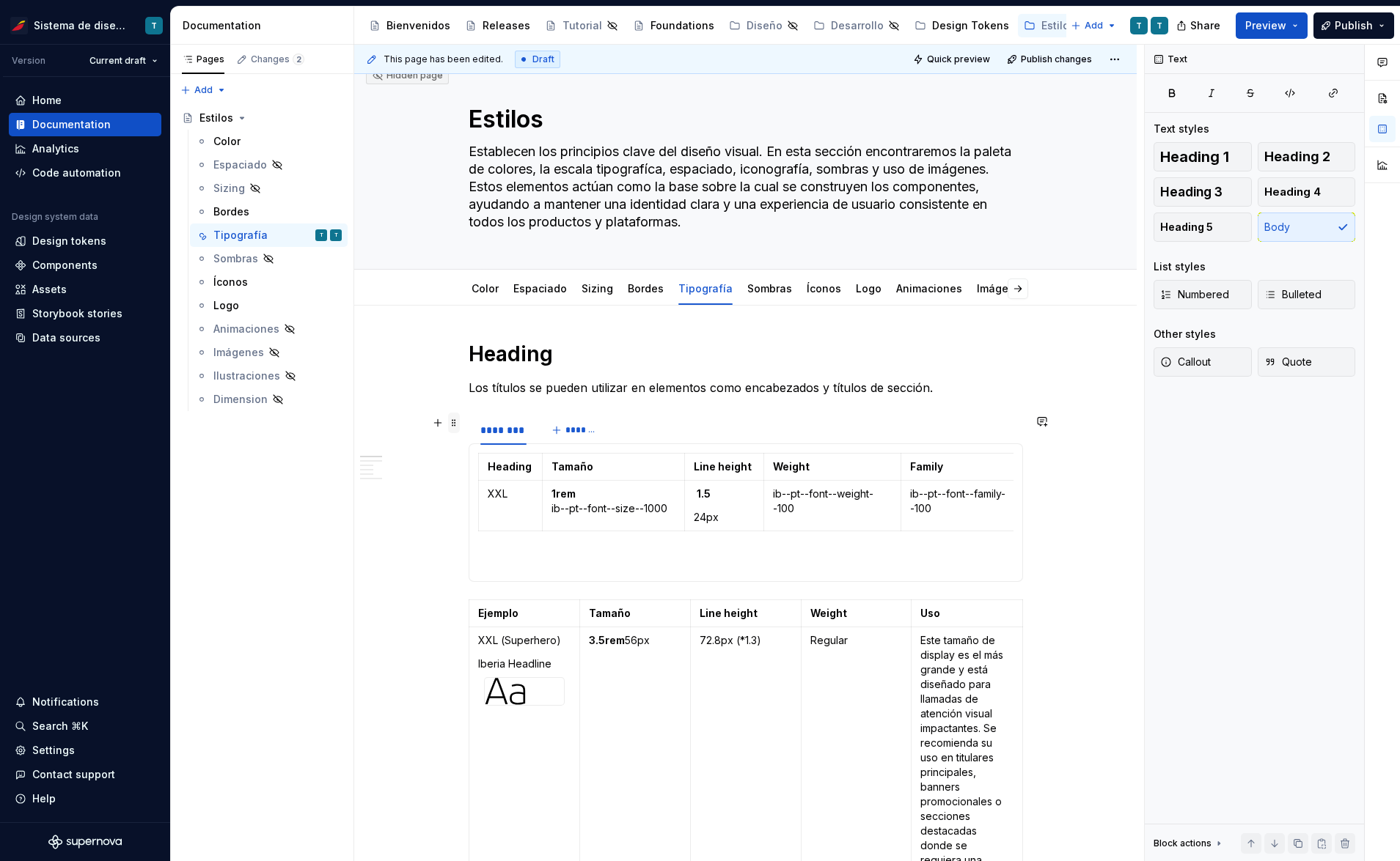
click at [453, 424] on span at bounding box center [454, 423] width 12 height 21
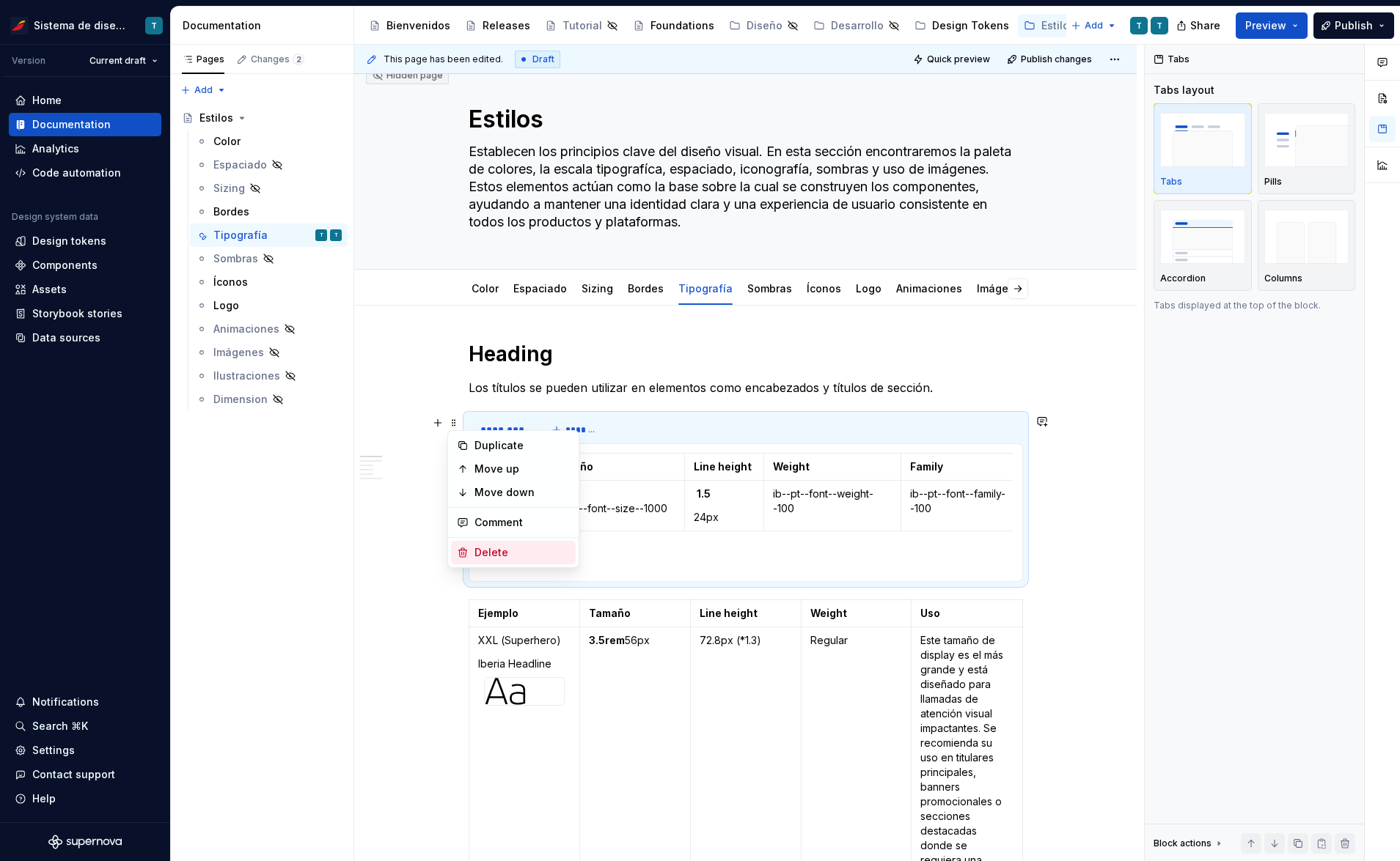
click at [493, 545] on div "Delete" at bounding box center [522, 552] width 95 height 14
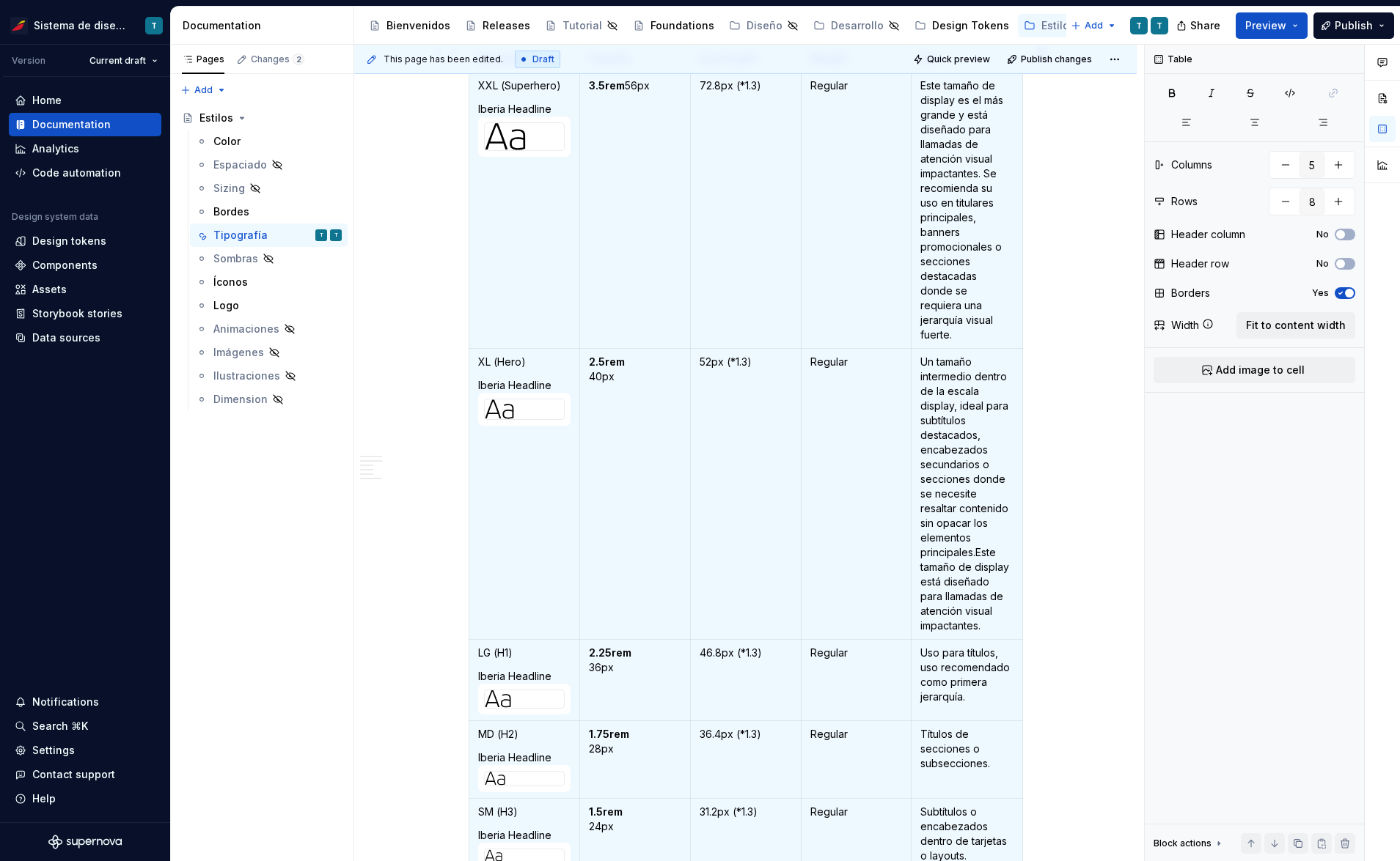
scroll to position [0, 0]
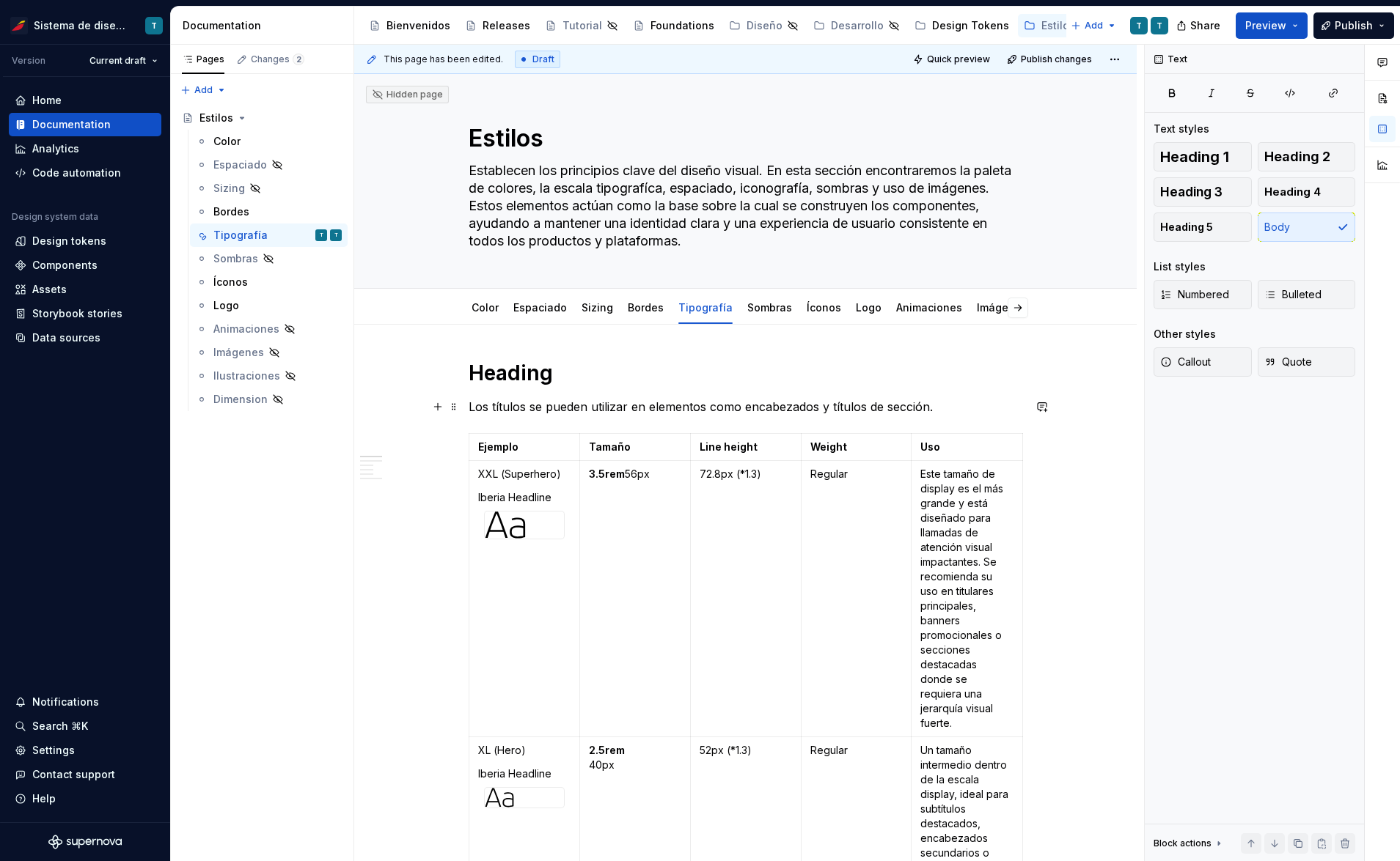
click at [972, 408] on p "Los títulos se pueden utilizar en elementos como encabezados y títulos de secci…" at bounding box center [745, 407] width 554 height 17
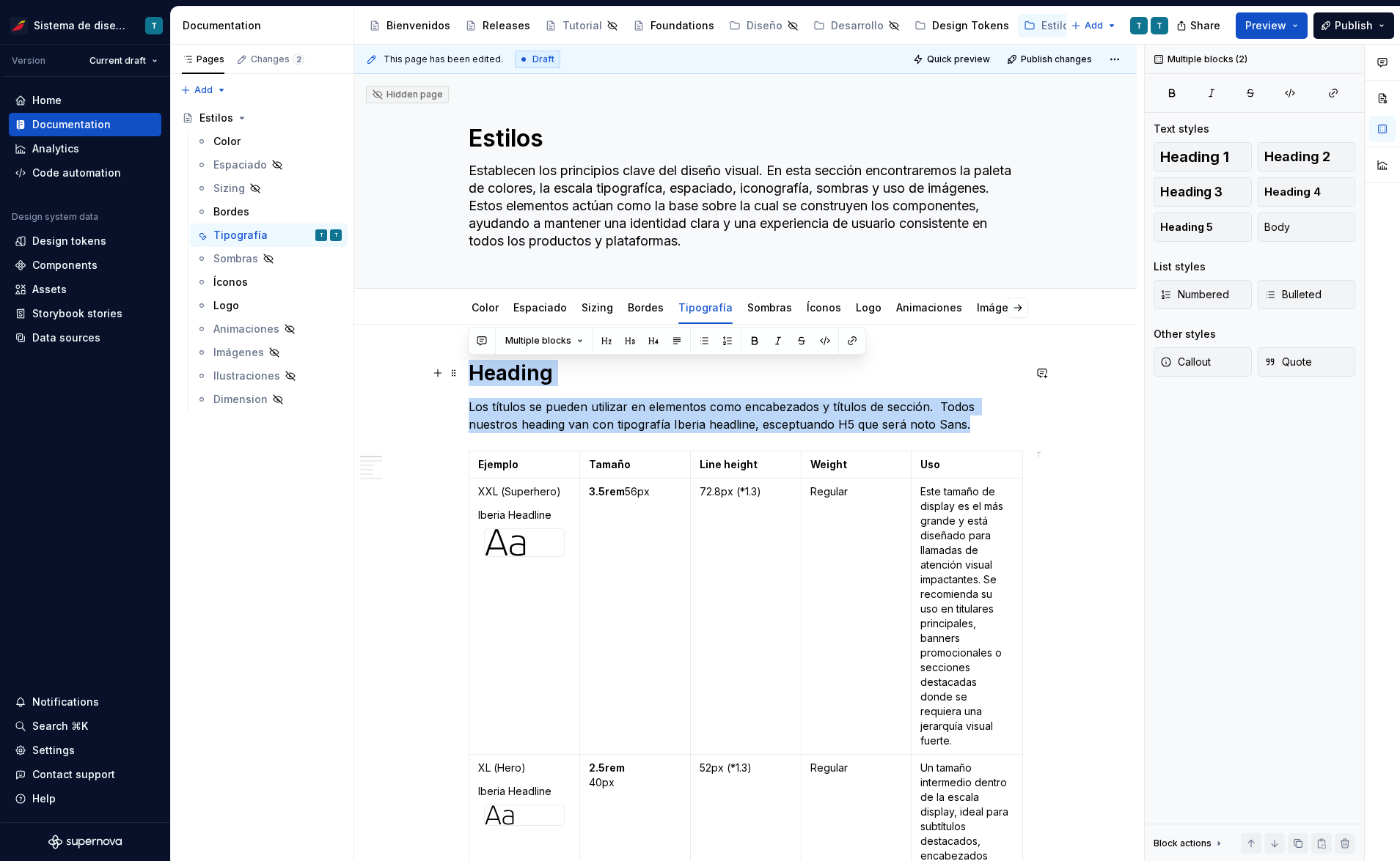
drag, startPoint x: 963, startPoint y: 426, endPoint x: 465, endPoint y: 362, distance: 502.1
copy div "Heading Los títulos se pueden utilizar en elementos como encabezados y títulos …"
click at [749, 415] on p "Los títulos se pueden utilizar en elementos como encabezados y títulos de secci…" at bounding box center [745, 416] width 554 height 35
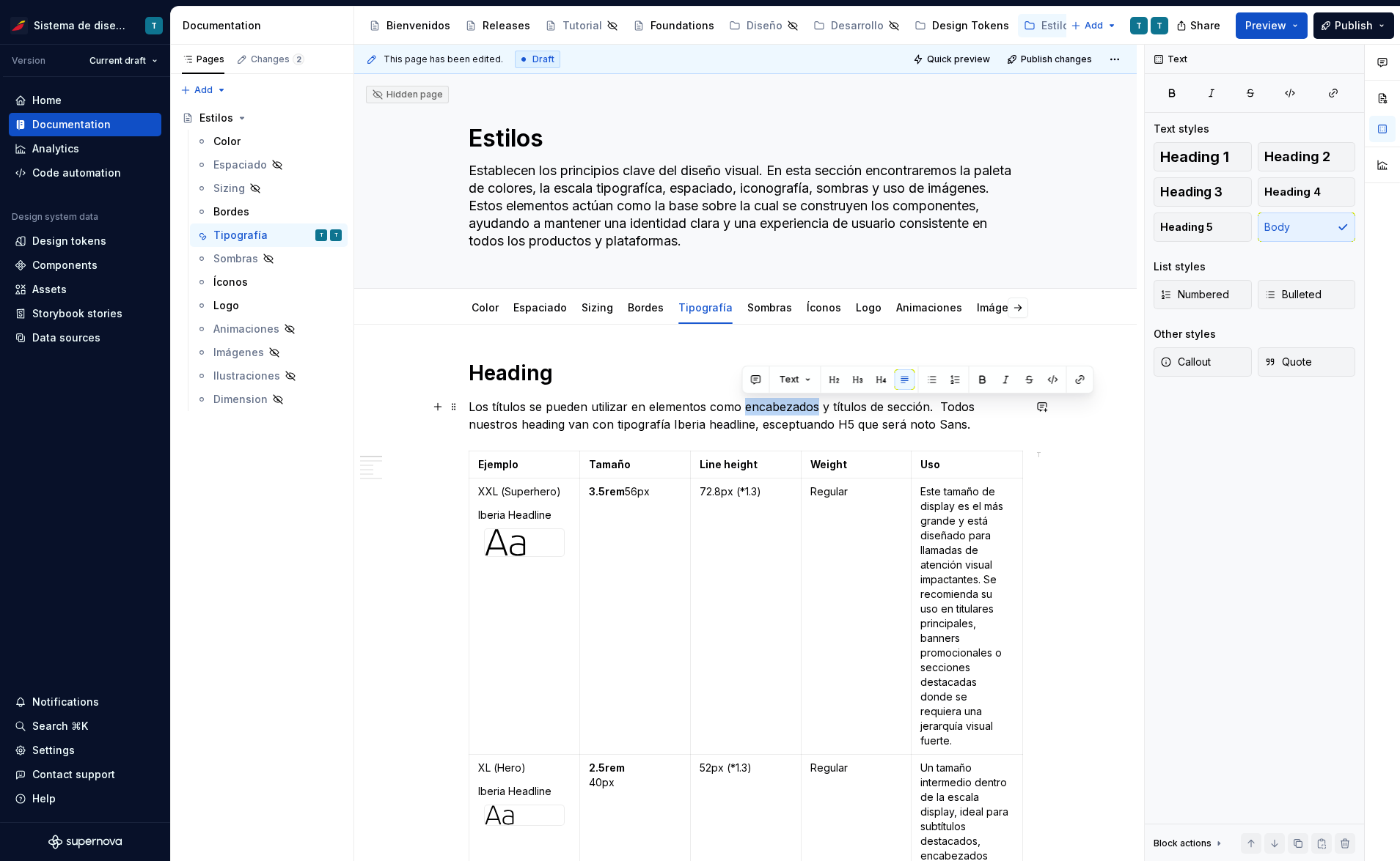
click at [749, 415] on p "Los títulos se pueden utilizar en elementos como encabezados y títulos de secci…" at bounding box center [745, 416] width 554 height 35
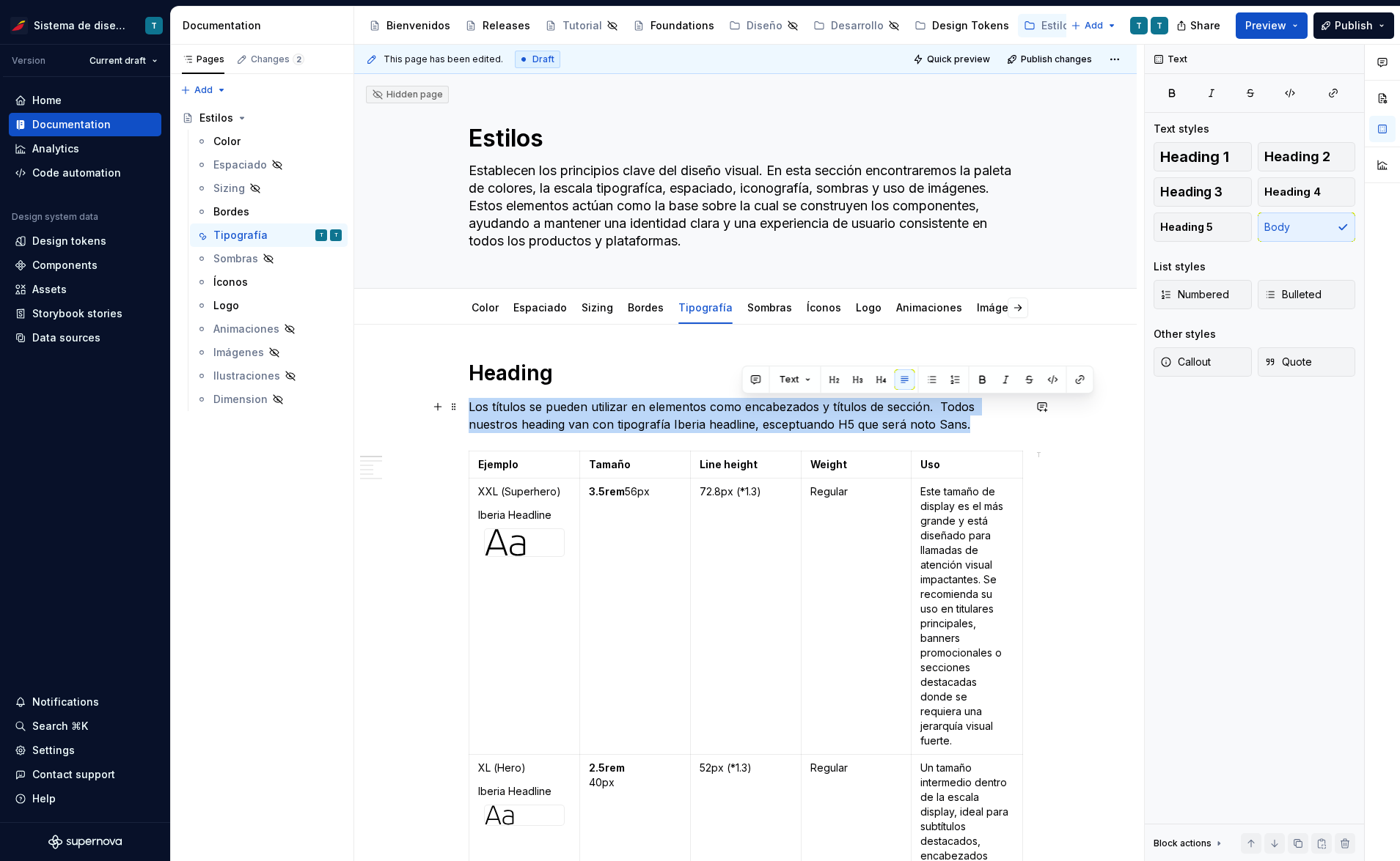
click at [749, 415] on p "Los títulos se pueden utilizar en elementos como encabezados y títulos de secci…" at bounding box center [745, 416] width 554 height 35
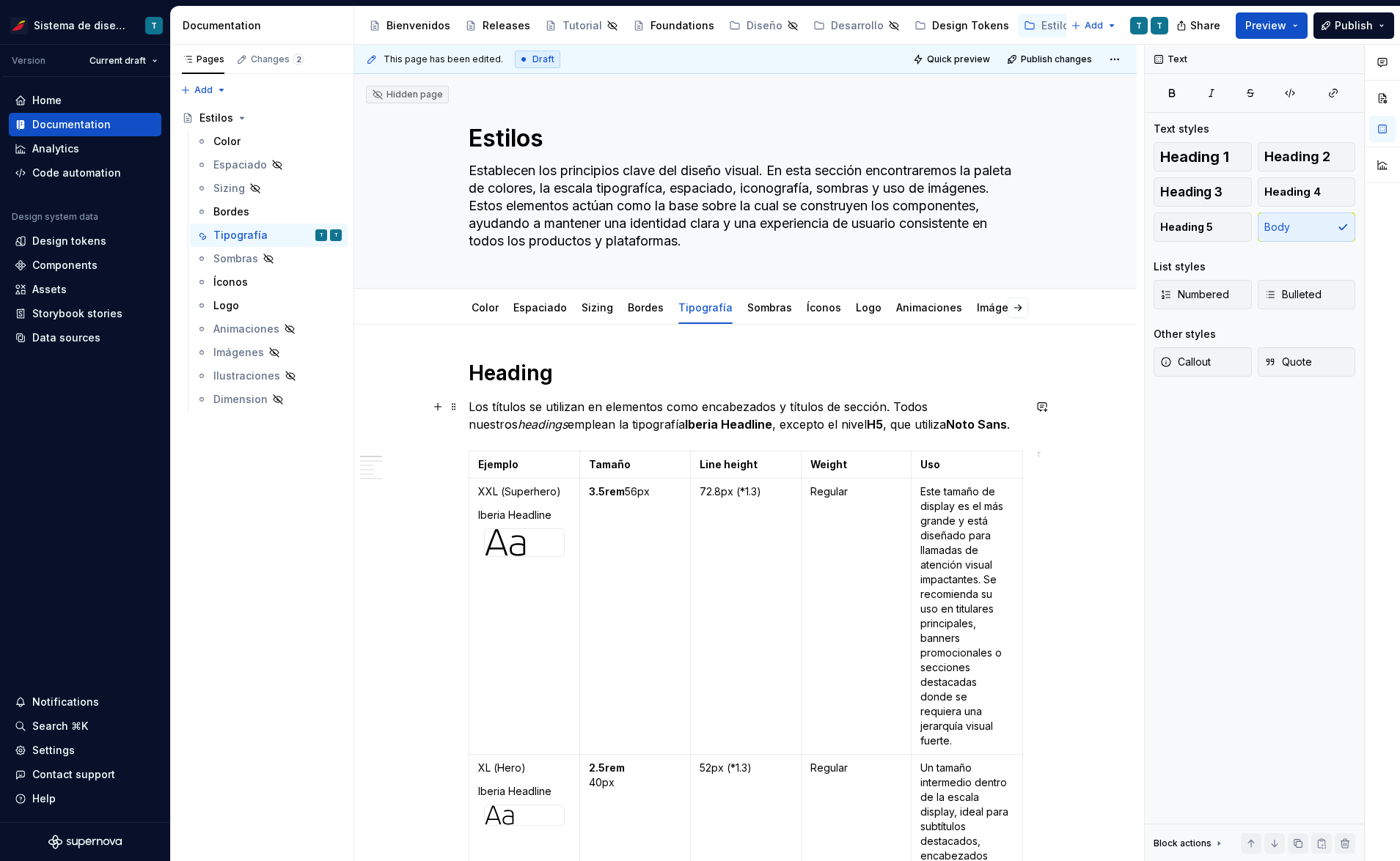
click at [983, 424] on p "Los títulos se utilizan en elementos como encabezados y títulos de sección. Tod…" at bounding box center [745, 416] width 554 height 35
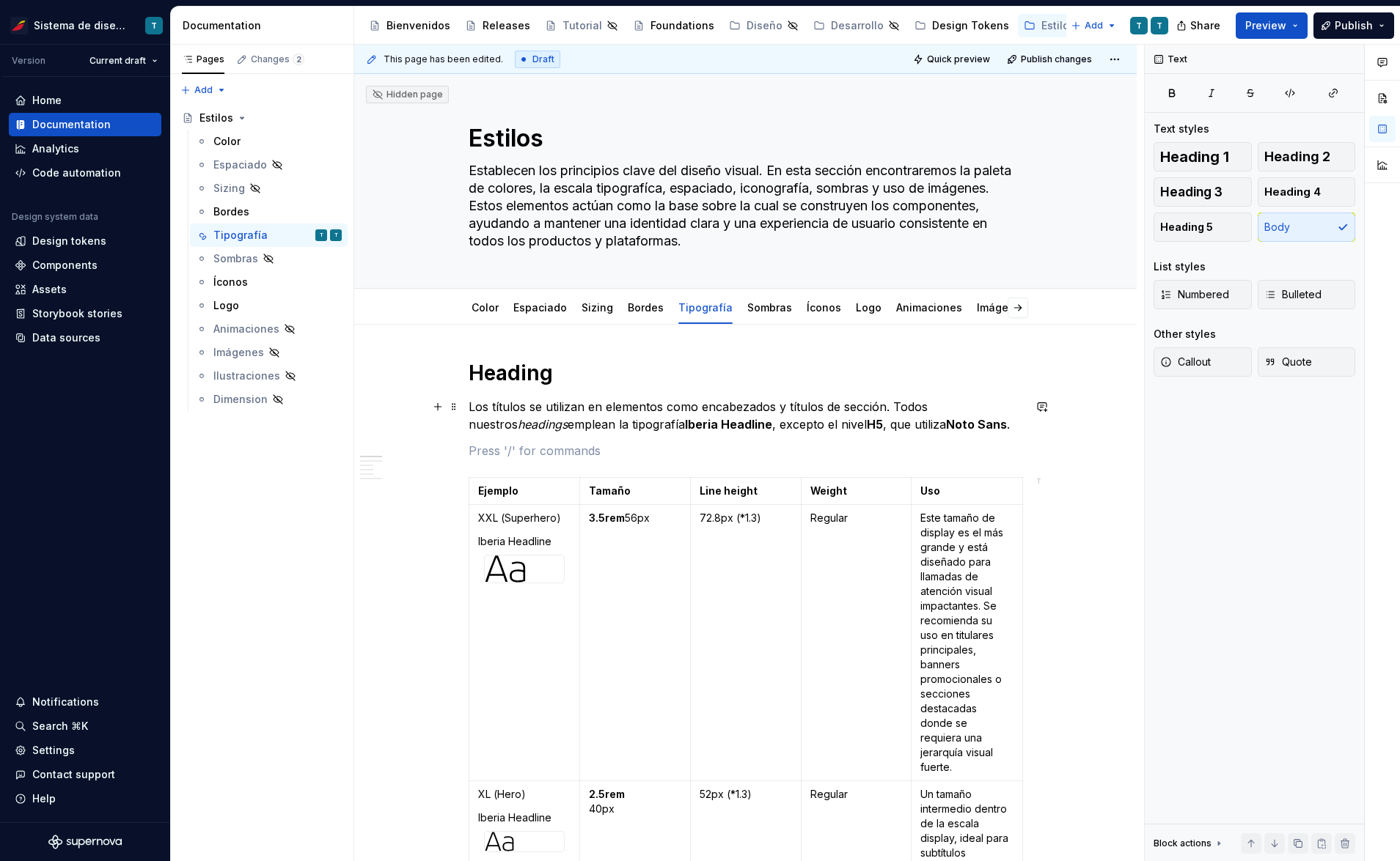
click at [518, 422] on em "headings" at bounding box center [542, 425] width 50 height 14
click at [711, 398] on button "button" at bounding box center [708, 397] width 21 height 21
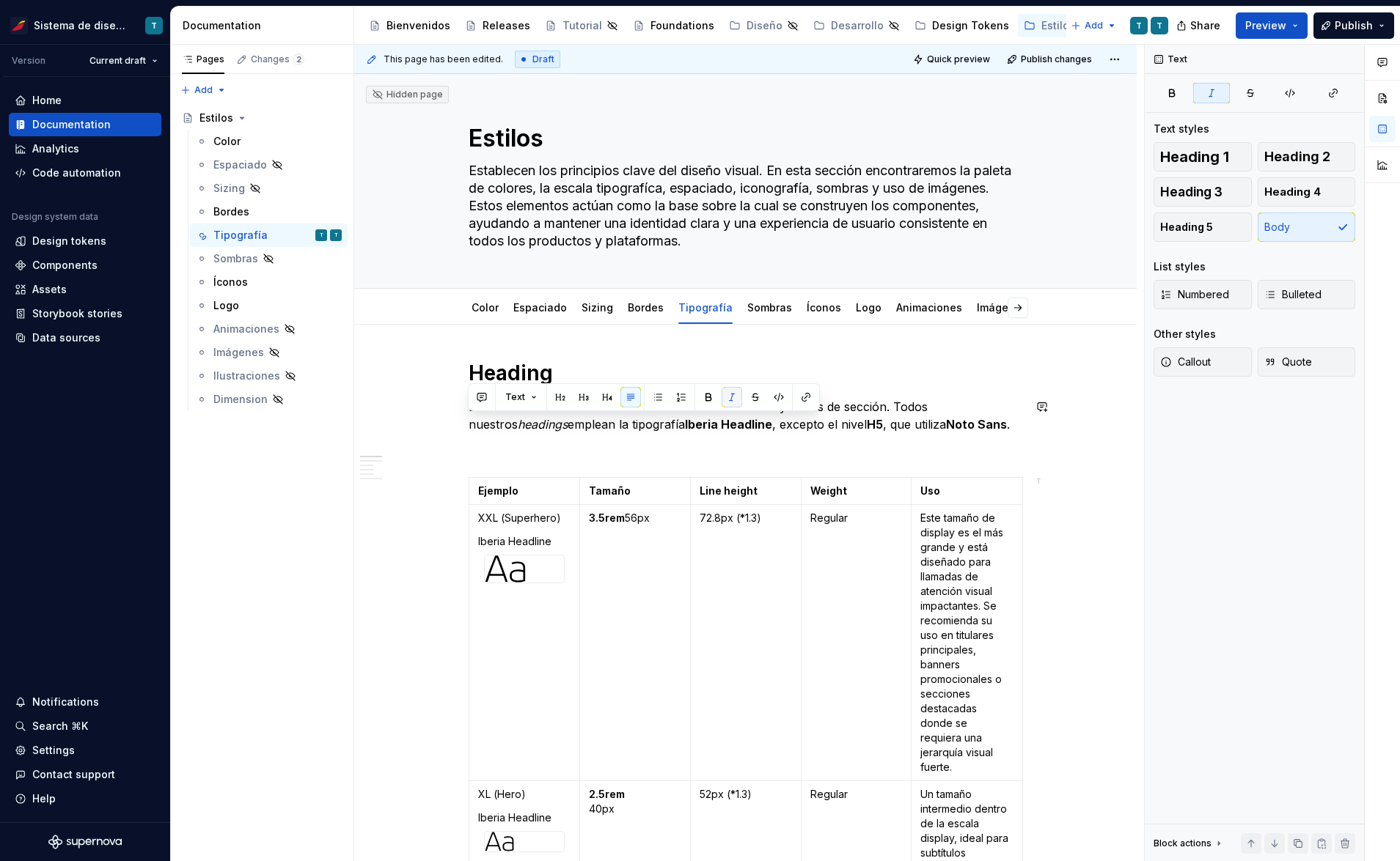
click at [725, 398] on button "button" at bounding box center [732, 397] width 21 height 21
click at [654, 430] on strong "Iberia Headline" at bounding box center [682, 425] width 87 height 14
click at [977, 426] on p "Los títulos se utilizan en elementos como encabezados y títulos de sección. Tod…" at bounding box center [745, 416] width 554 height 35
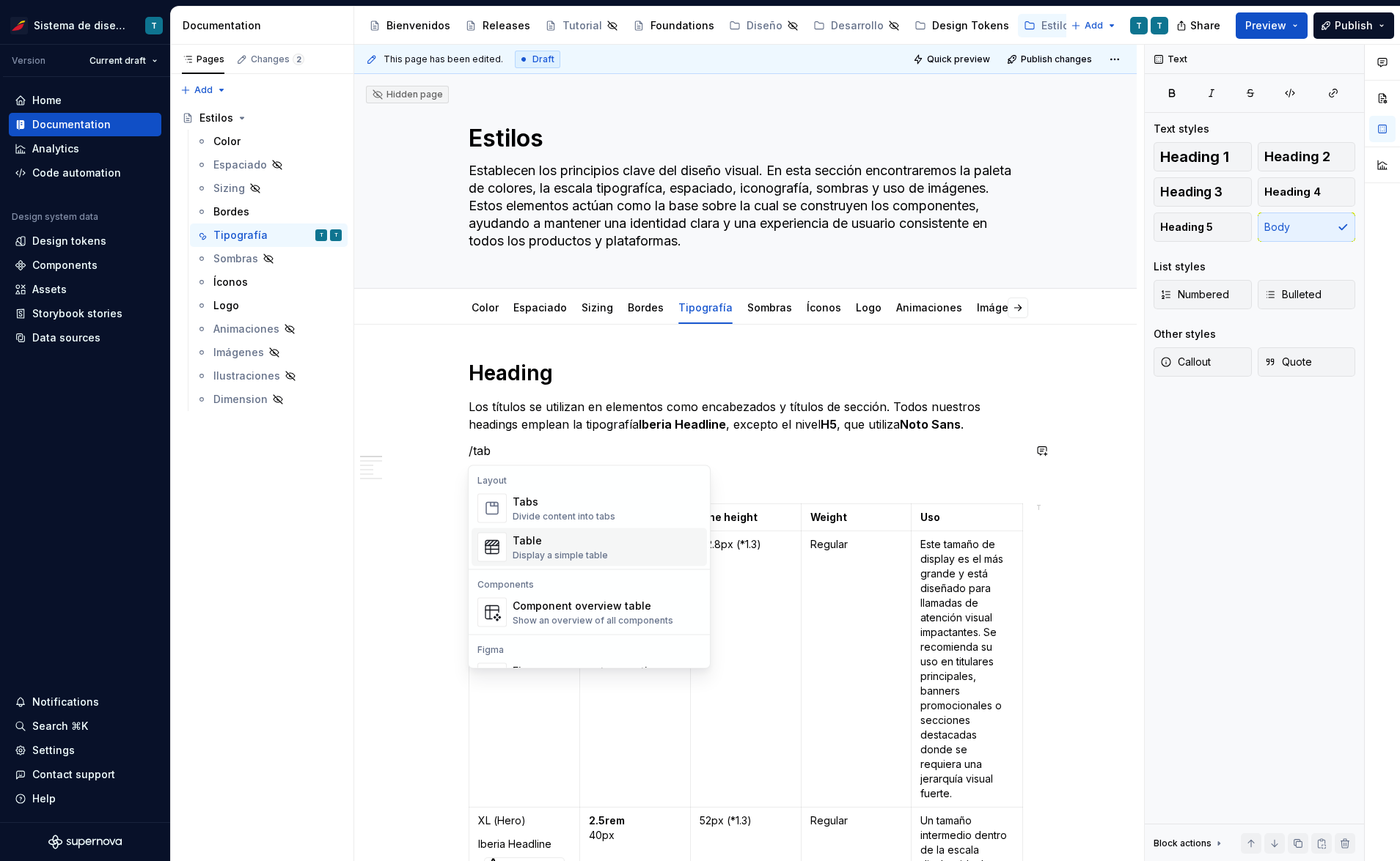
click at [532, 546] on div "Table" at bounding box center [560, 541] width 95 height 14
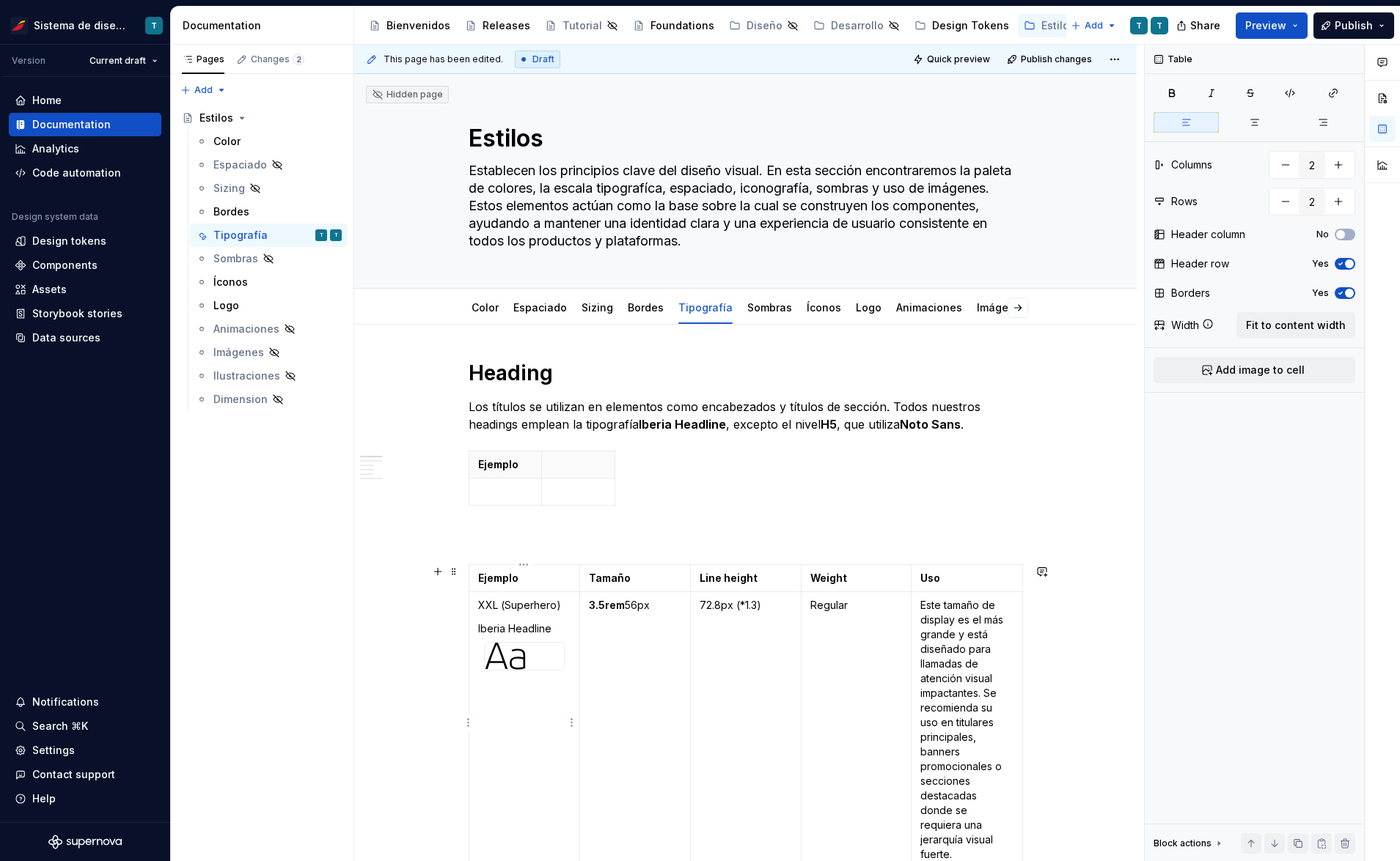
click at [511, 652] on img at bounding box center [504, 656] width 41 height 27
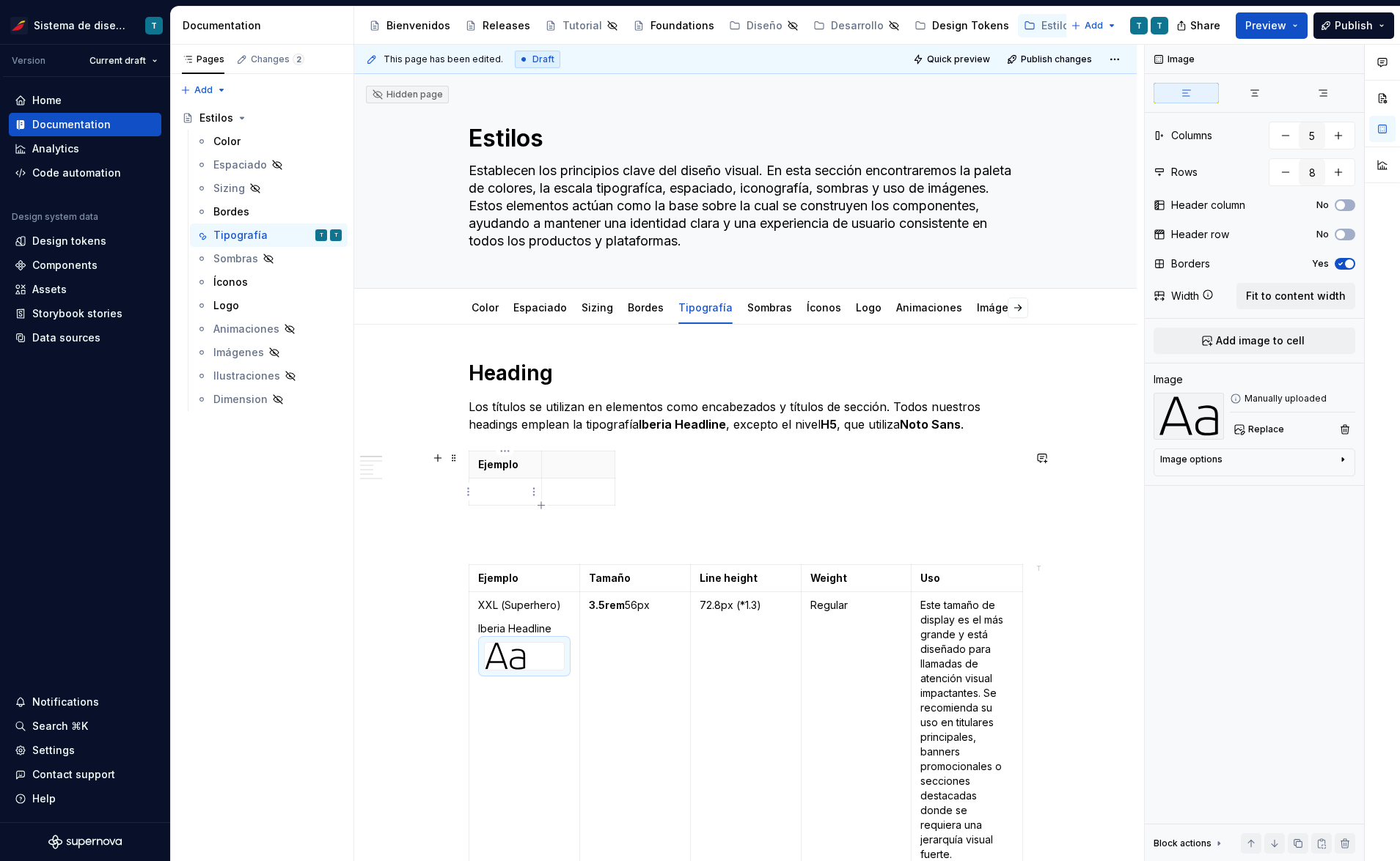
click at [492, 492] on p at bounding box center [505, 492] width 55 height 14
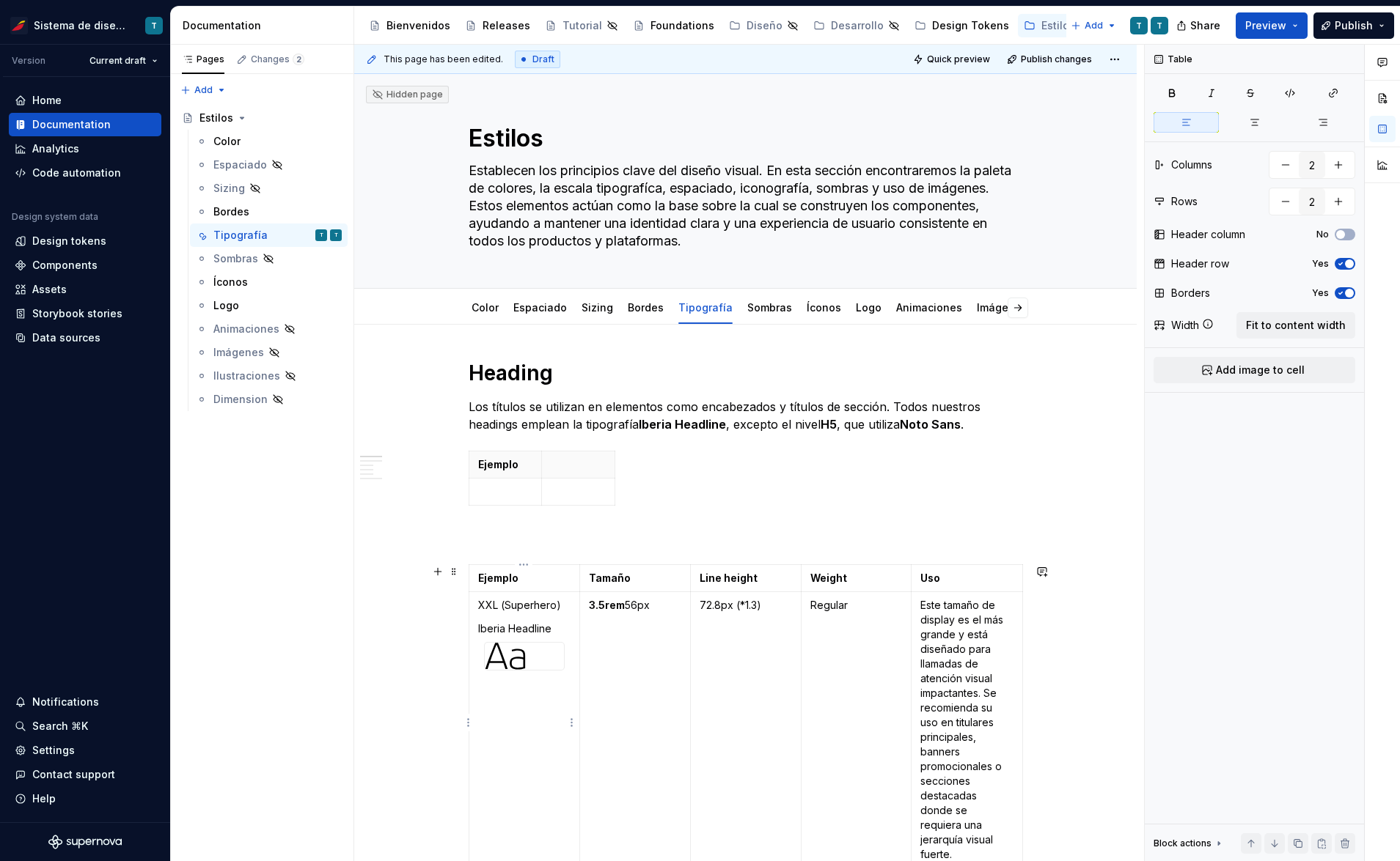
type textarea "*"
click at [517, 657] on img at bounding box center [504, 656] width 41 height 27
click at [521, 607] on p "XXL (Superhero)" at bounding box center [524, 606] width 92 height 14
type input "2"
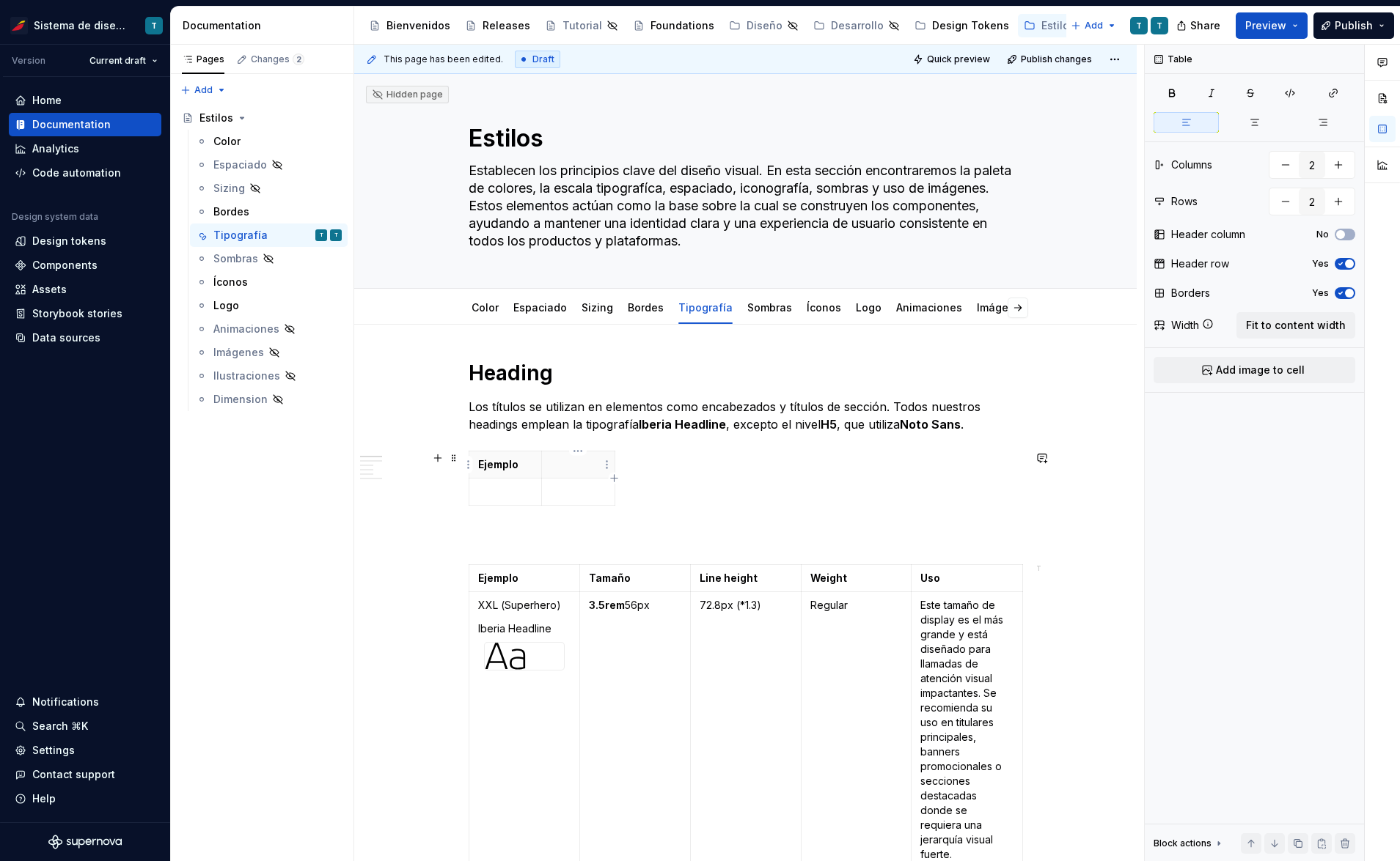
click at [578, 464] on p at bounding box center [578, 464] width 55 height 14
click at [572, 494] on p at bounding box center [578, 492] width 55 height 14
type textarea "*"
type input "4"
type textarea "*"
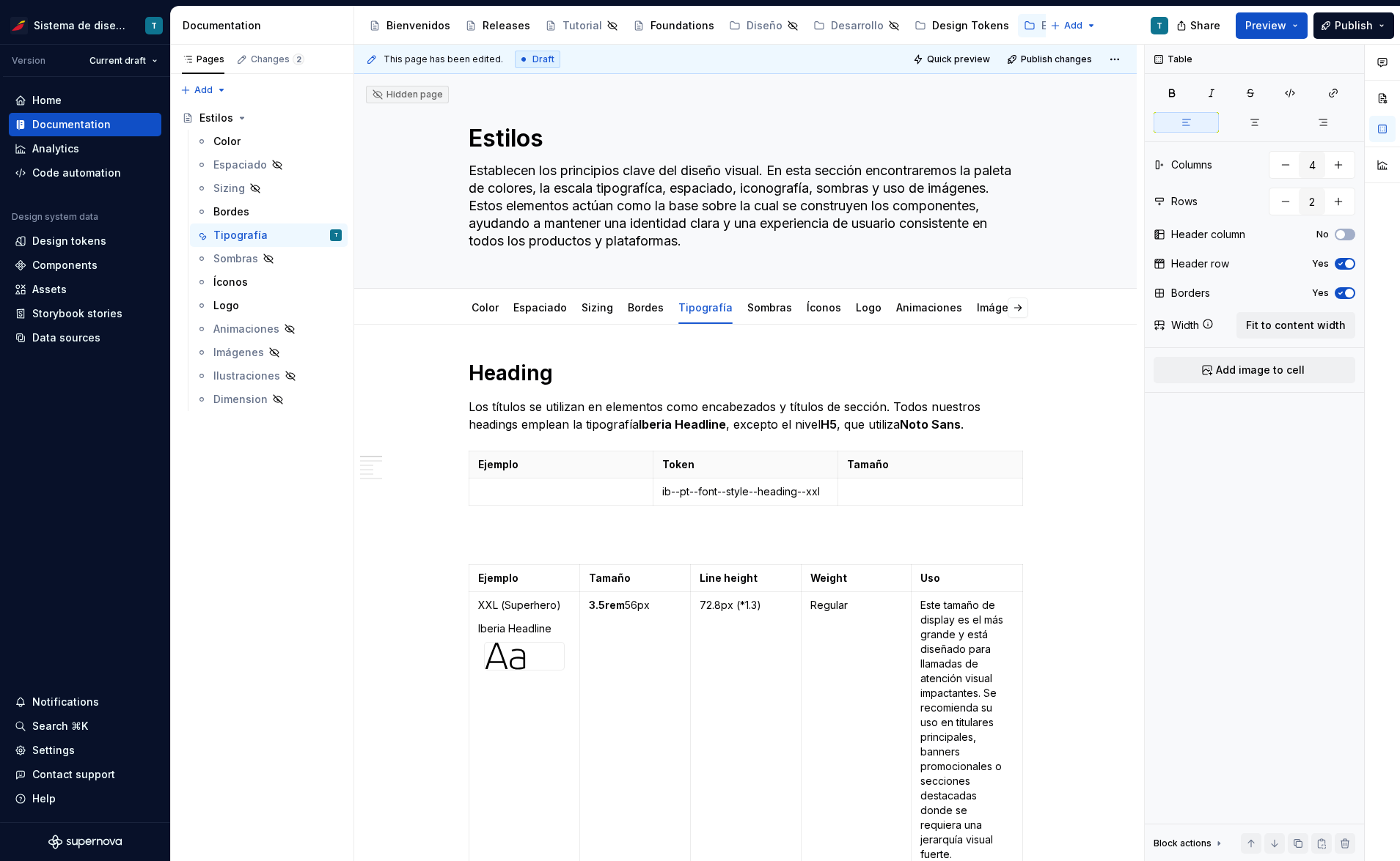
type input "5"
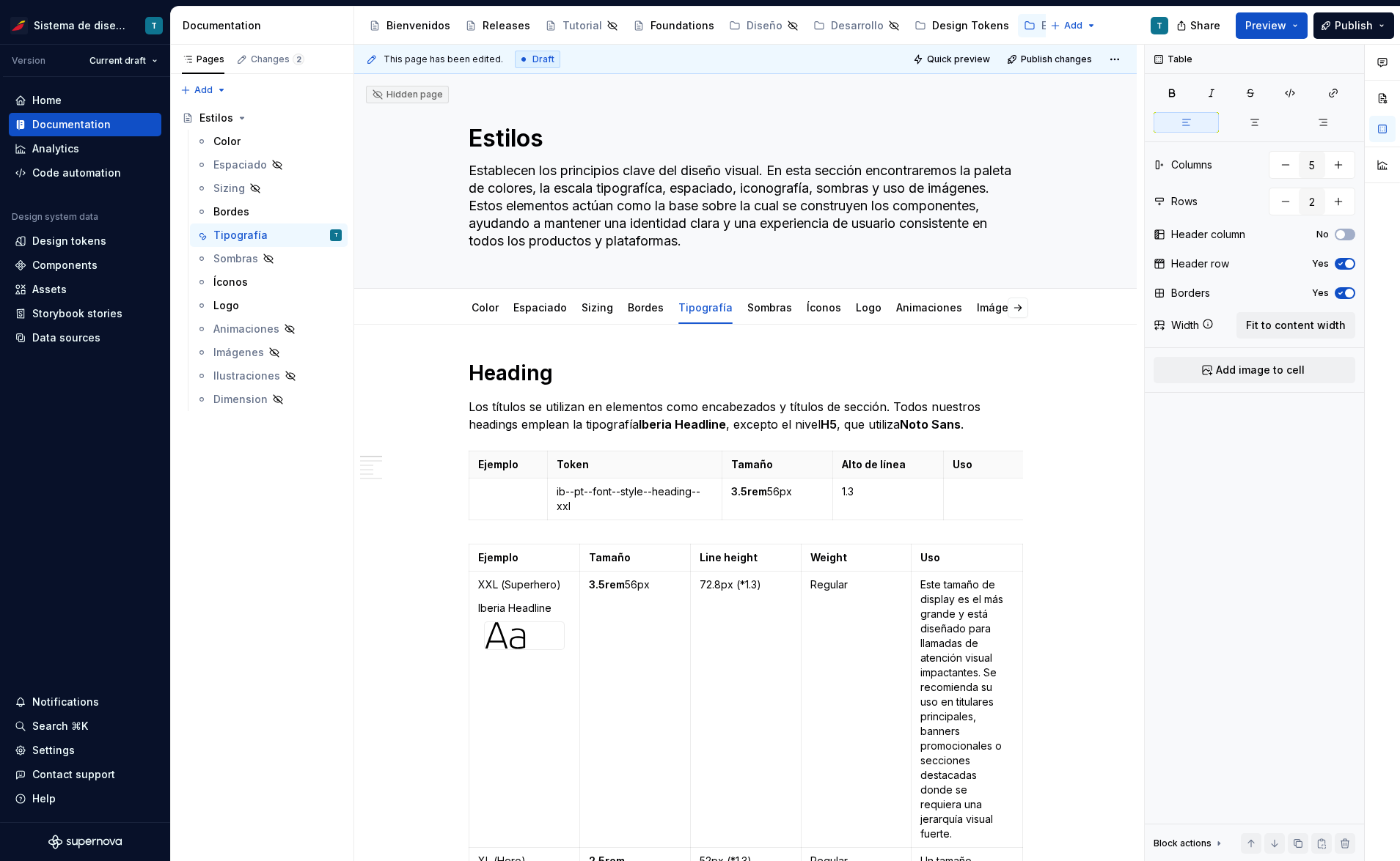
type textarea "*"
type input "1"
type input "4"
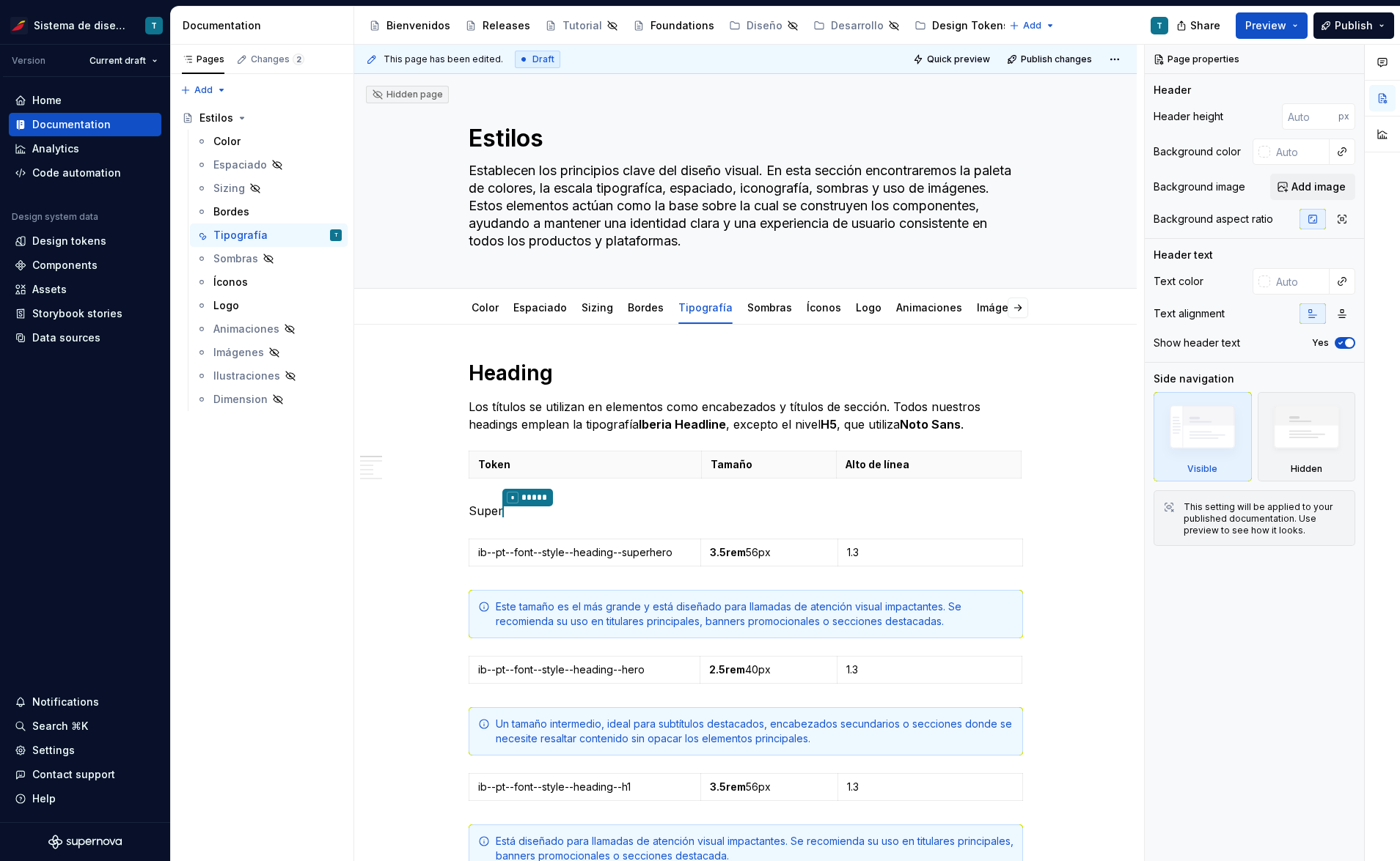
type textarea "*"
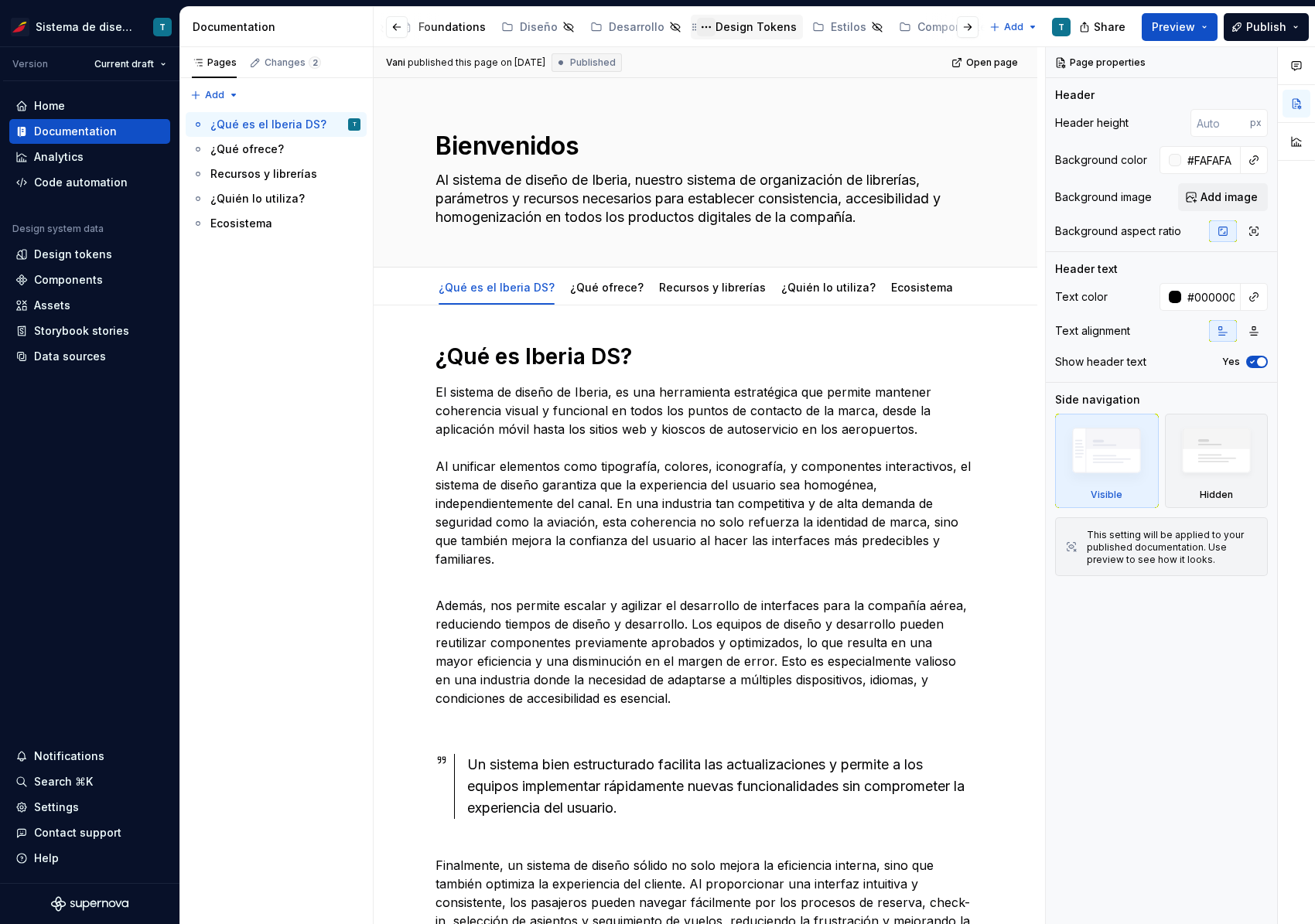
scroll to position [0, 269]
click at [829, 25] on div "Estilos" at bounding box center [846, 27] width 35 height 15
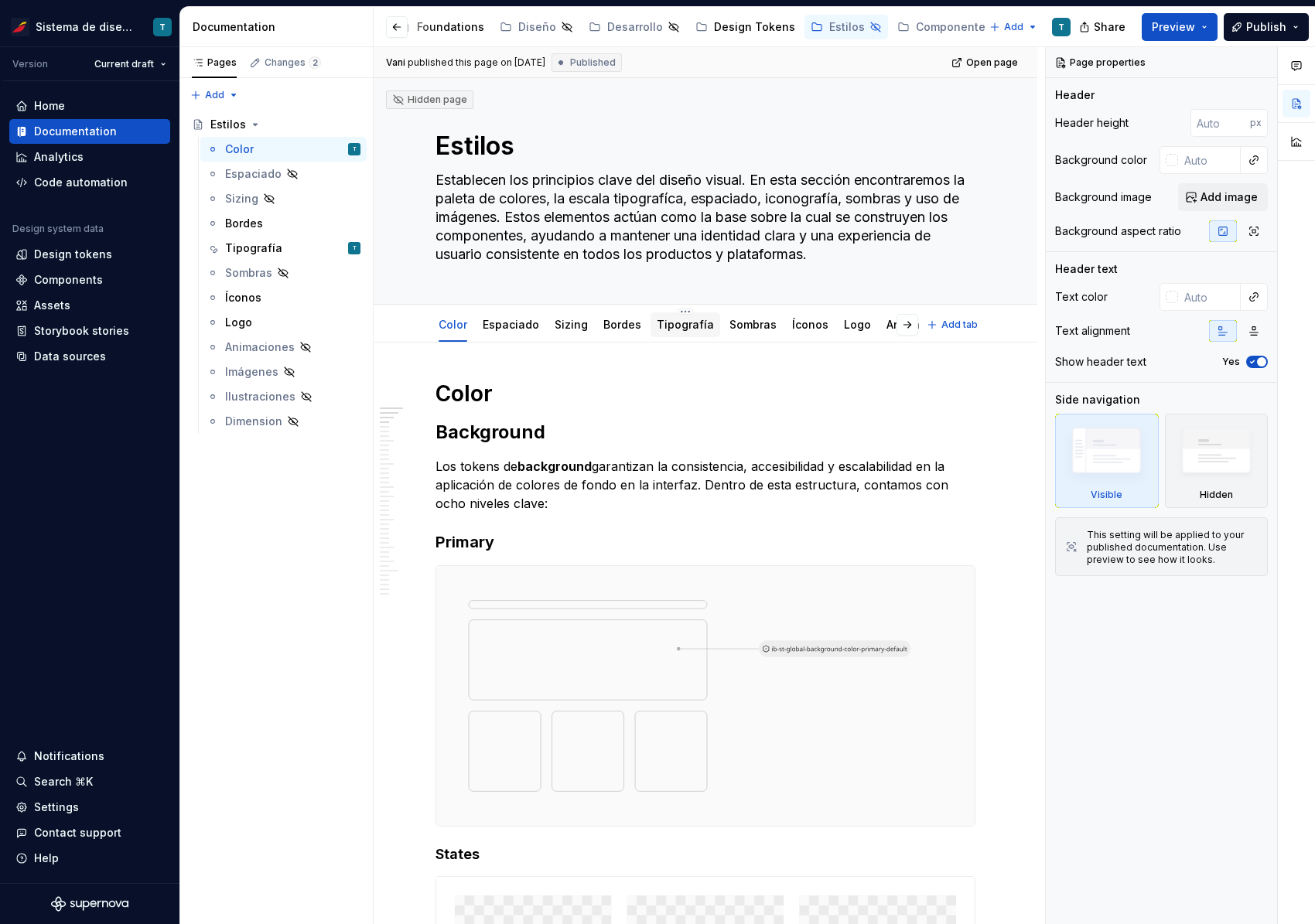
click at [668, 323] on link "Tipografía" at bounding box center [685, 325] width 57 height 13
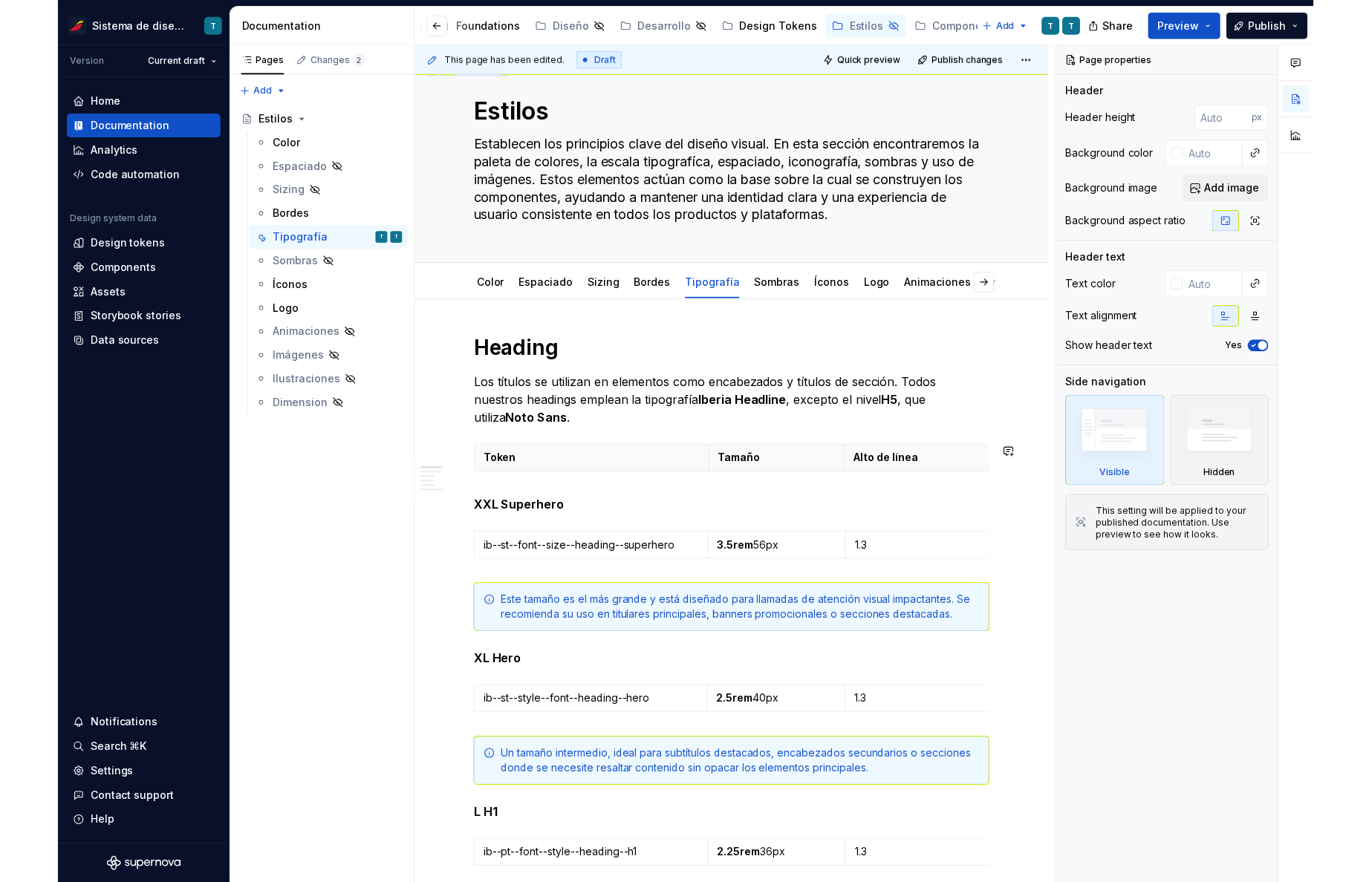
scroll to position [38, 0]
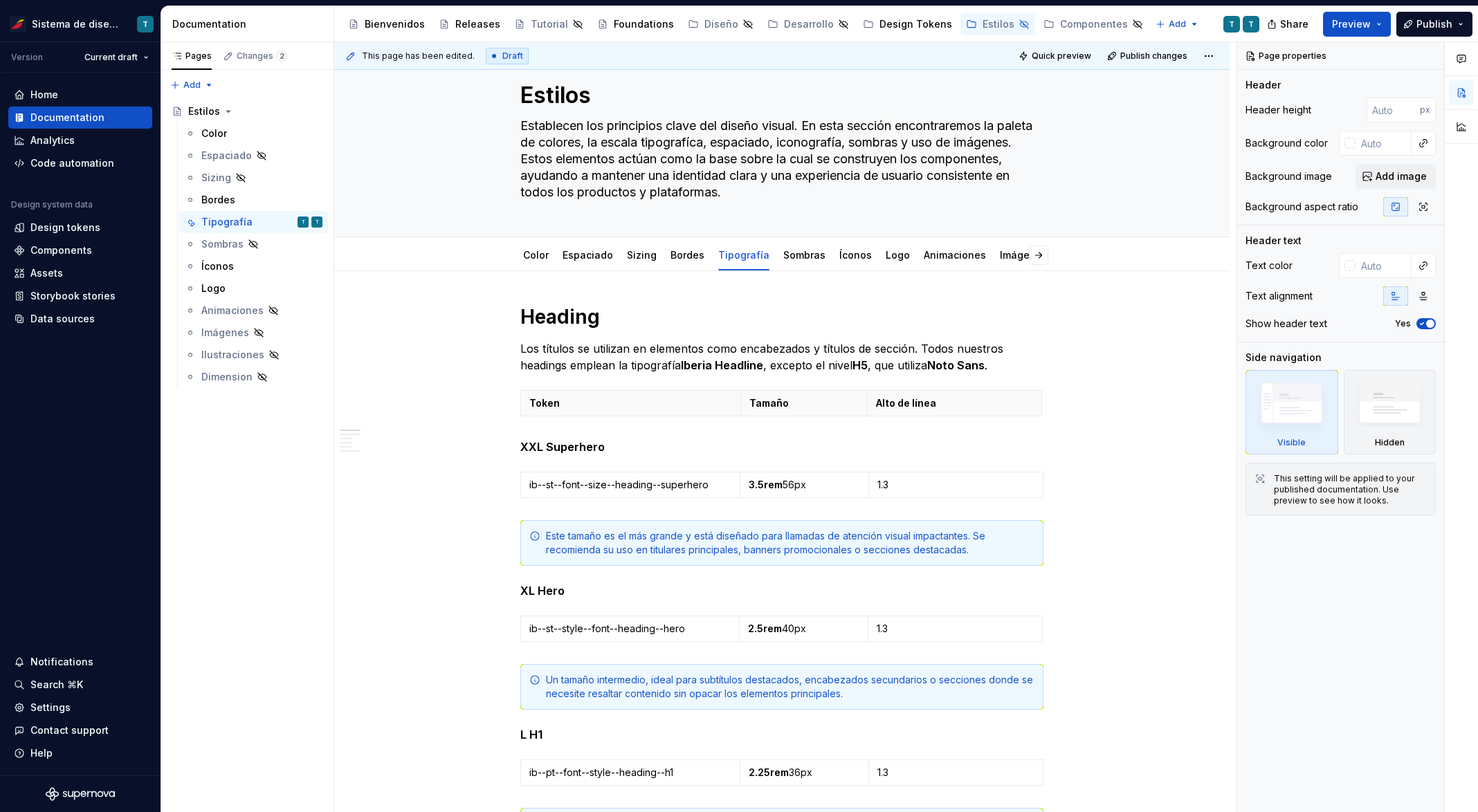
type textarea "*"
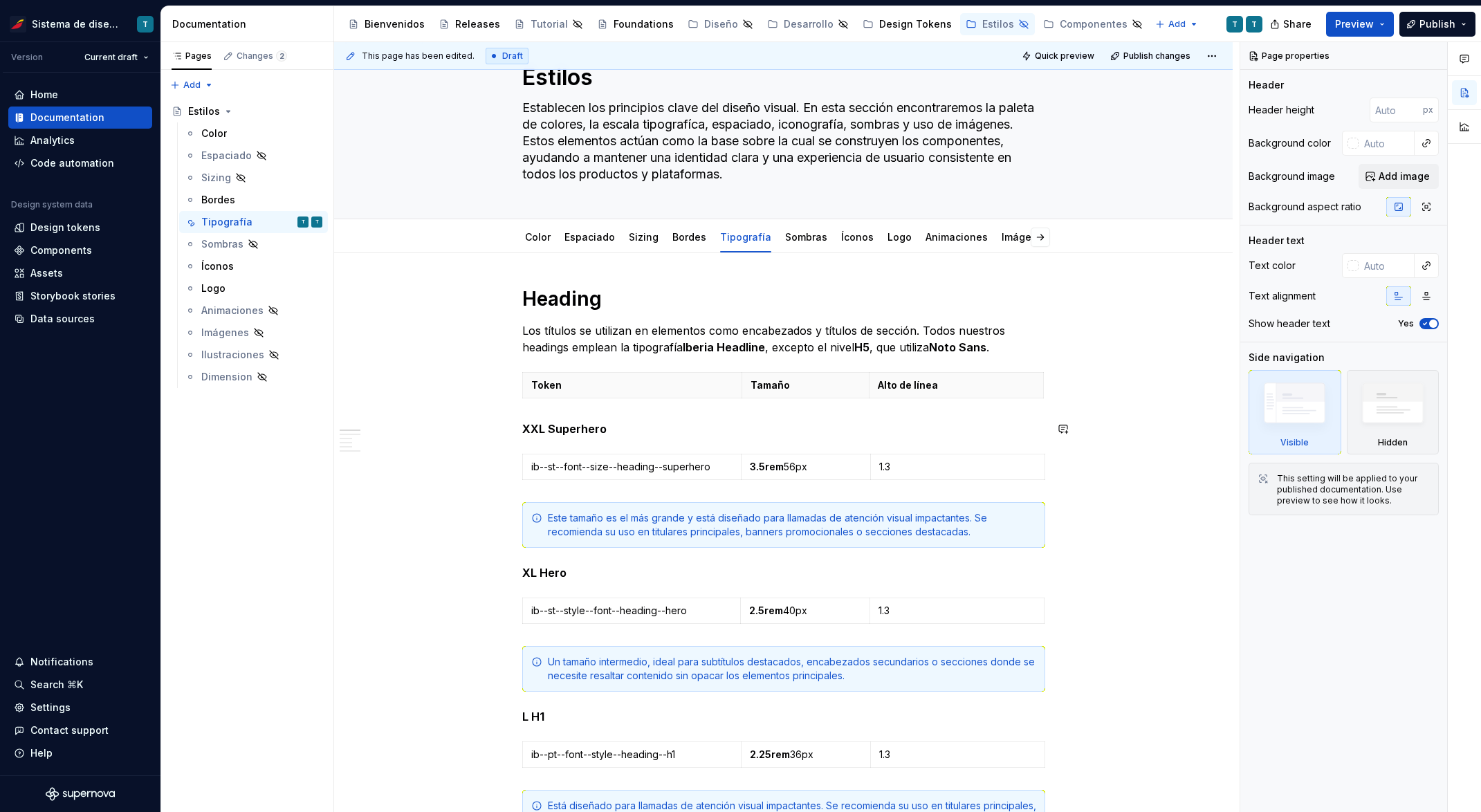
scroll to position [61, 0]
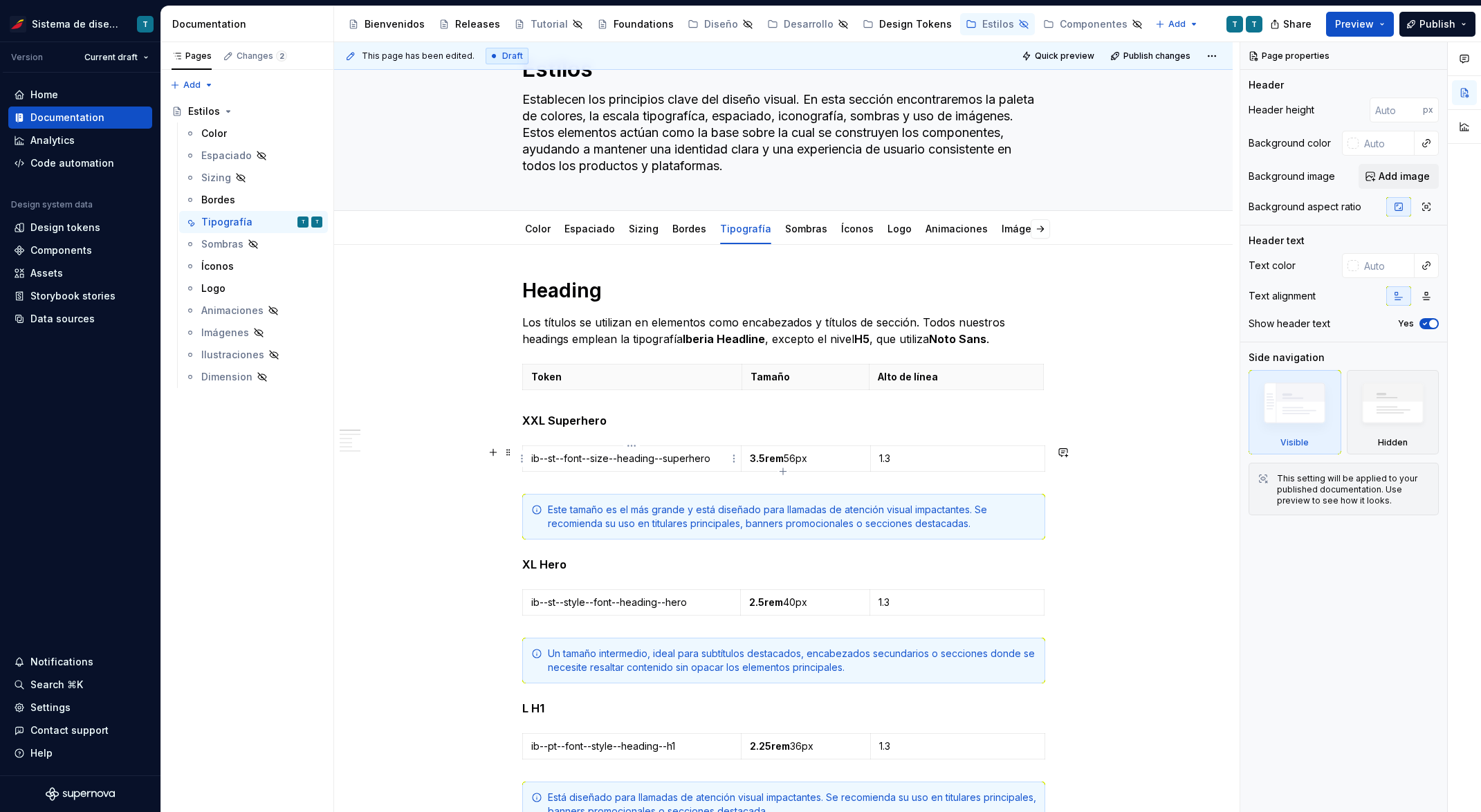
click at [684, 459] on p "ib--st--font--size--heading--superhero" at bounding box center [632, 459] width 202 height 14
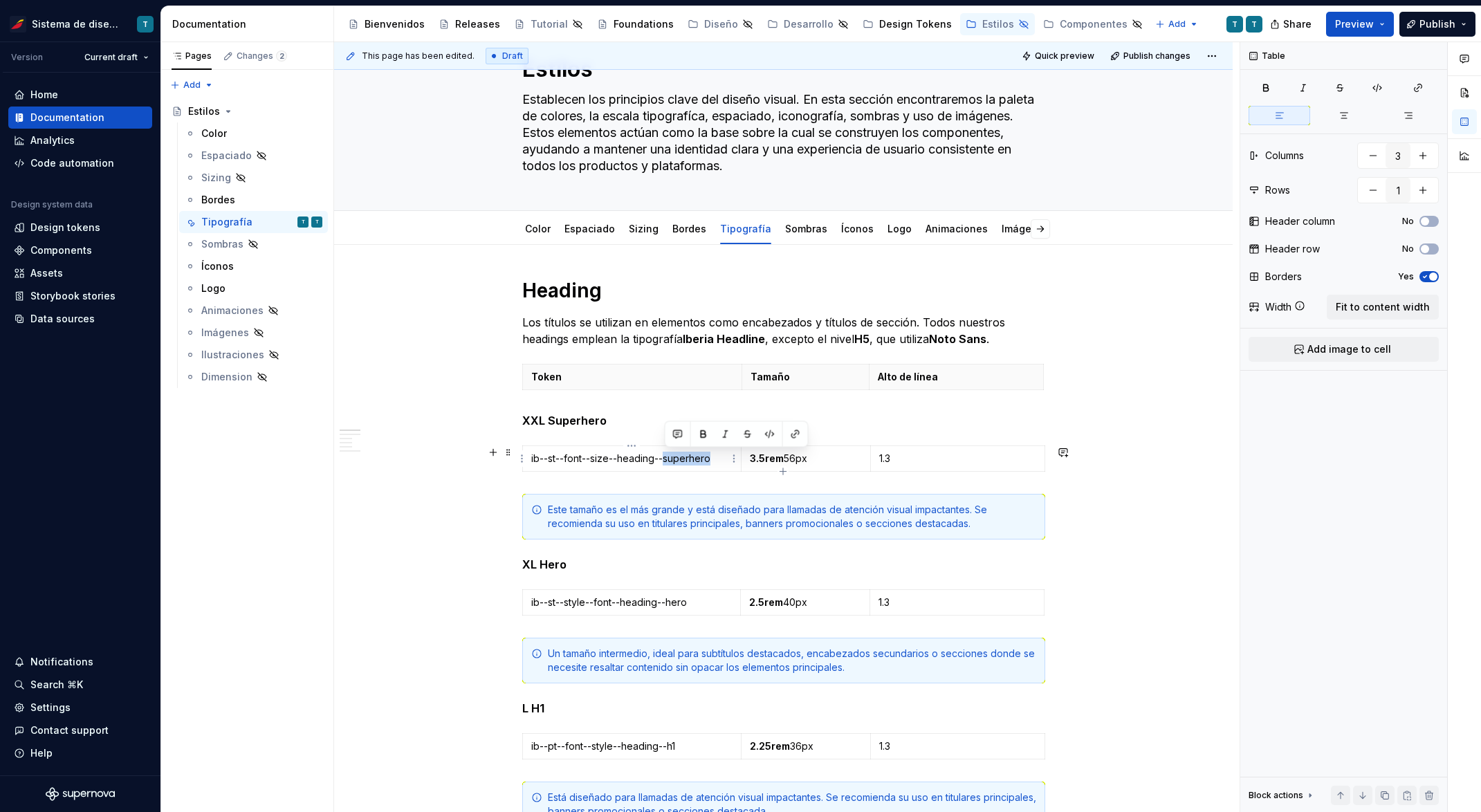
click at [684, 459] on p "ib--st--font--size--heading--superhero" at bounding box center [632, 459] width 202 height 14
click at [635, 599] on p "ib--st--sty le--font--heading--hero" at bounding box center [632, 602] width 202 height 14
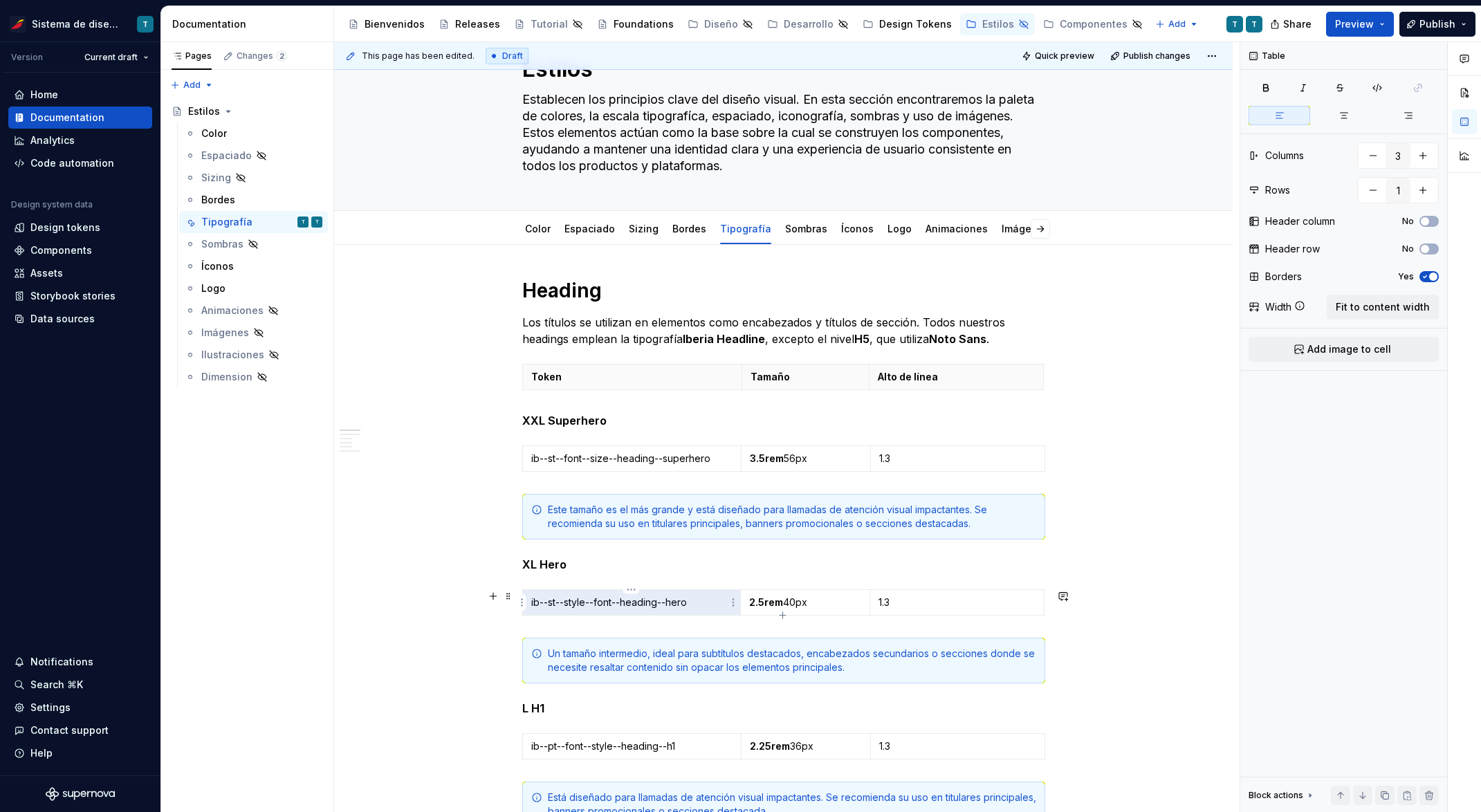
paste div
click at [678, 605] on p "ib--st-- font--size--heading--superhero" at bounding box center [632, 602] width 202 height 14
click at [686, 601] on p "ib--st-- font--size--heading--superhero" at bounding box center [632, 602] width 202 height 14
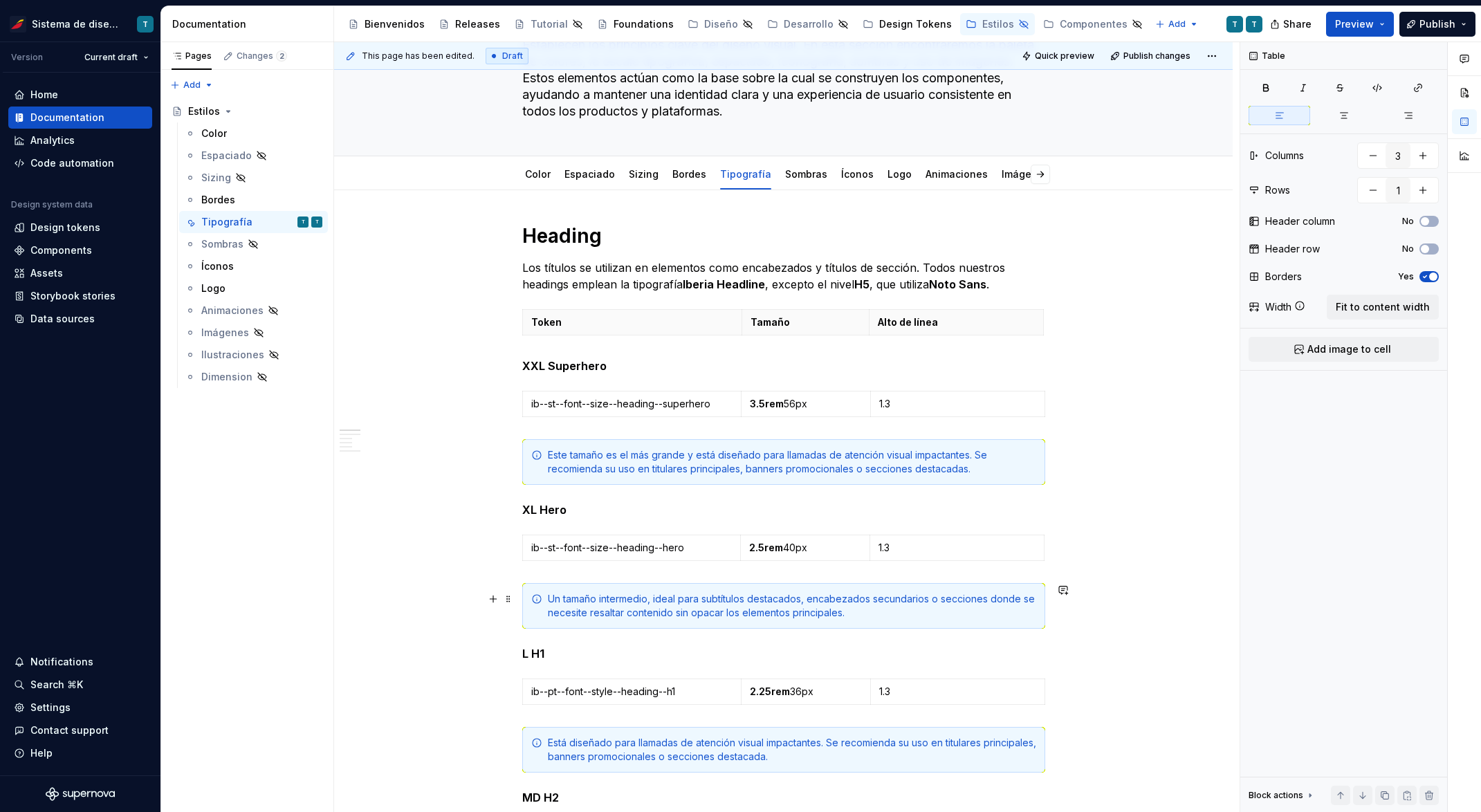
scroll to position [126, 0]
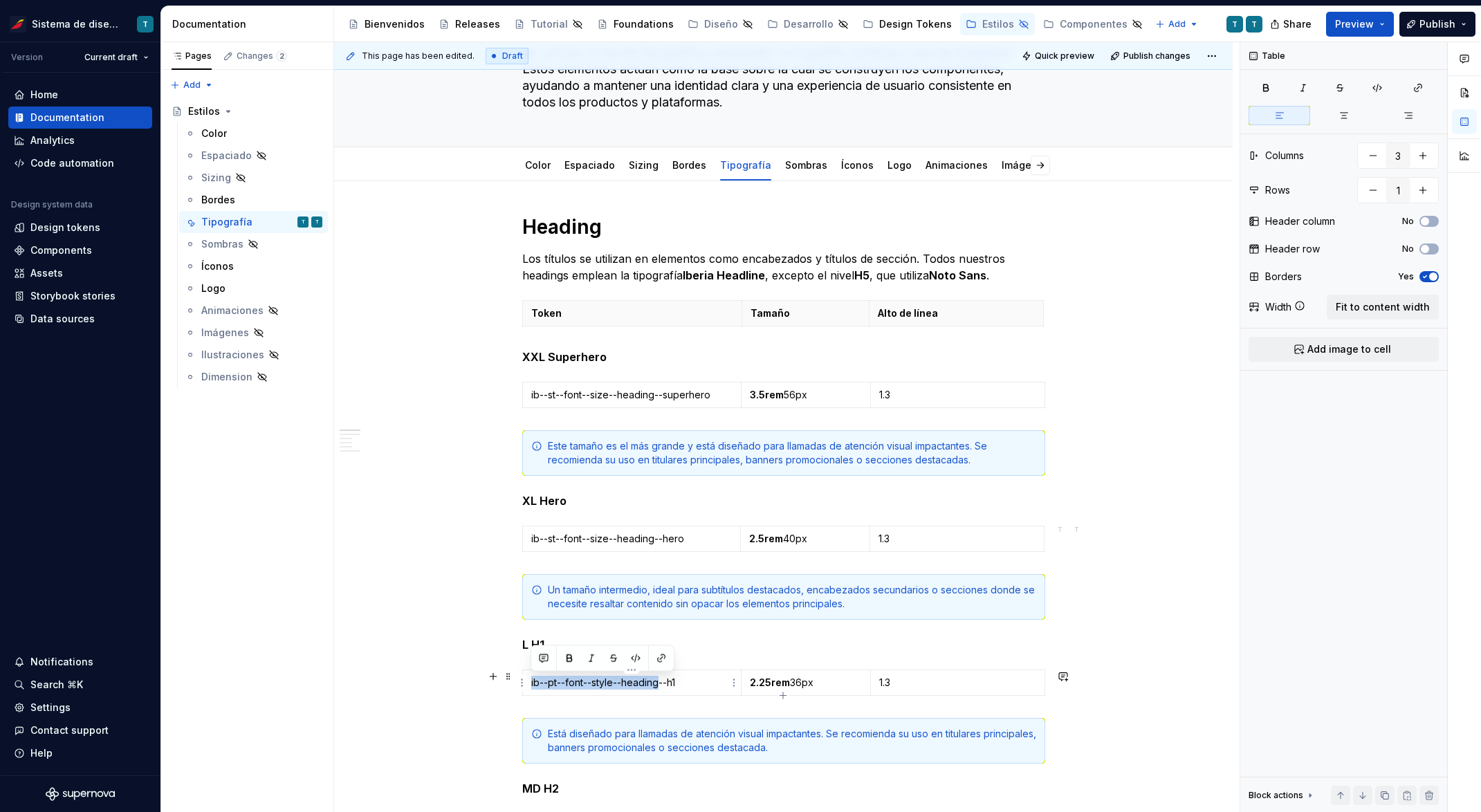
drag, startPoint x: 659, startPoint y: 681, endPoint x: 530, endPoint y: 681, distance: 129.0
click at [531, 681] on p "ib--pt--font--style--heading--h1" at bounding box center [632, 682] width 202 height 14
click at [548, 682] on p "ib--pt--font--style--heading--h1" at bounding box center [632, 682] width 202 height 14
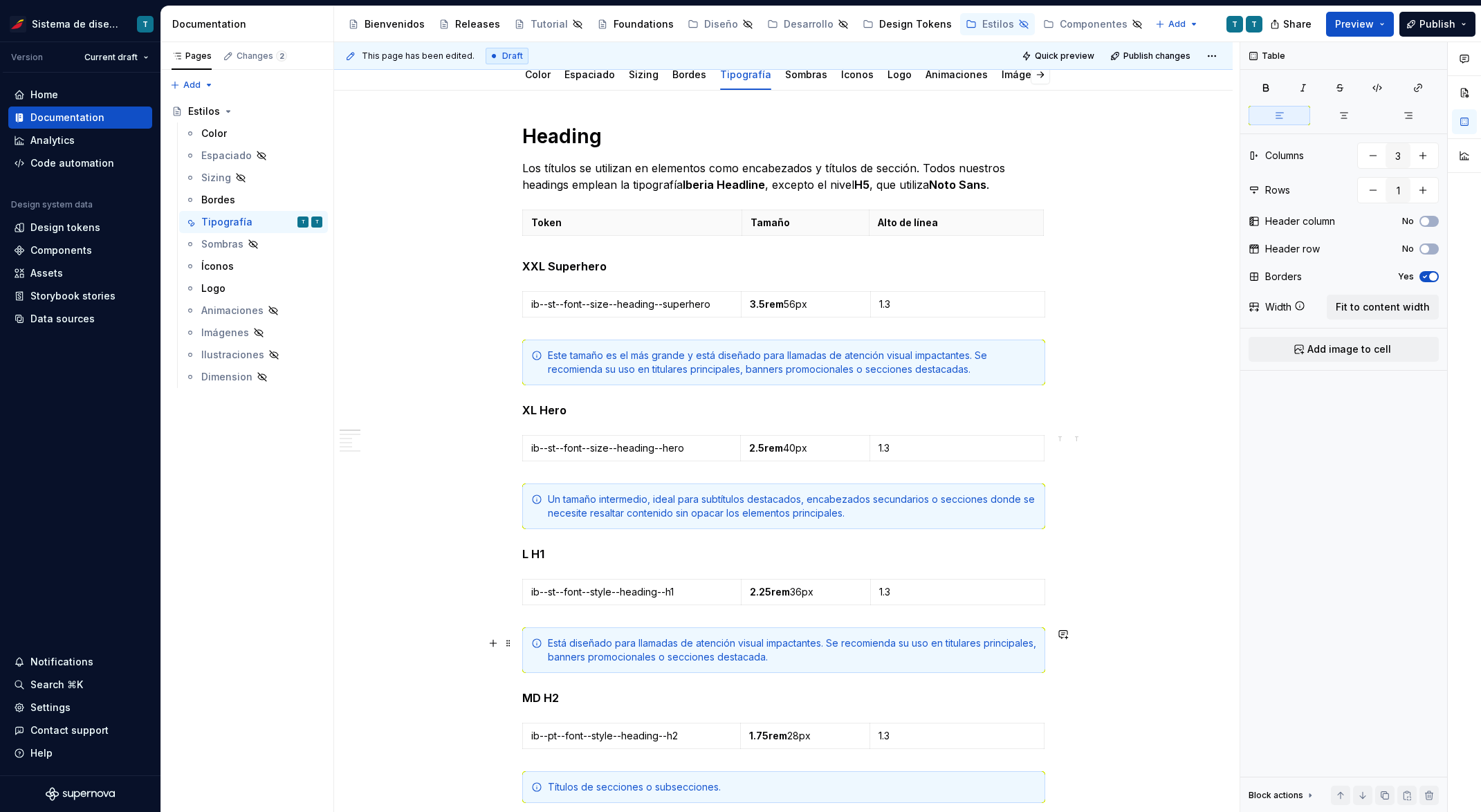
scroll to position [262, 0]
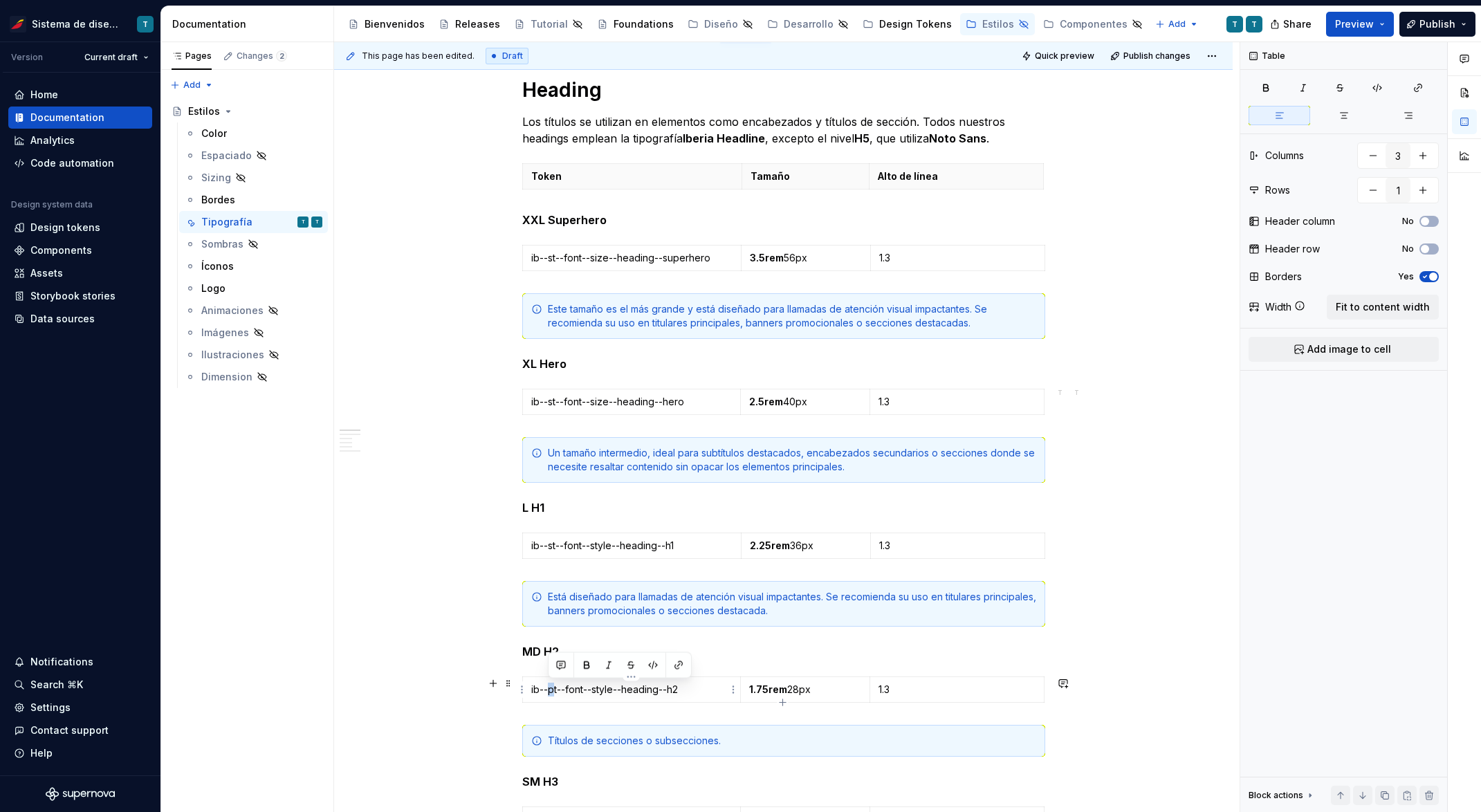
click at [550, 690] on p "ib--pt--font--style--heading--h2" at bounding box center [632, 689] width 202 height 14
drag, startPoint x: 558, startPoint y: 689, endPoint x: 549, endPoint y: 689, distance: 9.0
click at [549, 689] on p "ib--pt--font--style--heading--h2" at bounding box center [632, 689] width 202 height 14
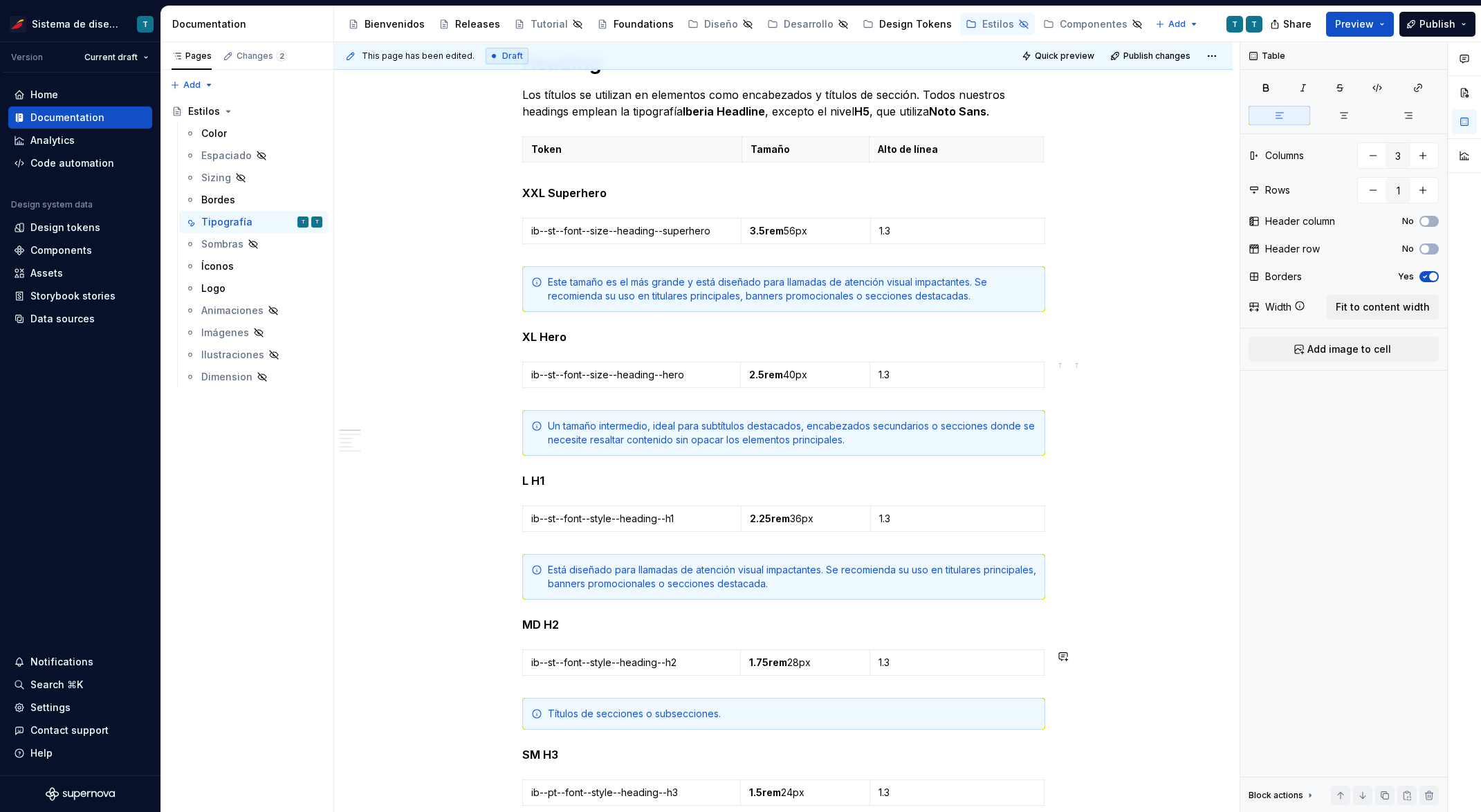
scroll to position [307, 0]
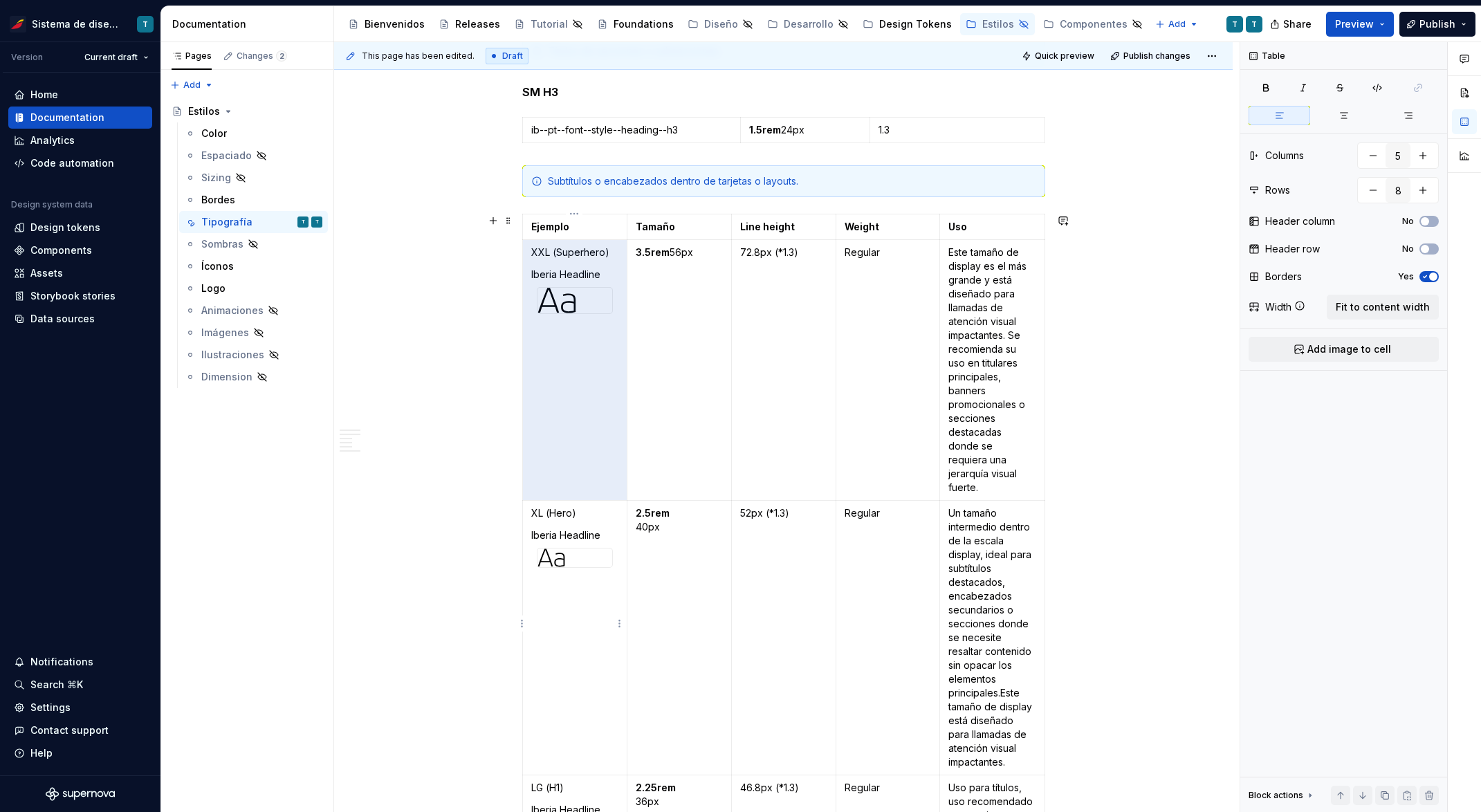
click at [523, 572] on td "XL (Hero) Iberia Headline" at bounding box center [574, 637] width 104 height 274
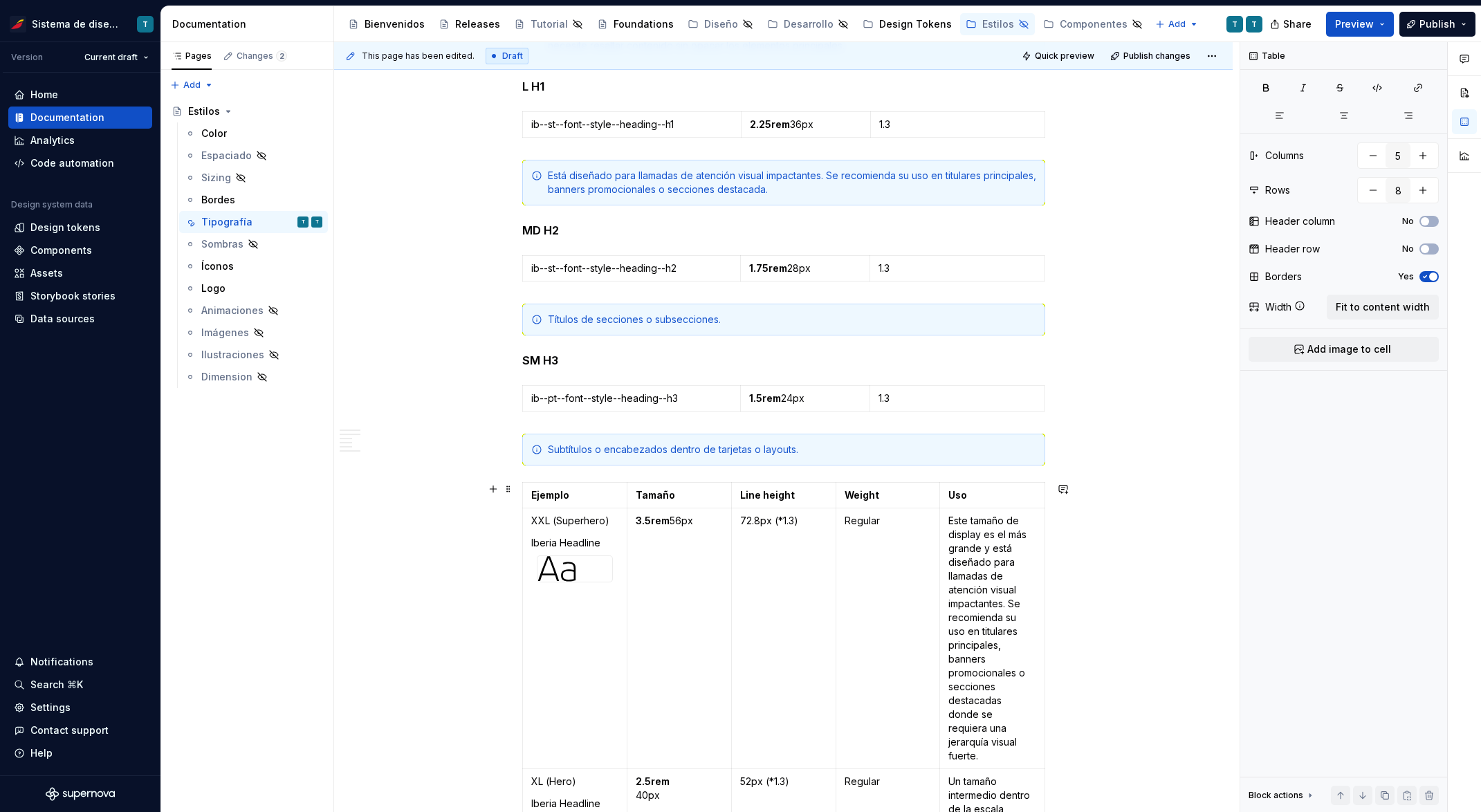
scroll to position [673, 0]
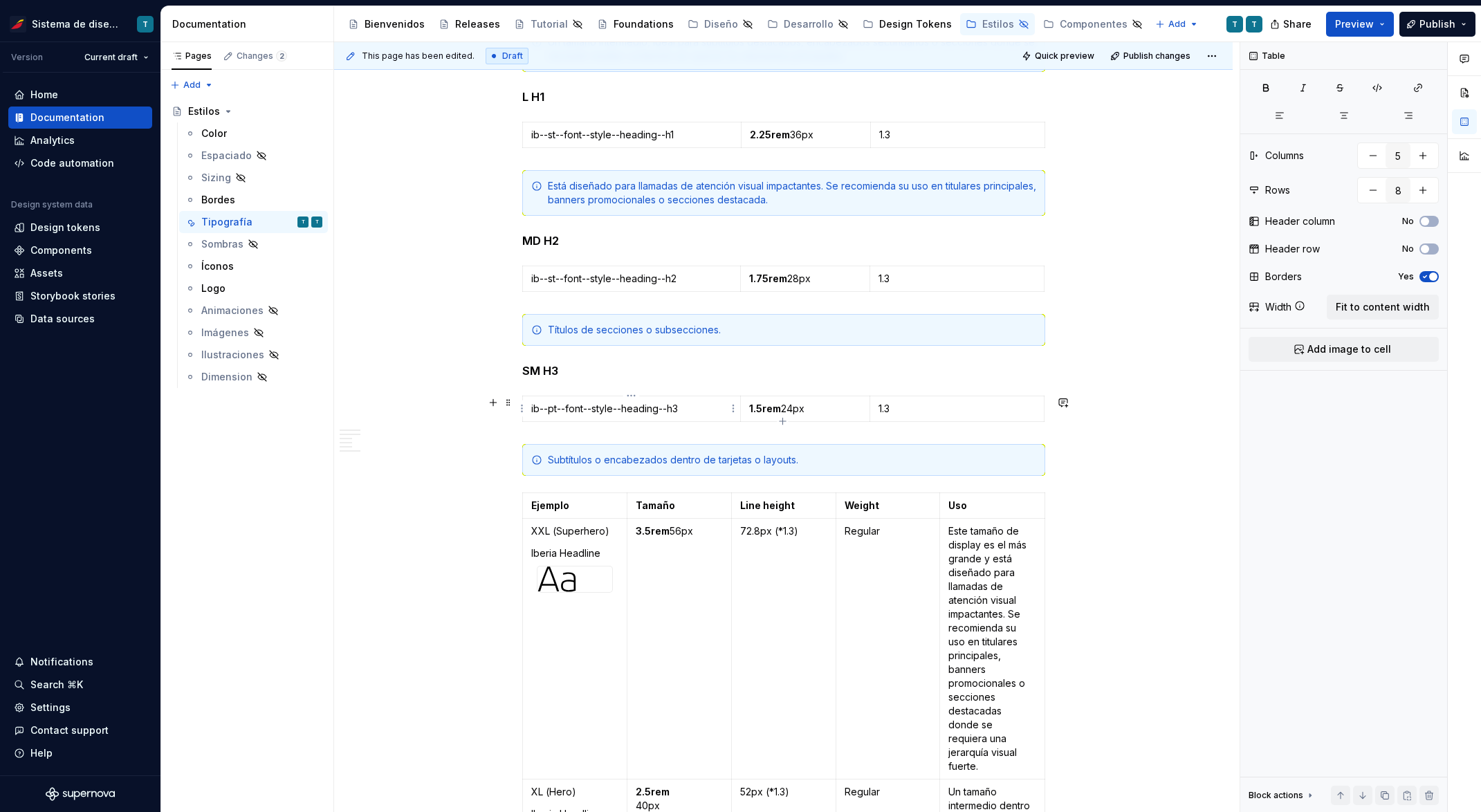
type input "3"
type input "1"
click at [547, 407] on p "ib--pt--font--style--heading--h3" at bounding box center [632, 408] width 202 height 14
click at [1122, 534] on div "This page has been edited. Draft Quick preview Publish changes Hidden page Esti…" at bounding box center [787, 427] width 905 height 770
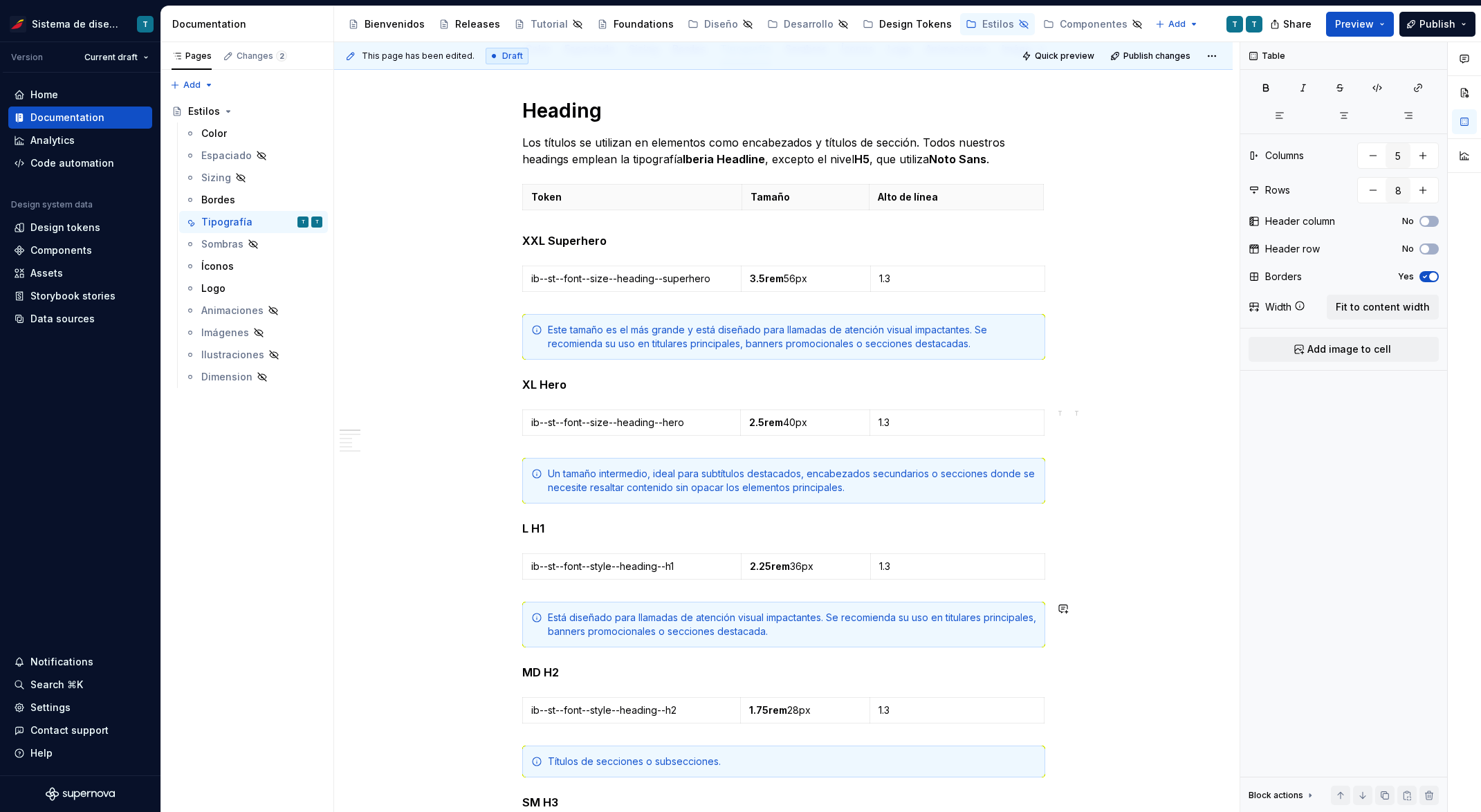
scroll to position [232, 0]
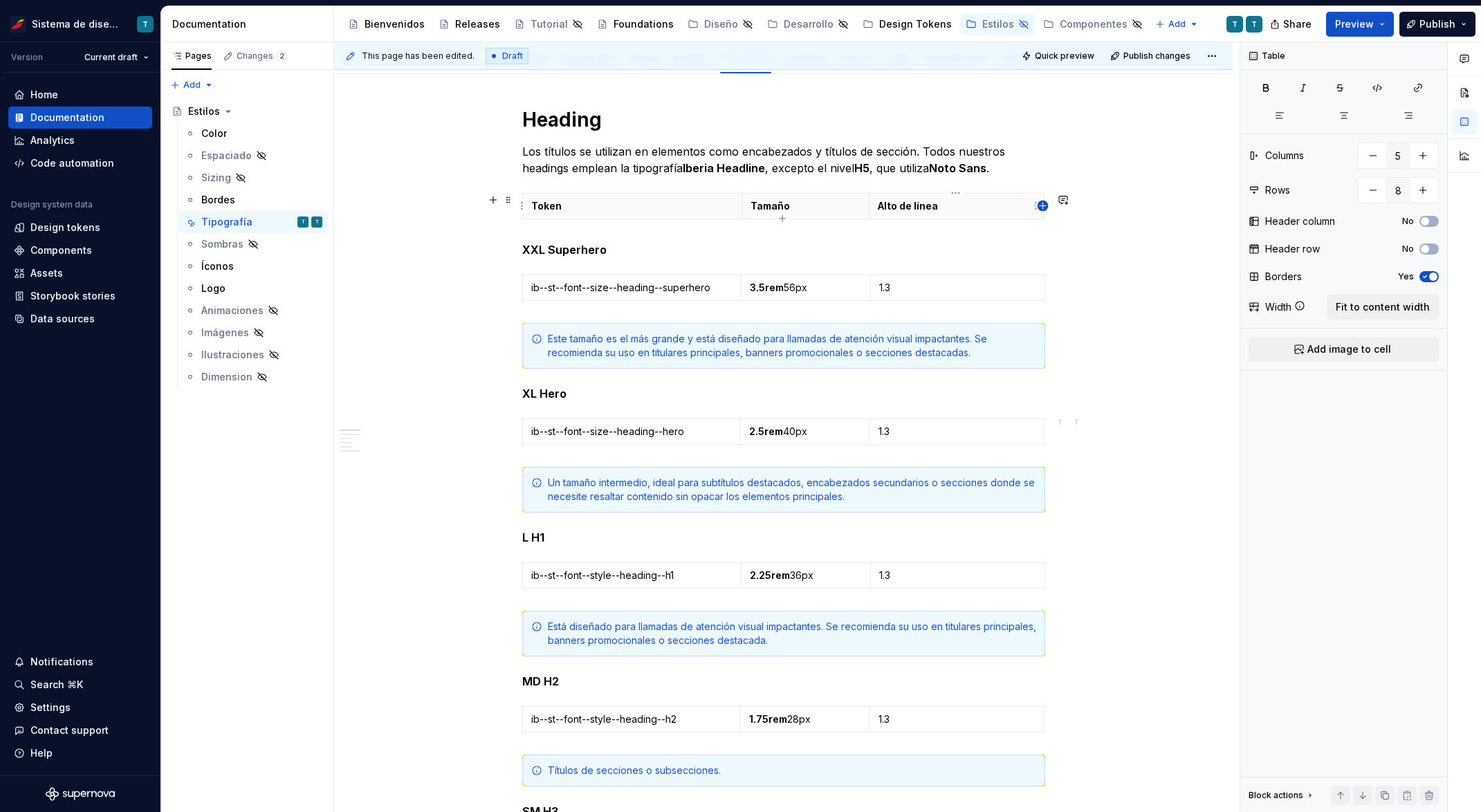
click at [1039, 203] on icon "button" at bounding box center [1043, 206] width 11 height 11
type input "4"
type input "1"
type textarea "*"
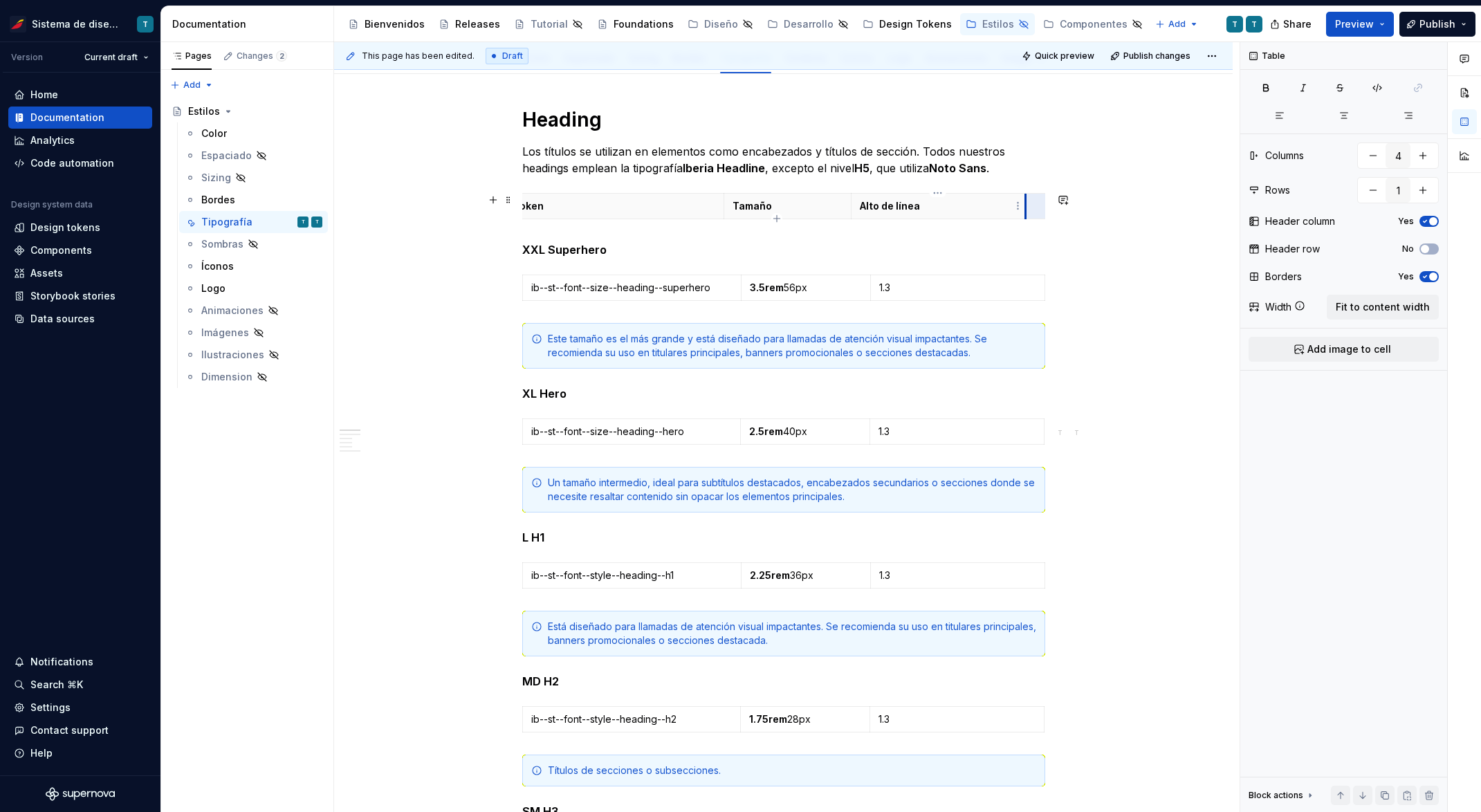
scroll to position [0, 0]
drag, startPoint x: 1023, startPoint y: 206, endPoint x: 988, endPoint y: 206, distance: 35.0
click at [1016, 209] on td at bounding box center [1021, 207] width 25 height 26
click at [861, 207] on html "Sistema de diseño Iberia T Version Current draft Home Documentation Analytics C…" at bounding box center [740, 406] width 1481 height 812
click at [994, 207] on html "Sistema de diseño Iberia T Version Current draft Home Documentation Analytics C…" at bounding box center [740, 406] width 1481 height 812
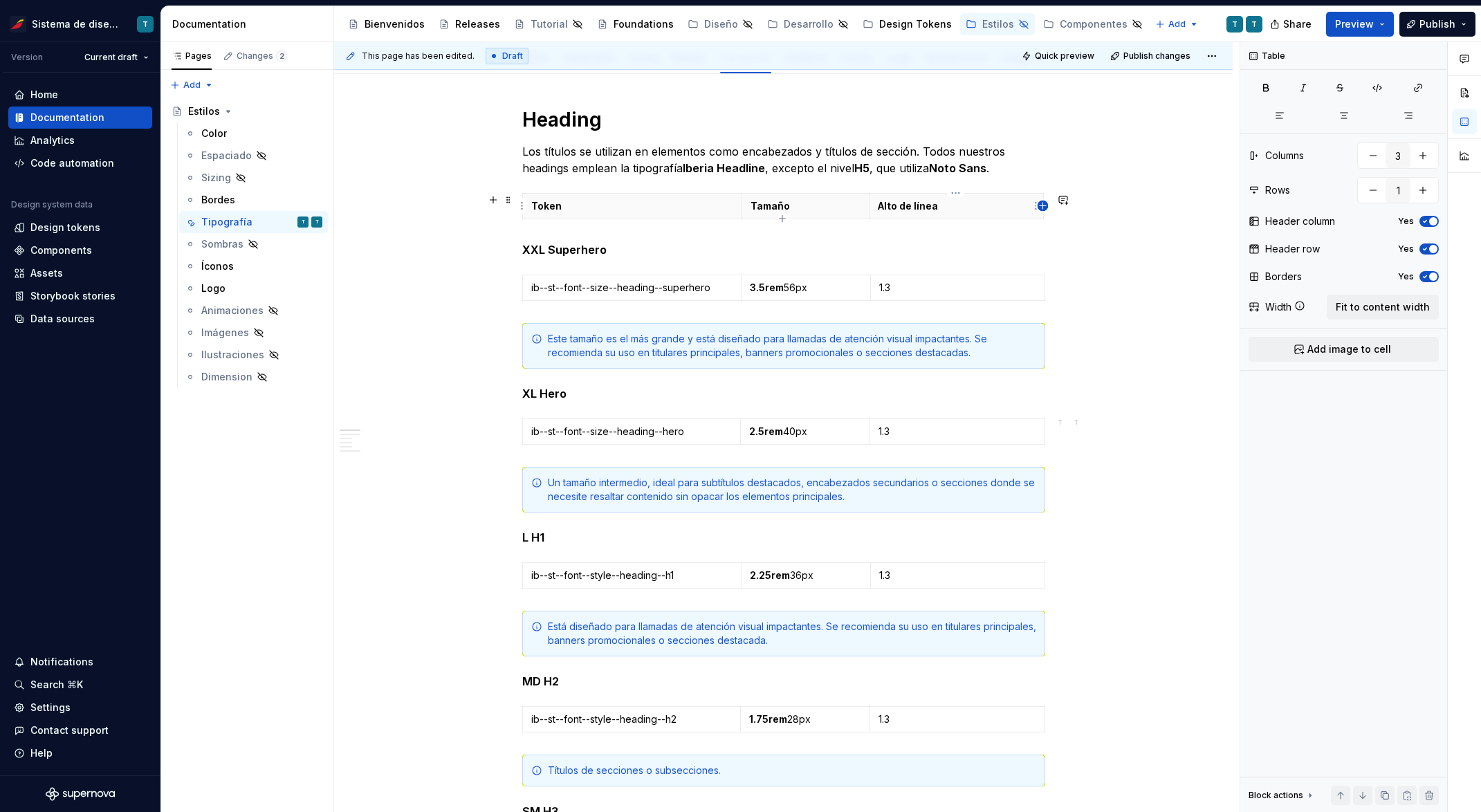
click at [1042, 204] on icon "button" at bounding box center [1043, 206] width 11 height 11
click at [986, 213] on p "Alto de línea" at bounding box center [939, 206] width 157 height 14
click at [1027, 205] on td at bounding box center [1032, 207] width 25 height 26
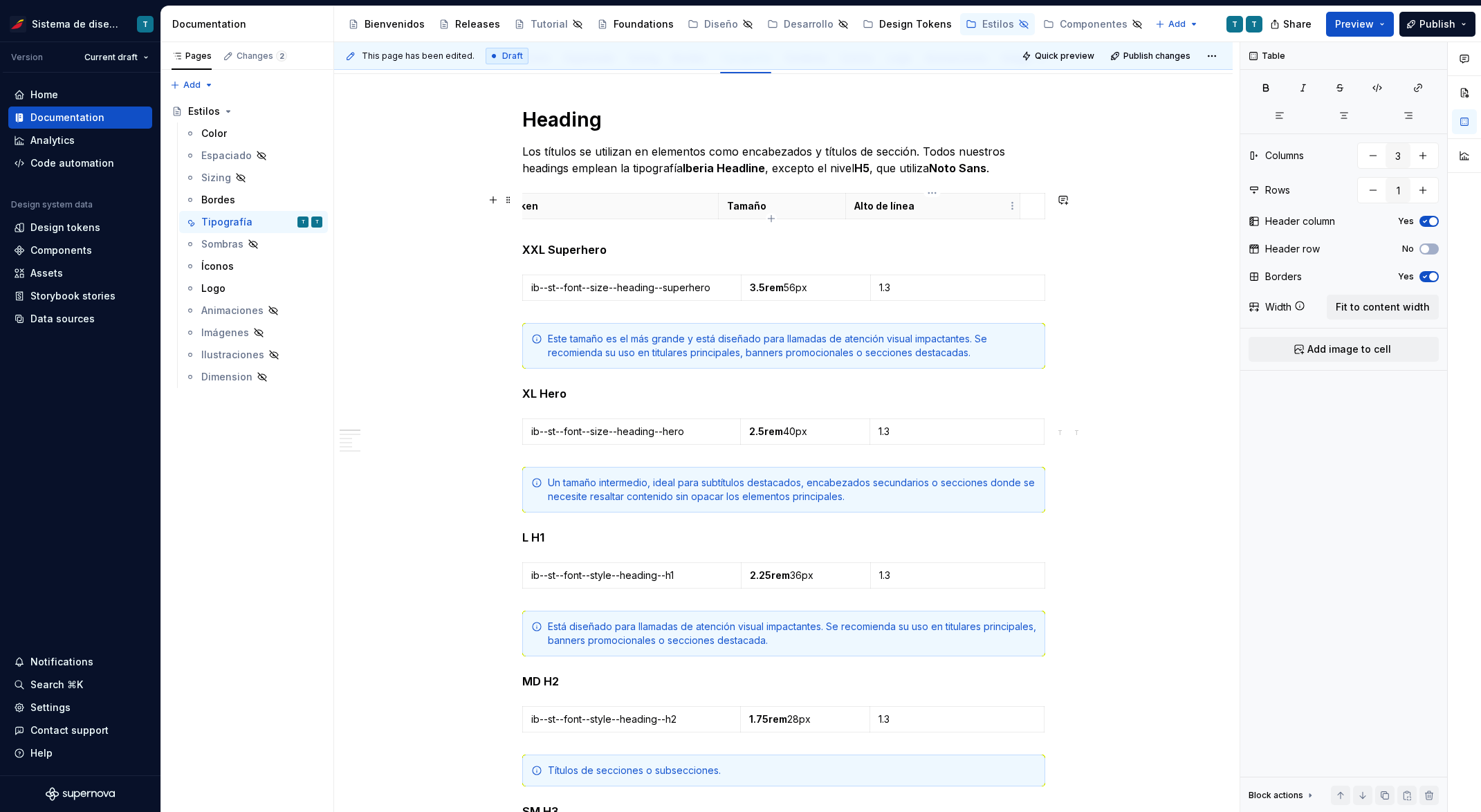
scroll to position [0, 0]
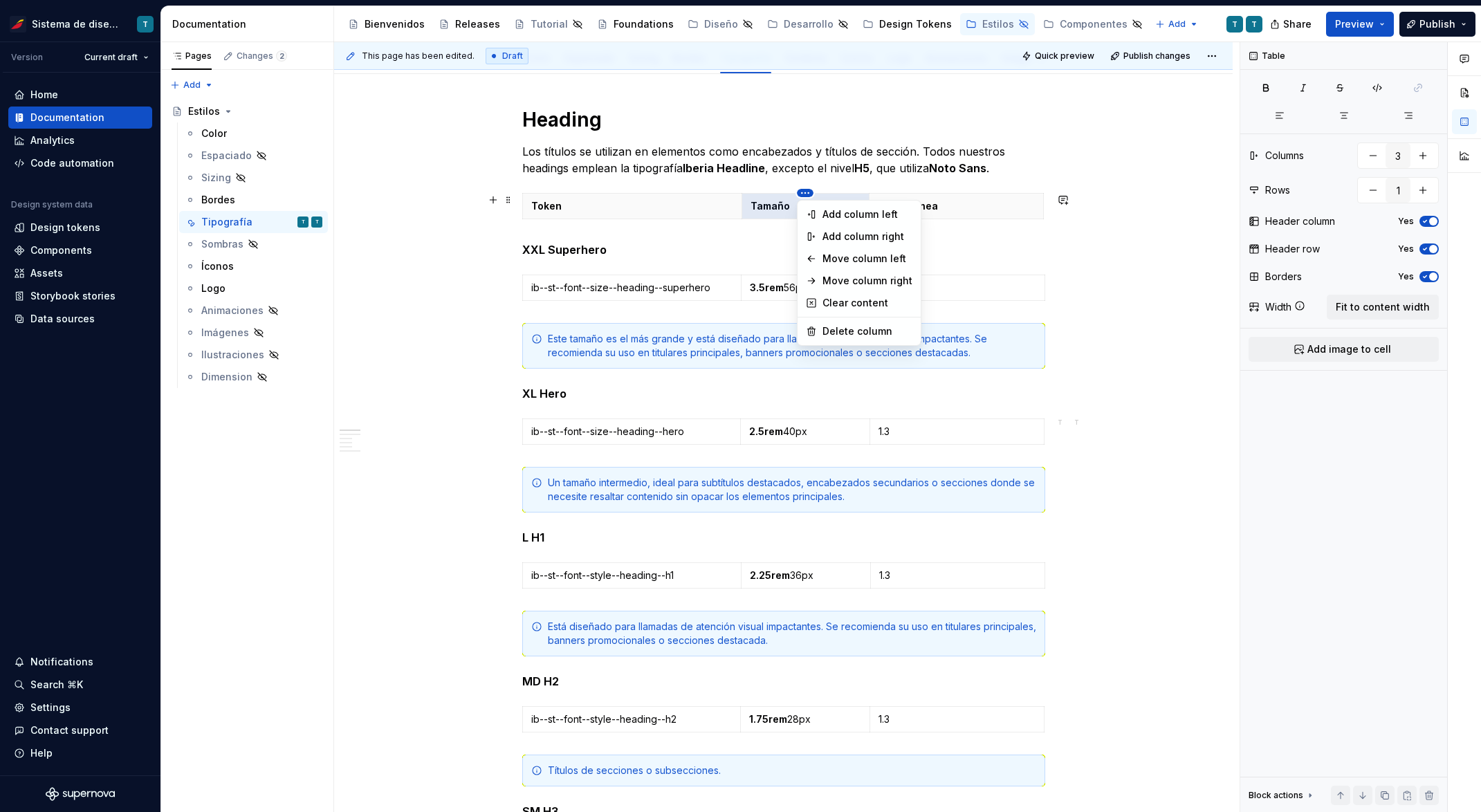
click at [805, 193] on html "Sistema de diseño Iberia T Version Current draft Home Documentation Analytics C…" at bounding box center [740, 406] width 1481 height 812
click at [834, 208] on div "Add column left" at bounding box center [867, 214] width 90 height 14
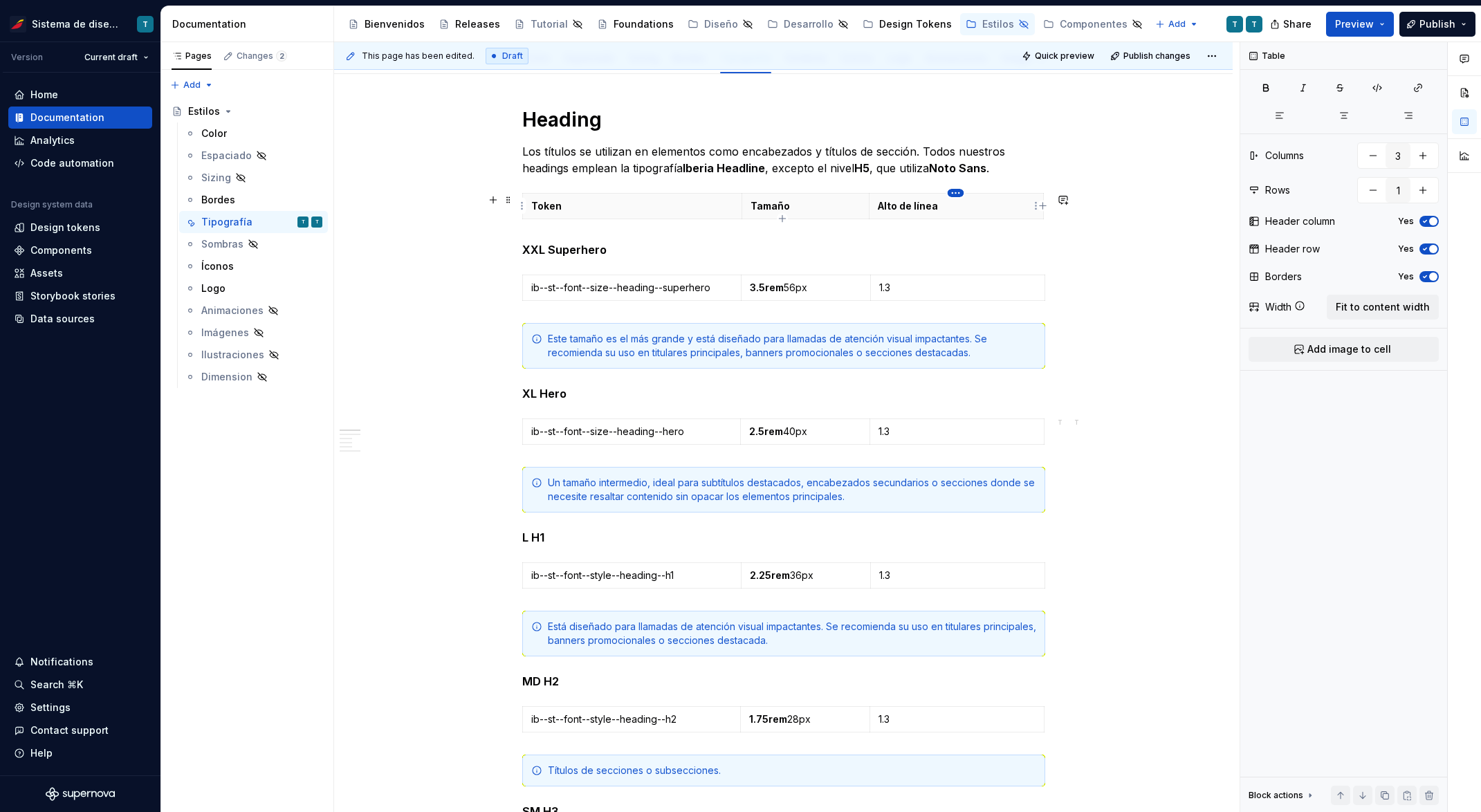
click at [954, 194] on html "Sistema de diseño Iberia T Version Current draft Home Documentation Analytics C…" at bounding box center [740, 406] width 1481 height 812
click at [1004, 227] on div "Add column right" at bounding box center [1010, 237] width 118 height 22
type input "4"
click at [963, 208] on p "Alto de línea" at bounding box center [939, 206] width 157 height 14
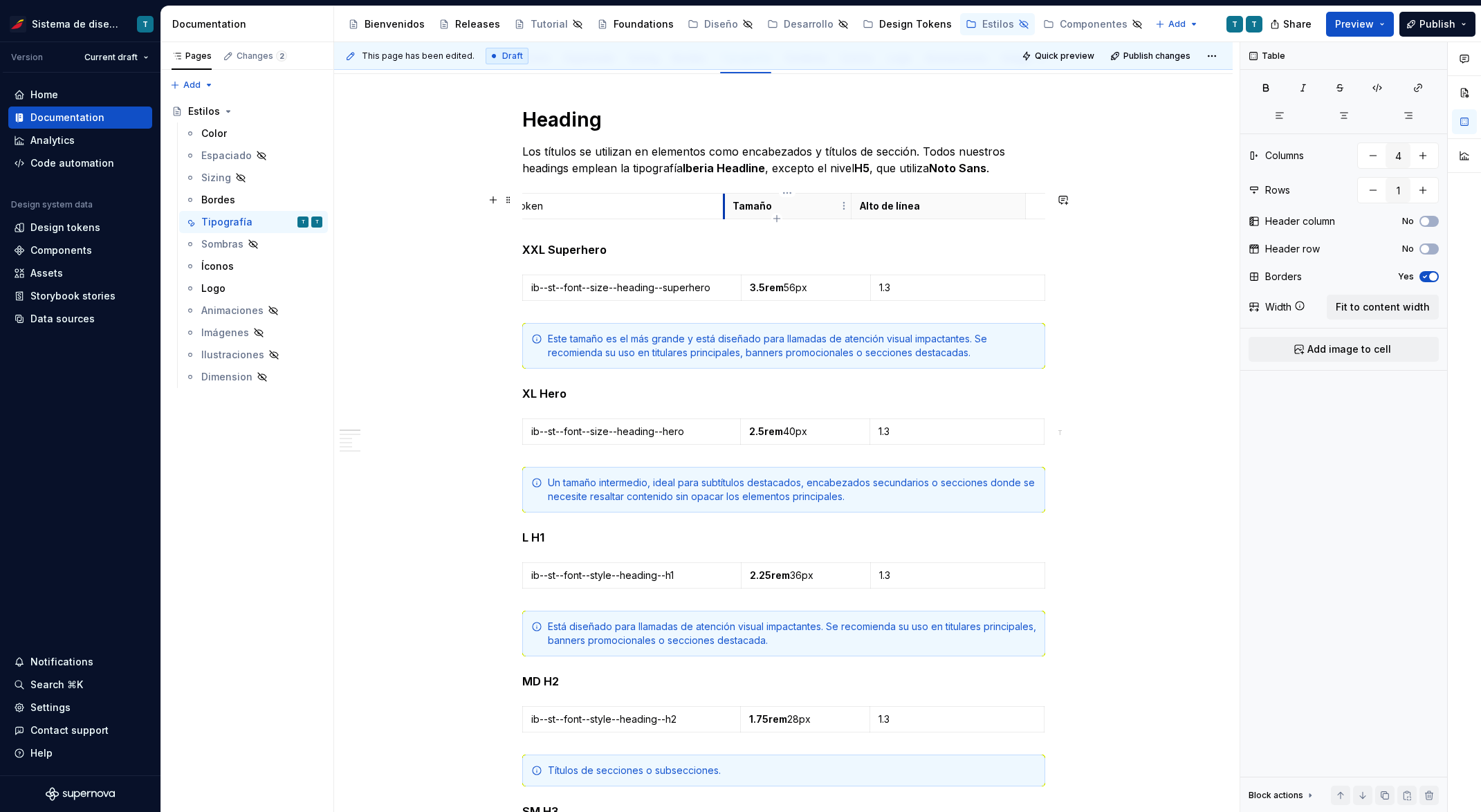
scroll to position [0, 0]
drag, startPoint x: 725, startPoint y: 208, endPoint x: 647, endPoint y: 207, distance: 78.0
drag, startPoint x: 968, startPoint y: 206, endPoint x: 925, endPoint y: 206, distance: 43.0
click at [925, 206] on td at bounding box center [936, 207] width 25 height 26
drag, startPoint x: 664, startPoint y: 205, endPoint x: 705, endPoint y: 213, distance: 41.8
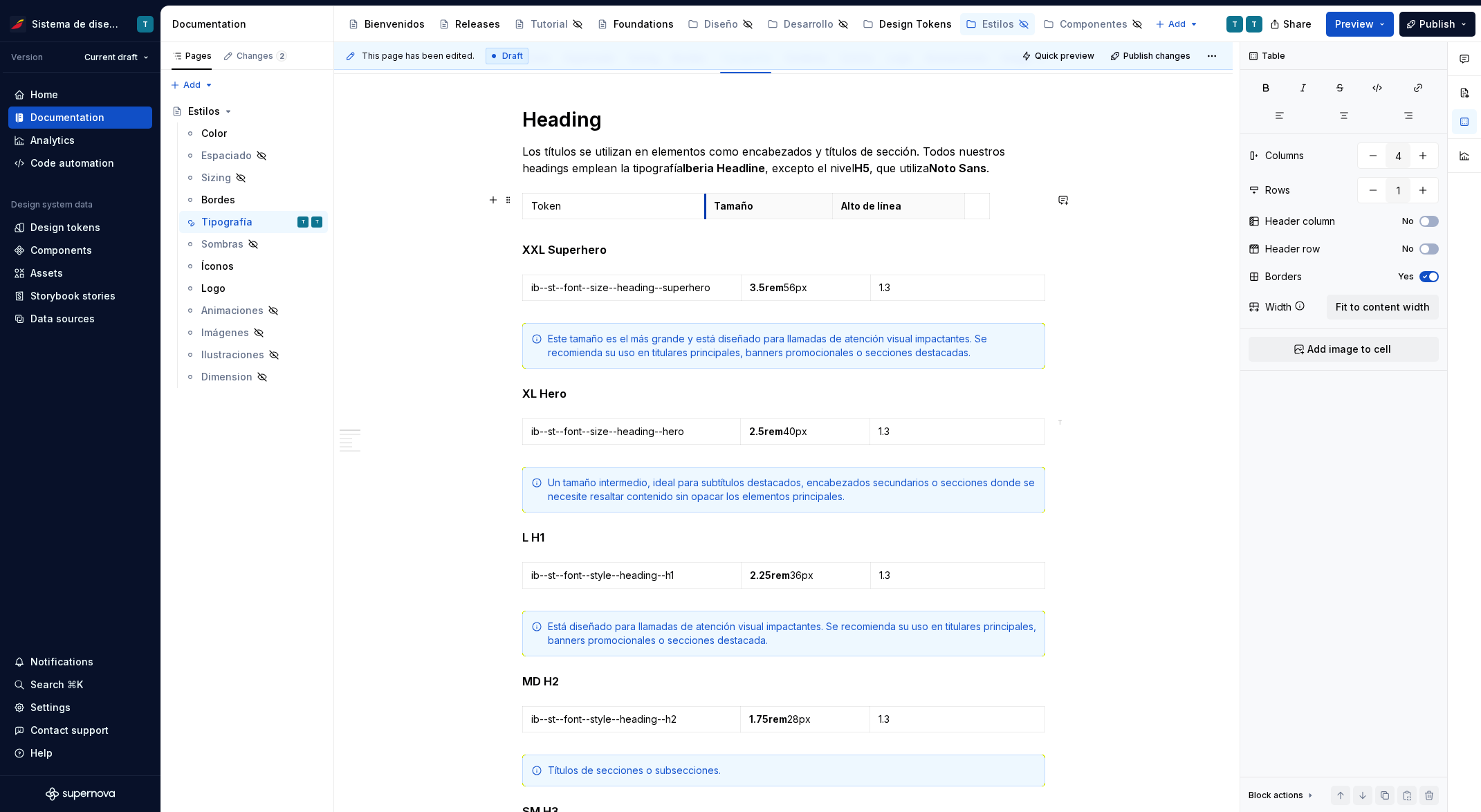
click at [705, 213] on th "Tamaño" at bounding box center [768, 207] width 127 height 26
drag, startPoint x: 962, startPoint y: 207, endPoint x: 935, endPoint y: 208, distance: 27.0
click at [946, 203] on p at bounding box center [950, 206] width 8 height 14
drag, startPoint x: 704, startPoint y: 207, endPoint x: 740, endPoint y: 214, distance: 36.7
click at [740, 214] on th "Tamaño" at bounding box center [803, 207] width 127 height 26
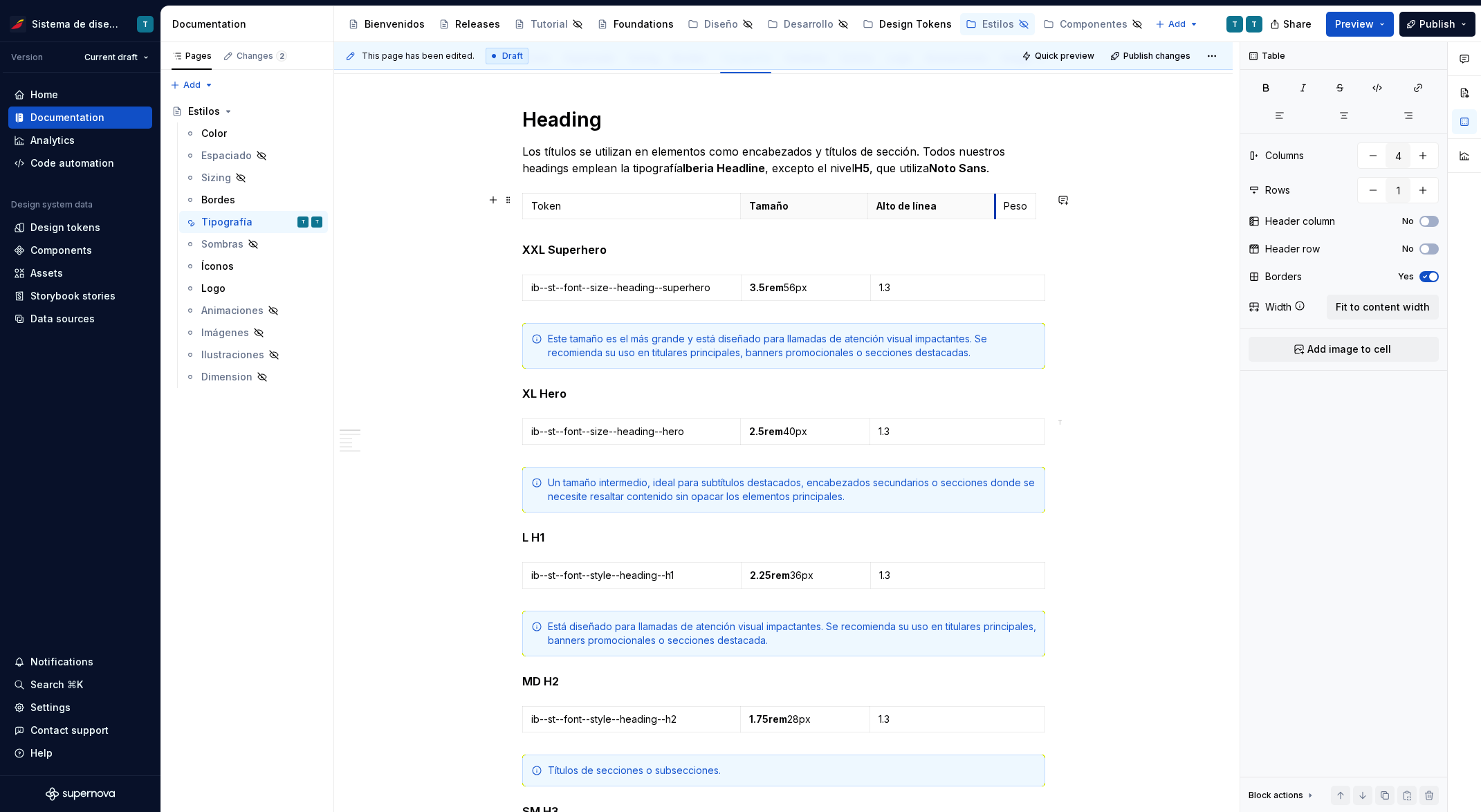
drag, startPoint x: 974, startPoint y: 209, endPoint x: 996, endPoint y: 209, distance: 22.0
click at [996, 209] on td "Peso" at bounding box center [1015, 207] width 41 height 26
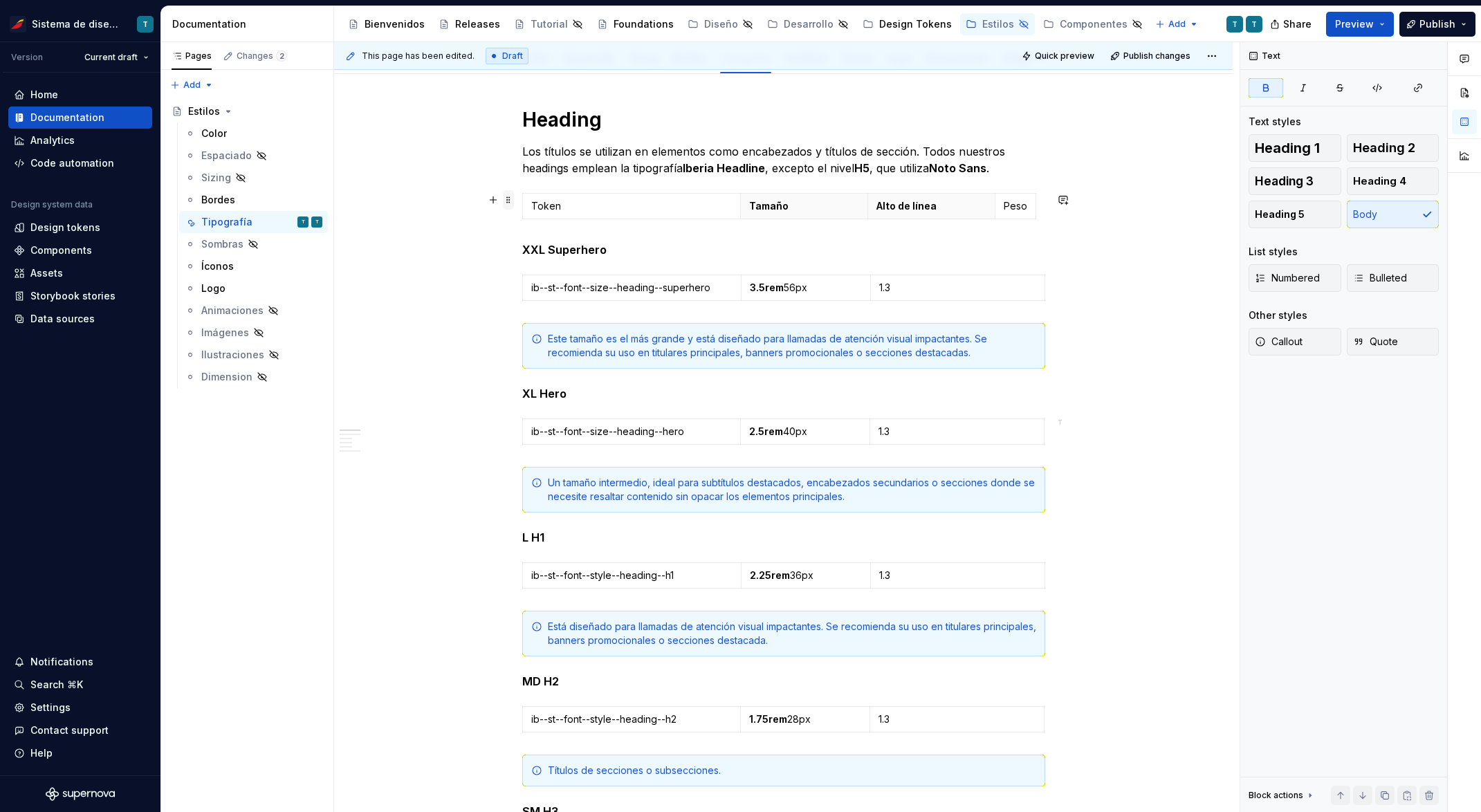
click at [510, 200] on span at bounding box center [508, 200] width 11 height 20
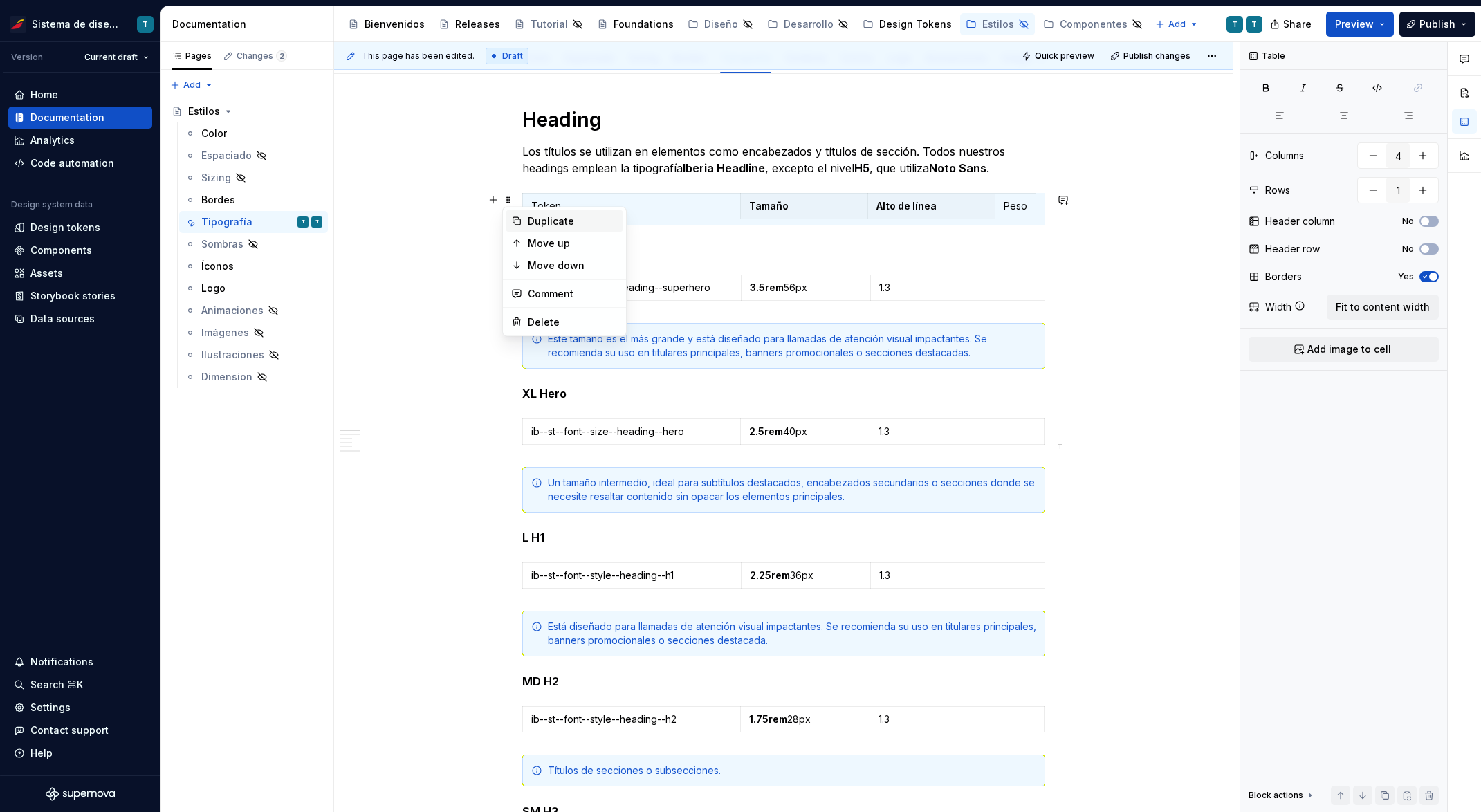
click at [518, 221] on icon at bounding box center [516, 221] width 11 height 11
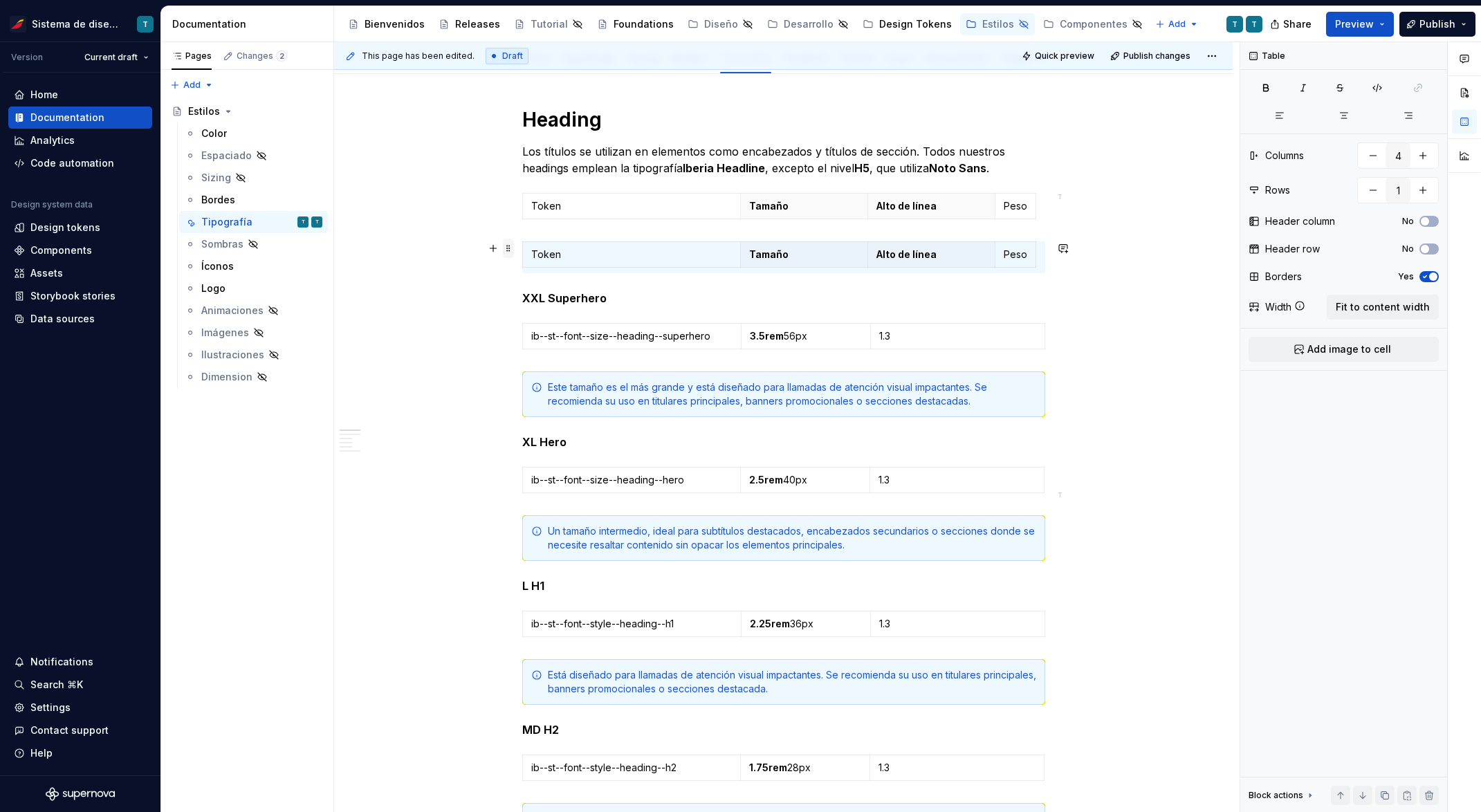
click at [507, 245] on span at bounding box center [508, 248] width 11 height 20
click at [662, 252] on p "Token" at bounding box center [631, 254] width 201 height 14
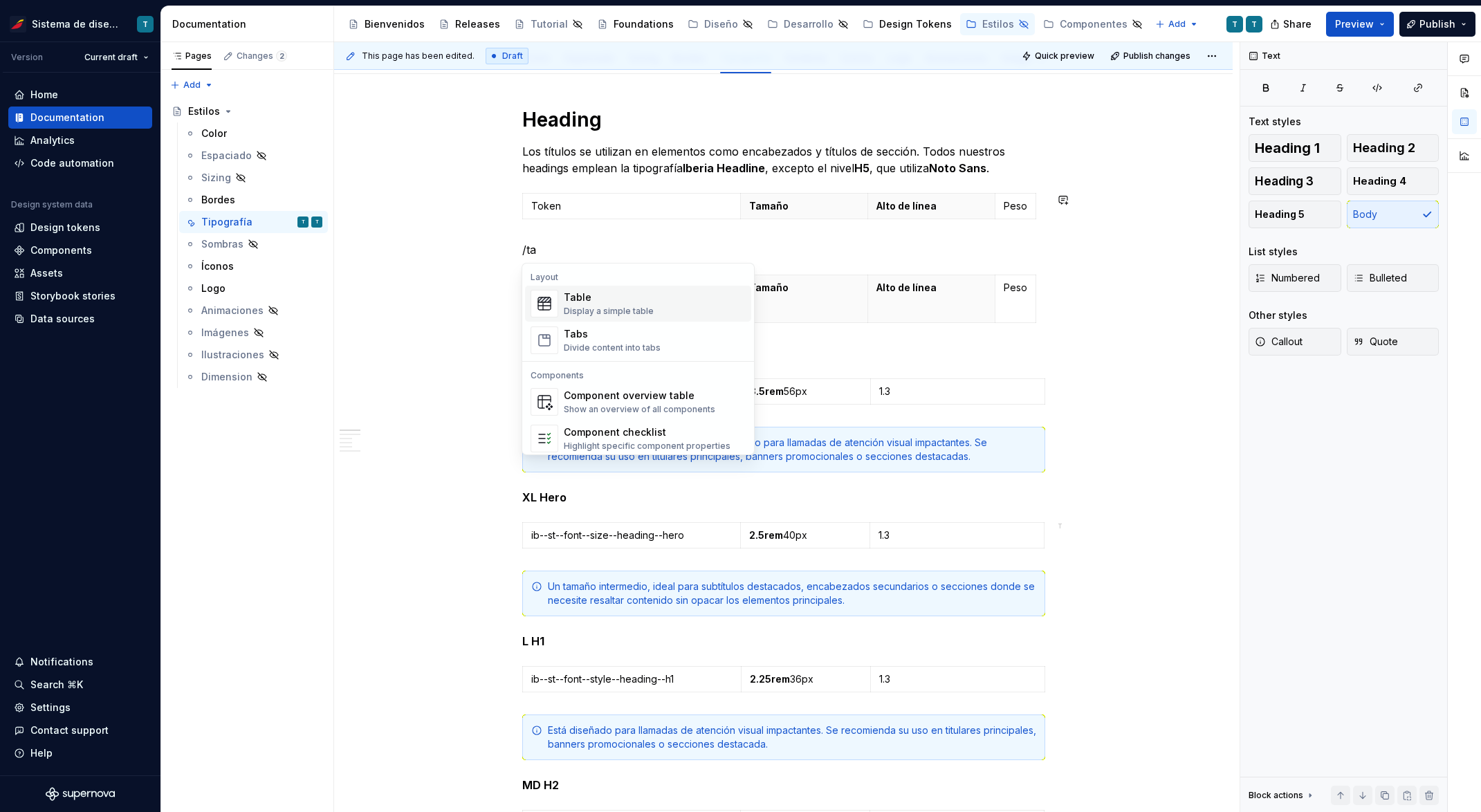
click at [578, 301] on div "Table" at bounding box center [608, 297] width 90 height 14
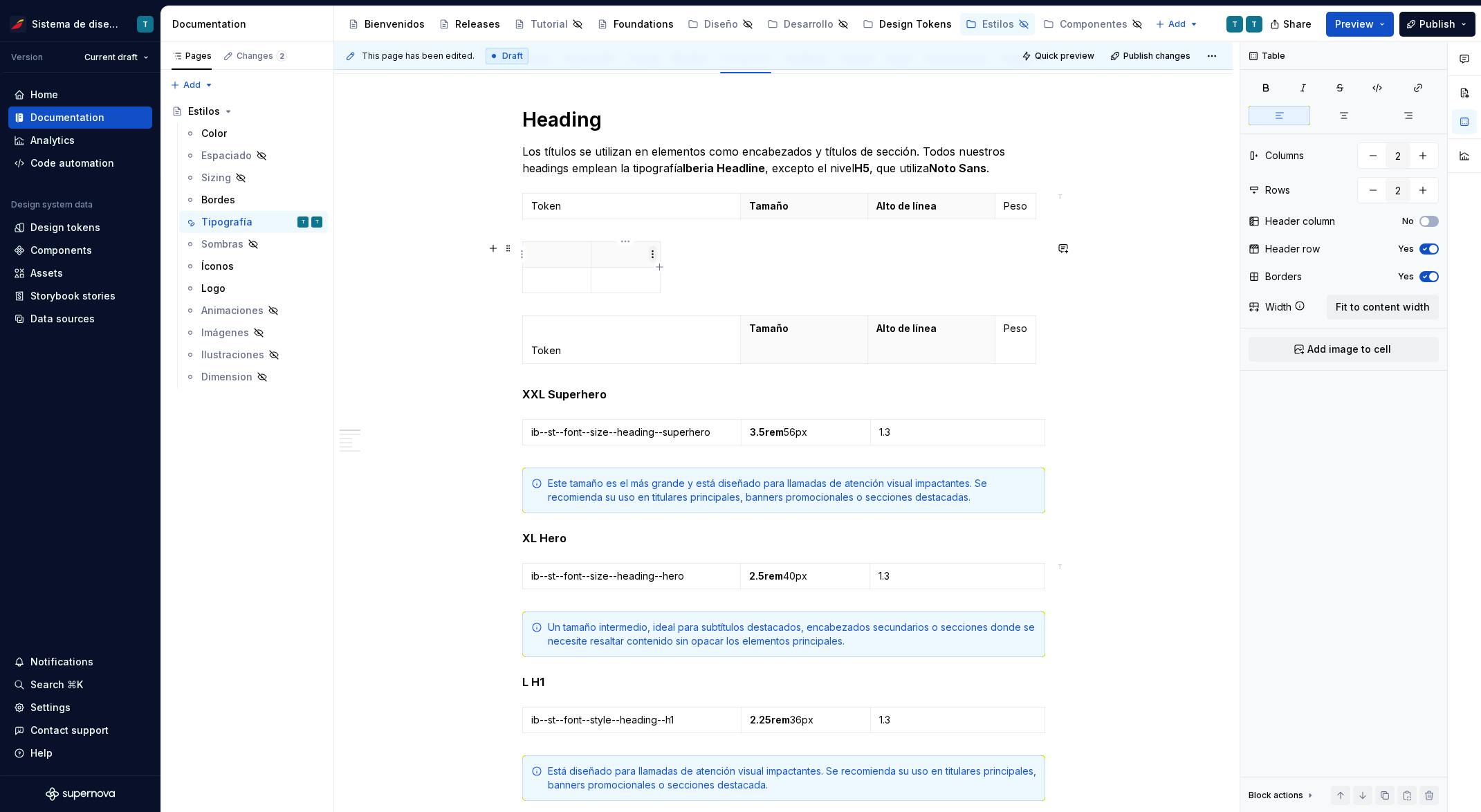
click at [652, 254] on html "Sistema de diseño Iberia T Version Current draft Home Documentation Analytics C…" at bounding box center [740, 406] width 1481 height 812
click at [622, 269] on html "Sistema de diseño Iberia T Version Current draft Home Documentation Analytics C…" at bounding box center [740, 406] width 1481 height 812
click at [586, 252] on html "Sistema de diseño Iberia T Version Current draft Home Documentation Analytics C…" at bounding box center [740, 406] width 1481 height 812
click at [582, 252] on html "Sistema de diseño Iberia T Version Current draft Home Documentation Analytics C…" at bounding box center [740, 406] width 1481 height 812
click at [522, 253] on html "Sistema de diseño Iberia T Version Current draft Home Documentation Analytics C…" at bounding box center [740, 406] width 1481 height 812
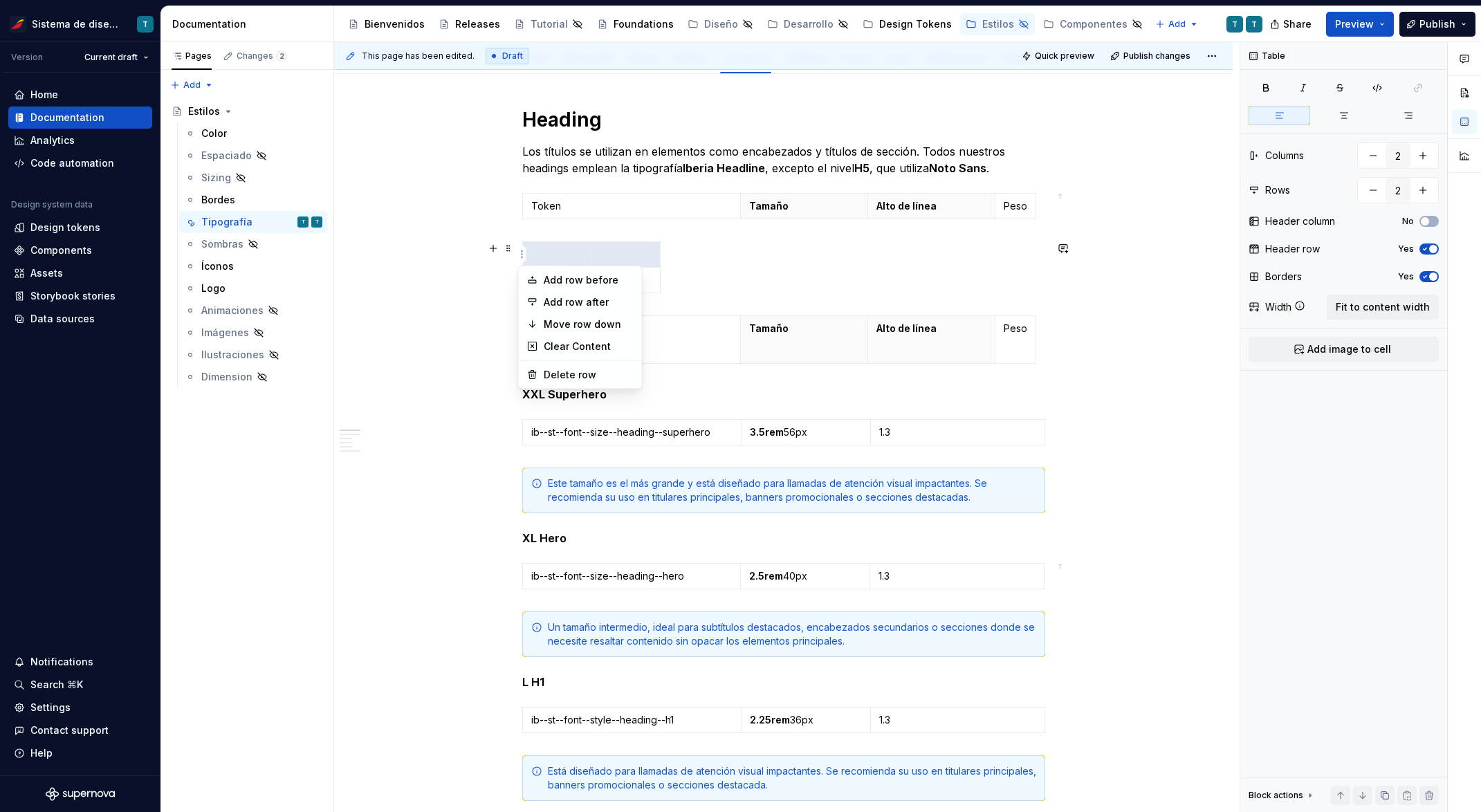
click at [598, 250] on html "Sistema de diseño Iberia T Version Current draft Home Documentation Analytics C…" at bounding box center [740, 406] width 1481 height 812
click at [630, 252] on p at bounding box center [625, 254] width 52 height 14
click at [653, 254] on html "Sistema de diseño Iberia T Version Current draft Home Documentation Analytics C…" at bounding box center [740, 406] width 1481 height 812
click at [641, 254] on html "Sistema de diseño Iberia T Version Current draft Home Documentation Analytics C…" at bounding box center [740, 406] width 1481 height 812
click at [622, 253] on p at bounding box center [625, 254] width 52 height 14
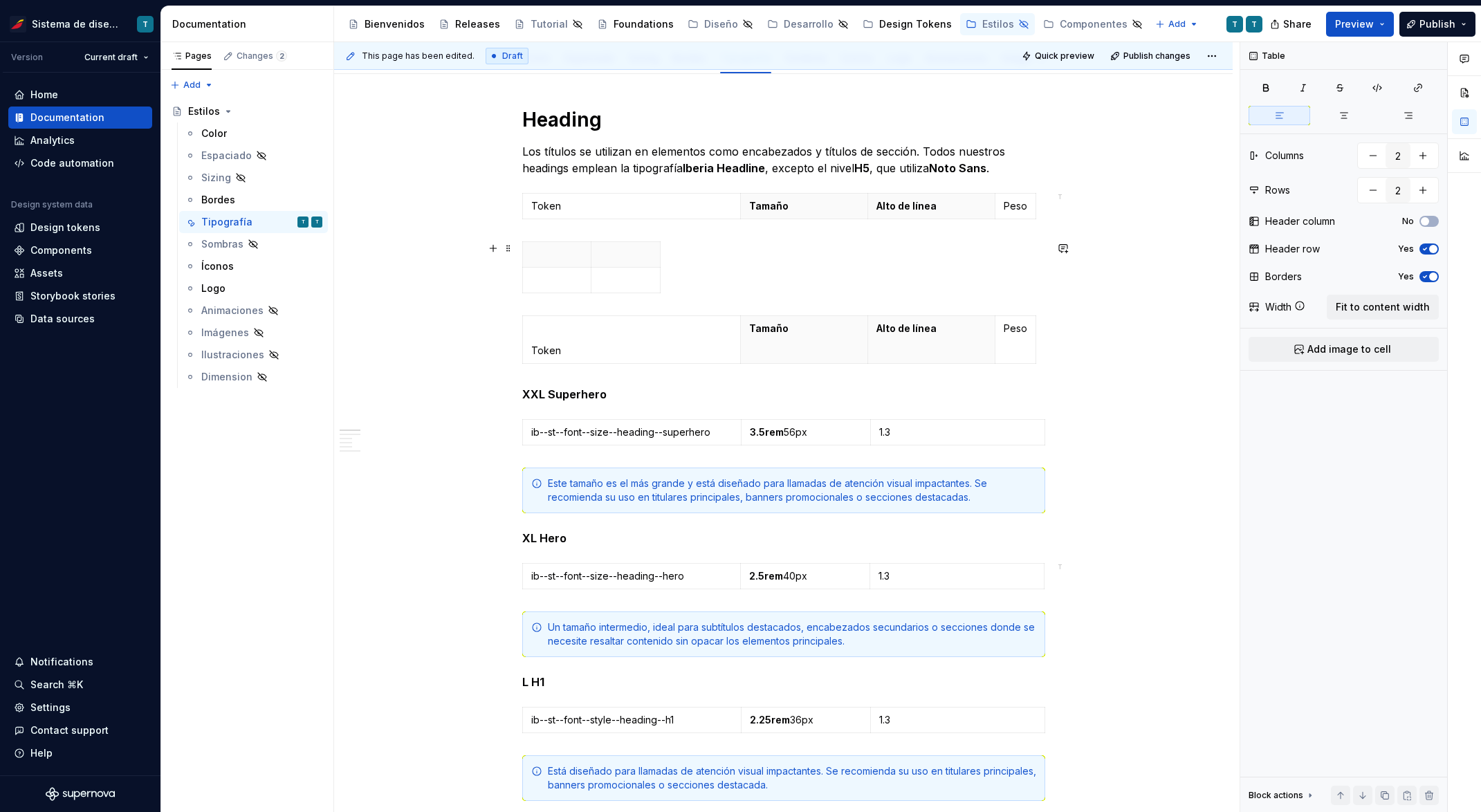
click at [661, 263] on div at bounding box center [783, 270] width 523 height 57
click at [655, 266] on icon "button" at bounding box center [659, 266] width 11 height 11
click at [647, 280] on p at bounding box center [626, 280] width 52 height 14
click at [685, 266] on icon "button" at bounding box center [684, 266] width 6 height 6
click at [711, 266] on icon "button" at bounding box center [710, 266] width 11 height 11
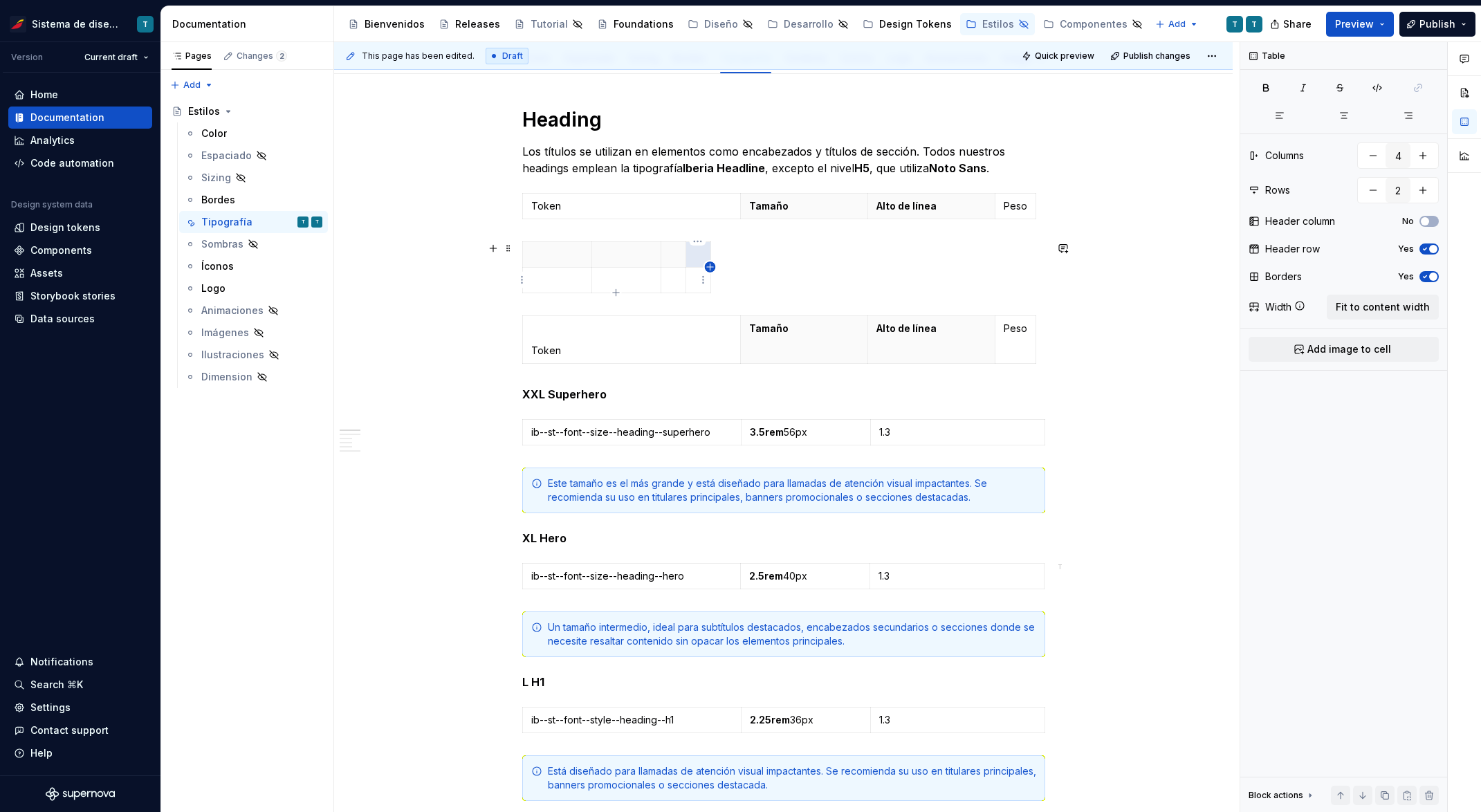
type input "5"
click at [518, 282] on html "Sistema de diseño Iberia T Version Current draft Home Documentation Analytics C…" at bounding box center [740, 406] width 1481 height 812
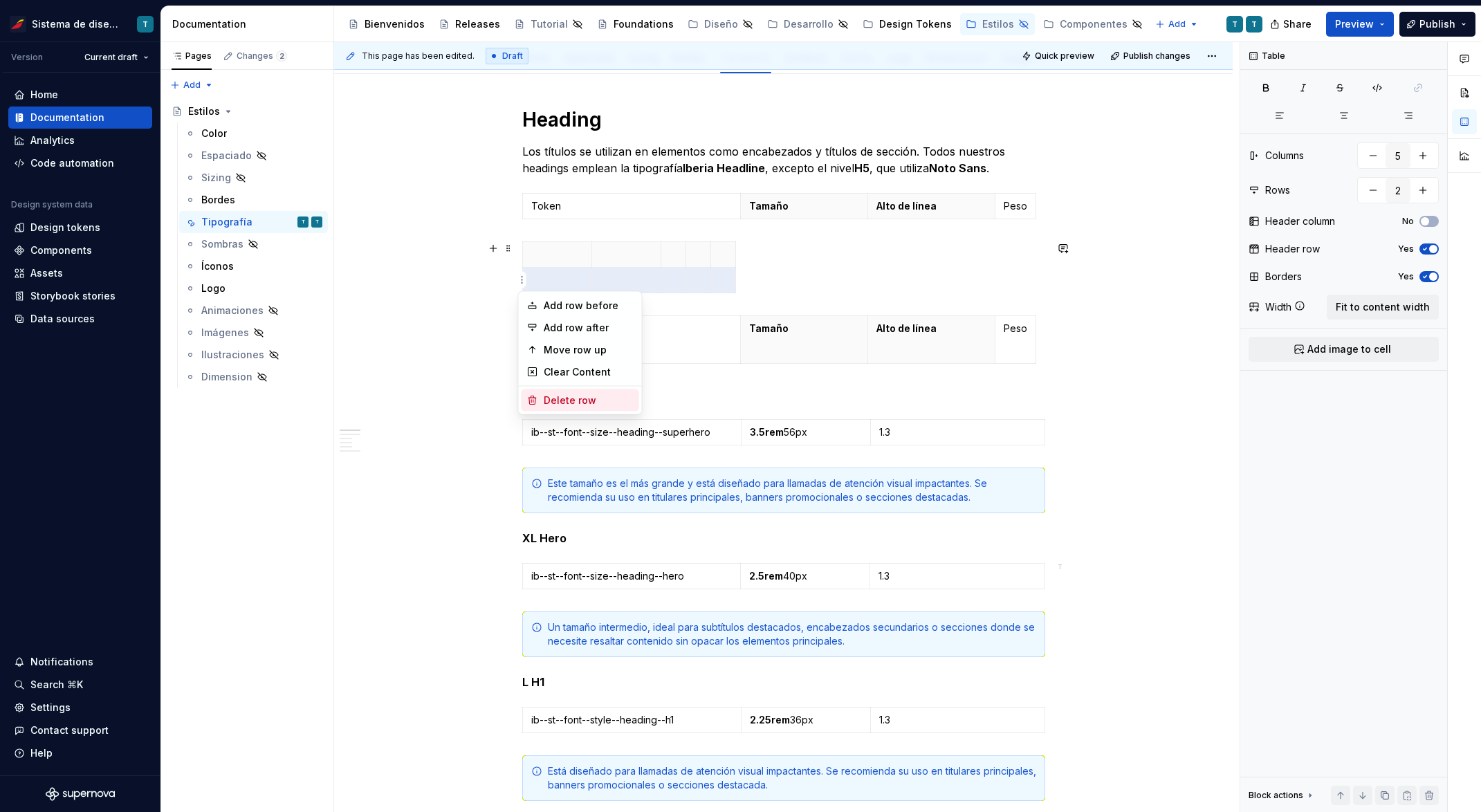
click at [570, 397] on div "Delete row" at bounding box center [588, 400] width 90 height 14
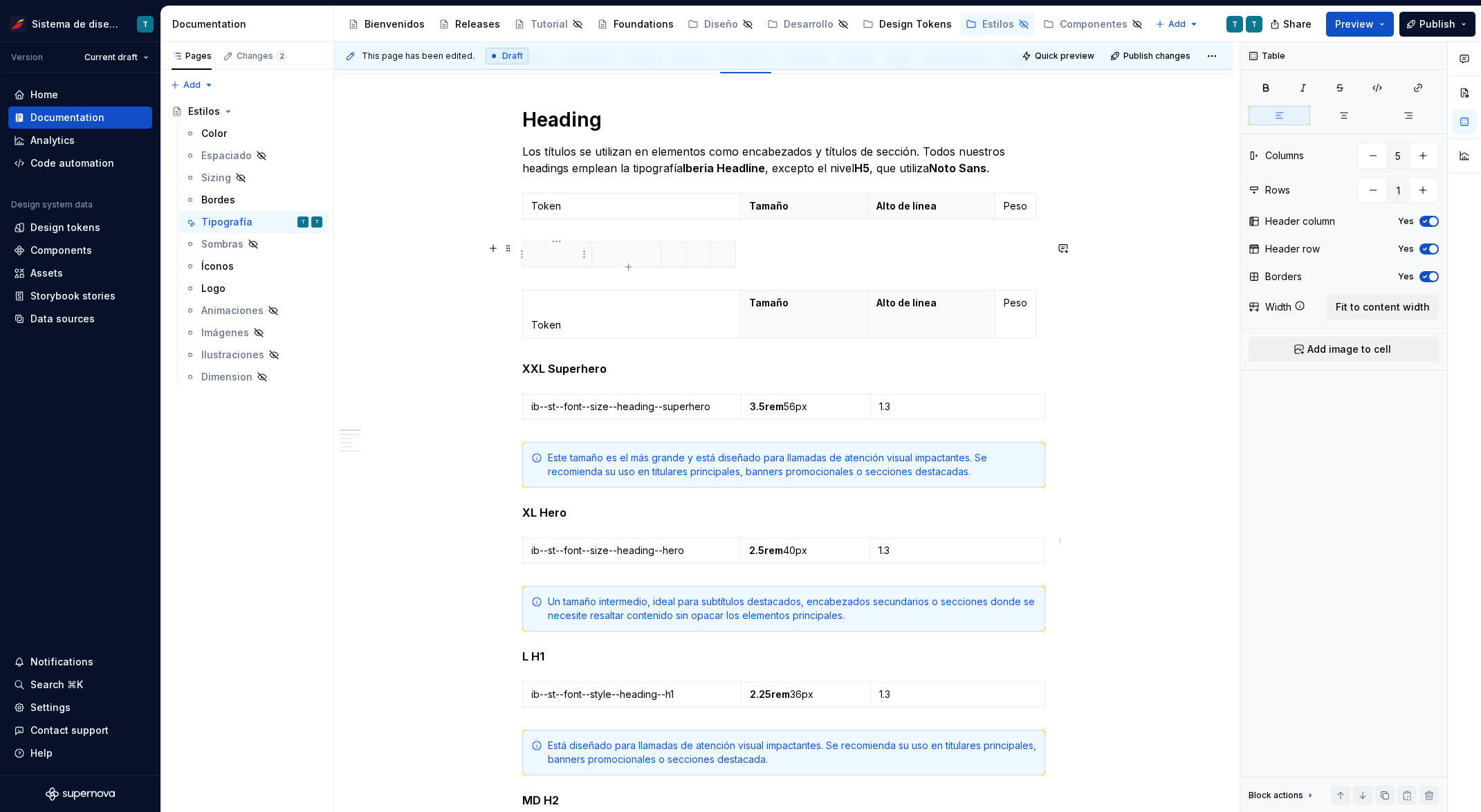
click at [558, 256] on p at bounding box center [557, 254] width 52 height 14
click at [608, 255] on p at bounding box center [626, 254] width 52 height 14
click at [675, 253] on html "Sistema de diseño Iberia T Version Current draft Home Documentation Analytics C…" at bounding box center [740, 406] width 1481 height 812
click at [665, 255] on html "Sistema de diseño Iberia T Version Current draft Home Documentation Analytics C…" at bounding box center [740, 406] width 1481 height 812
click at [679, 254] on p "ALto de línea" at bounding box center [701, 254] width 63 height 14
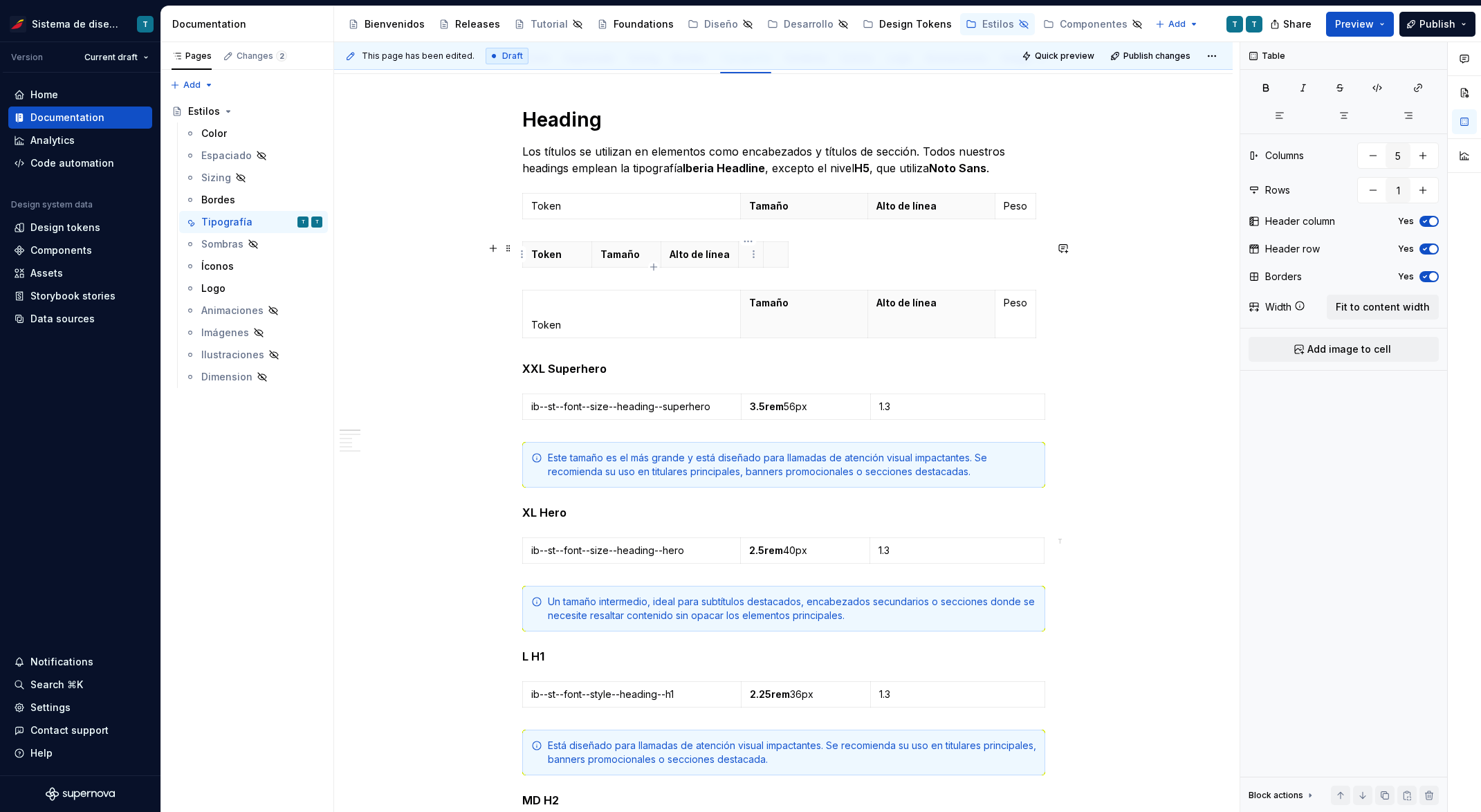
click at [742, 254] on th at bounding box center [750, 254] width 25 height 26
click at [788, 254] on p at bounding box center [792, 254] width 8 height 14
click at [787, 240] on html "Sistema de diseño Iberia T Version Current draft Home Documentation Analytics C…" at bounding box center [740, 406] width 1481 height 812
click at [823, 357] on div "Delete column" at bounding box center [850, 358] width 90 height 14
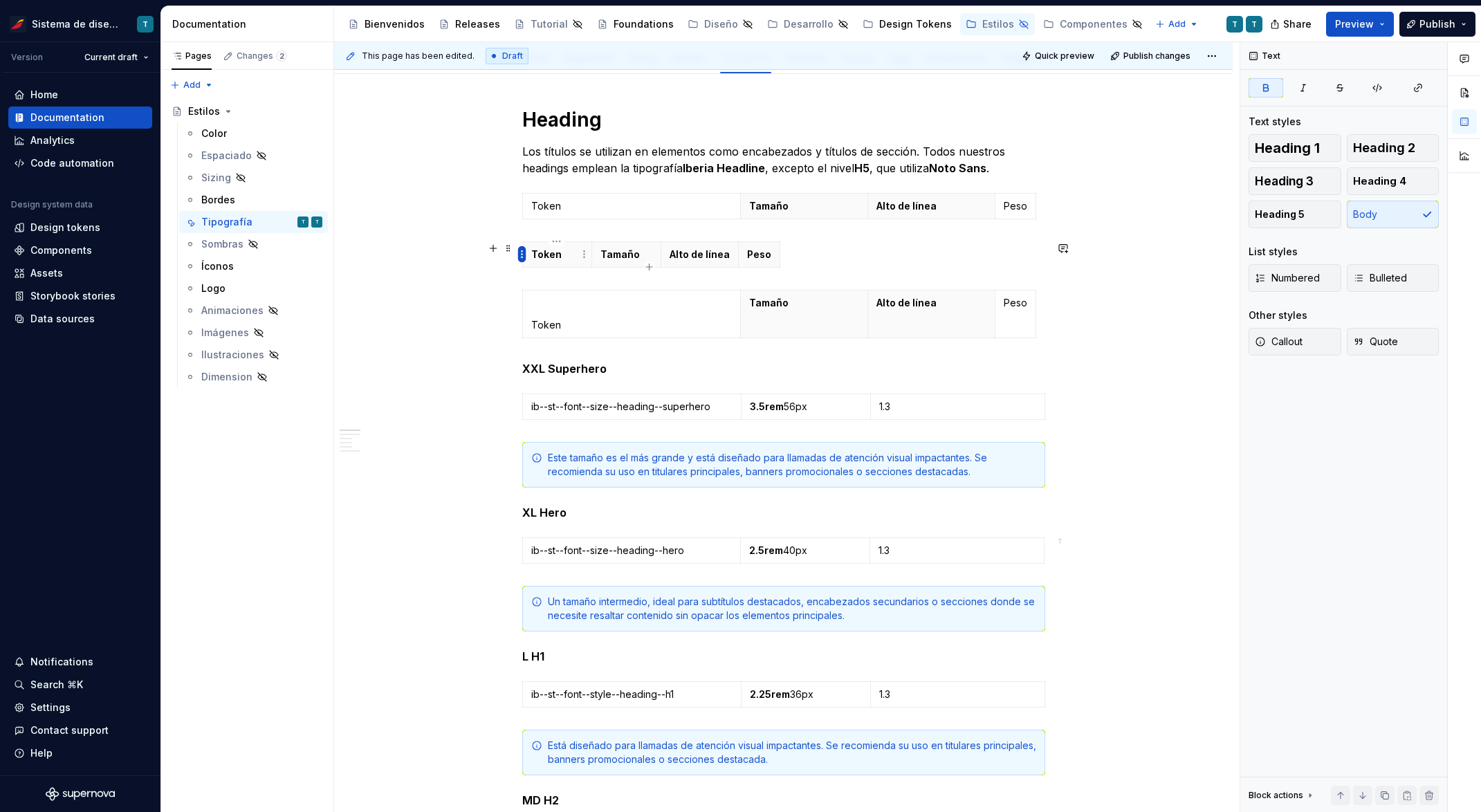
click at [522, 255] on html "Sistema de diseño Iberia T Version Current draft Home Documentation Analytics C…" at bounding box center [740, 406] width 1481 height 812
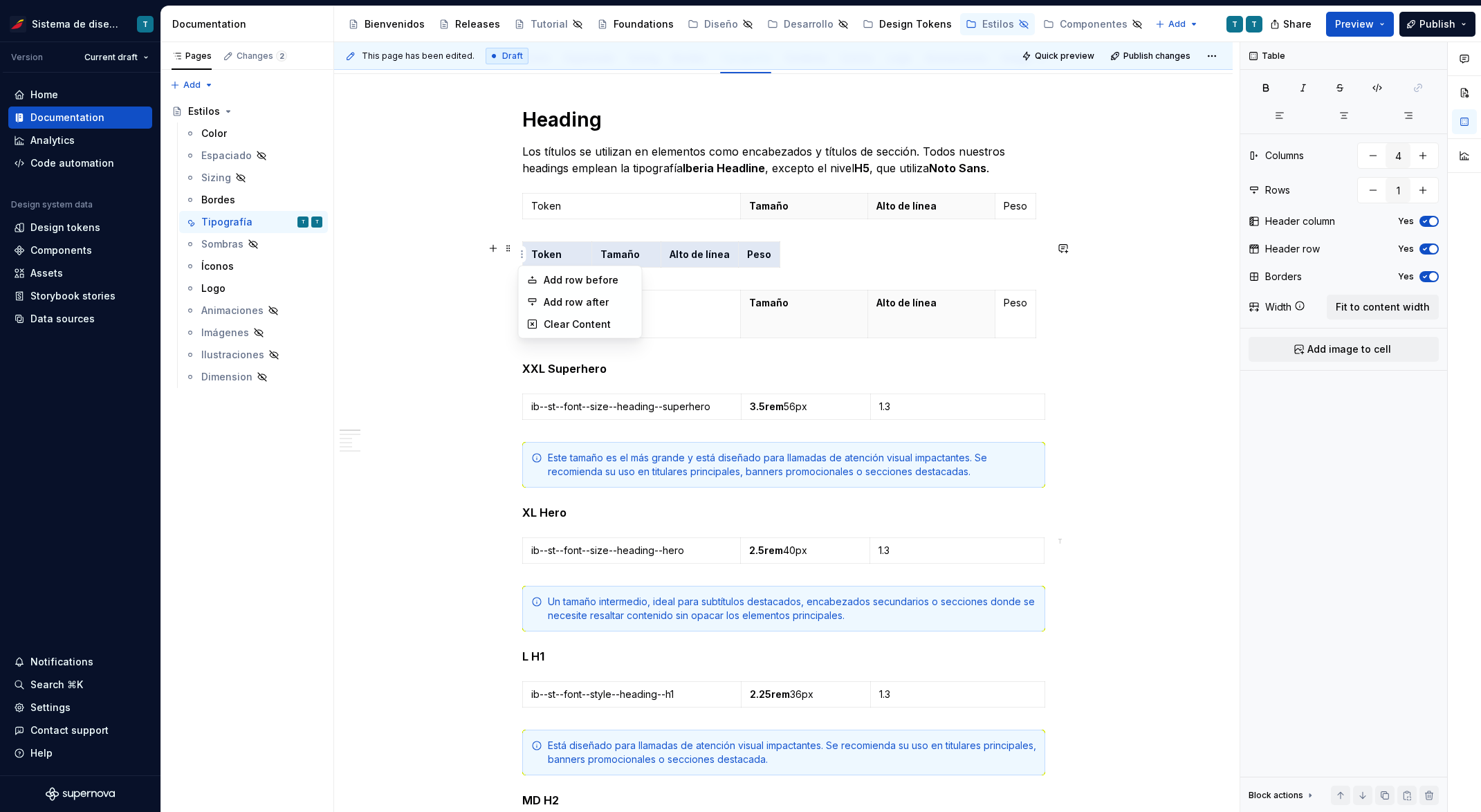
click at [804, 260] on html "Sistema de diseño Iberia T Version Current draft Home Documentation Analytics C…" at bounding box center [740, 406] width 1481 height 812
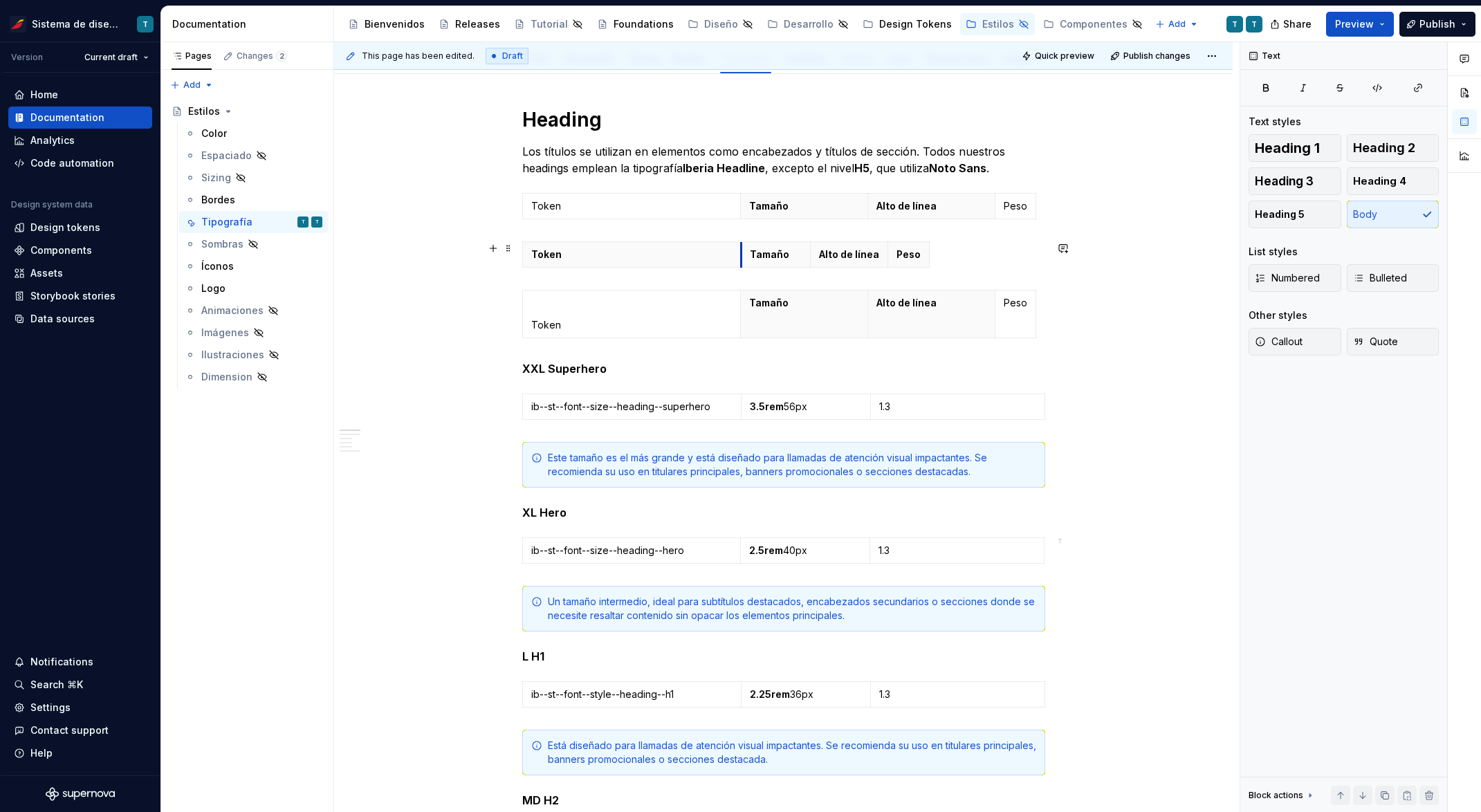
drag, startPoint x: 592, startPoint y: 255, endPoint x: 740, endPoint y: 267, distance: 148.5
click at [740, 267] on table "Token Tamaño Alto de línea Peso" at bounding box center [725, 254] width 407 height 26
drag, startPoint x: 807, startPoint y: 254, endPoint x: 864, endPoint y: 260, distance: 57.3
drag, startPoint x: 942, startPoint y: 255, endPoint x: 996, endPoint y: 254, distance: 54.0
click at [996, 254] on th "Peso" at bounding box center [1016, 254] width 42 height 26
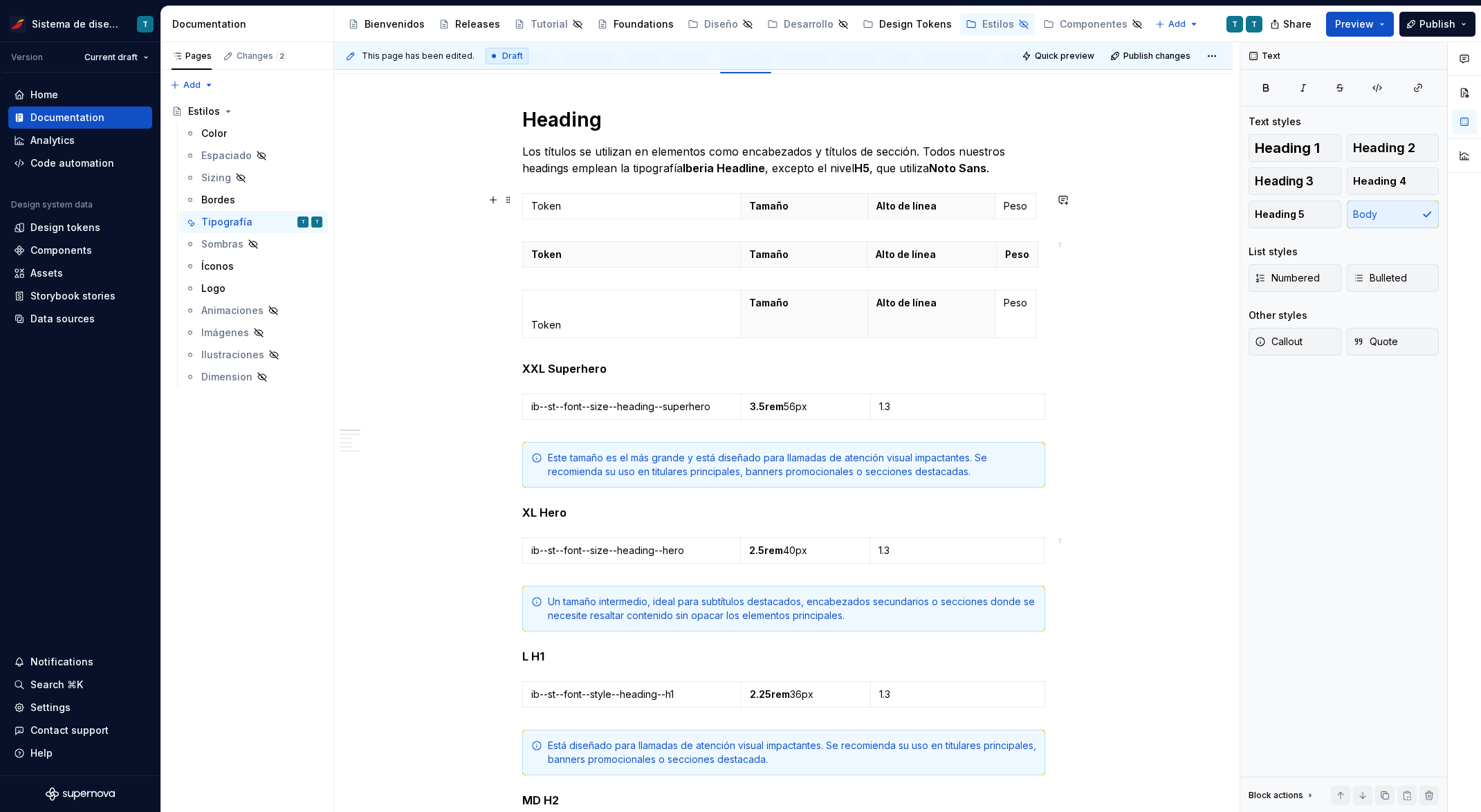
click at [505, 200] on span at bounding box center [508, 200] width 11 height 20
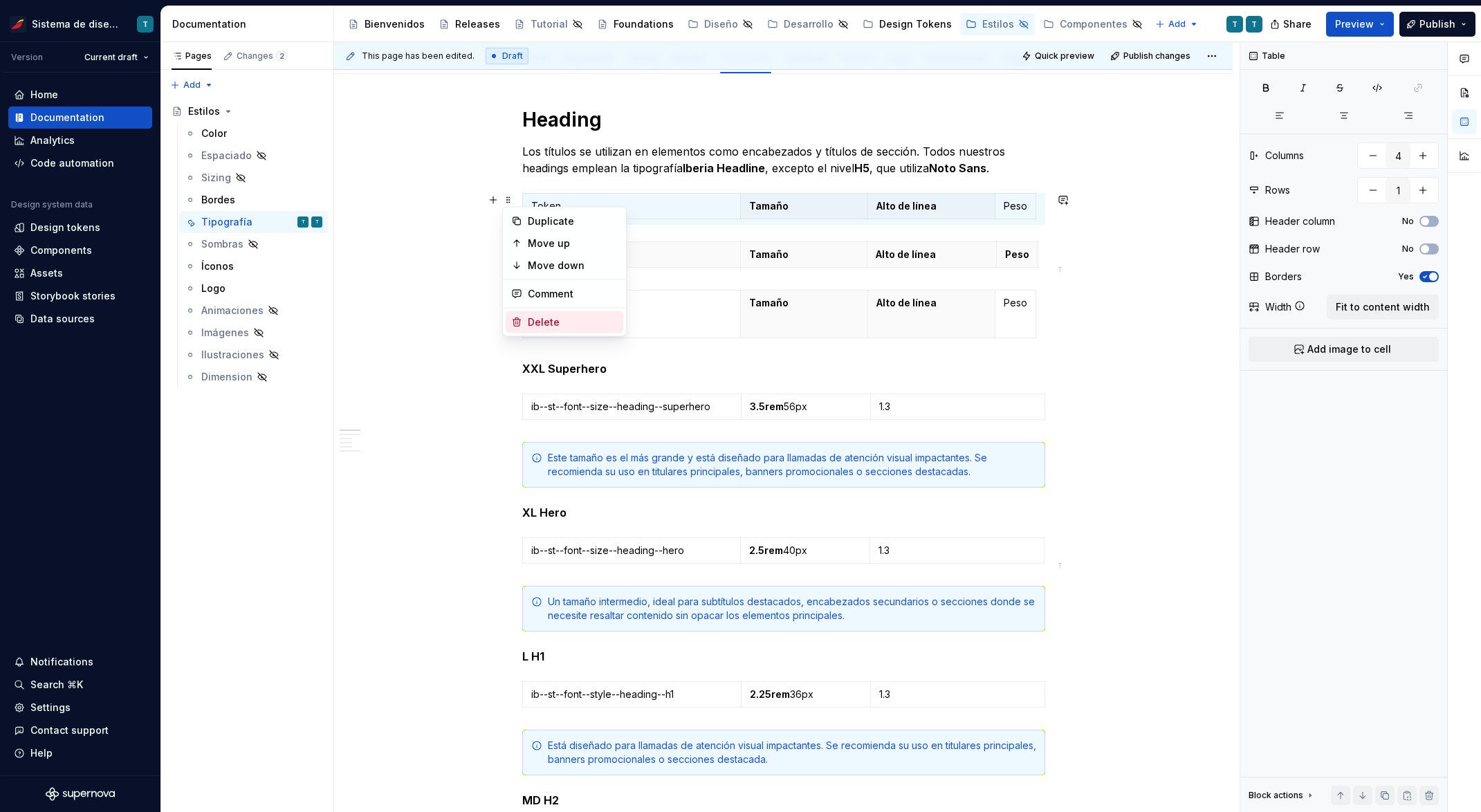
click at [540, 317] on div "Delete" at bounding box center [572, 322] width 90 height 14
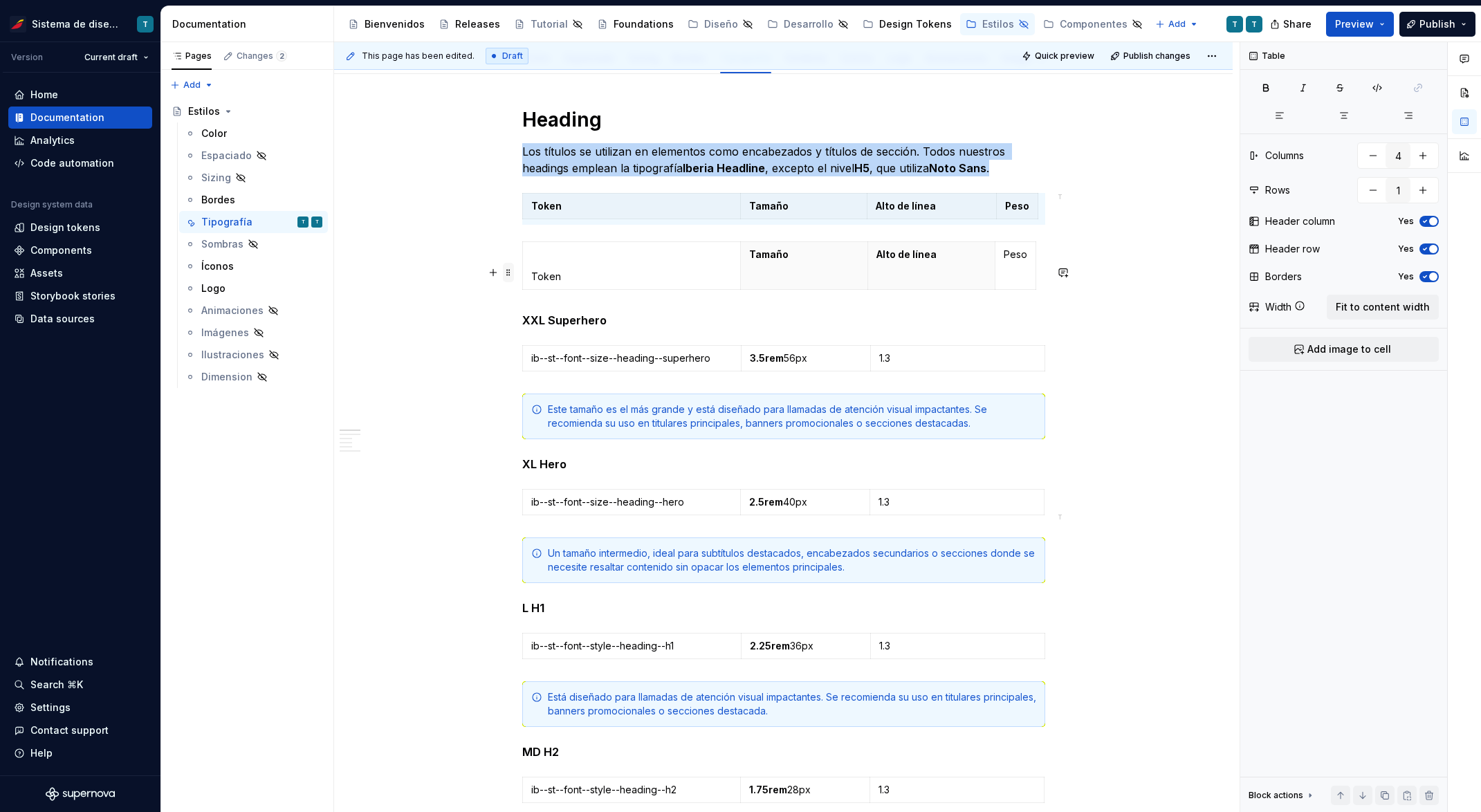
click at [507, 269] on span at bounding box center [508, 272] width 11 height 20
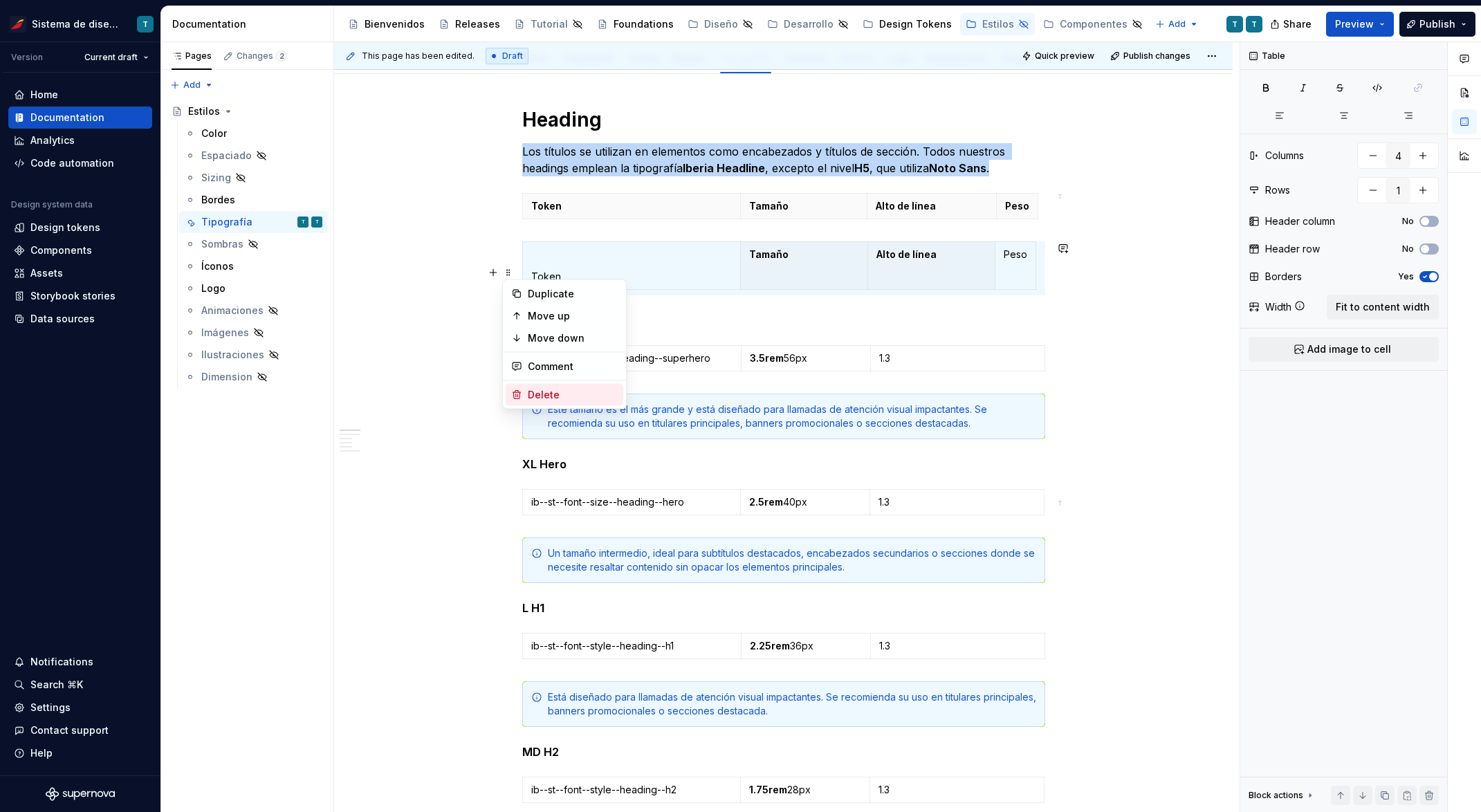
click at [545, 397] on div "Delete" at bounding box center [572, 394] width 90 height 14
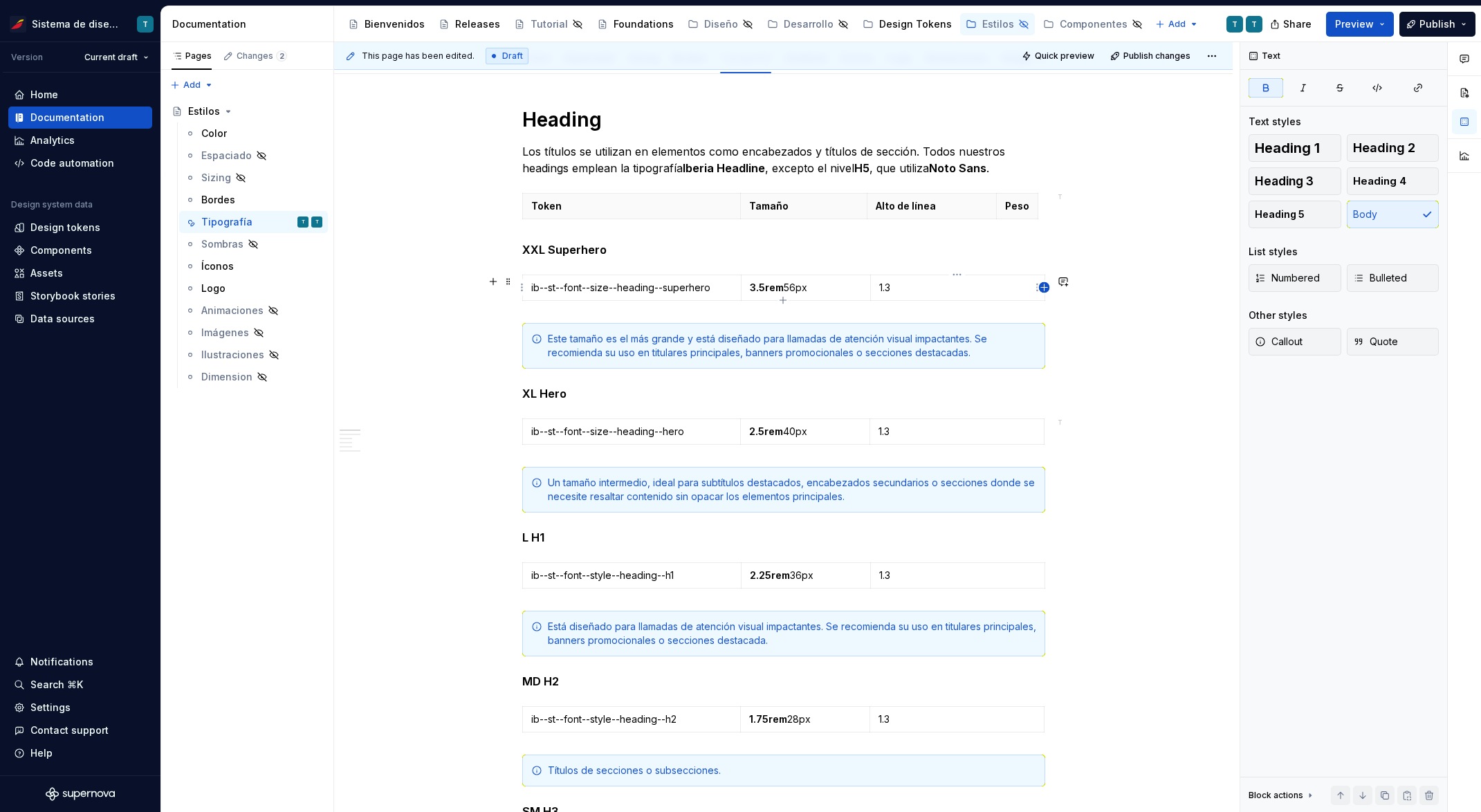
click at [1042, 288] on icon "button" at bounding box center [1044, 287] width 11 height 11
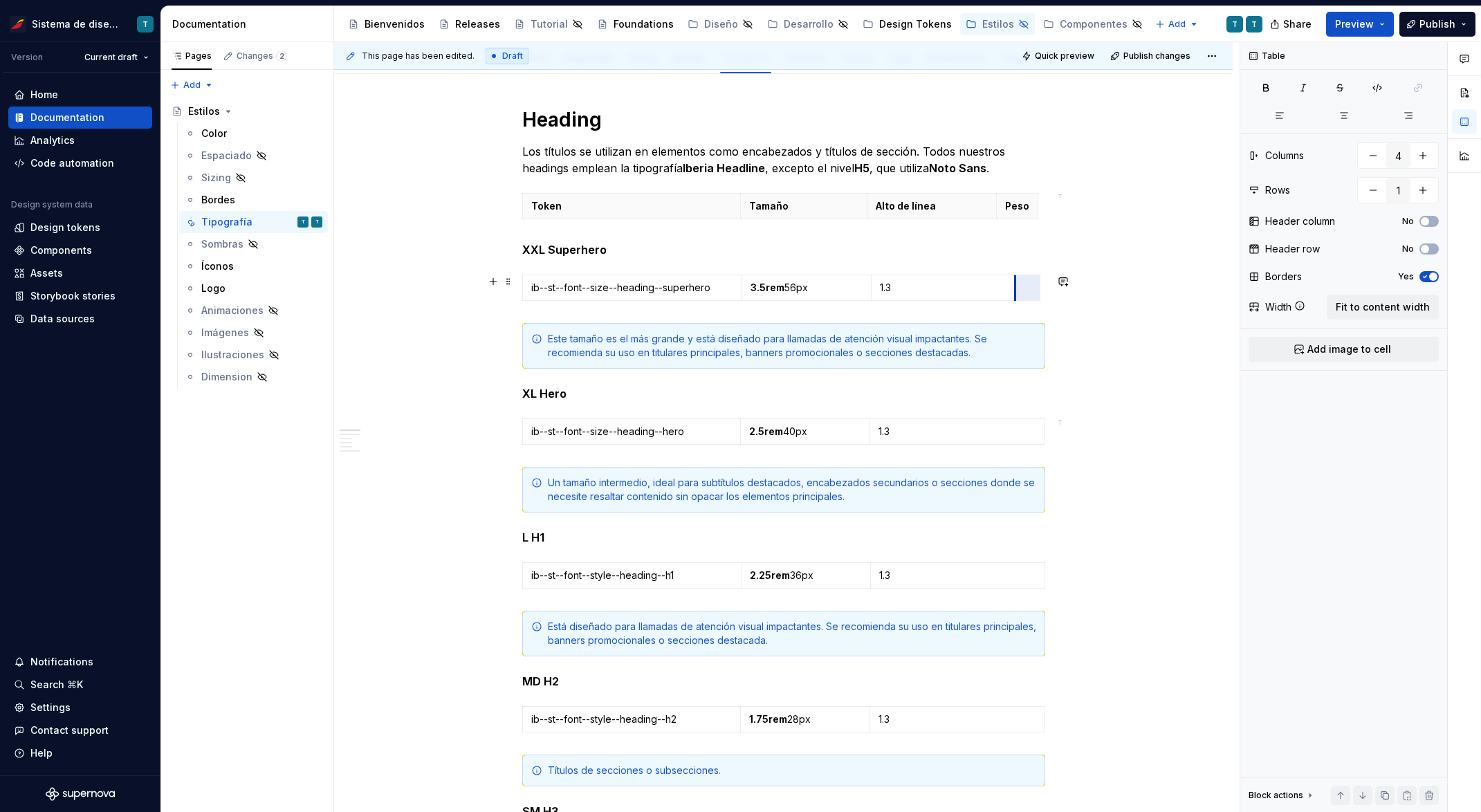
drag, startPoint x: 1017, startPoint y: 287, endPoint x: 987, endPoint y: 289, distance: 30.1
drag, startPoint x: 1016, startPoint y: 284, endPoint x: 1001, endPoint y: 283, distance: 15.0
click at [1001, 283] on td at bounding box center [1012, 288] width 25 height 26
click at [1010, 286] on p at bounding box center [1012, 288] width 8 height 14
drag, startPoint x: 1001, startPoint y: 295, endPoint x: 987, endPoint y: 291, distance: 14.6
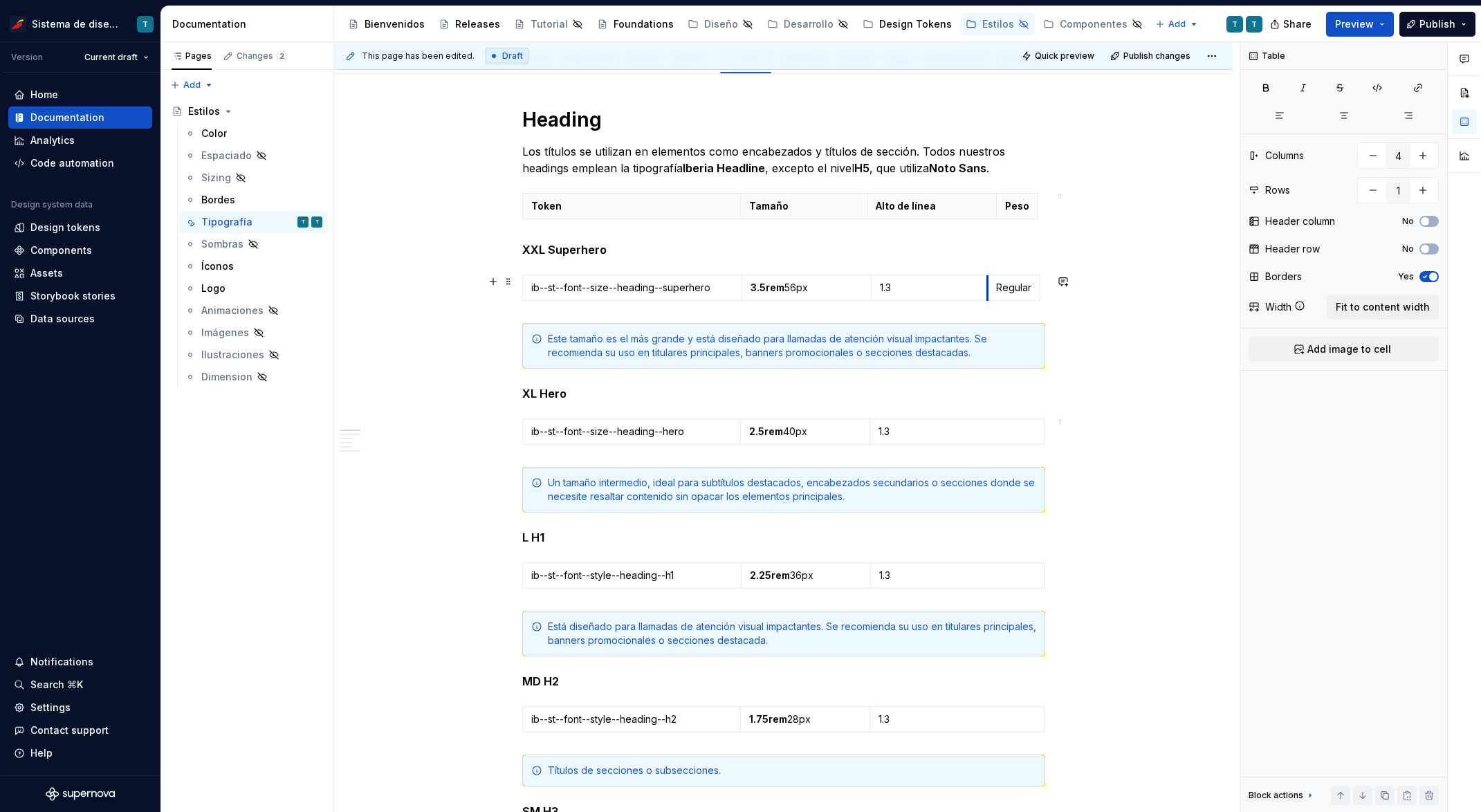
click at [987, 291] on td "Regular" at bounding box center [1014, 288] width 53 height 26
drag, startPoint x: 995, startPoint y: 212, endPoint x: 984, endPoint y: 212, distance: 11.0
click at [985, 212] on th "Peso" at bounding box center [1005, 207] width 42 height 26
drag, startPoint x: 1023, startPoint y: 214, endPoint x: 1034, endPoint y: 213, distance: 11.0
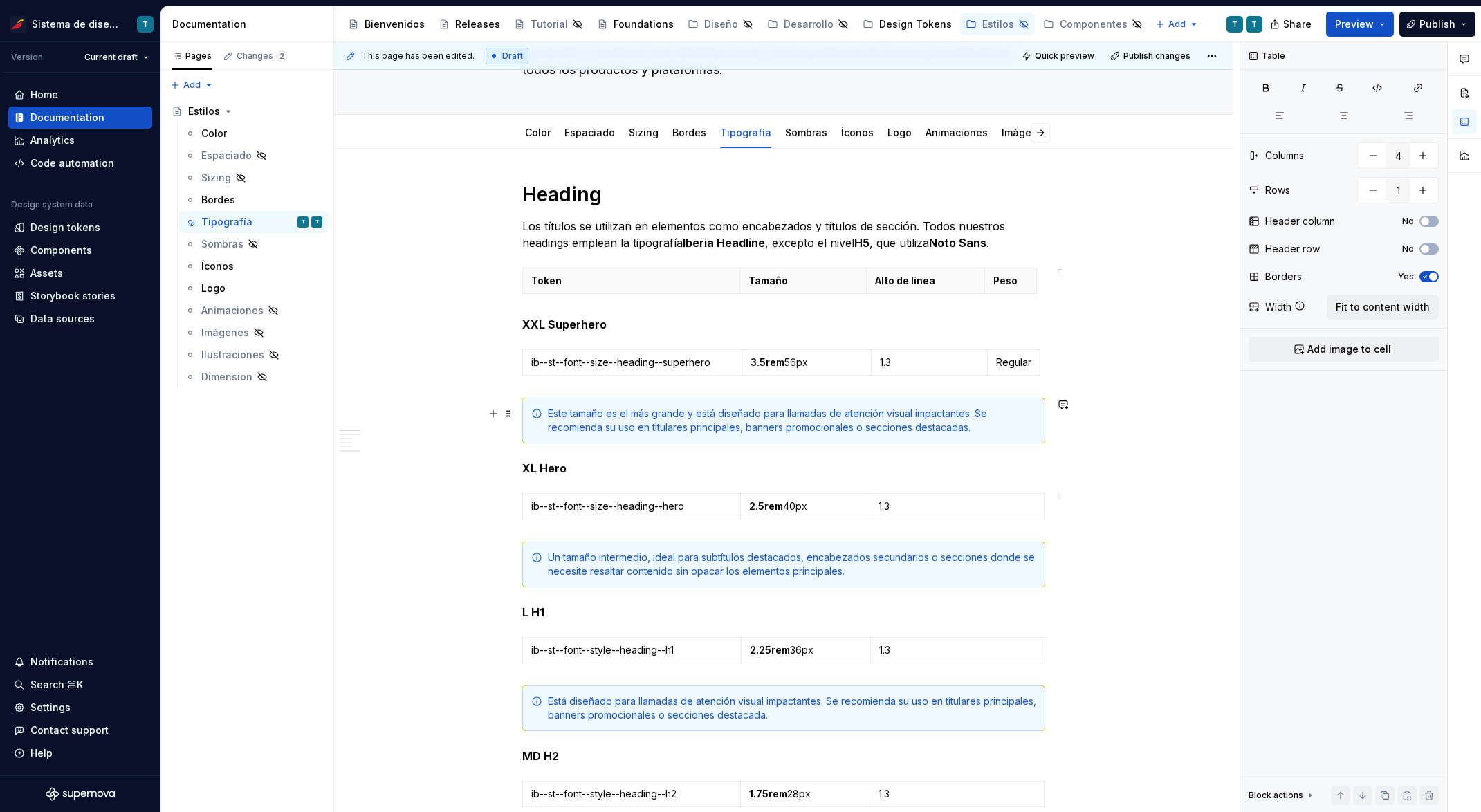
scroll to position [175, 0]
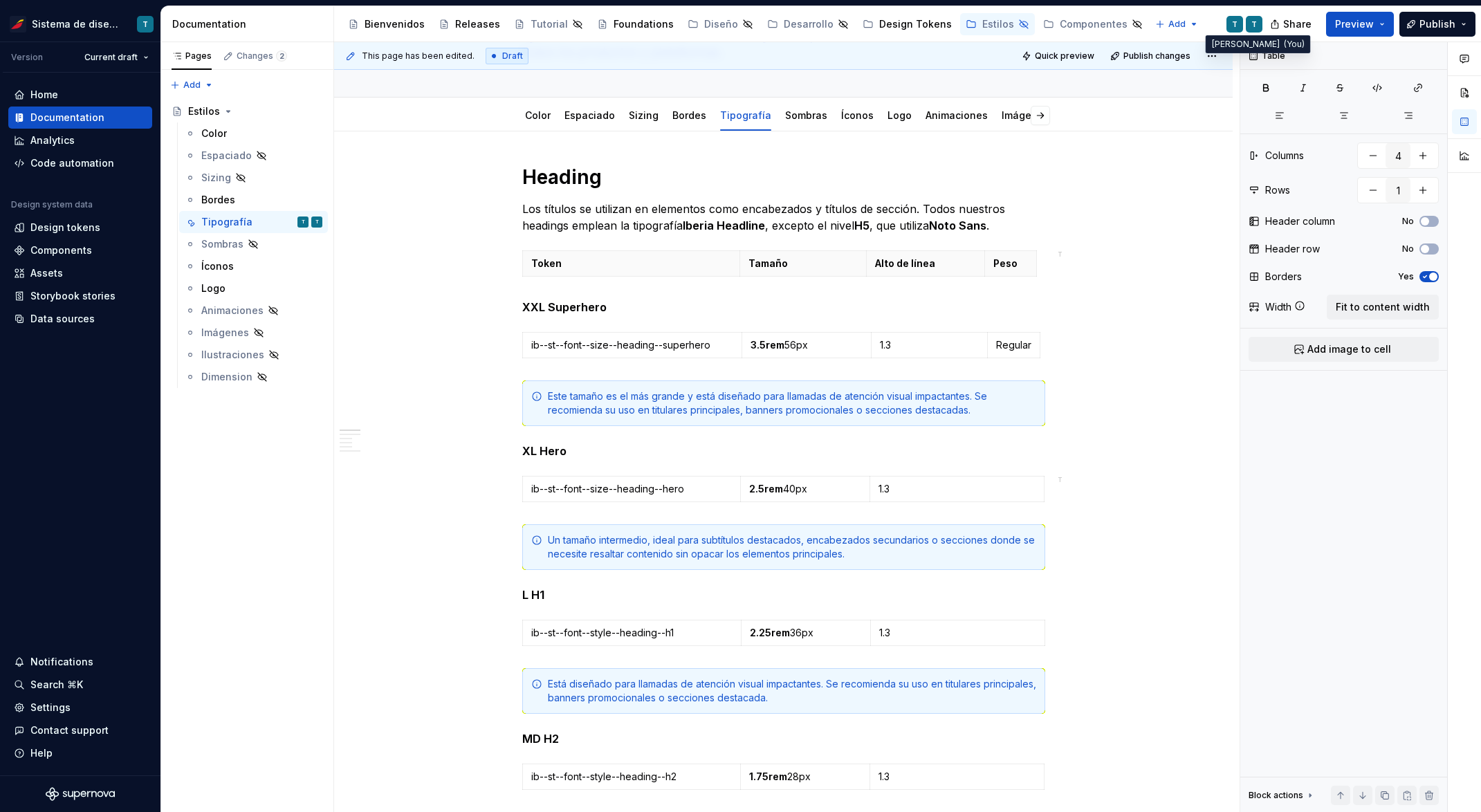
type textarea "*"
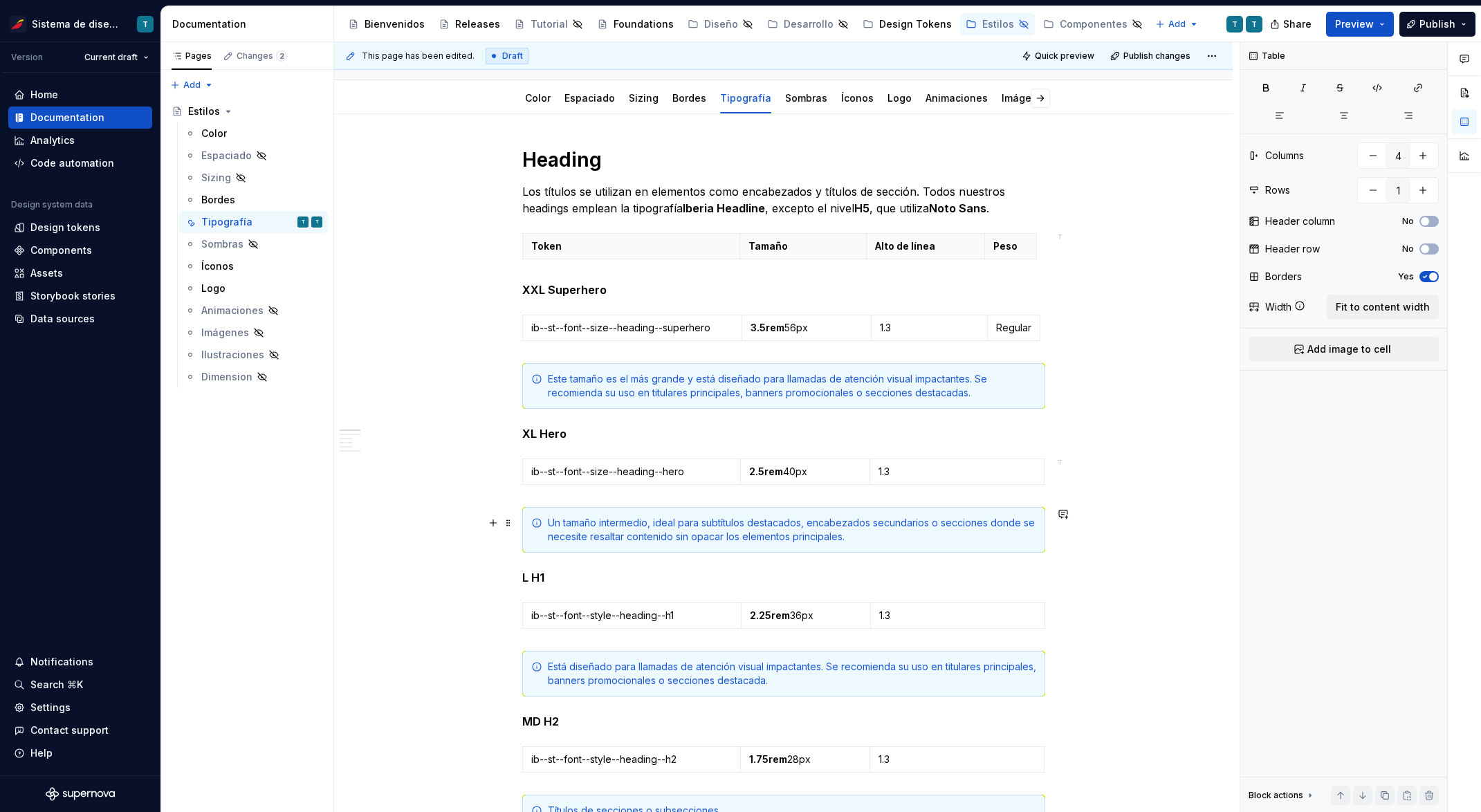
scroll to position [202, 0]
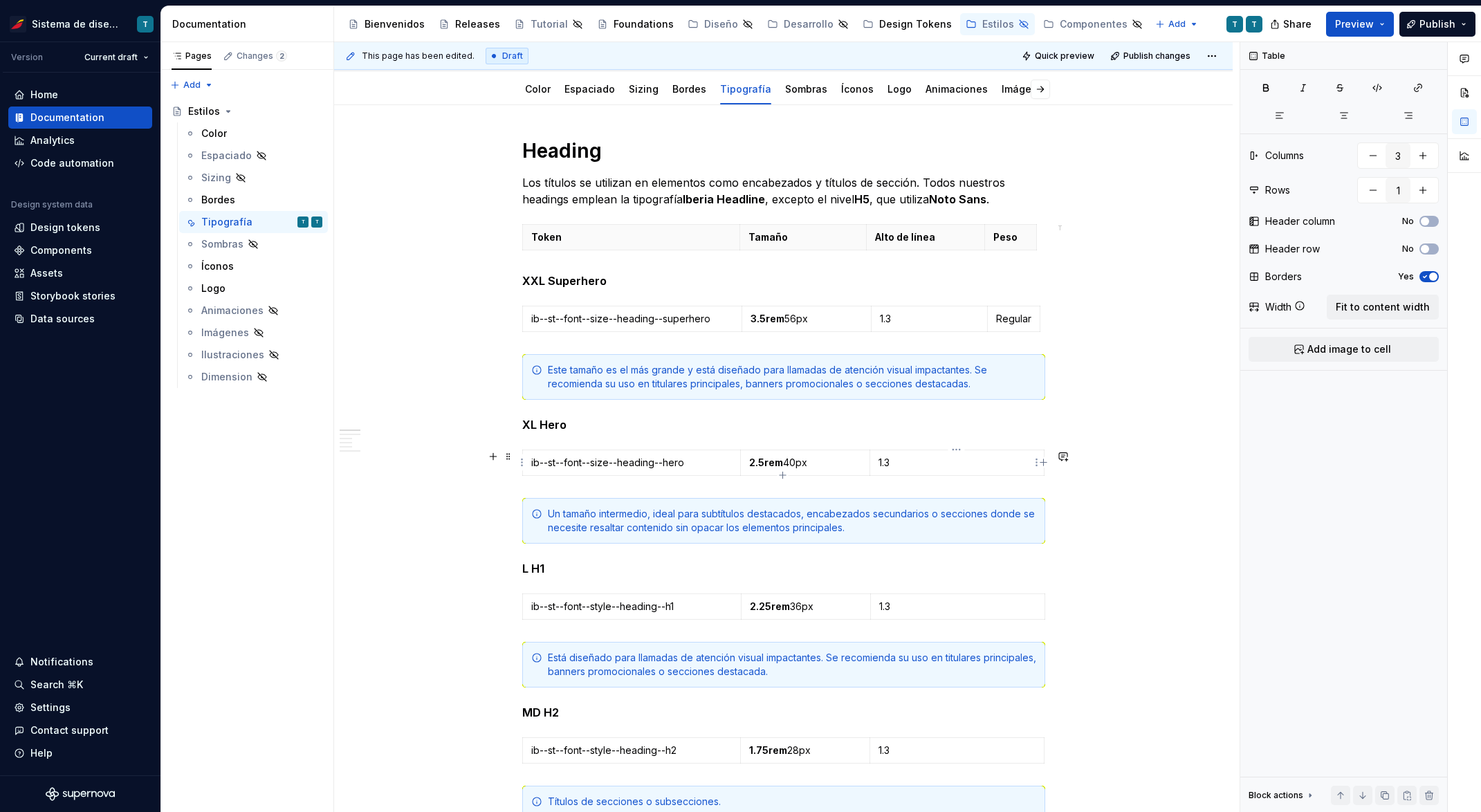
click at [932, 459] on p "1.3" at bounding box center [957, 463] width 157 height 14
click at [1039, 460] on icon "button" at bounding box center [1043, 462] width 11 height 11
type input "4"
drag, startPoint x: 1023, startPoint y: 459, endPoint x: 965, endPoint y: 460, distance: 58.0
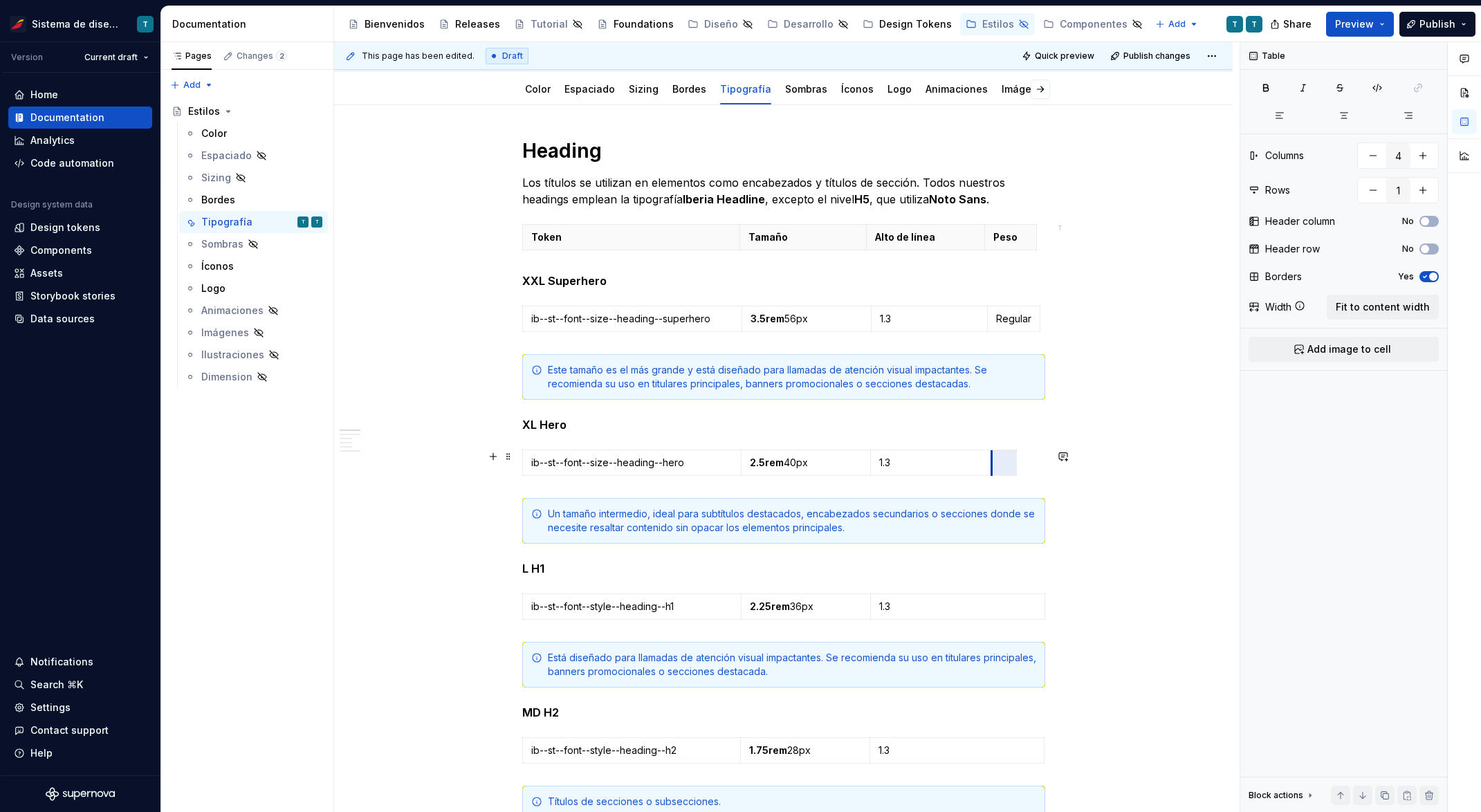
click at [991, 464] on td at bounding box center [1003, 463] width 25 height 26
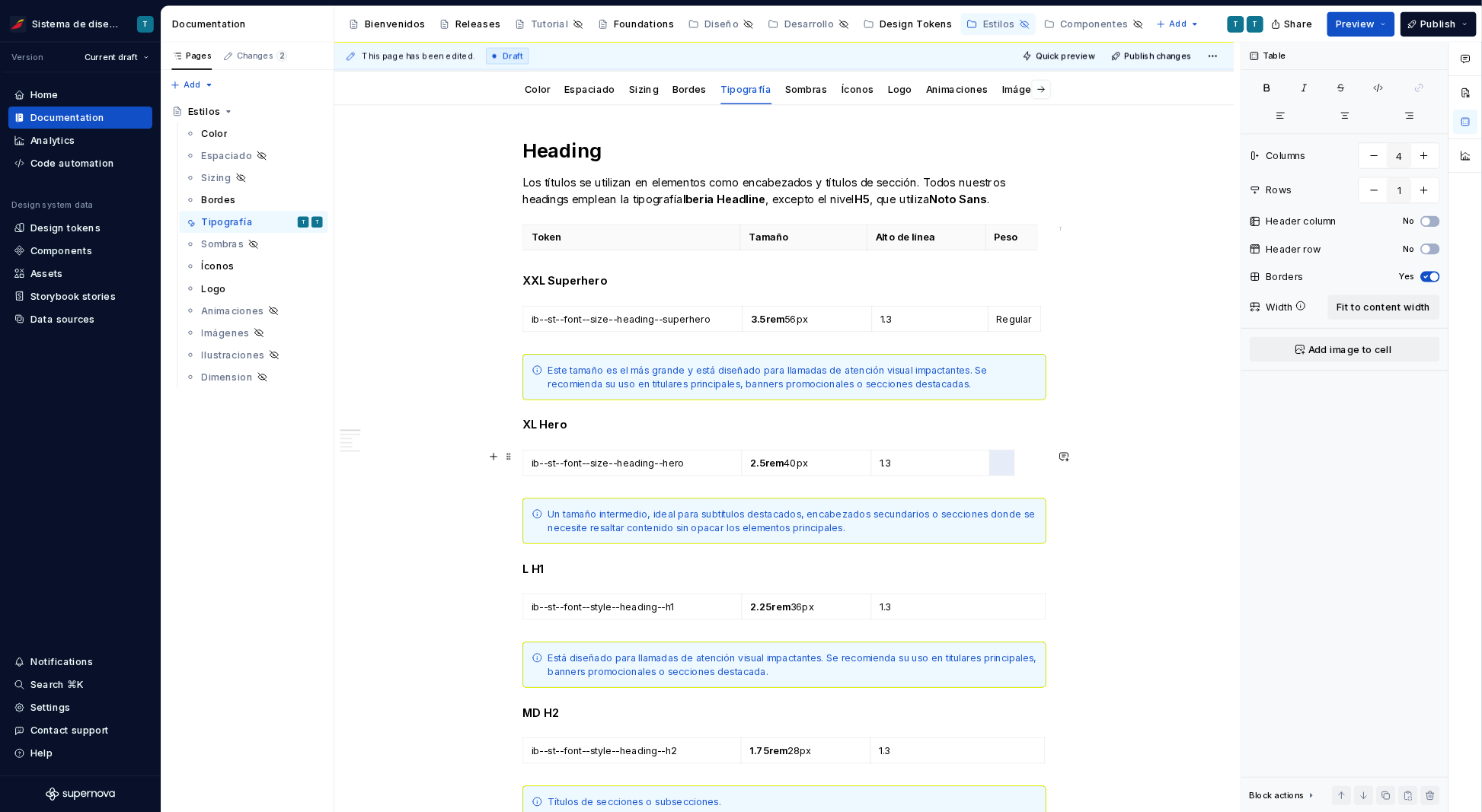
scroll to position [193, 0]
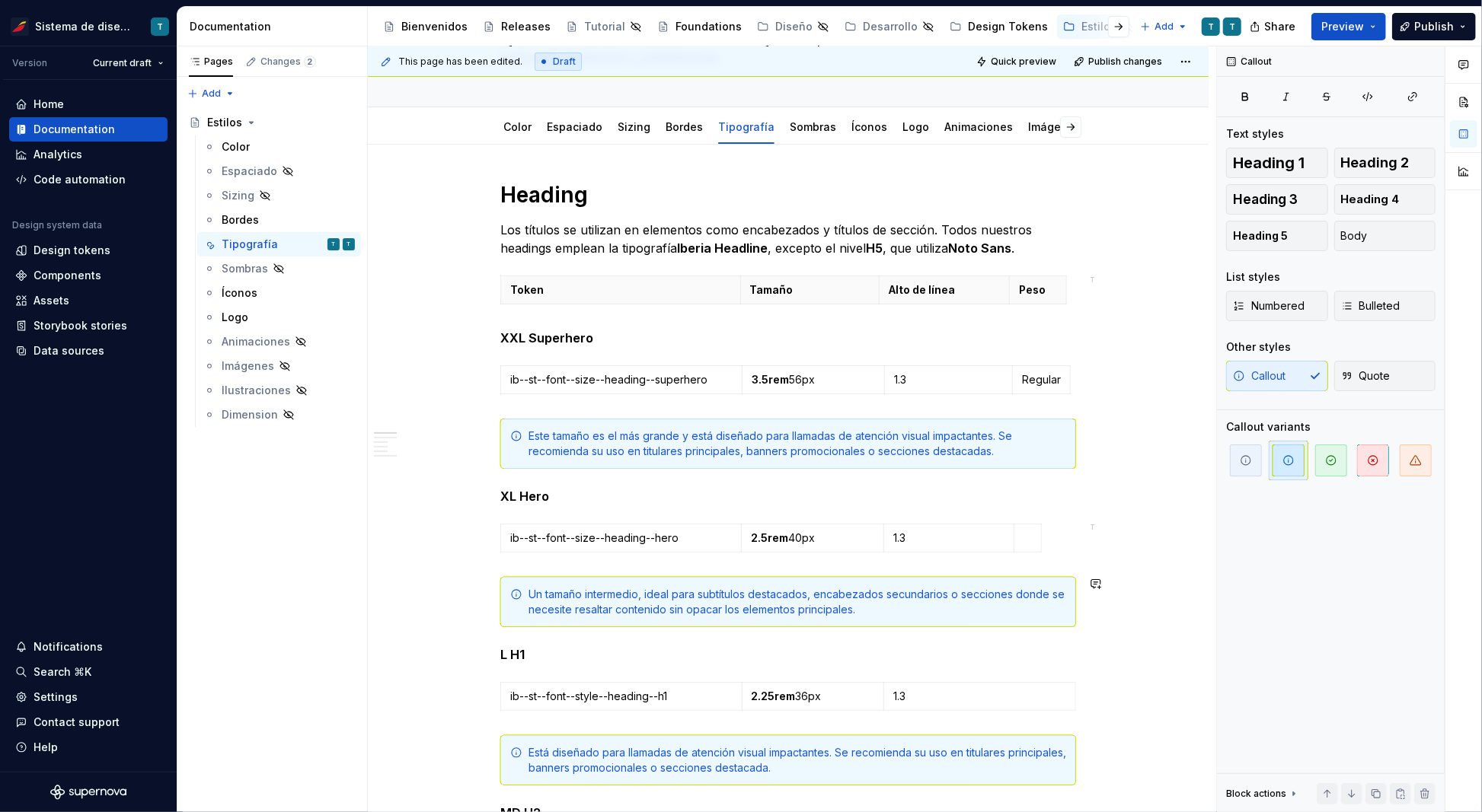
type textarea "*"
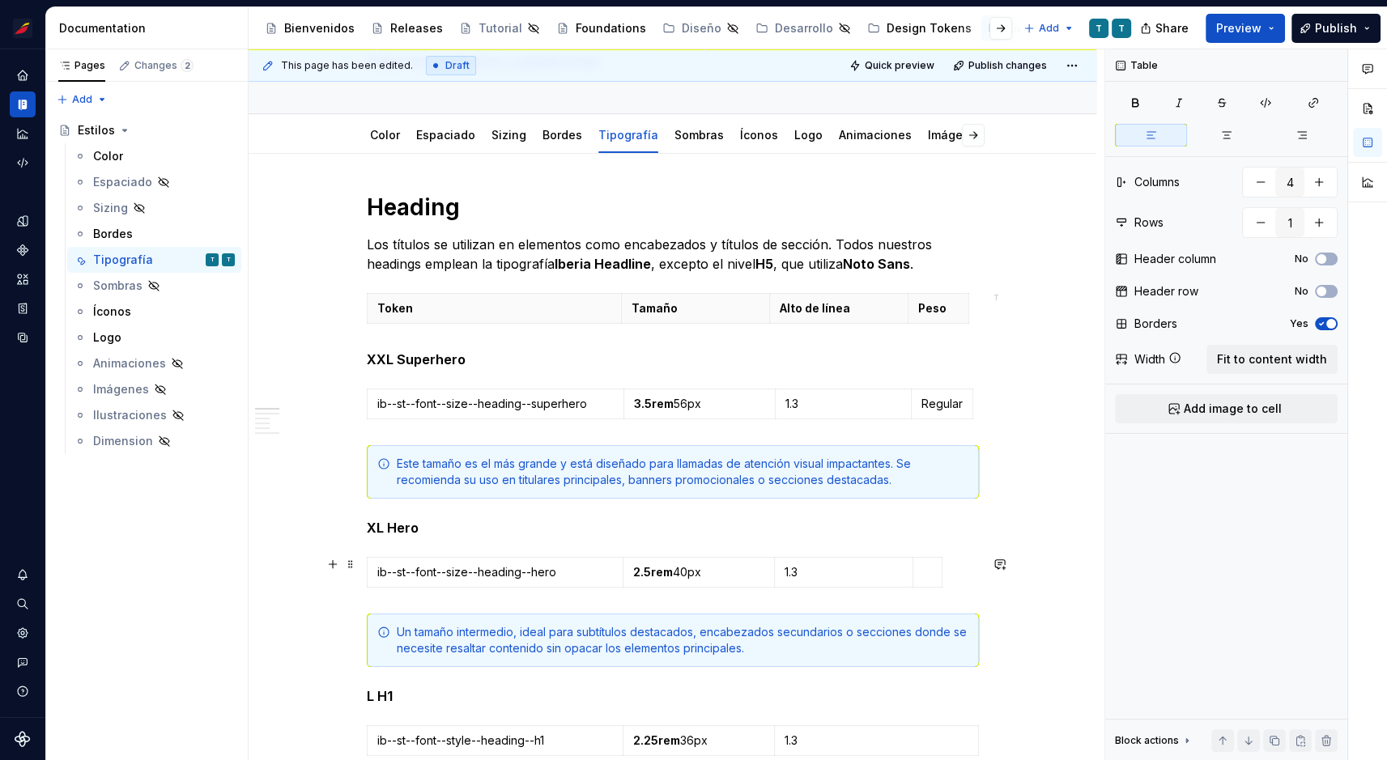
click at [943, 585] on div "ib--st-- font--size--heading--hero 2.5rem 40px 1.3" at bounding box center [673, 575] width 612 height 37
click at [920, 570] on td at bounding box center [927, 573] width 29 height 30
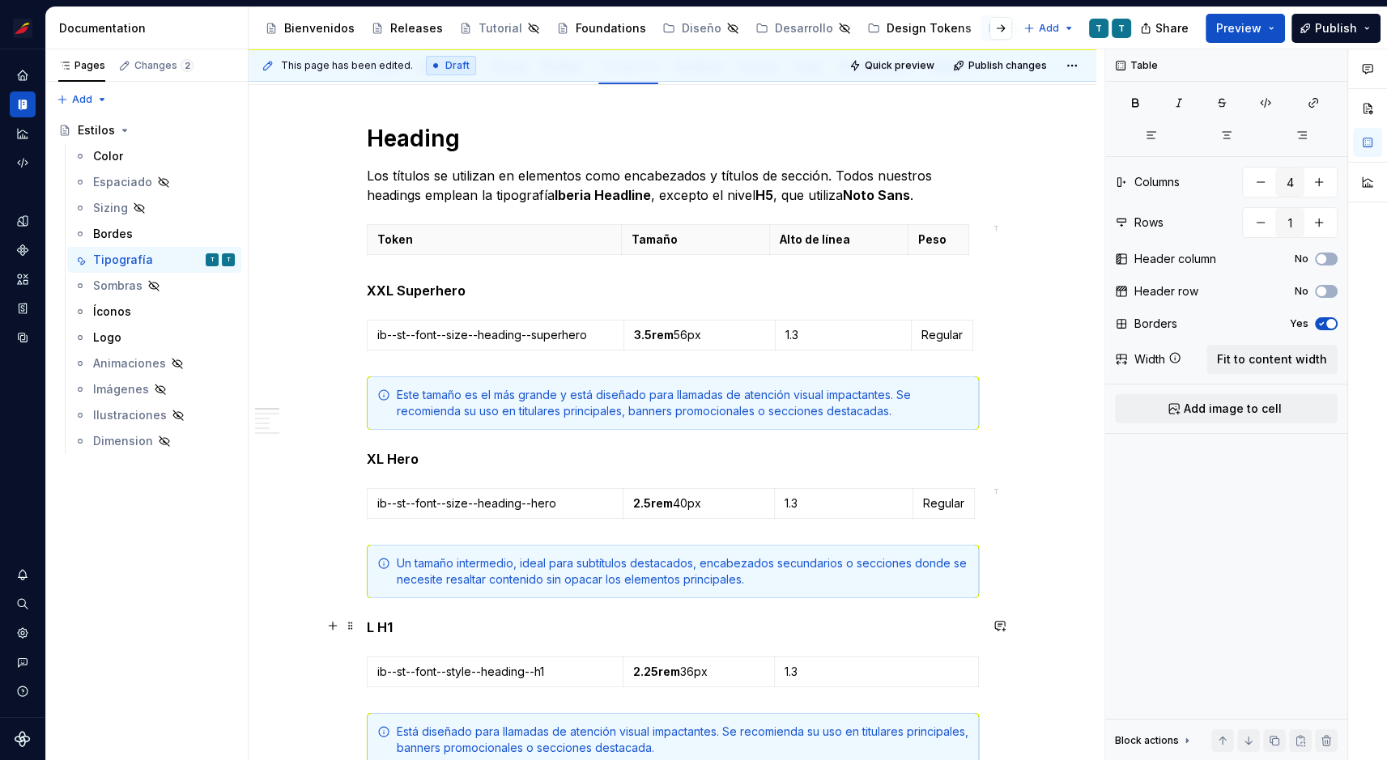
scroll to position [291, 0]
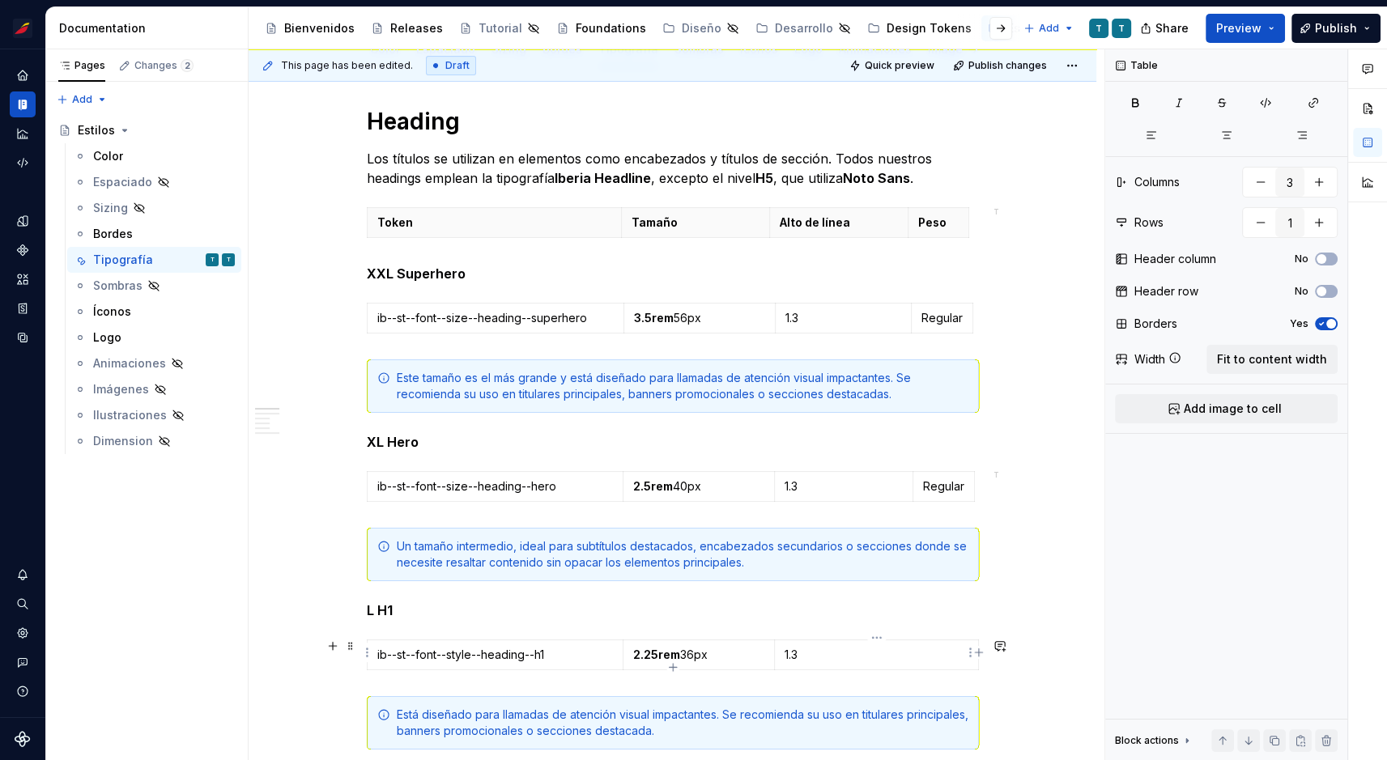
click at [943, 659] on p "1.3" at bounding box center [877, 655] width 184 height 16
click at [977, 653] on icon "button" at bounding box center [979, 652] width 13 height 13
type input "4"
click at [966, 650] on p at bounding box center [970, 655] width 9 height 16
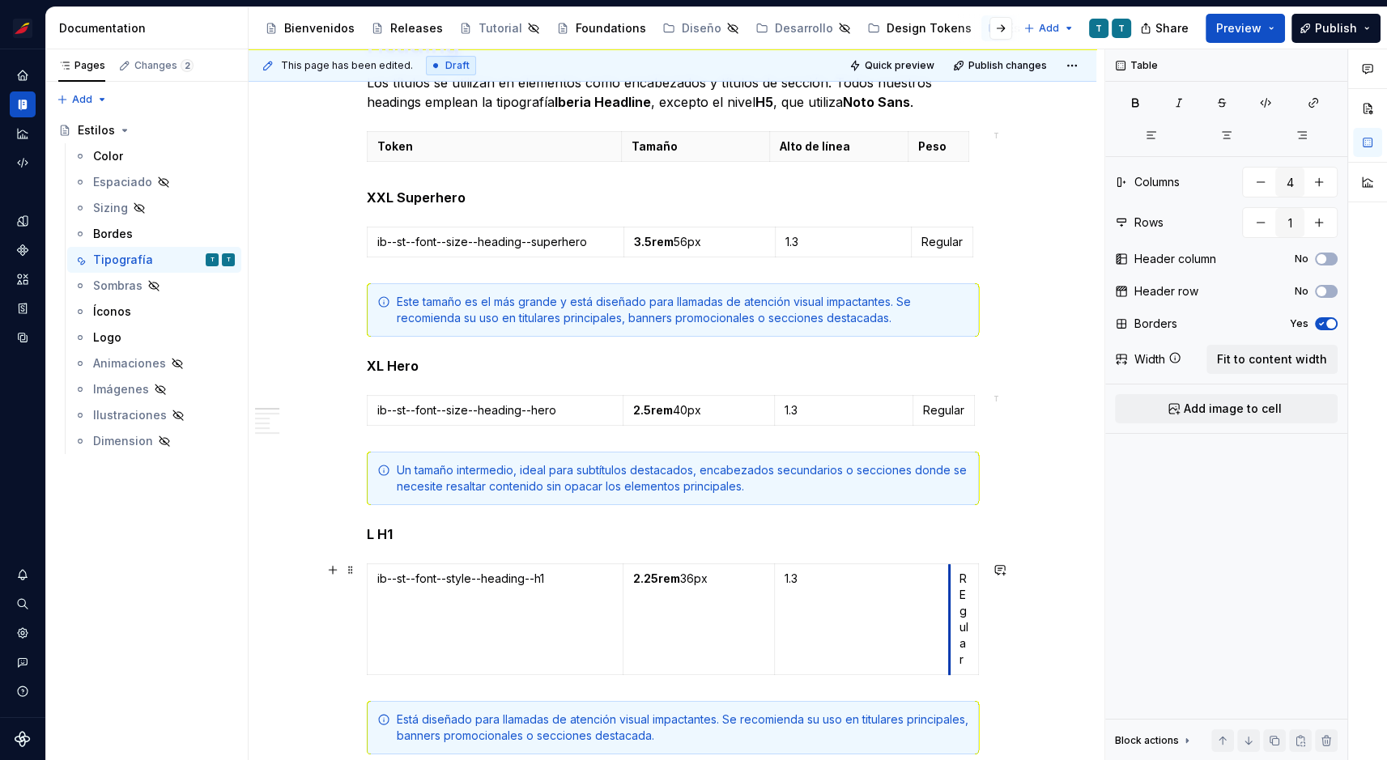
scroll to position [0, 0]
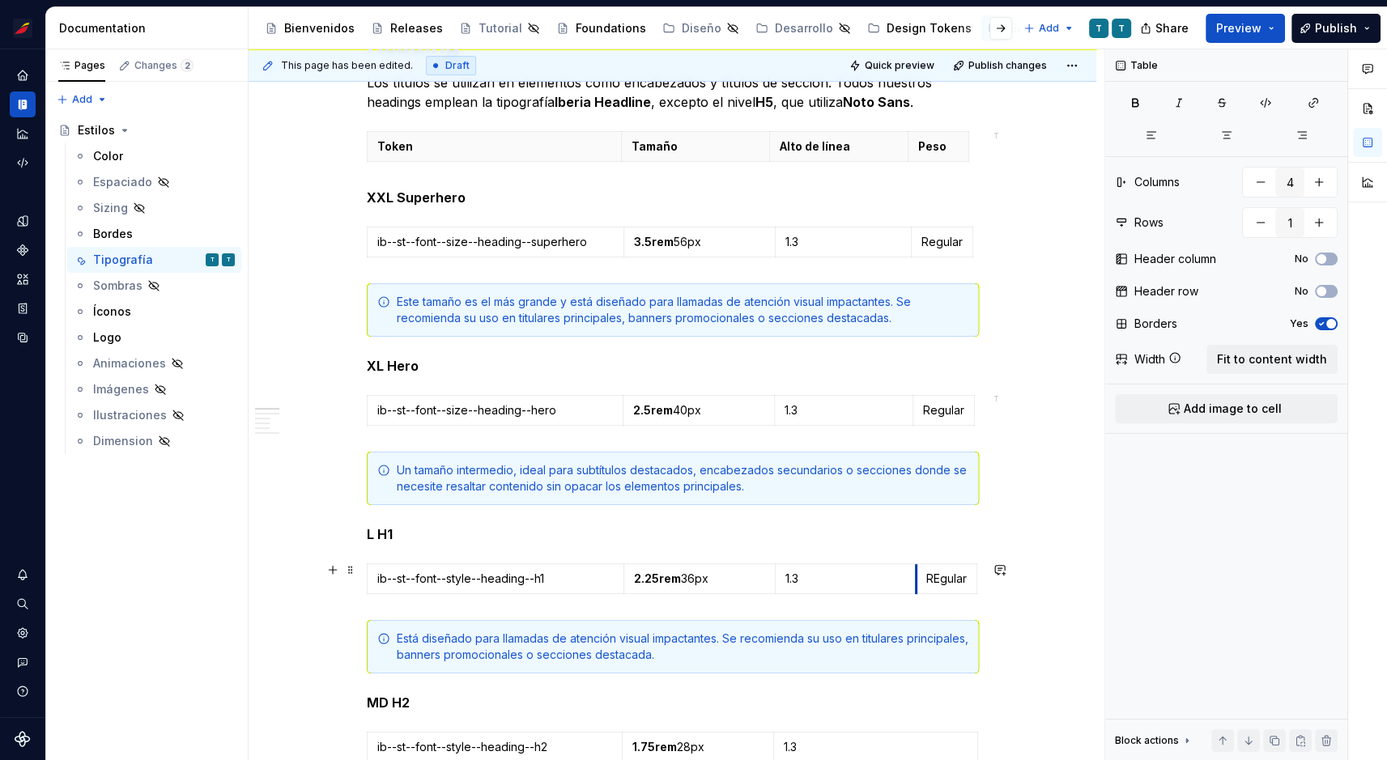
drag, startPoint x: 956, startPoint y: 596, endPoint x: 893, endPoint y: 592, distance: 63.3
click at [893, 592] on div "ib--st--font--style--heading--h1 2.25rem 36px 1.3 REgular" at bounding box center [673, 582] width 612 height 37
click at [939, 577] on p "REgular" at bounding box center [946, 579] width 40 height 16
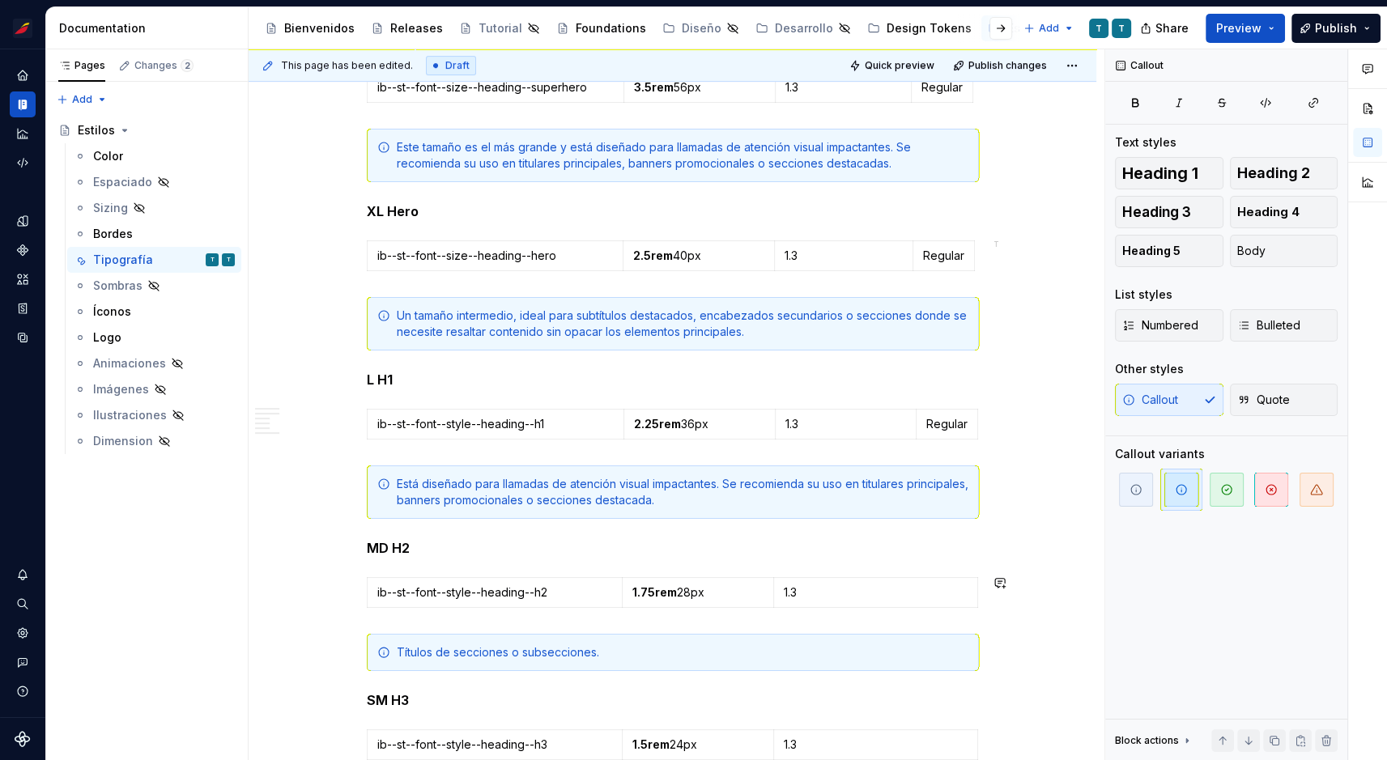
scroll to position [530, 0]
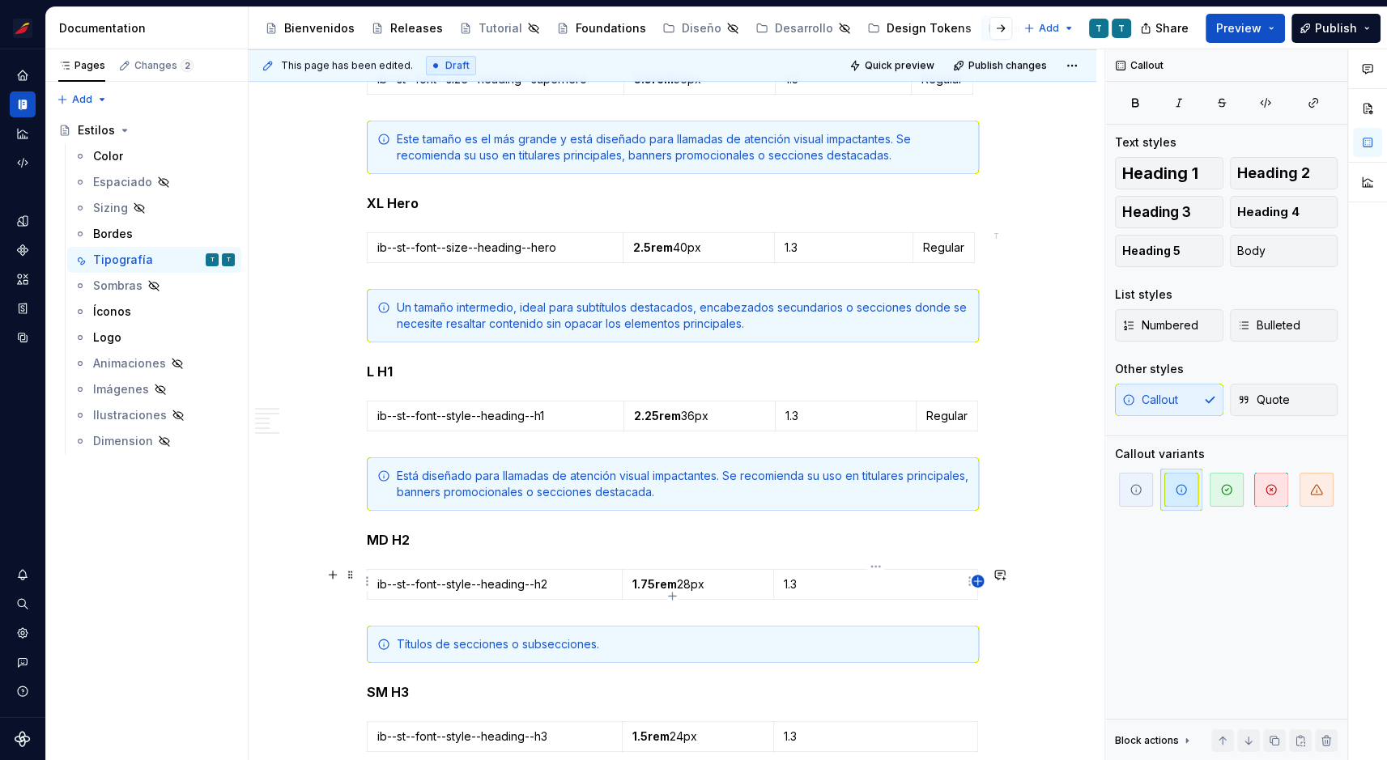
click at [977, 583] on icon "button" at bounding box center [978, 581] width 13 height 13
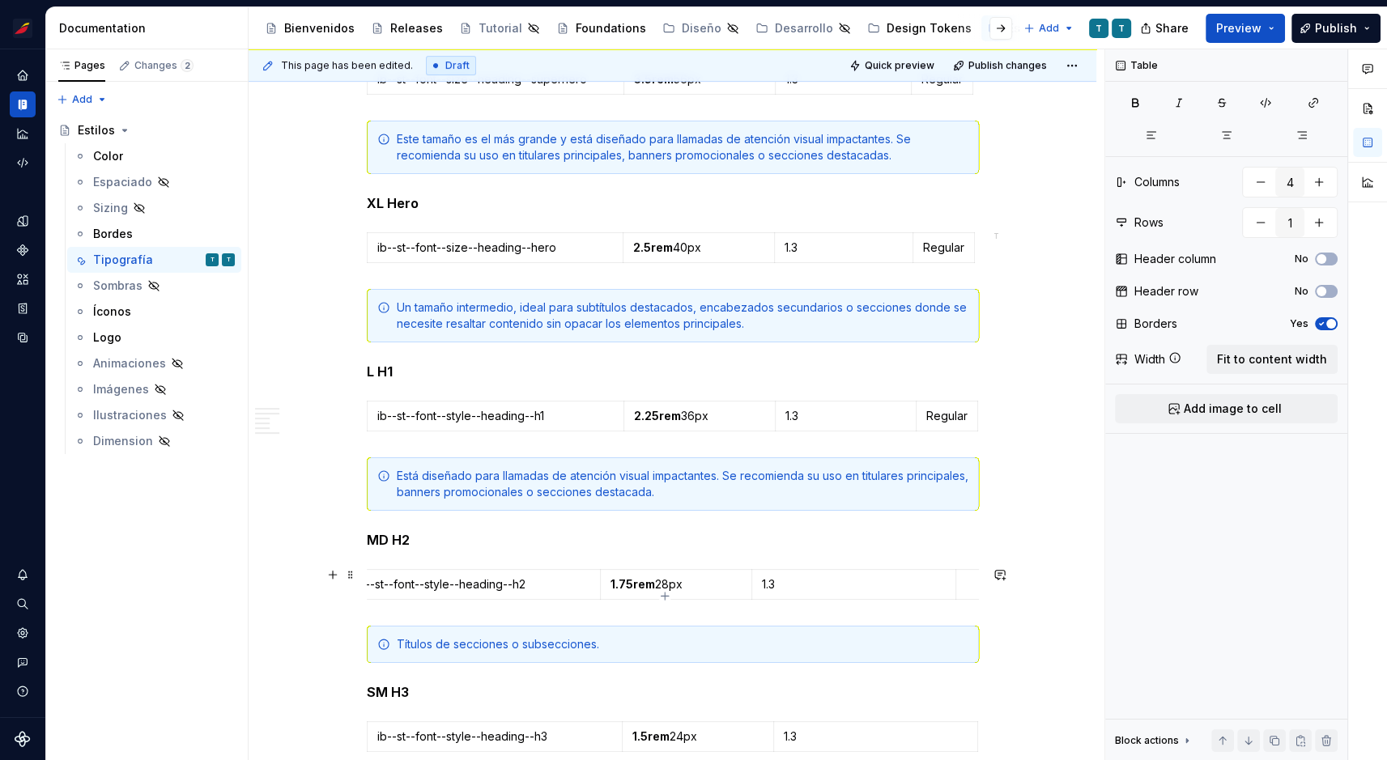
click at [966, 580] on p at bounding box center [970, 585] width 9 height 16
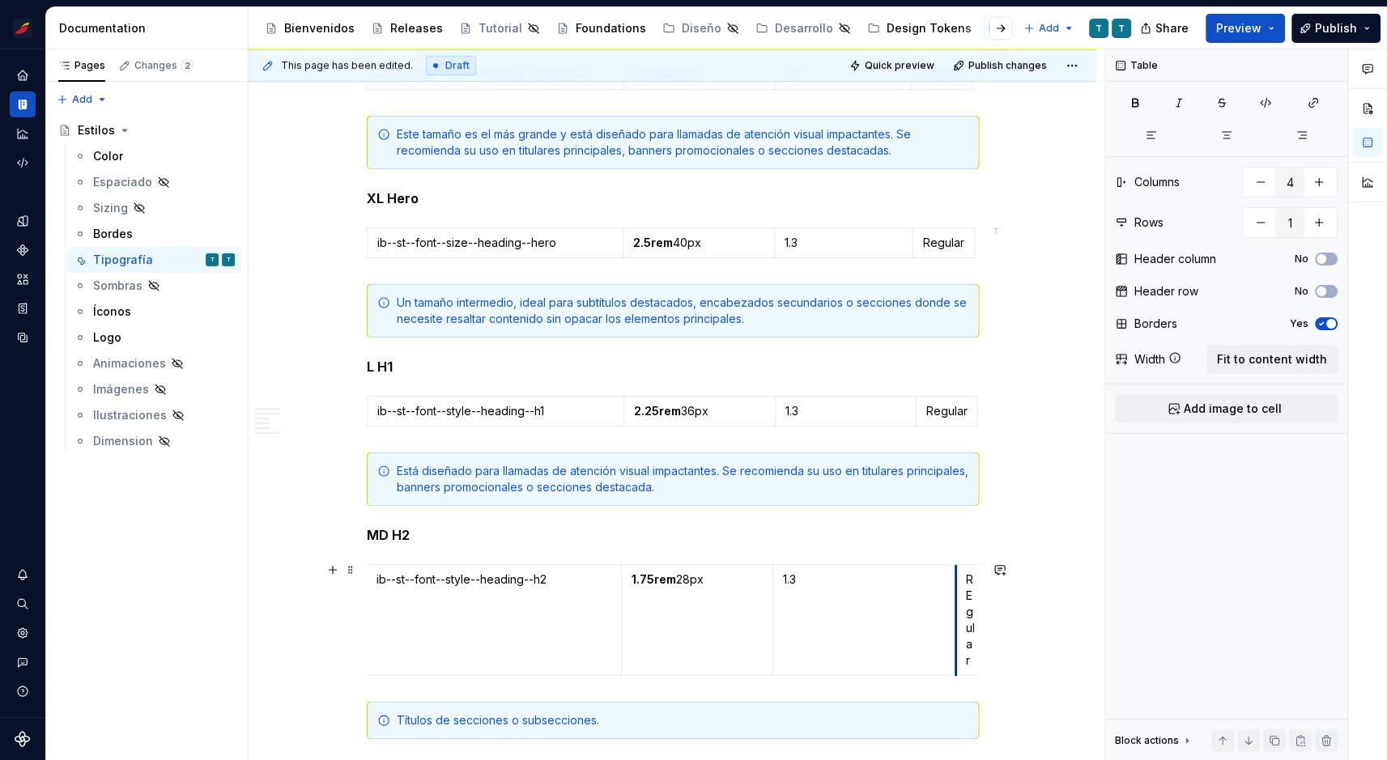
scroll to position [0, 0]
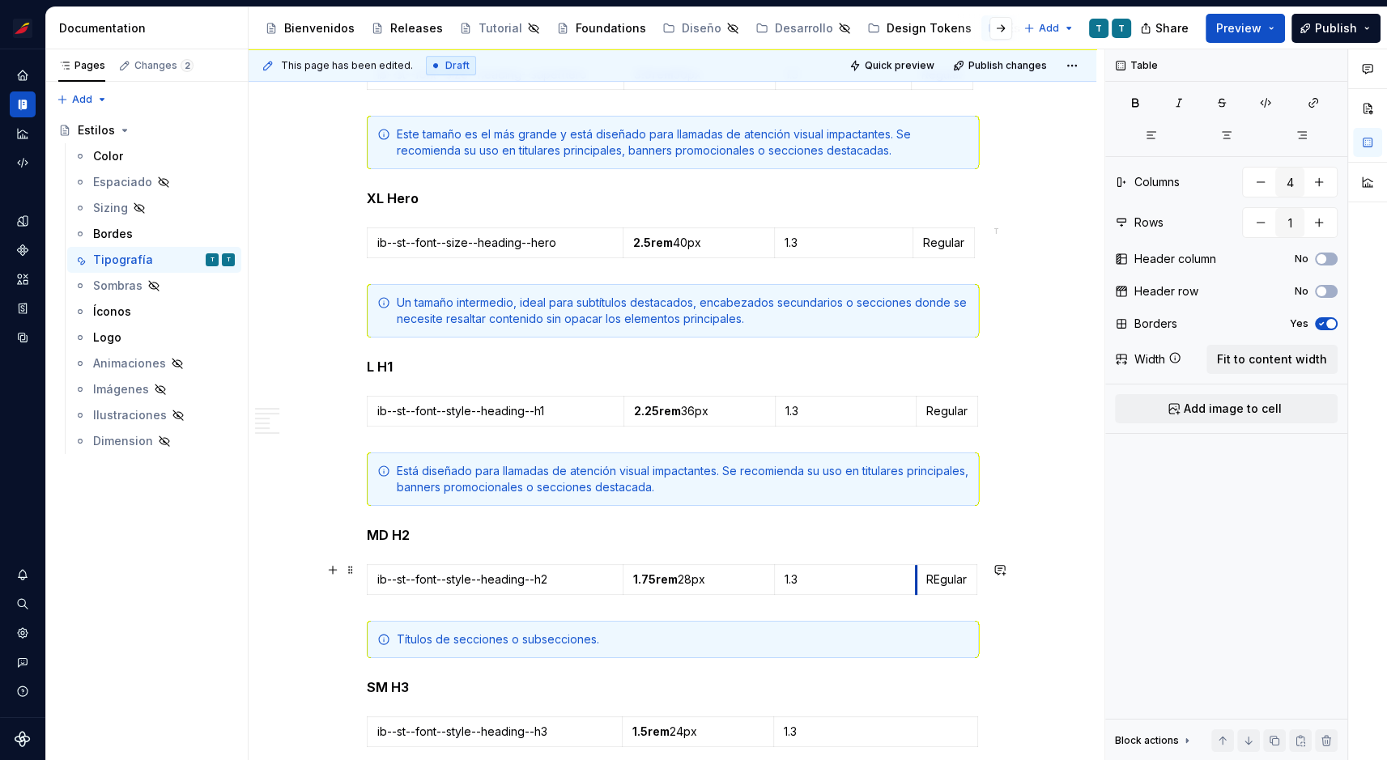
drag, startPoint x: 956, startPoint y: 579, endPoint x: 893, endPoint y: 578, distance: 62.4
click at [939, 576] on p "REgular" at bounding box center [946, 580] width 40 height 16
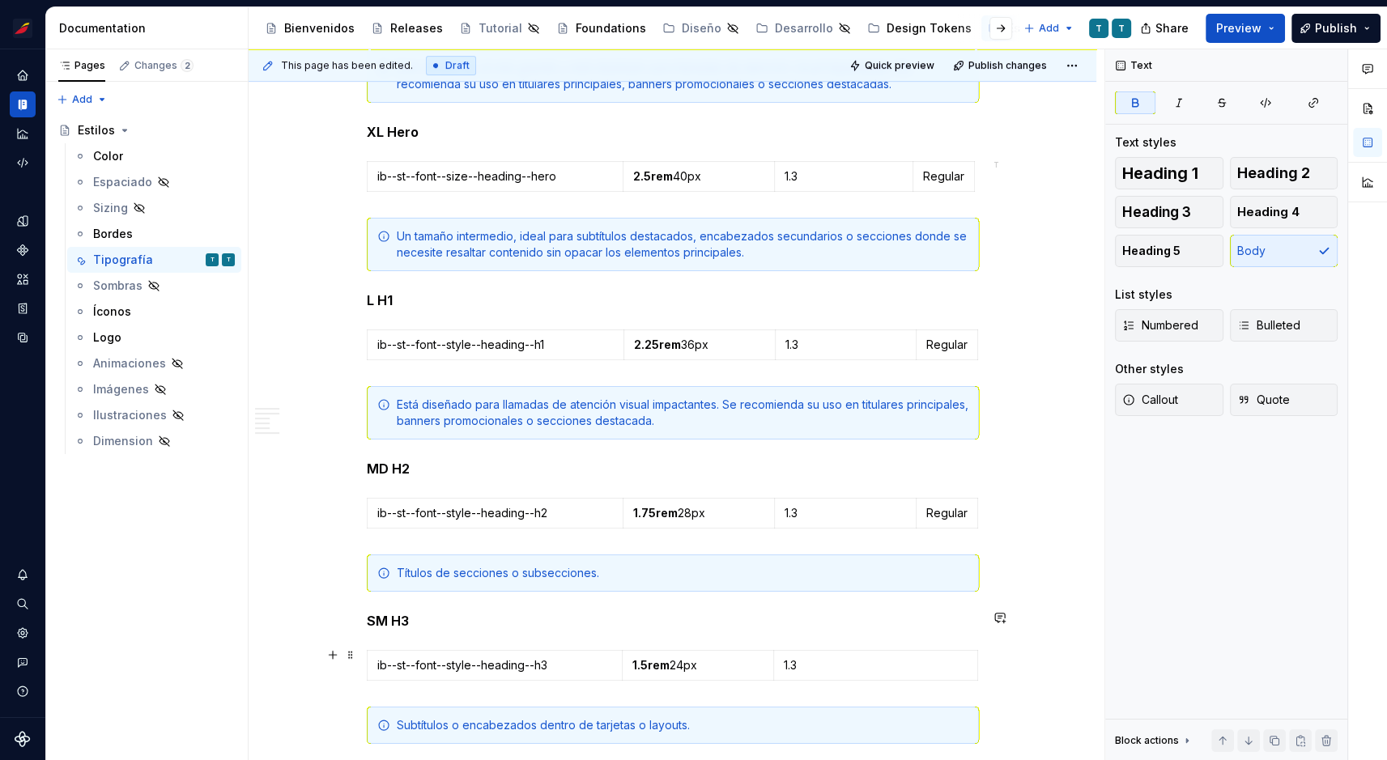
scroll to position [633, 0]
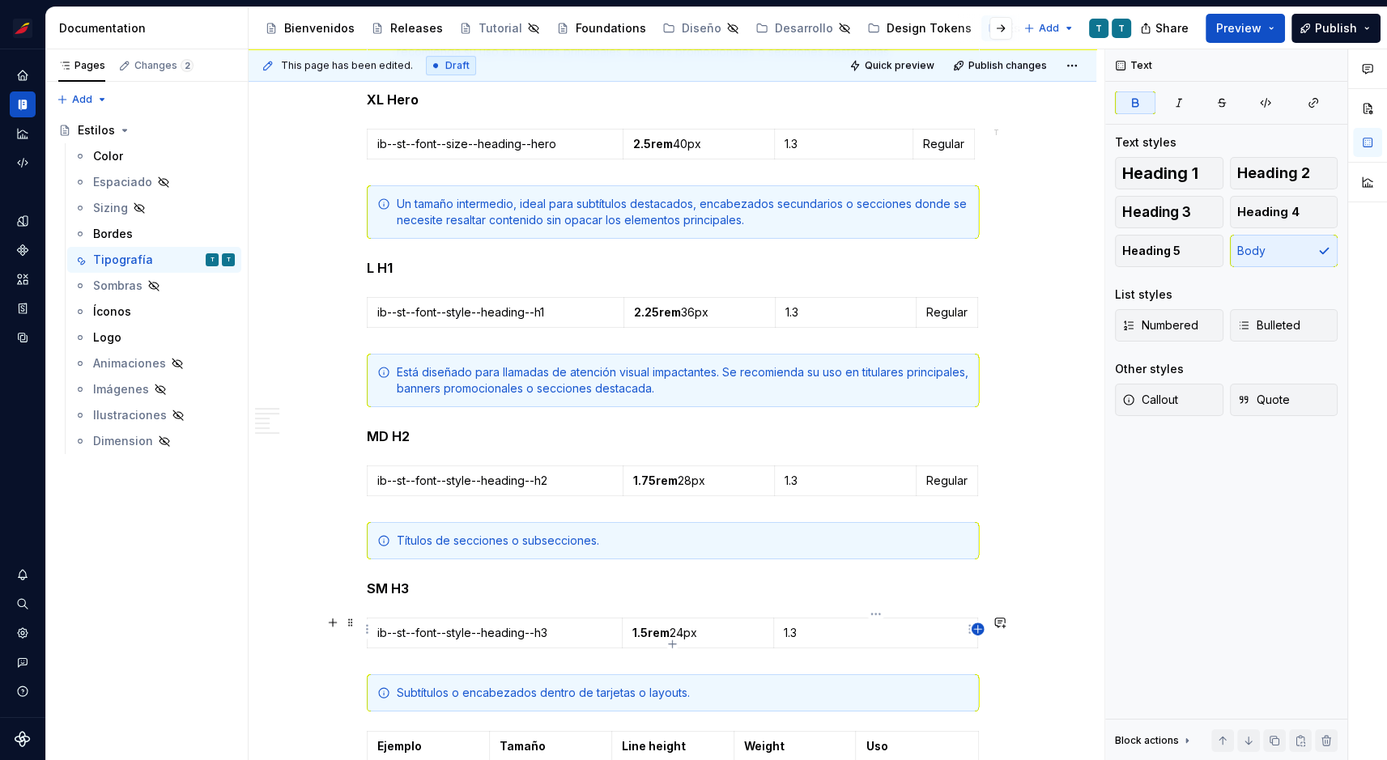
click at [976, 628] on icon "button" at bounding box center [978, 629] width 13 height 13
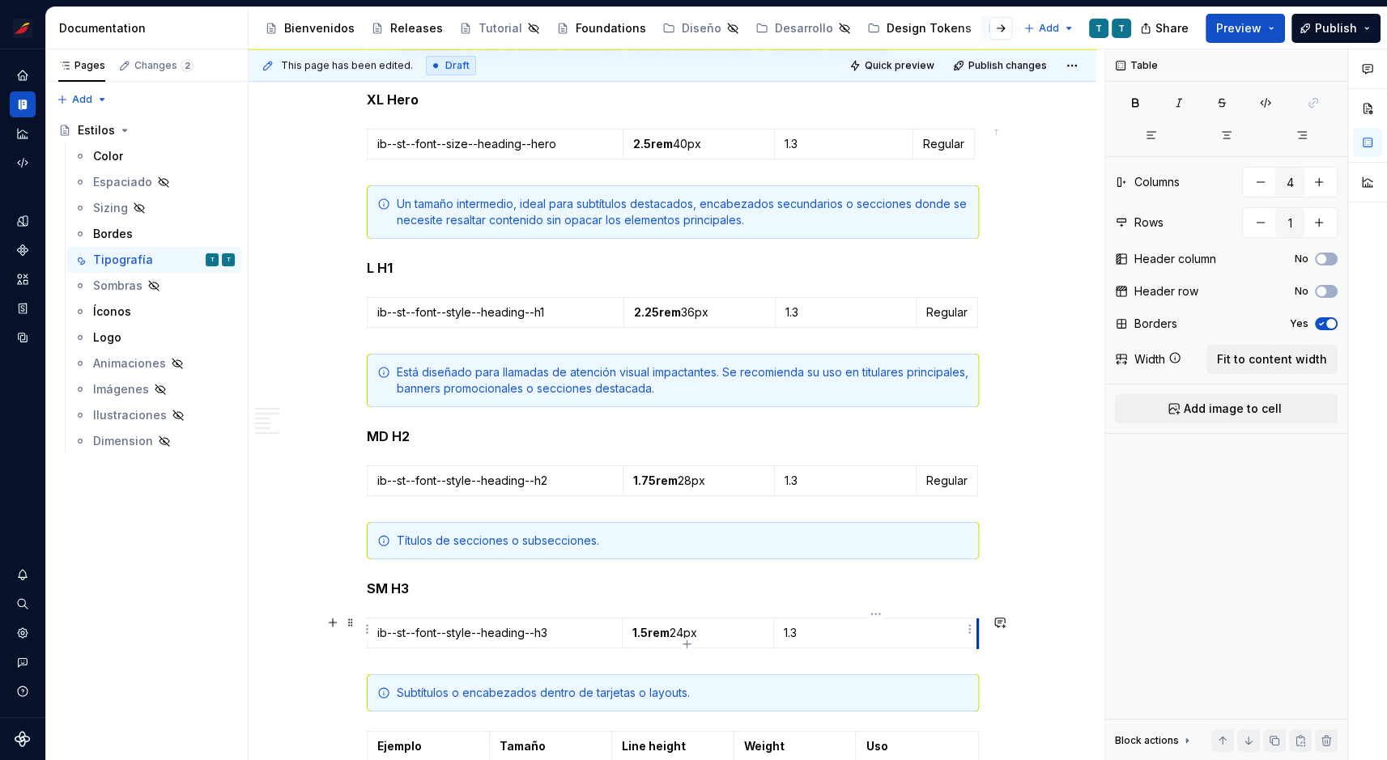
scroll to position [0, 22]
click at [963, 628] on td at bounding box center [970, 634] width 29 height 30
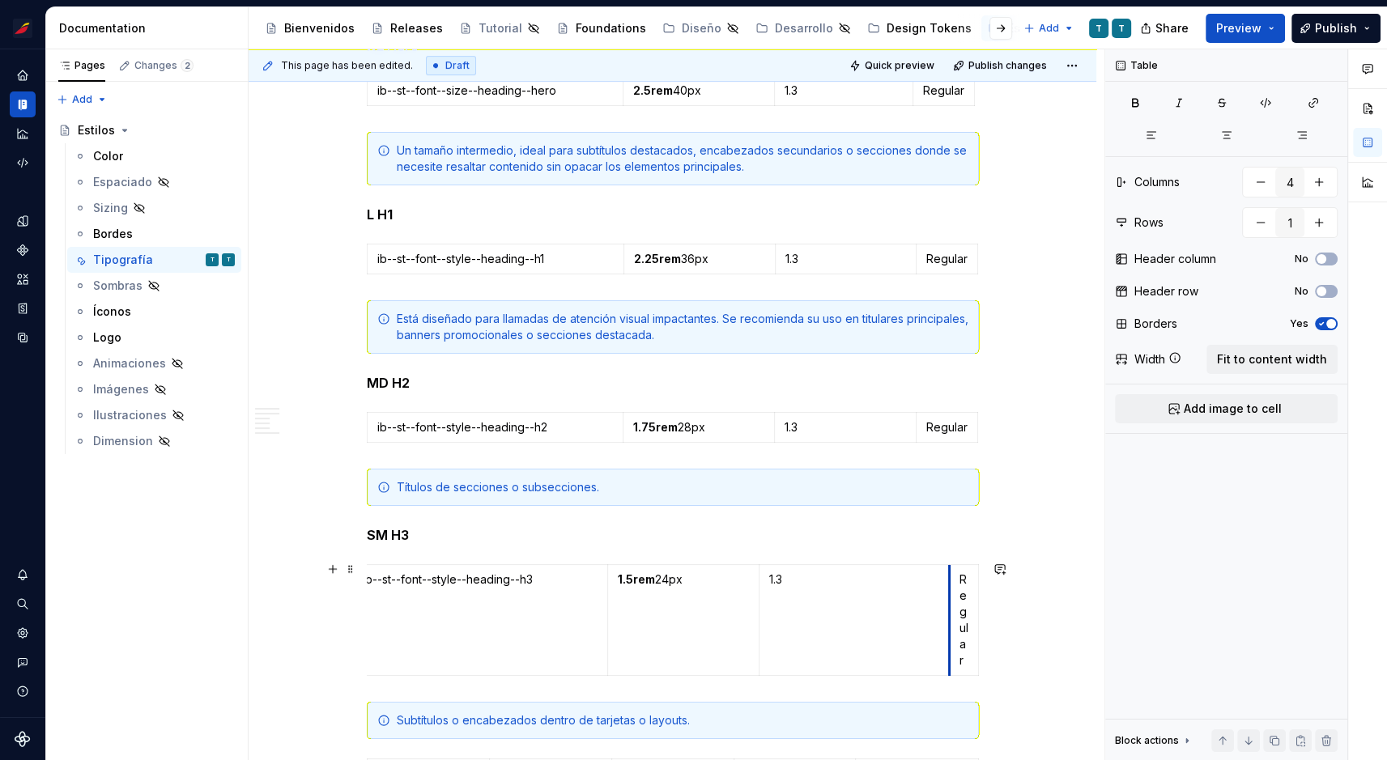
scroll to position [0, 0]
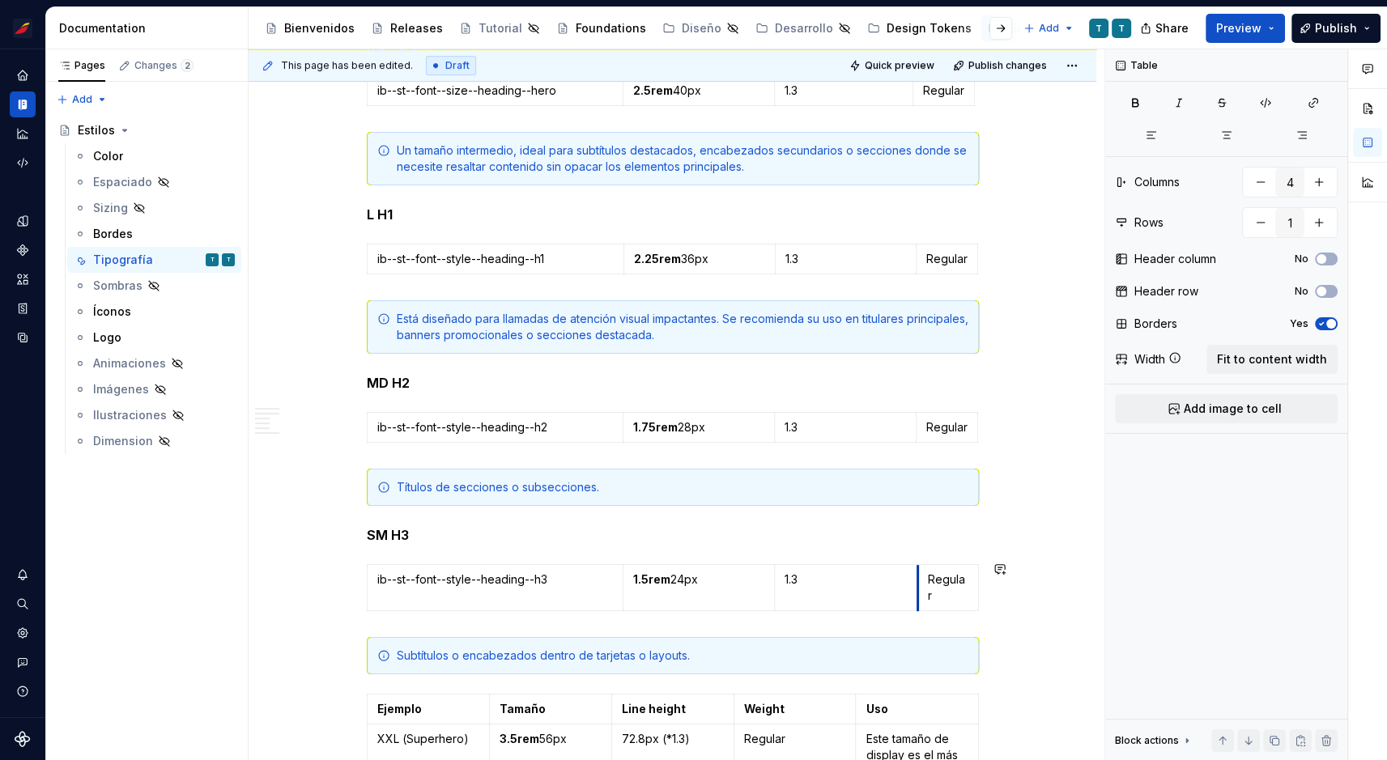
drag, startPoint x: 956, startPoint y: 619, endPoint x: 895, endPoint y: 612, distance: 61.1
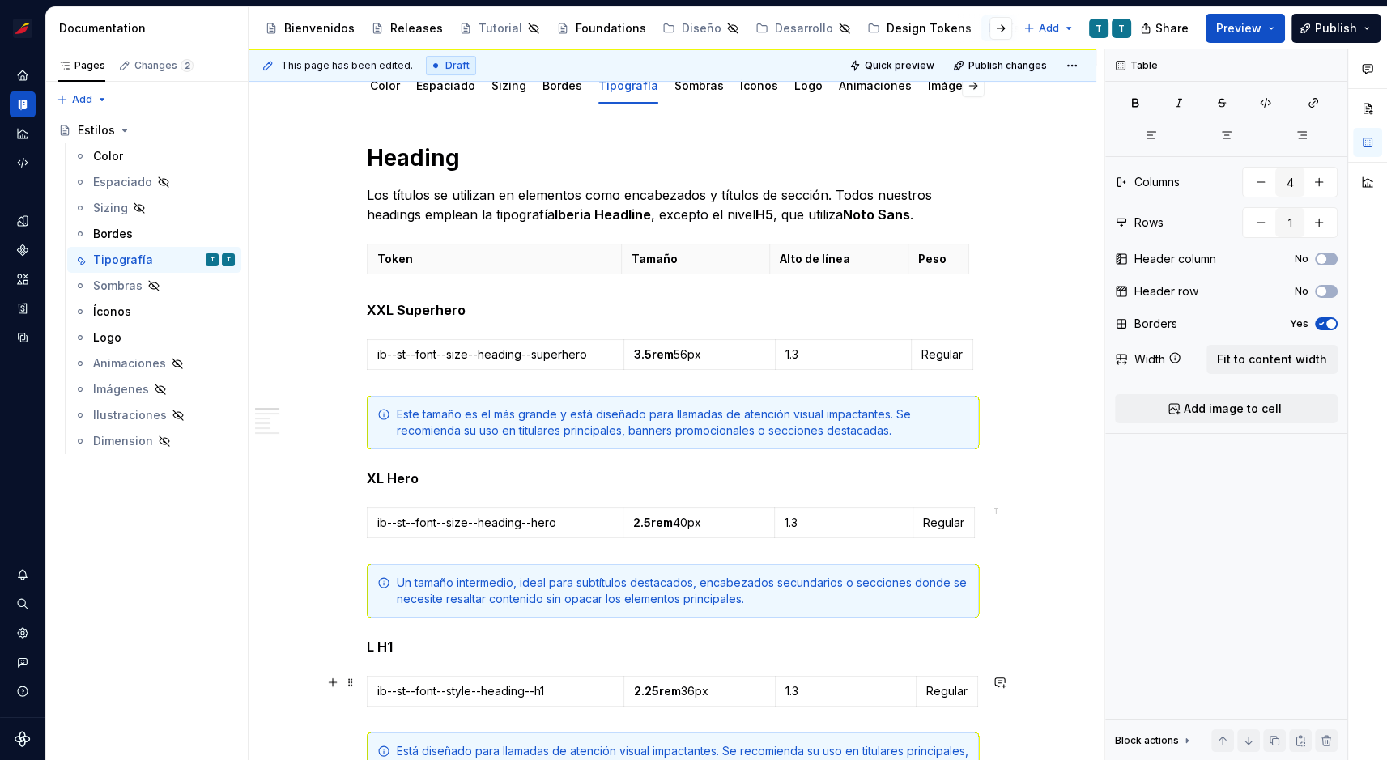
scroll to position [262, 0]
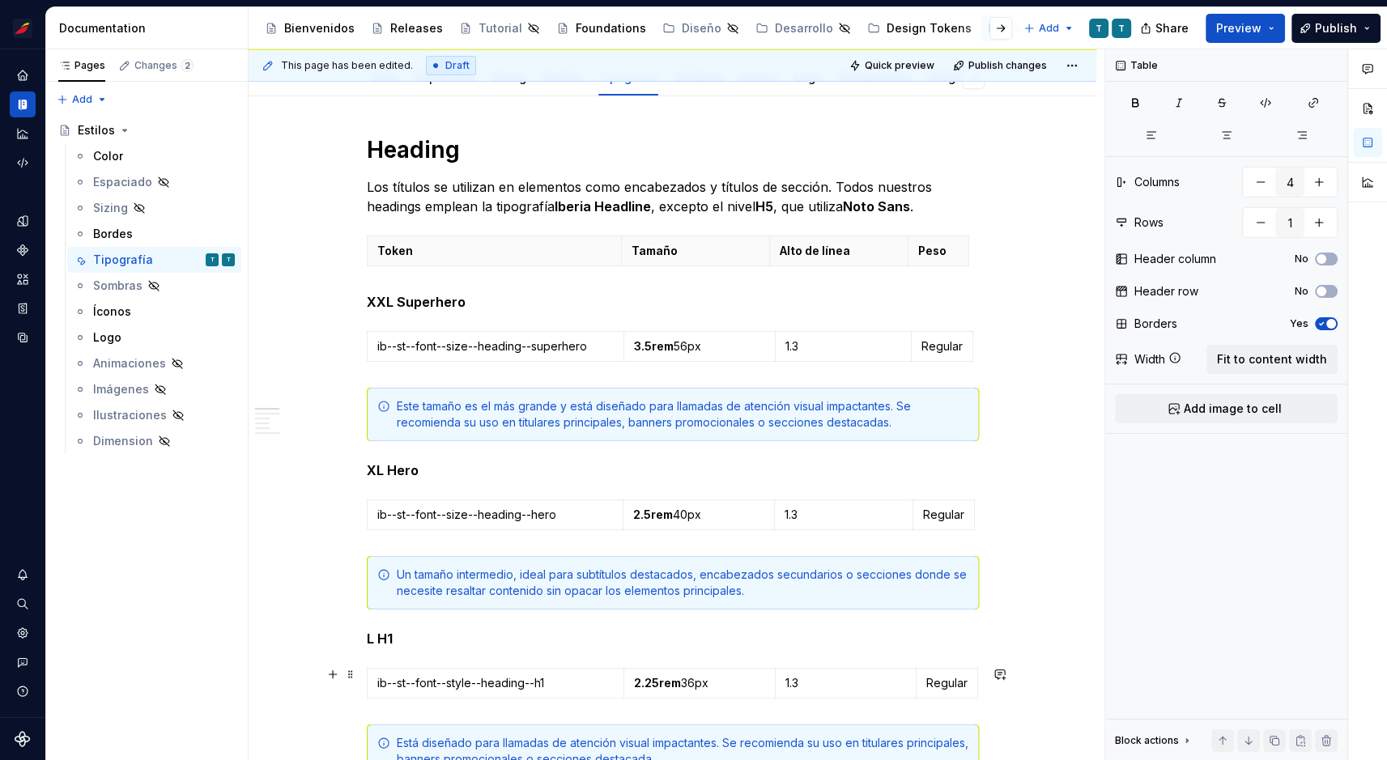
type textarea "*"
click at [457, 341] on p "ib--st--font--size--heading--superhero" at bounding box center [495, 346] width 236 height 16
click at [431, 346] on p "ib--st--font--size--heading--superhero" at bounding box center [495, 346] width 236 height 16
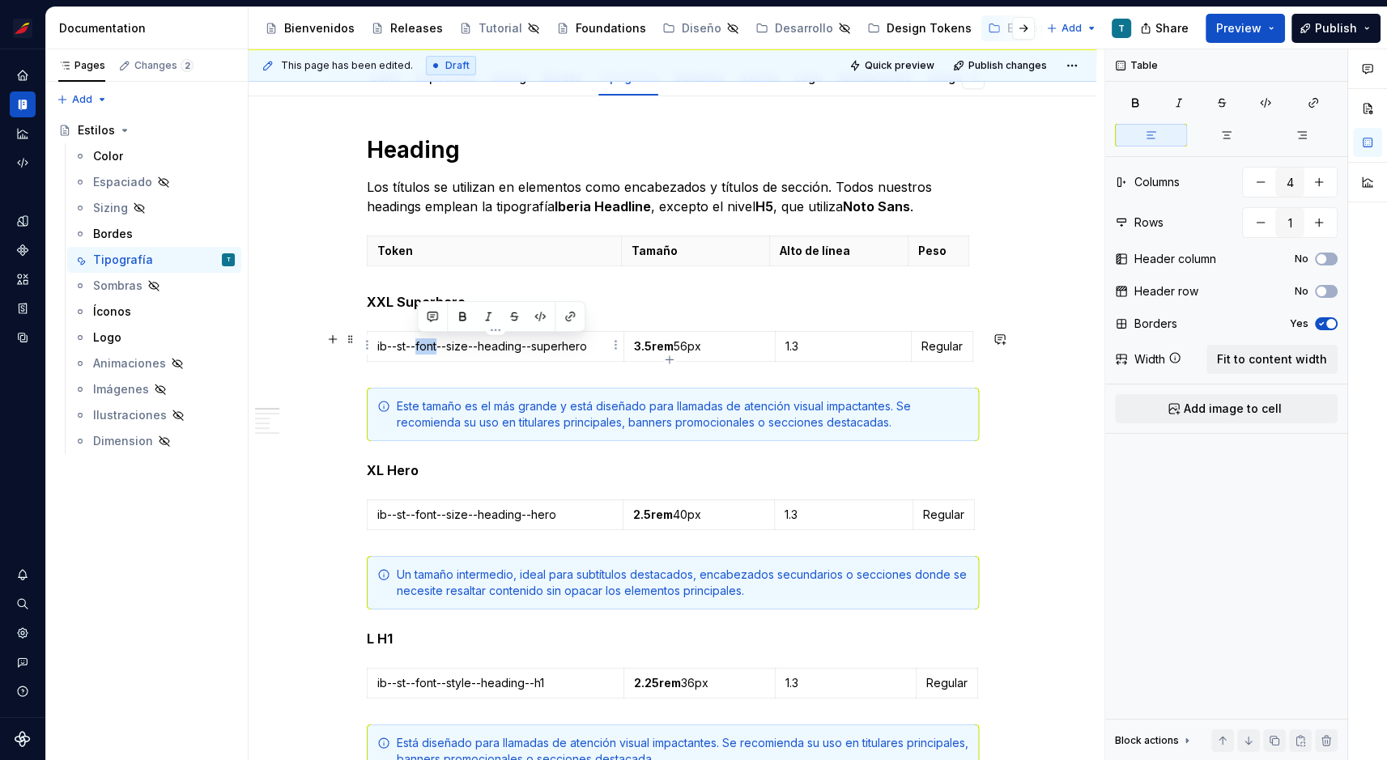
click at [431, 346] on p "ib--st--font--size--heading--superhero" at bounding box center [495, 346] width 236 height 16
drag, startPoint x: 526, startPoint y: 344, endPoint x: 373, endPoint y: 347, distance: 153.1
click at [373, 347] on td "ib--st--style--font--heading--superhero" at bounding box center [495, 347] width 257 height 30
copy p "ib--st--style--font--heading"
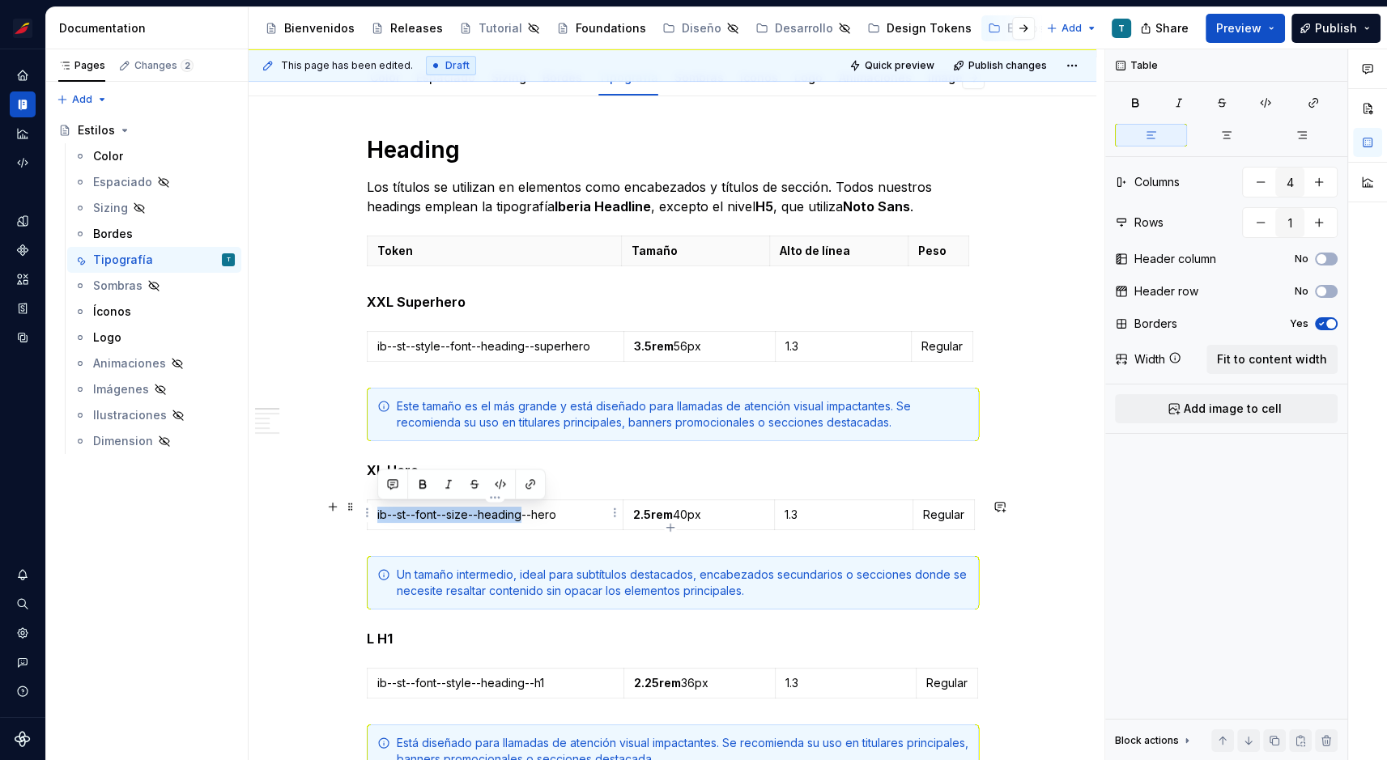
drag, startPoint x: 523, startPoint y: 512, endPoint x: 377, endPoint y: 512, distance: 146.6
click at [377, 512] on td "ib--st--font--size--heading--hero" at bounding box center [495, 515] width 256 height 30
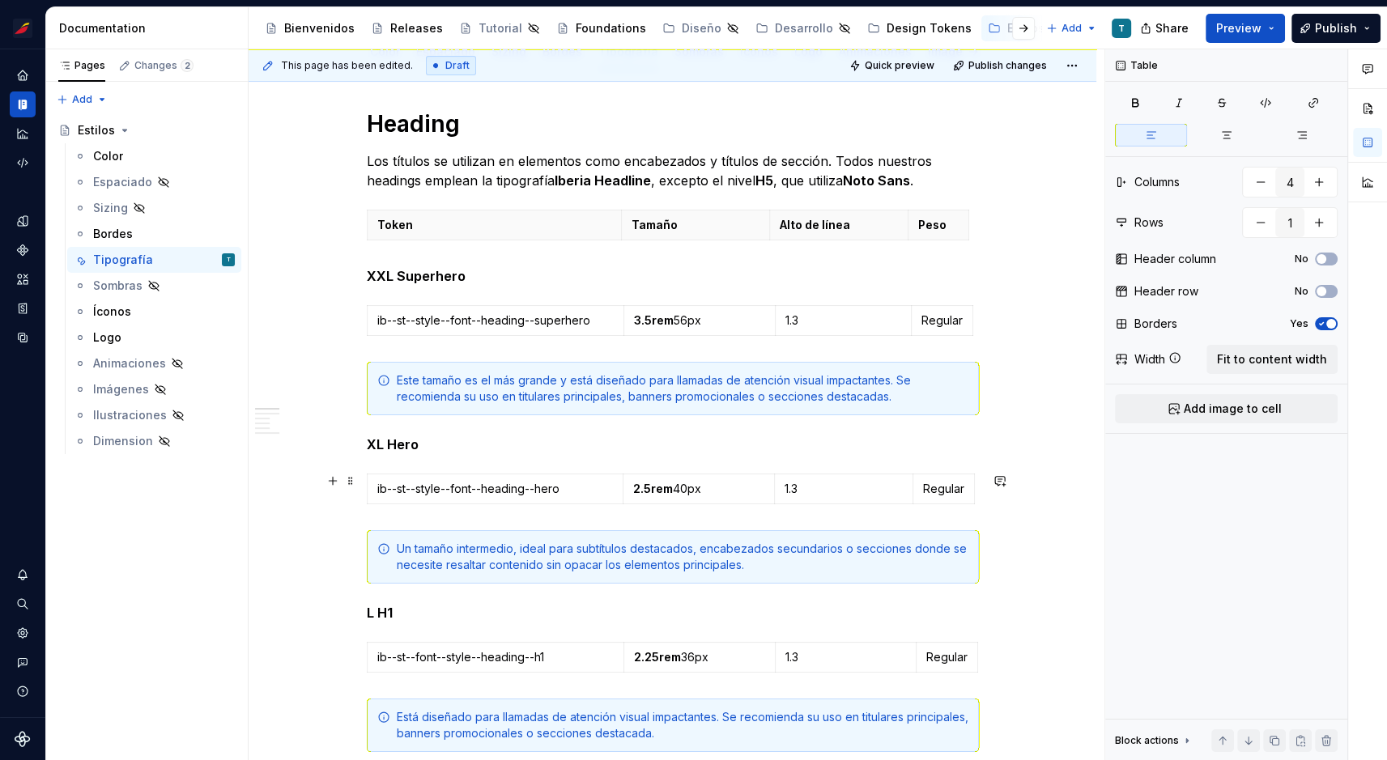
scroll to position [321, 0]
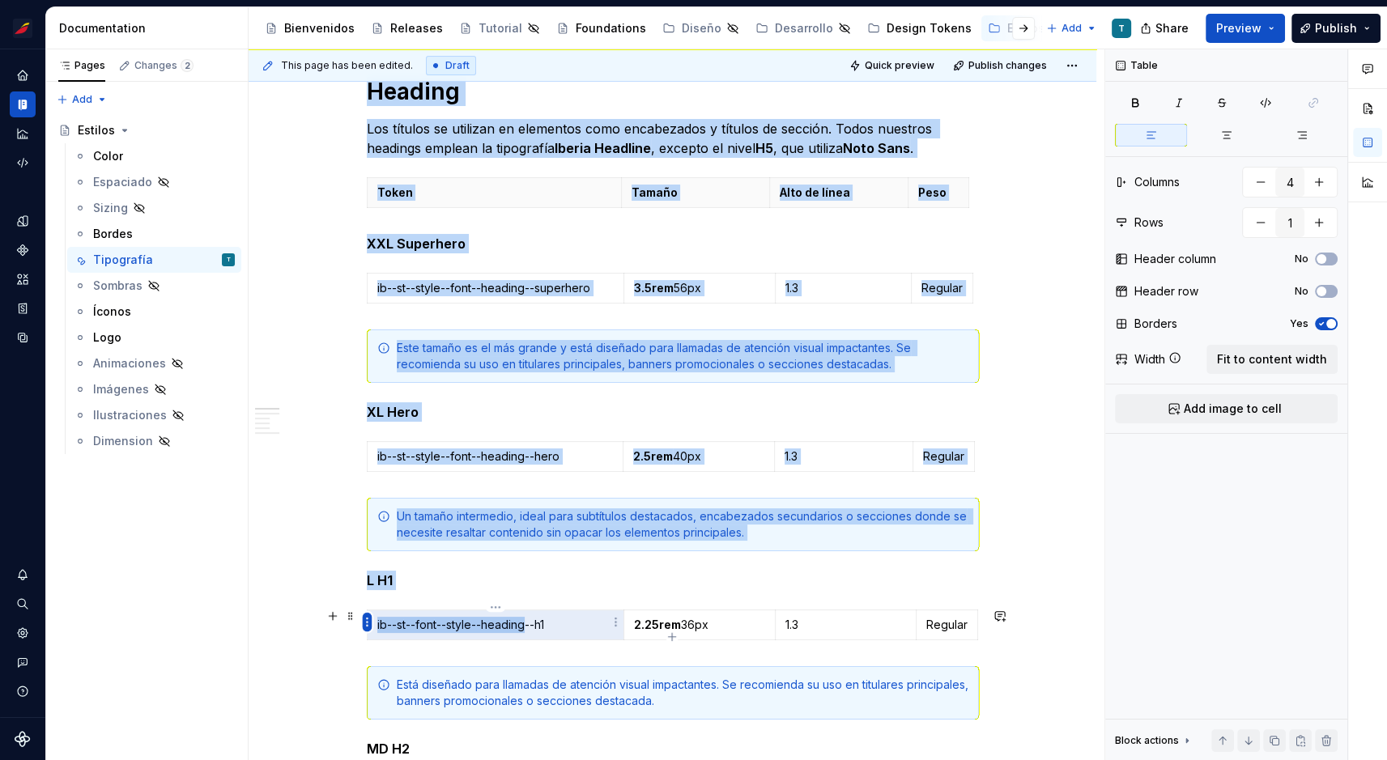
drag, startPoint x: 526, startPoint y: 621, endPoint x: 370, endPoint y: 618, distance: 155.5
click at [370, 618] on body "Sistema de diseño Iberia T Design system data Documentation Accessibility guide…" at bounding box center [693, 380] width 1387 height 760
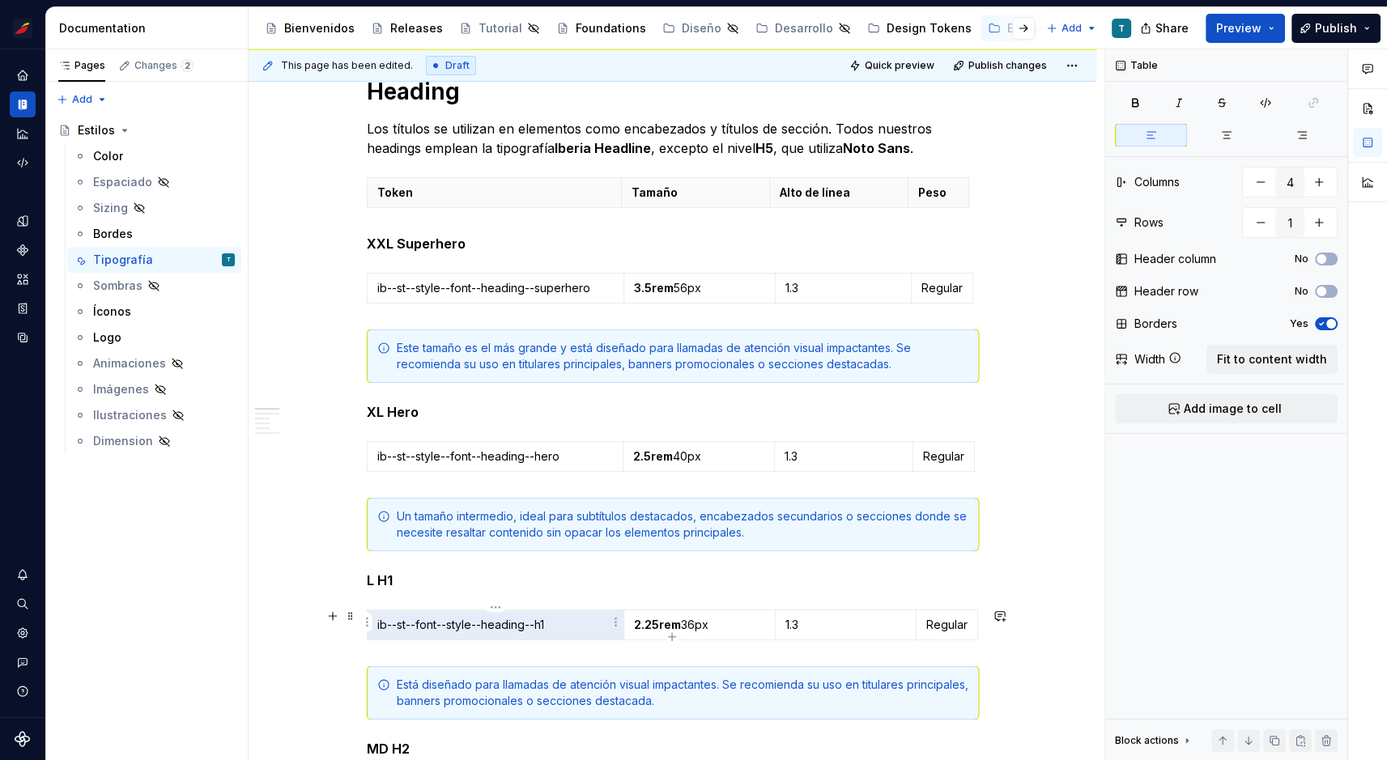
click at [462, 624] on p "ib--st--font--style--heading--h1" at bounding box center [495, 625] width 236 height 16
drag, startPoint x: 526, startPoint y: 621, endPoint x: 377, endPoint y: 622, distance: 149.0
click at [377, 622] on p "ib--st--font--style--heading--h1" at bounding box center [495, 625] width 236 height 16
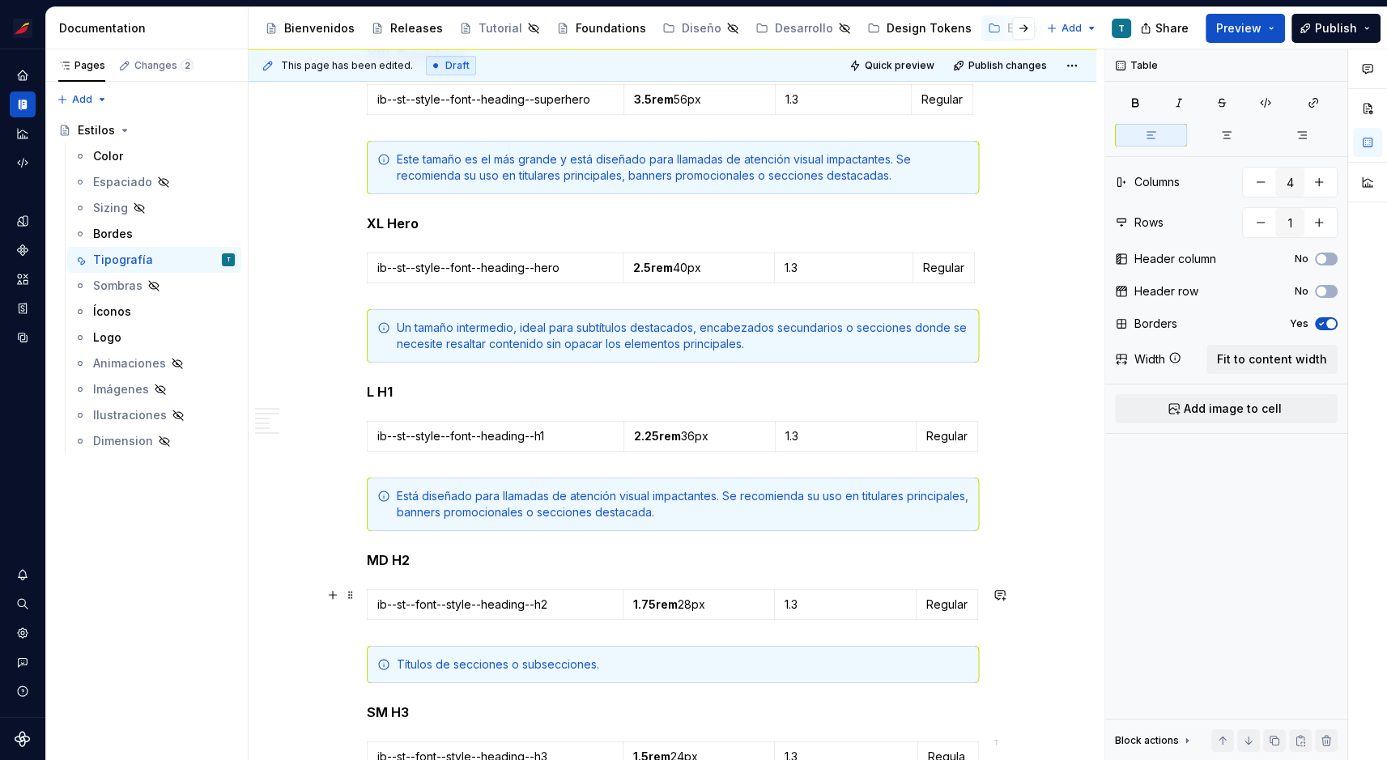
scroll to position [518, 0]
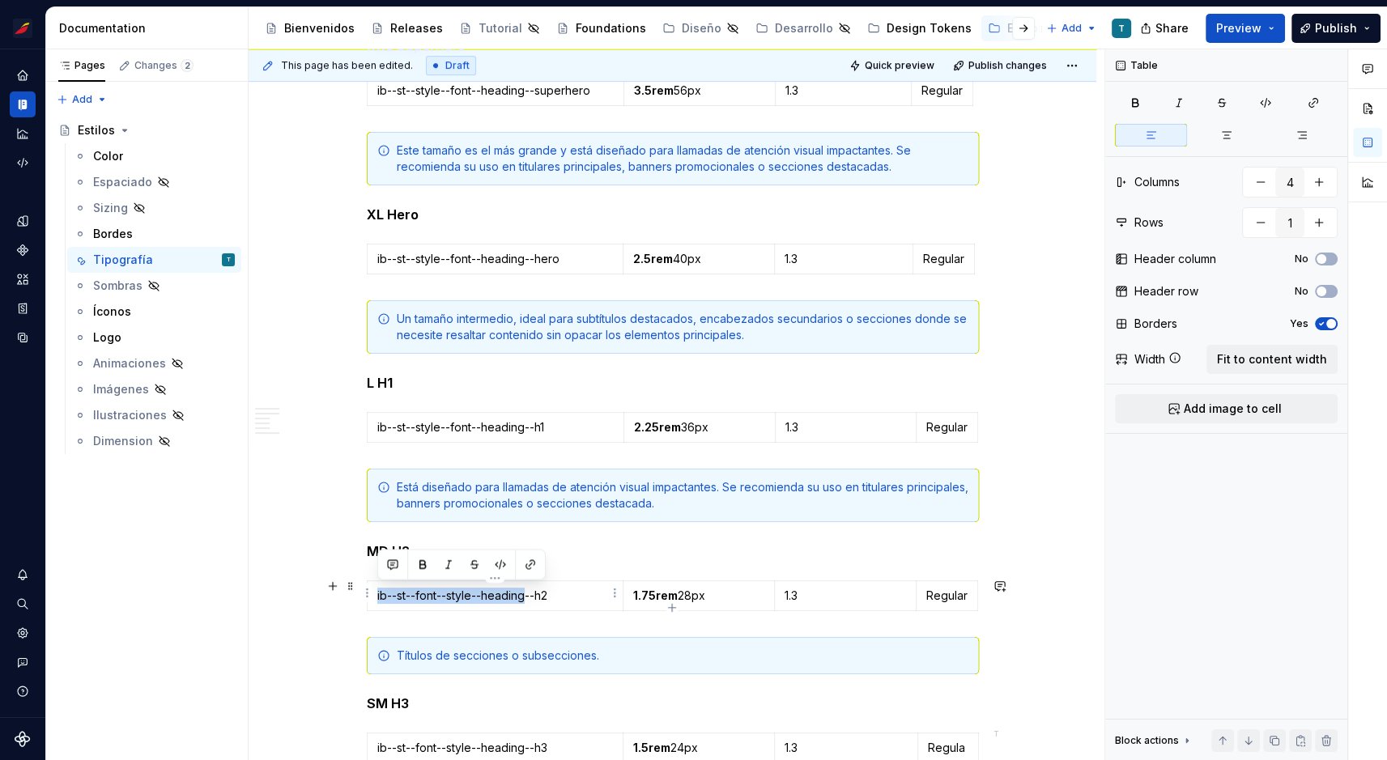
drag, startPoint x: 528, startPoint y: 593, endPoint x: 377, endPoint y: 593, distance: 151.4
click at [377, 593] on p "ib--st--font--style--heading--h2" at bounding box center [495, 596] width 236 height 16
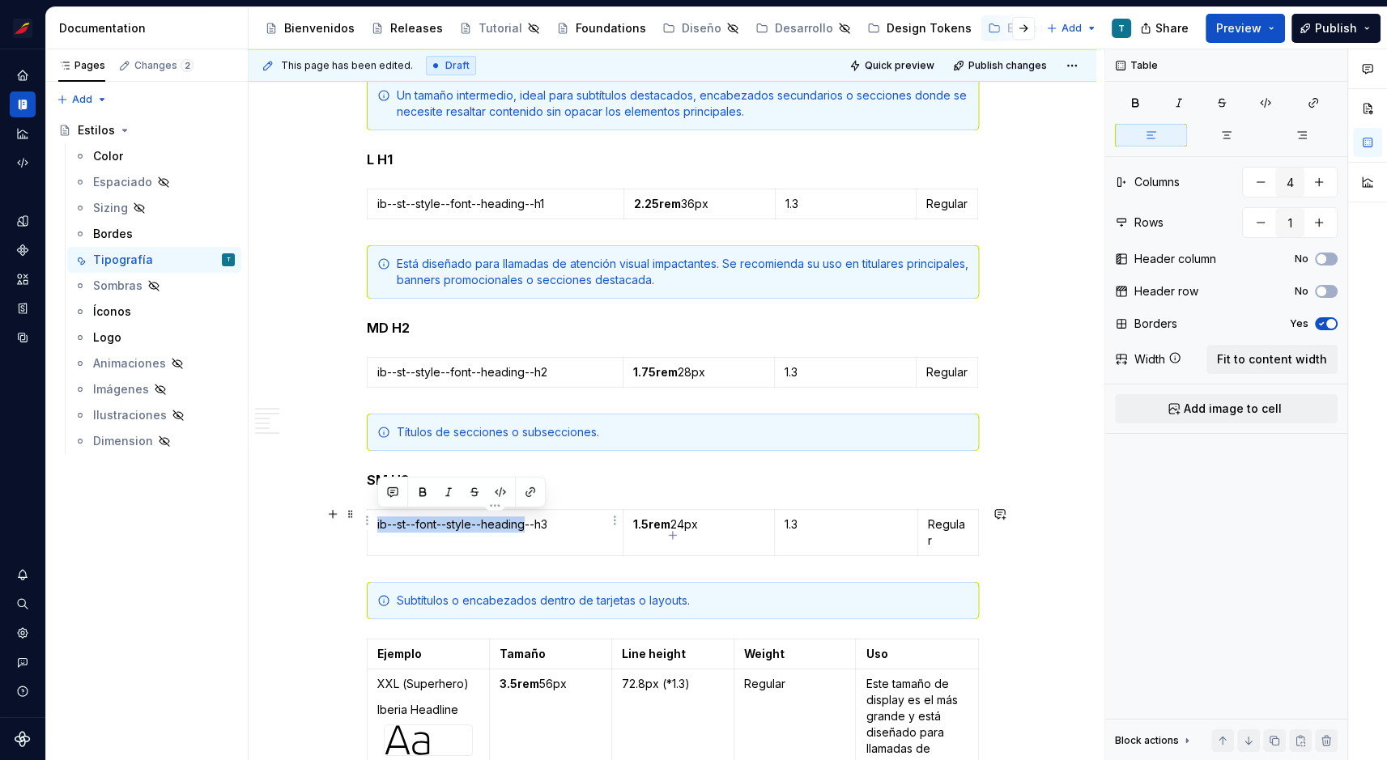
drag, startPoint x: 526, startPoint y: 522, endPoint x: 376, endPoint y: 521, distance: 150.6
click at [376, 521] on td "ib--st--font--style--heading--h3" at bounding box center [495, 533] width 256 height 46
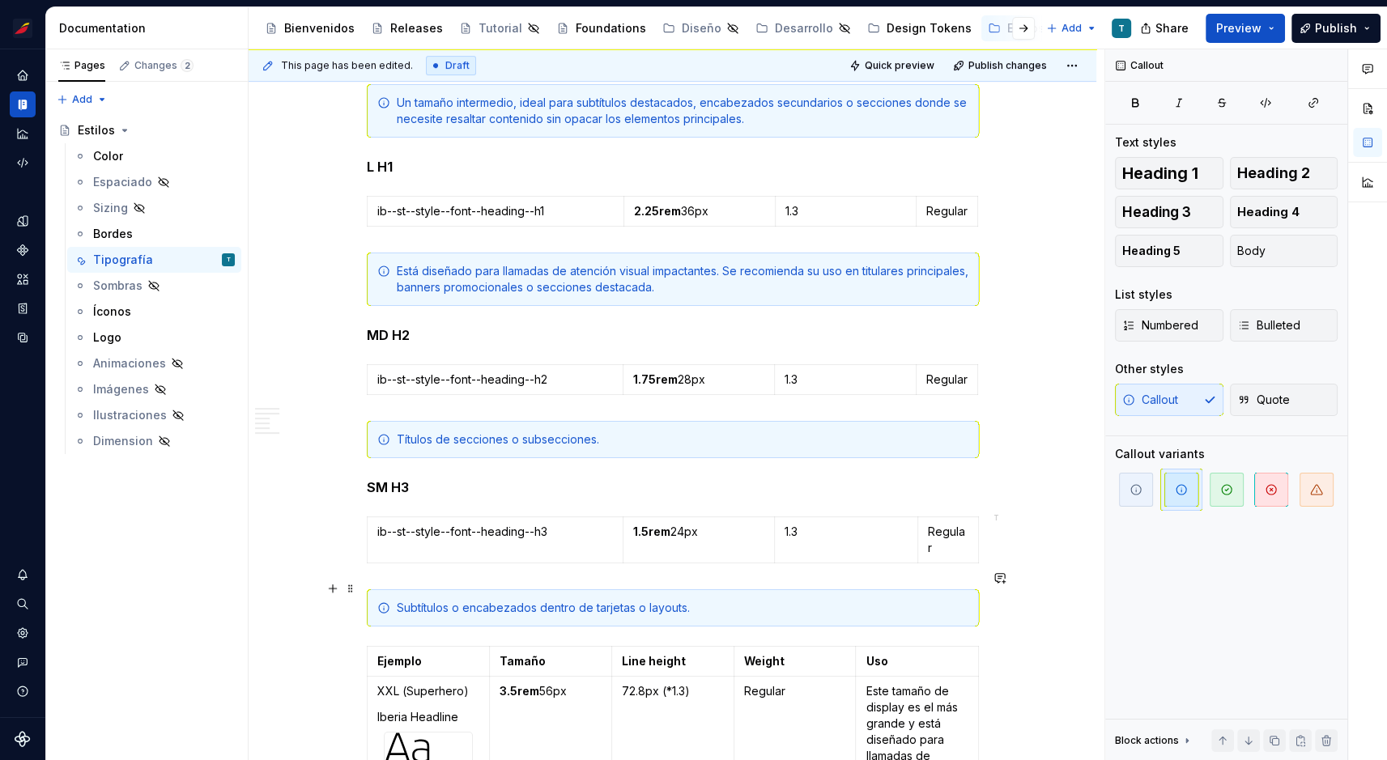
scroll to position [726, 0]
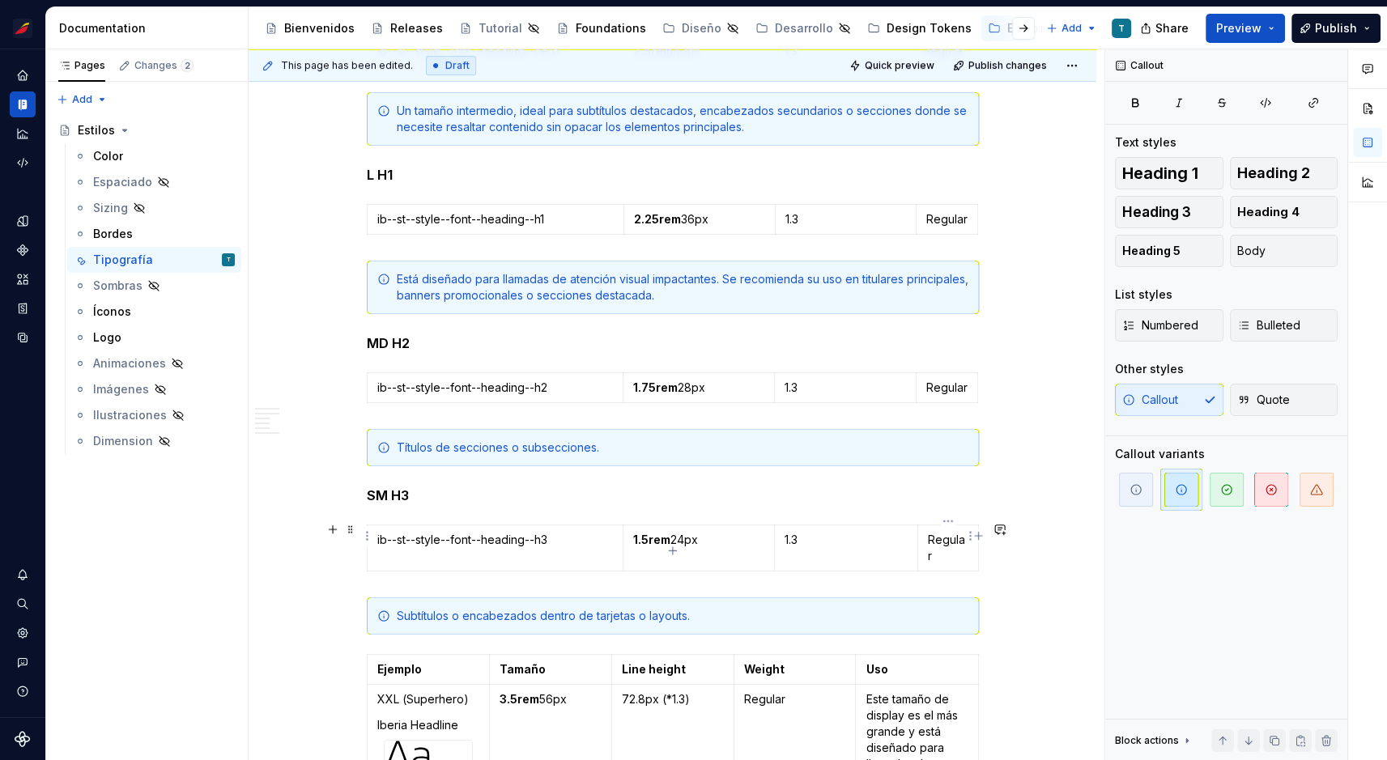
click at [948, 536] on p "Regular" at bounding box center [948, 548] width 40 height 32
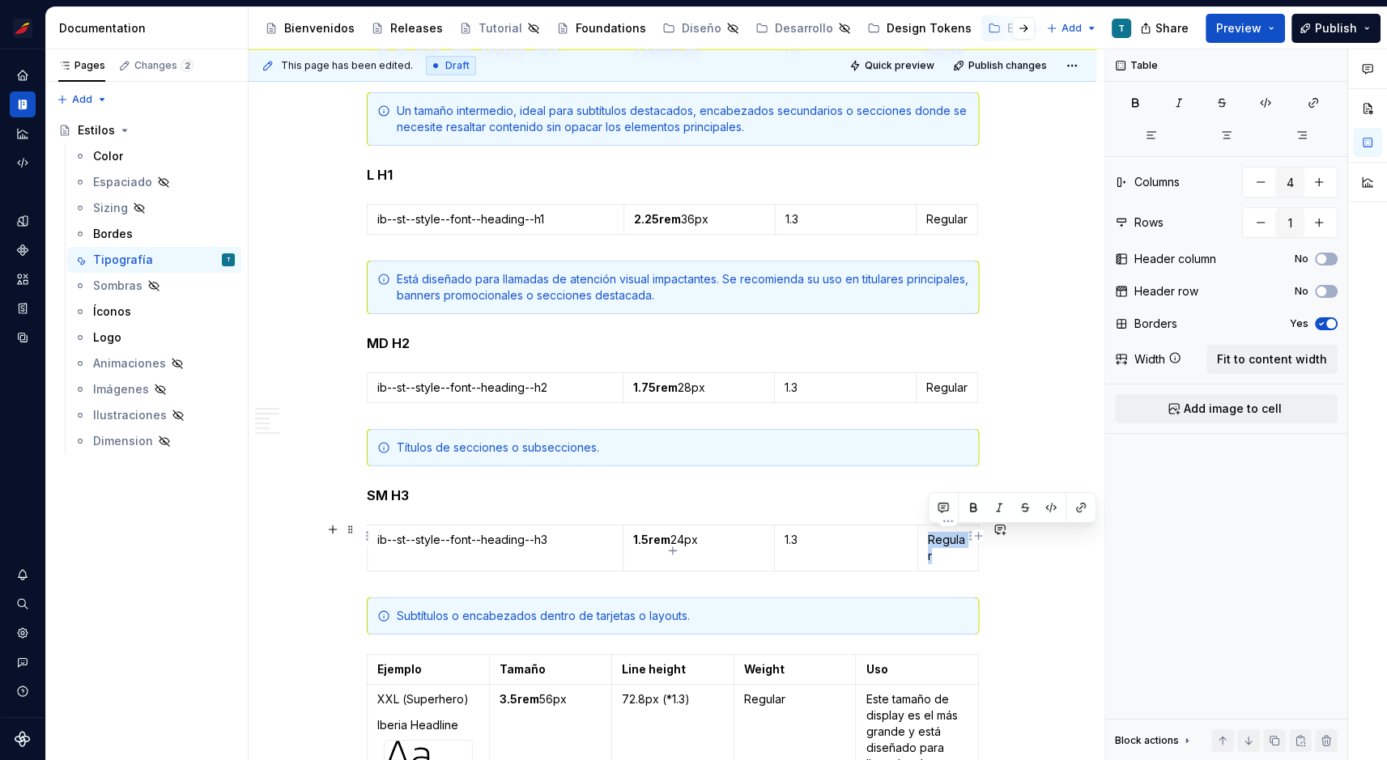
click at [948, 536] on p "Regular" at bounding box center [948, 548] width 40 height 32
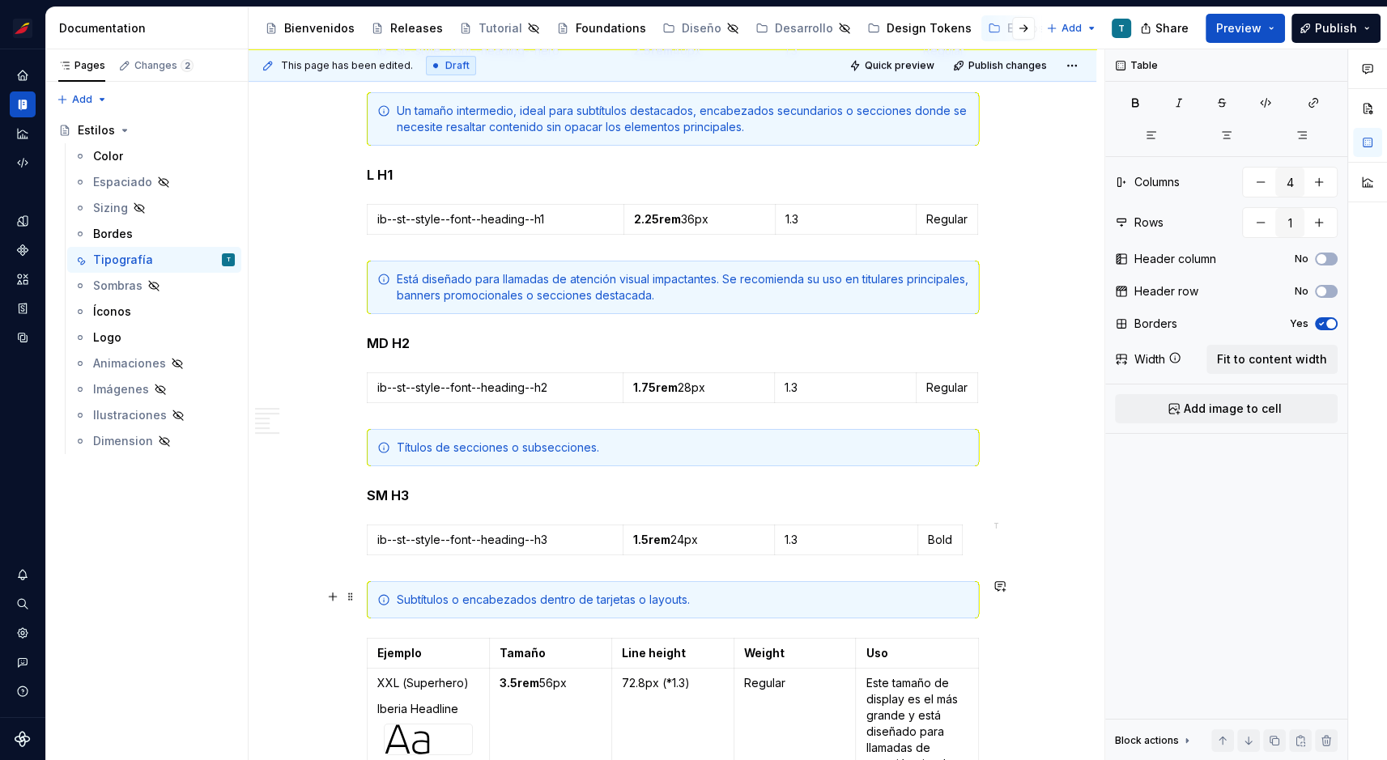
click at [968, 544] on div "ib--st--style--font--heading--h3 1.5rem 24px 1.3 Bold" at bounding box center [673, 543] width 612 height 37
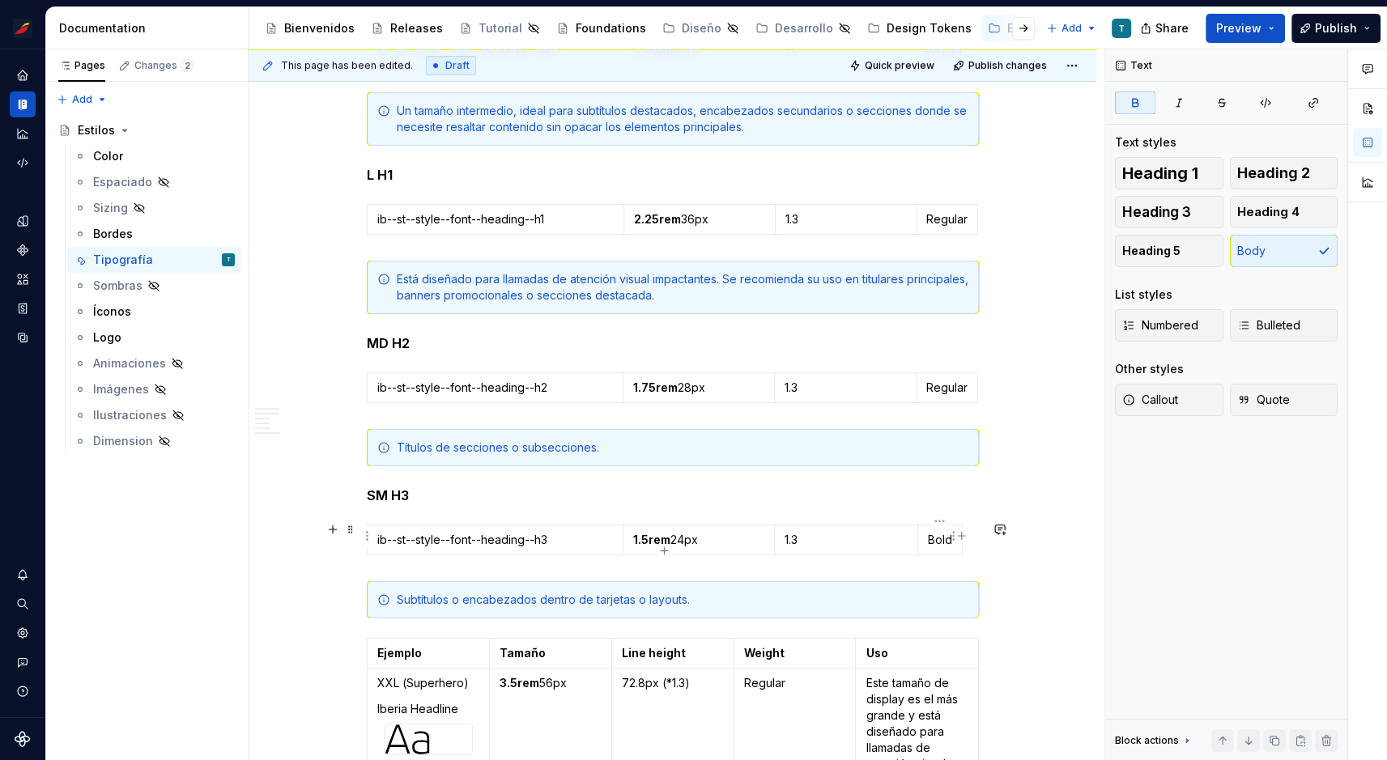
click at [961, 546] on table "ib--st--style--font--heading--h3 1.5rem 24px 1.3 Bold" at bounding box center [665, 540] width 596 height 31
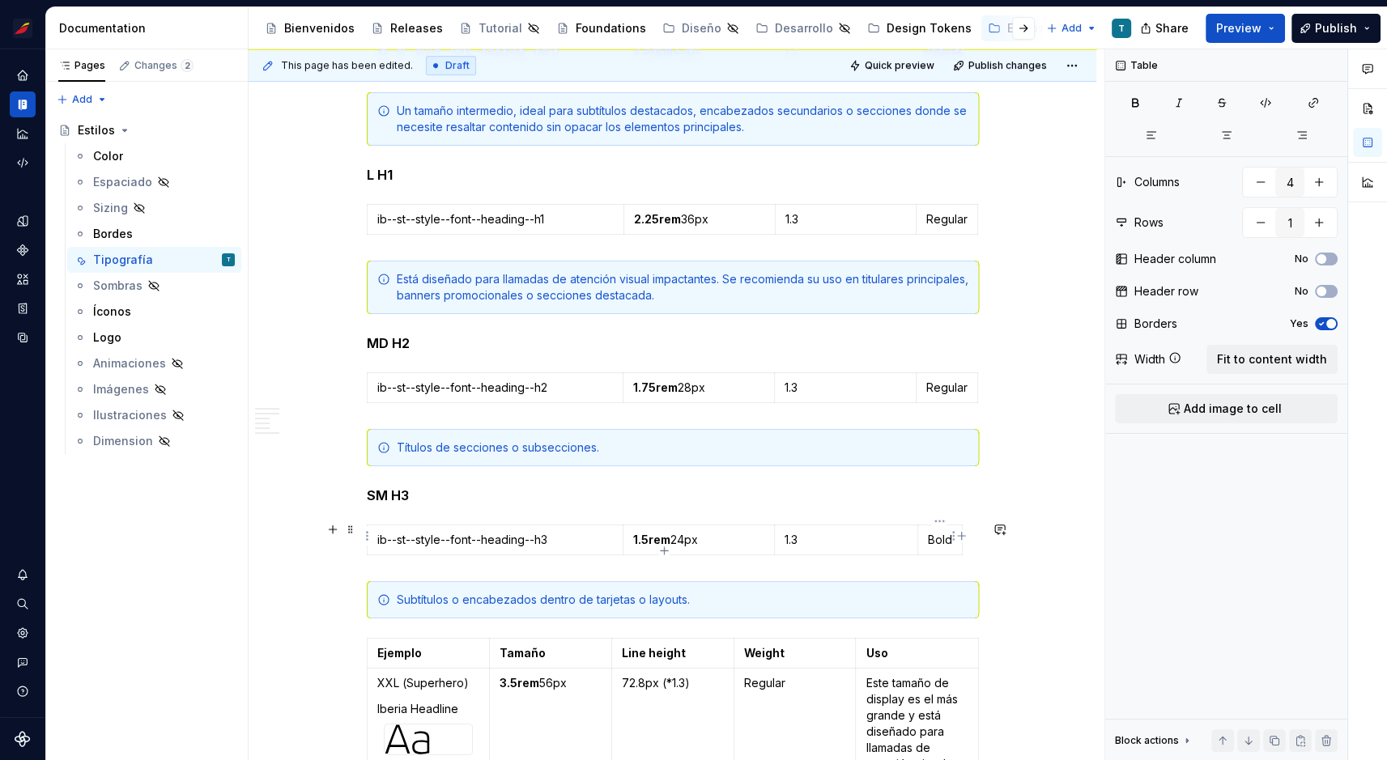
click at [944, 536] on p "Bold" at bounding box center [940, 540] width 24 height 16
click at [918, 541] on td "REgular" at bounding box center [947, 541] width 61 height 30
click at [940, 535] on p "REgular" at bounding box center [948, 540] width 40 height 16
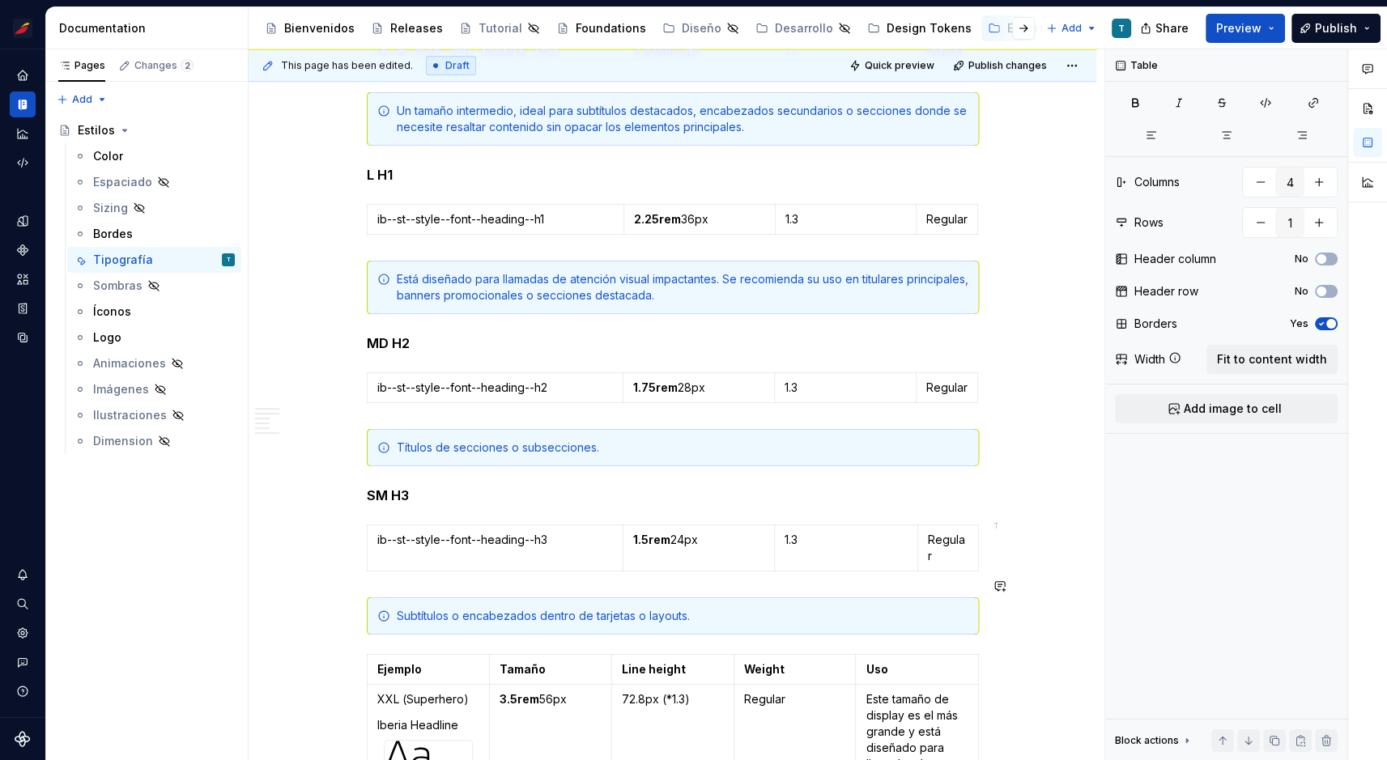
type input "5"
type input "8"
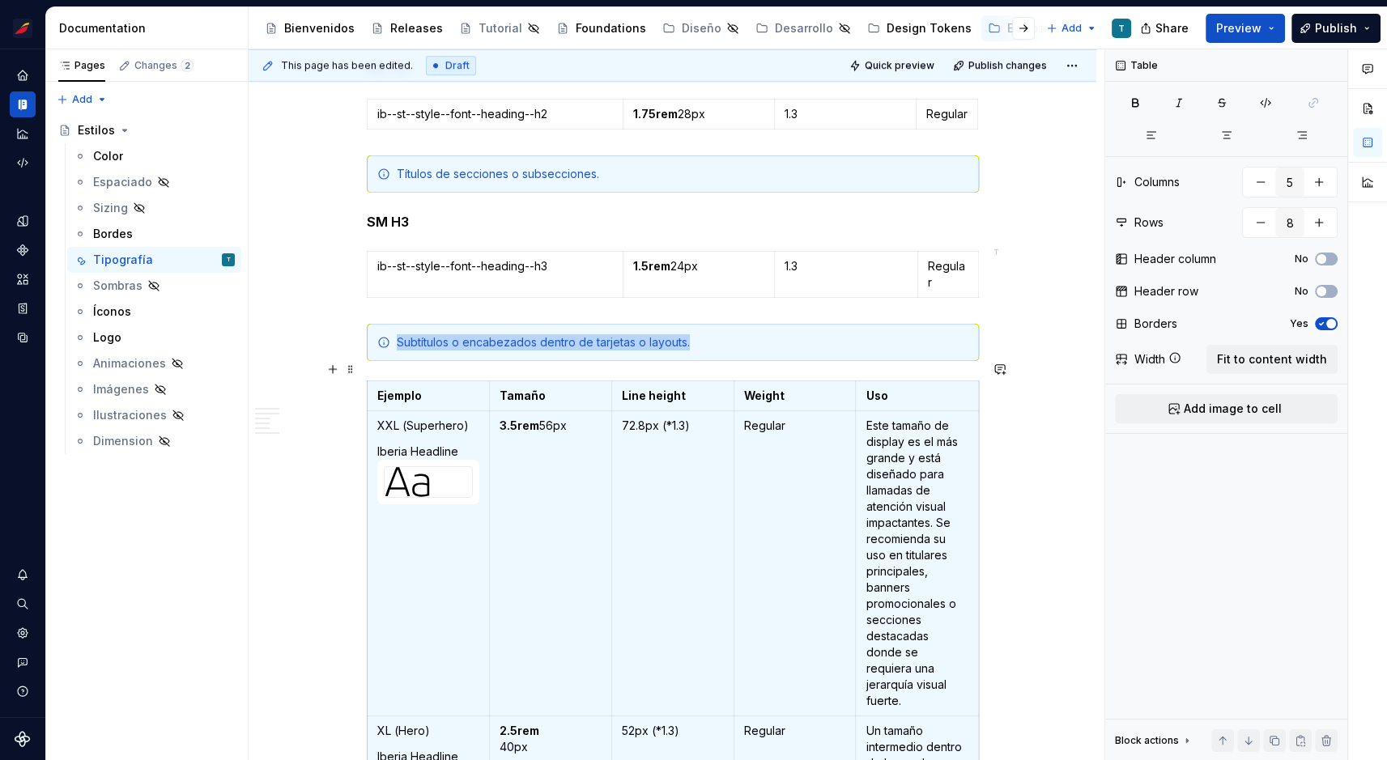
scroll to position [860, 0]
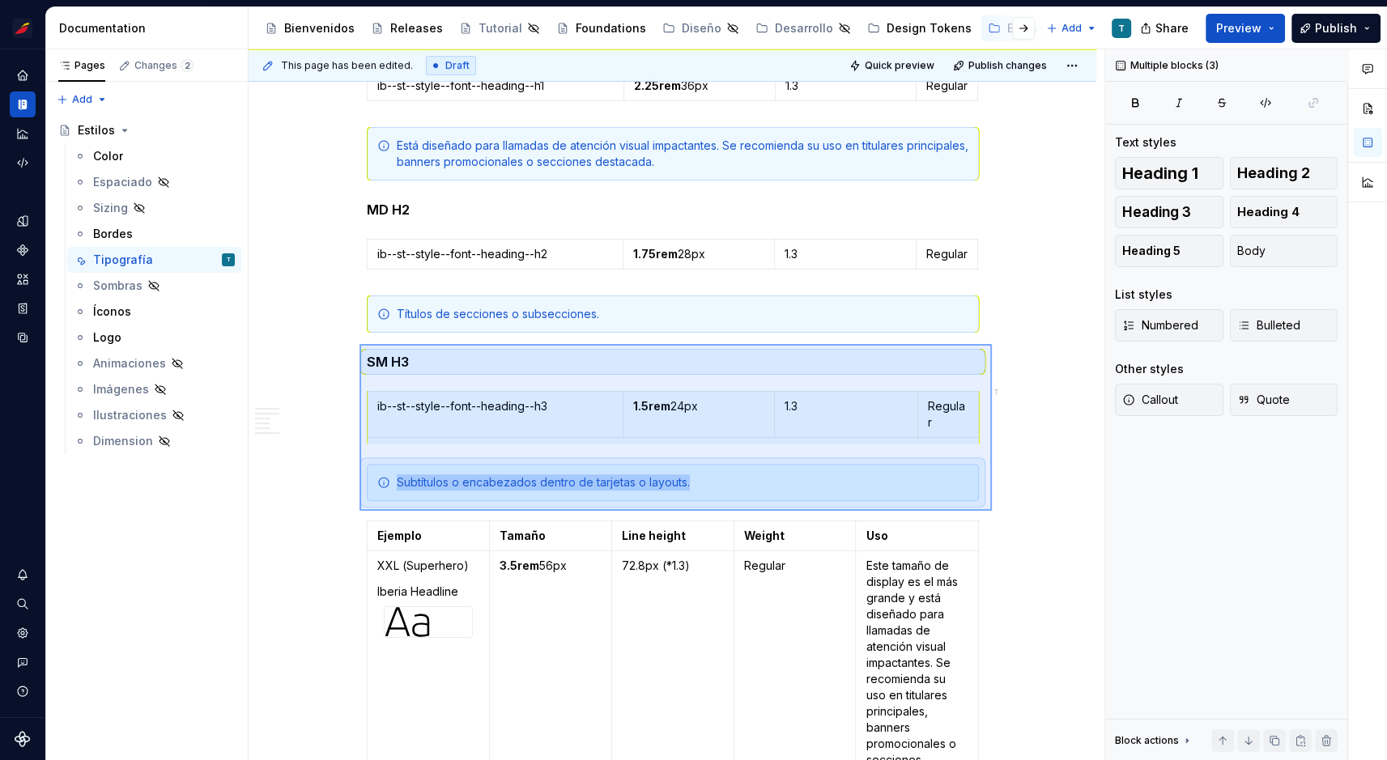
drag, startPoint x: 360, startPoint y: 344, endPoint x: 992, endPoint y: 511, distance: 654.1
click at [992, 511] on div "This page has been edited. Draft Quick preview Publish changes Hidden page Esti…" at bounding box center [677, 405] width 856 height 712
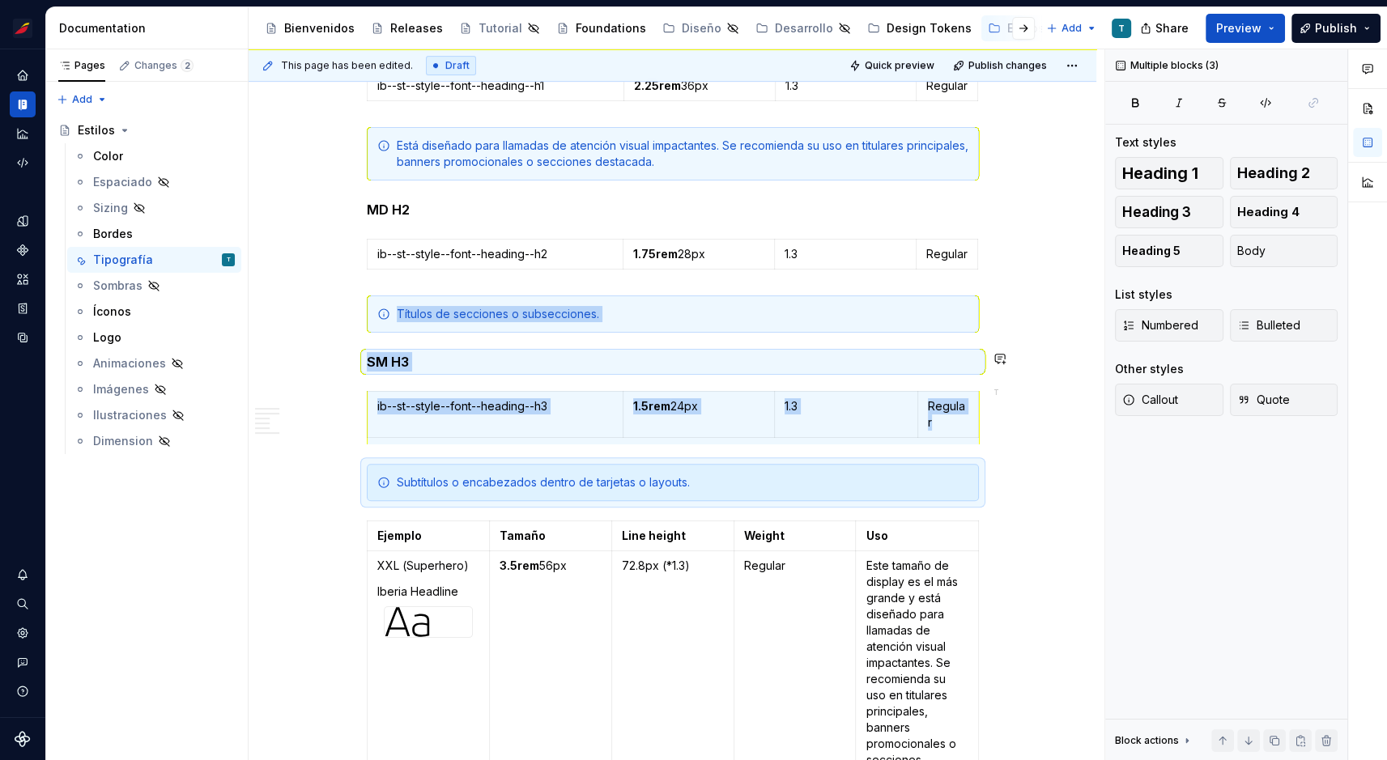
copy div "Títulos de secciones o subsecciones. SM H3 ib--st--style--font--heading--h3 1.5…"
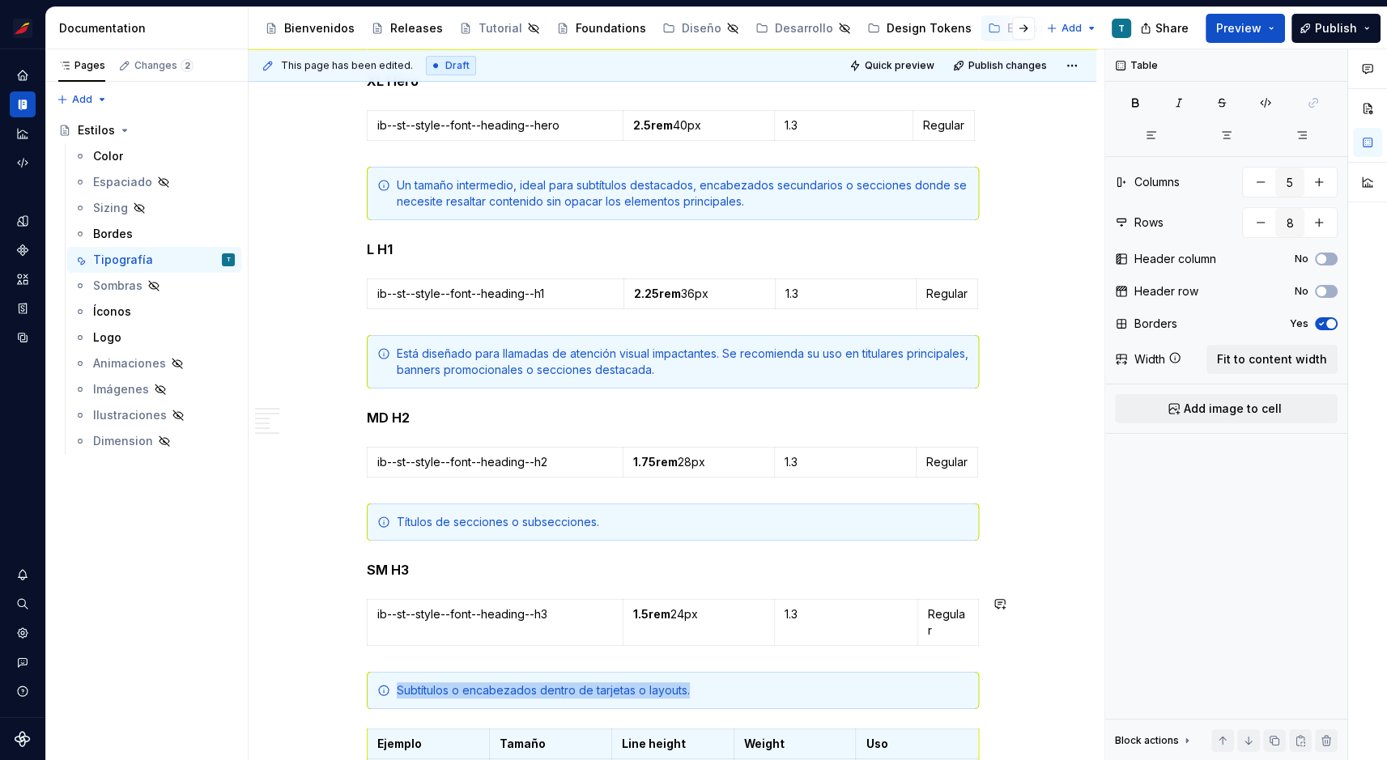
scroll to position [659, 0]
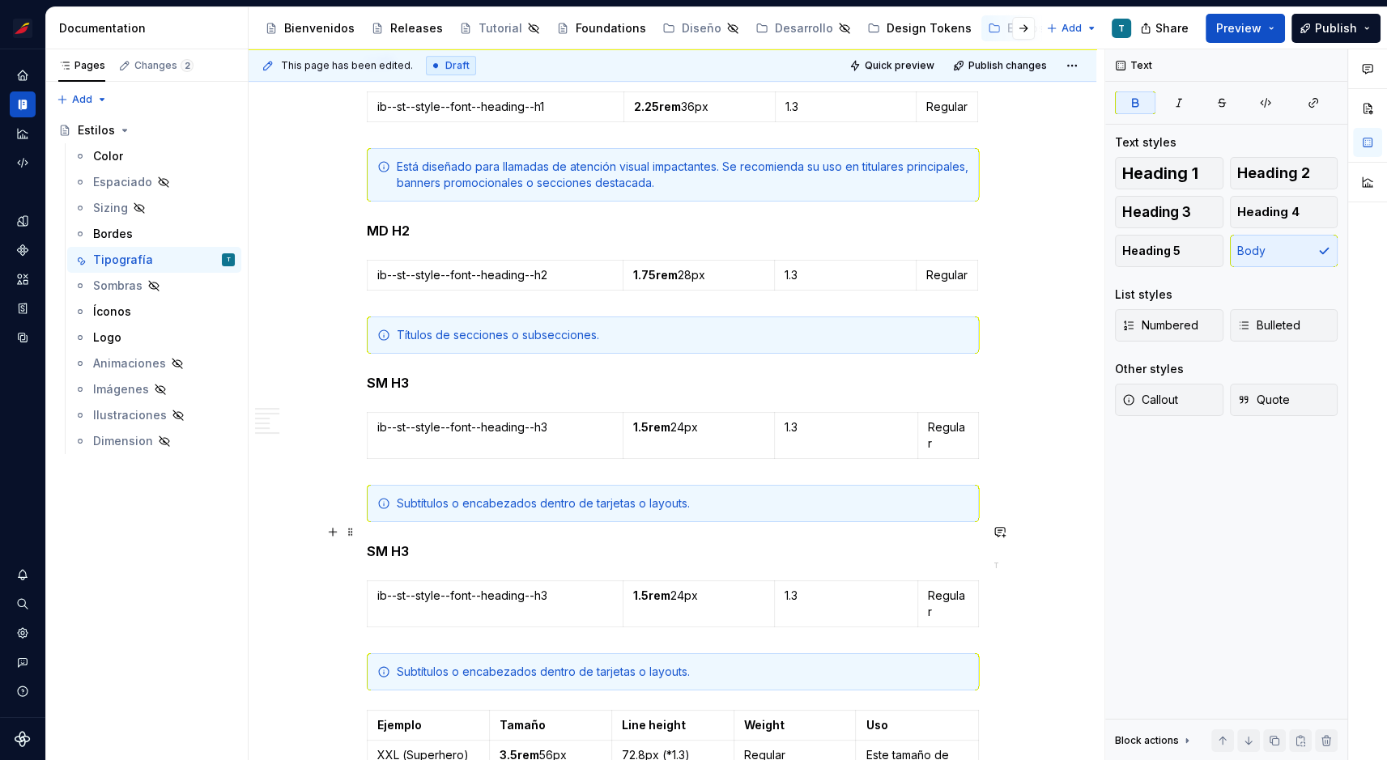
scroll to position [848, 0]
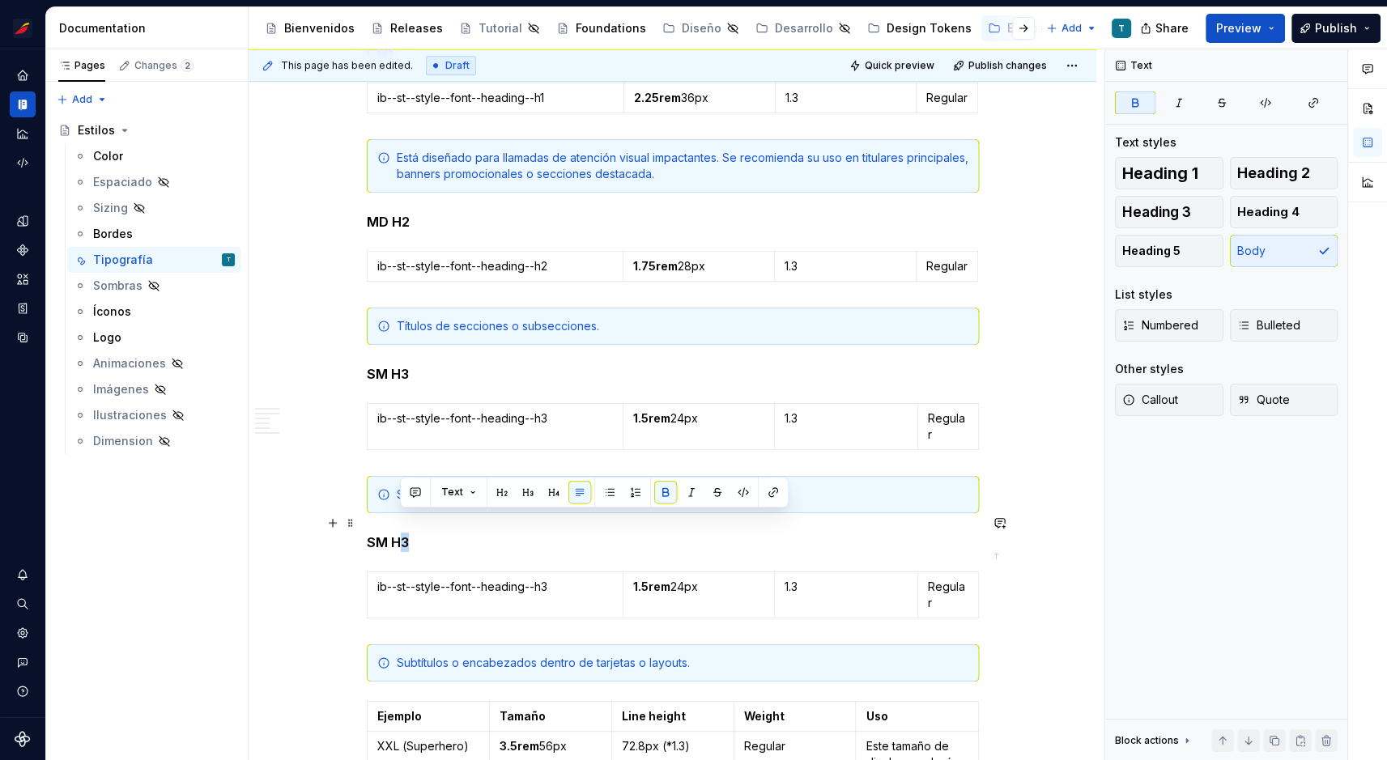
click at [407, 534] on strong "SM H3" at bounding box center [388, 542] width 42 height 16
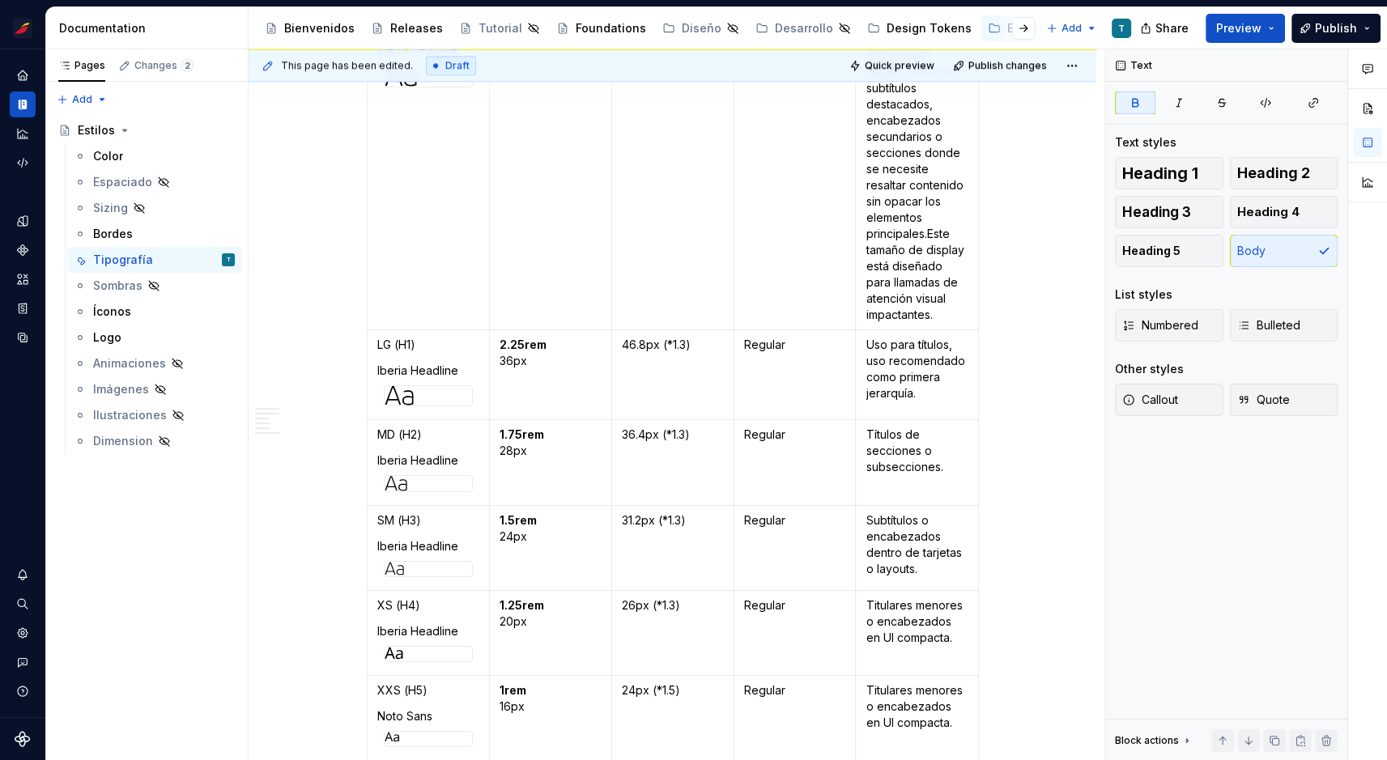
scroll to position [2001, 0]
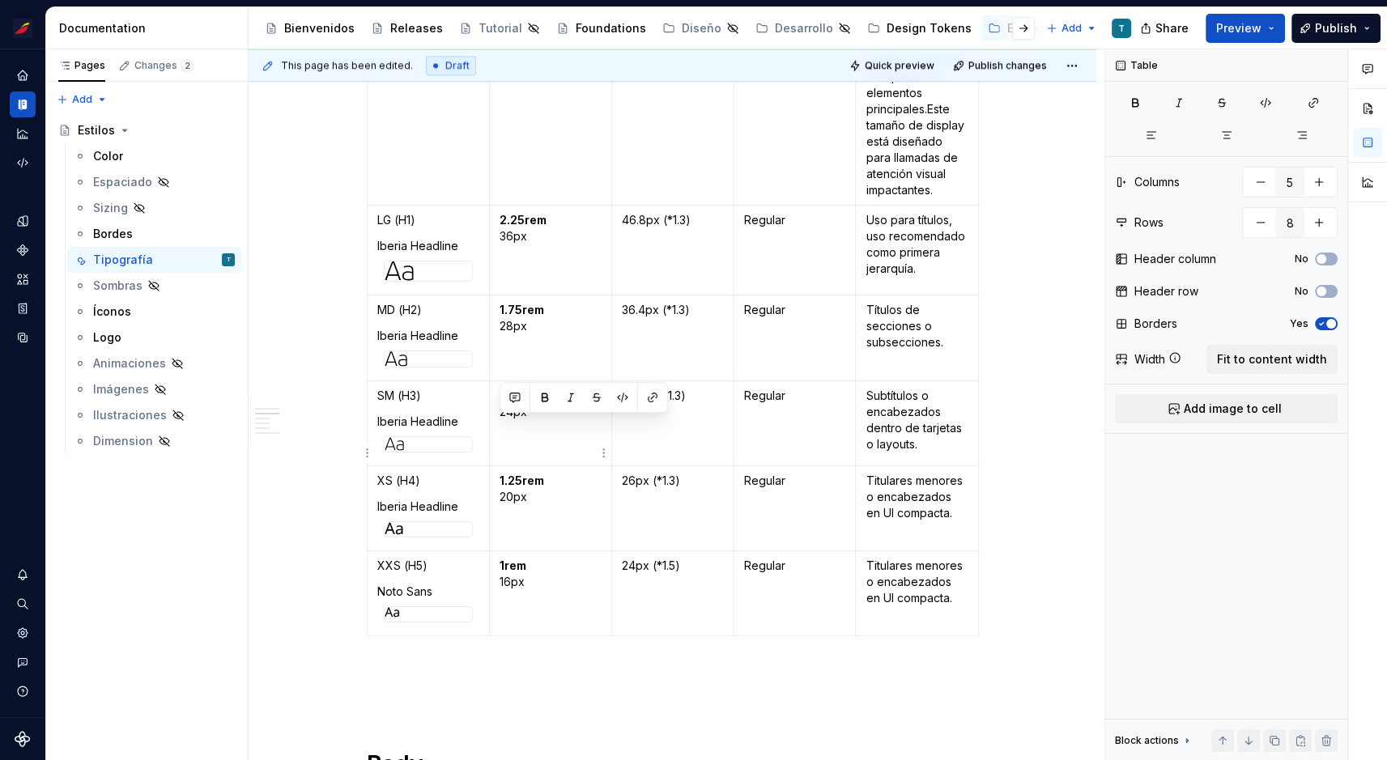
drag, startPoint x: 519, startPoint y: 437, endPoint x: 497, endPoint y: 427, distance: 24.3
click at [497, 466] on td "1.25rem 20px" at bounding box center [550, 508] width 122 height 85
copy p "1.25rem 20px"
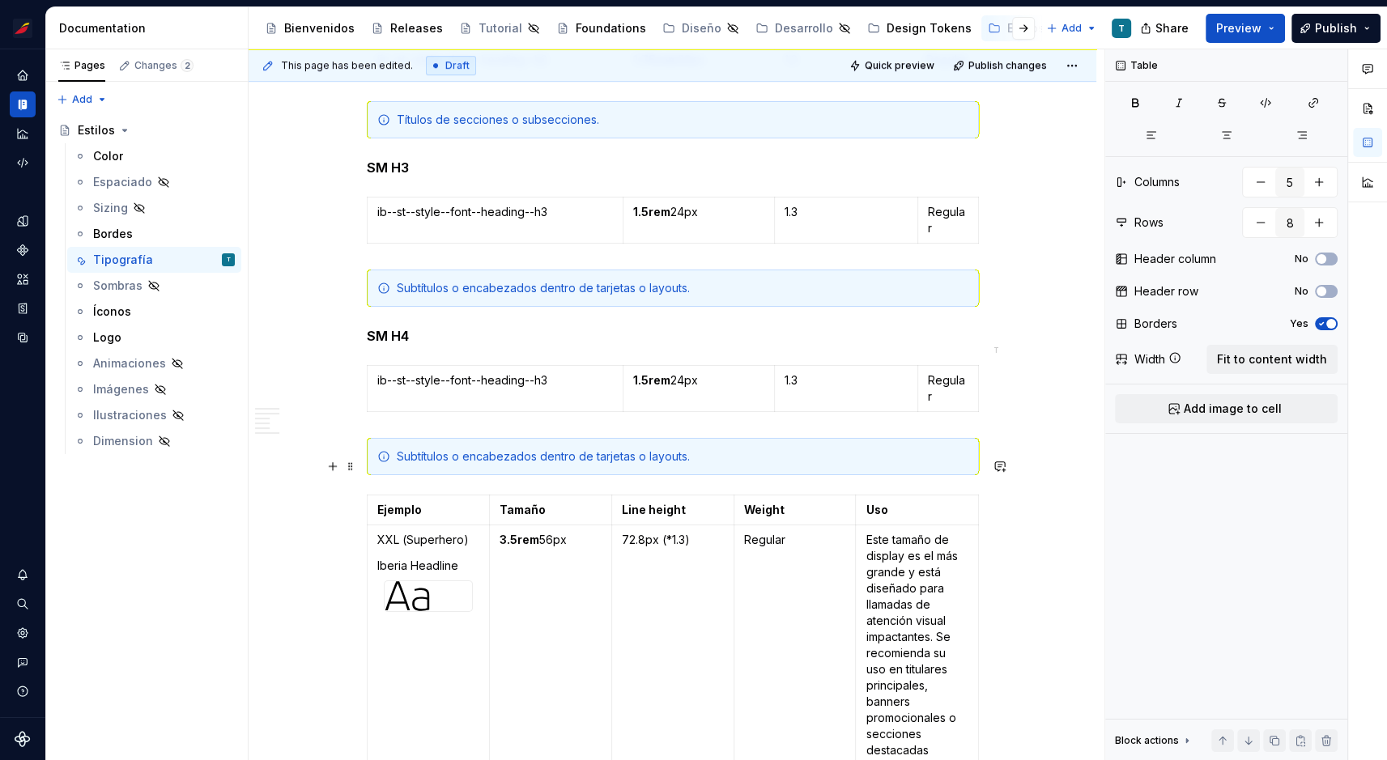
scroll to position [1062, 0]
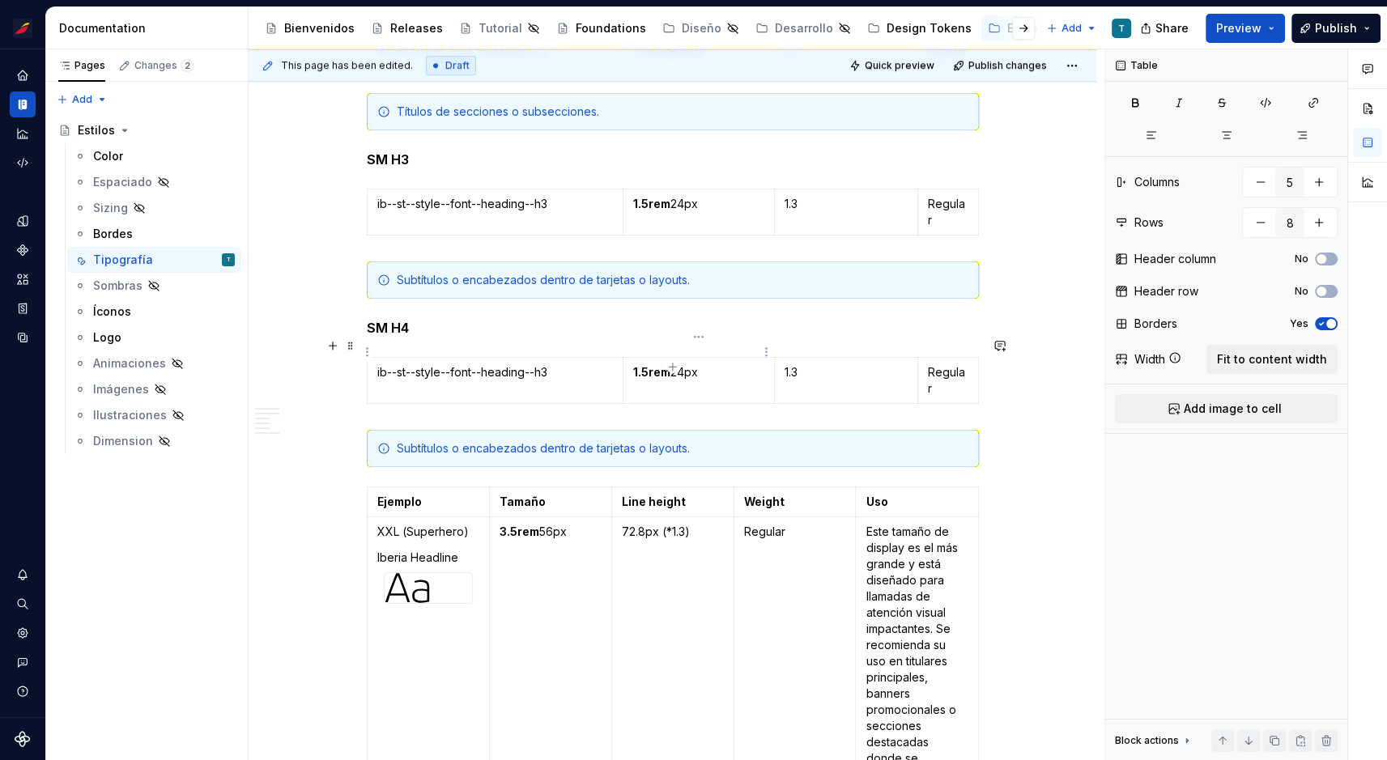
type input "4"
type input "1"
click at [685, 364] on p "1.5rem 24px" at bounding box center [698, 372] width 131 height 16
drag, startPoint x: 717, startPoint y: 350, endPoint x: 635, endPoint y: 352, distance: 82.6
click at [635, 364] on p "1.5rem 24px" at bounding box center [698, 372] width 131 height 16
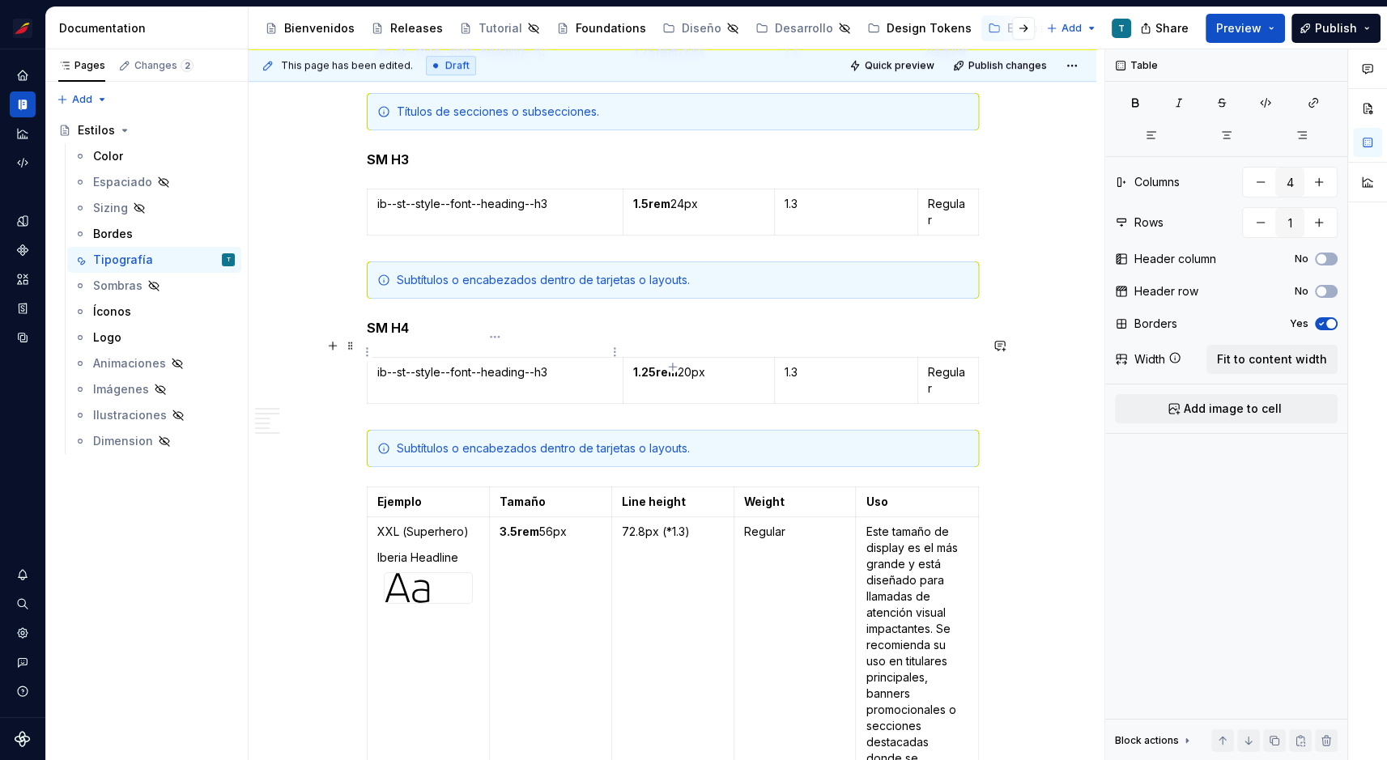
click at [550, 364] on p "ib--st--style--font--heading--h3" at bounding box center [495, 372] width 236 height 16
type input "5"
type input "8"
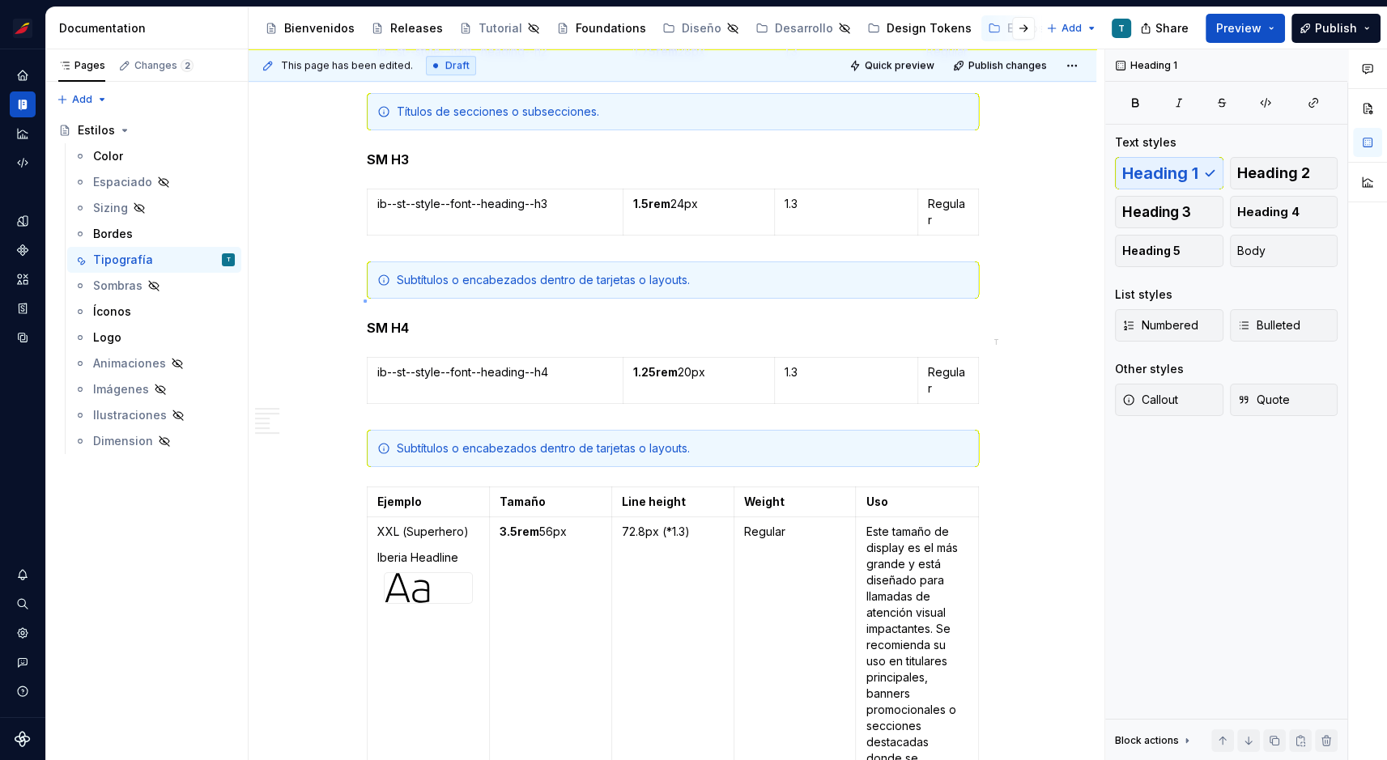
click at [364, 302] on div "This page has been edited. Draft Quick preview Publish changes Hidden page Esti…" at bounding box center [677, 405] width 856 height 712
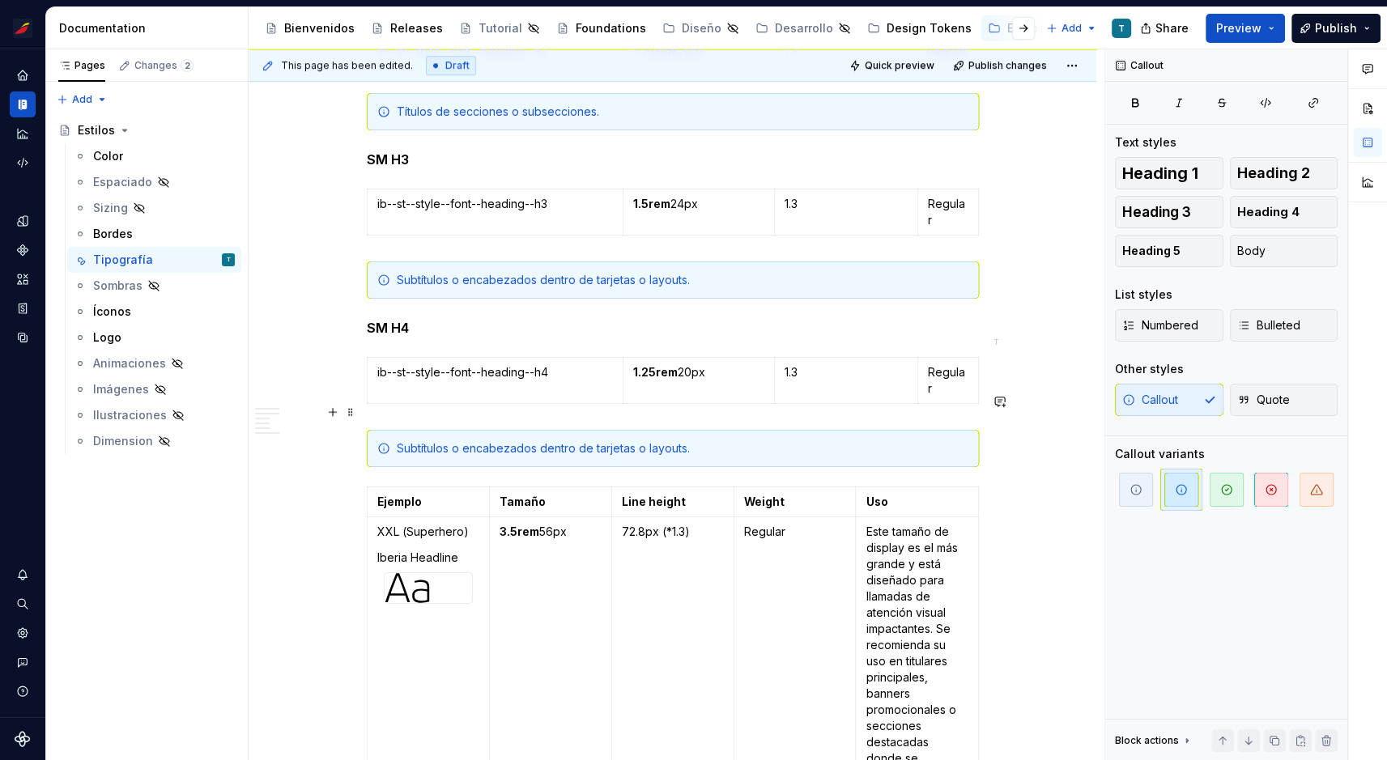
click at [521, 441] on div "Subtítulos o encabezados dentro de tarjetas o layouts." at bounding box center [683, 449] width 572 height 16
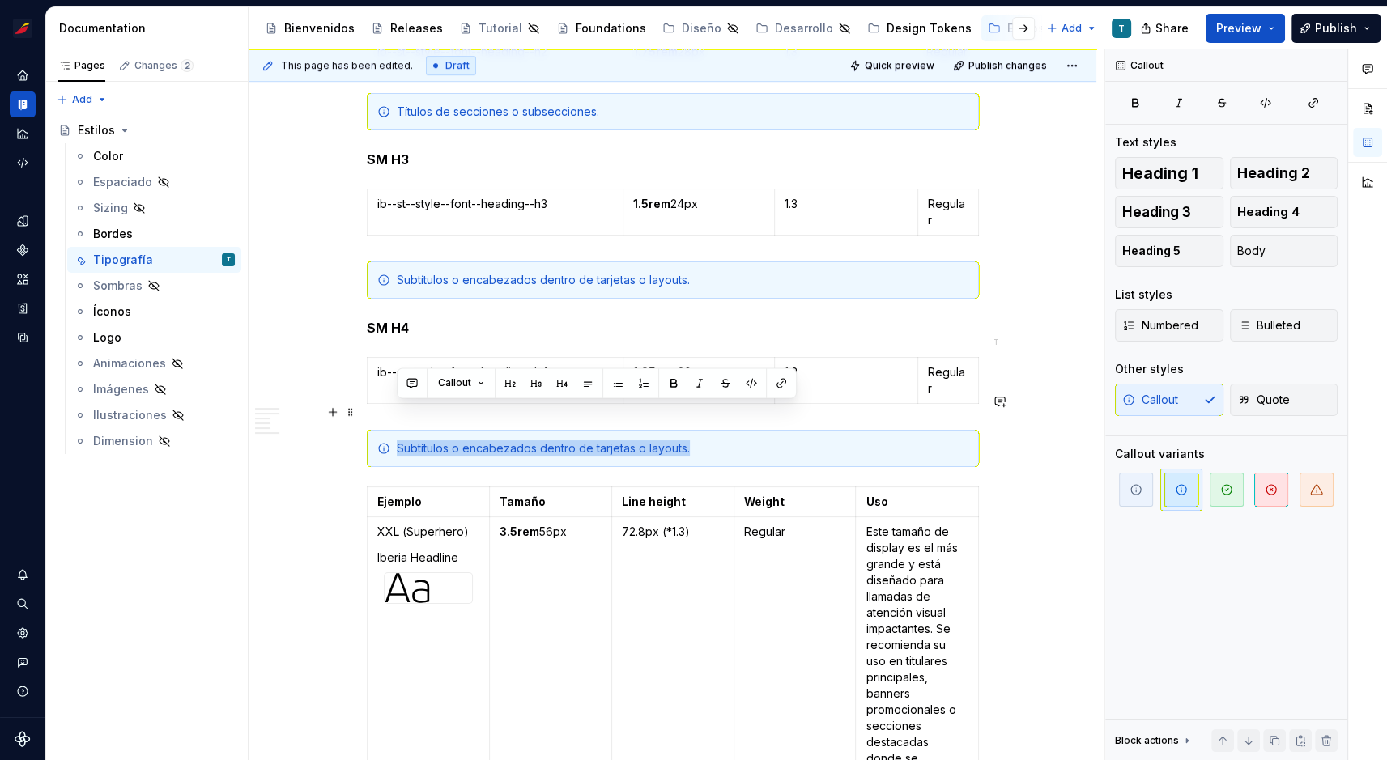
click at [521, 441] on div "Subtítulos o encabezados dentro de tarjetas o layouts." at bounding box center [683, 449] width 572 height 16
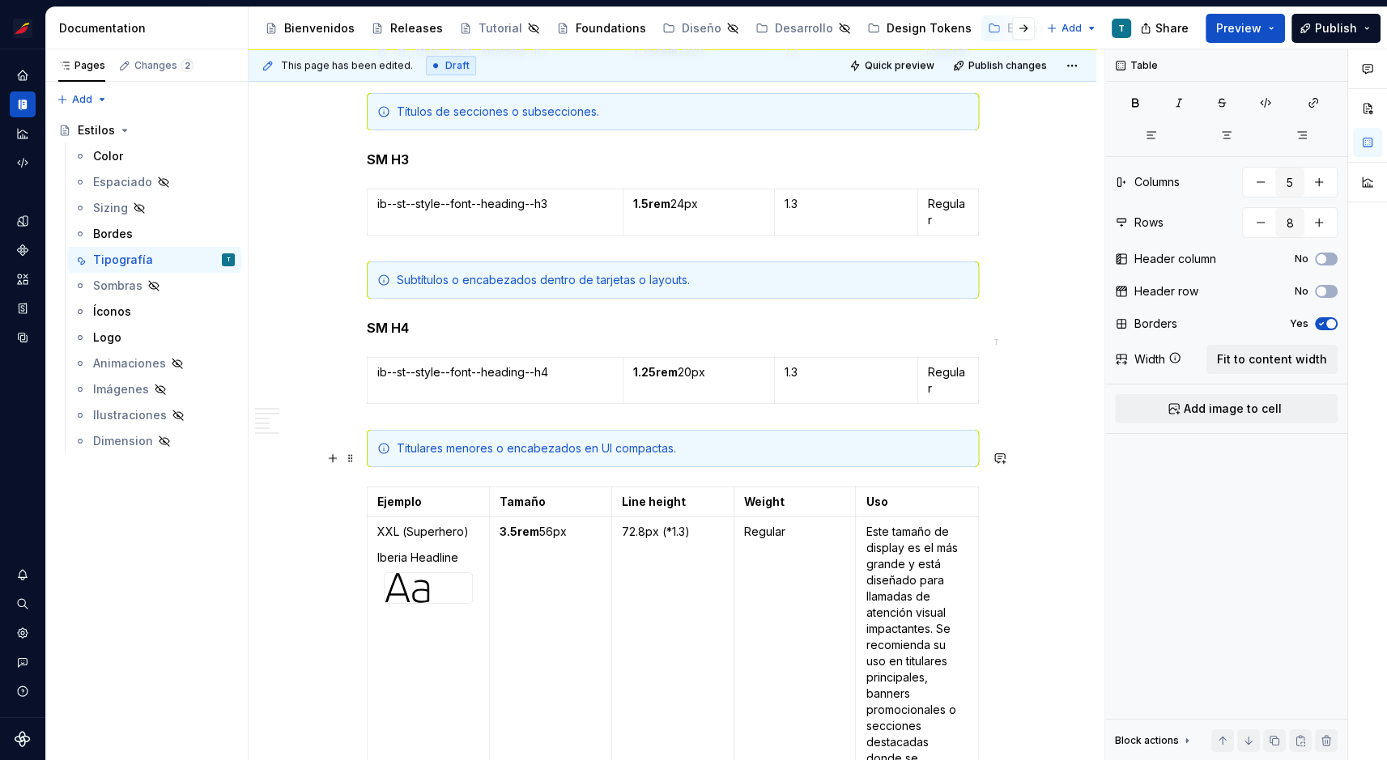
scroll to position [1096, 0]
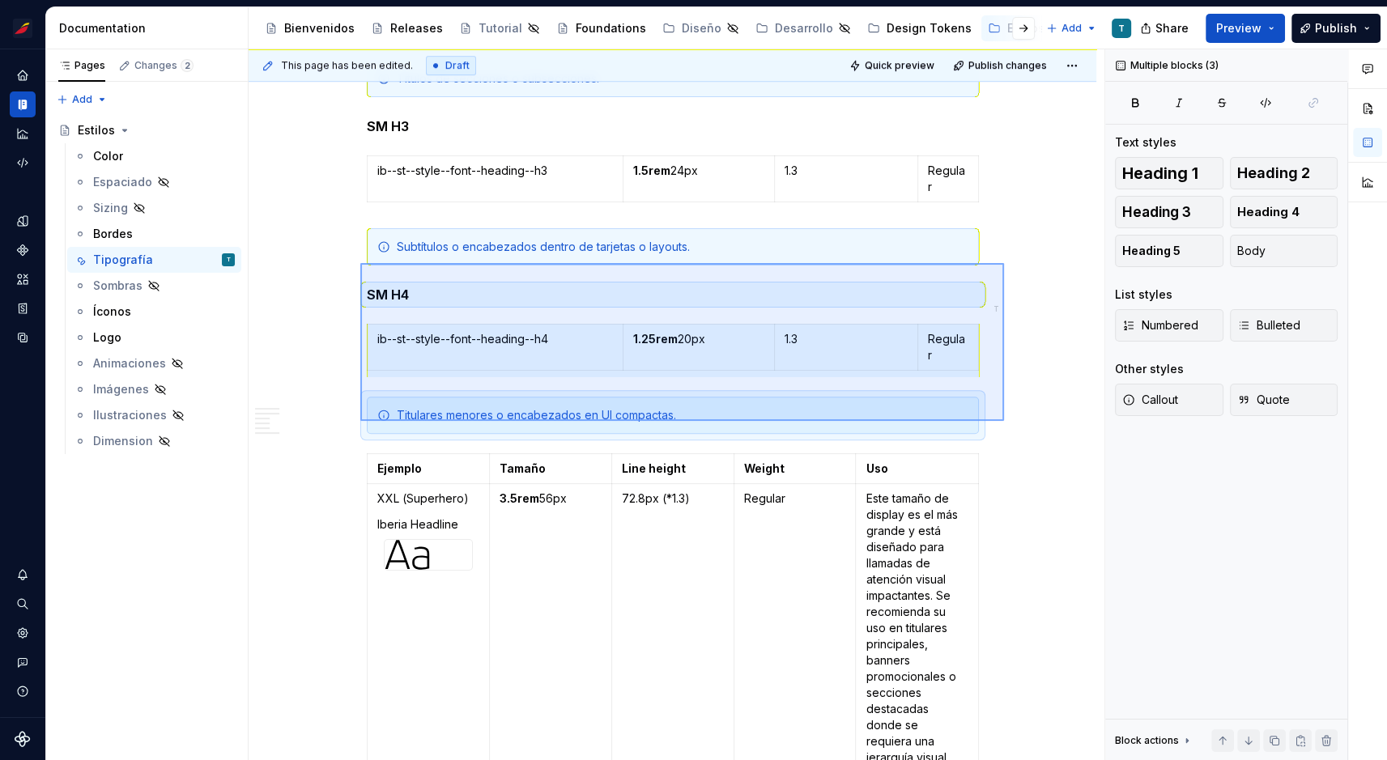
drag, startPoint x: 360, startPoint y: 263, endPoint x: 1004, endPoint y: 421, distance: 662.8
click at [1004, 421] on div "This page has been edited. Draft Quick preview Publish changes Hidden page Esti…" at bounding box center [677, 405] width 856 height 712
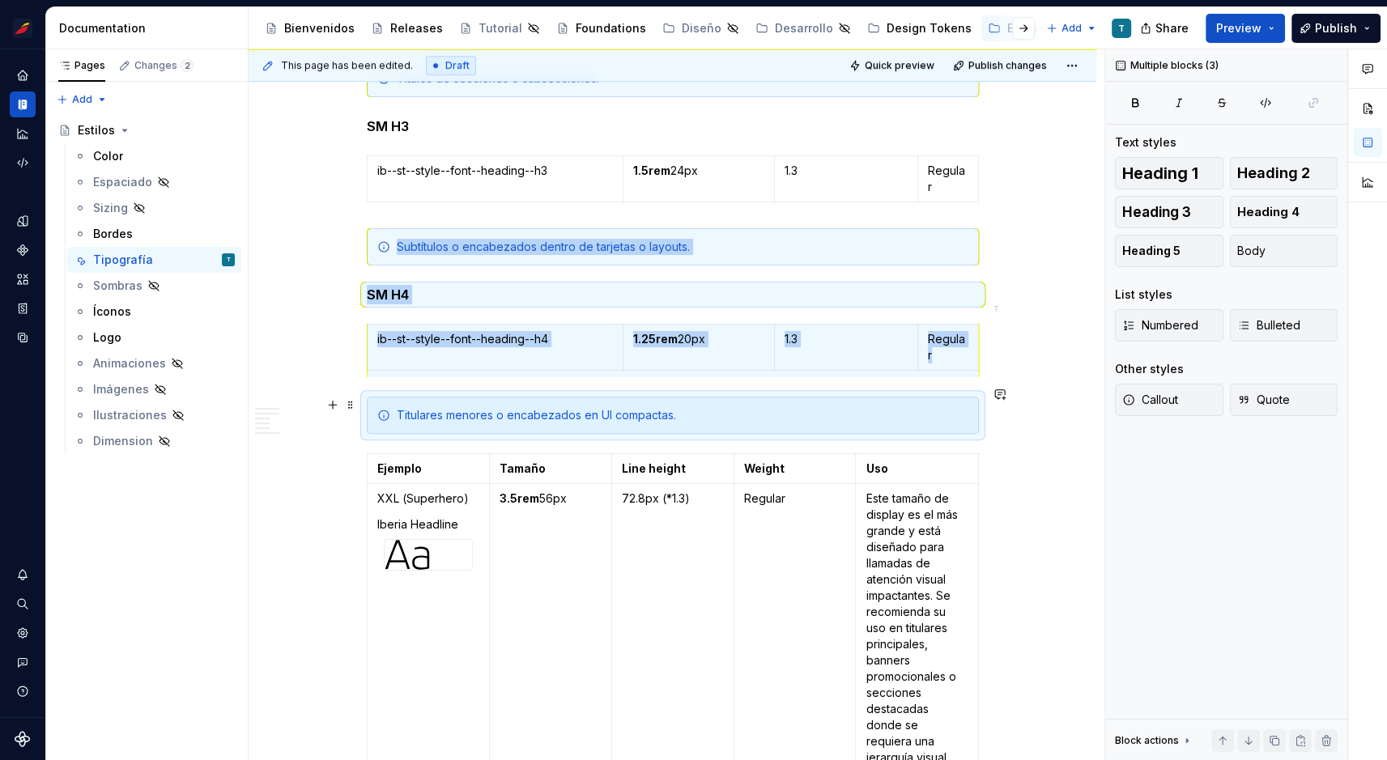
copy div "Subtítulos o encabezados dentro de tarjetas o layouts. SM H4 ib--st--style--fon…"
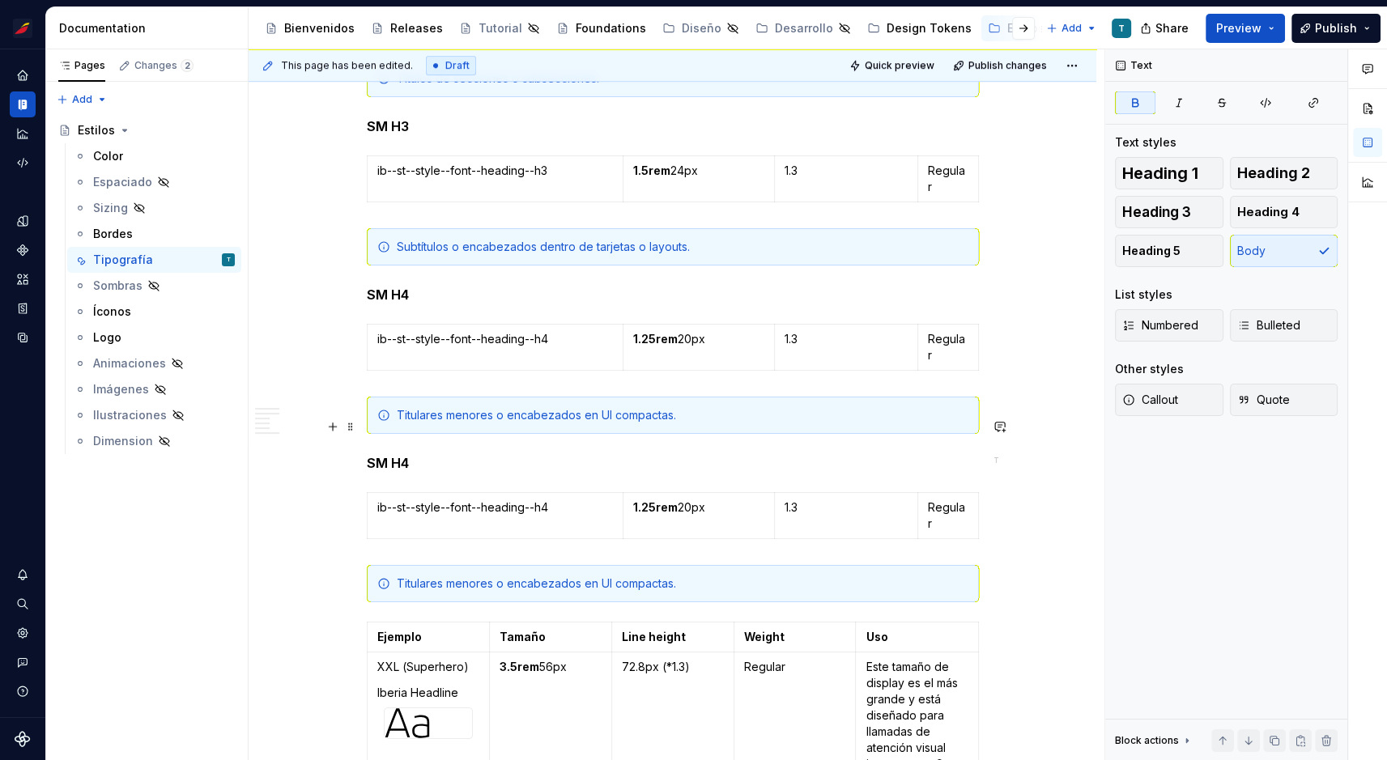
click at [415, 453] on p "SM H4" at bounding box center [673, 462] width 612 height 19
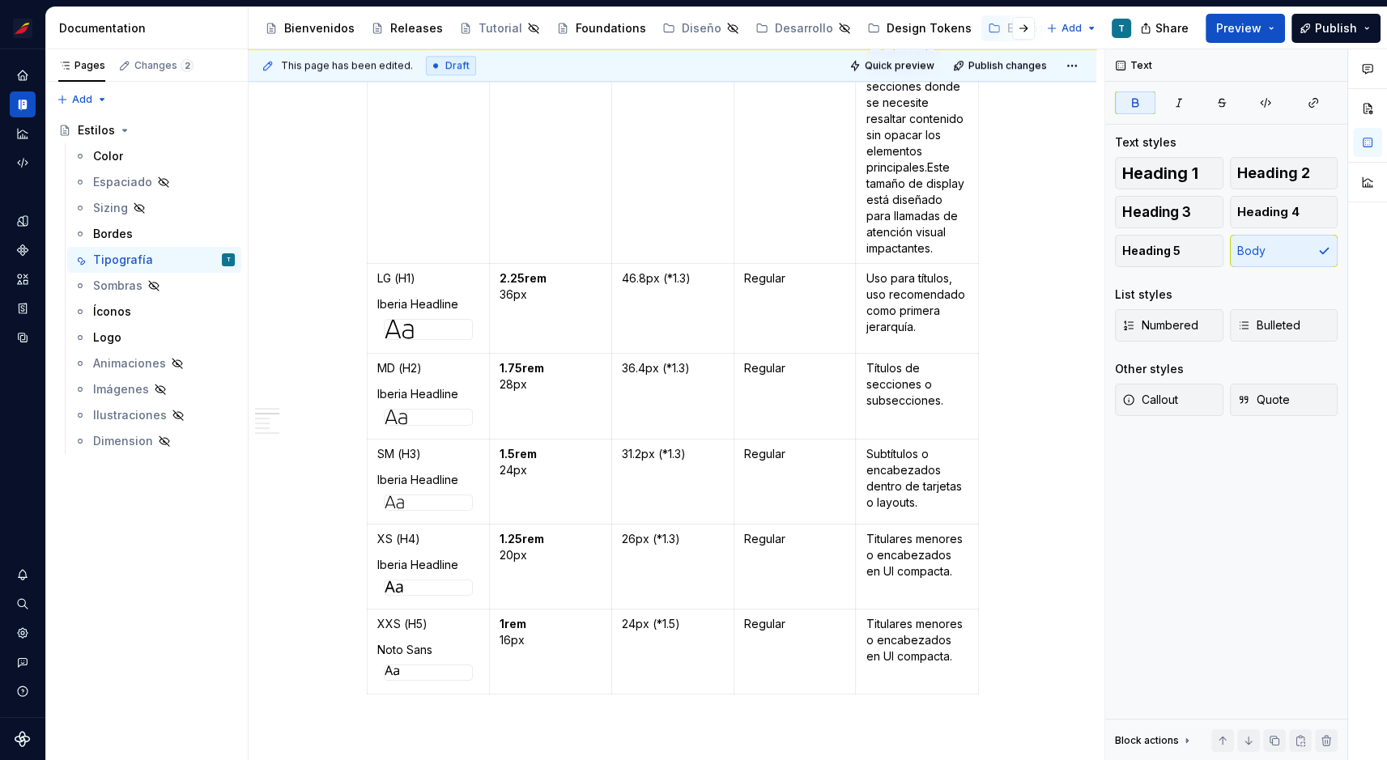
scroll to position [2148, 0]
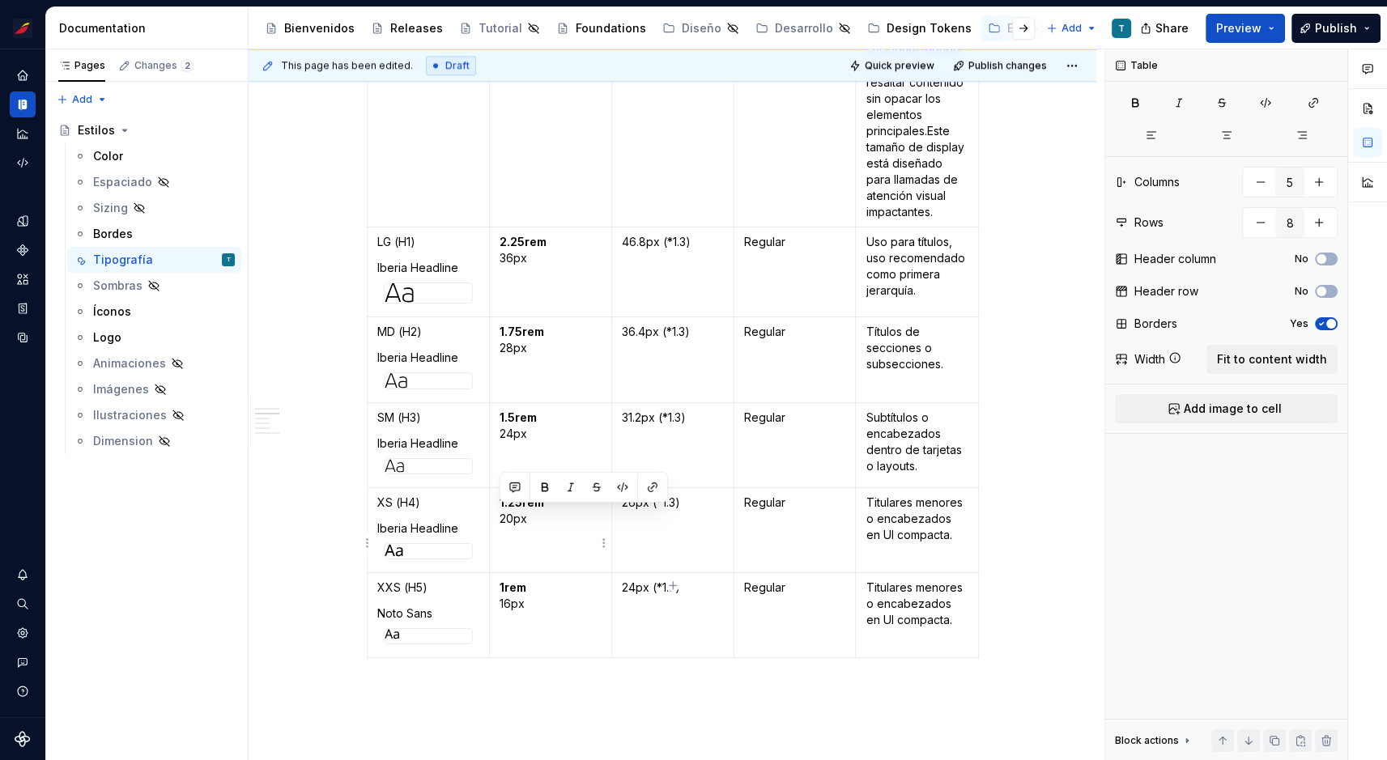
drag, startPoint x: 535, startPoint y: 532, endPoint x: 500, endPoint y: 517, distance: 38.1
click at [500, 580] on p "1rem 16px" at bounding box center [551, 596] width 102 height 32
copy p "1rem 16px"
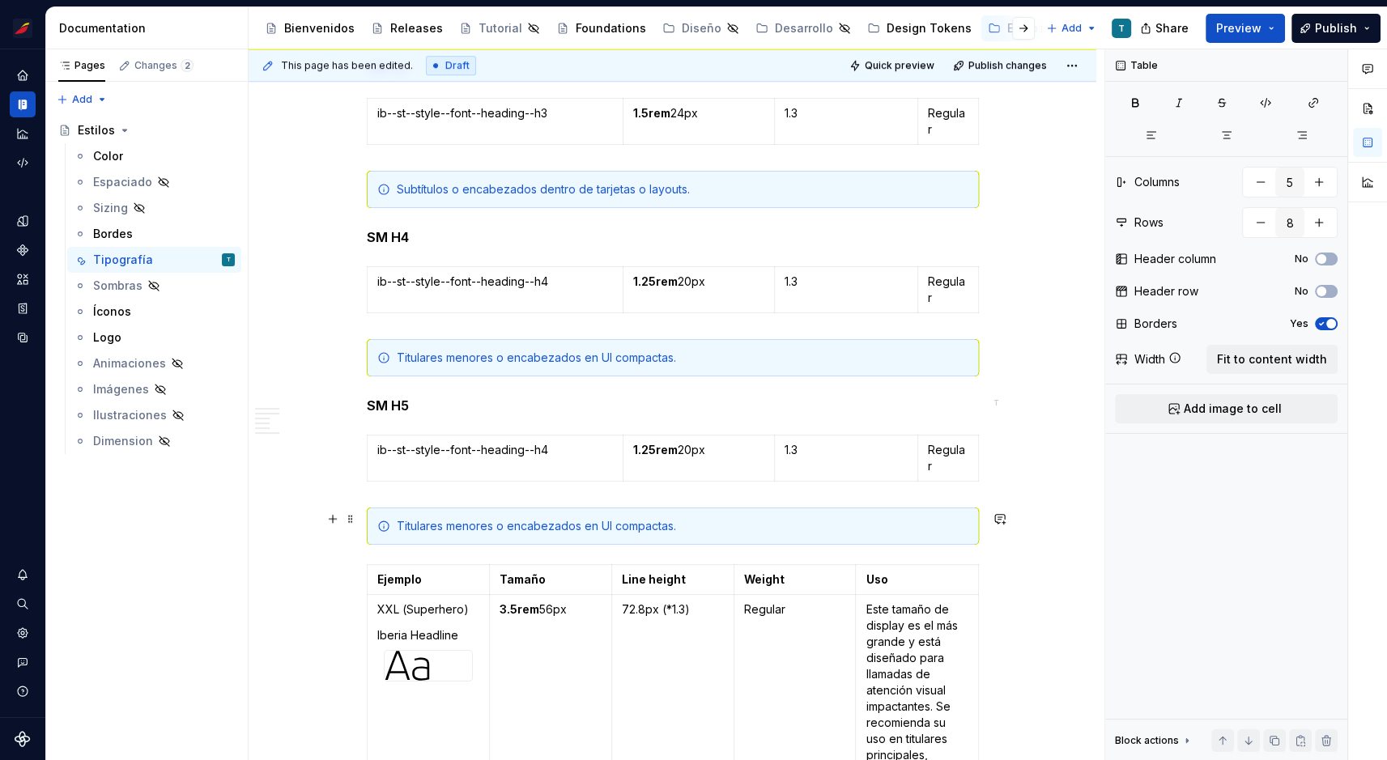
scroll to position [1097, 0]
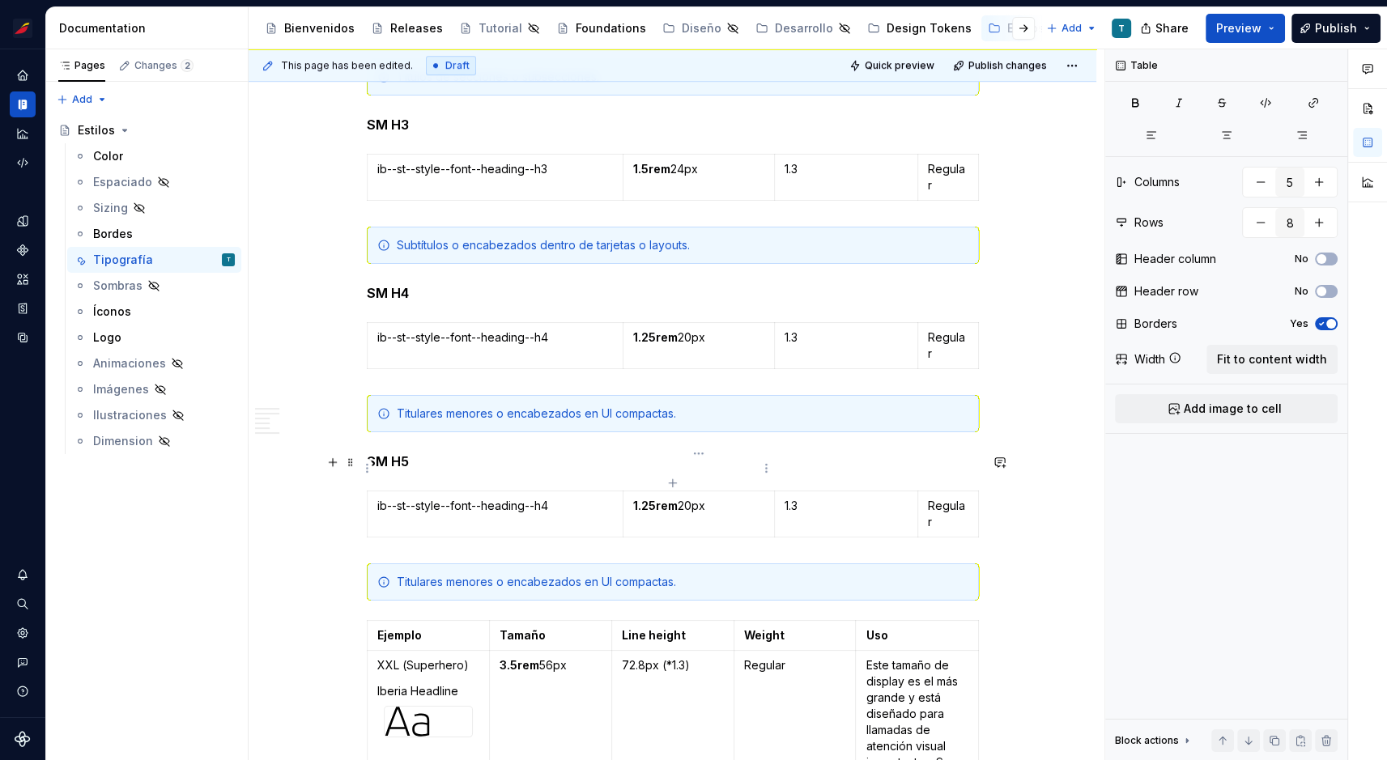
type input "4"
type input "1"
drag, startPoint x: 705, startPoint y: 465, endPoint x: 632, endPoint y: 468, distance: 73.0
click at [633, 498] on p "1.25rem 20px" at bounding box center [698, 506] width 131 height 16
click at [659, 498] on p "1rem 16px" at bounding box center [698, 506] width 131 height 16
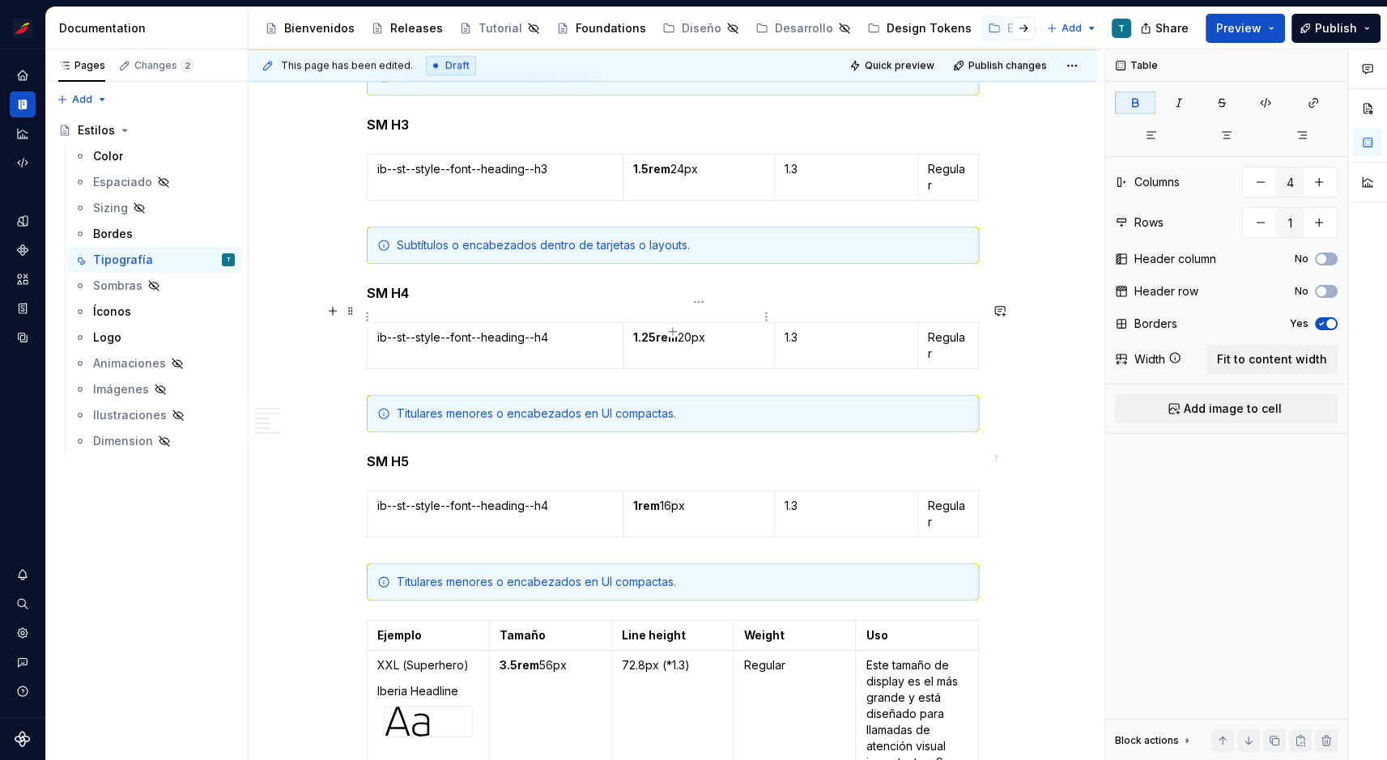
click at [678, 330] on p "1.25rem 20px" at bounding box center [698, 338] width 131 height 16
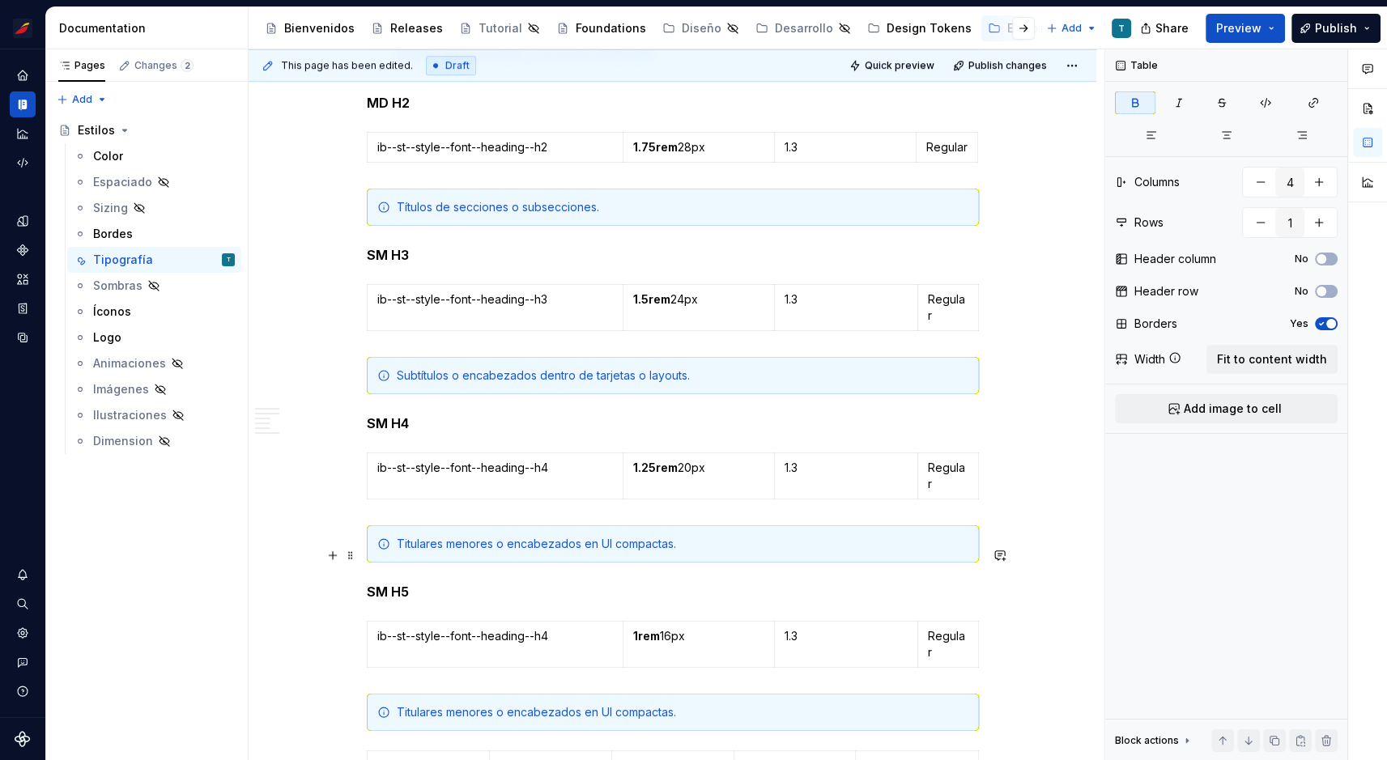
scroll to position [905, 0]
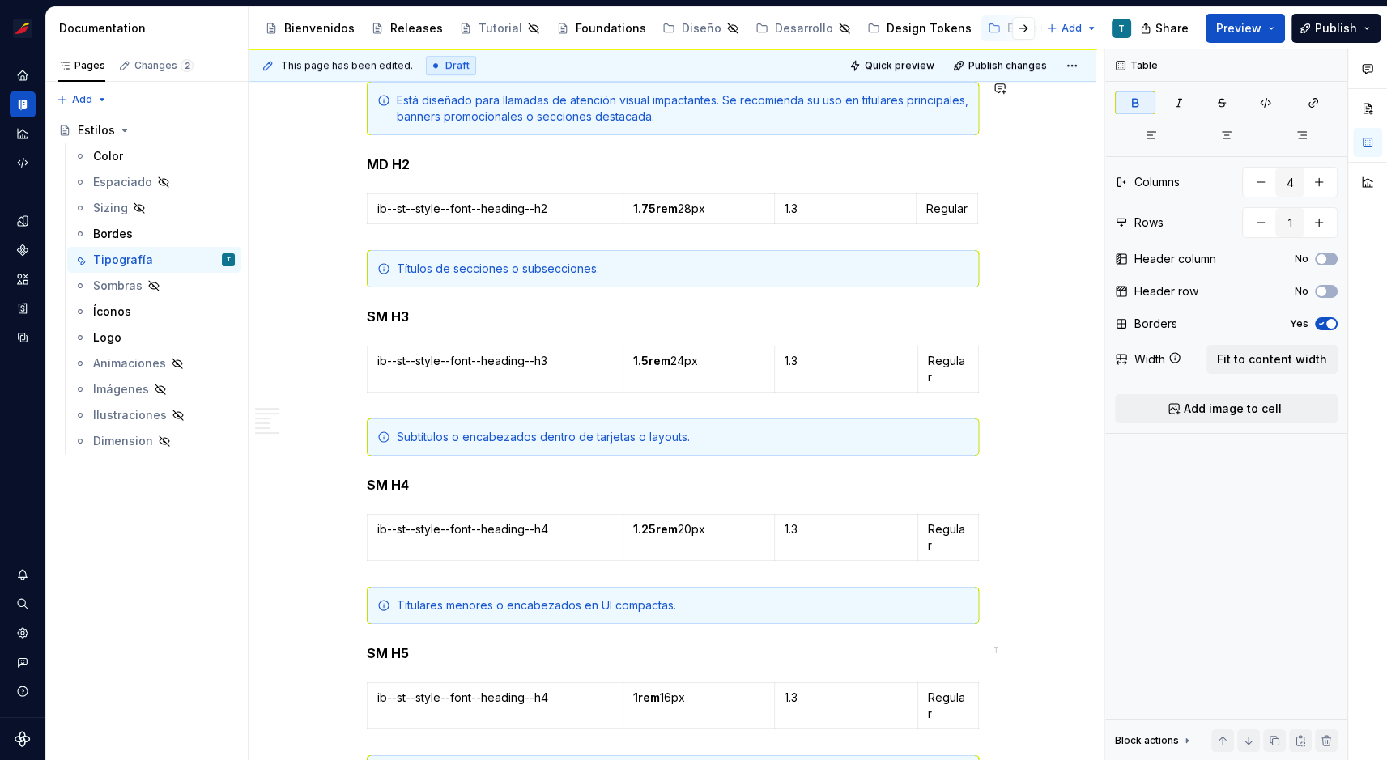
type textarea "*"
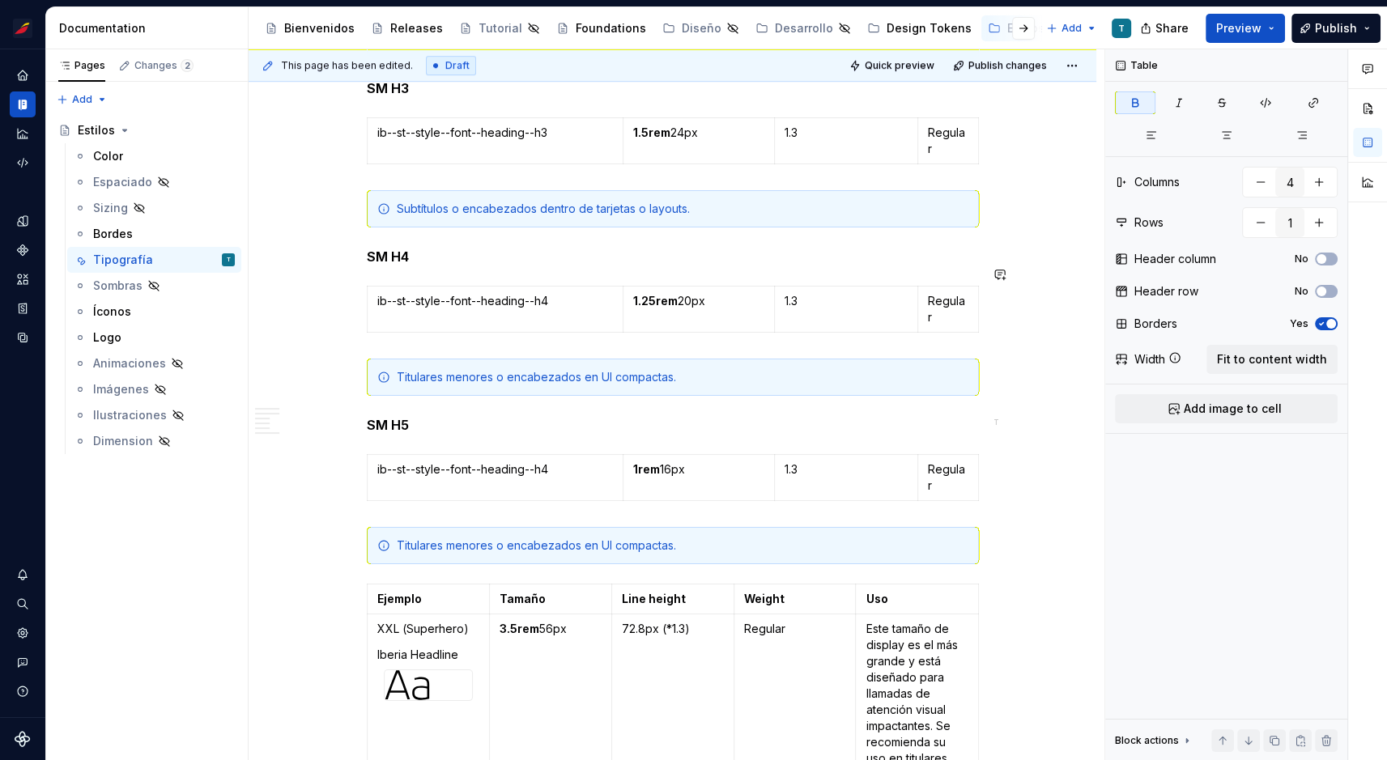
scroll to position [1151, 0]
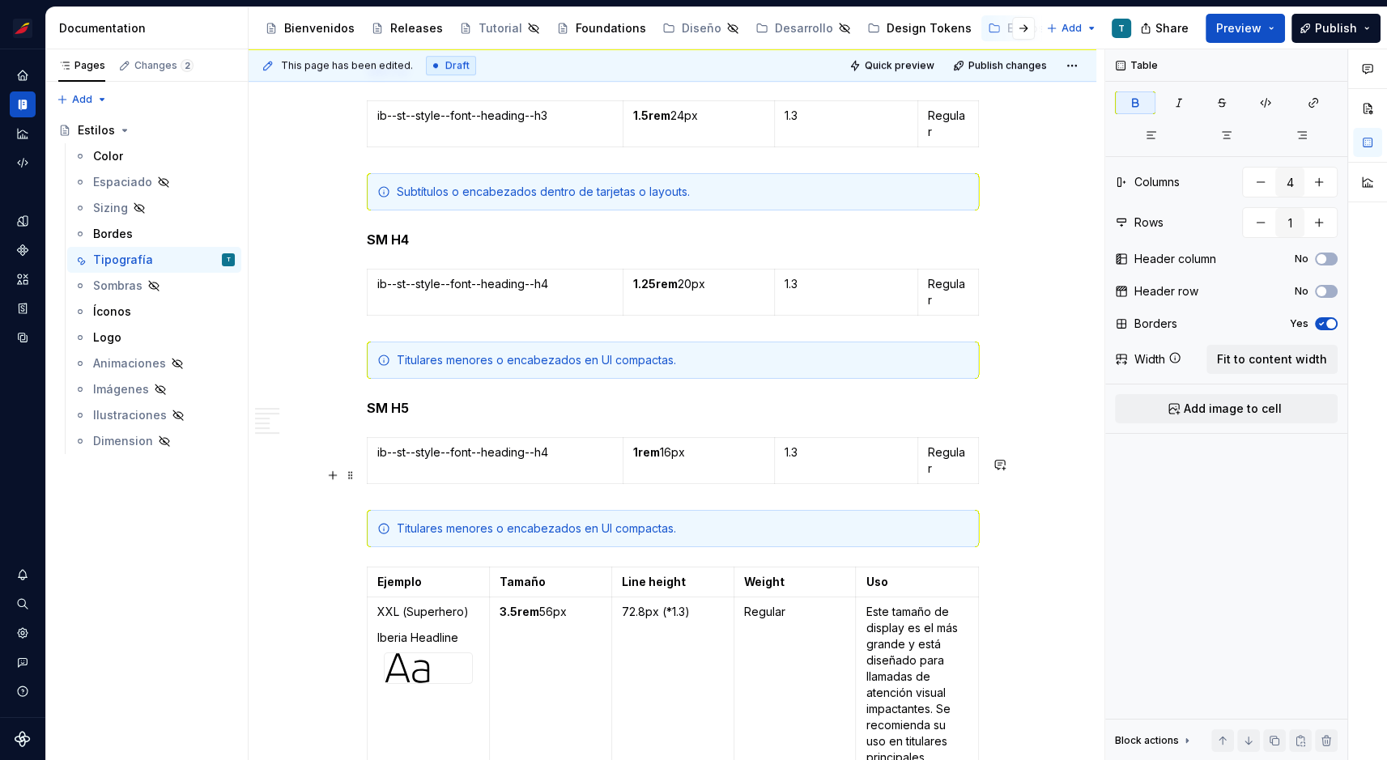
click at [465, 521] on div "Titulares menores o encabezados en UI compactas." at bounding box center [683, 529] width 572 height 16
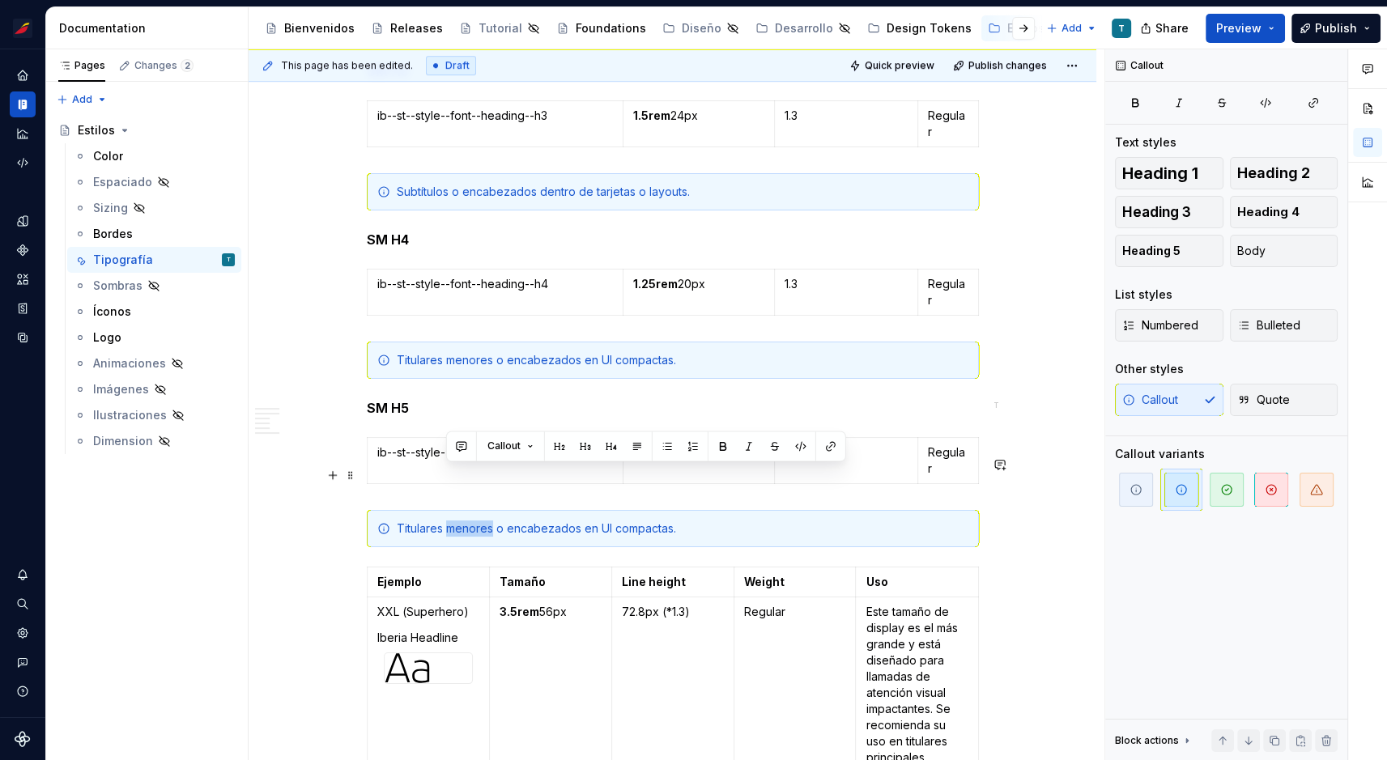
click at [465, 521] on div "Titulares menores o encabezados en UI compactas." at bounding box center [683, 529] width 572 height 16
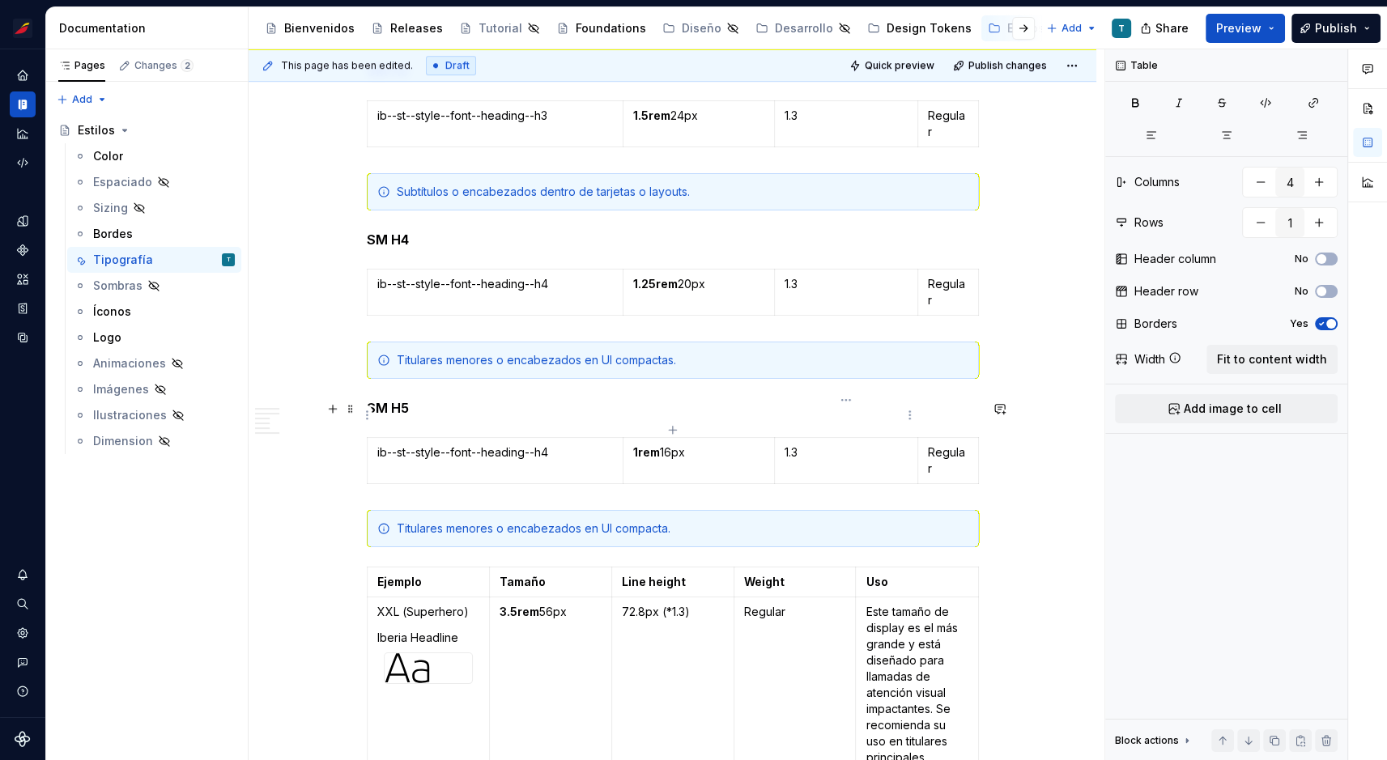
click at [801, 445] on p "1.3" at bounding box center [846, 453] width 123 height 16
click at [953, 445] on p "Regular" at bounding box center [948, 461] width 40 height 32
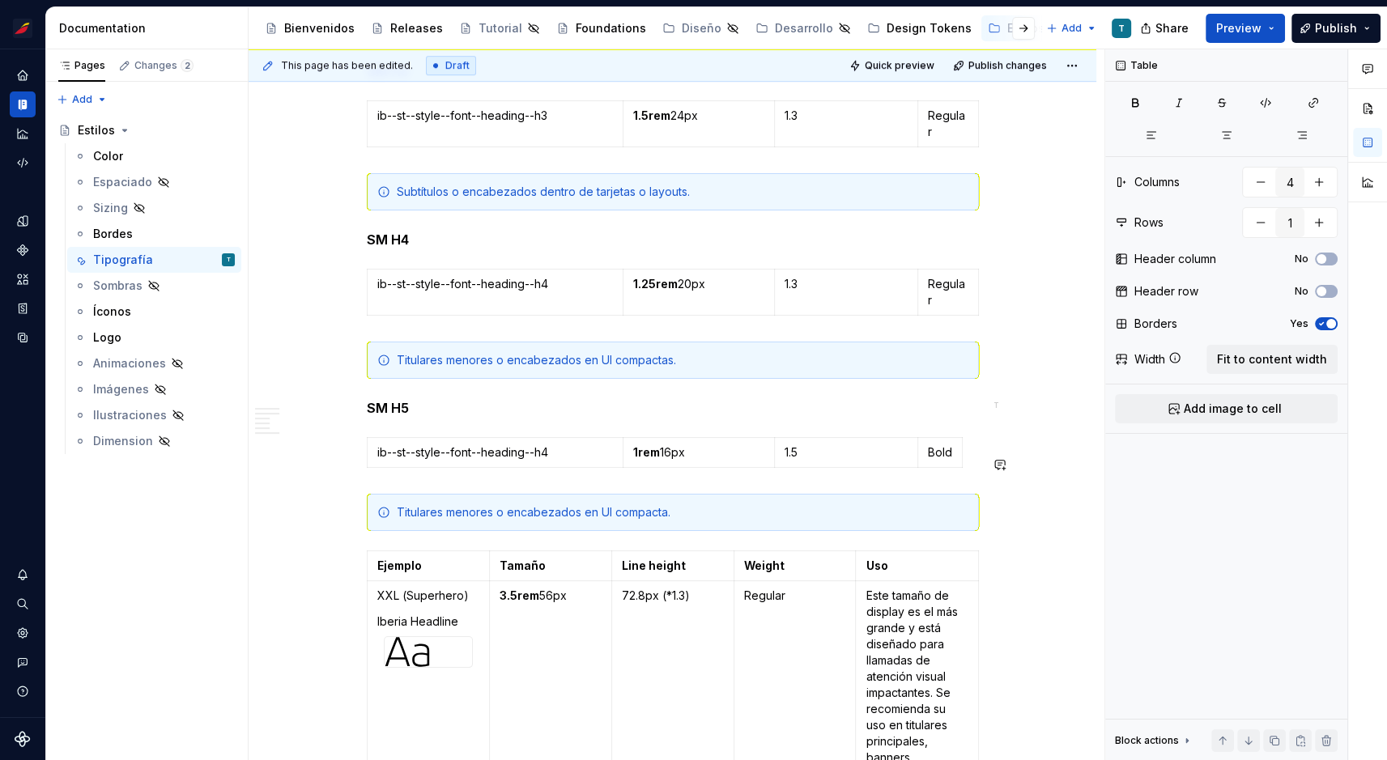
type input "5"
type input "8"
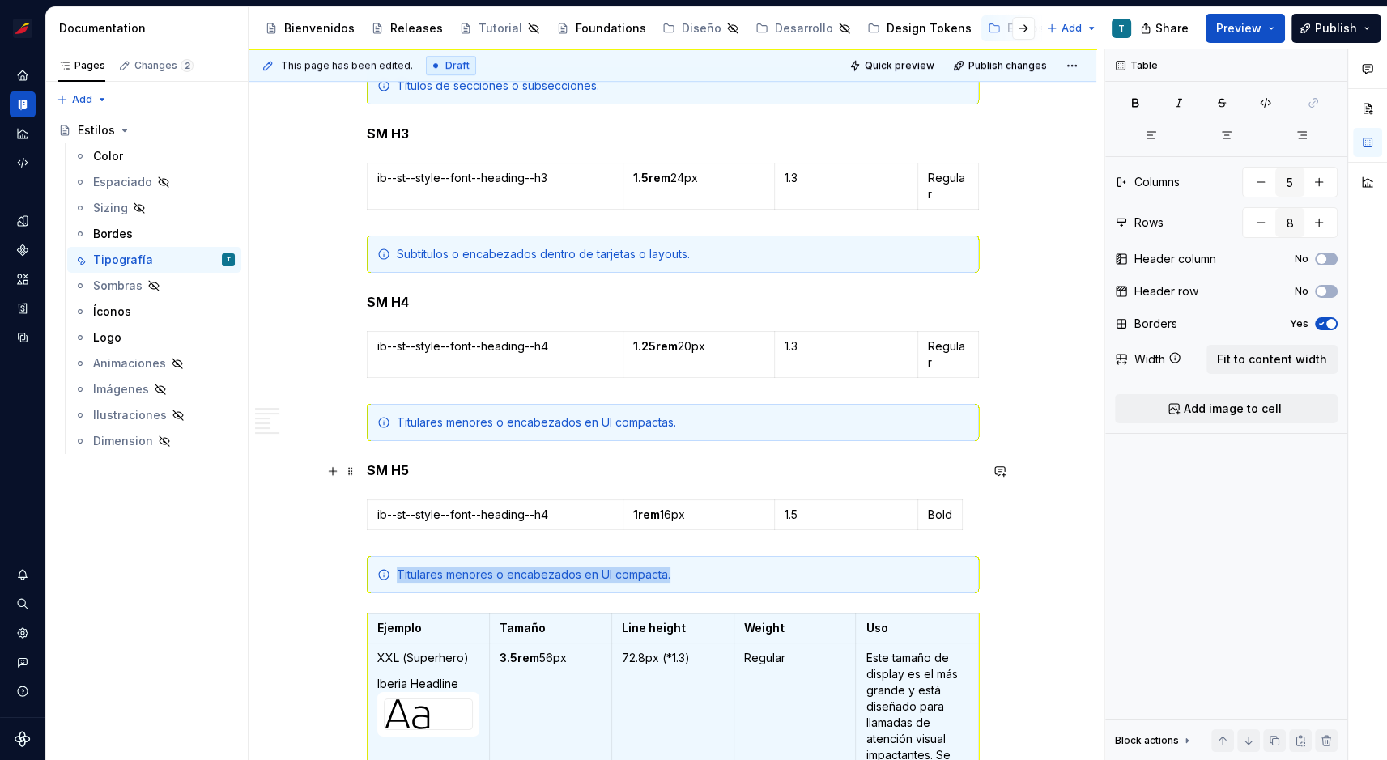
scroll to position [1072, 0]
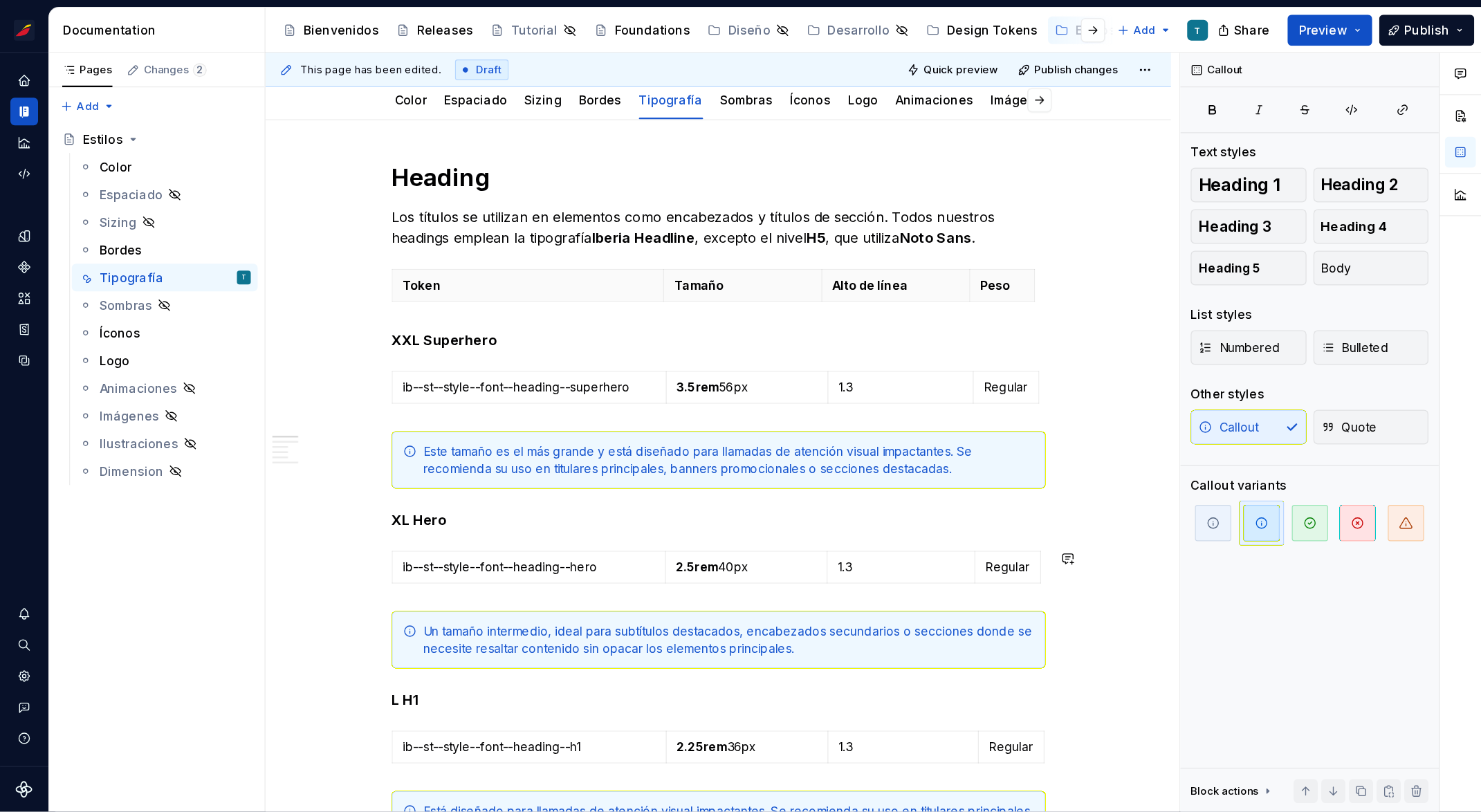
scroll to position [218, 0]
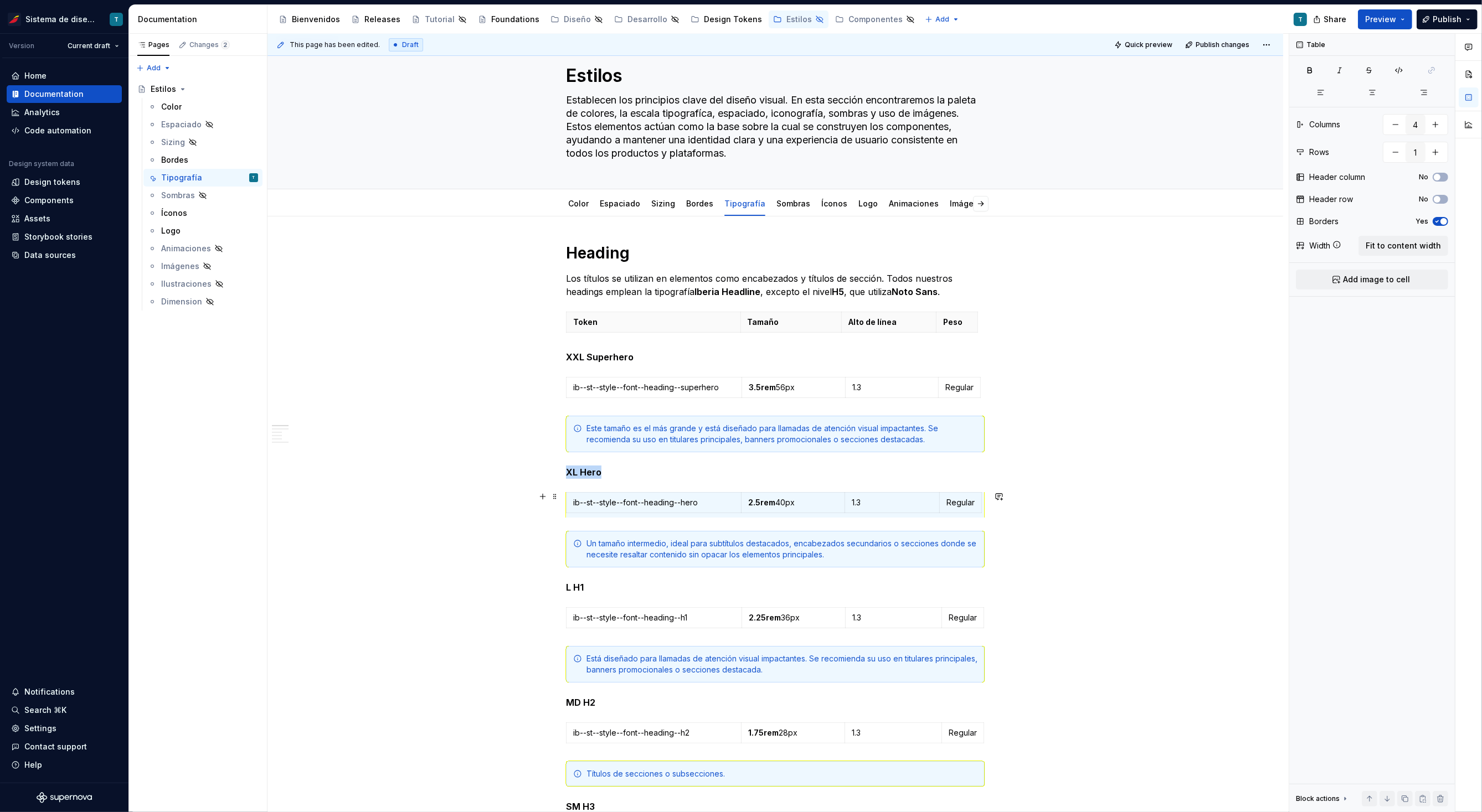
scroll to position [38, 0]
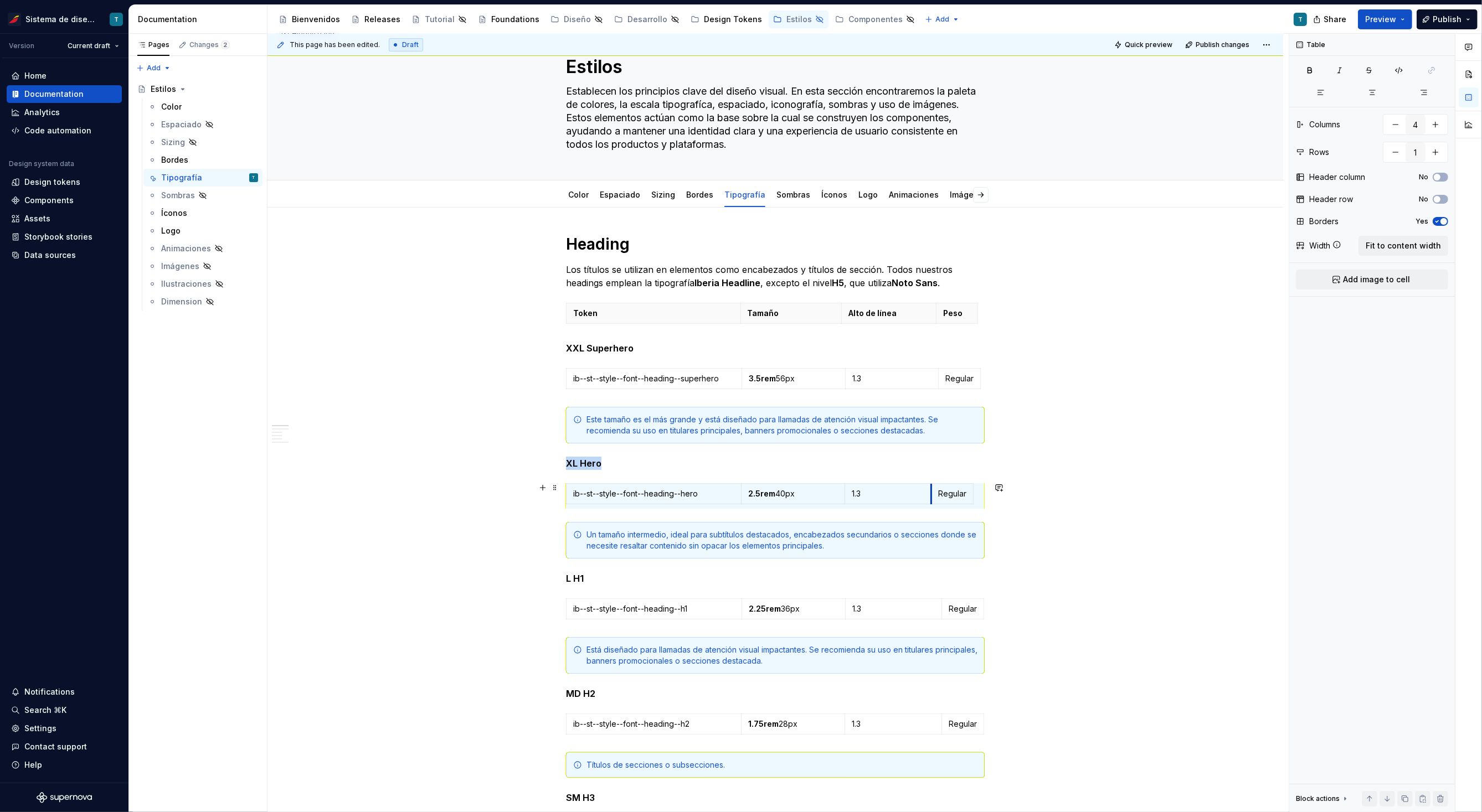
drag, startPoint x: 940, startPoint y: 497, endPoint x: 931, endPoint y: 502, distance: 10.3
click at [931, 502] on div "ib--st--style--font--heading--hero 2.5rem 40px 1.3 Regular" at bounding box center [776, 496] width 419 height 25
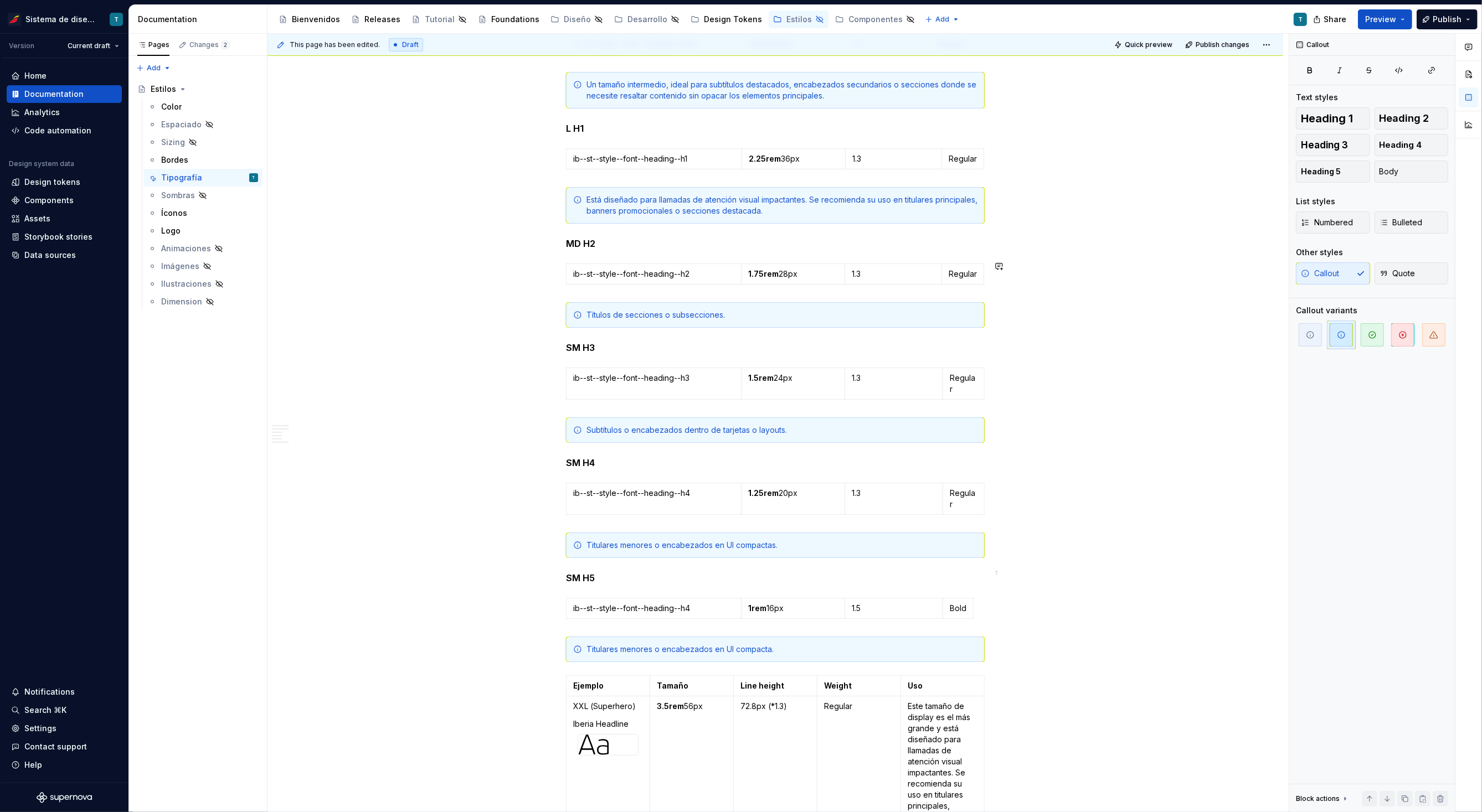
scroll to position [496, 0]
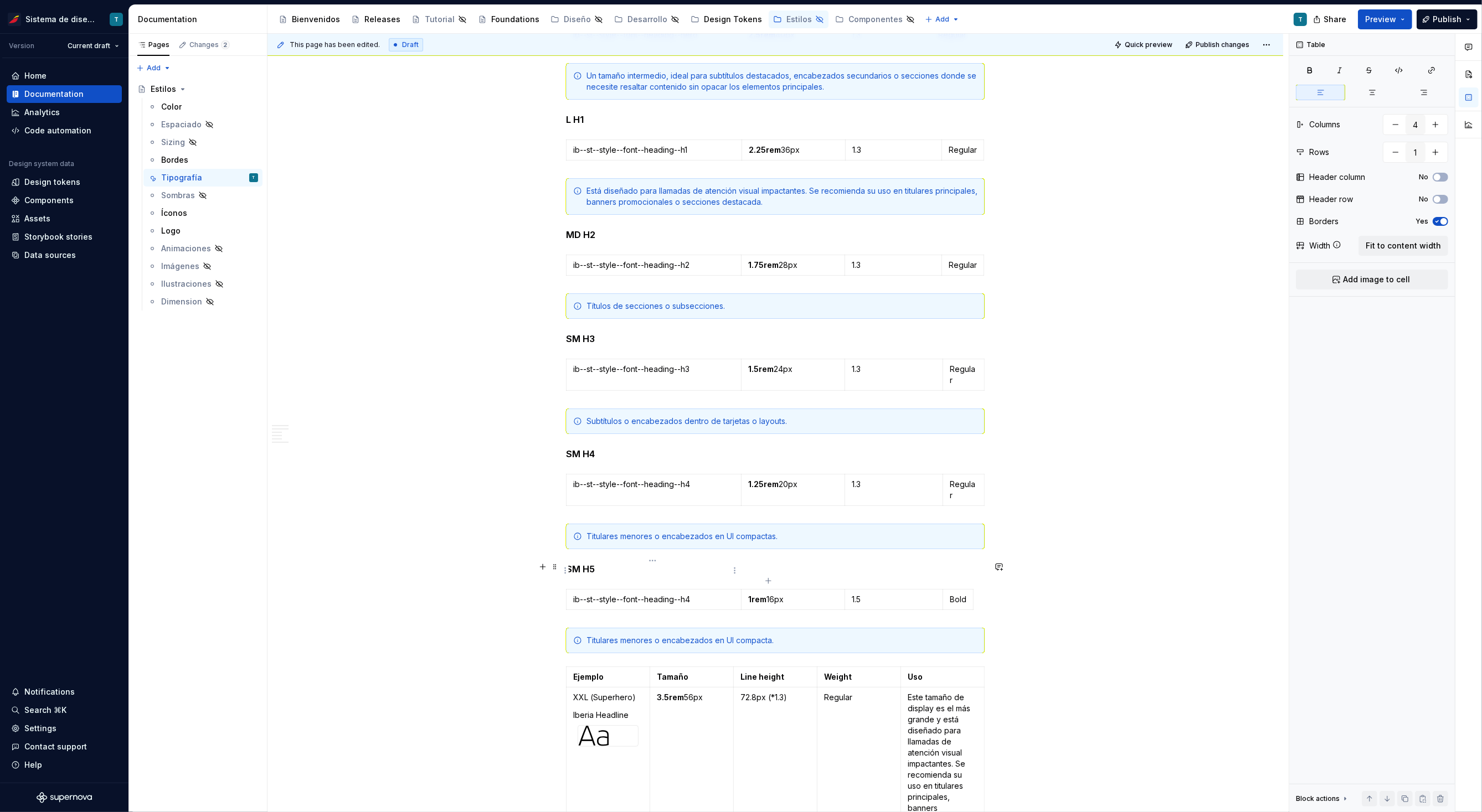
click at [697, 594] on p "ib--st--style--font--heading--h4" at bounding box center [654, 599] width 161 height 11
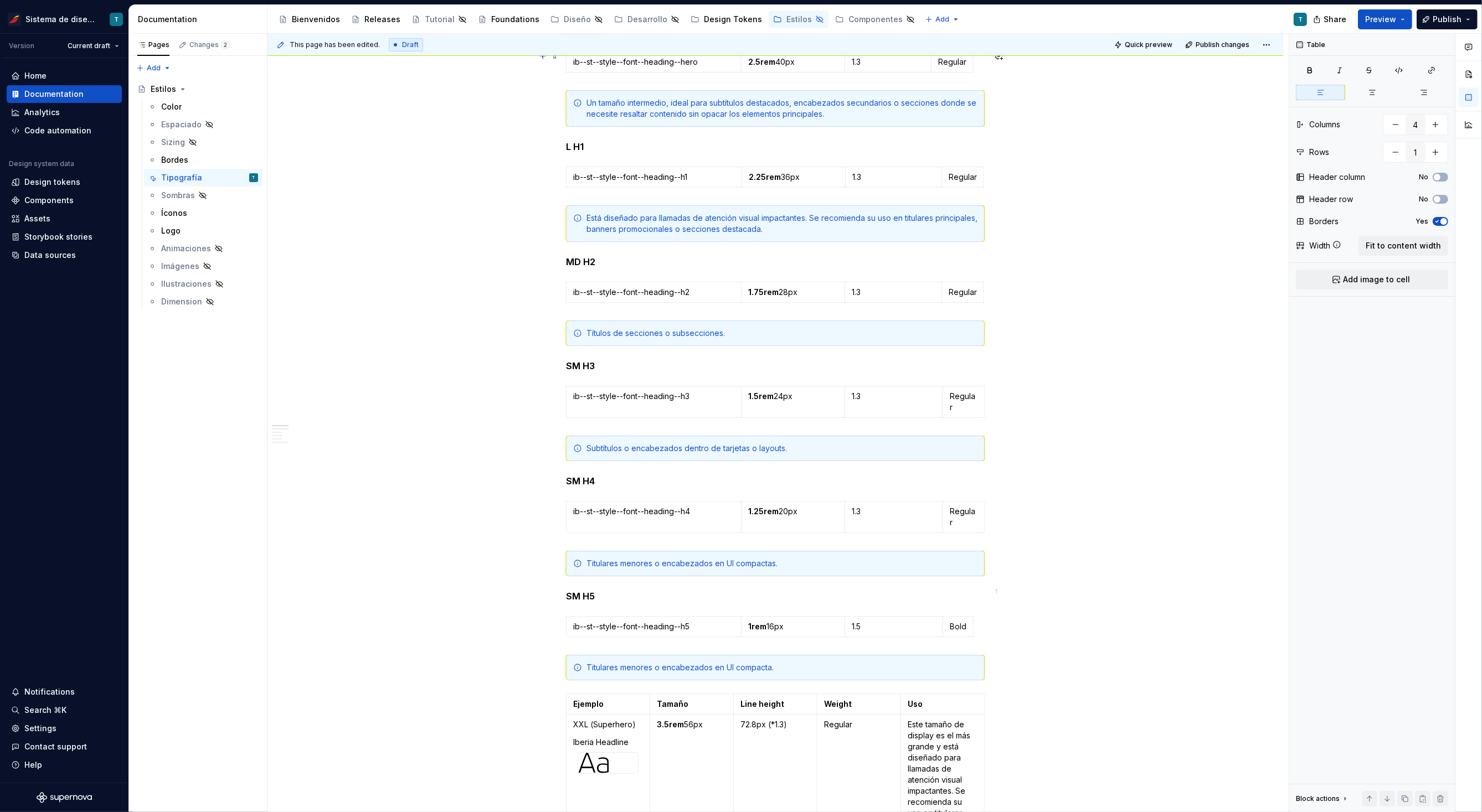
scroll to position [0, 0]
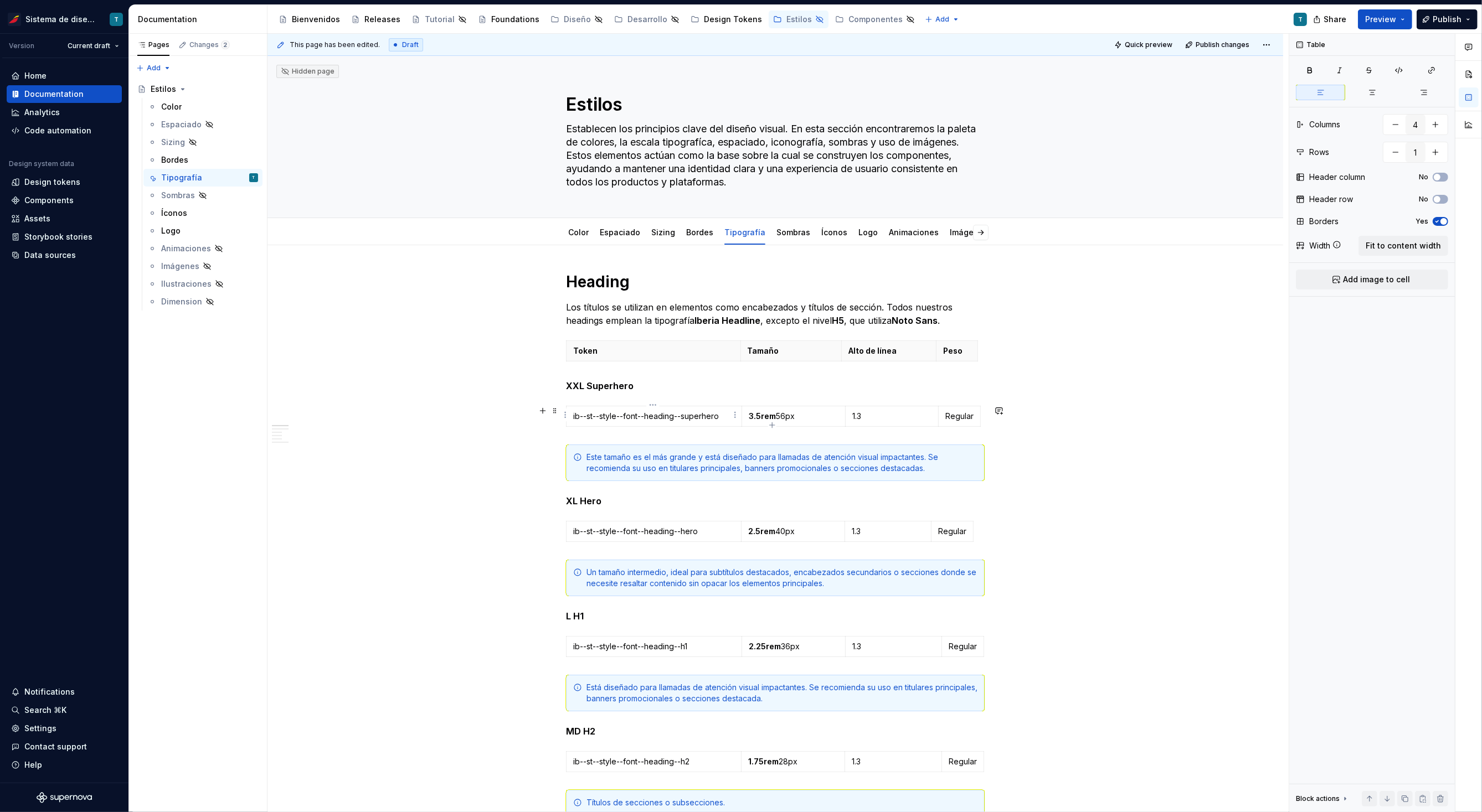
click at [642, 415] on p "ib--st--style--font--heading--superhero" at bounding box center [654, 416] width 161 height 11
type textarea "*"
